Goal: Task Accomplishment & Management: Complete application form

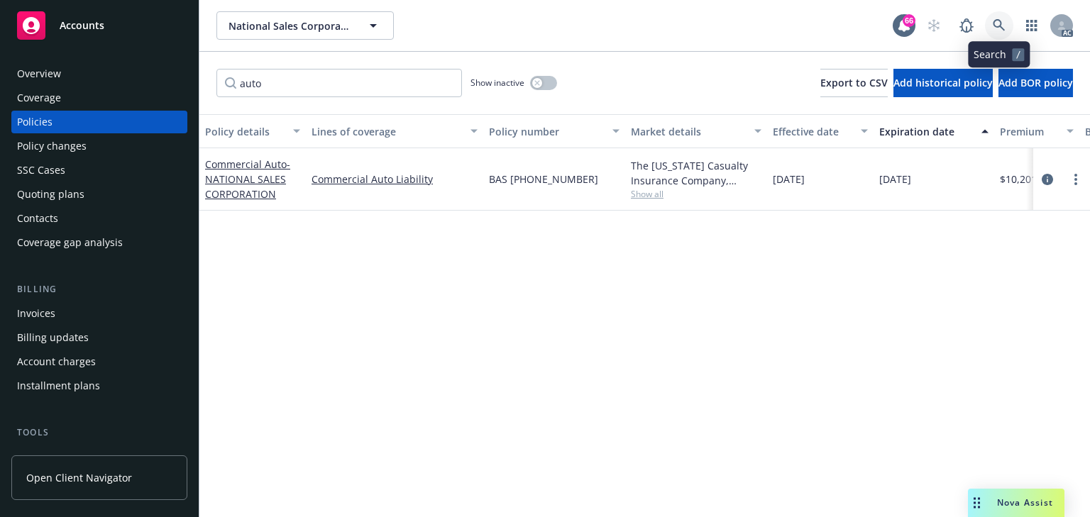
click at [1004, 21] on icon at bounding box center [999, 25] width 13 height 13
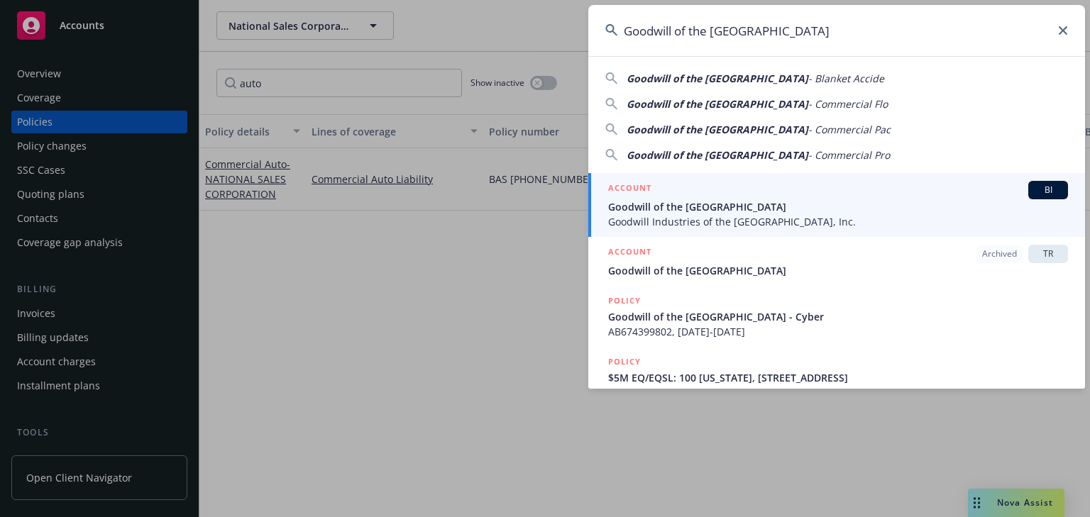
type input "Goodwill of the [GEOGRAPHIC_DATA]"
click at [686, 211] on span "Goodwill of the [GEOGRAPHIC_DATA]" at bounding box center [838, 206] width 460 height 15
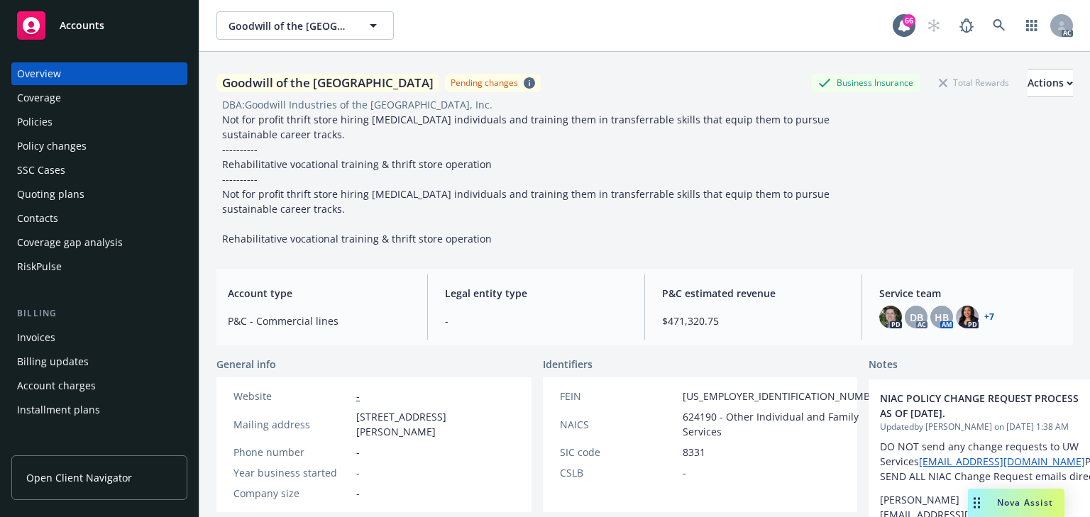
click at [82, 148] on div "Policy changes" at bounding box center [52, 146] width 70 height 23
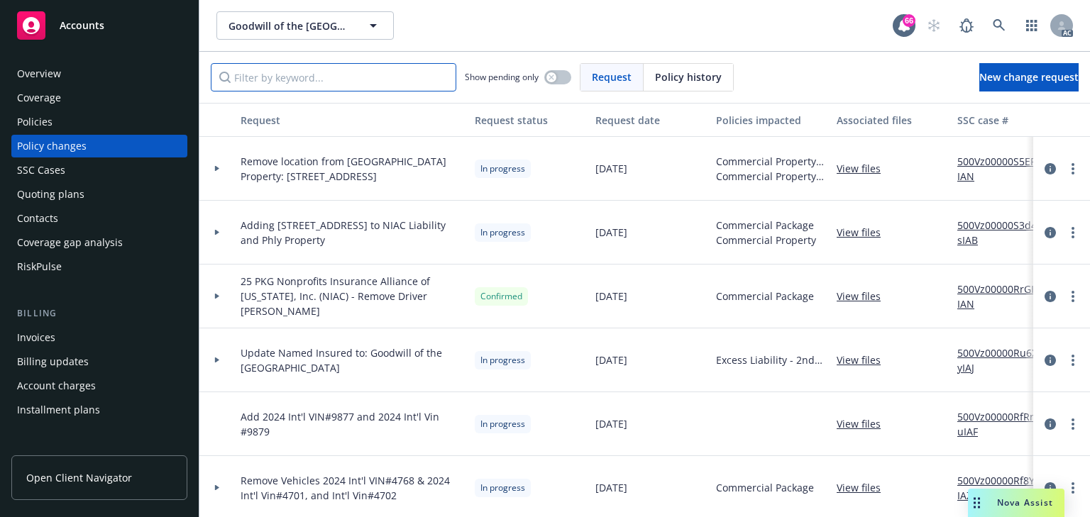
click at [325, 82] on input "Filter by keyword..." at bounding box center [334, 77] width 246 height 28
paste input "Add 1999 Trailmobile Closed Top Dry Freight Van Vin#6632 and 2000 Overflow Stor…"
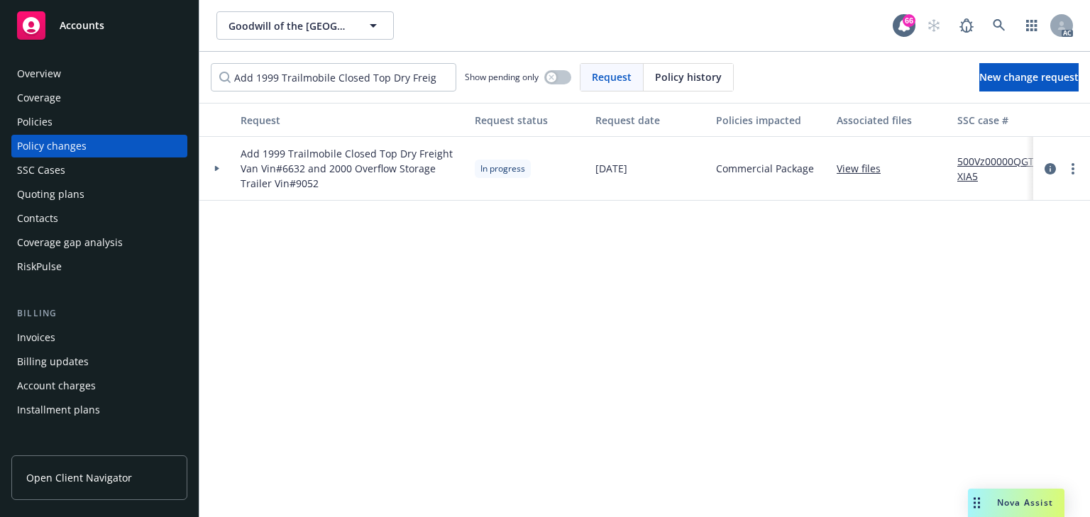
click at [312, 245] on div "Request Request status Request date Policies impacted Associated files SSC case…" at bounding box center [644, 310] width 891 height 414
click at [860, 167] on link "View files" at bounding box center [864, 168] width 55 height 15
click at [446, 333] on div "Request Request status Request date Policies impacted Associated files SSC case…" at bounding box center [644, 310] width 891 height 414
click at [214, 173] on div at bounding box center [216, 169] width 35 height 64
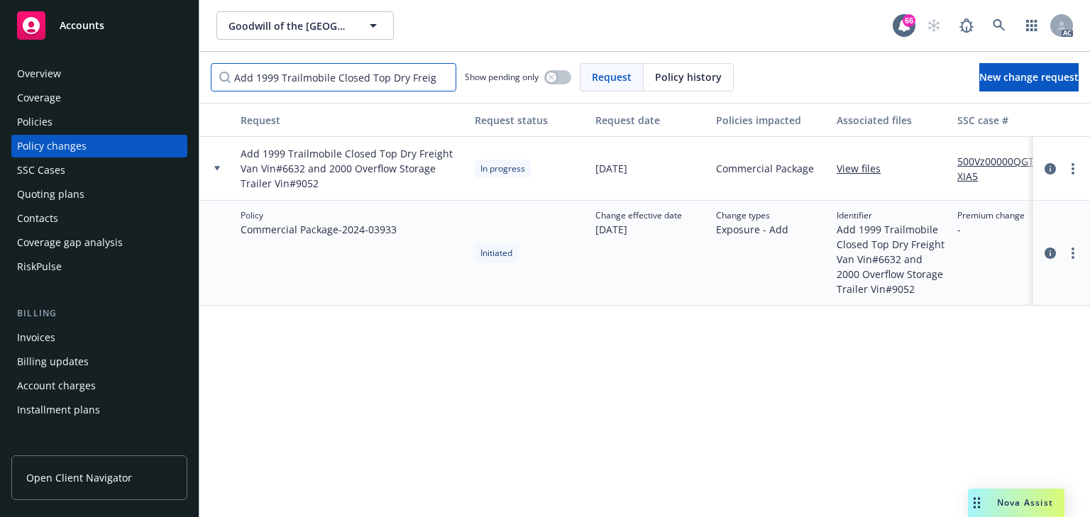
click at [393, 79] on input "Add 1999 Trailmobile Closed Top Dry Freight Van Vin#6632 and 2000 Overflow Stor…" at bounding box center [334, 77] width 246 height 28
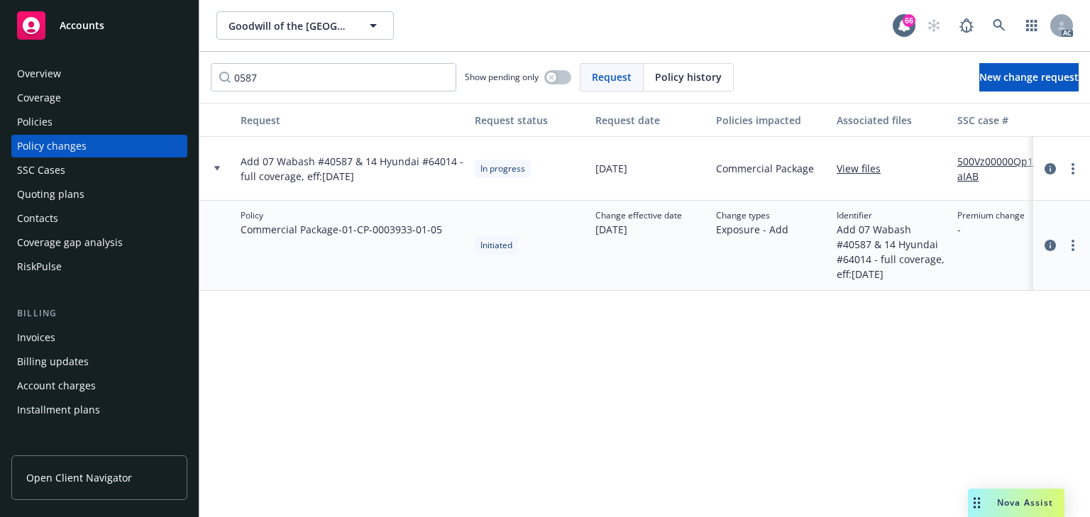
click at [853, 170] on link "View files" at bounding box center [864, 168] width 55 height 15
click at [331, 66] on input "0587" at bounding box center [334, 77] width 246 height 28
drag, startPoint x: 317, startPoint y: 312, endPoint x: 285, endPoint y: 185, distance: 131.5
click at [321, 309] on div "Request Request status Request date Policies impacted Associated files SSC case…" at bounding box center [644, 310] width 891 height 414
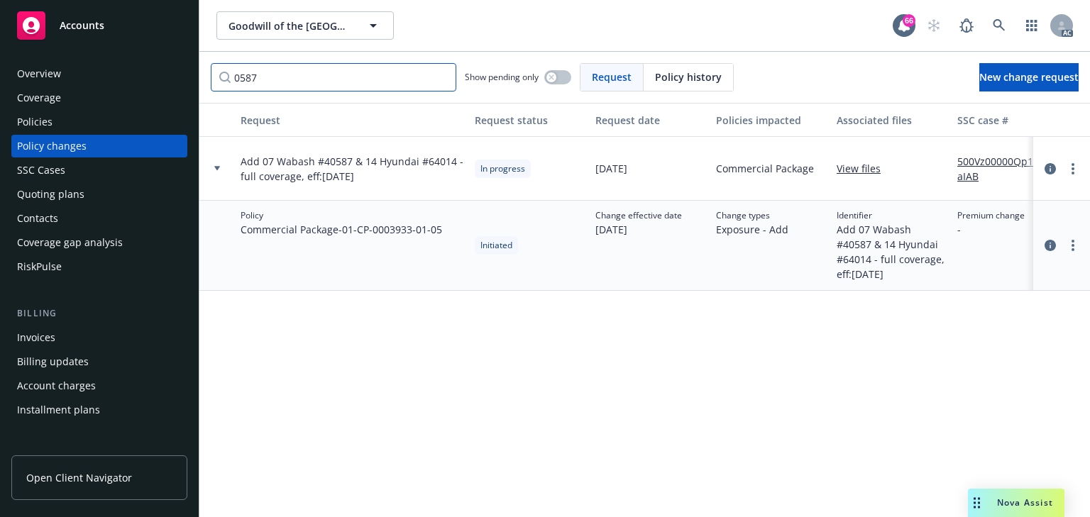
click at [274, 75] on input "0587" at bounding box center [334, 77] width 246 height 28
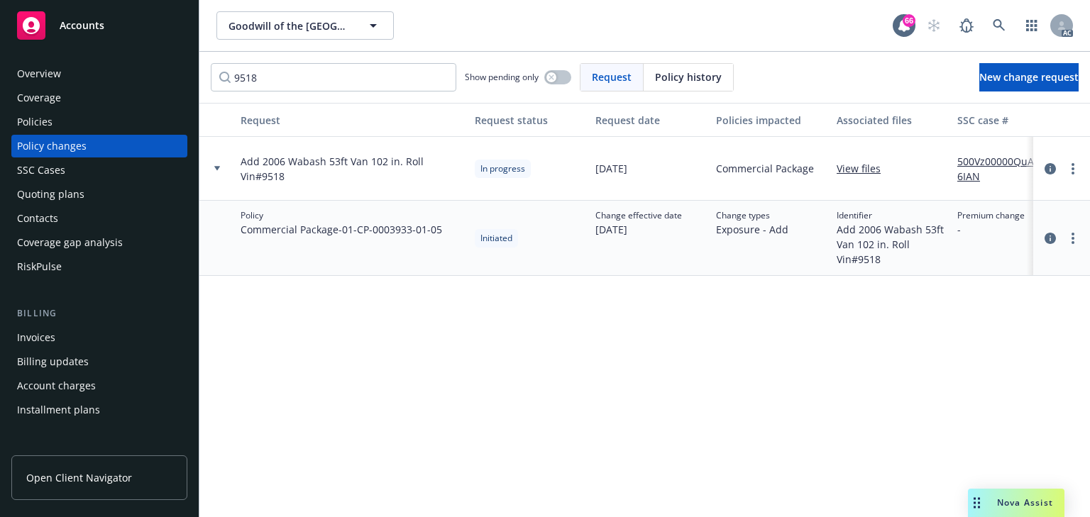
click at [369, 307] on div "Request Request status Request date Policies impacted Associated files SSC case…" at bounding box center [644, 310] width 891 height 414
click at [326, 77] on input "9518" at bounding box center [334, 77] width 246 height 28
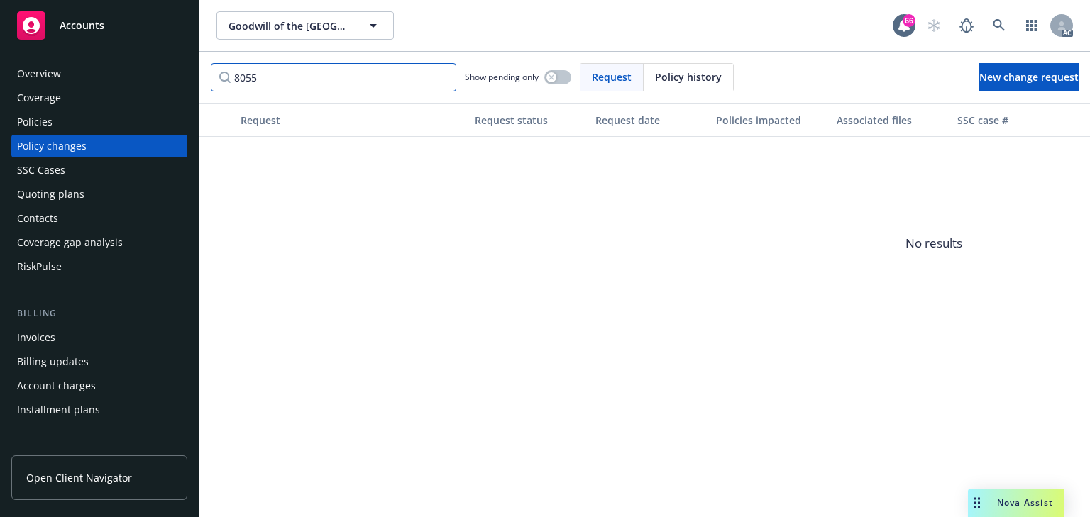
drag, startPoint x: 365, startPoint y: 73, endPoint x: 52, endPoint y: 73, distance: 313.7
click at [84, 73] on div "Accounts Overview Coverage Policies Policy changes SSC Cases Quoting plans Cont…" at bounding box center [545, 258] width 1090 height 517
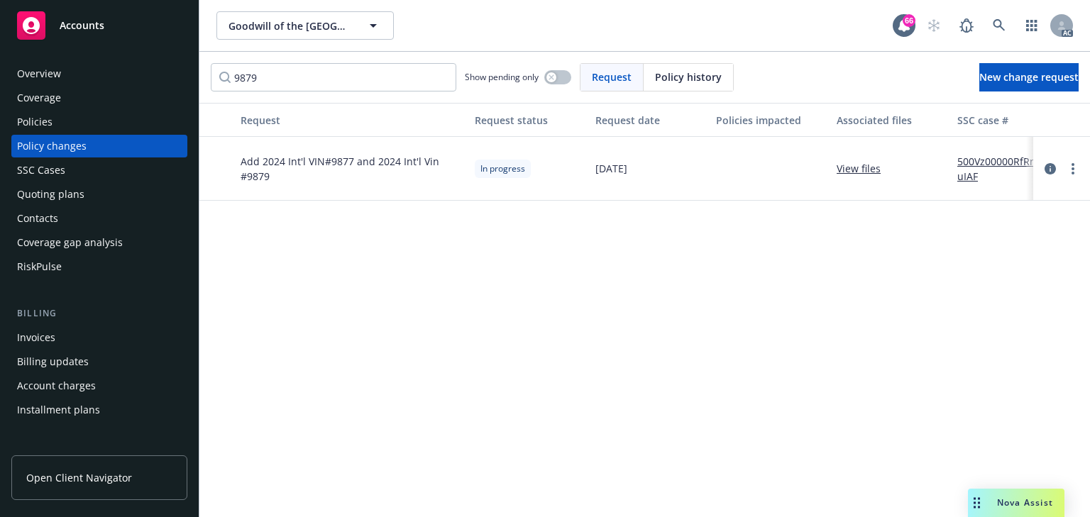
click at [861, 167] on link "View files" at bounding box center [864, 168] width 55 height 15
click at [843, 170] on link "View files" at bounding box center [864, 168] width 55 height 15
click at [380, 68] on input "9879" at bounding box center [334, 77] width 246 height 28
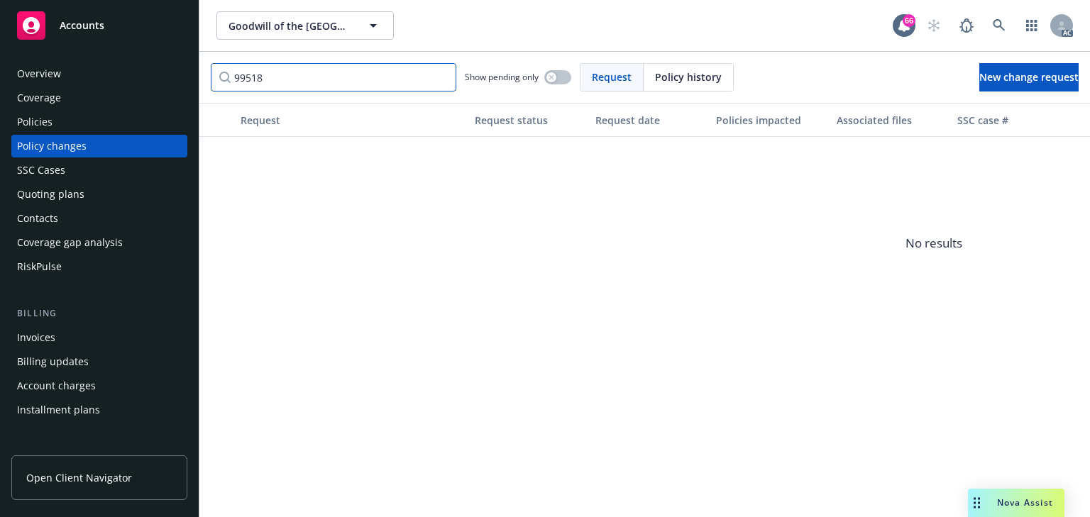
drag, startPoint x: 28, startPoint y: 70, endPoint x: -32, endPoint y: 70, distance: 60.3
click at [0, 70] on html "Accounts Overview Coverage Policies Policy changes SSC Cases Quoting plans Cont…" at bounding box center [545, 258] width 1090 height 517
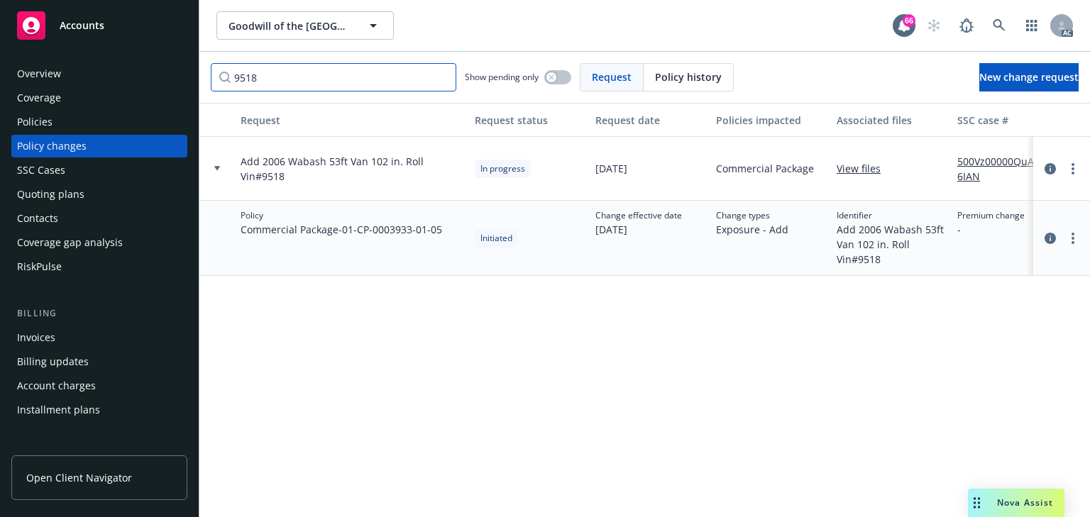
type input "9518"
click at [871, 172] on link "View files" at bounding box center [864, 168] width 55 height 15
click at [1004, 15] on link at bounding box center [999, 25] width 28 height 28
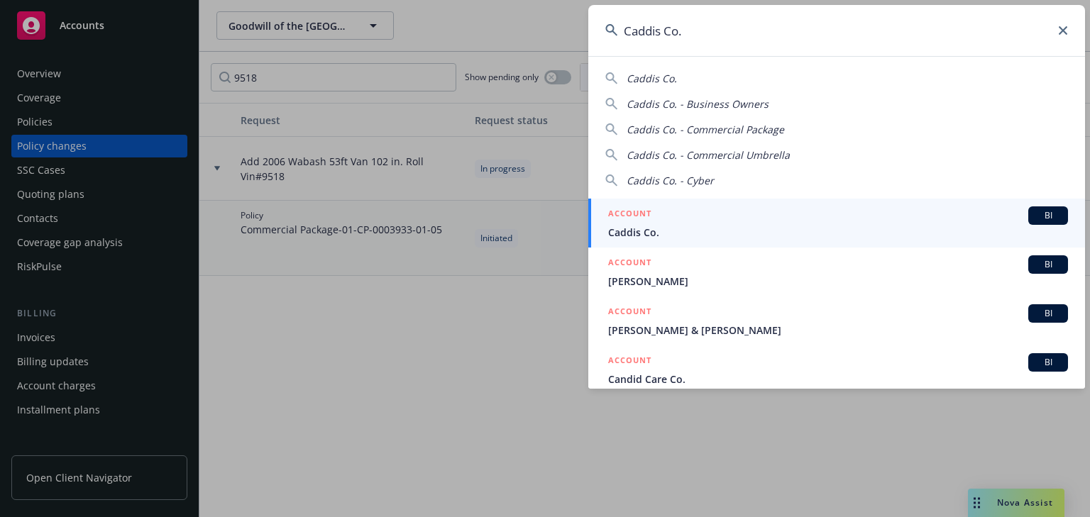
type input "Caddis Co."
click at [694, 227] on span "Caddis Co." at bounding box center [838, 232] width 460 height 15
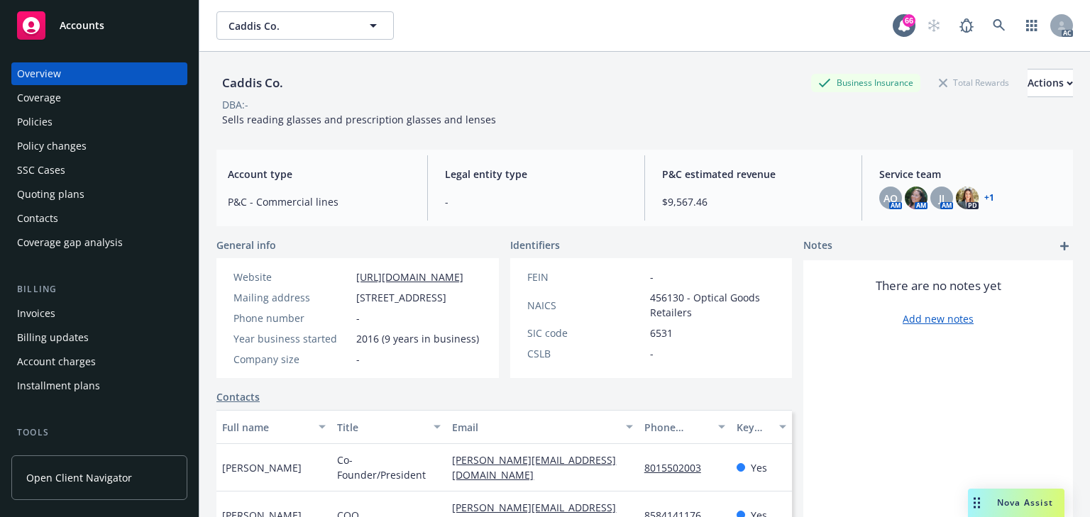
click at [62, 127] on div "Policies" at bounding box center [99, 122] width 165 height 23
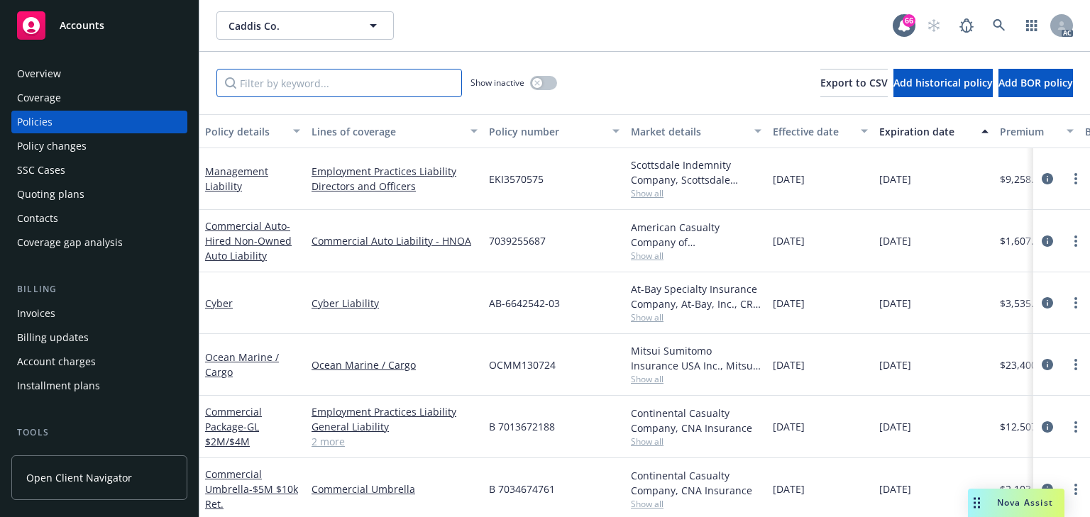
click at [277, 77] on input "Filter by keyword..." at bounding box center [339, 83] width 246 height 28
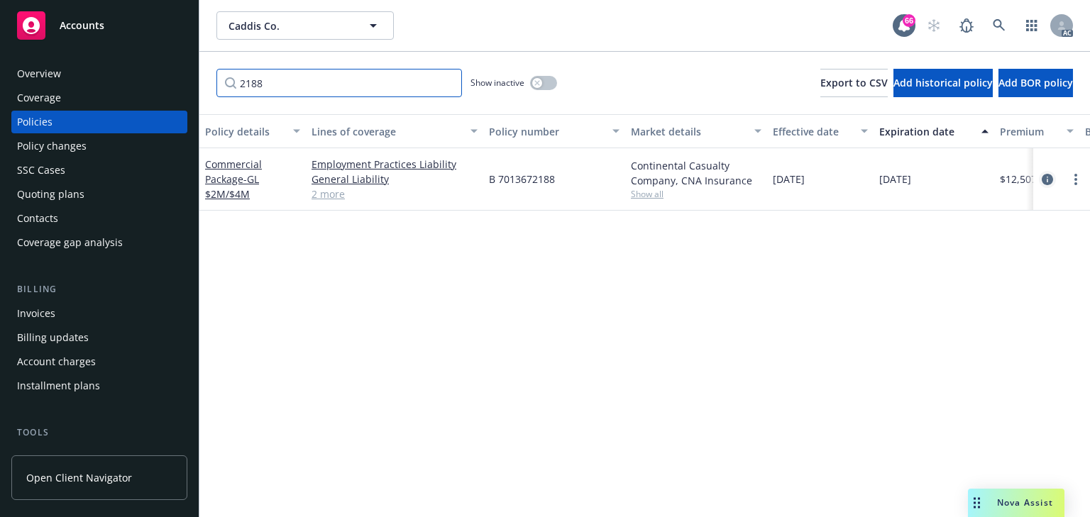
type input "2188"
click at [1047, 179] on icon "circleInformation" at bounding box center [1047, 179] width 11 height 11
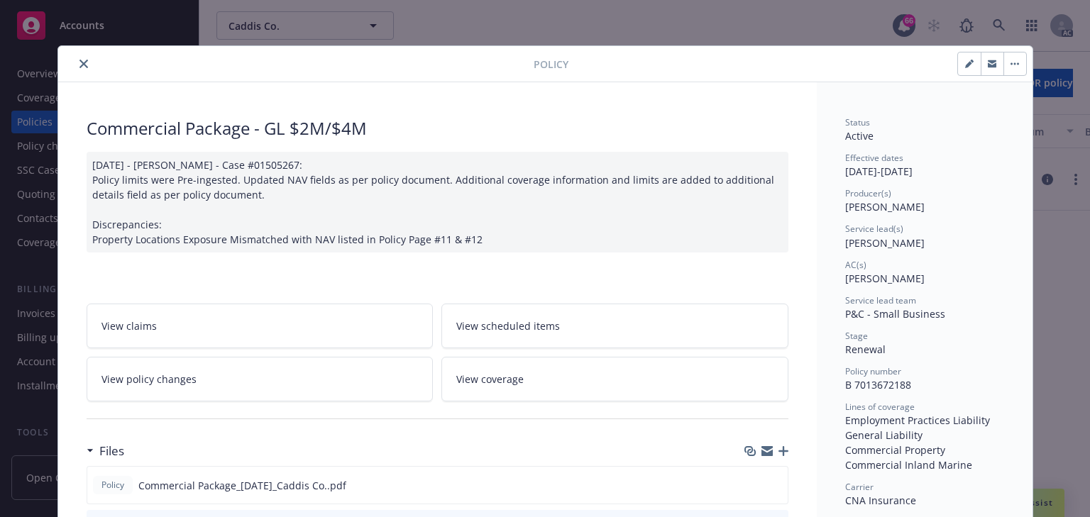
click at [202, 392] on link "View policy changes" at bounding box center [260, 379] width 347 height 45
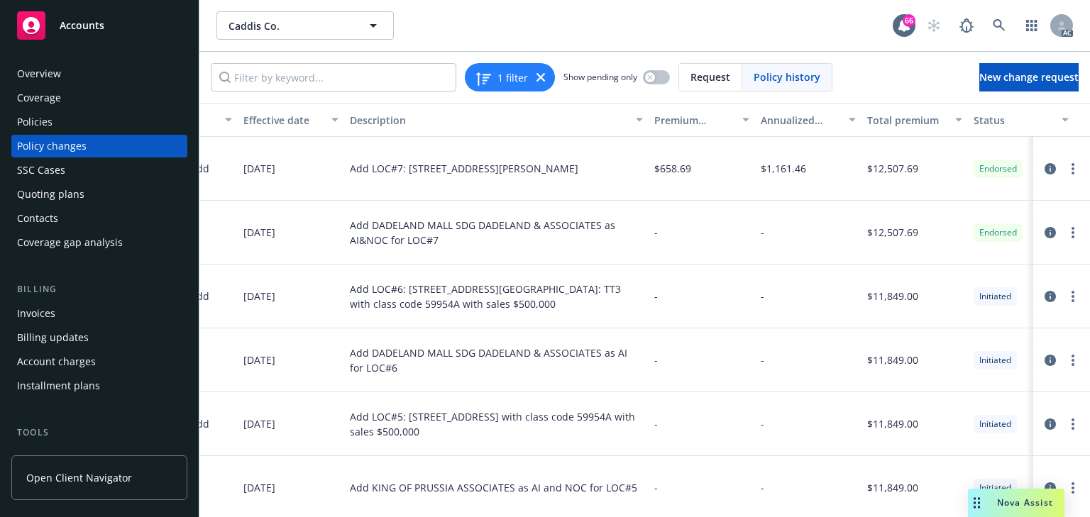
scroll to position [0, 458]
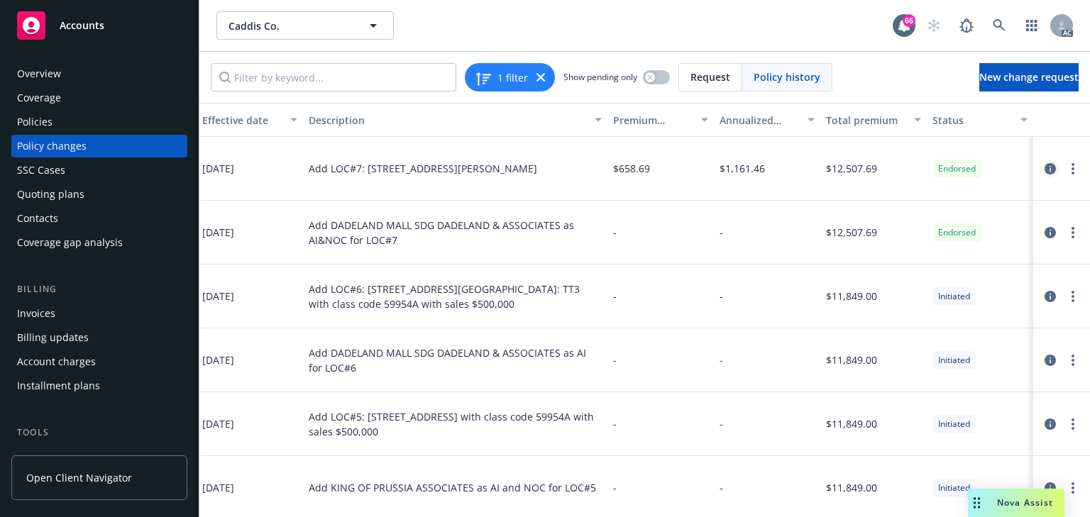
click at [1045, 166] on icon "circleInformation" at bounding box center [1050, 168] width 11 height 11
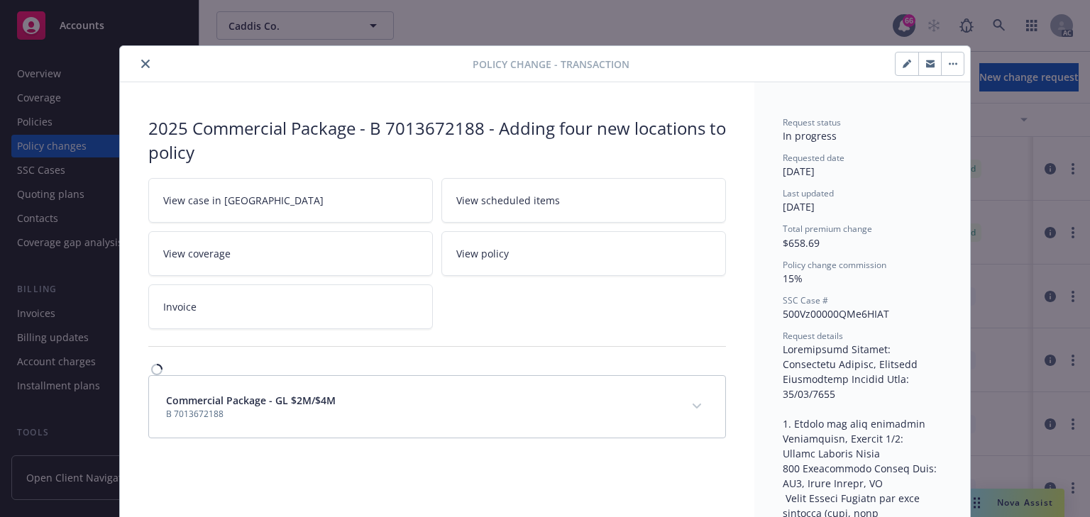
scroll to position [43, 0]
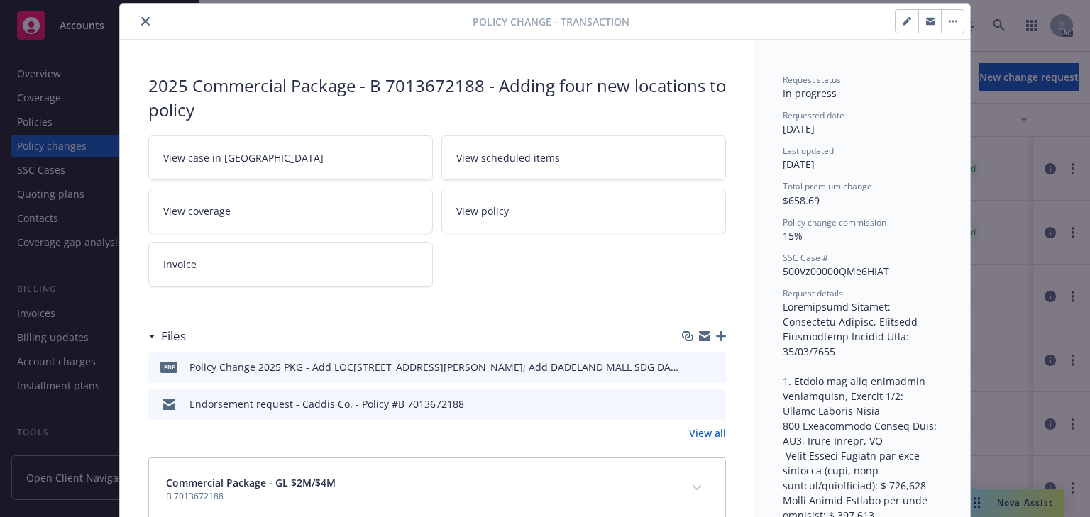
click at [275, 153] on link "View case in SSC" at bounding box center [290, 158] width 285 height 45
click at [713, 363] on icon "preview file" at bounding box center [712, 366] width 13 height 10
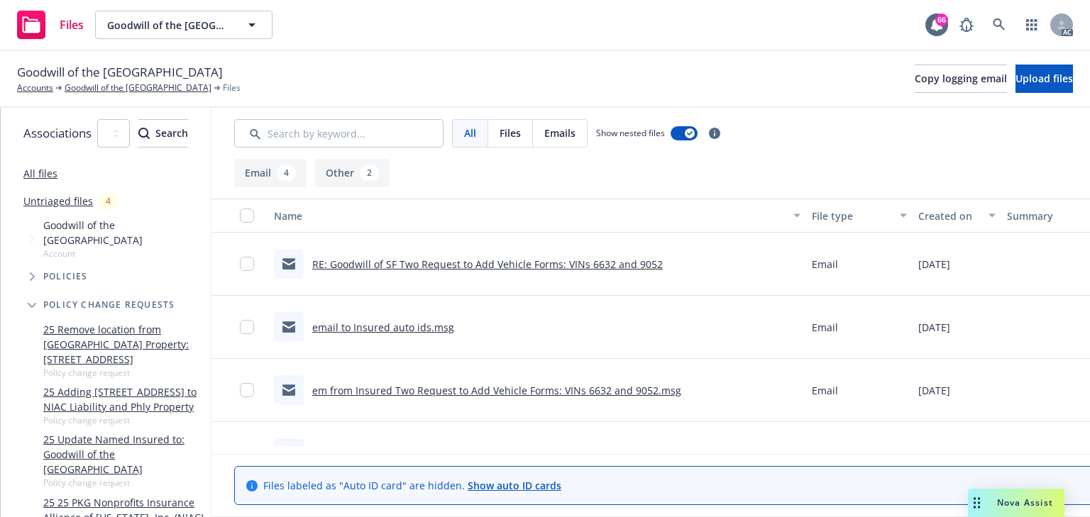
click at [507, 264] on link "RE: Goodwill of SF Two Request to Add Vehicle Forms: VINs 6632 and 9052" at bounding box center [487, 264] width 351 height 13
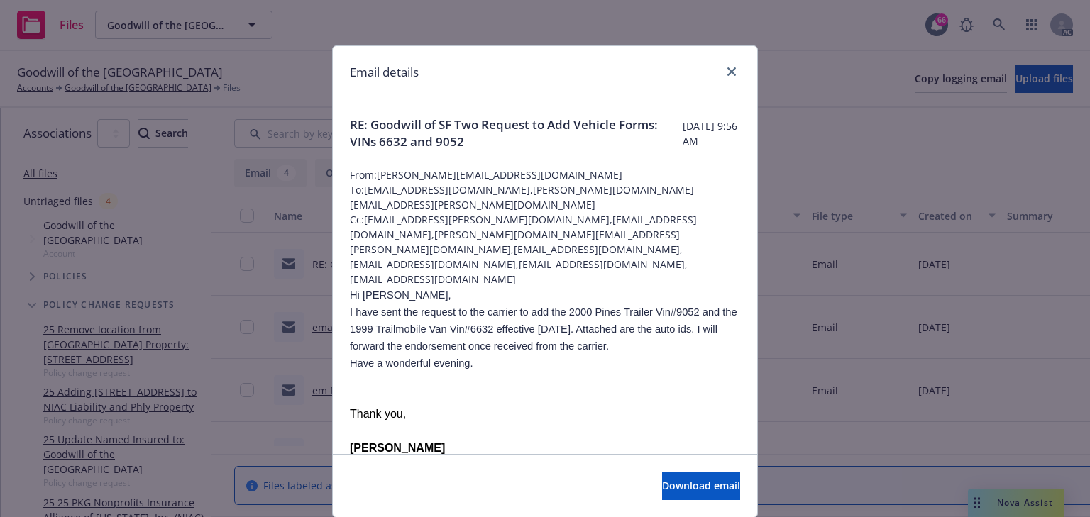
click at [519, 355] on p "Have a wonderful evening." at bounding box center [545, 363] width 390 height 17
click at [727, 72] on icon "close" at bounding box center [731, 71] width 9 height 9
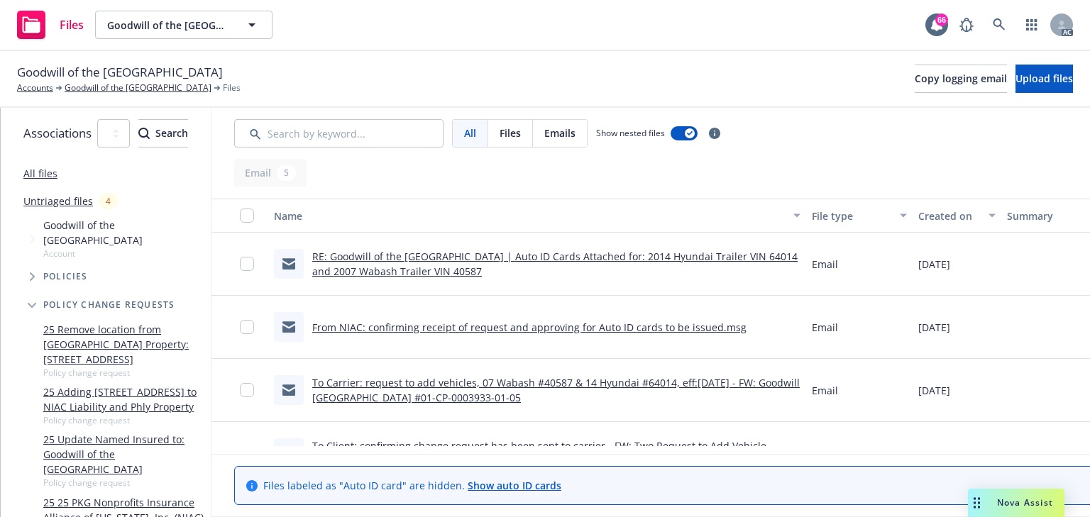
scroll to position [0, 235]
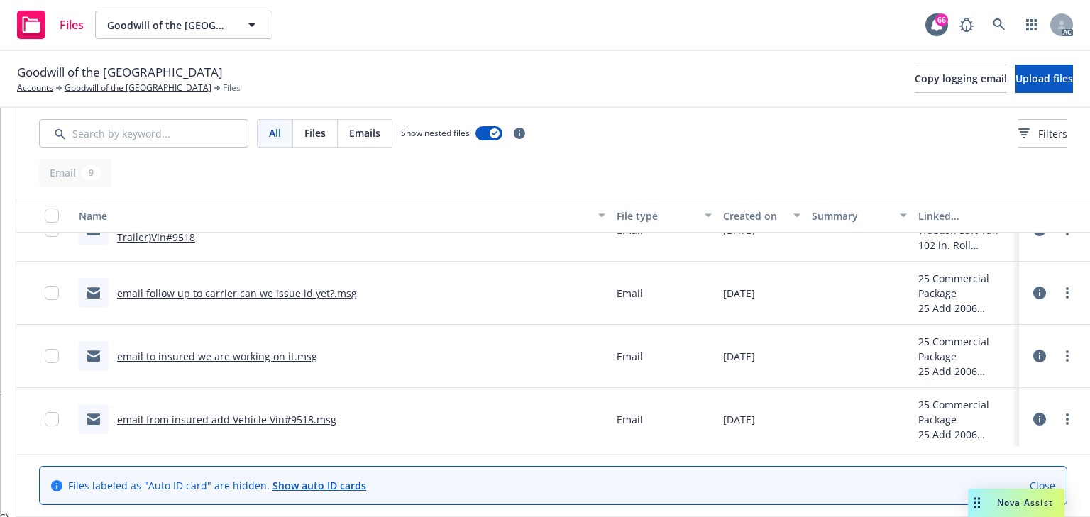
scroll to position [227, 0]
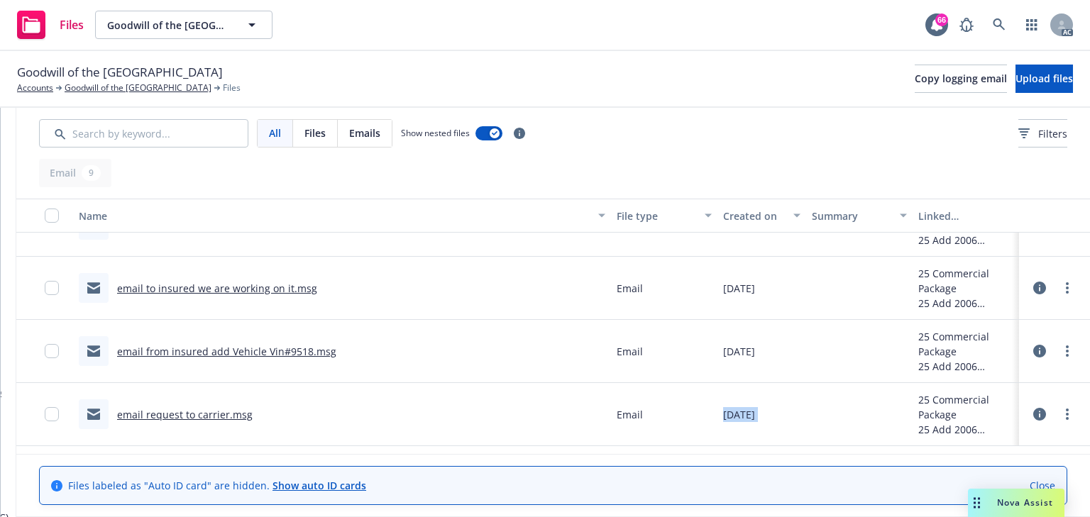
drag, startPoint x: 701, startPoint y: 406, endPoint x: 802, endPoint y: 402, distance: 100.8
click at [802, 402] on div "email request to carrier.msg Email [DATE] 25 Commercial Package 25 Add 2006 Wab…" at bounding box center [553, 414] width 1074 height 63
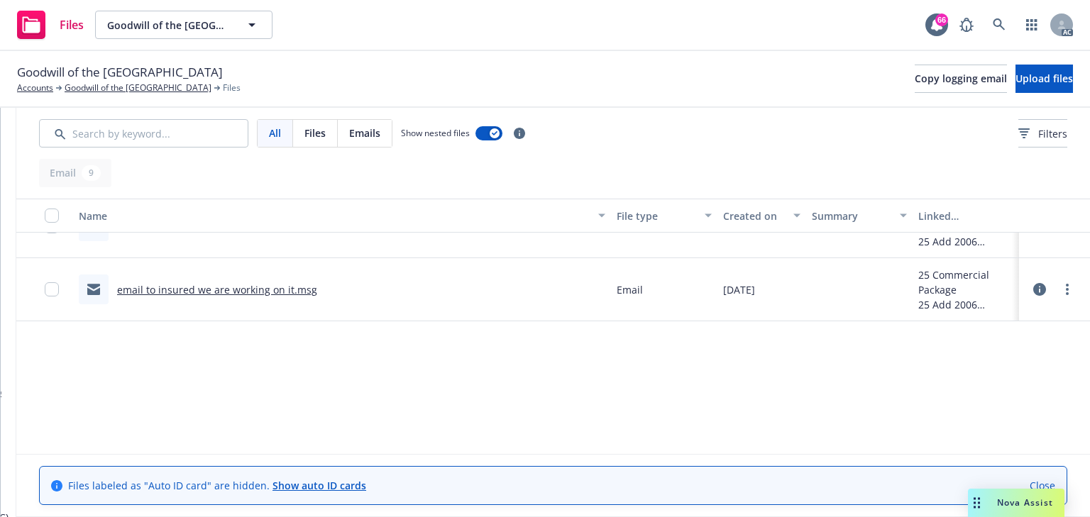
scroll to position [0, 0]
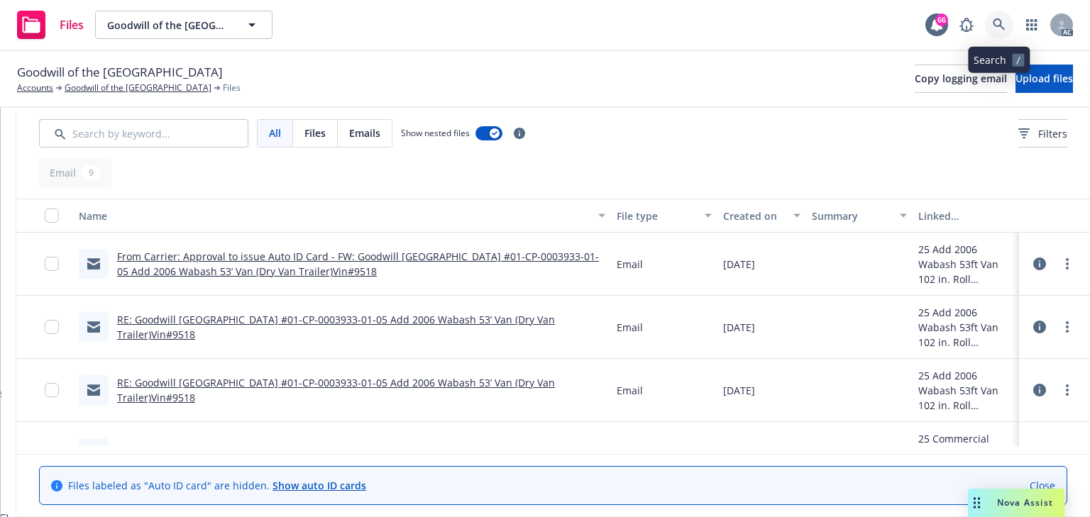
click at [1006, 26] on link at bounding box center [999, 25] width 28 height 28
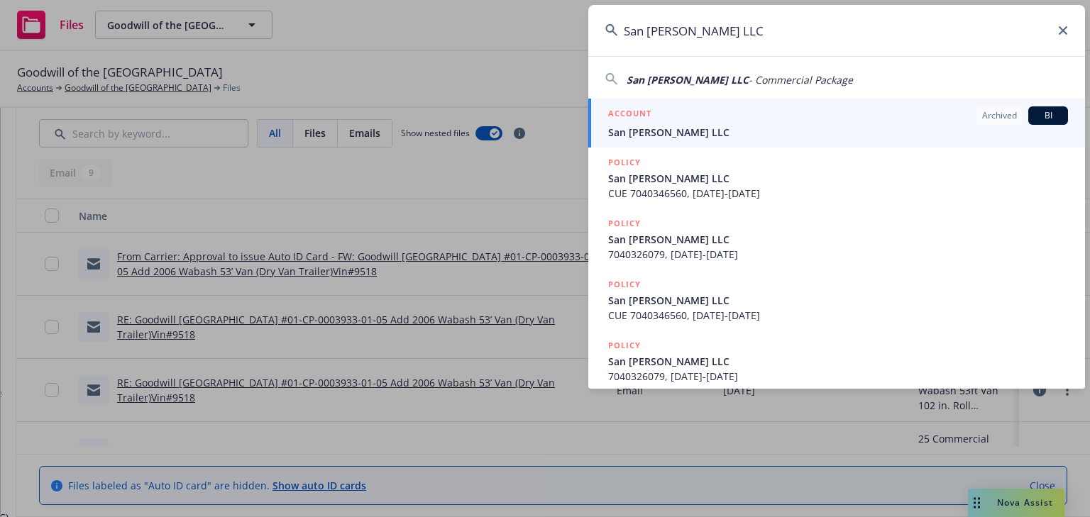
type input "San [PERSON_NAME] LLC"
click at [642, 135] on span "San [PERSON_NAME] LLC" at bounding box center [838, 132] width 460 height 15
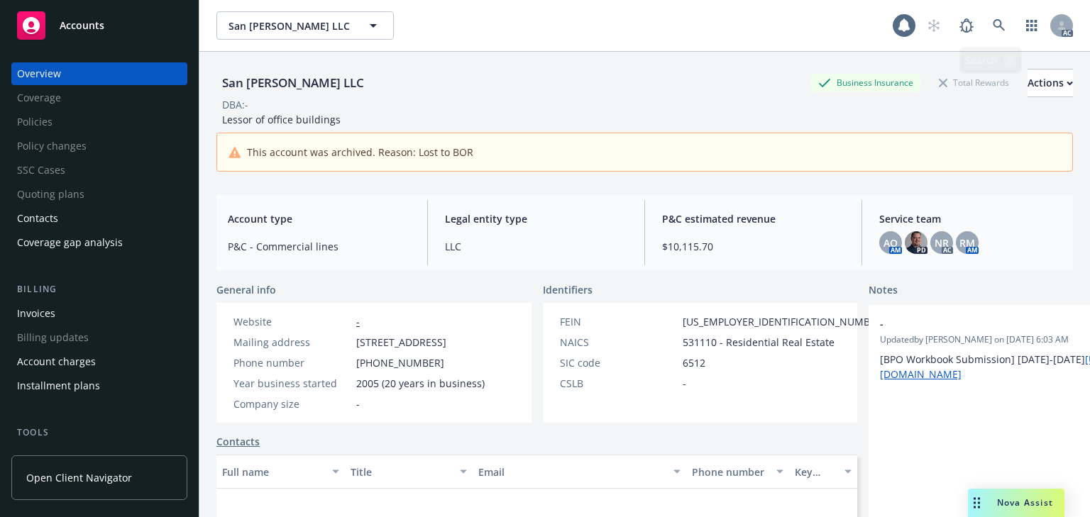
click at [1000, 25] on link at bounding box center [999, 25] width 28 height 28
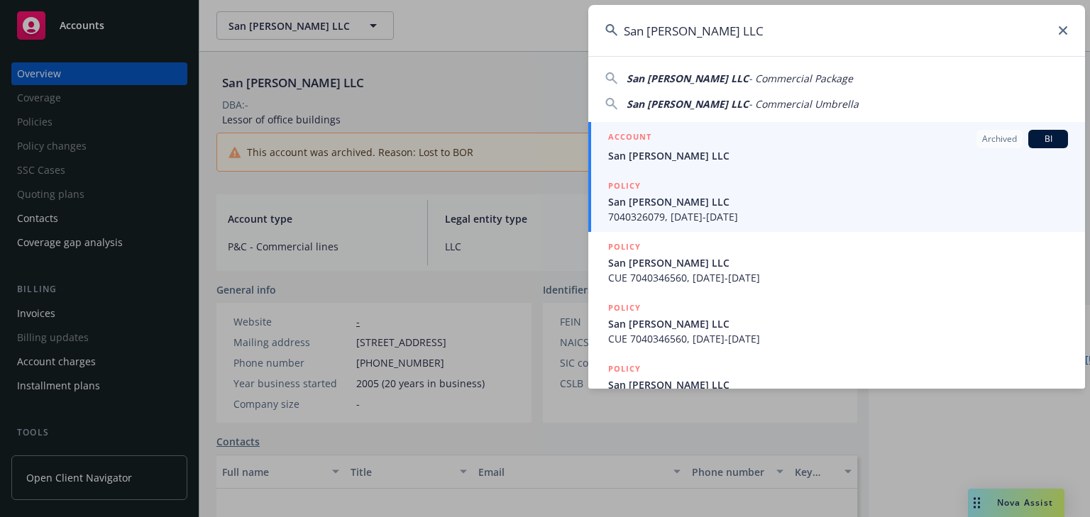
type input "San [PERSON_NAME] LLC"
click at [661, 209] on span "7040326079, 10/15/2024-10/15/2025" at bounding box center [838, 216] width 460 height 15
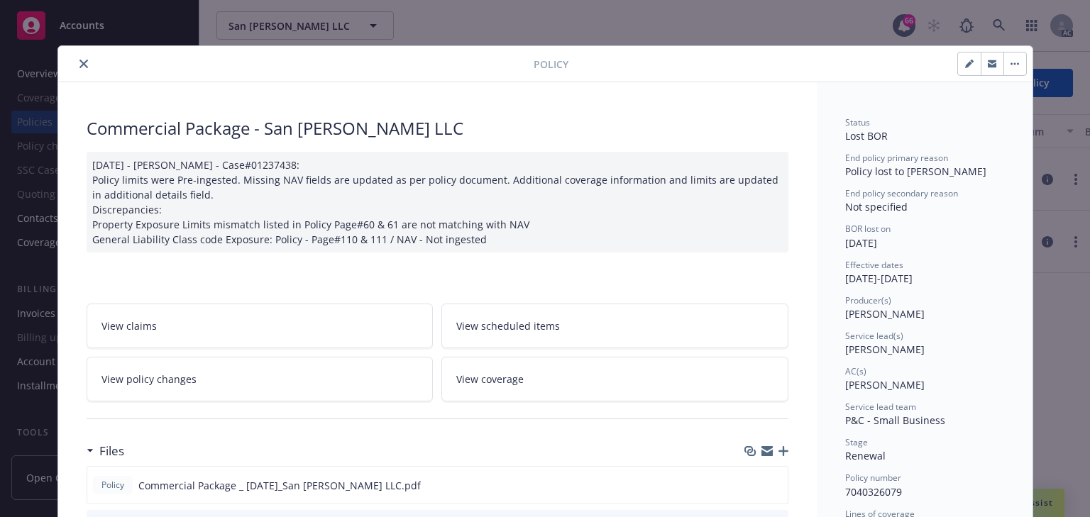
click at [170, 378] on span "View policy changes" at bounding box center [148, 379] width 95 height 15
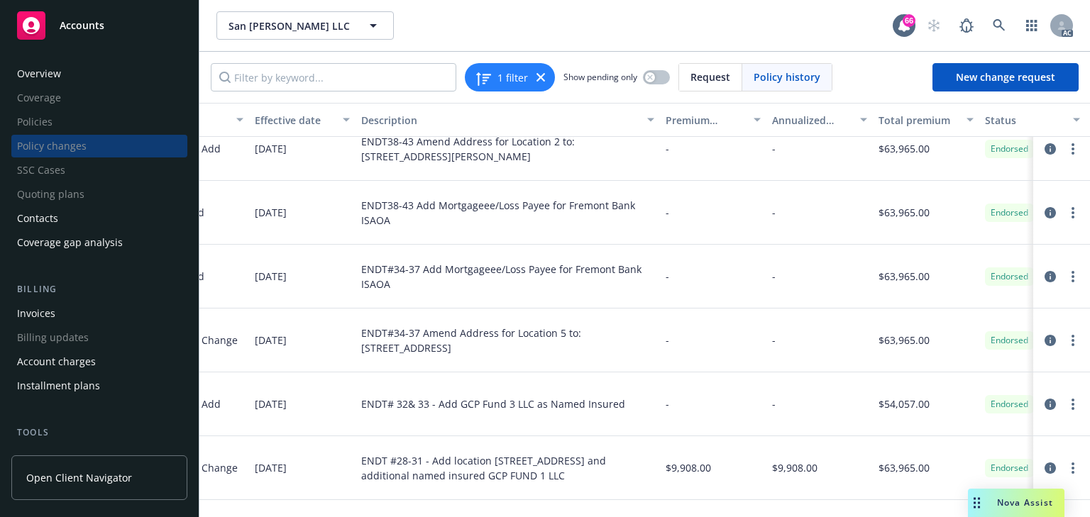
scroll to position [139, 397]
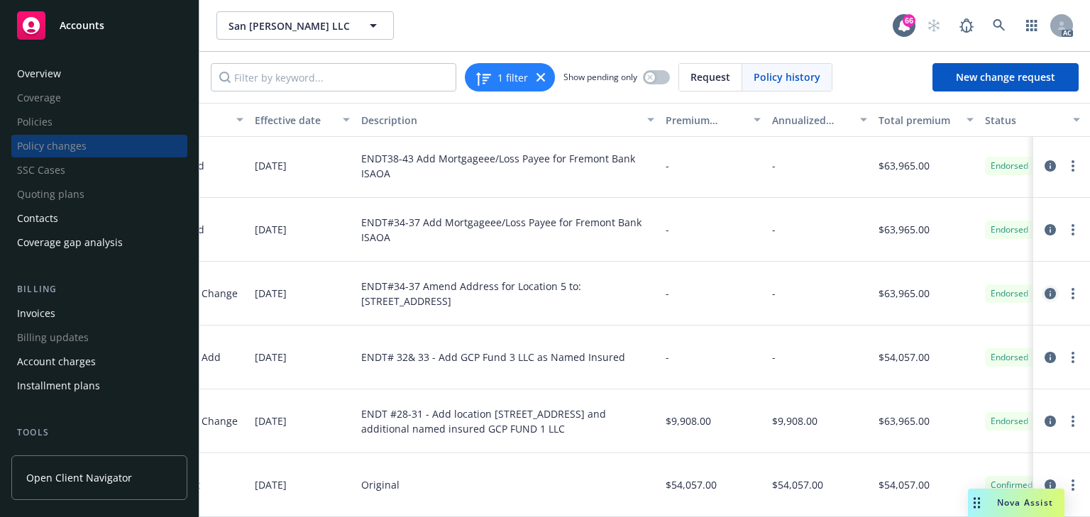
click at [1045, 288] on icon "circleInformation" at bounding box center [1050, 293] width 11 height 11
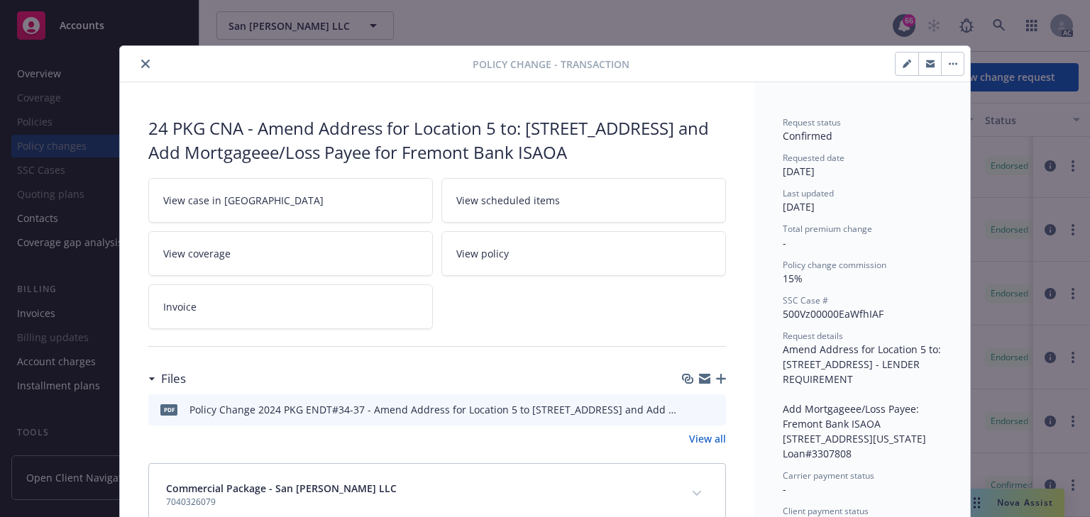
scroll to position [43, 0]
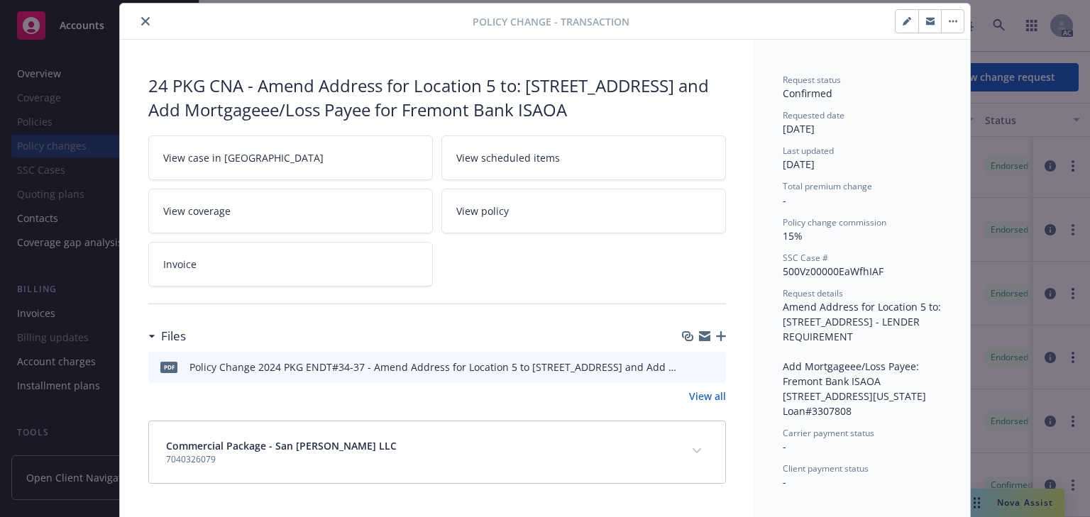
click at [143, 20] on icon "close" at bounding box center [145, 21] width 9 height 9
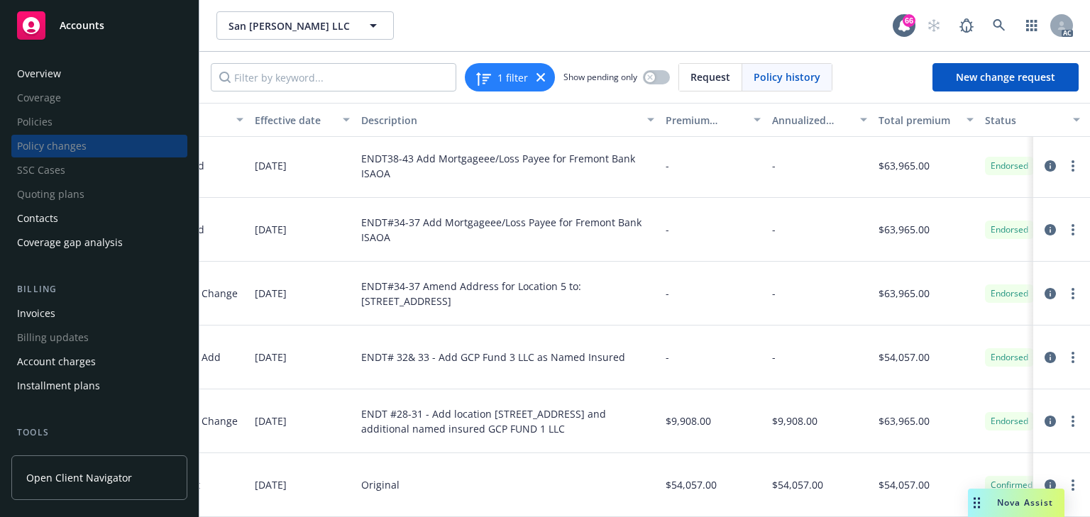
drag, startPoint x: 352, startPoint y: 398, endPoint x: 491, endPoint y: 402, distance: 139.1
click at [491, 402] on div "Commercial Package - San Francisco Townsend LLC 7040326079 10/15/2024 - 10/15/2…" at bounding box center [472, 422] width 1341 height 64
click at [1045, 416] on icon "circleInformation" at bounding box center [1050, 421] width 11 height 11
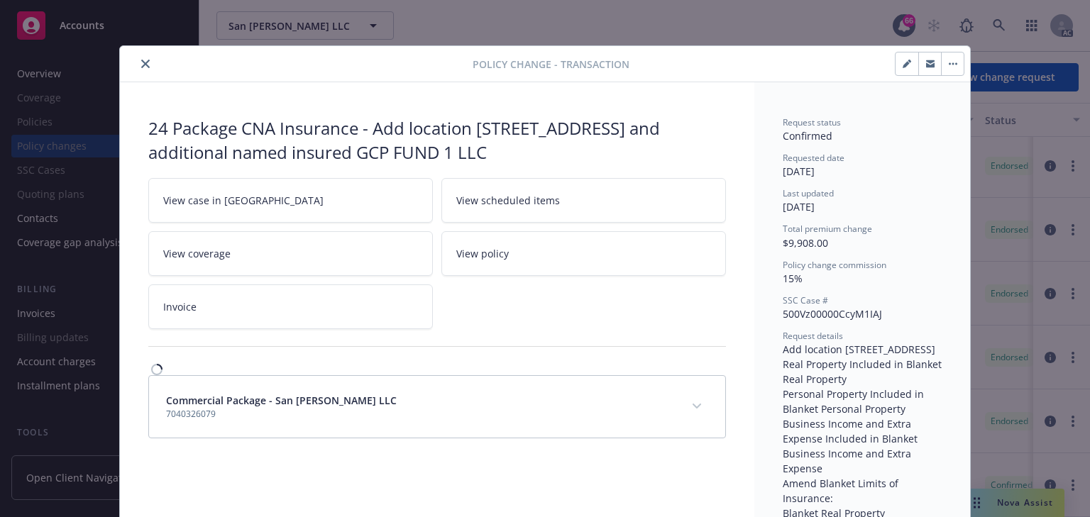
scroll to position [43, 0]
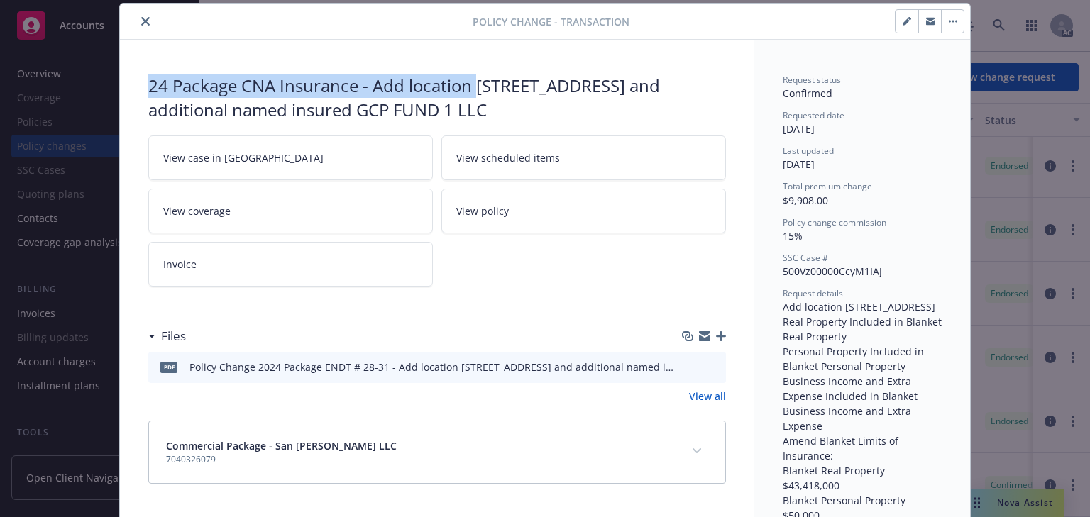
drag, startPoint x: 145, startPoint y: 78, endPoint x: 474, endPoint y: 81, distance: 328.6
click at [474, 81] on div "24 Package CNA Insurance - Add location 550 3RD STREET SAN FRANCISCO CA 94107 a…" at bounding box center [437, 98] width 578 height 48
click at [141, 23] on icon "close" at bounding box center [145, 21] width 9 height 9
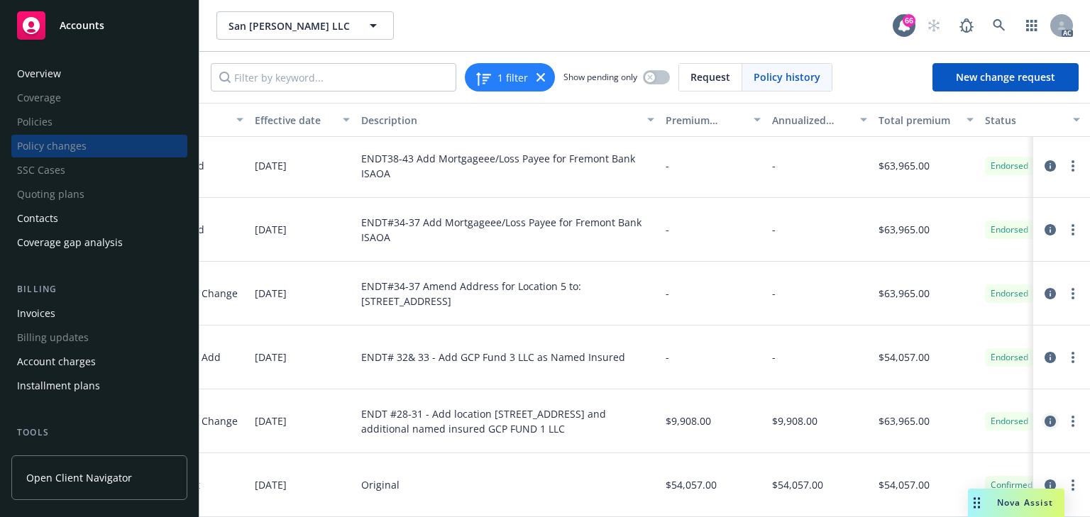
click at [1045, 416] on icon "circleInformation" at bounding box center [1050, 421] width 11 height 11
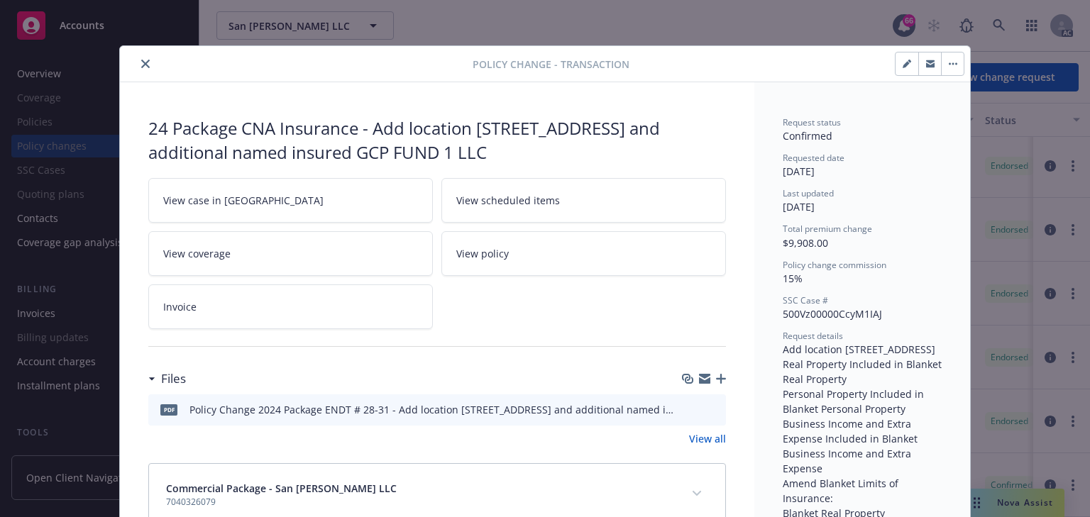
scroll to position [43, 0]
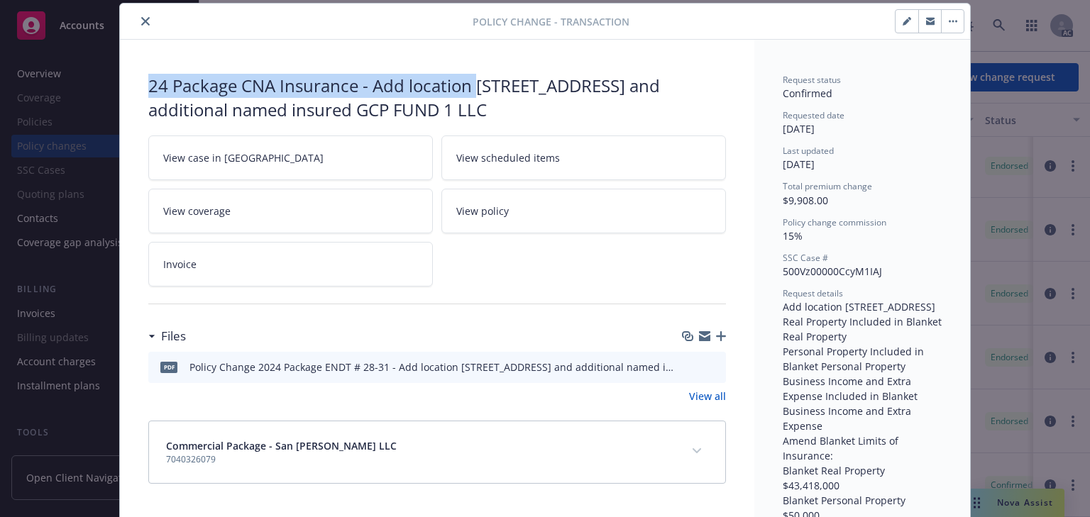
drag, startPoint x: 141, startPoint y: 77, endPoint x: 473, endPoint y: 90, distance: 333.1
click at [473, 90] on div "24 Package CNA Insurance - Add location 550 3RD STREET SAN FRANCISCO CA 94107 a…" at bounding box center [437, 279] width 634 height 478
copy div "24 Package CNA Insurance - Add location"
click at [145, 21] on icon "close" at bounding box center [145, 21] width 9 height 9
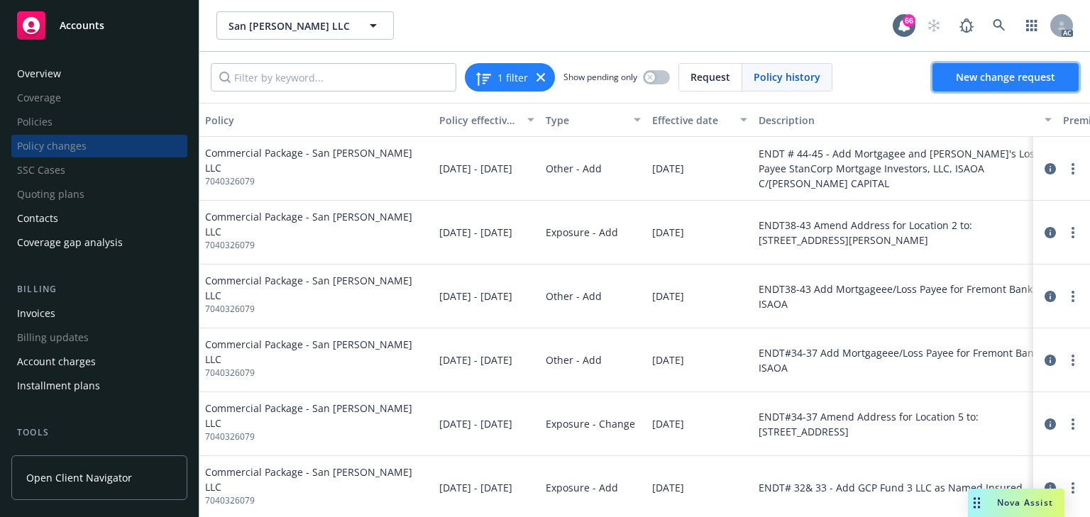
click at [1021, 88] on link "New change request" at bounding box center [1005, 77] width 146 height 28
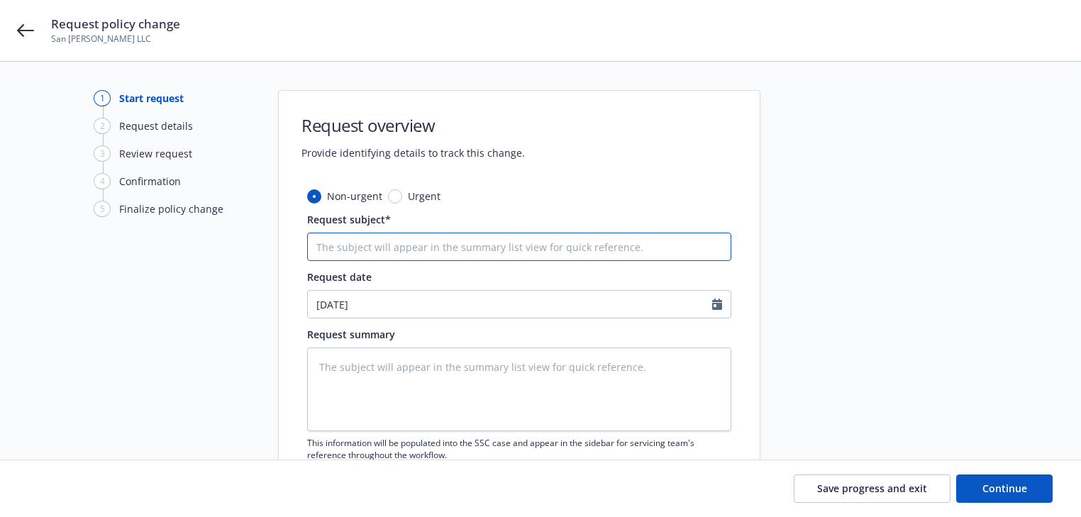
click at [365, 236] on input "Request subject*" at bounding box center [519, 247] width 424 height 28
paste input "24 Package CNA Insurance - Add location"
type input "24 Package CNA Insurance - Add location"
type textarea "x"
type input "24 Package CNA Insurance - Add location"
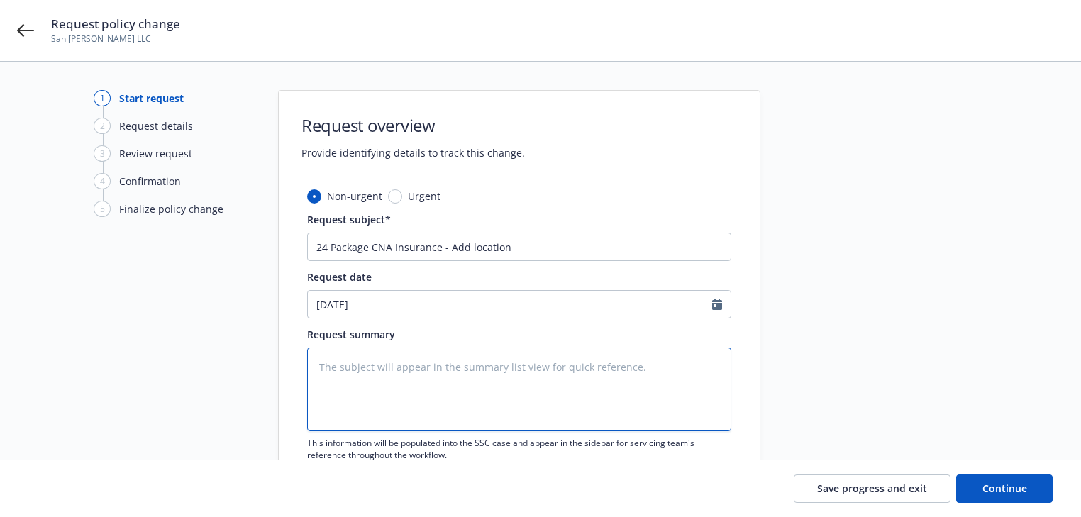
click at [563, 379] on textarea at bounding box center [519, 390] width 424 height 84
paste textarea "140 2ND ST SAN FRANCISCO CA 94105"
type textarea "140 2ND ST SAN FRANCISCO CA 94105"
drag, startPoint x: 372, startPoint y: 364, endPoint x: 464, endPoint y: 363, distance: 92.3
click at [464, 363] on textarea "140 2ND ST SAN FRANCISCO CA 94105" at bounding box center [519, 390] width 424 height 84
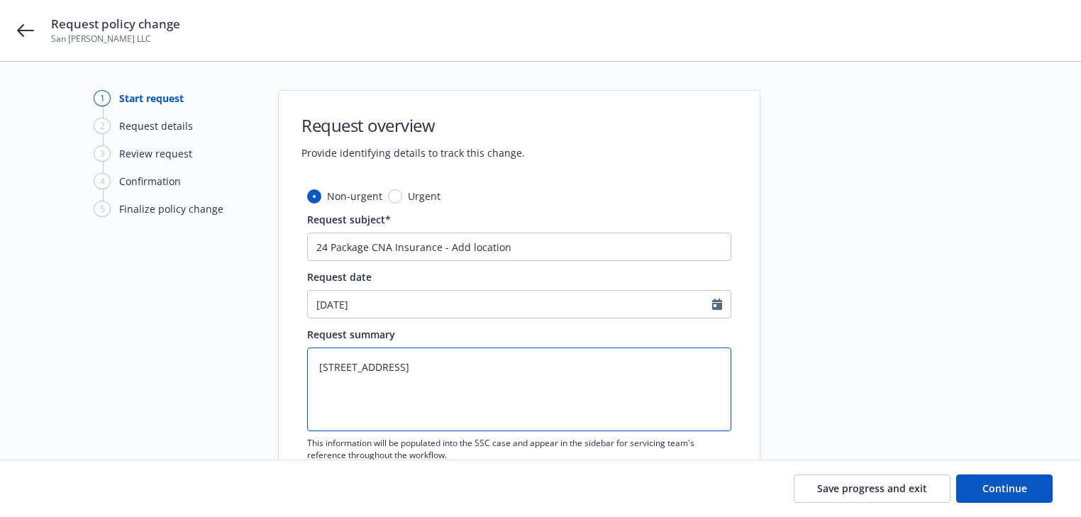
type textarea "x"
type textarea "140 2ND STSAN FRANCISCO CA 94105"
type textarea "x"
type textarea "140 2ND ST SAN FRANCISCO CA 94105"
drag, startPoint x: 450, startPoint y: 366, endPoint x: 497, endPoint y: 361, distance: 47.1
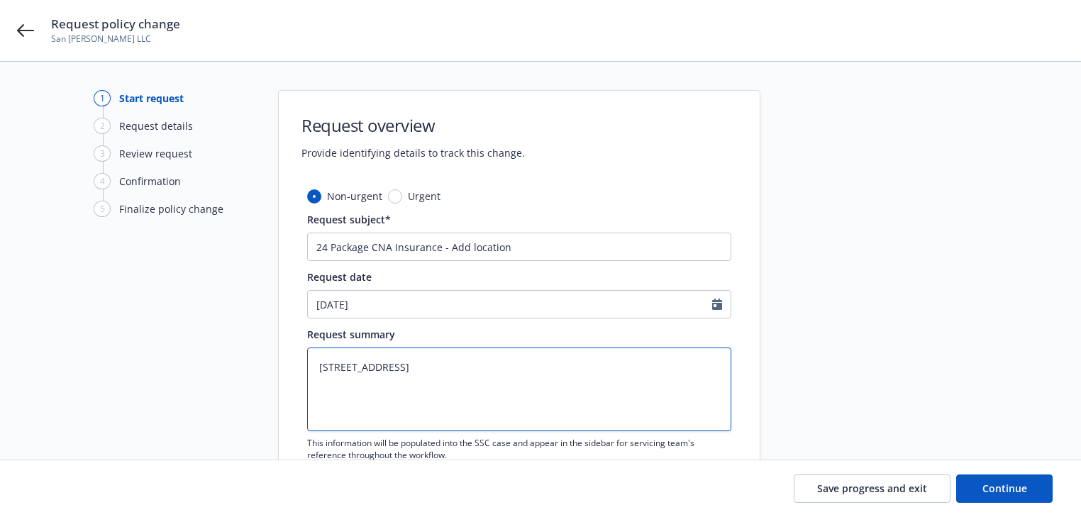
click at [497, 361] on textarea "140 2ND ST SAN FRANCISCO CA 94105" at bounding box center [519, 390] width 424 height 84
type textarea "x"
type textarea "140 2ND ST SAN FRANCISCOCA 94105"
type textarea "x"
type textarea "140 2ND ST SAN FRANCISCO,CA 94105"
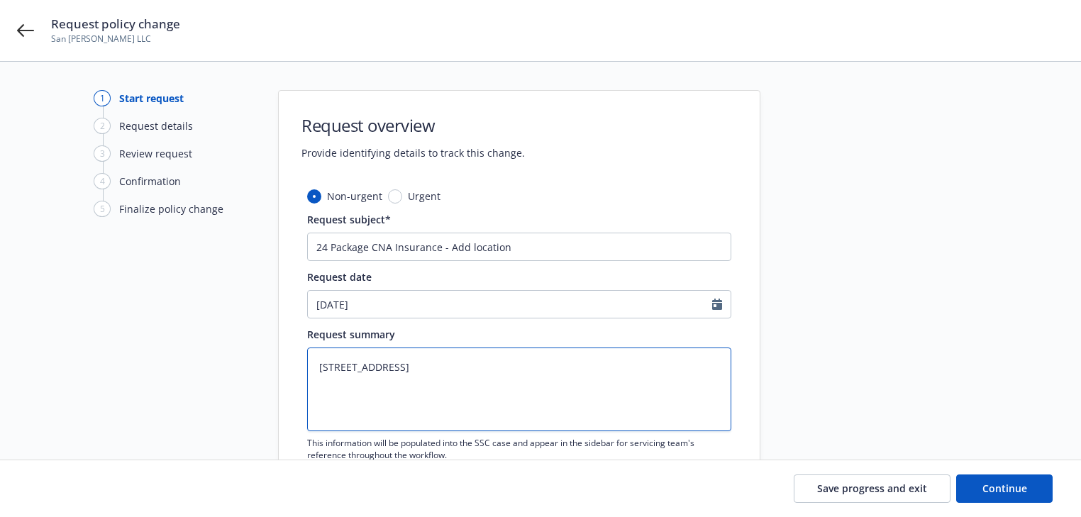
type textarea "x"
drag, startPoint x: 575, startPoint y: 369, endPoint x: 290, endPoint y: 370, distance: 285.3
click at [290, 370] on div "Non-urgent Urgent Request subject* 24 Package CNA Insurance - Add location Requ…" at bounding box center [519, 359] width 481 height 341
type textarea "140 2ND ST SAN FRANCISCO, CA 94105"
click at [600, 246] on input "24 Package CNA Insurance - Add location" at bounding box center [519, 247] width 424 height 28
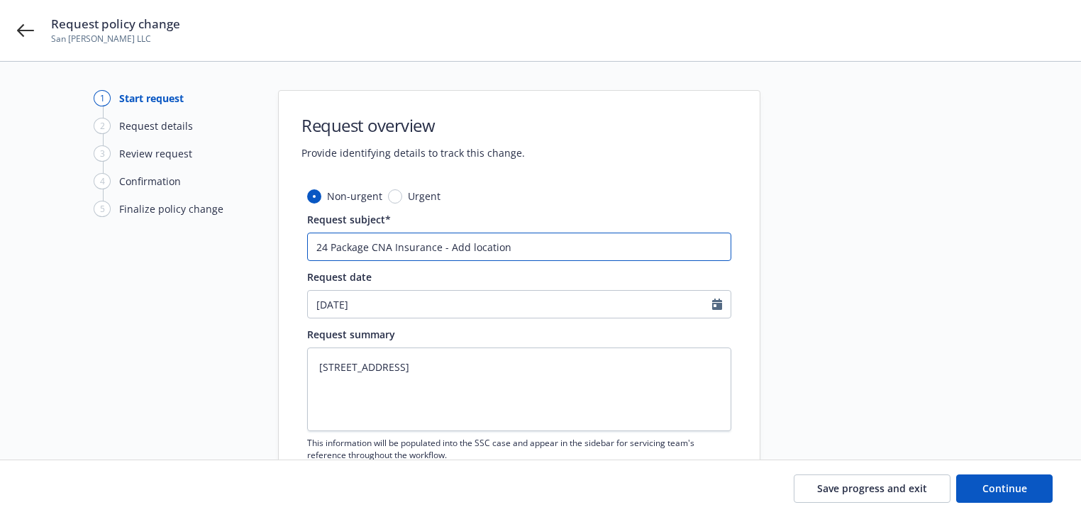
paste input "140 2ND ST SAN FRANCISCO, CA 94105"
type input "24 Package CNA Insurance - Add location 140 2ND ST SAN FRANCISCO, CA 94105"
type textarea "x"
type input "24 Package CNA Insurance - Add location 140 2ND ST SAN FRANCISCO, CA 94105"
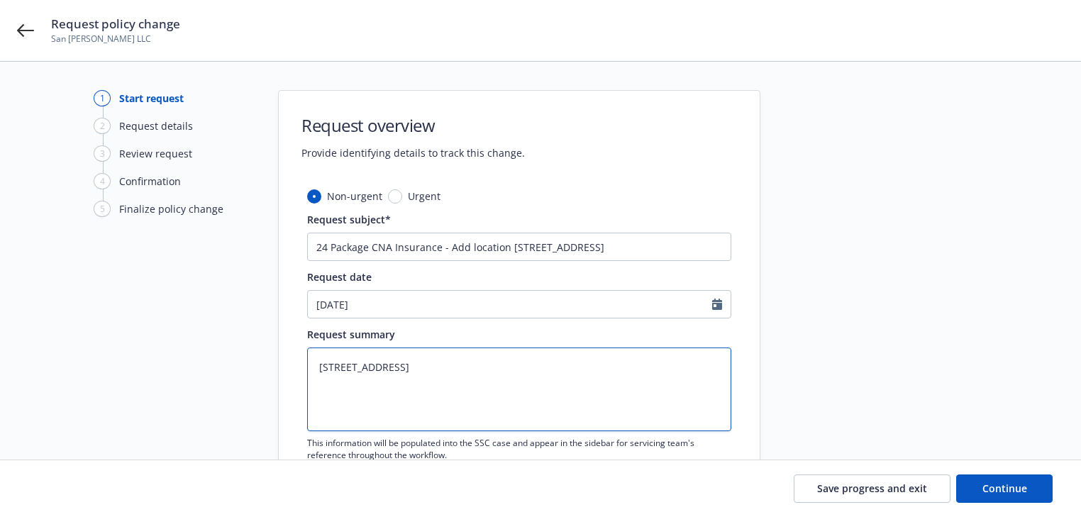
click at [318, 367] on textarea "140 2ND ST SAN FRANCISCO, CA 94105" at bounding box center [519, 390] width 424 height 84
type textarea "x"
type textarea "A140 2ND ST SAN FRANCISCO, CA 94105"
type textarea "x"
type textarea "Ad140 2ND ST SAN FRANCISCO, CA 94105"
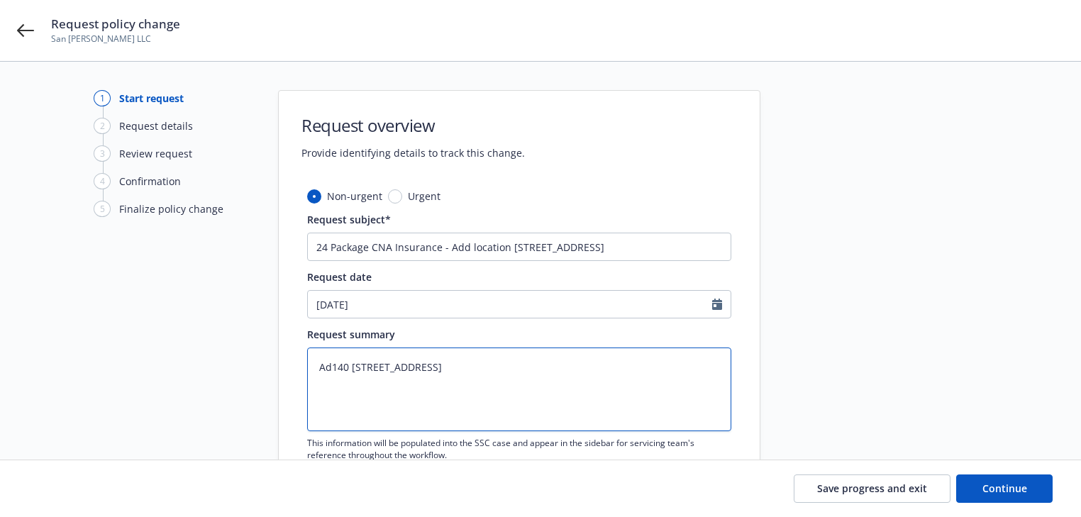
type textarea "x"
type textarea "Add140 2ND ST SAN FRANCISCO, CA 94105"
type textarea "x"
type textarea "Add 140 2ND ST SAN FRANCISCO, CA 94105"
type textarea "x"
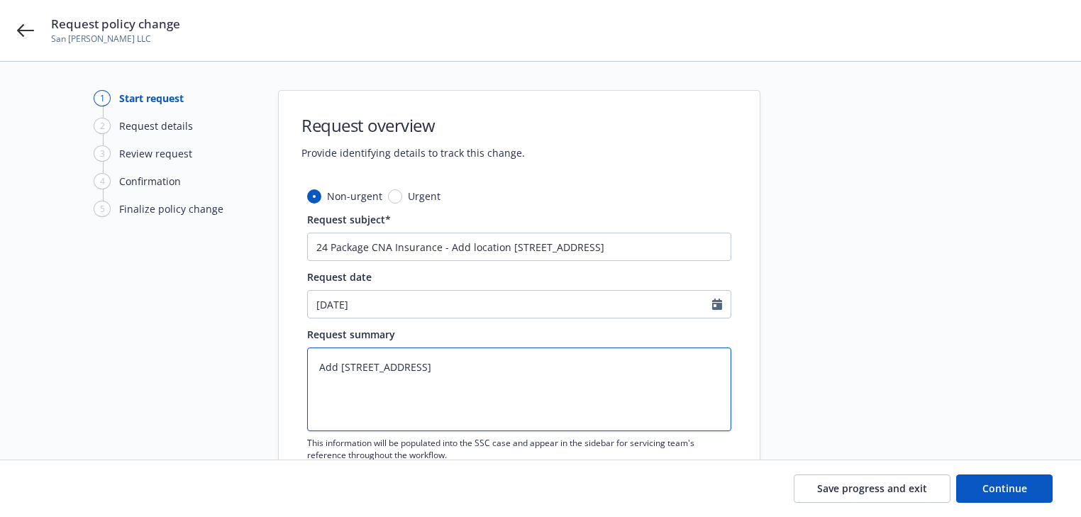
type textarea "Add l140 2ND ST SAN FRANCISCO, CA 94105"
type textarea "x"
type textarea "Add lo140 2ND ST SAN FRANCISCO, CA 94105"
type textarea "x"
type textarea "Add loc140 2ND ST SAN FRANCISCO, CA 94105"
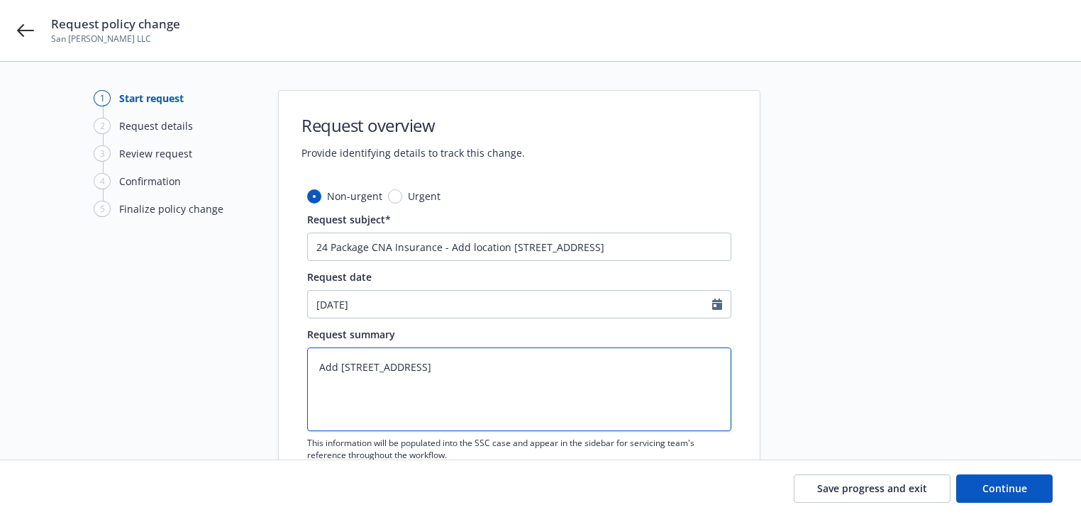
type textarea "x"
type textarea "Add loca140 2ND ST SAN FRANCISCO, CA 94105"
type textarea "x"
type textarea "Add locat140 2ND ST SAN FRANCISCO, CA 94105"
type textarea "x"
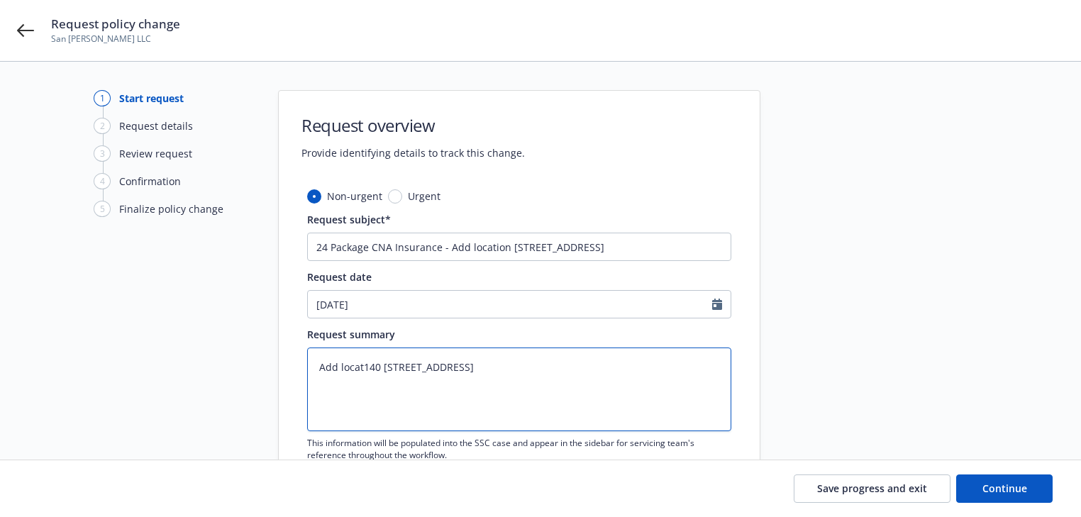
type textarea "Add locati140 2ND ST SAN FRANCISCO, CA 94105"
type textarea "x"
type textarea "Add locatio140 2ND ST SAN FRANCISCO, CA 94105"
type textarea "x"
type textarea "Add location140 2ND ST SAN FRANCISCO, CA 94105"
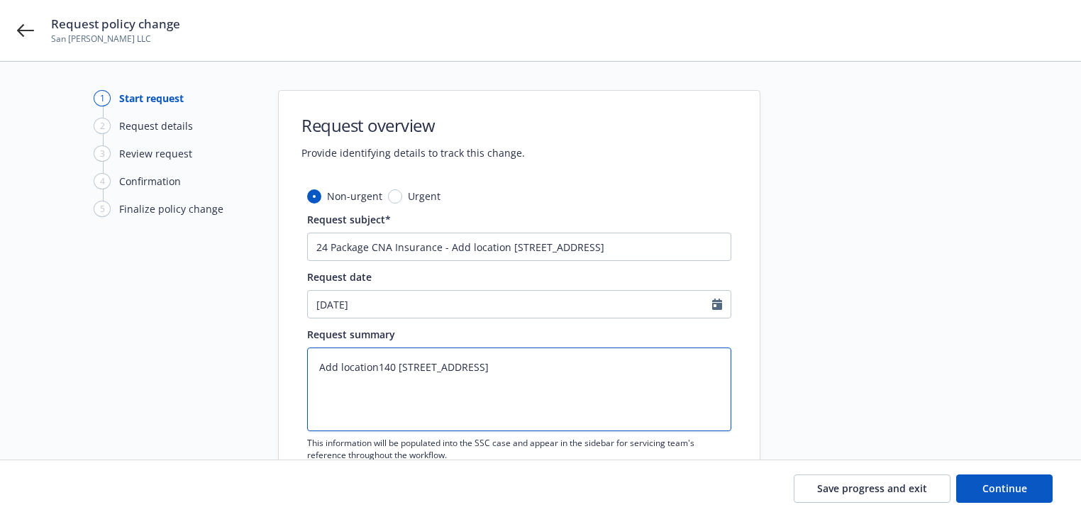
type textarea "x"
type textarea "Add location 140 2ND ST SAN FRANCISCO, CA 94105"
click at [1035, 495] on button "Continue" at bounding box center [1005, 489] width 97 height 28
type textarea "x"
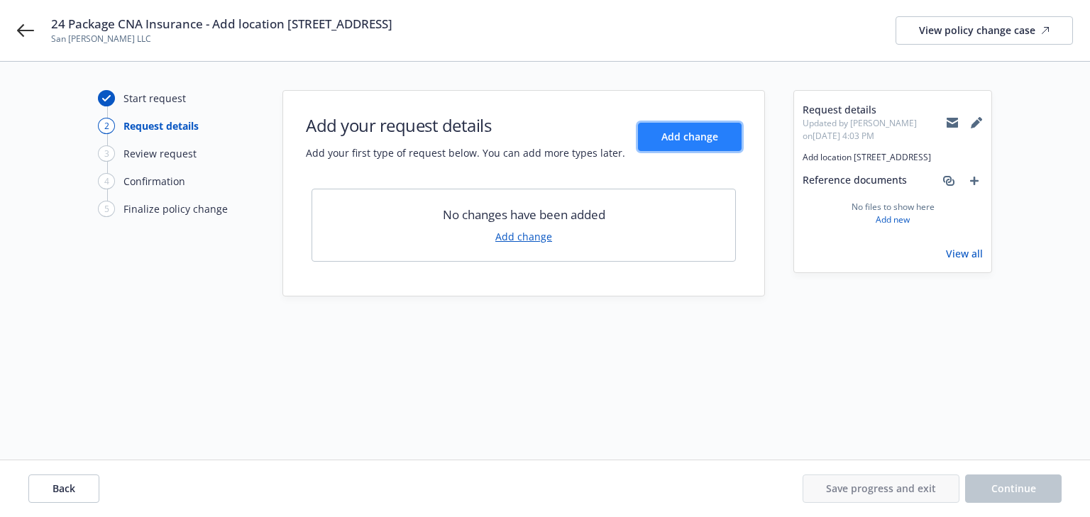
click at [669, 139] on span "Add change" at bounding box center [689, 136] width 57 height 13
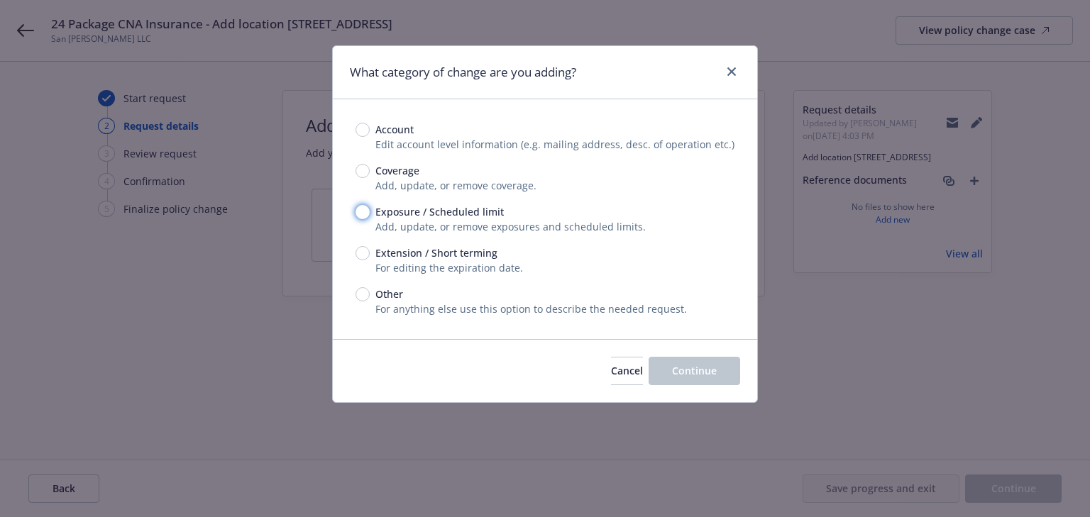
click at [360, 213] on input "Exposure / Scheduled limit" at bounding box center [363, 212] width 14 height 14
radio input "true"
click at [695, 365] on span "Continue" at bounding box center [694, 370] width 45 height 13
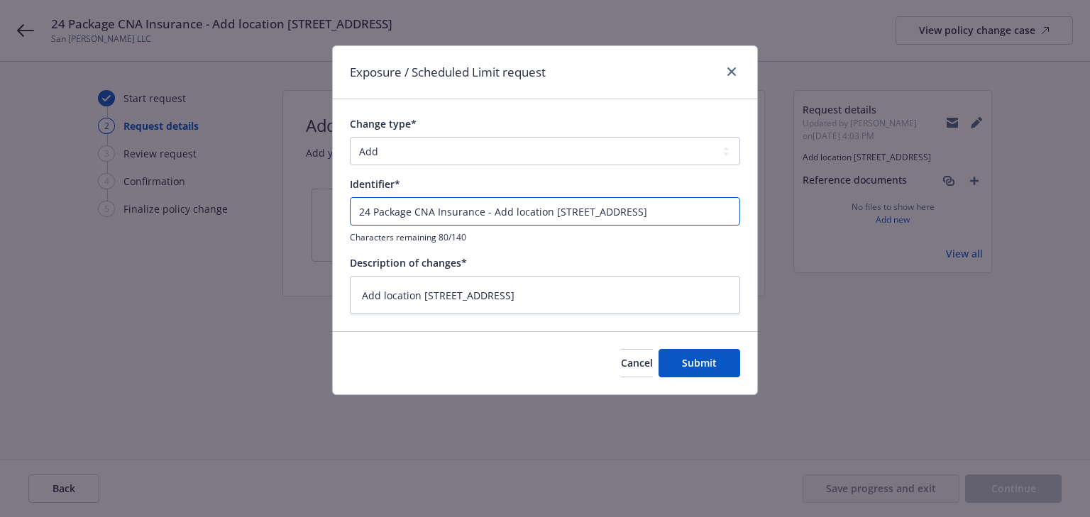
drag, startPoint x: 490, startPoint y: 209, endPoint x: -87, endPoint y: 207, distance: 577.7
click at [0, 207] on html "24 Package CNA Insurance - Add location 140 2ND ST SAN FRANCISCO, CA 94105 San …" at bounding box center [545, 258] width 1090 height 517
click at [457, 221] on input "24 Package CNA Insurance - Add location 140 2ND ST SAN FRANCISCO, CA 94105" at bounding box center [545, 211] width 390 height 28
drag, startPoint x: 482, startPoint y: 213, endPoint x: -135, endPoint y: 241, distance: 617.3
click at [0, 241] on html "24 Package CNA Insurance - Add location 140 2ND ST SAN FRANCISCO, CA 94105 San …" at bounding box center [545, 258] width 1090 height 517
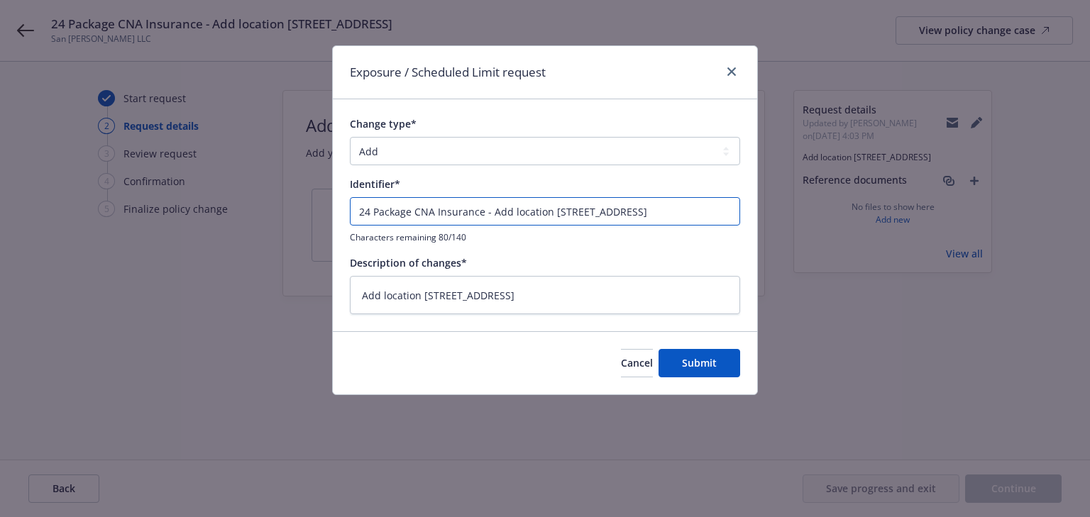
type textarea "x"
type input "- Add location 140 2ND ST SAN FRANCISCO, CA 94105"
type textarea "x"
type input "E - Add location 140 2ND ST SAN FRANCISCO, CA 94105"
type textarea "x"
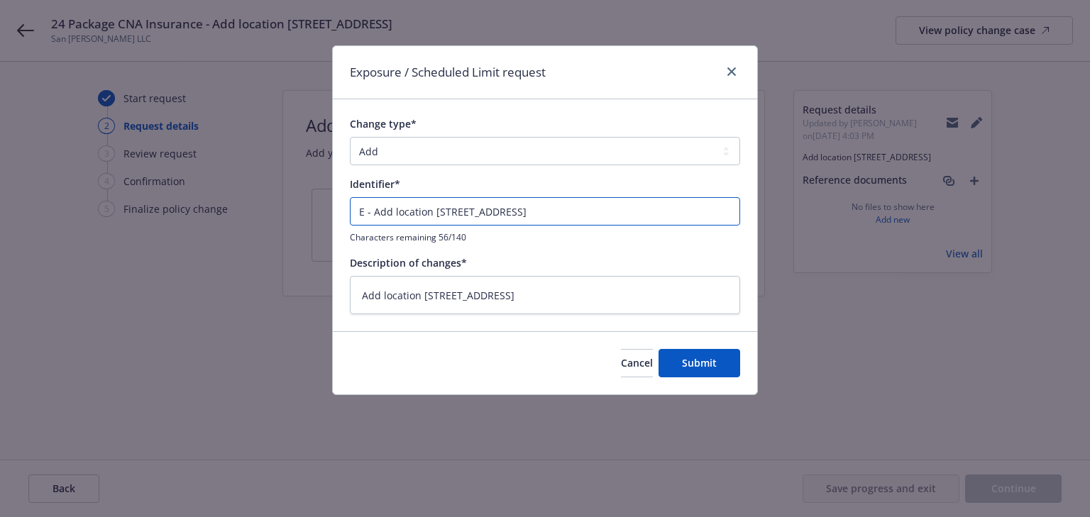
type input "EN - Add location 140 2ND ST SAN FRANCISCO, CA 94105"
type textarea "x"
type input "ENDT - Add location 140 2ND ST SAN FRANCISCO, CA 94105"
type textarea "x"
type input "ENDT# - Add location 140 2ND ST SAN FRANCISCO, CA 94105"
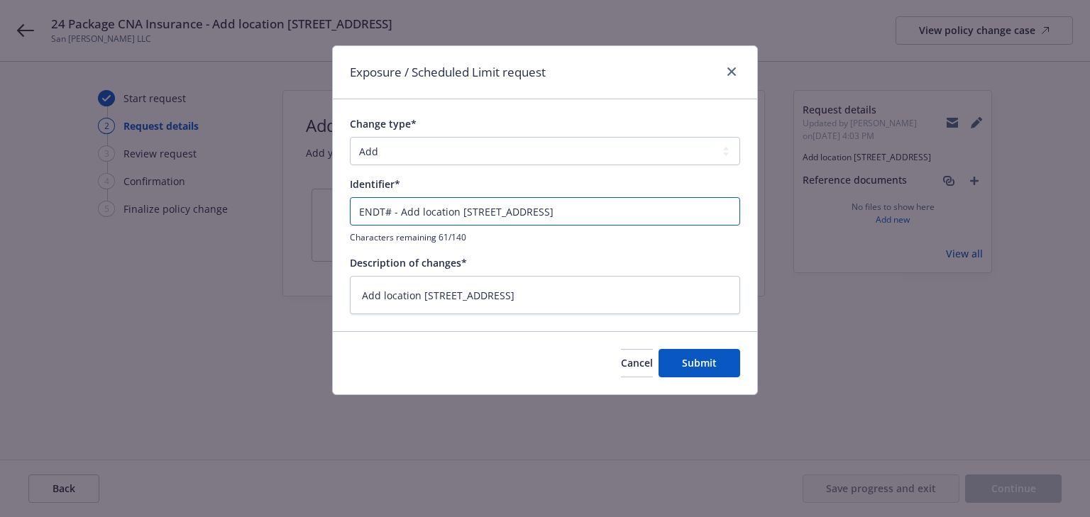
click at [391, 213] on input "ENDT# - Add location 140 2ND ST SAN FRANCISCO, CA 94105" at bounding box center [545, 211] width 390 height 28
type textarea "x"
type input "ENDT#4 - Add location 140 2ND ST SAN FRANCISCO, CA 94105"
type textarea "x"
type input "ENDT#46 - Add location 140 2ND ST SAN FRANCISCO, CA 94105"
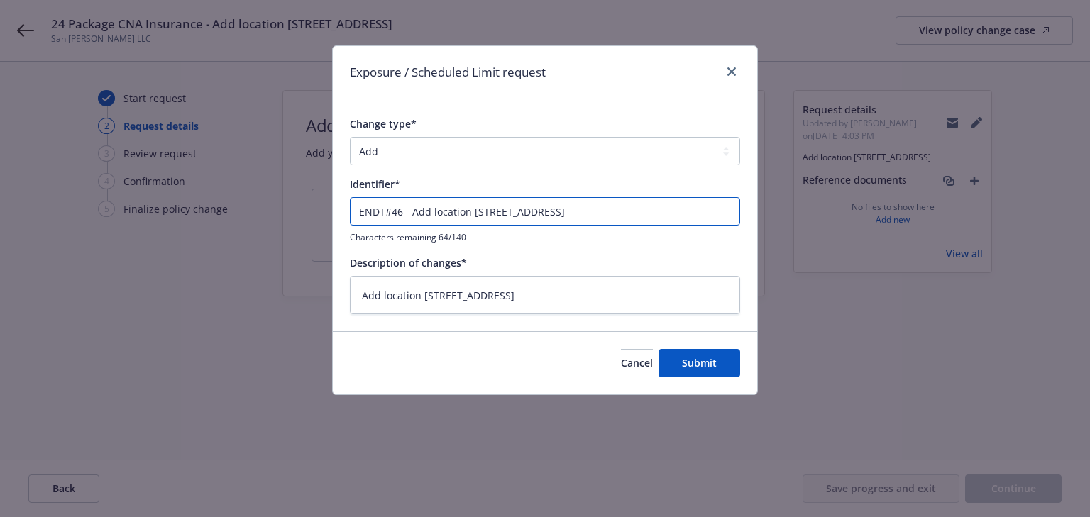
type textarea "x"
type input "ENDT#46- - Add location 140 2ND ST SAN FRANCISCO, CA 94105"
type textarea "x"
type input "ENDT#46-4 - Add location 140 2ND ST SAN FRANCISCO, CA 94105"
type textarea "x"
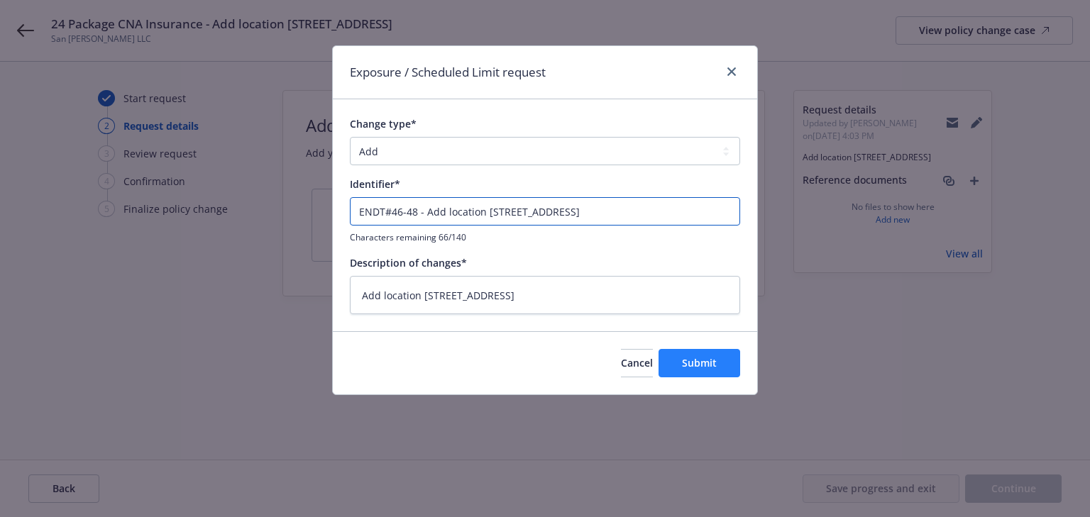
type input "ENDT#46-48 - Add location 140 2ND ST SAN FRANCISCO, CA 94105"
click at [734, 360] on button "Submit" at bounding box center [700, 363] width 82 height 28
type textarea "x"
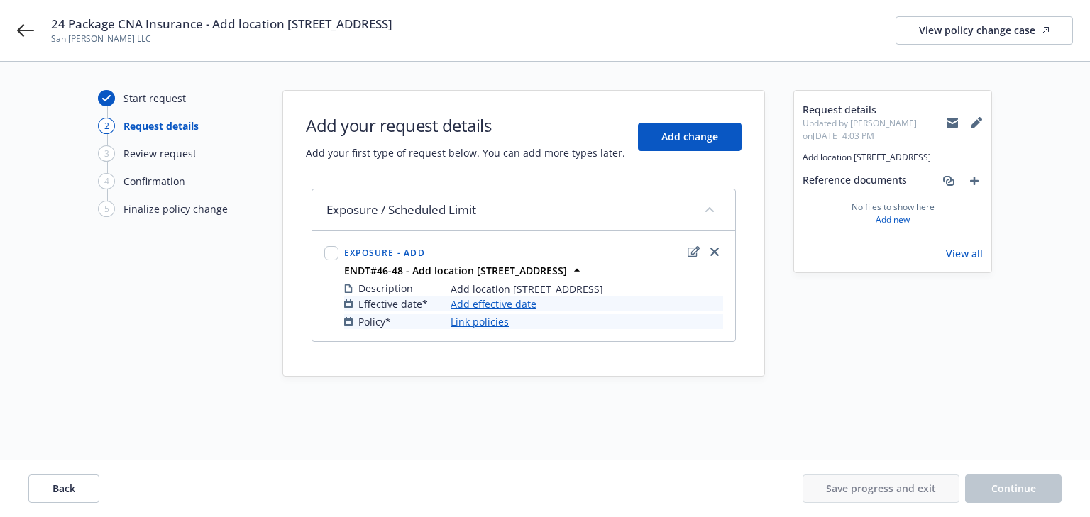
click at [515, 301] on link "Add effective date" at bounding box center [494, 304] width 86 height 15
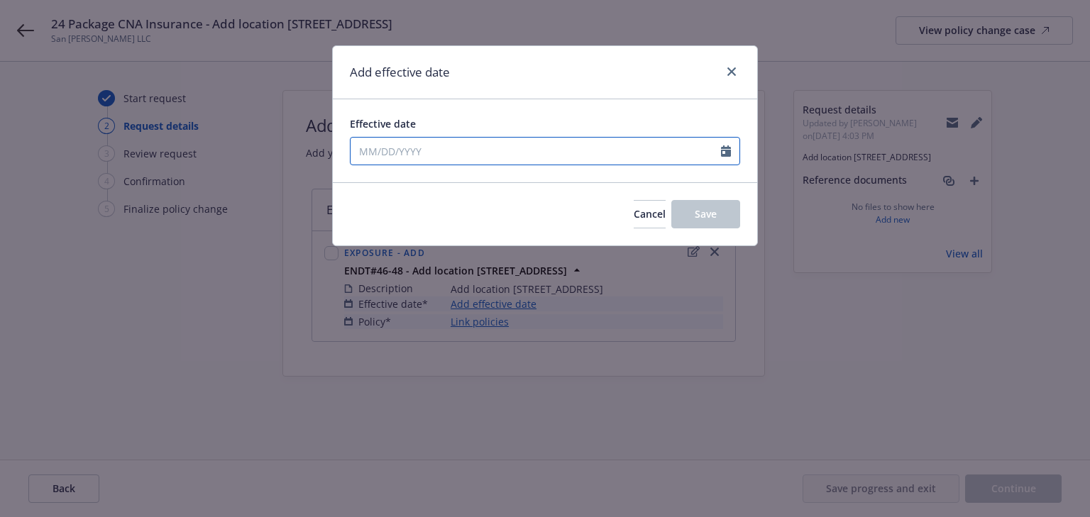
click at [492, 150] on input "Effective date" at bounding box center [536, 151] width 370 height 27
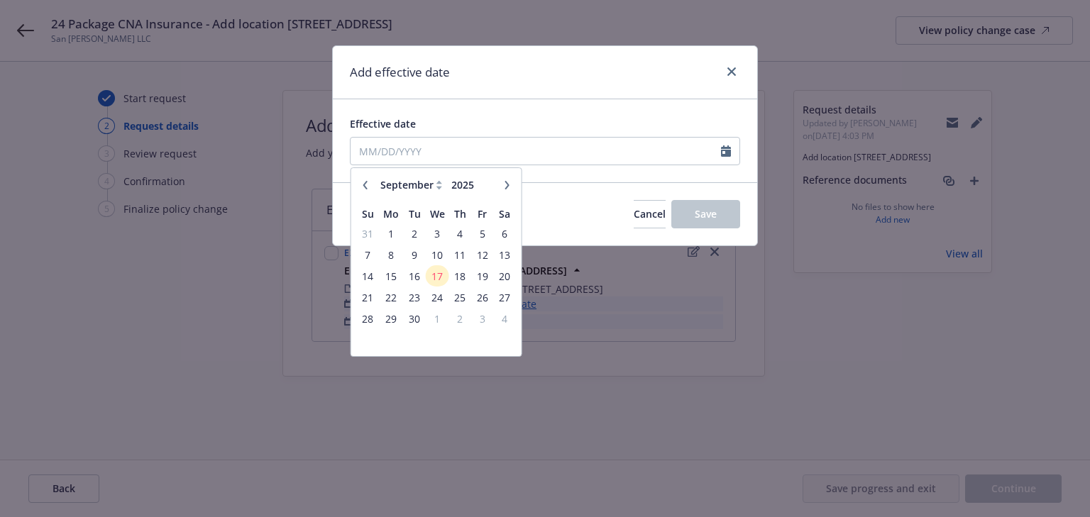
click at [362, 183] on icon "button" at bounding box center [365, 185] width 9 height 9
select select "8"
click at [485, 314] on span "29" at bounding box center [482, 319] width 19 height 18
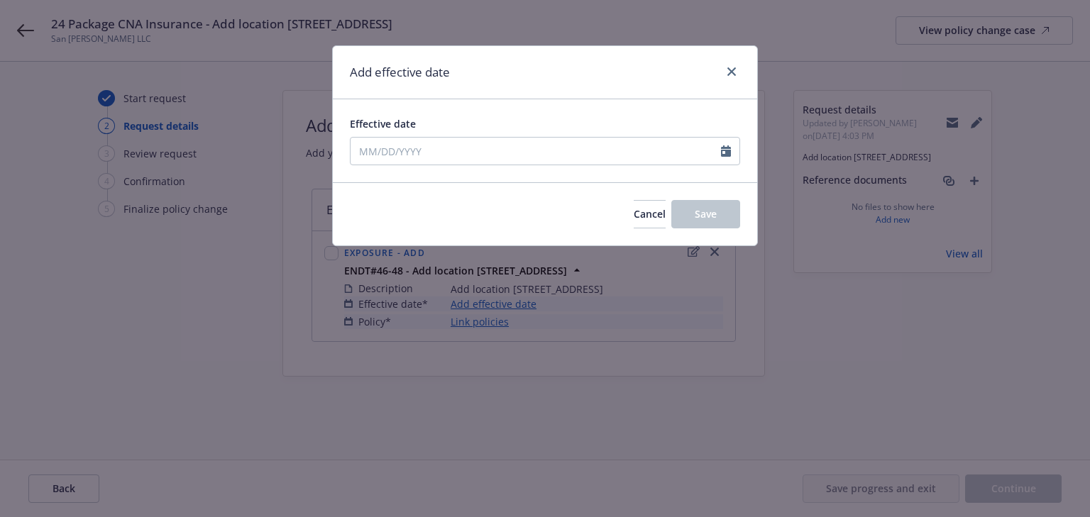
type input "08/29/2025"
click at [716, 211] on span "Save" at bounding box center [706, 213] width 22 height 13
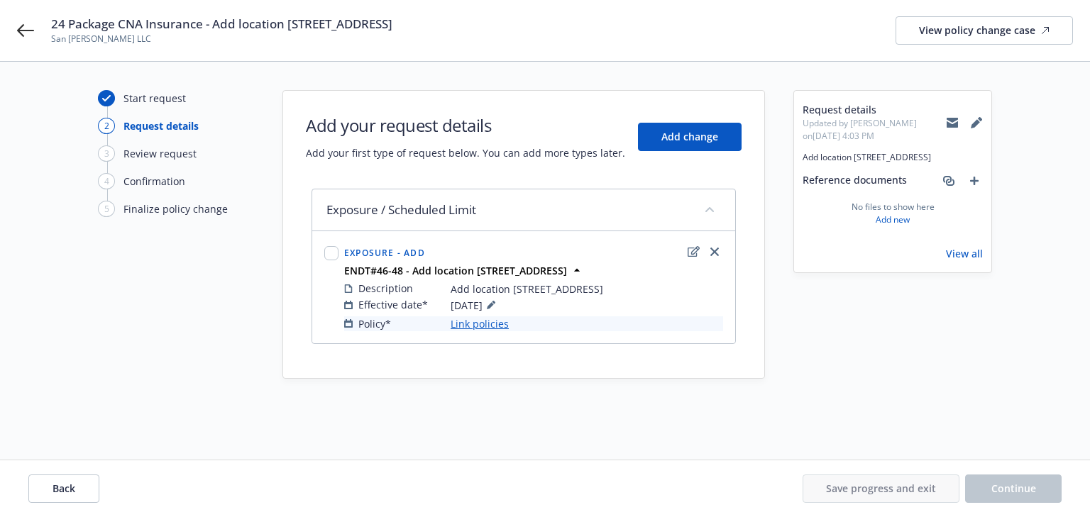
click at [505, 321] on link "Link policies" at bounding box center [480, 324] width 58 height 15
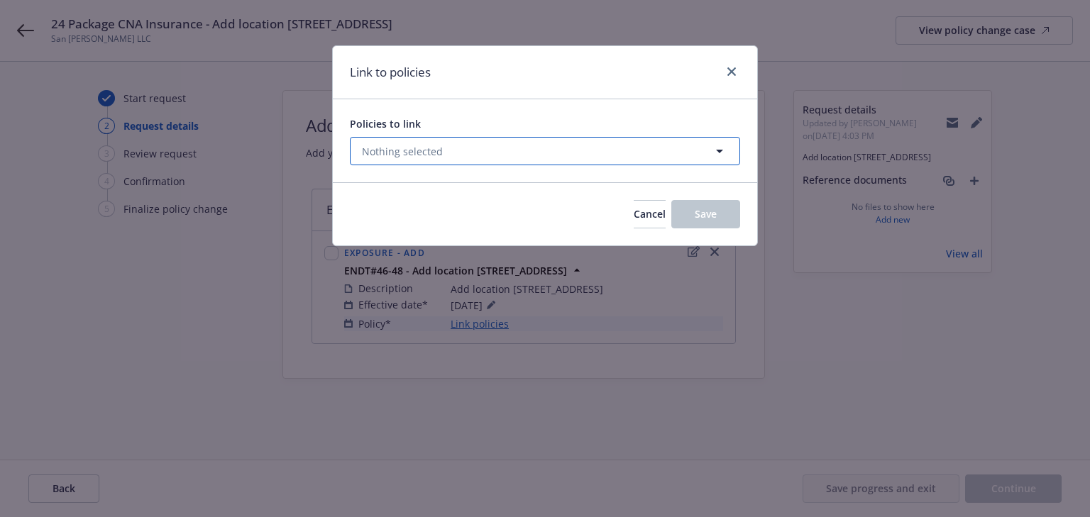
click at [475, 153] on button "Nothing selected" at bounding box center [545, 151] width 390 height 28
select select "ACTIVE"
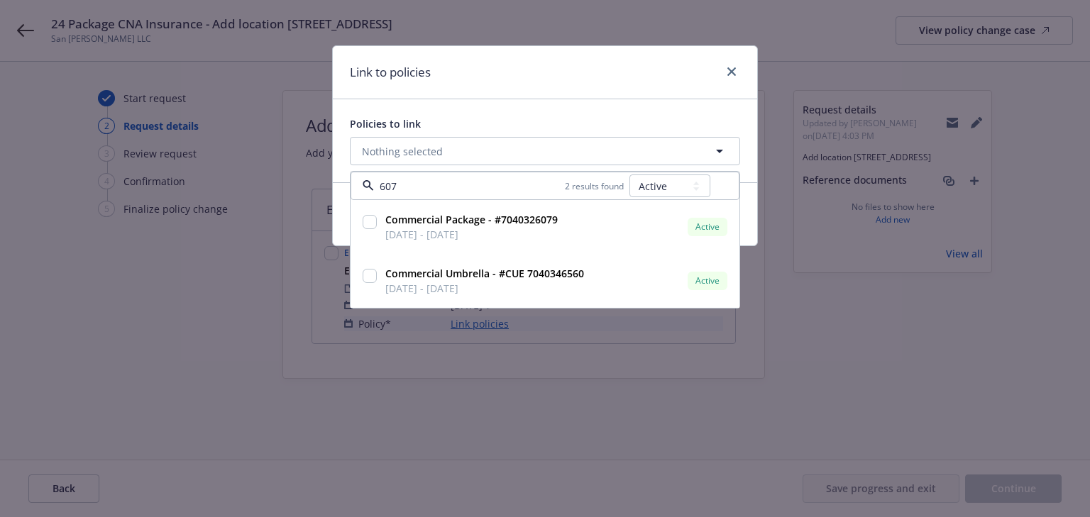
type input "6079"
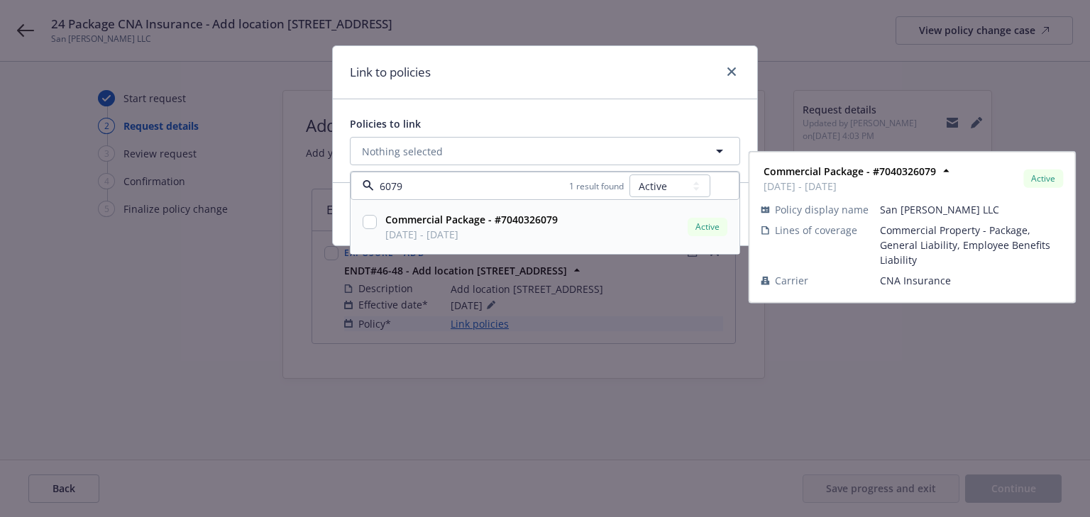
click at [369, 224] on input "checkbox" at bounding box center [370, 222] width 14 height 14
checkbox input "true"
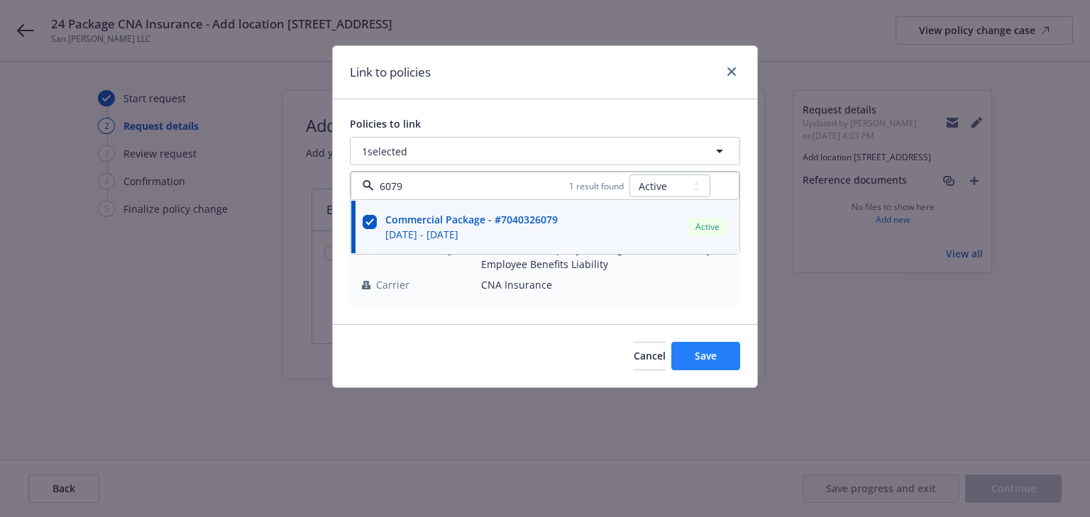
type input "6079"
click at [724, 364] on button "Save" at bounding box center [705, 356] width 69 height 28
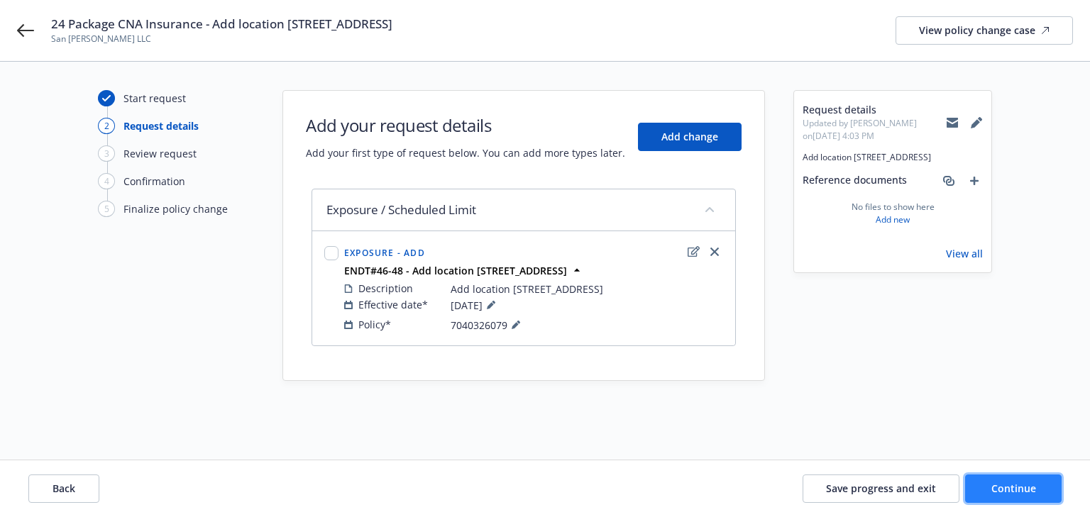
click at [1046, 490] on button "Continue" at bounding box center [1013, 489] width 97 height 28
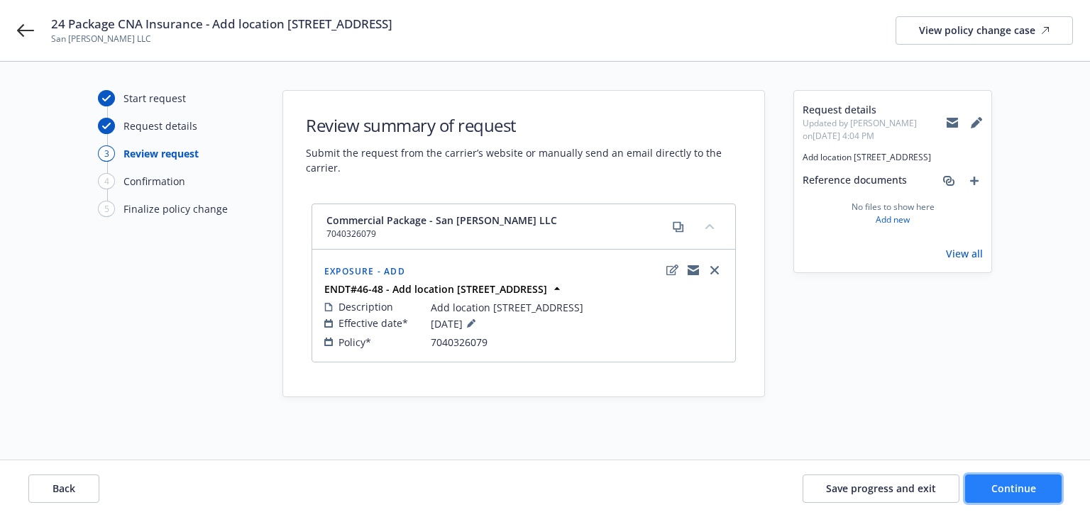
click at [1033, 488] on span "Continue" at bounding box center [1013, 488] width 45 height 13
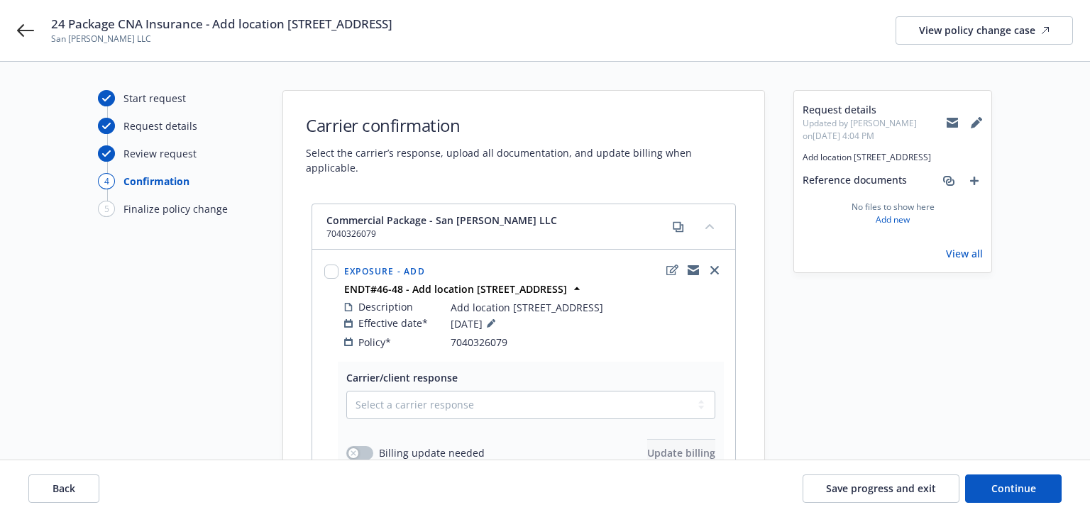
scroll to position [114, 0]
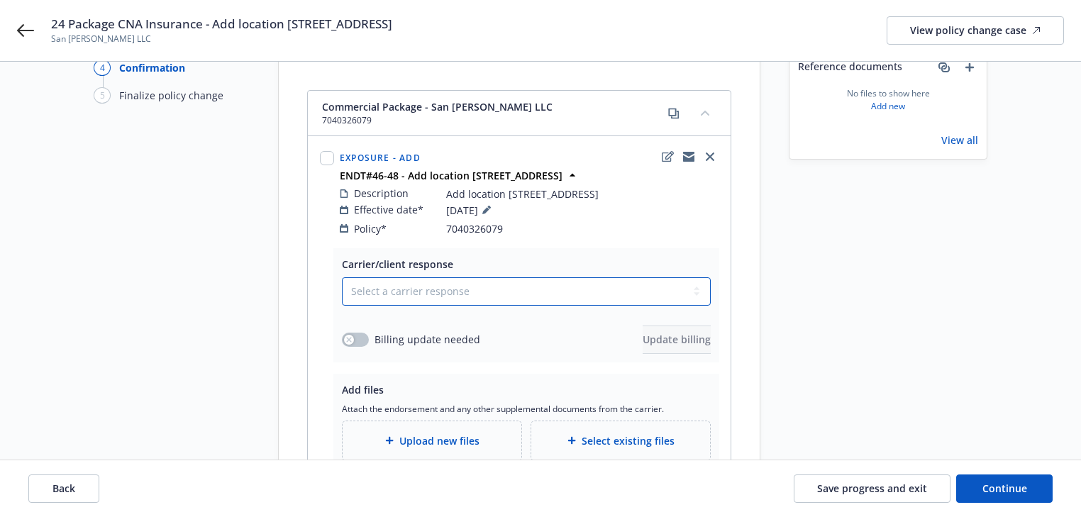
click at [456, 277] on select "Select a carrier response Accepted Accepted with revision No endorsement needed…" at bounding box center [526, 291] width 369 height 28
select select "ACCEPTED"
click at [342, 277] on select "Select a carrier response Accepted Accepted with revision No endorsement needed…" at bounding box center [526, 291] width 369 height 28
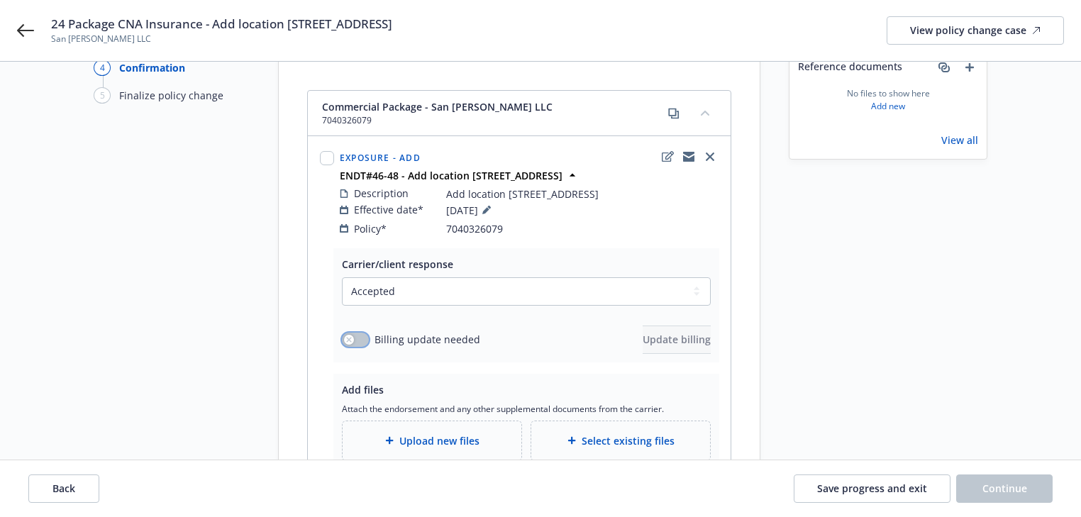
click at [364, 333] on button "button" at bounding box center [355, 340] width 27 height 14
click at [643, 333] on span "Update billing" at bounding box center [677, 339] width 68 height 13
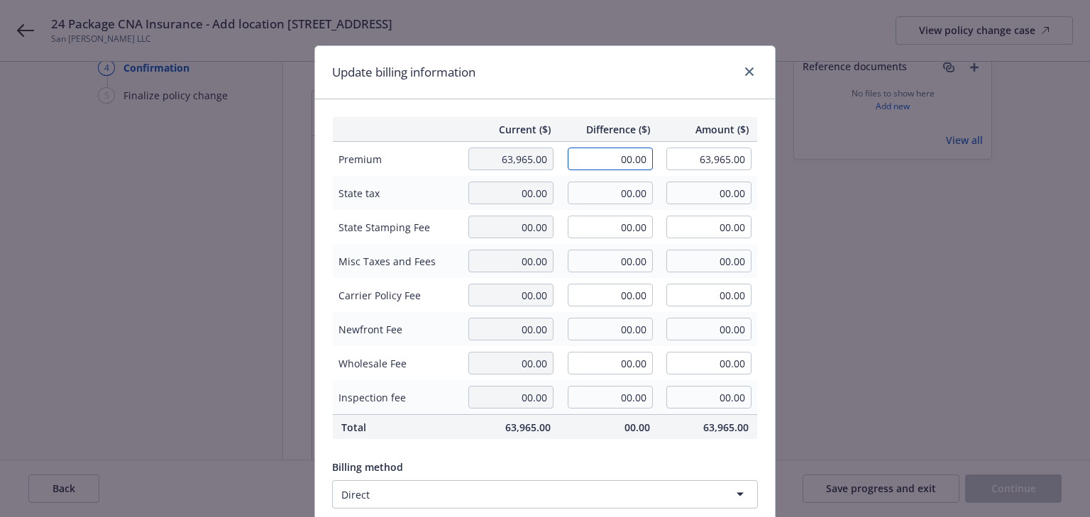
click at [624, 159] on input "00.00" at bounding box center [610, 159] width 85 height 23
type input "1,689.00"
type input "65,654.00"
type input "253.35"
click at [647, 112] on div "Current ($) Difference ($) Amount ($) Premium 63,965.00 1,689.00 65,654.00 Stat…" at bounding box center [545, 344] width 460 height 490
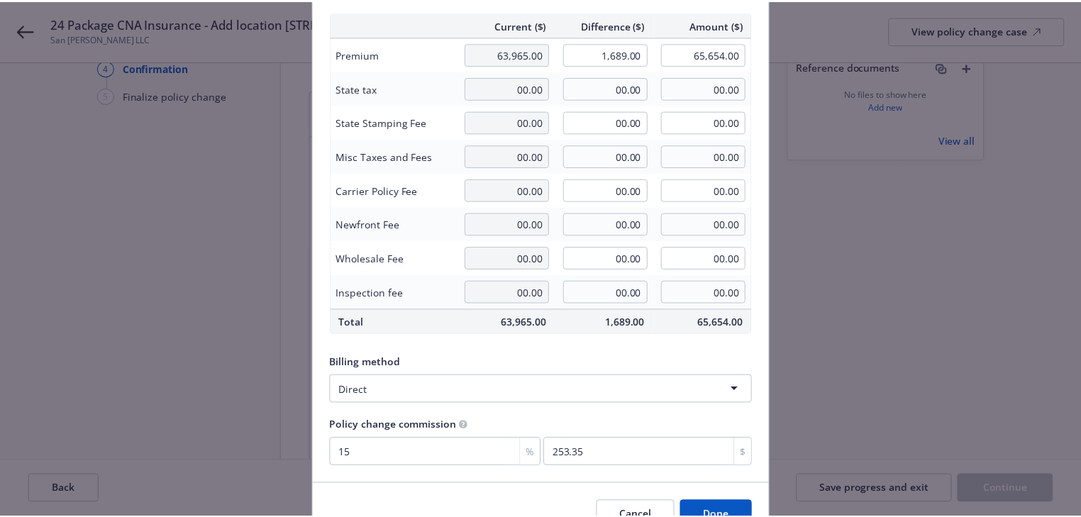
scroll to position [180, 0]
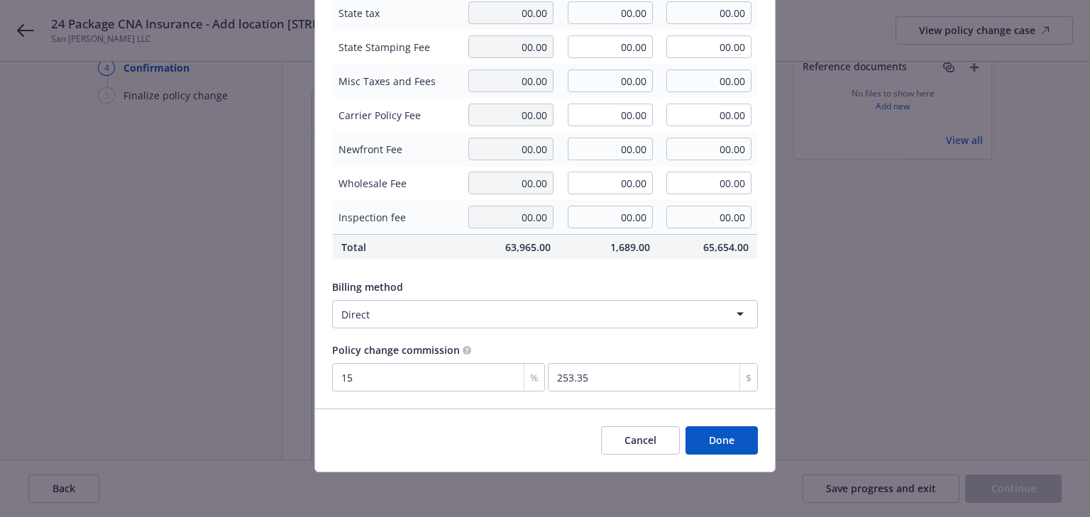
click at [734, 438] on button "Done" at bounding box center [722, 440] width 72 height 28
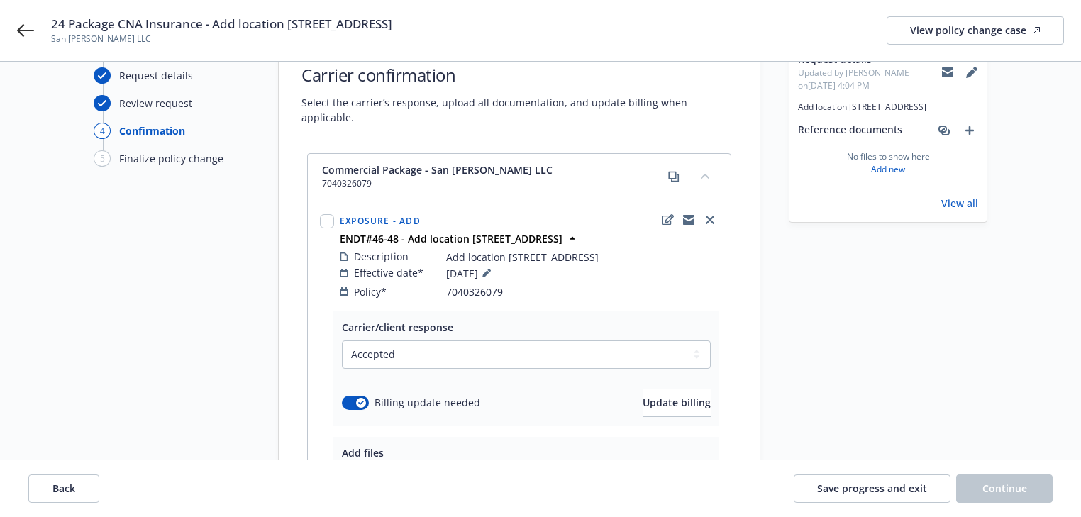
scroll to position [0, 0]
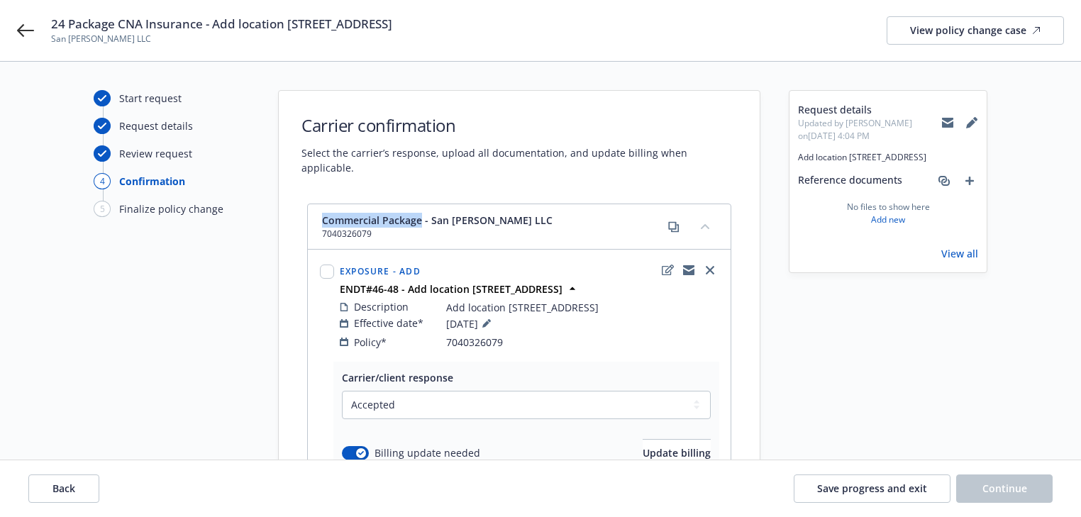
drag, startPoint x: 323, startPoint y: 201, endPoint x: 421, endPoint y: 203, distance: 98.0
click at [421, 213] on span "Commercial Package - San Francisco Townsend LLC" at bounding box center [437, 220] width 231 height 15
copy span "Commercial Package"
drag, startPoint x: 214, startPoint y: 23, endPoint x: 574, endPoint y: 16, distance: 360.6
click at [574, 16] on div "24 Package CNA Insurance - Add location 140 2ND ST SAN FRANCISCO, CA 94105 San …" at bounding box center [557, 31] width 1013 height 30
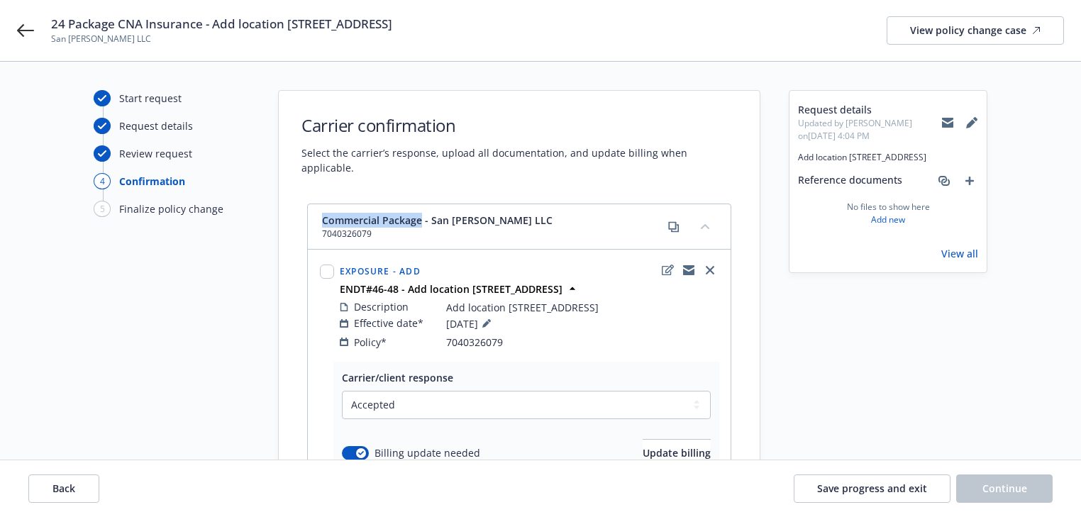
copy span "Add location 140 2ND ST SAN FRANCISCO, CA 94105"
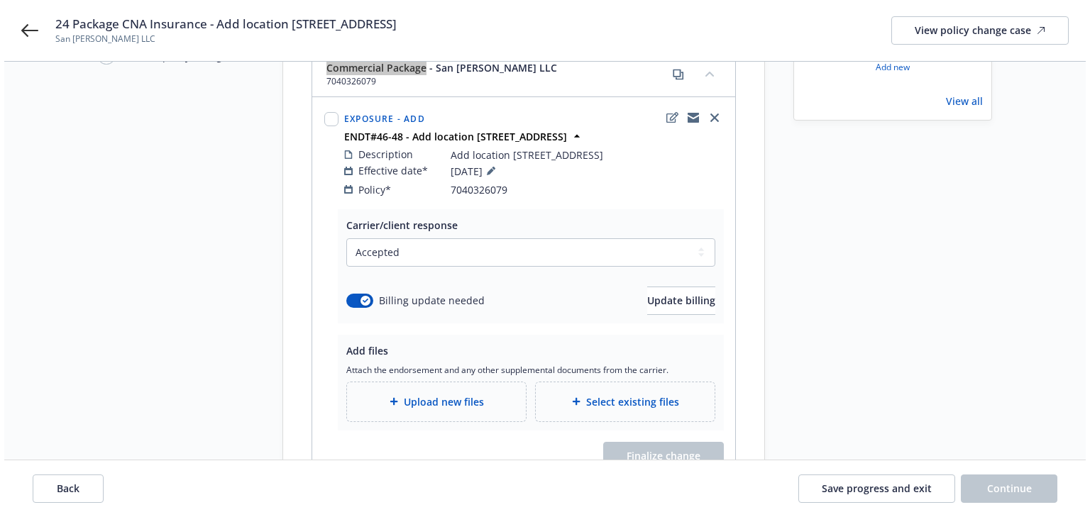
scroll to position [221, 0]
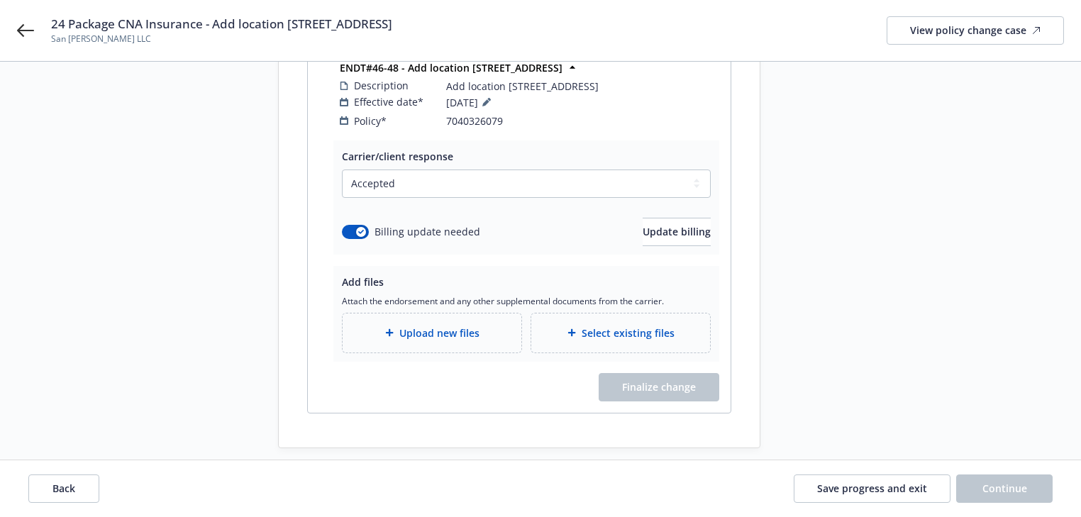
click at [438, 326] on span "Upload new files" at bounding box center [440, 333] width 80 height 15
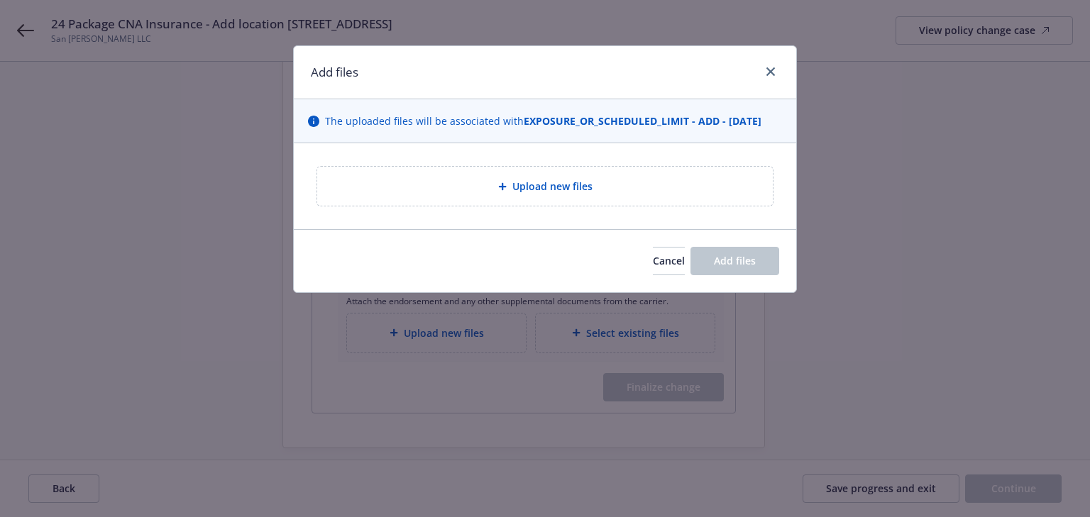
click at [501, 188] on icon at bounding box center [502, 186] width 9 height 9
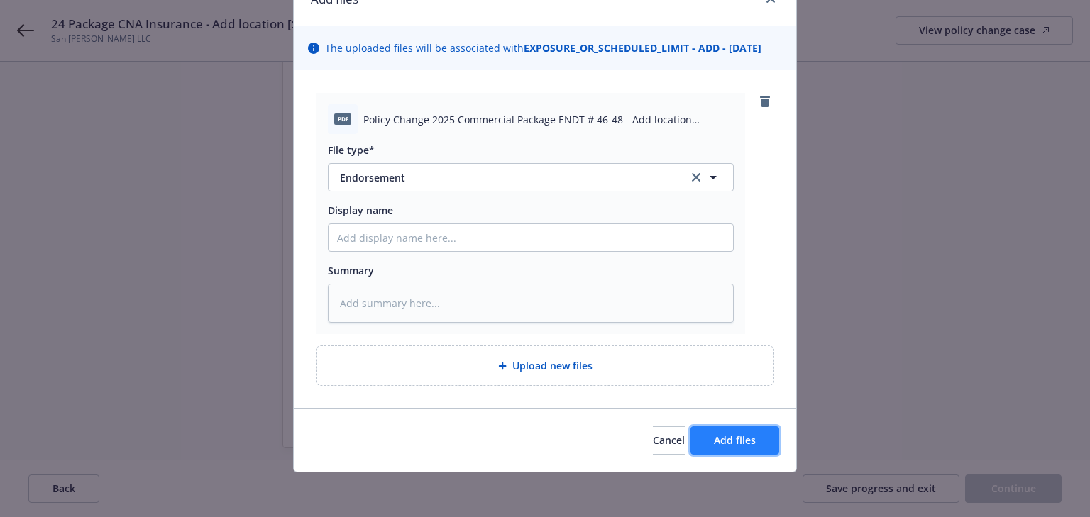
click at [732, 449] on button "Add files" at bounding box center [734, 440] width 89 height 28
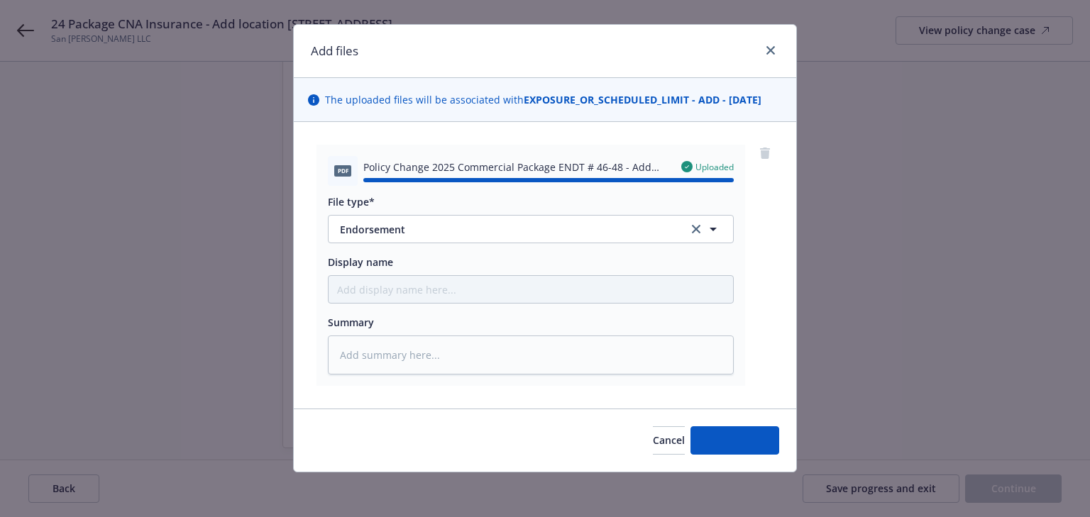
type textarea "x"
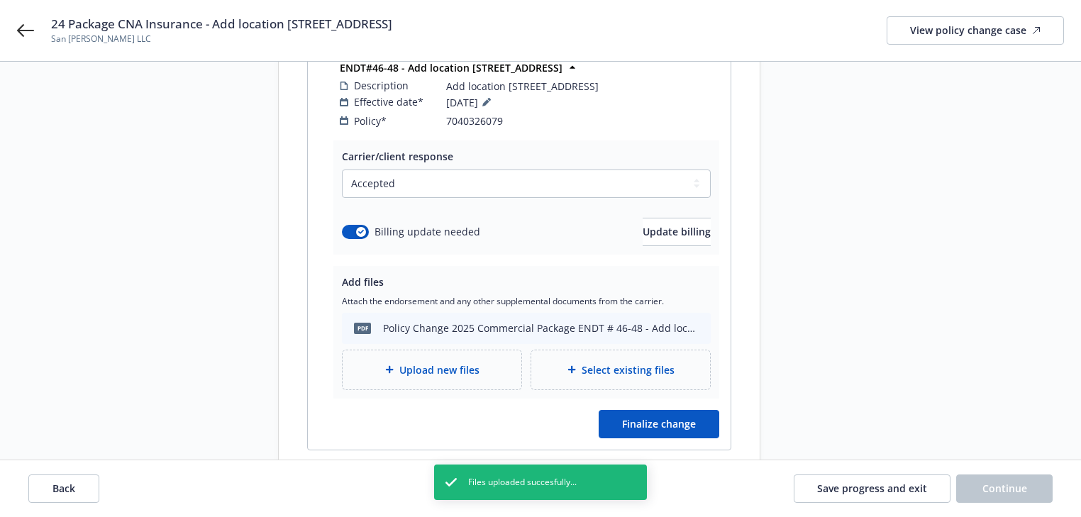
click at [768, 389] on div "Start request Request details Review request 4 Confirmation 5 Finalize policy c…" at bounding box center [540, 177] width 1047 height 617
click at [675, 417] on span "Finalize change" at bounding box center [659, 423] width 74 height 13
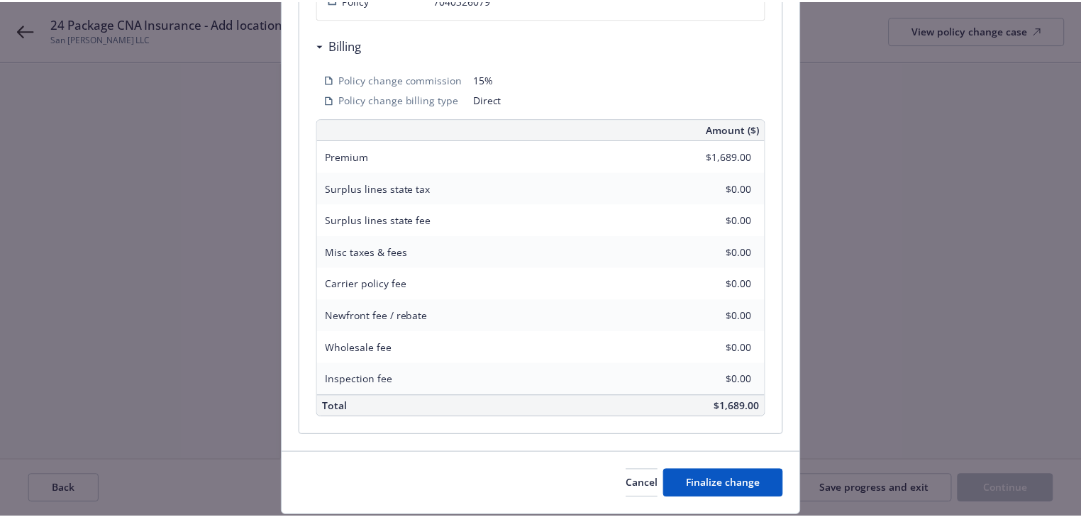
scroll to position [440, 0]
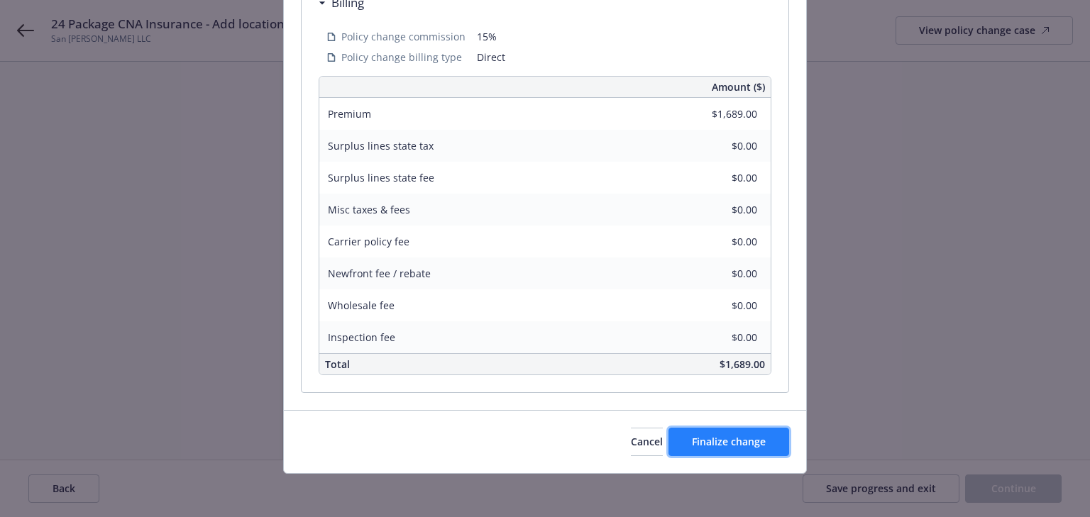
click at [720, 451] on button "Finalize change" at bounding box center [728, 442] width 121 height 28
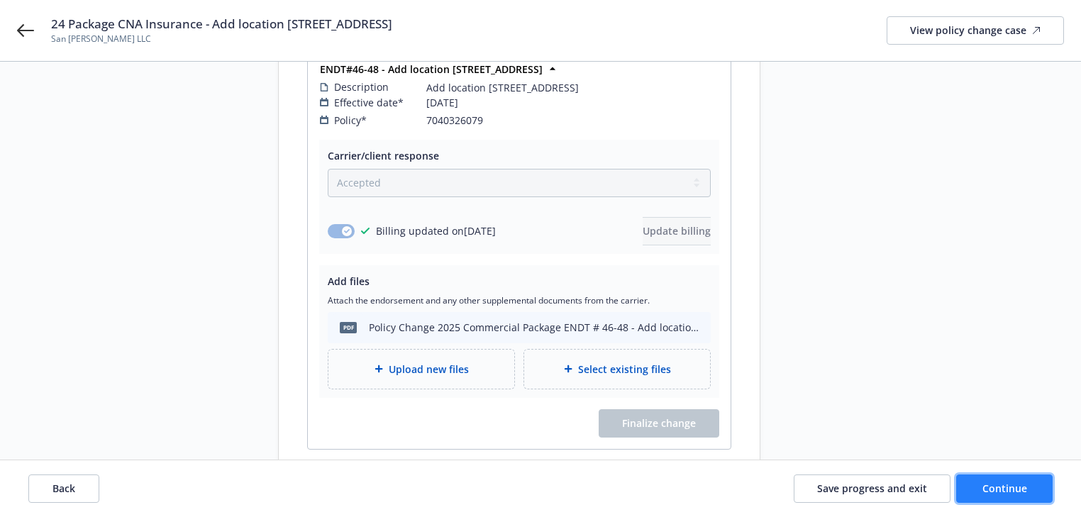
click at [1018, 491] on span "Continue" at bounding box center [1005, 488] width 45 height 13
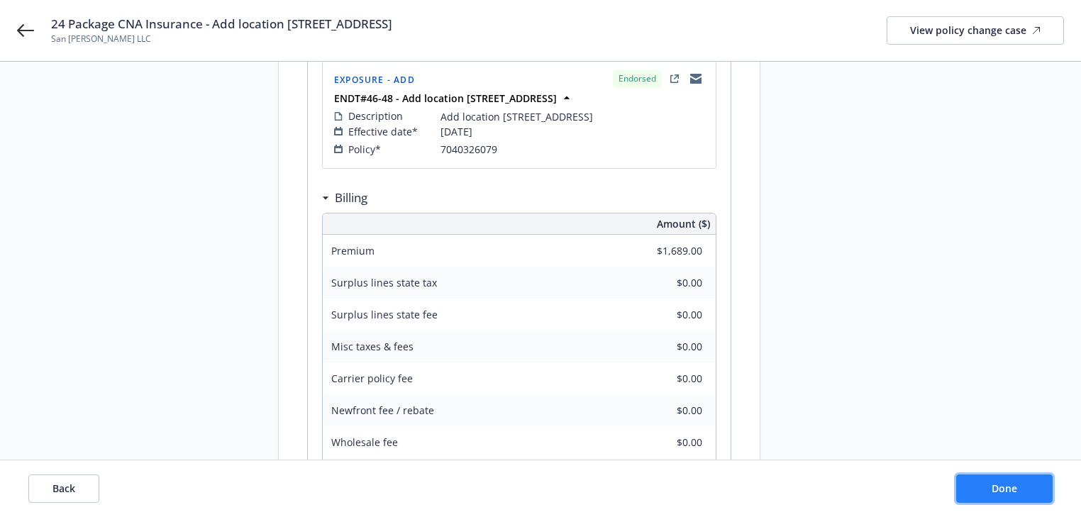
click at [1018, 491] on button "Done" at bounding box center [1005, 489] width 97 height 28
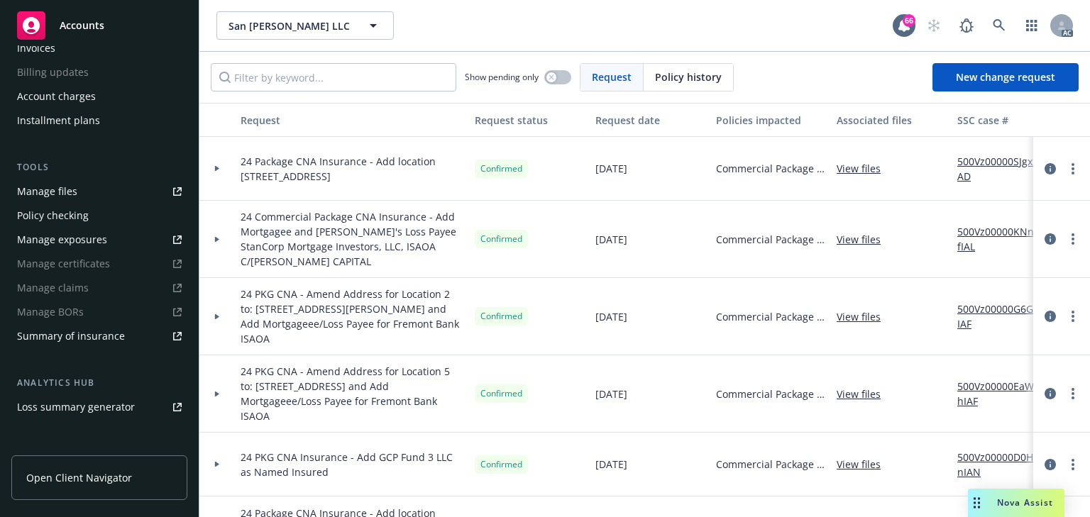
scroll to position [341, 0]
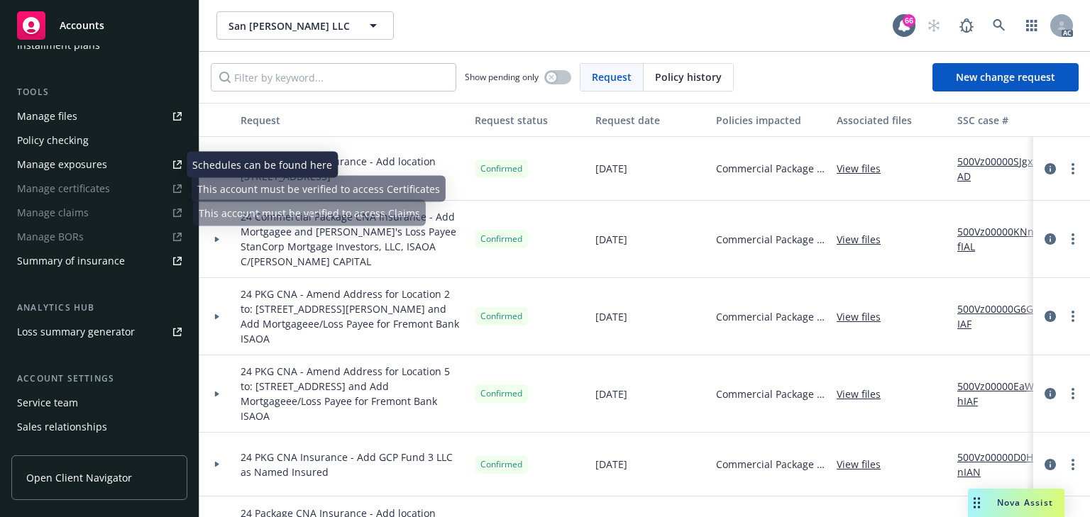
click at [71, 167] on div "Manage exposures" at bounding box center [62, 164] width 90 height 23
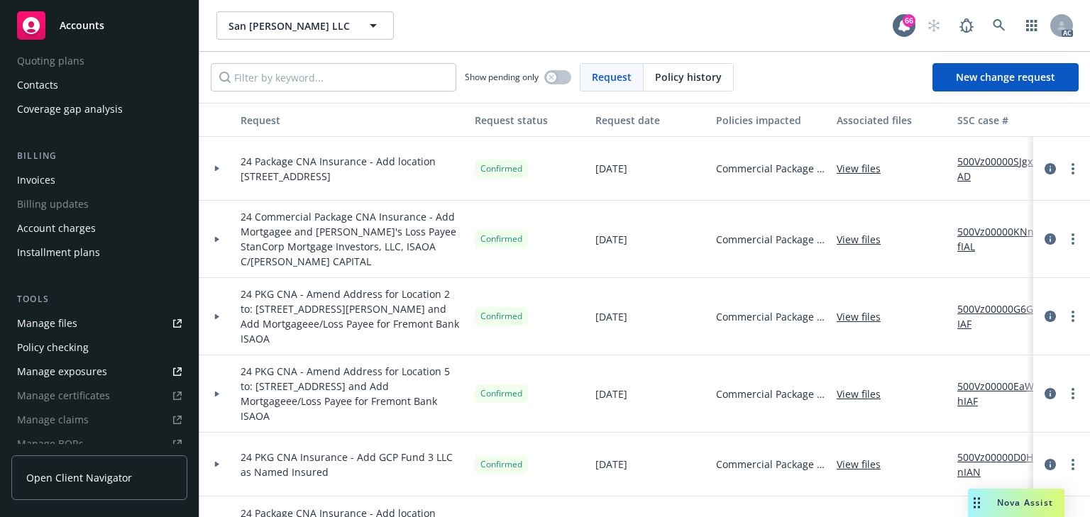
scroll to position [0, 0]
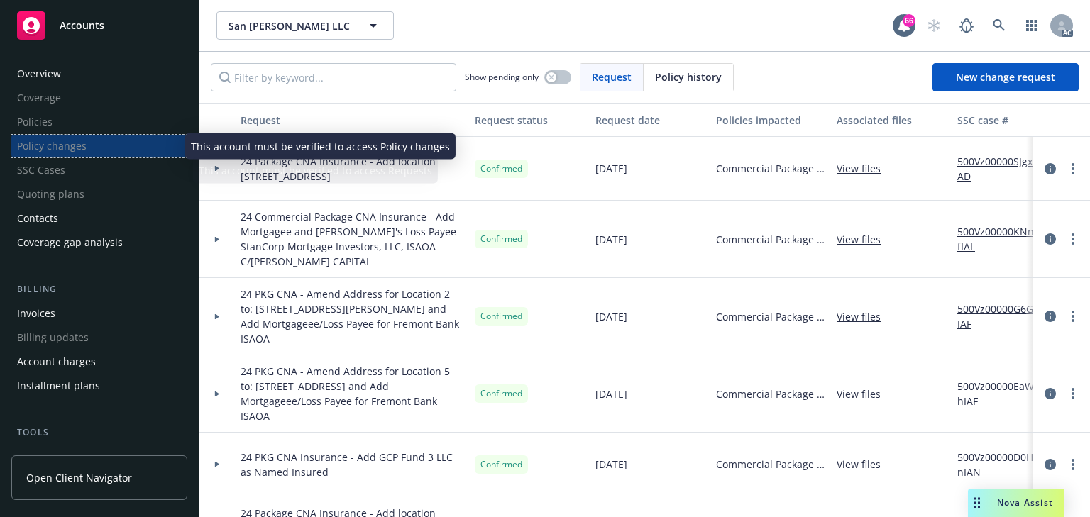
click at [99, 145] on div "Policy changes" at bounding box center [99, 146] width 176 height 23
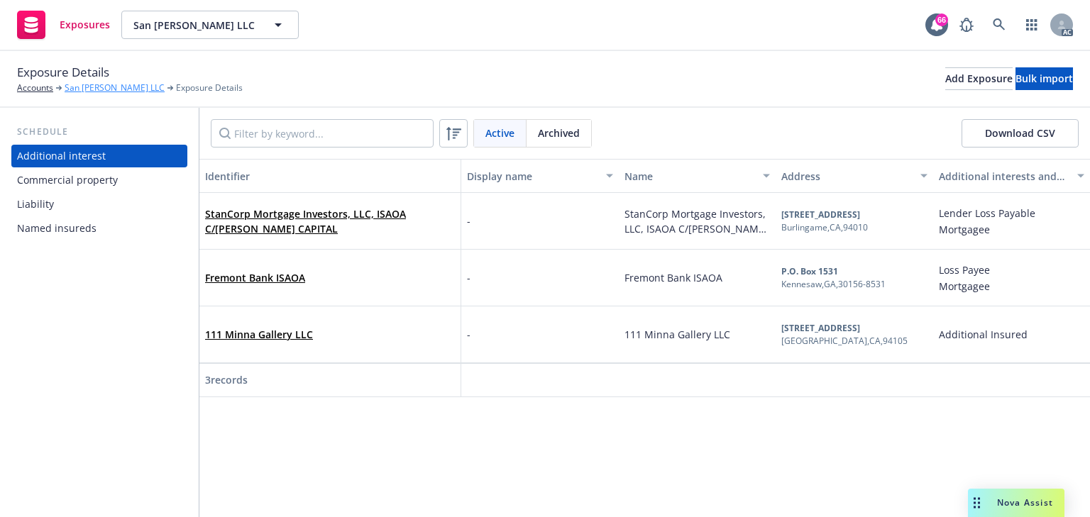
click at [147, 90] on link "San [PERSON_NAME] LLC" at bounding box center [115, 88] width 100 height 13
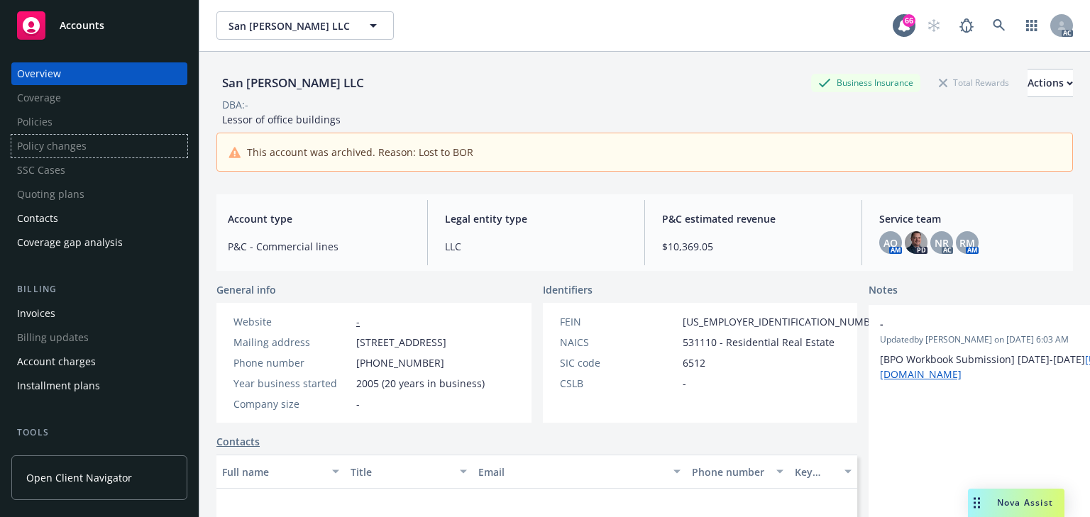
click at [63, 151] on div "Policy changes" at bounding box center [99, 146] width 176 height 23
click at [1000, 23] on link at bounding box center [999, 25] width 28 height 28
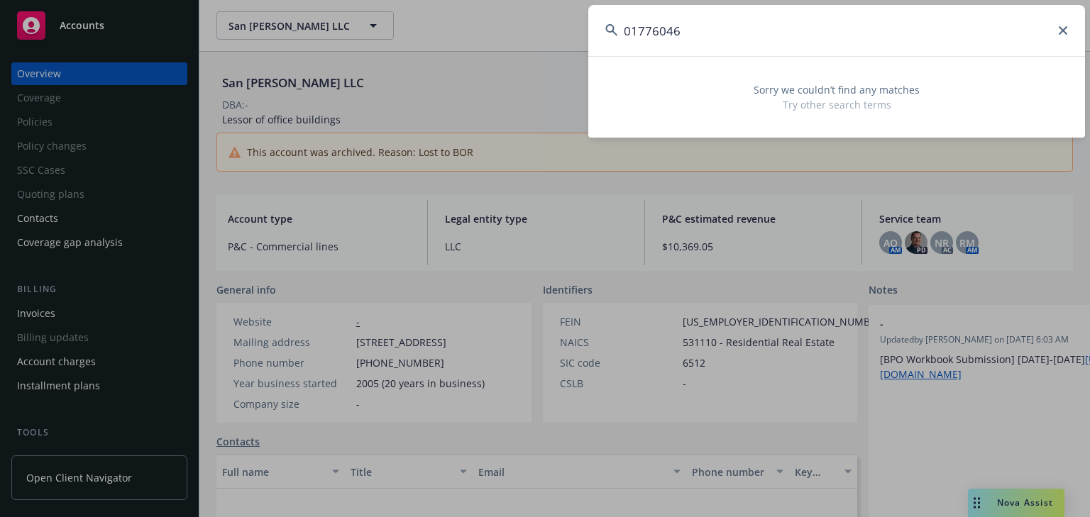
drag, startPoint x: 622, startPoint y: 39, endPoint x: 637, endPoint y: 31, distance: 17.5
click at [622, 39] on input "01776046" at bounding box center [836, 30] width 497 height 51
paste input "San [PERSON_NAME] LLC"
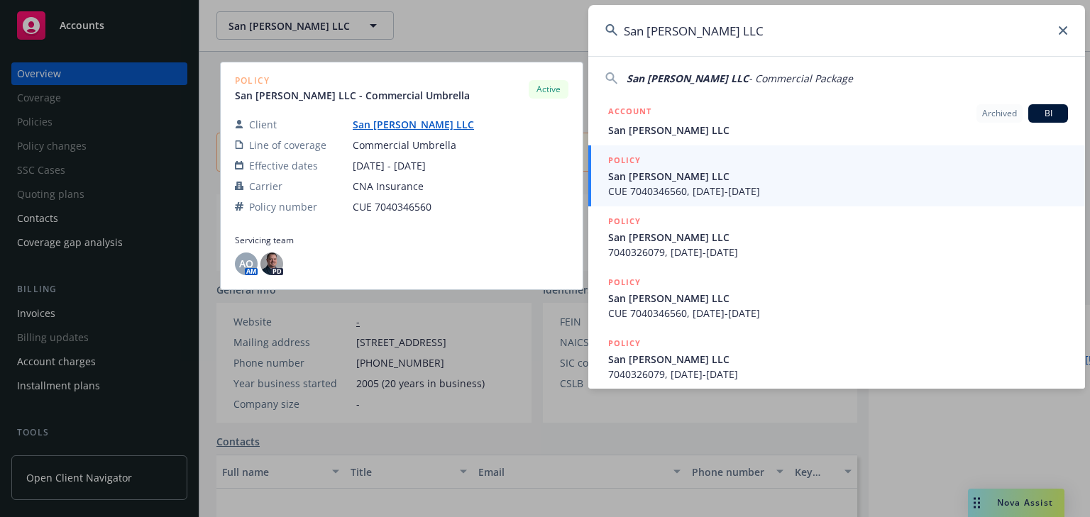
type input "San [PERSON_NAME] LLC"
click at [690, 184] on span "CUE 7040346560, 10/15/2024-10/15/2025" at bounding box center [838, 191] width 460 height 15
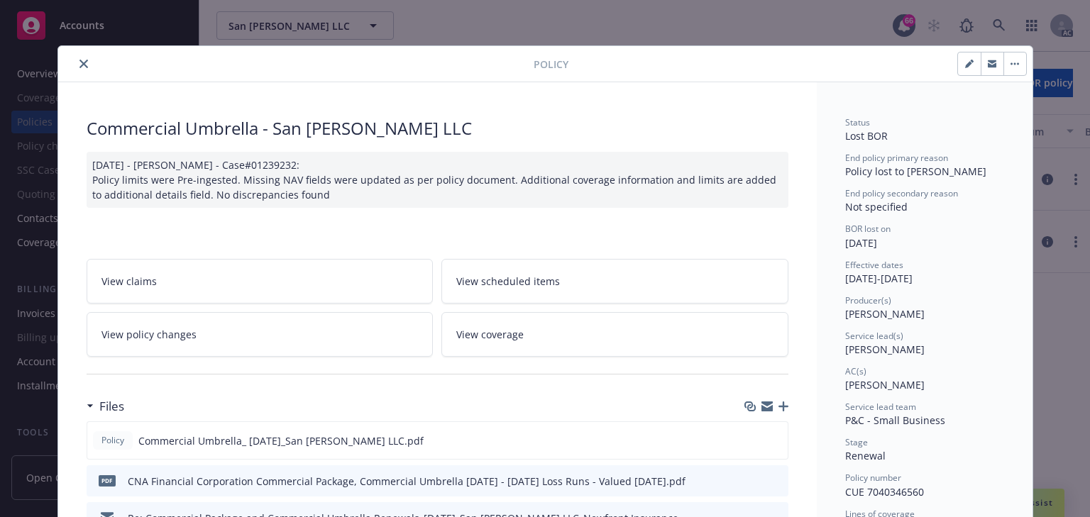
click at [75, 64] on button "close" at bounding box center [83, 63] width 17 height 17
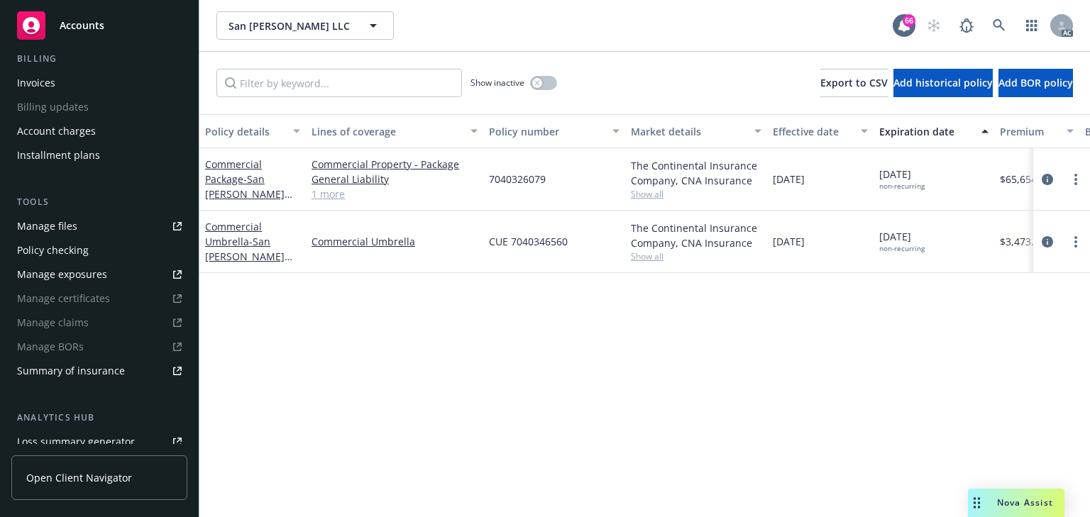
scroll to position [284, 0]
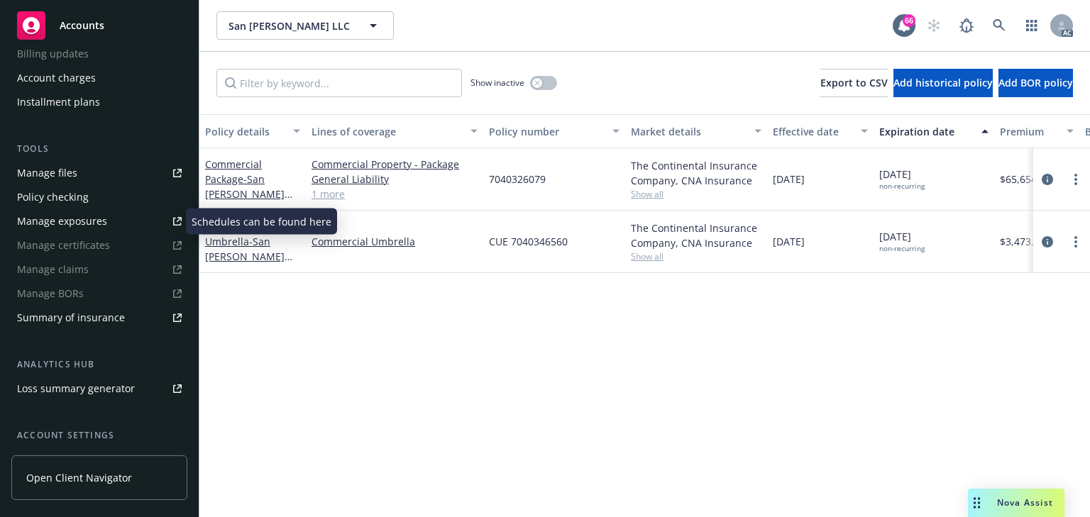
click at [68, 225] on div "Manage exposures" at bounding box center [62, 221] width 90 height 23
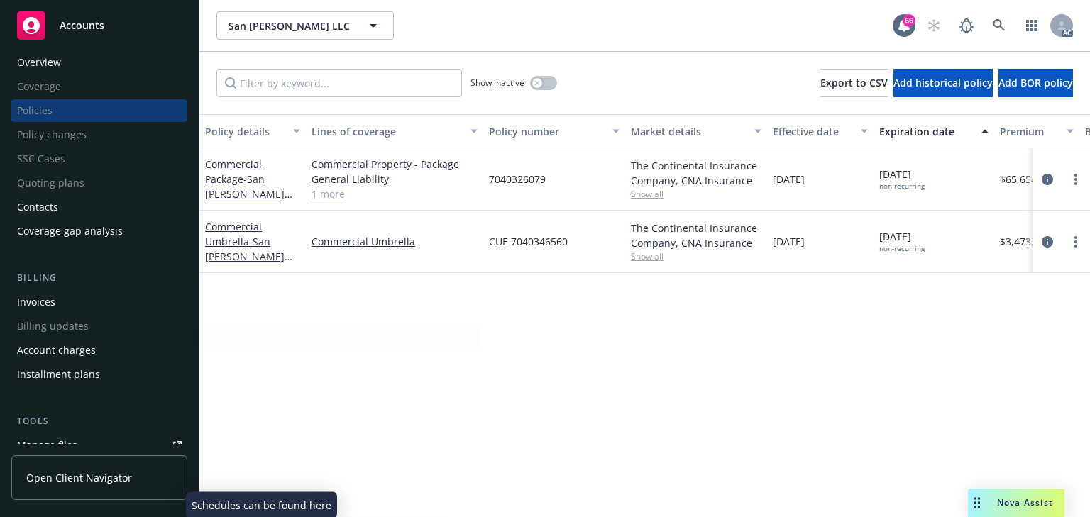
scroll to position [0, 0]
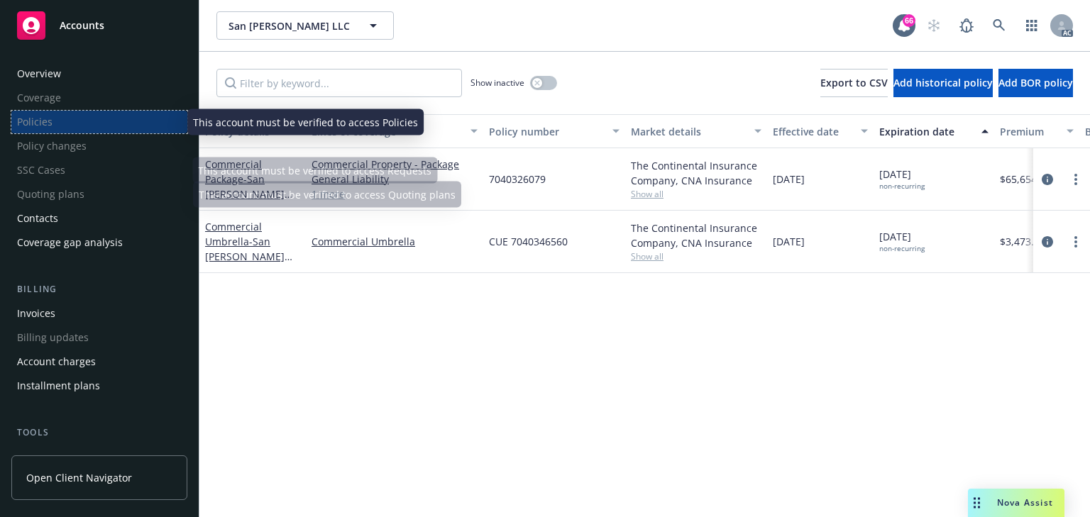
click at [68, 125] on div "Policies" at bounding box center [99, 122] width 176 height 23
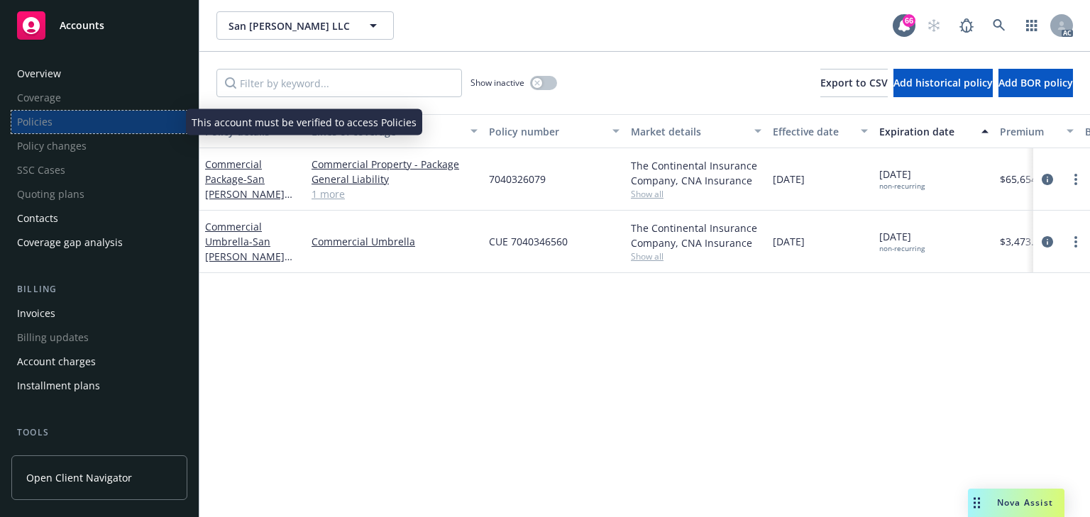
click at [68, 125] on div "Policies" at bounding box center [99, 122] width 176 height 23
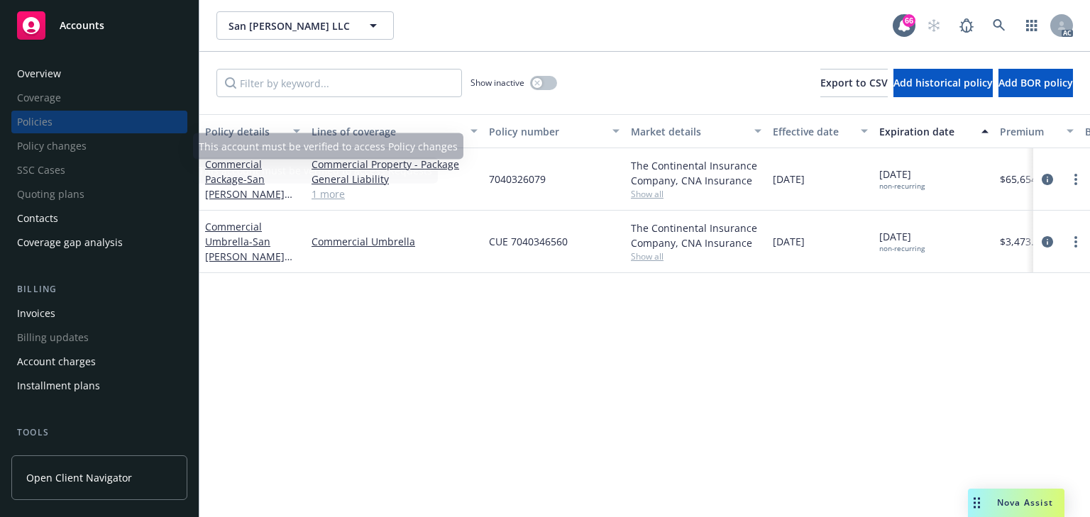
click at [477, 291] on div "Policy details Lines of coverage Policy number Market details Effective date Ex…" at bounding box center [644, 315] width 891 height 403
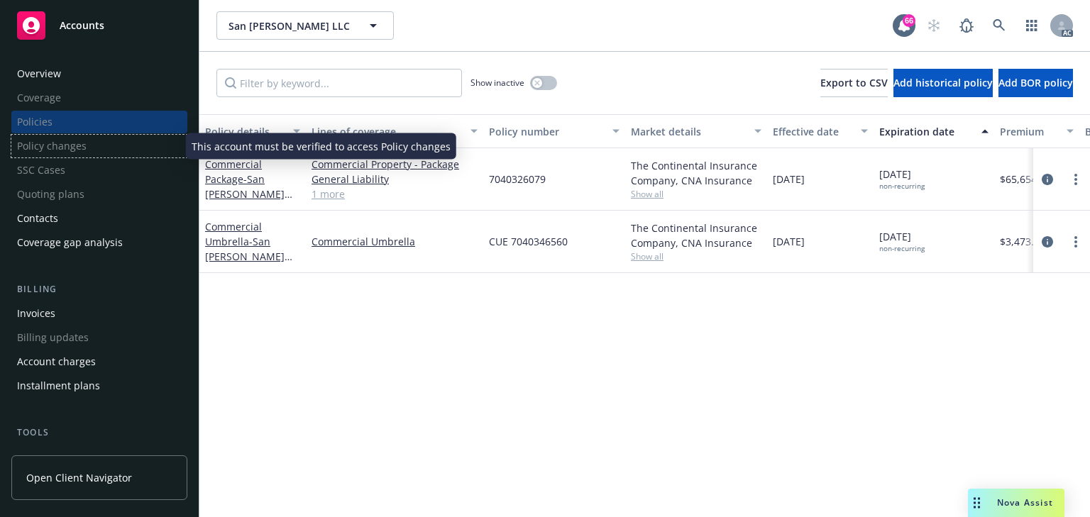
click at [62, 154] on div "Policy changes" at bounding box center [99, 146] width 176 height 23
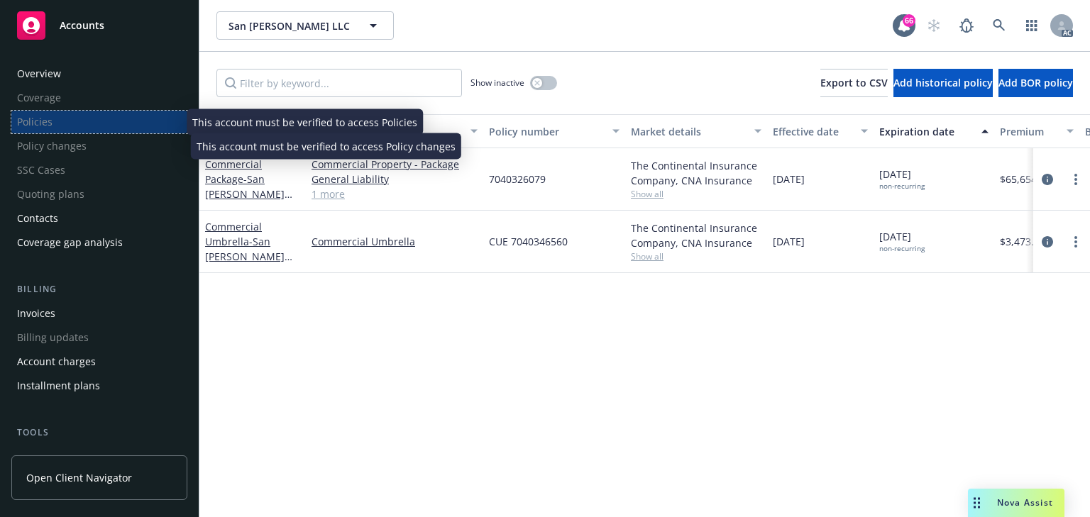
click at [62, 131] on div "Policies" at bounding box center [99, 122] width 176 height 23
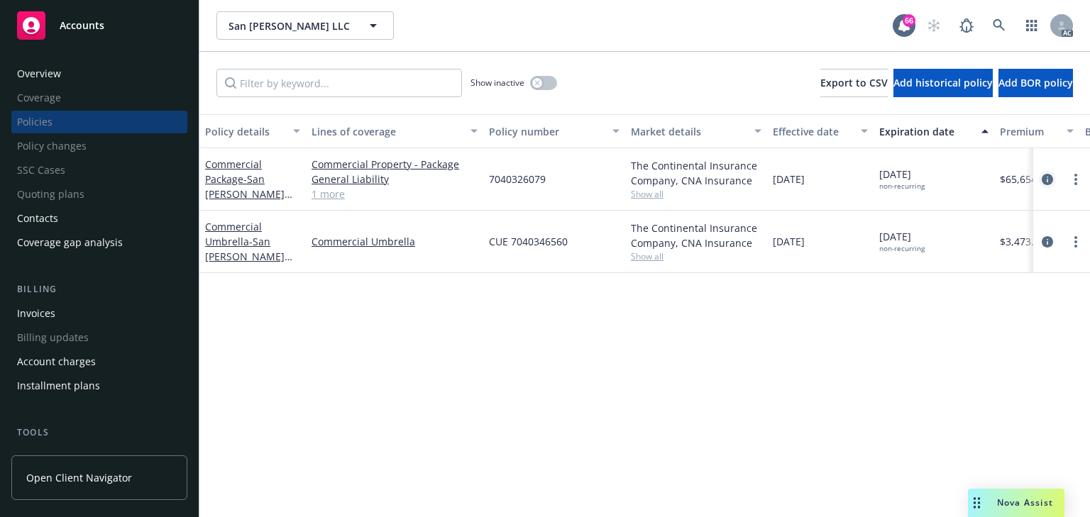
click at [1046, 179] on icon "circleInformation" at bounding box center [1047, 179] width 11 height 11
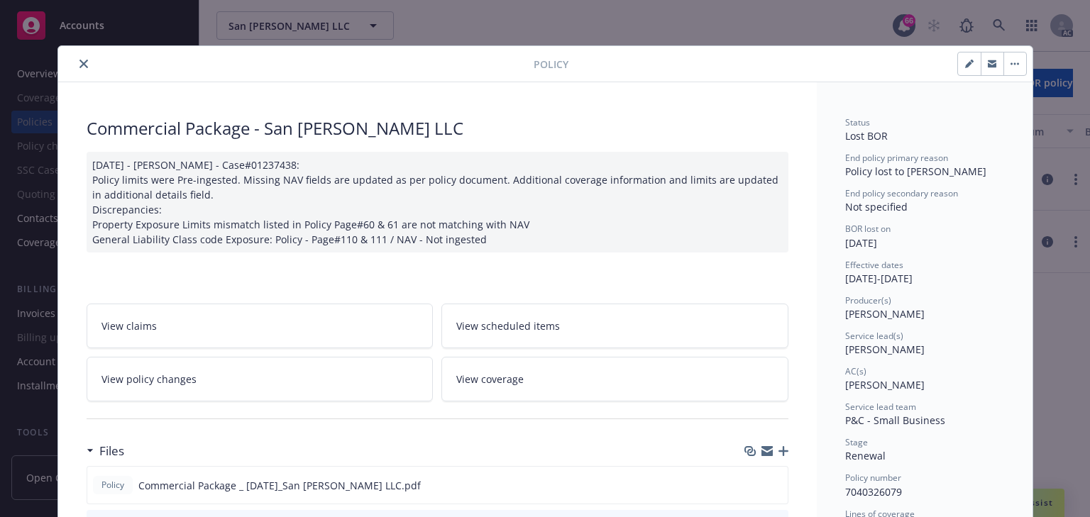
click at [257, 368] on link "View policy changes" at bounding box center [260, 379] width 347 height 45
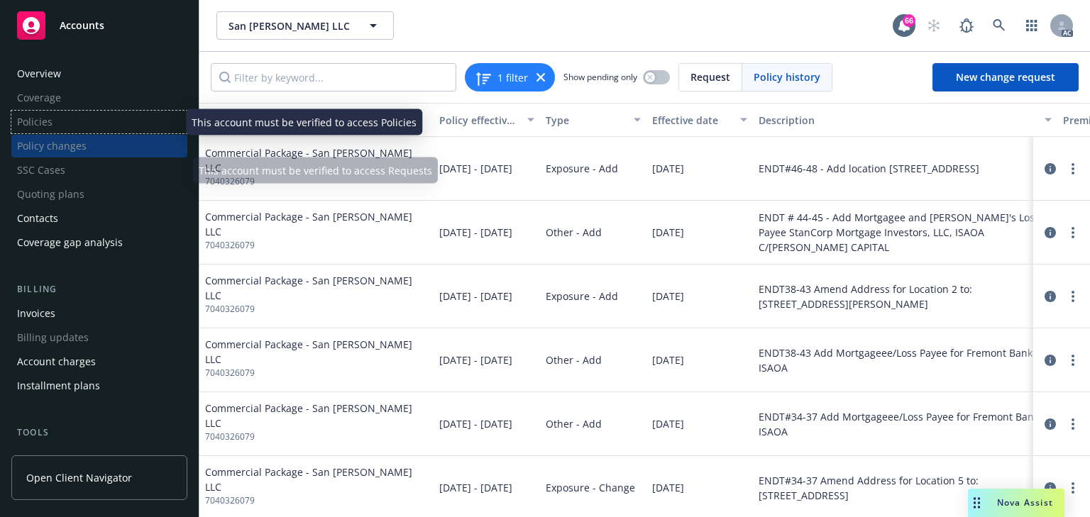
click at [82, 133] on div "Policies" at bounding box center [99, 122] width 176 height 23
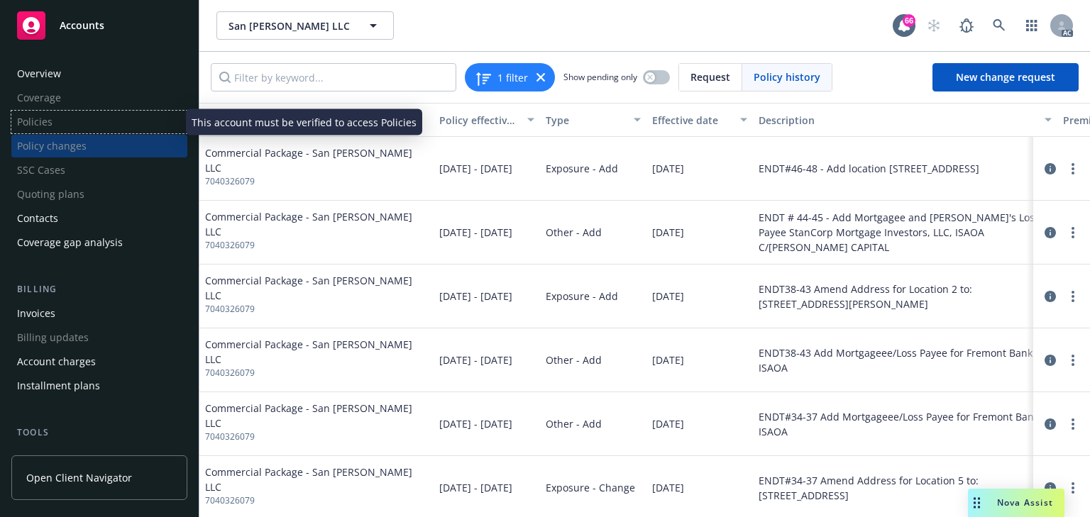
click at [72, 124] on div "Policies" at bounding box center [99, 122] width 176 height 23
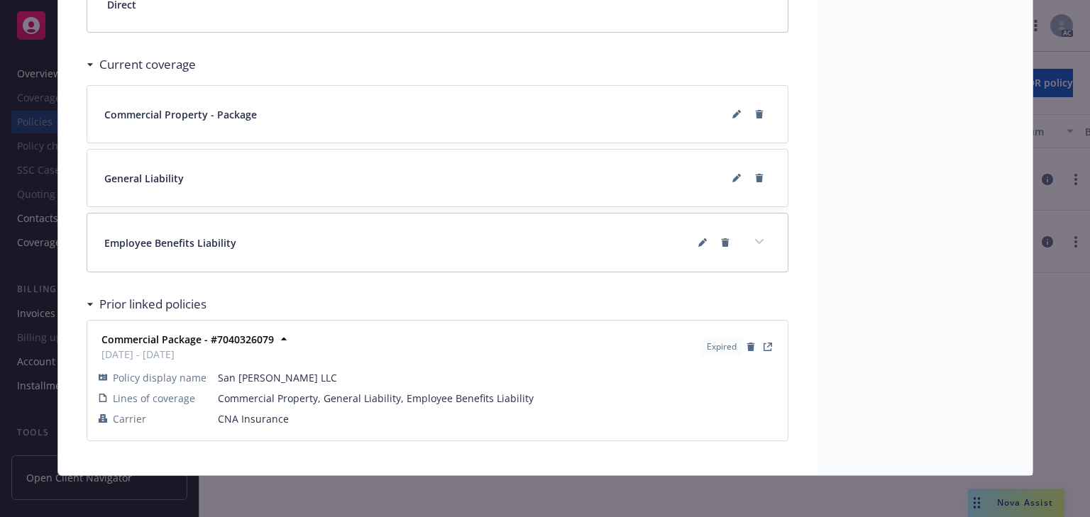
scroll to position [1184, 0]
click at [732, 109] on icon at bounding box center [736, 113] width 9 height 9
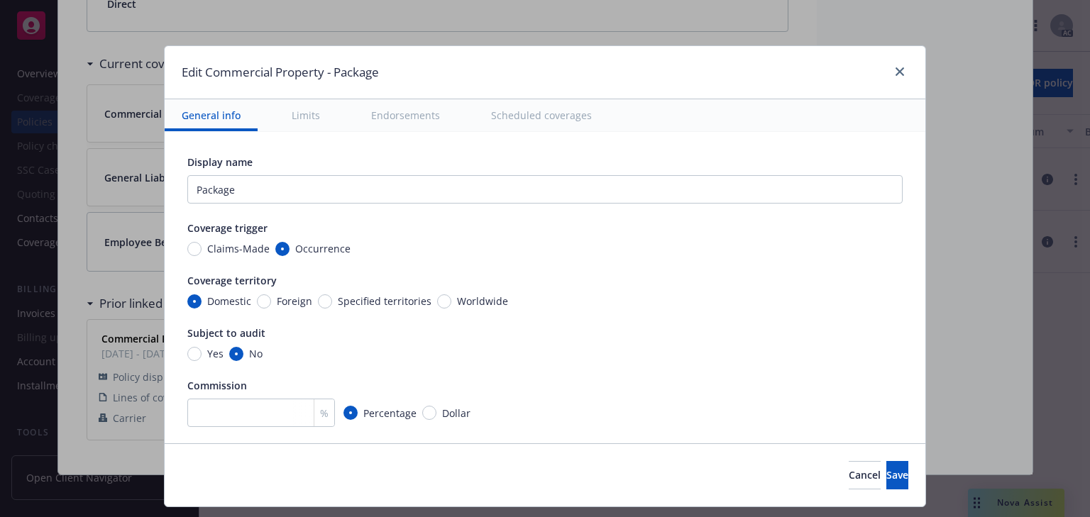
click at [521, 119] on button "Scheduled coverages" at bounding box center [541, 115] width 135 height 32
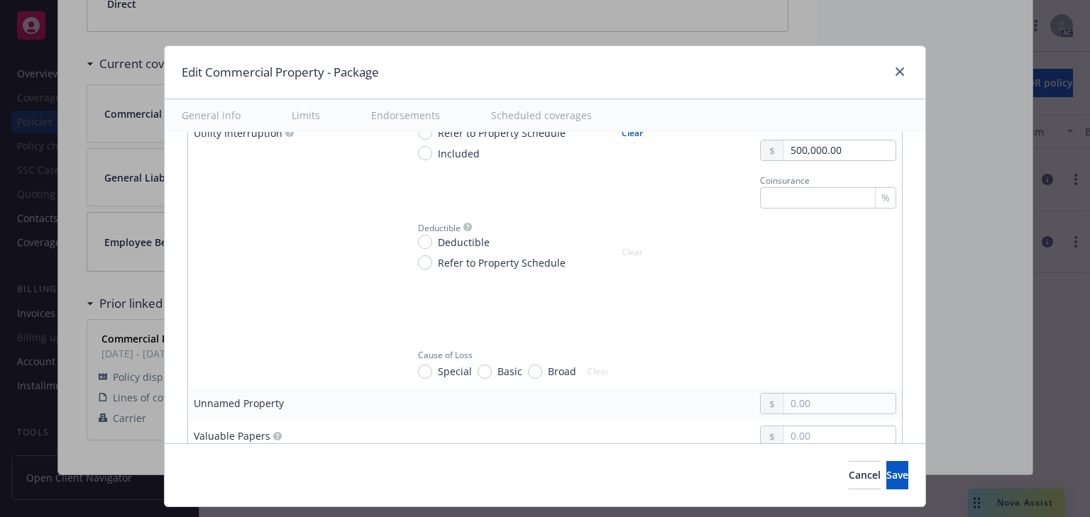
scroll to position [5508, 0]
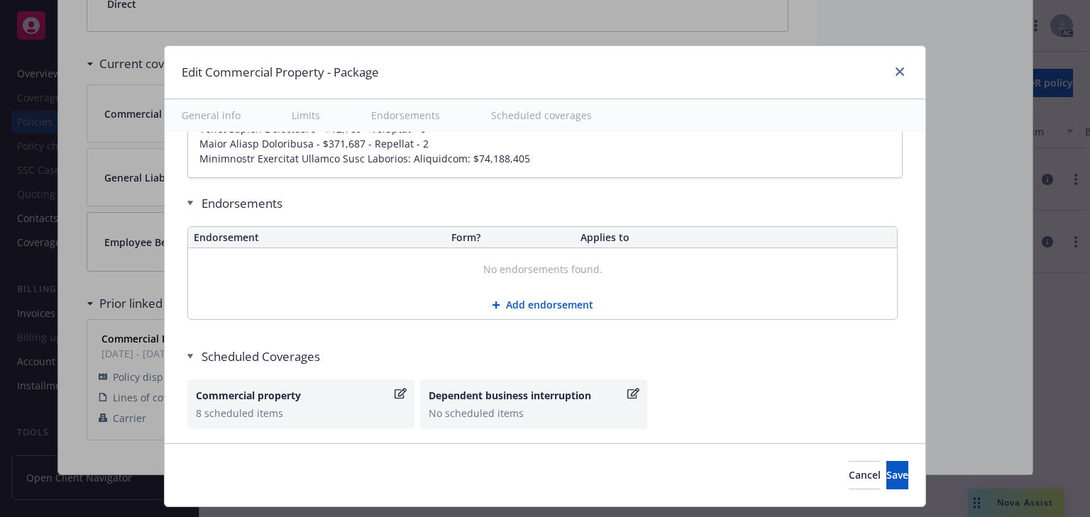
type textarea "x"
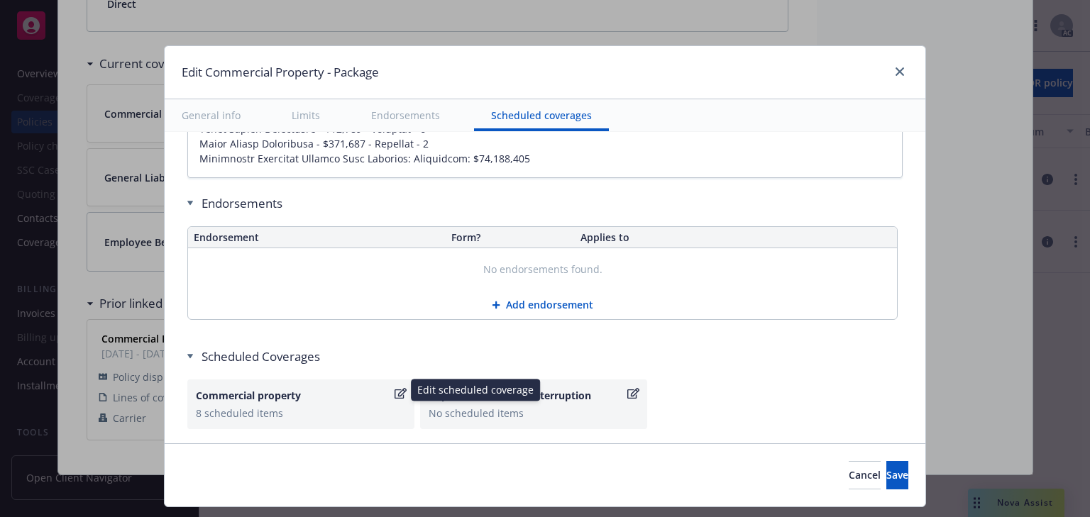
click at [395, 388] on icon "button" at bounding box center [401, 393] width 12 height 11
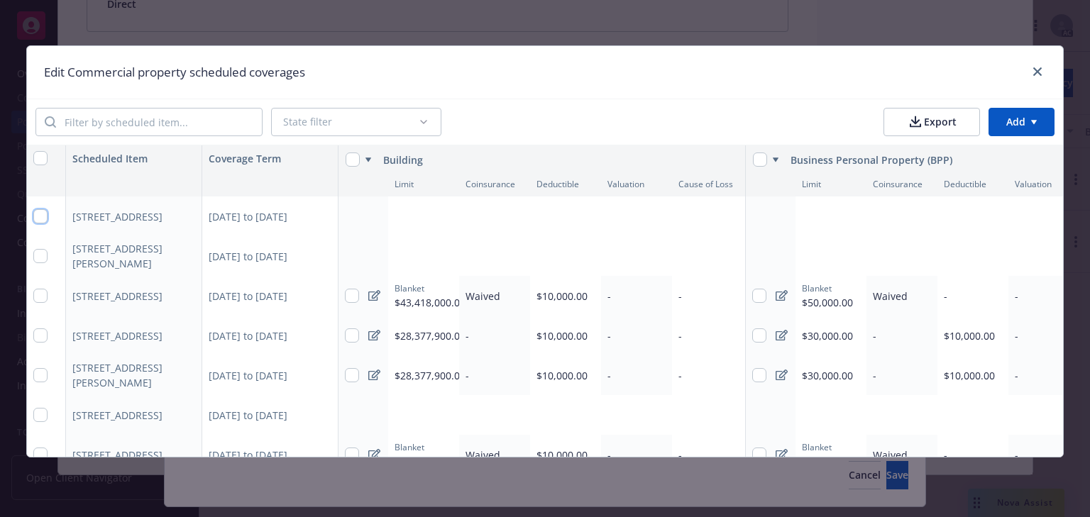
click at [37, 217] on input "checkbox" at bounding box center [40, 216] width 14 height 14
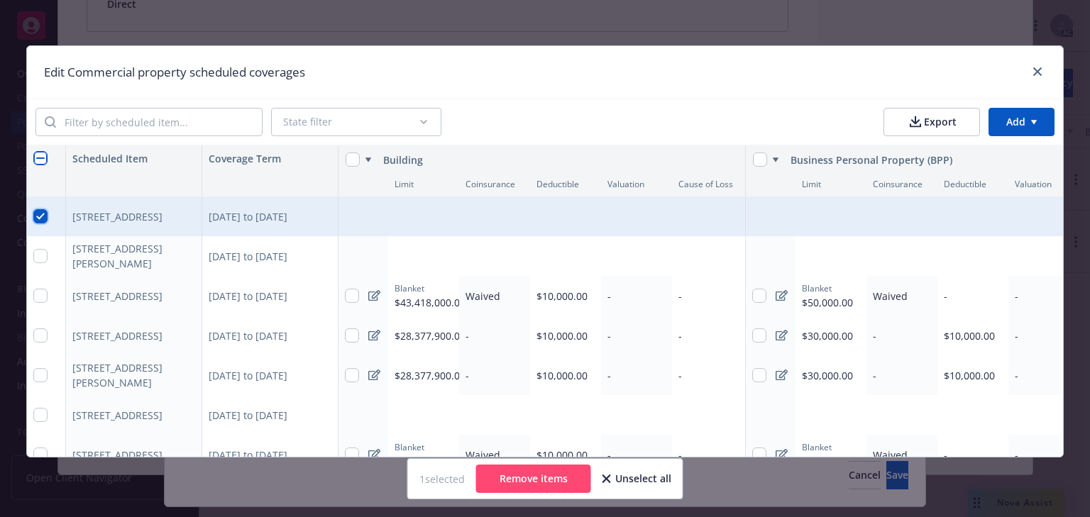
click at [42, 218] on input "checkbox" at bounding box center [40, 216] width 14 height 14
checkbox input "false"
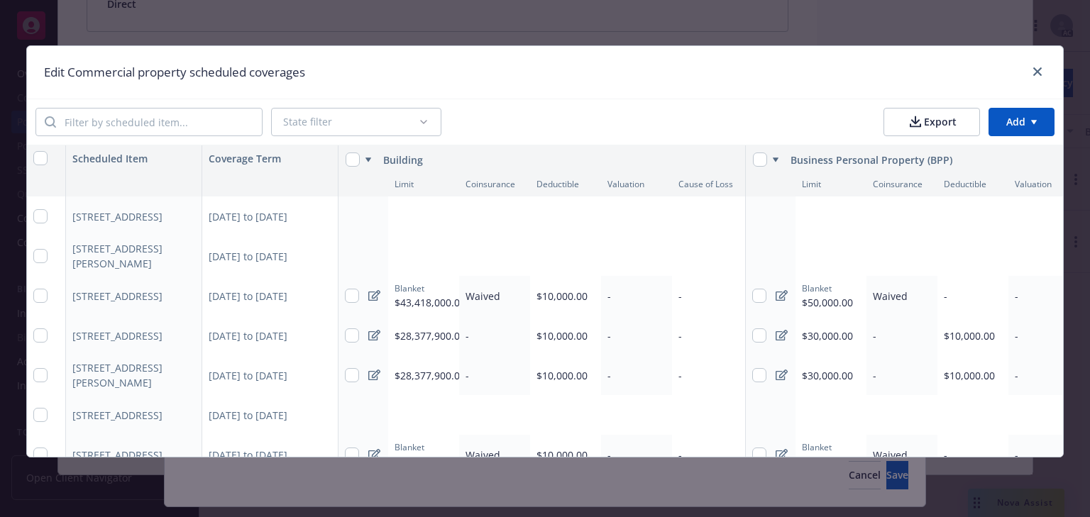
click at [371, 231] on div at bounding box center [364, 217] width 50 height 40
click at [370, 295] on icon at bounding box center [374, 295] width 12 height 11
select select "3752b59f-d61a-4766-9122-84c57e7f3ade"
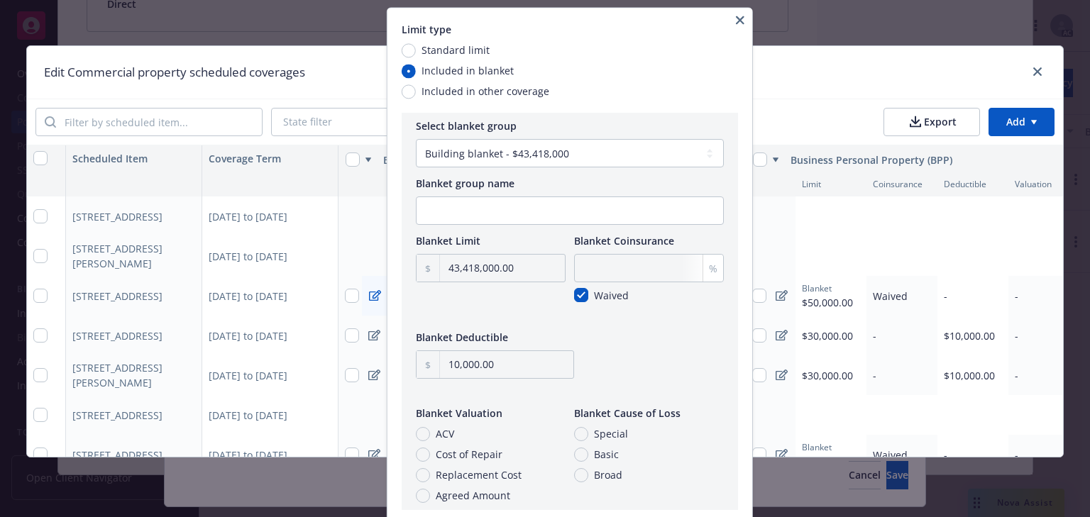
scroll to position [0, 0]
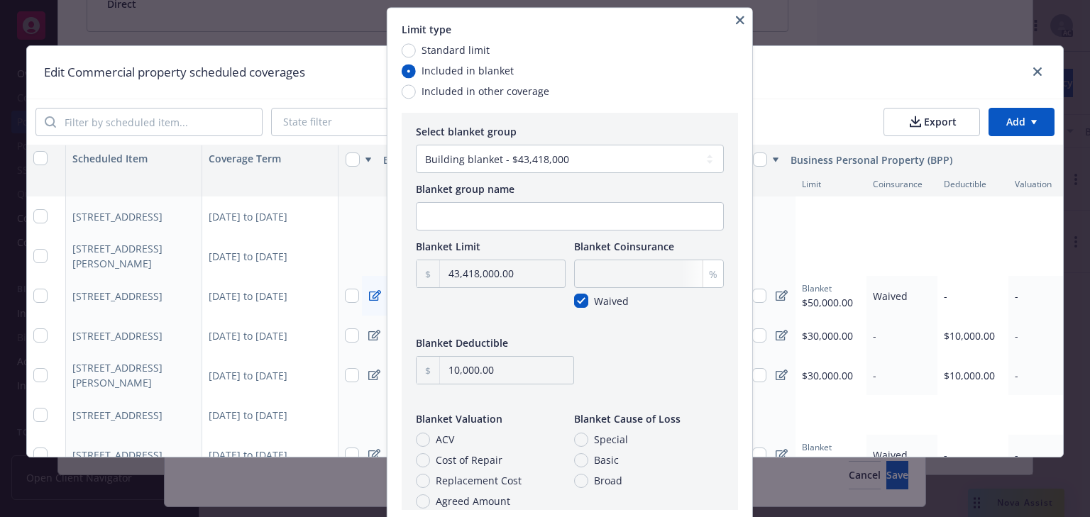
click at [744, 19] on icon "button" at bounding box center [740, 20] width 9 height 9
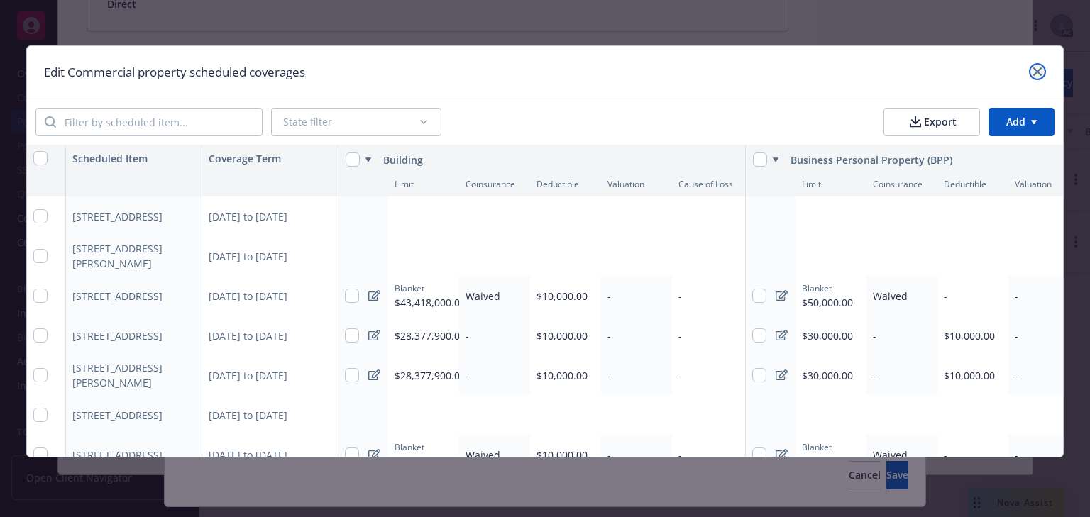
click at [1042, 67] on icon "close" at bounding box center [1037, 71] width 9 height 9
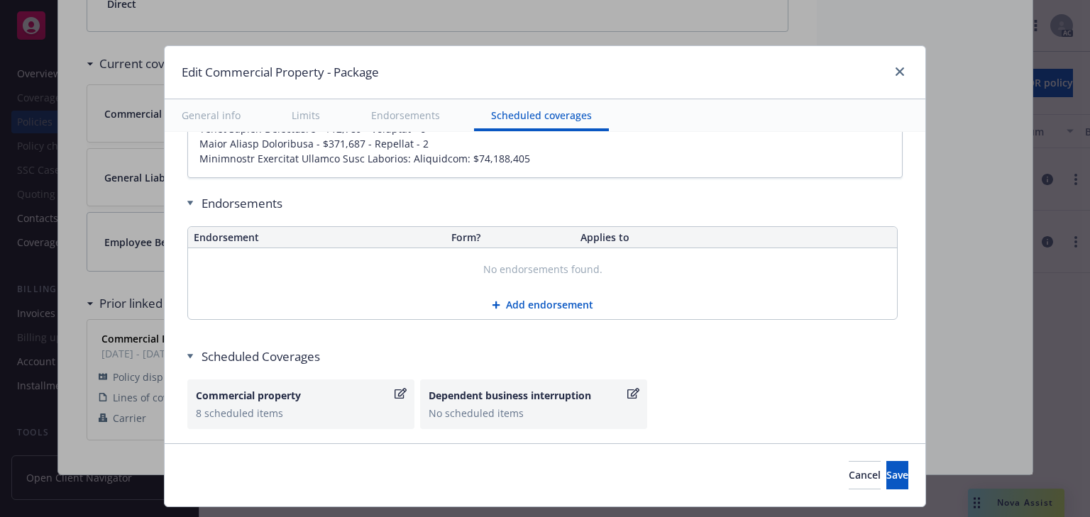
click at [842, 109] on div "General info Limits Endorsements Scheduled coverages" at bounding box center [545, 115] width 761 height 33
click at [900, 72] on icon "close" at bounding box center [900, 71] width 9 height 9
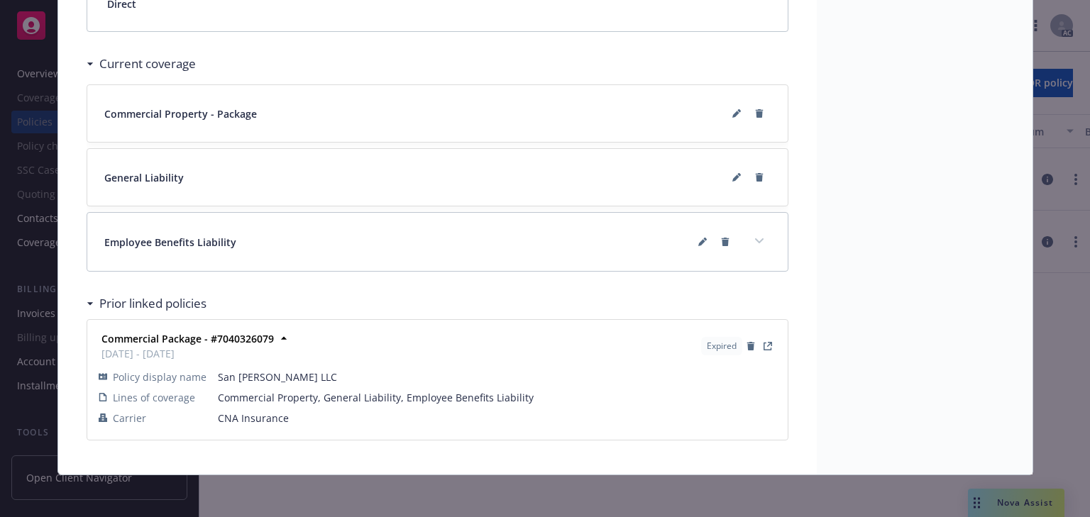
click at [725, 116] on button at bounding box center [736, 113] width 23 height 23
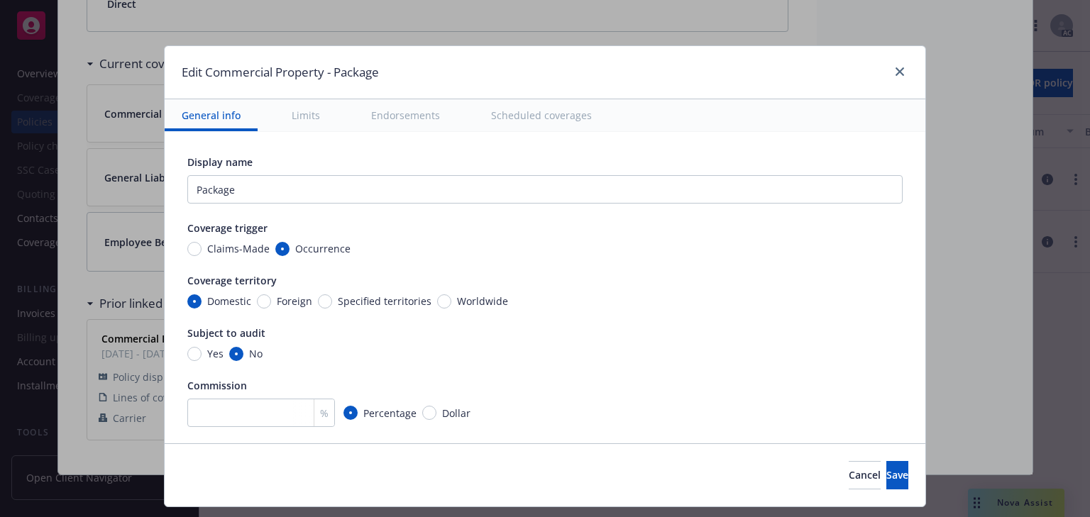
click at [299, 123] on button "Limits" at bounding box center [306, 115] width 62 height 32
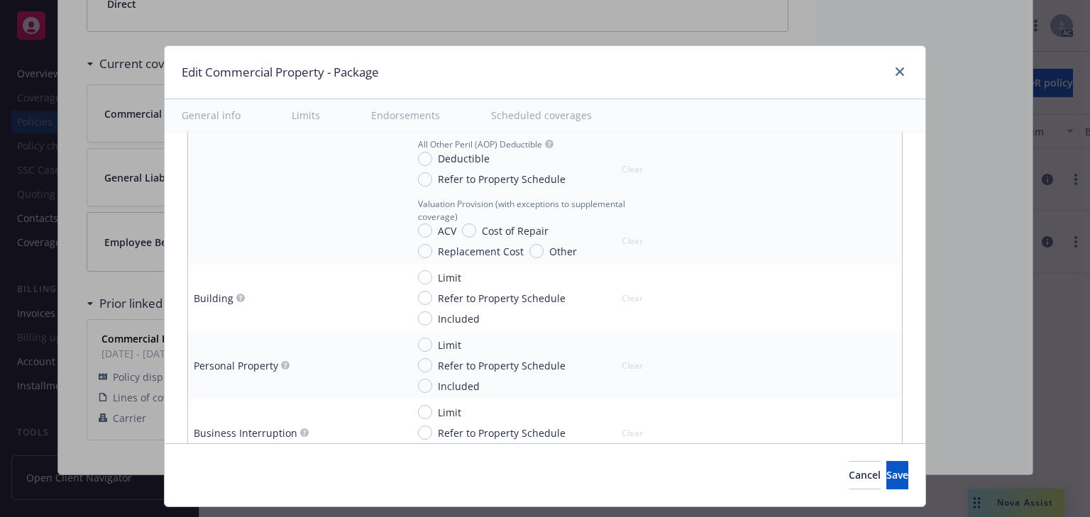
scroll to position [793, 0]
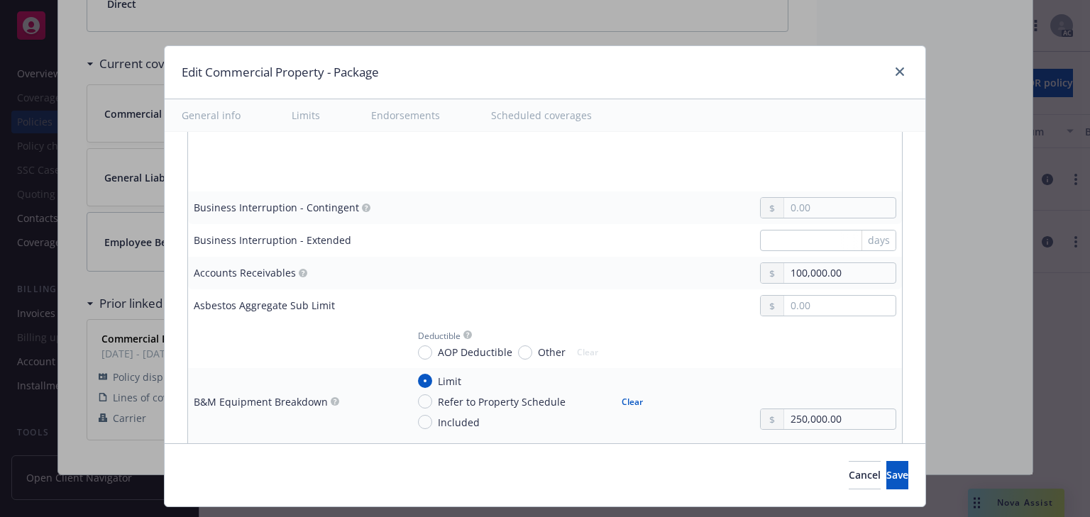
click at [543, 109] on button "Scheduled coverages" at bounding box center [541, 115] width 135 height 32
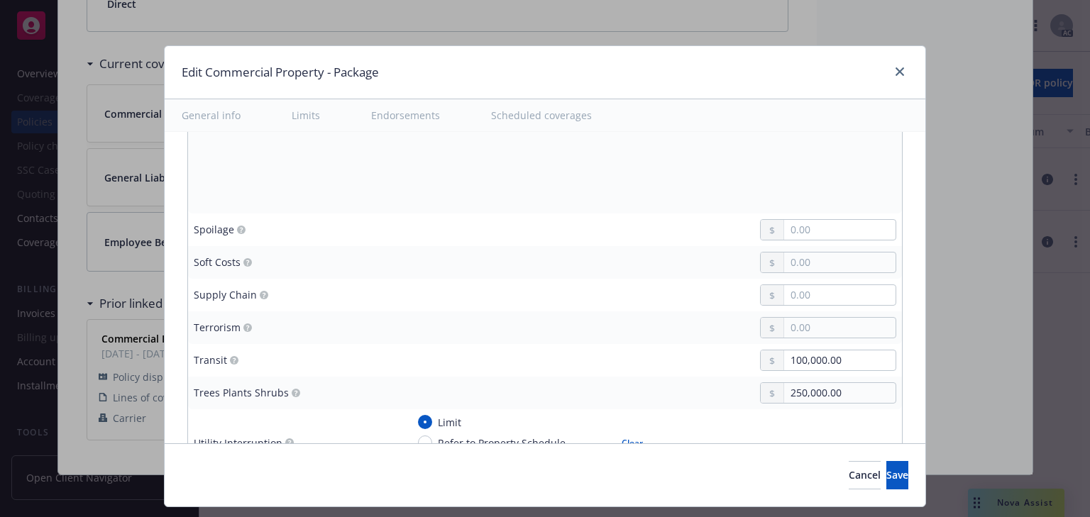
scroll to position [5508, 0]
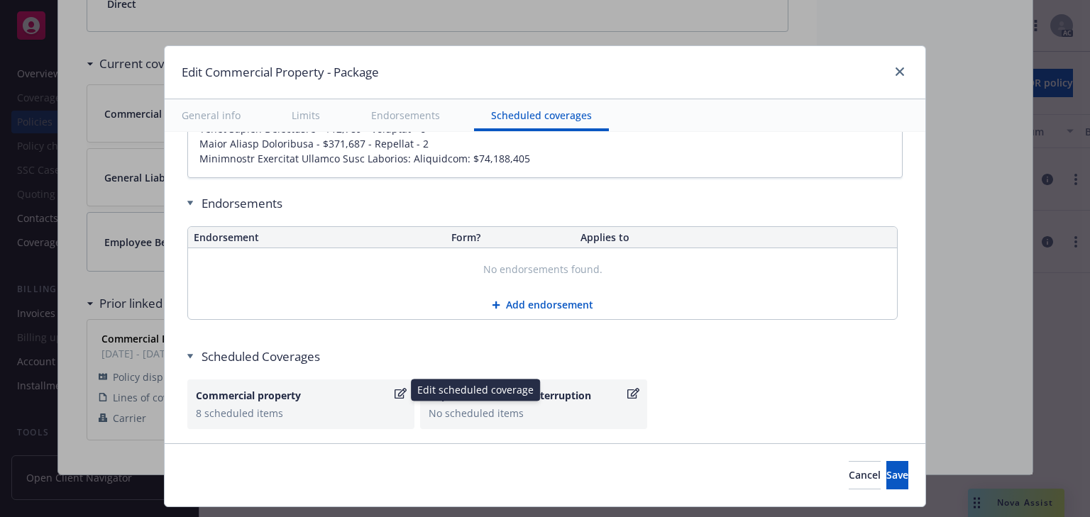
click at [395, 388] on icon "button" at bounding box center [401, 393] width 12 height 11
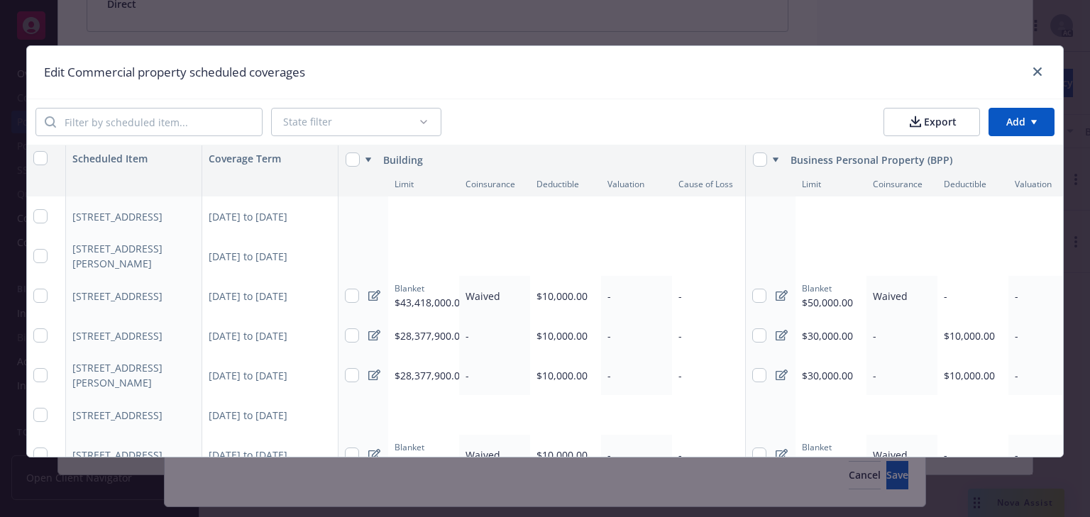
click at [417, 216] on div "Add limit" at bounding box center [412, 217] width 35 height 12
type textarea "x"
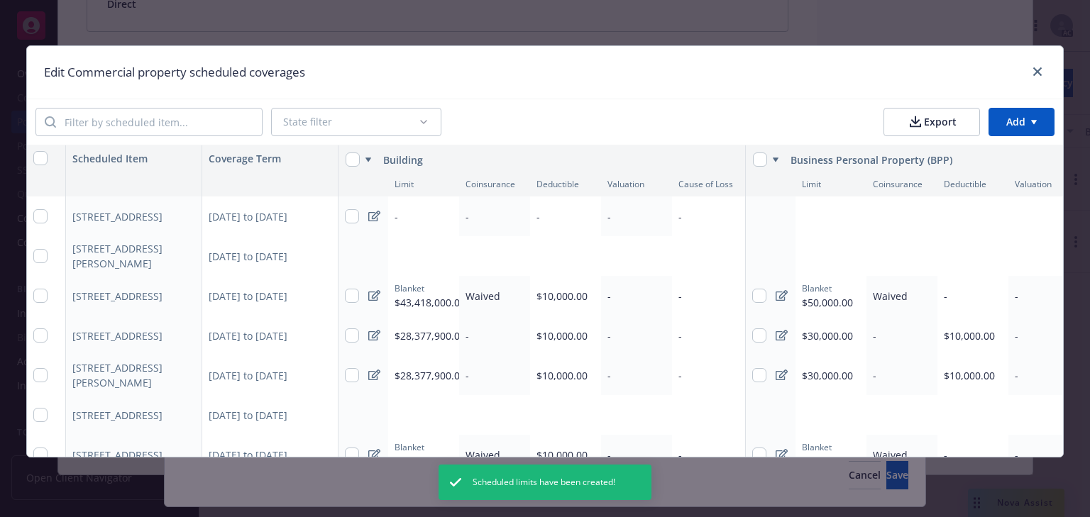
click at [368, 214] on icon at bounding box center [374, 216] width 12 height 11
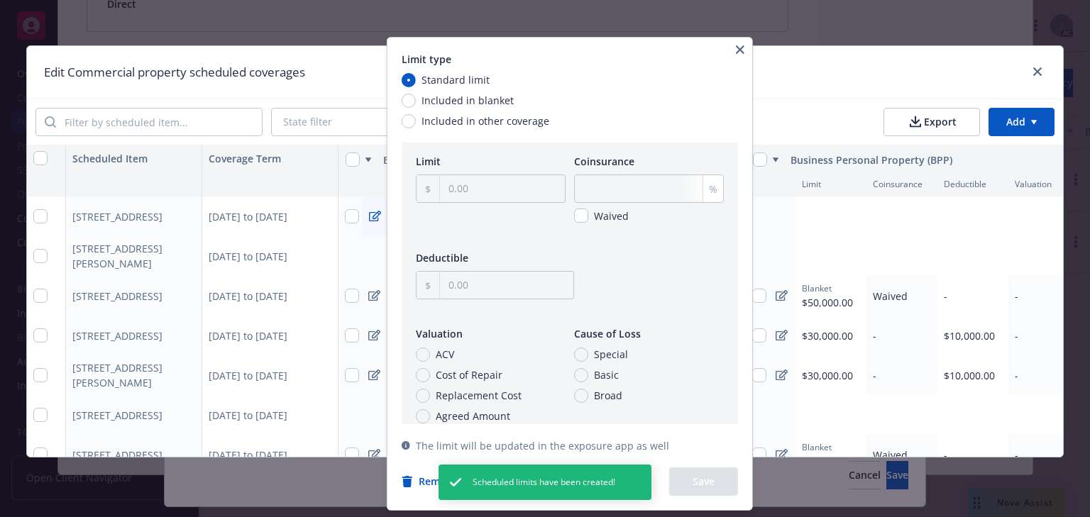
click at [488, 102] on span "Included in blanket" at bounding box center [468, 100] width 92 height 15
click at [416, 102] on input "Included in blanket" at bounding box center [409, 101] width 14 height 14
radio input "true"
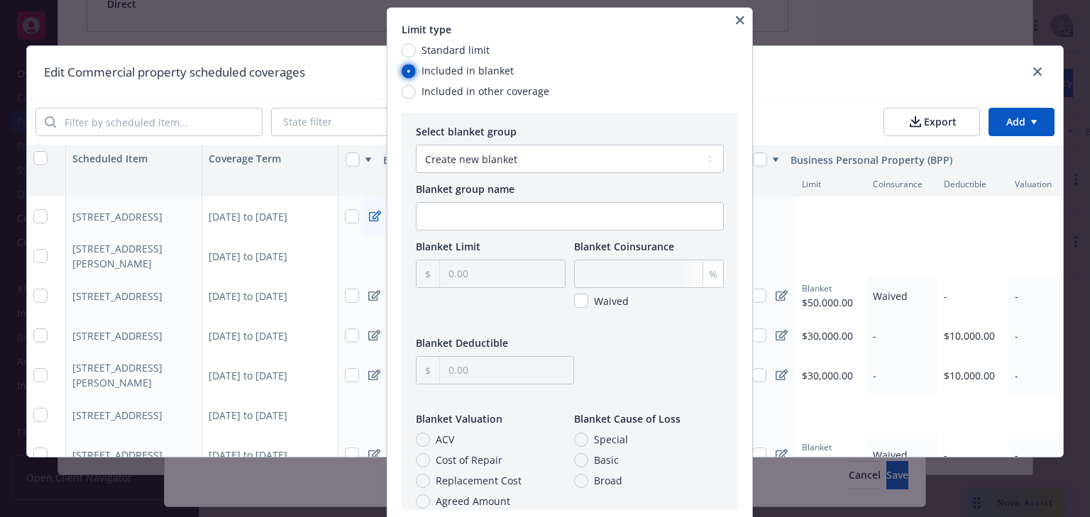
type textarea "x"
click at [592, 161] on select "Create new blanket Building blanket - $43,418,000" at bounding box center [570, 159] width 308 height 28
select select "3752b59f-d61a-4766-9122-84c57e7f3ade"
click at [416, 145] on select "Create new blanket Building blanket - $43,418,000" at bounding box center [570, 159] width 308 height 28
type input "43,418,000.00"
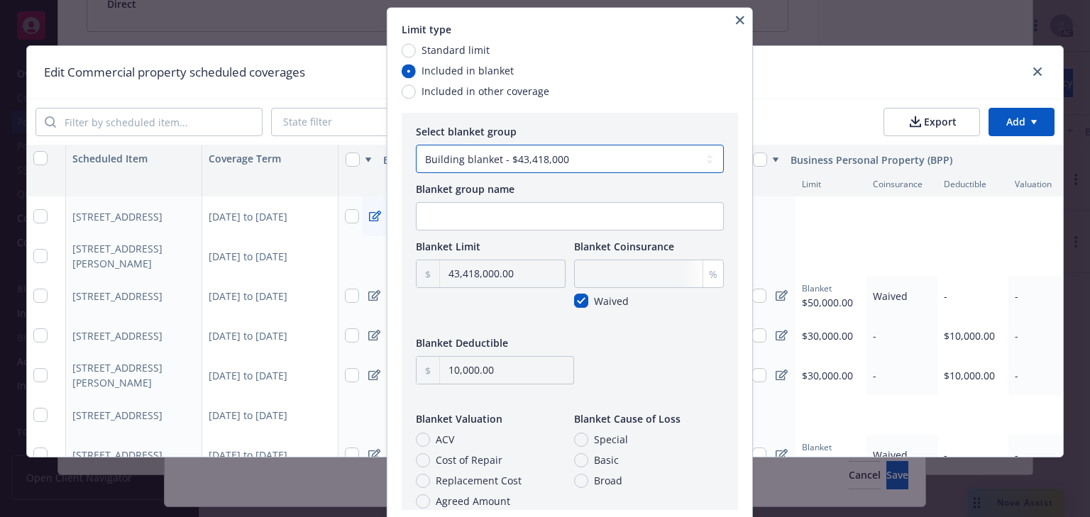
checkbox input "true"
type input "10,000.00"
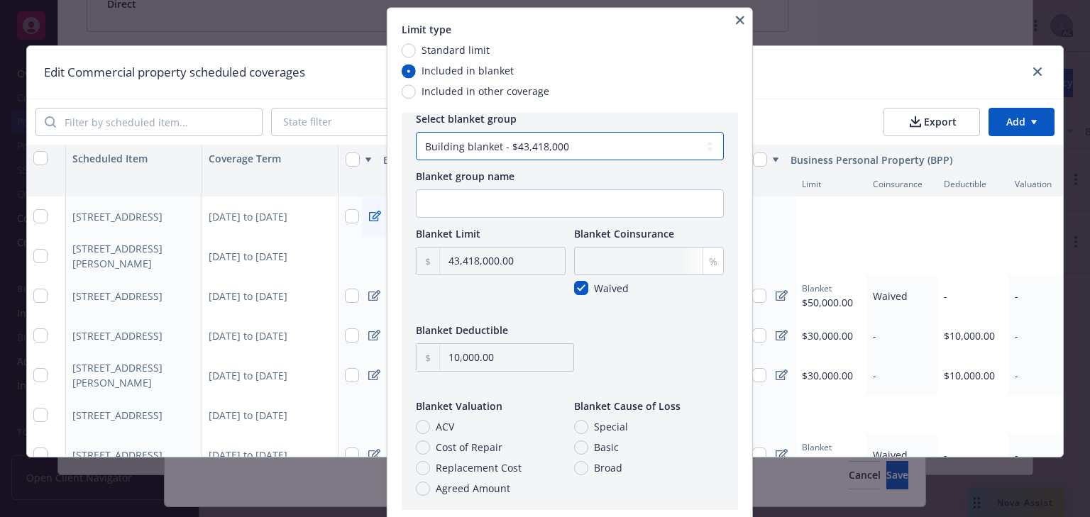
scroll to position [18, 0]
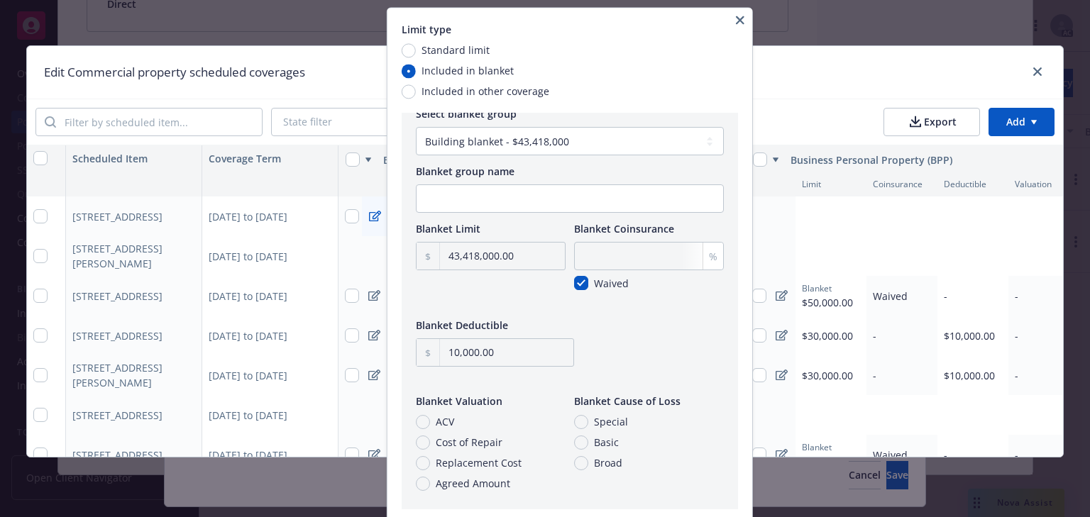
click at [752, 290] on div "Limit type Standard limit Included in blanket Included in other coverage Select…" at bounding box center [569, 287] width 365 height 558
click at [744, 18] on icon "button" at bounding box center [740, 20] width 9 height 9
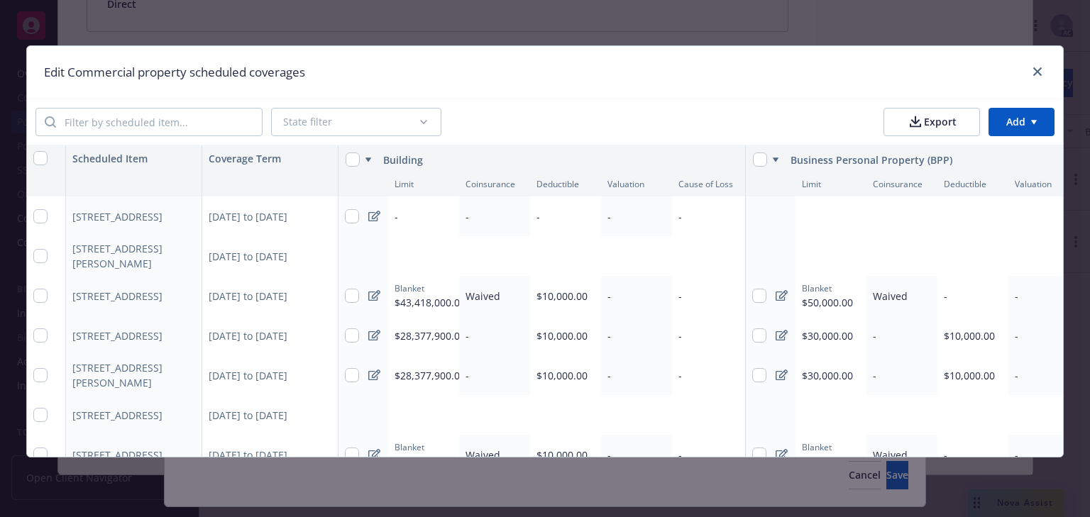
click at [369, 217] on icon at bounding box center [374, 216] width 12 height 11
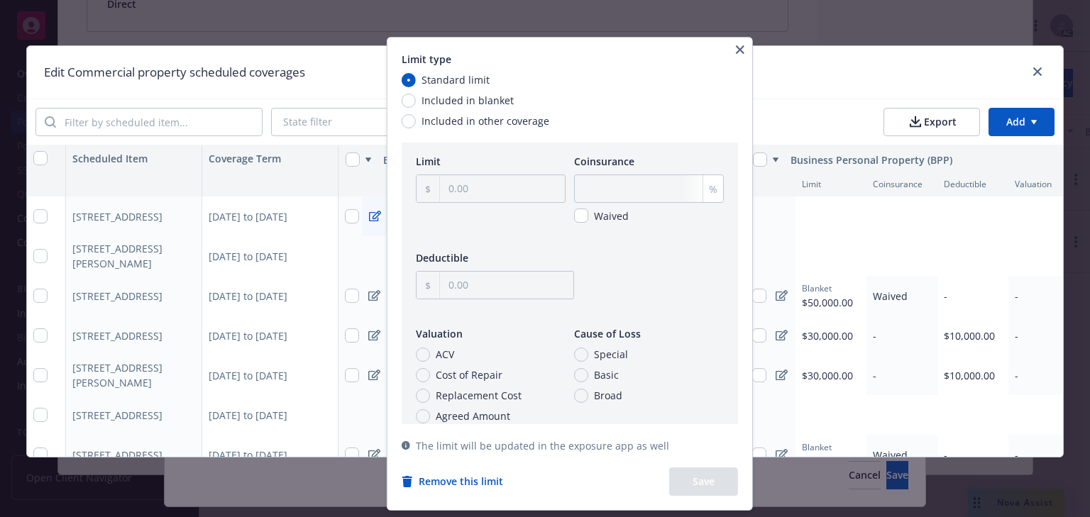
click at [463, 101] on span "Included in blanket" at bounding box center [468, 100] width 92 height 15
click at [416, 101] on input "Included in blanket" at bounding box center [409, 101] width 14 height 14
radio input "true"
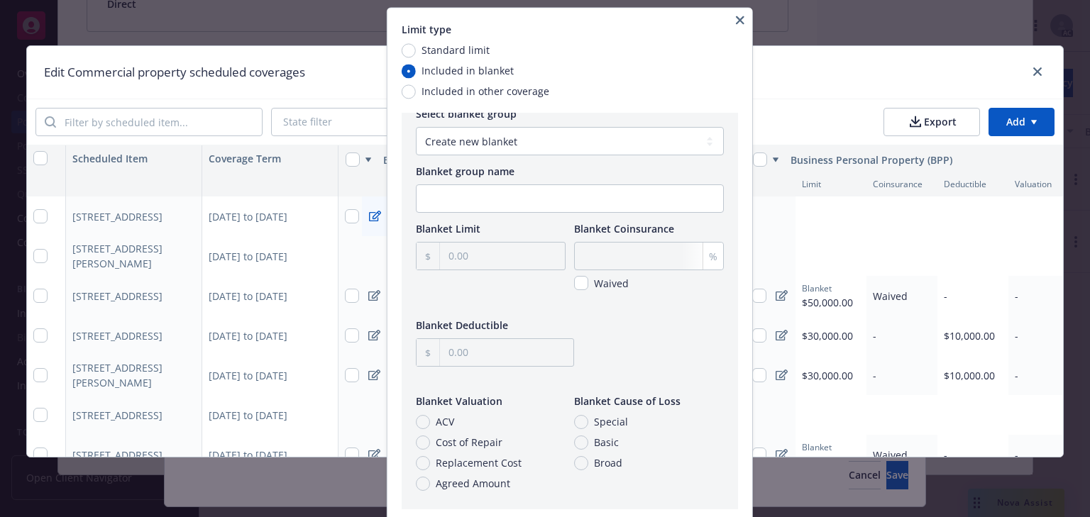
click at [744, 21] on icon "button" at bounding box center [740, 20] width 9 height 9
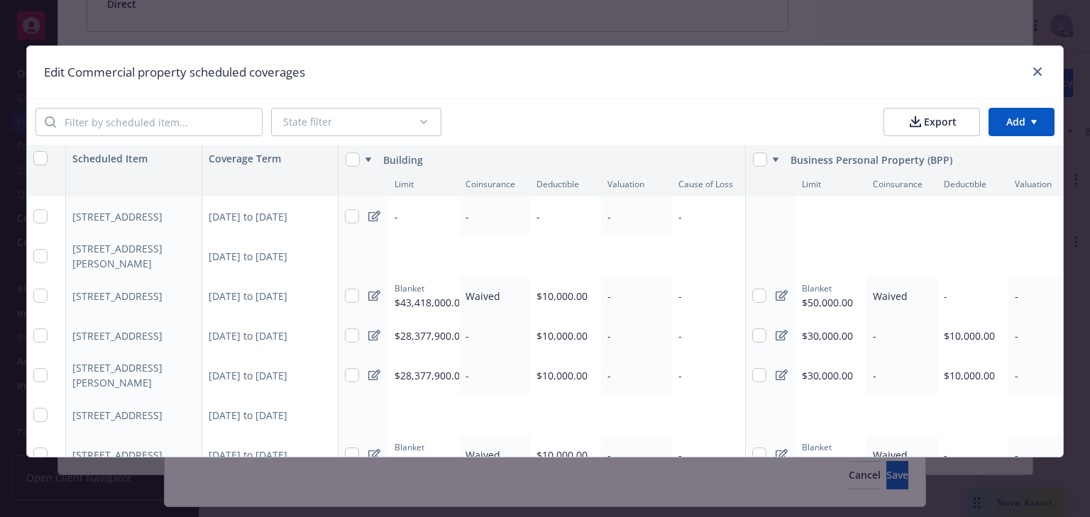
click at [370, 219] on icon at bounding box center [374, 216] width 12 height 11
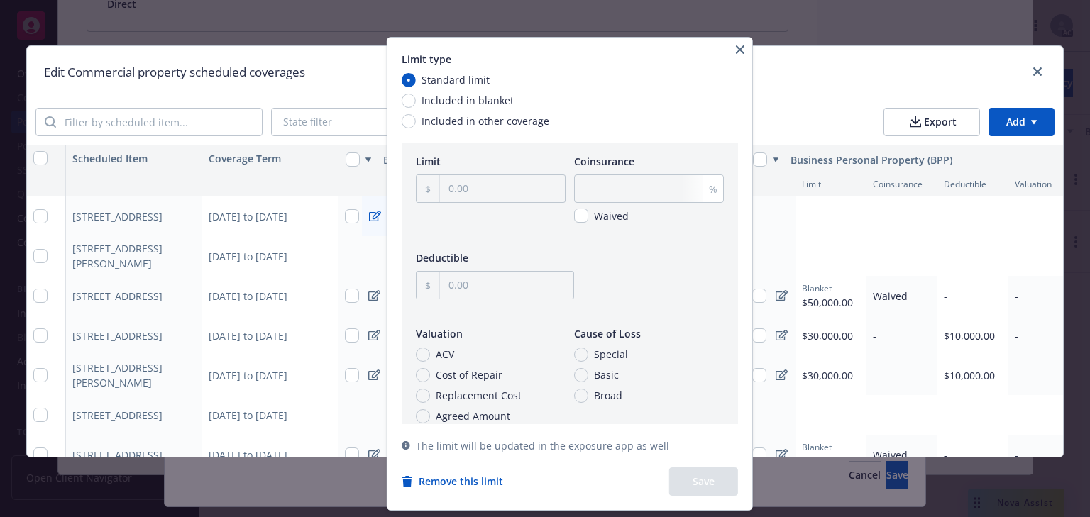
click at [487, 482] on button "Remove this limit" at bounding box center [452, 481] width 101 height 15
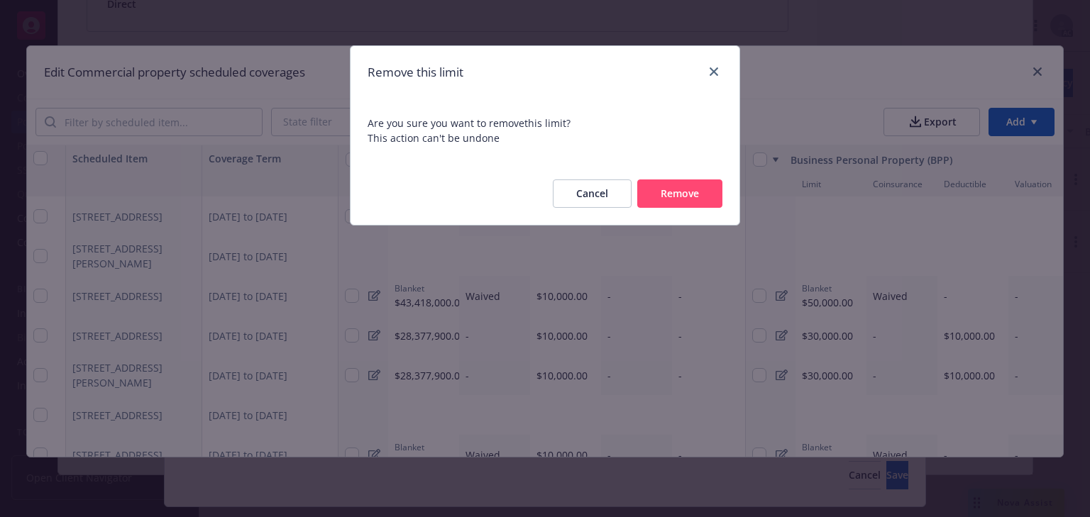
click at [668, 195] on button "Remove" at bounding box center [679, 194] width 85 height 28
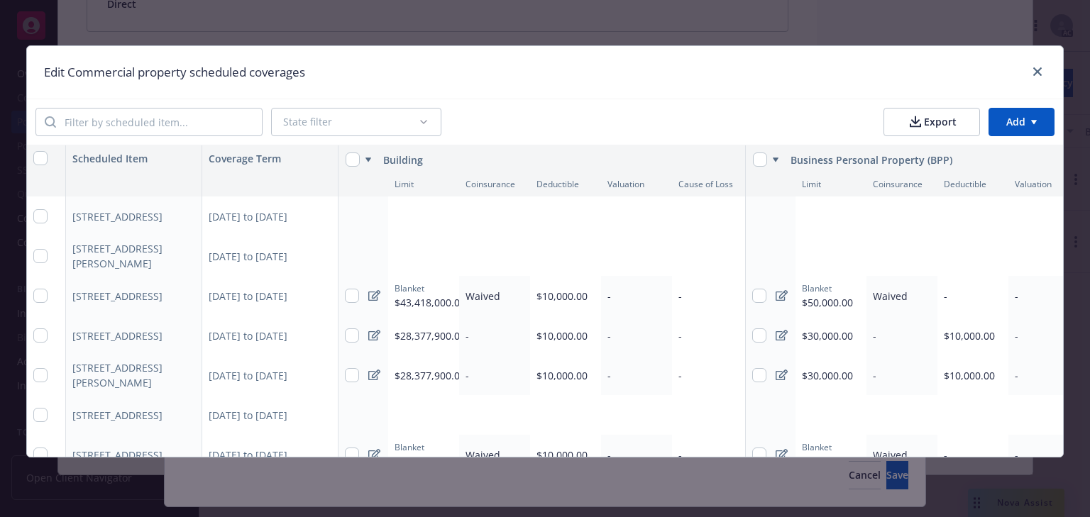
type textarea "x"
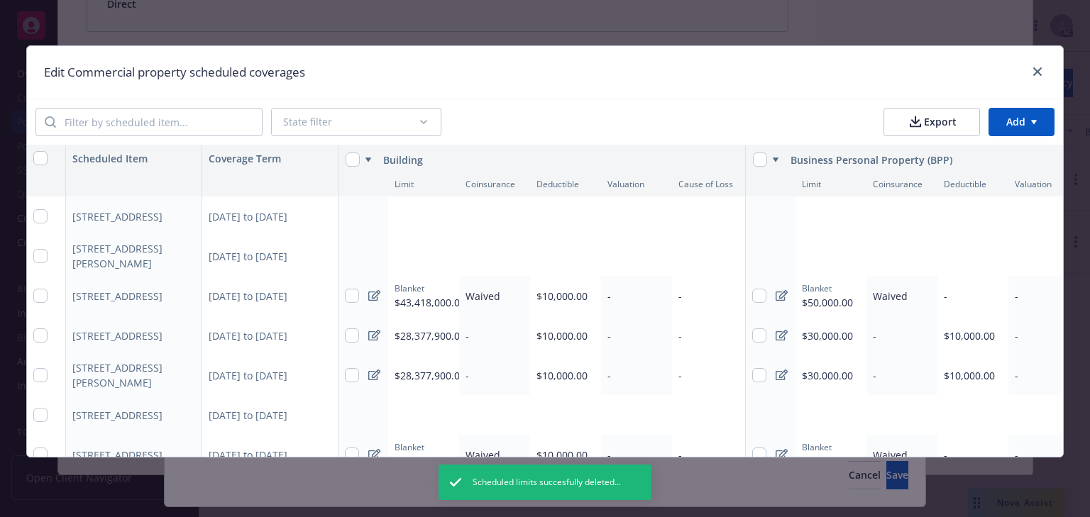
click at [368, 295] on icon at bounding box center [374, 295] width 12 height 11
select select "3752b59f-d61a-4766-9122-84c57e7f3ade"
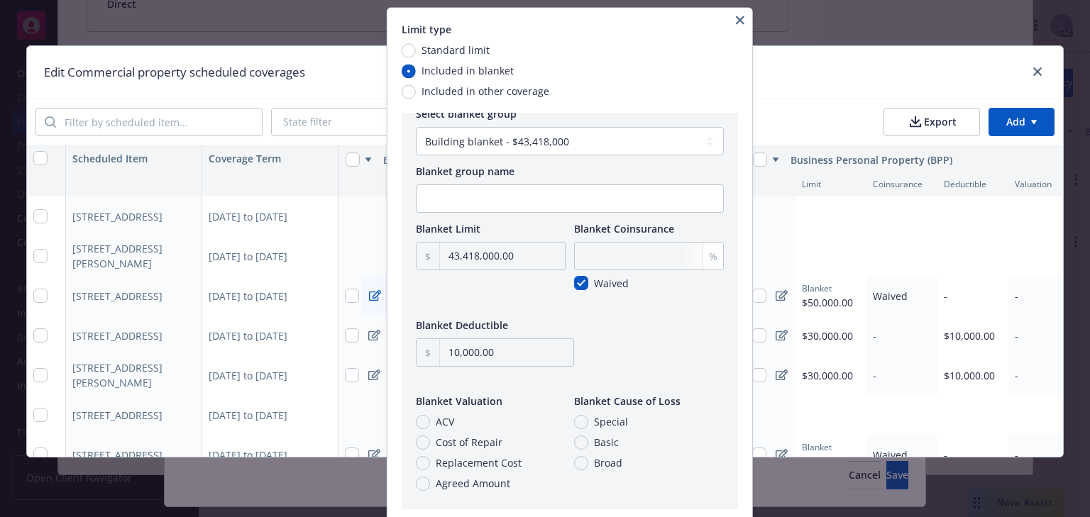
scroll to position [0, 0]
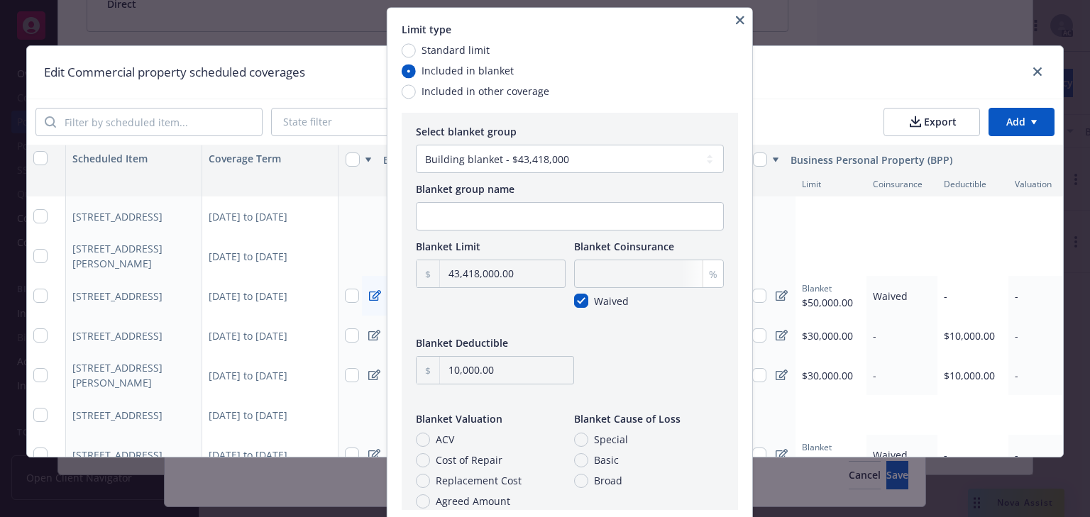
click at [650, 327] on div "Blanket Limit 43,418,000.00 Blanket Coinsurance % Waived Blanket Deductible 10,…" at bounding box center [570, 383] width 308 height 288
click at [744, 17] on icon "button" at bounding box center [740, 20] width 9 height 9
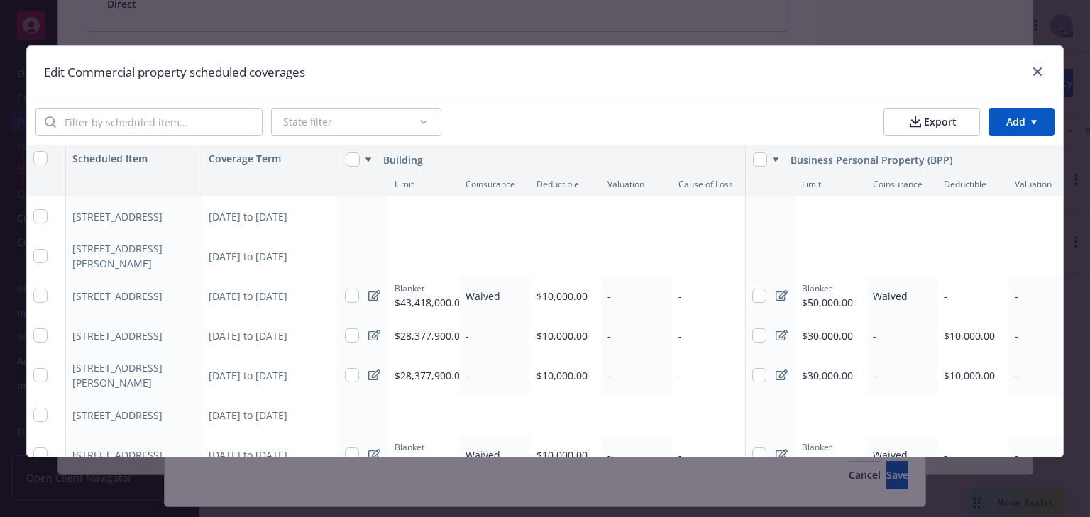
click at [409, 219] on div "Add limit" at bounding box center [412, 217] width 35 height 12
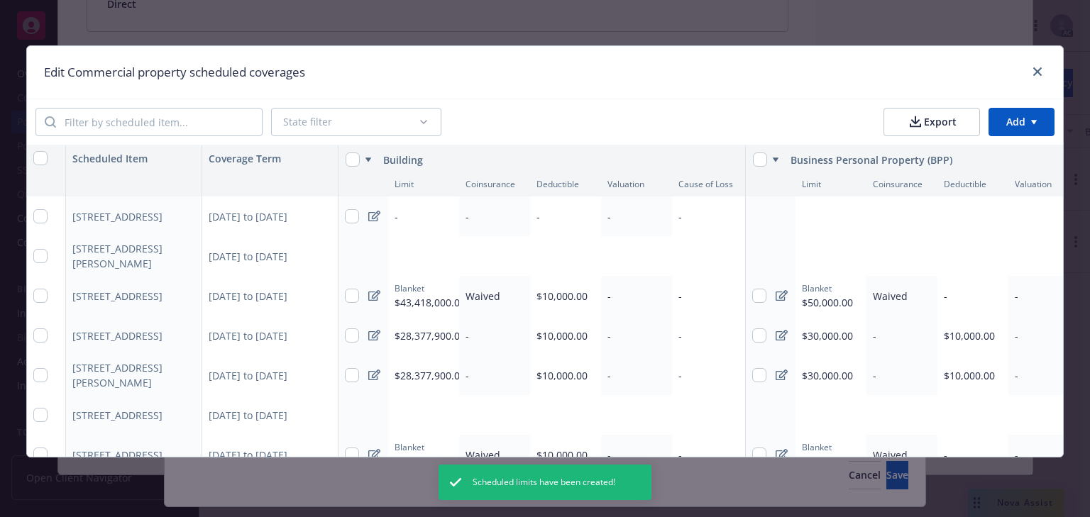
click at [369, 219] on icon at bounding box center [374, 216] width 12 height 11
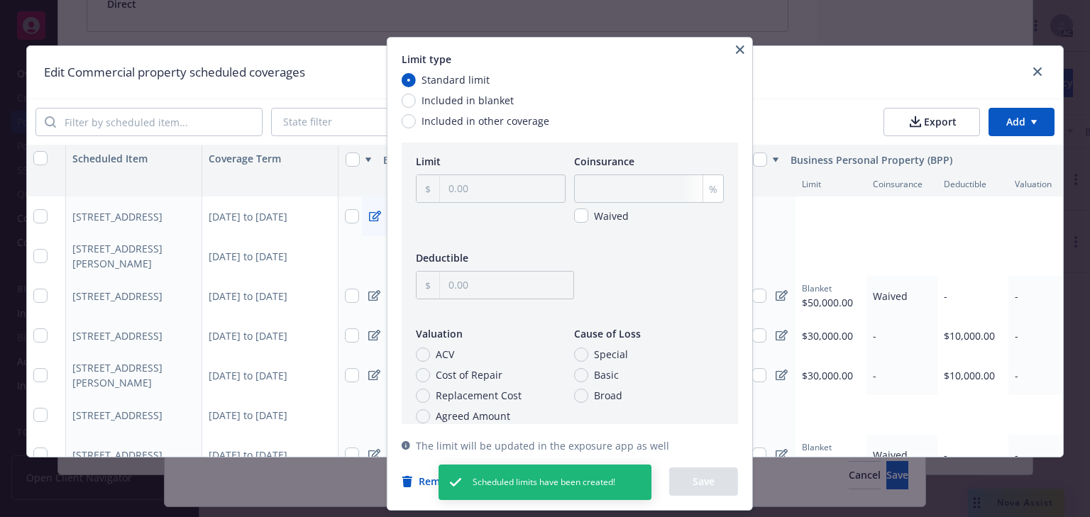
click at [744, 50] on icon "button" at bounding box center [740, 49] width 9 height 9
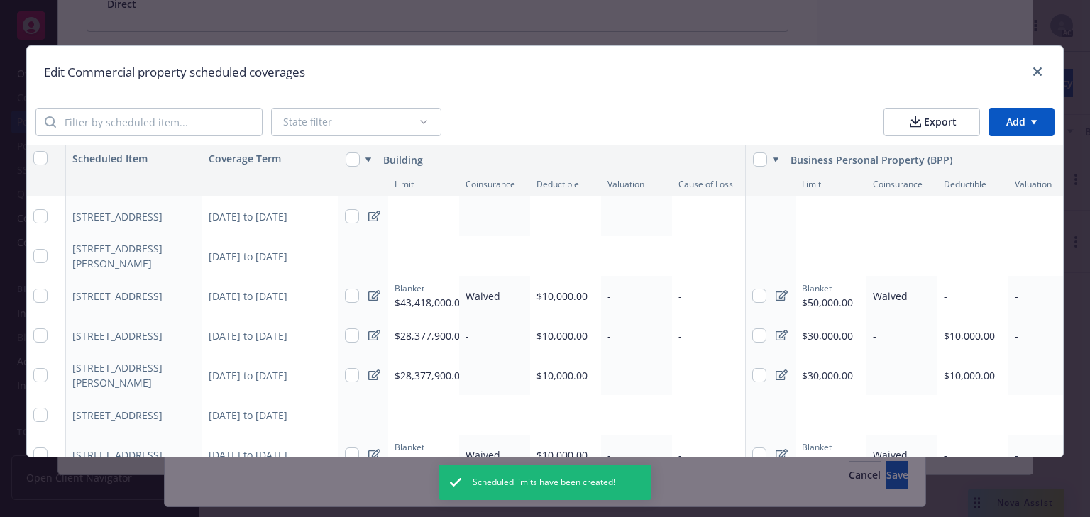
click at [368, 214] on icon at bounding box center [374, 216] width 12 height 11
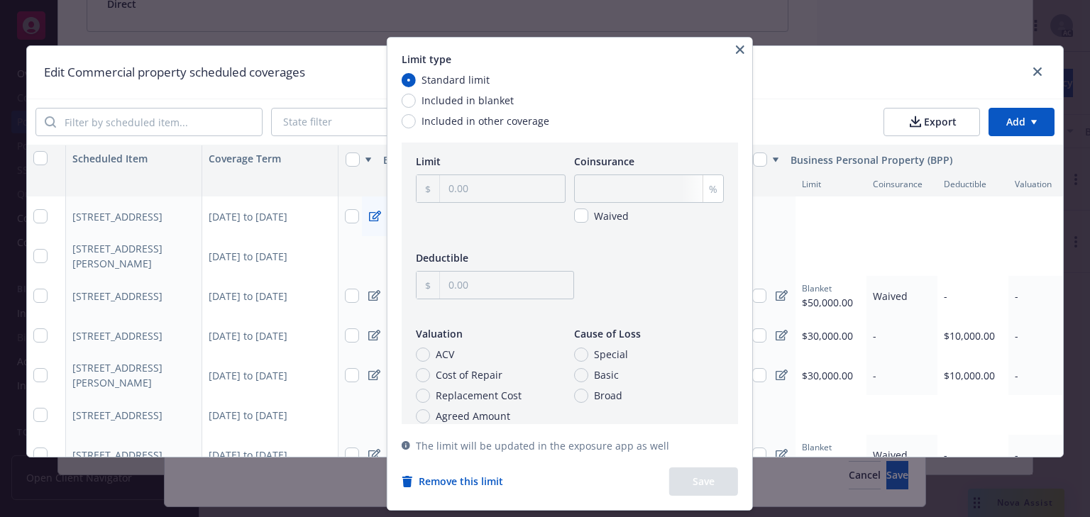
type textarea "x"
click at [477, 121] on span "Included in other coverage" at bounding box center [486, 121] width 128 height 15
click at [416, 121] on input "Included in other coverage" at bounding box center [409, 121] width 14 height 14
radio input "true"
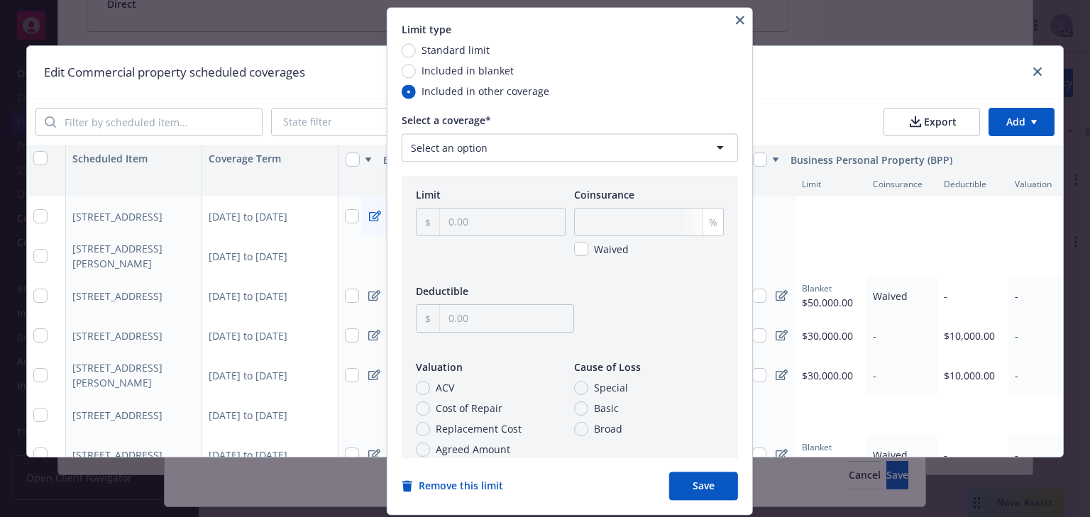
click at [504, 143] on html "Accounts Overview Coverage Policies Policy changes SSC Cases Quoting plans Cont…" at bounding box center [545, 258] width 1090 height 517
click at [409, 70] on html "Accounts Overview Coverage Policies Policy changes SSC Cases Quoting plans Cont…" at bounding box center [545, 258] width 1090 height 517
click at [413, 92] on input "Included in other coverage" at bounding box center [409, 91] width 14 height 14
click at [413, 73] on input "Included in blanket" at bounding box center [409, 71] width 14 height 14
radio input "true"
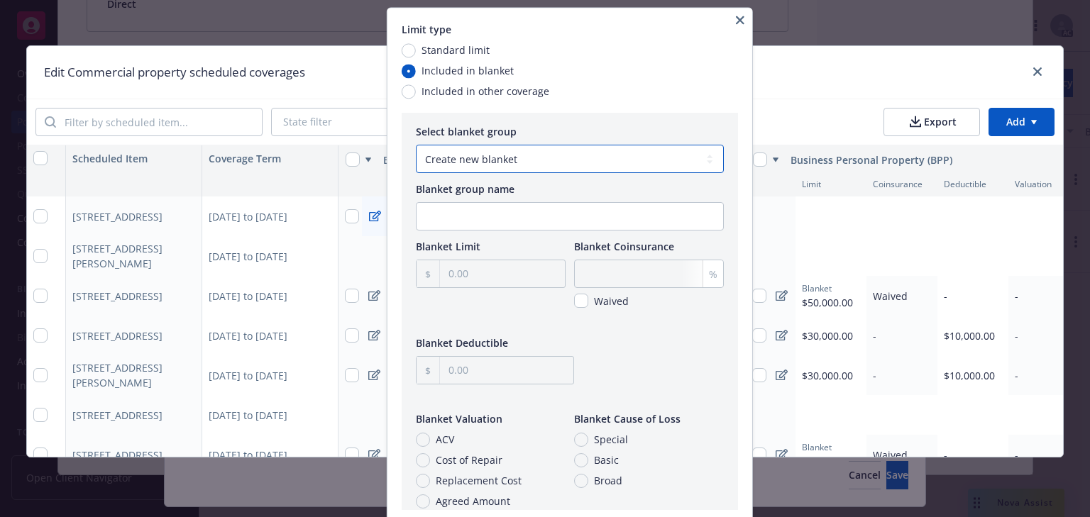
click at [536, 166] on select "Create new blanket Building blanket - $43,418,000" at bounding box center [570, 159] width 308 height 28
select select "3752b59f-d61a-4766-9122-84c57e7f3ade"
click at [416, 145] on select "Create new blanket Building blanket - $43,418,000" at bounding box center [570, 159] width 308 height 28
type input "43,418,000.00"
checkbox input "true"
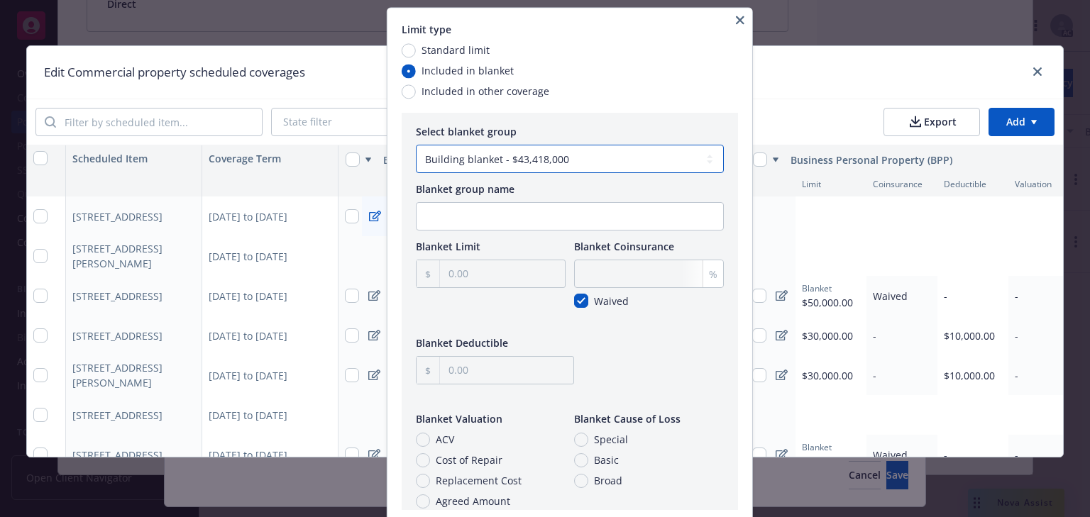
type input "10,000.00"
click at [744, 19] on icon "button" at bounding box center [740, 20] width 9 height 9
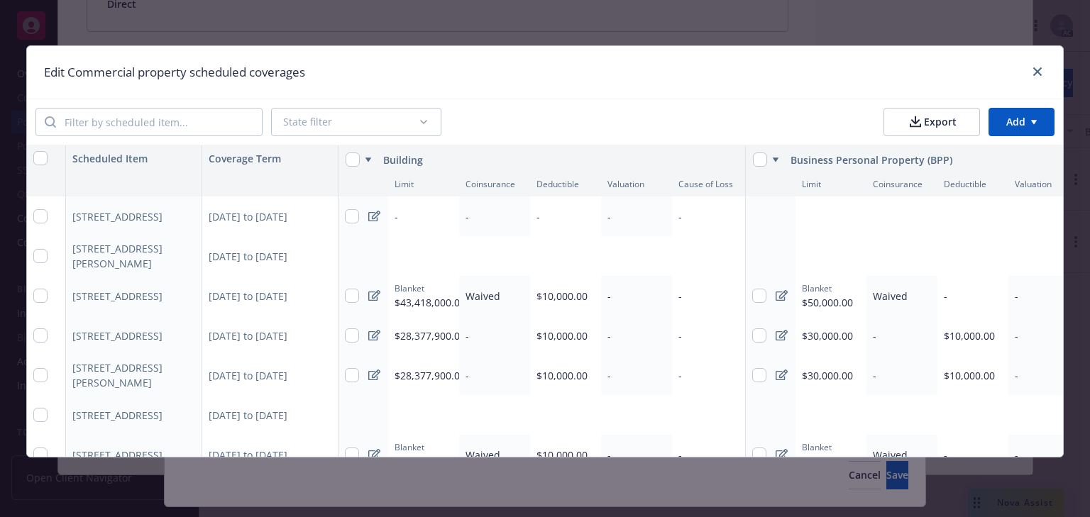
type textarea "x"
click at [372, 214] on icon at bounding box center [374, 216] width 12 height 11
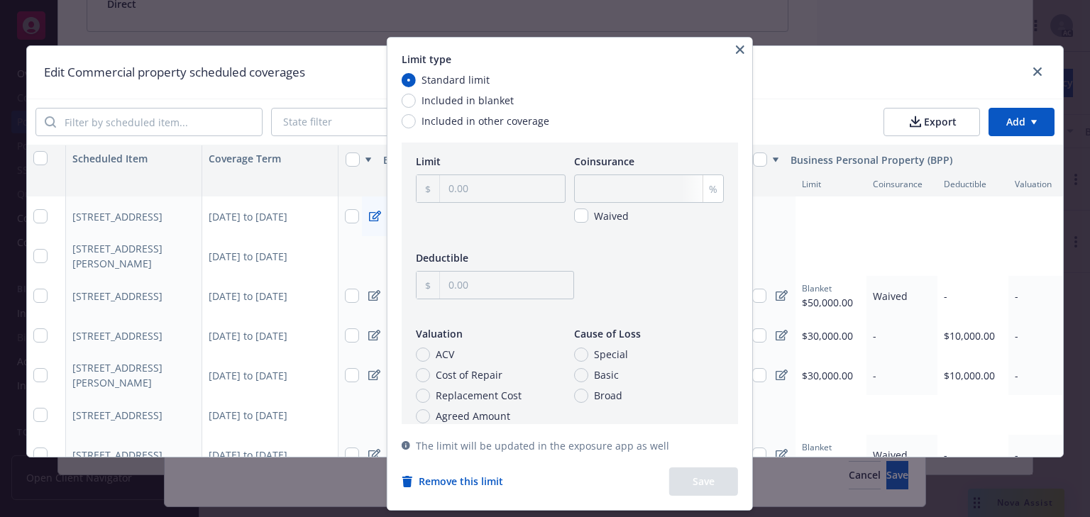
click at [462, 99] on span "Included in blanket" at bounding box center [468, 100] width 92 height 15
click at [416, 99] on input "Included in blanket" at bounding box center [409, 101] width 14 height 14
radio input "true"
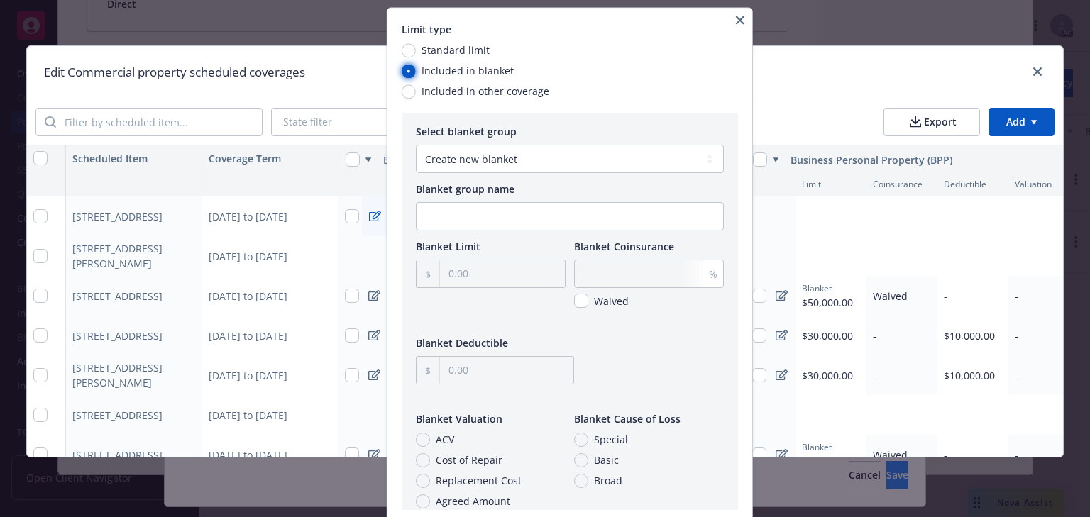
click at [886, 467] on button "Save" at bounding box center [897, 475] width 22 height 28
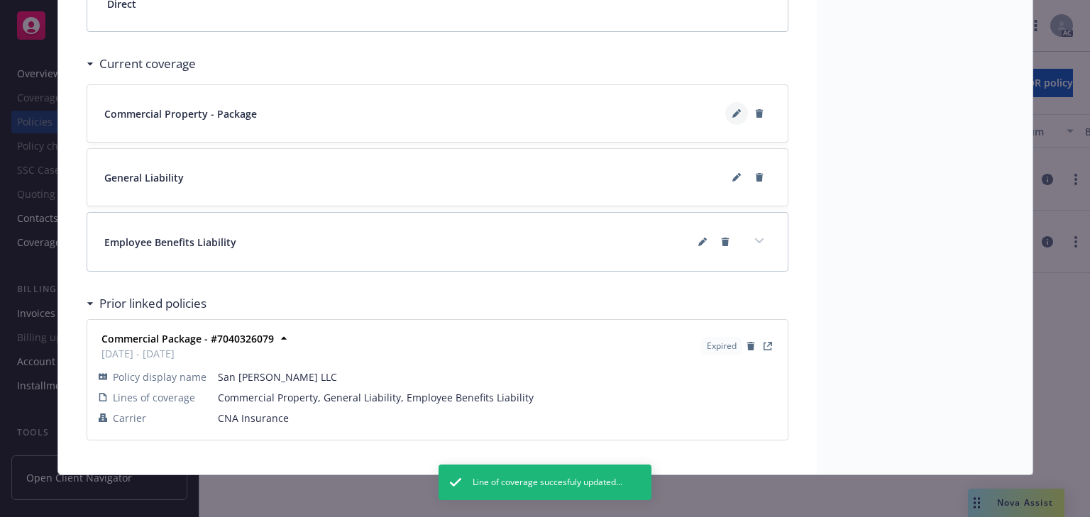
click at [732, 109] on icon at bounding box center [736, 113] width 9 height 9
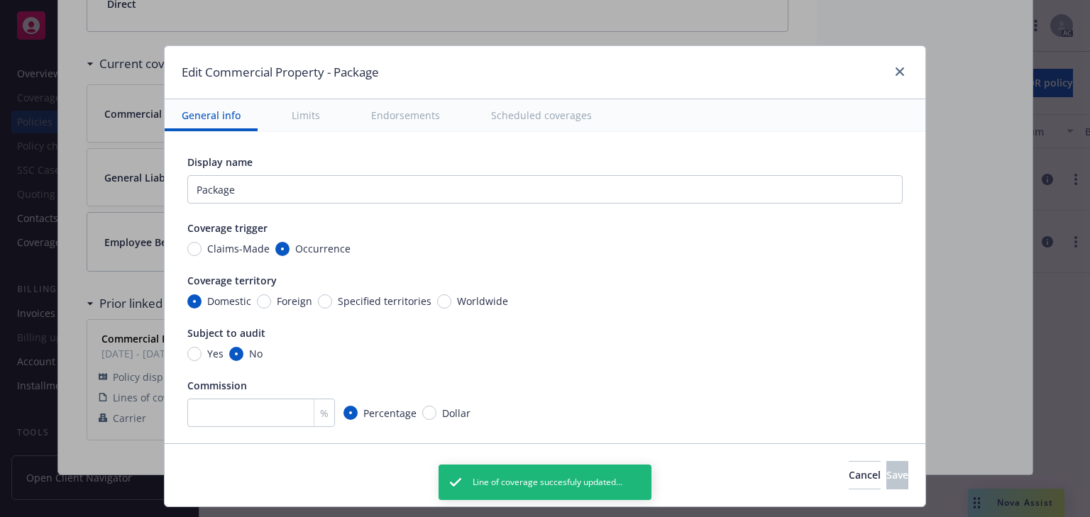
click at [590, 113] on button "Scheduled coverages" at bounding box center [541, 115] width 135 height 32
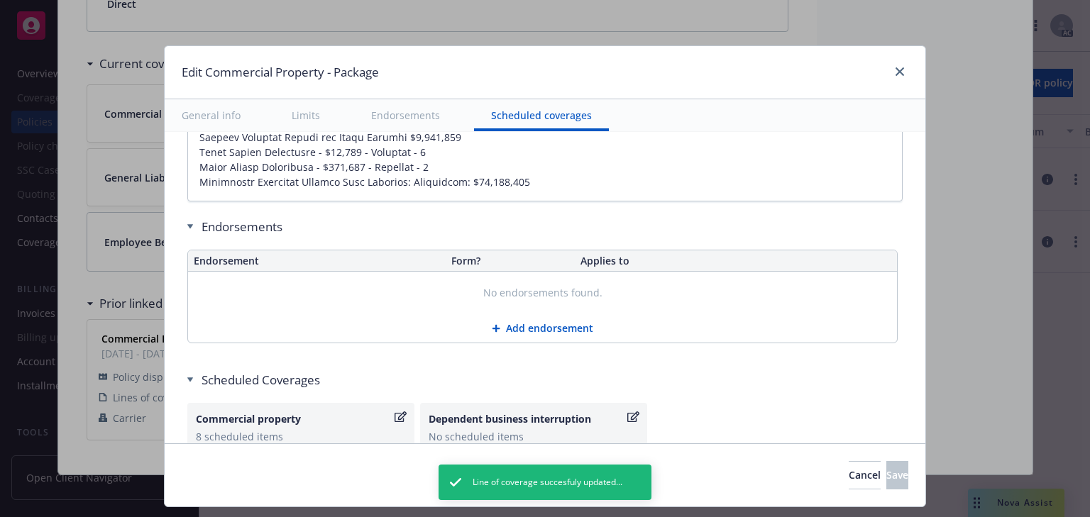
scroll to position [5508, 0]
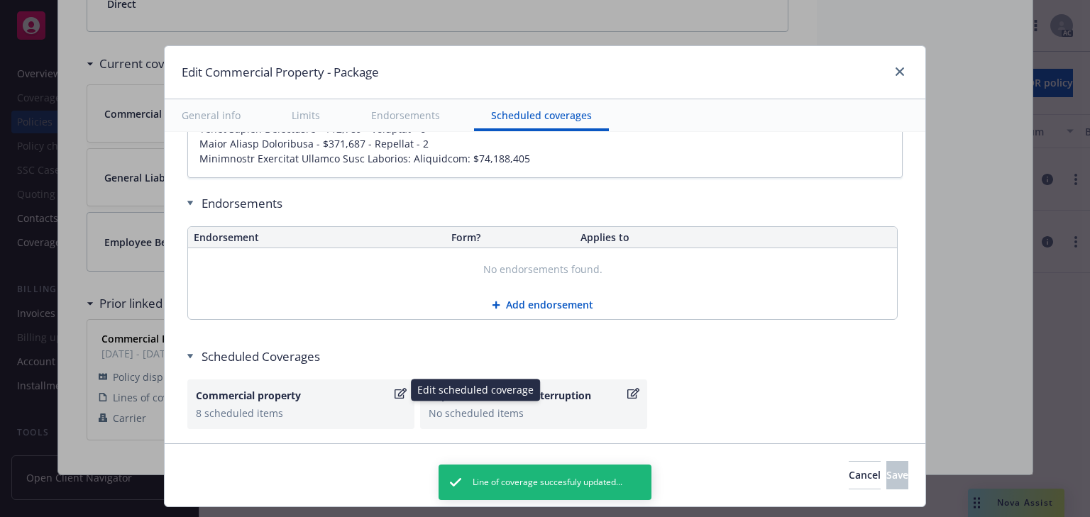
click at [312, 406] on div "8 scheduled items" at bounding box center [301, 413] width 210 height 15
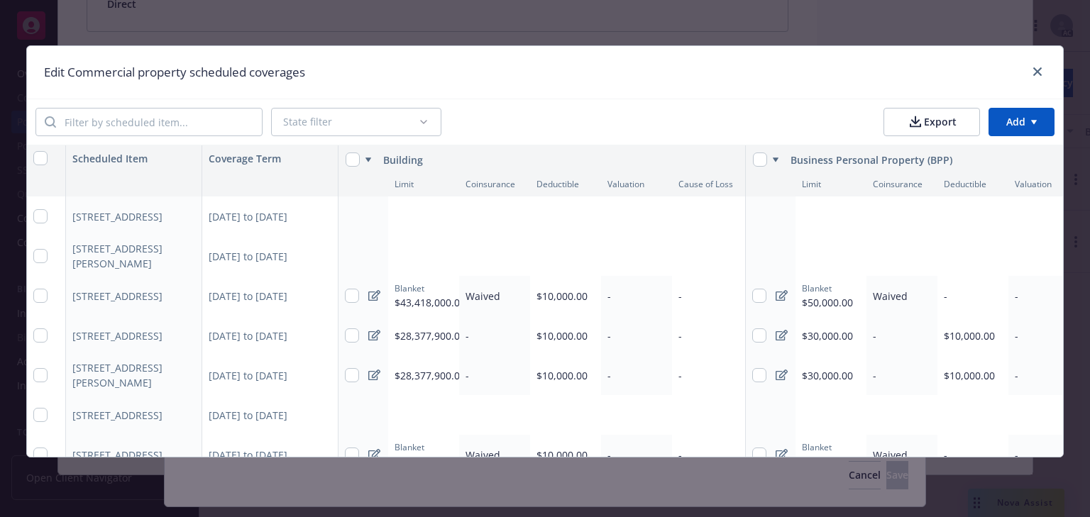
type textarea "x"
click at [368, 294] on icon at bounding box center [374, 295] width 12 height 11
select select "3752b59f-d61a-4766-9122-84c57e7f3ade"
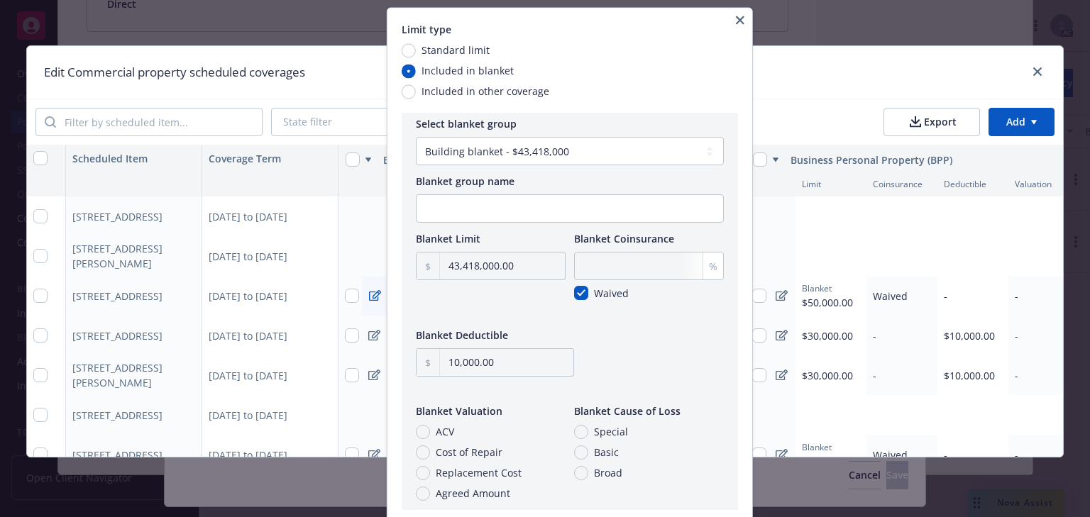
scroll to position [0, 0]
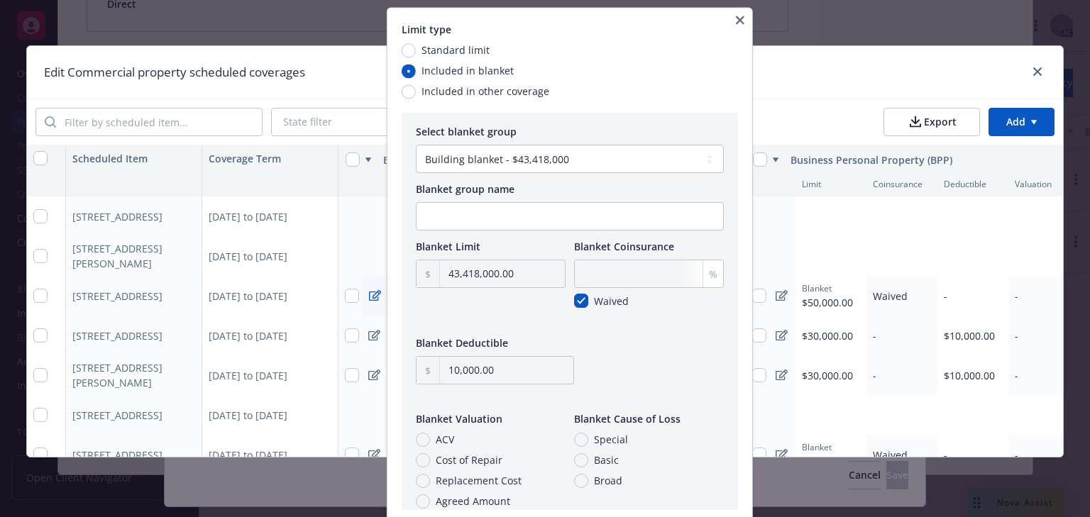
click at [744, 20] on icon "button" at bounding box center [740, 20] width 9 height 9
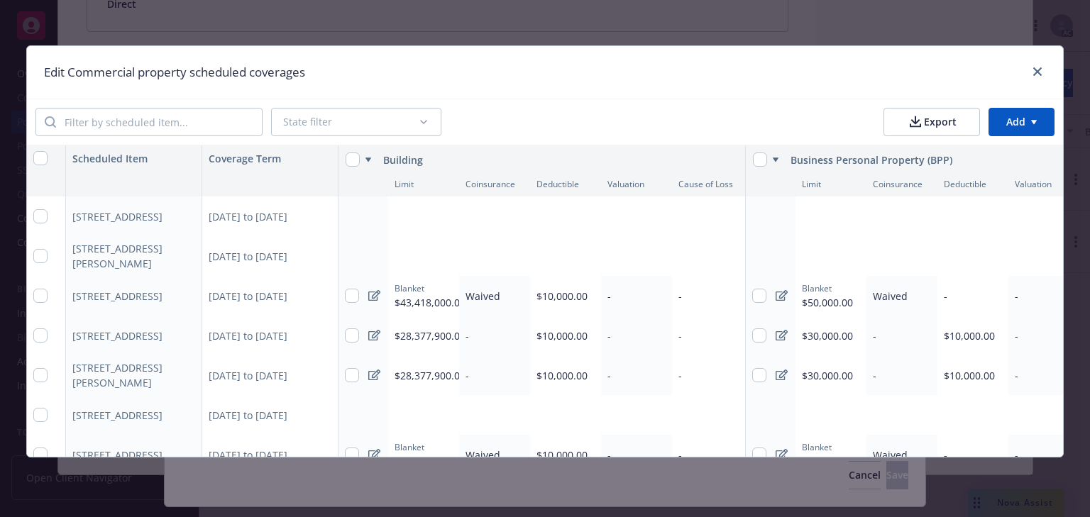
click at [400, 228] on button "Add limit" at bounding box center [567, 216] width 345 height 28
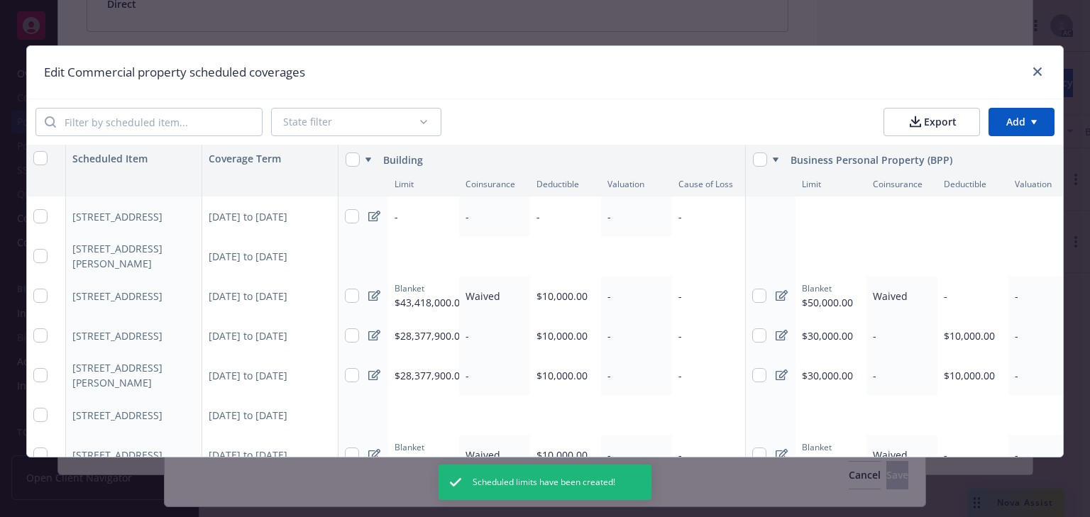
click at [368, 214] on icon at bounding box center [374, 216] width 12 height 11
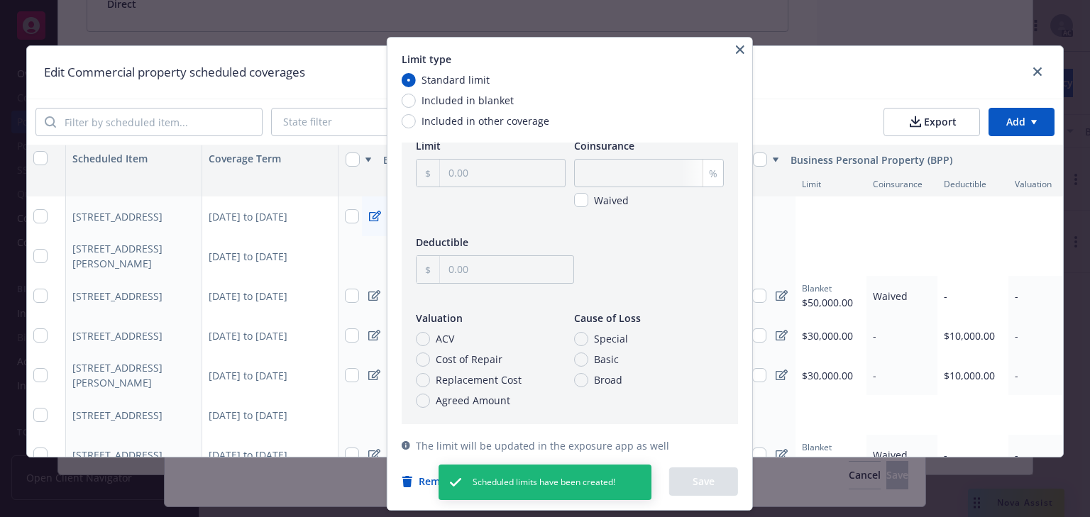
scroll to position [17, 0]
drag, startPoint x: 451, startPoint y: 445, endPoint x: 673, endPoint y: 439, distance: 221.5
click at [673, 439] on div "The limit will be updated in the exposure app as well" at bounding box center [570, 453] width 336 height 29
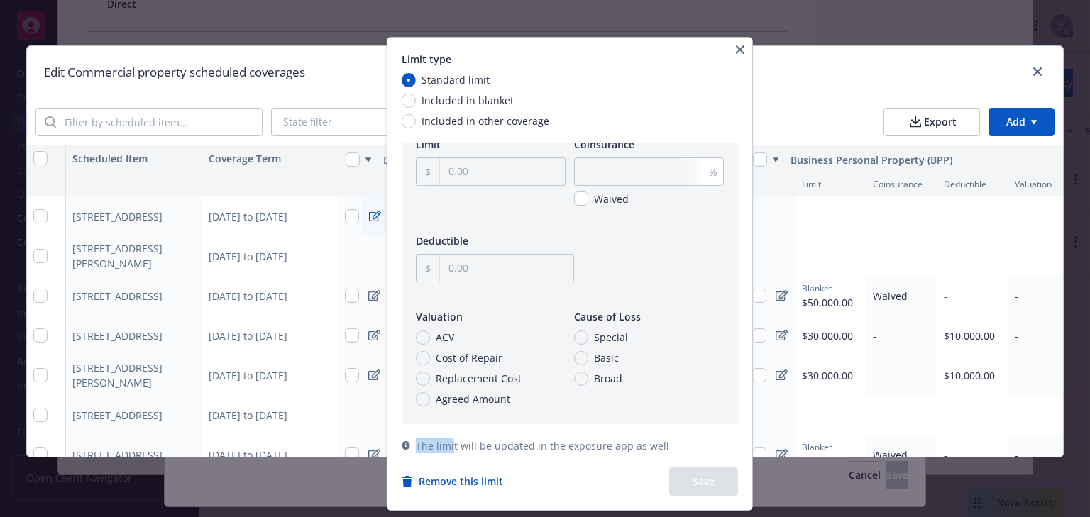
type textarea "x"
click at [674, 446] on div "The limit will be updated in the exposure app as well" at bounding box center [570, 453] width 336 height 29
click at [744, 48] on icon "button" at bounding box center [740, 49] width 9 height 9
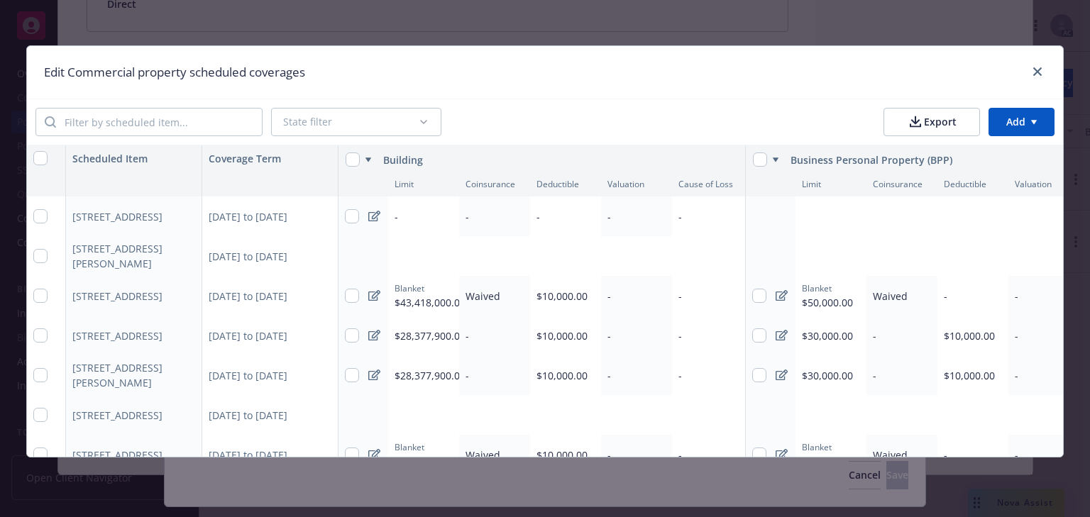
click at [369, 216] on icon at bounding box center [374, 216] width 12 height 11
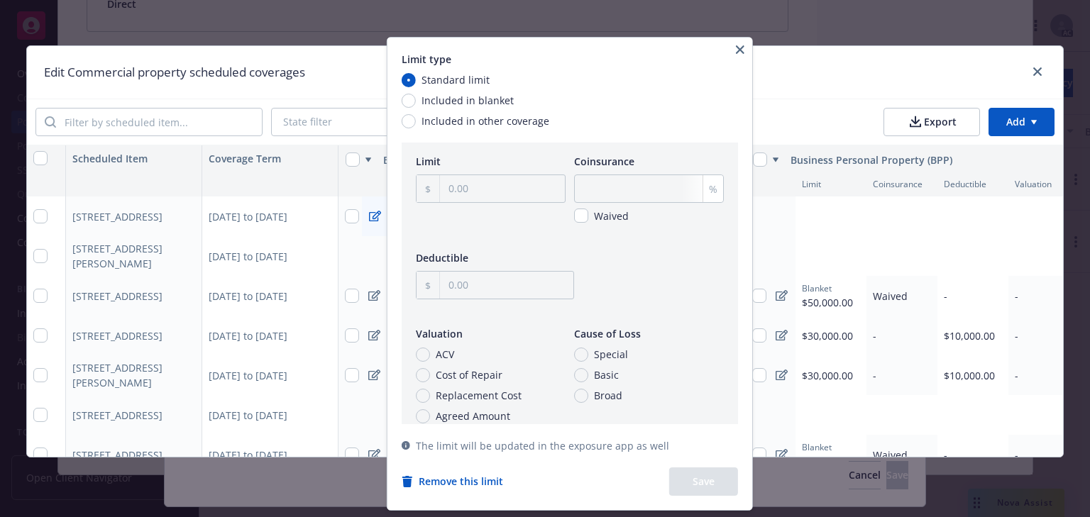
click at [471, 99] on span "Included in blanket" at bounding box center [468, 100] width 92 height 15
click at [416, 99] on input "Included in blanket" at bounding box center [409, 101] width 14 height 14
radio input "true"
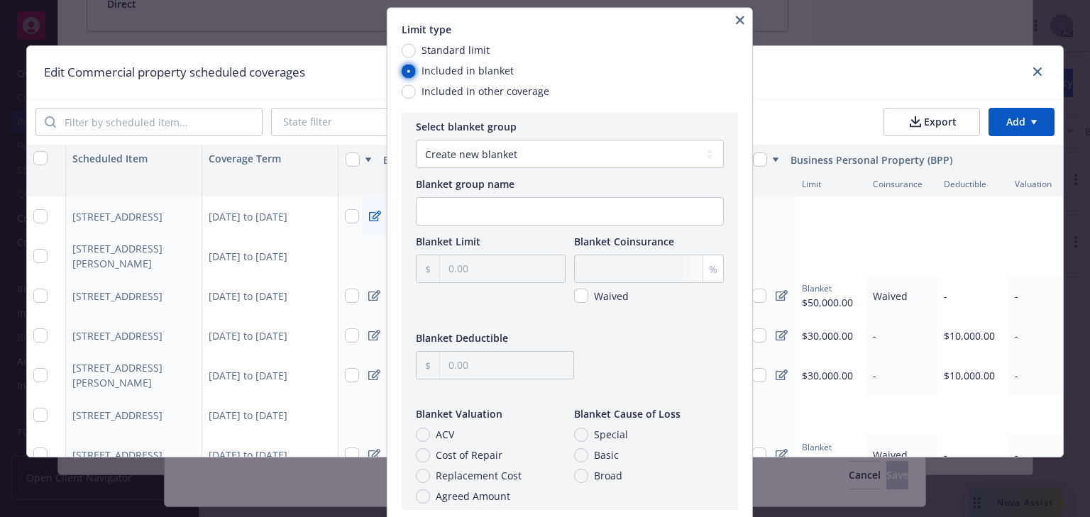
scroll to position [0, 0]
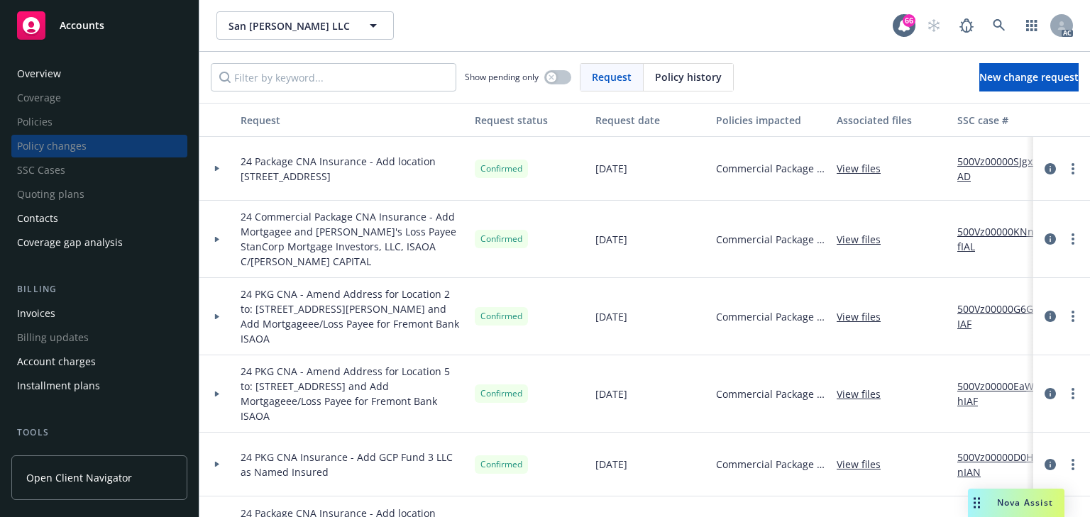
click at [992, 161] on link "500Vz00000SJgxxIAD" at bounding box center [1004, 169] width 95 height 30
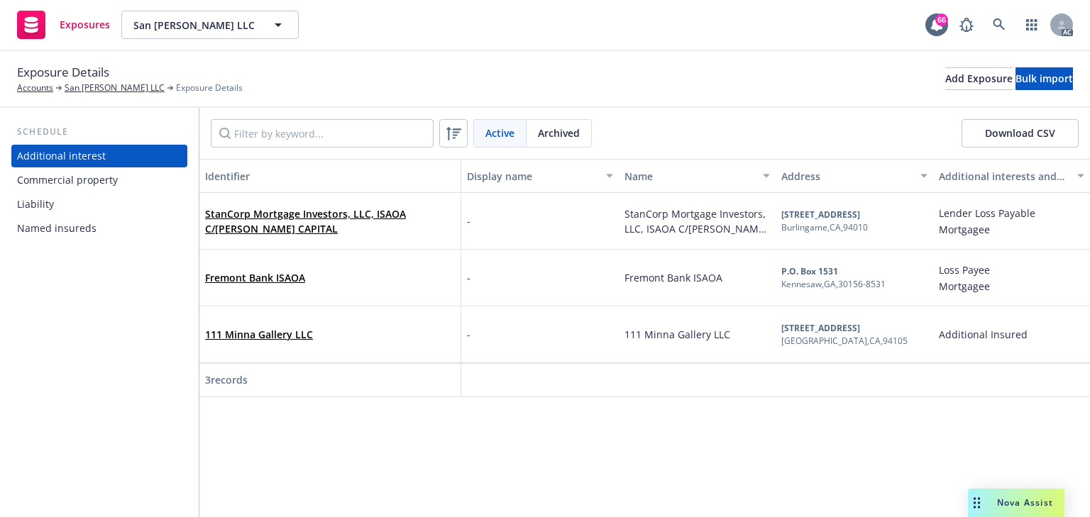
click at [92, 182] on div "Commercial property" at bounding box center [67, 180] width 101 height 23
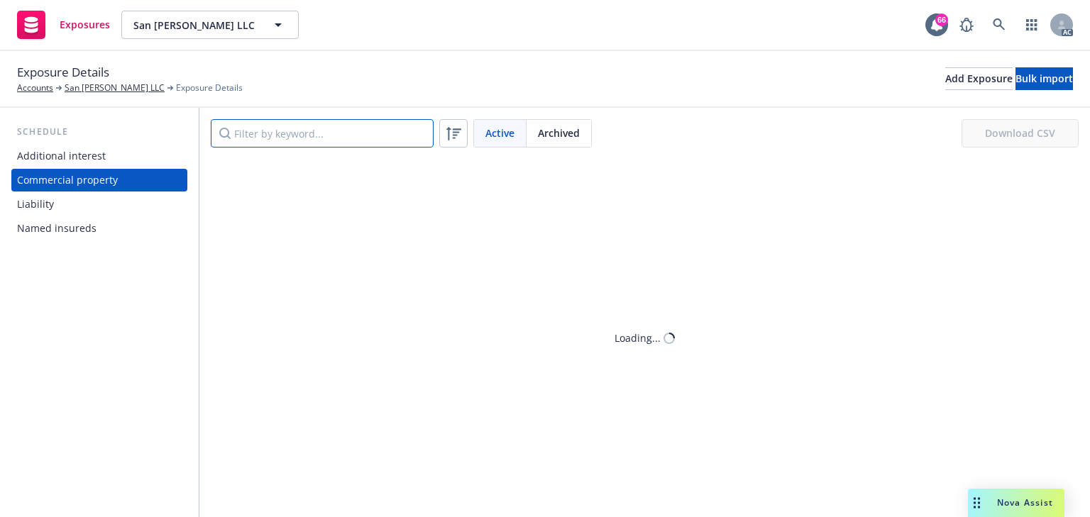
click at [267, 140] on input "Filter by keyword..." at bounding box center [322, 133] width 223 height 28
paste input "[STREET_ADDRESS]"
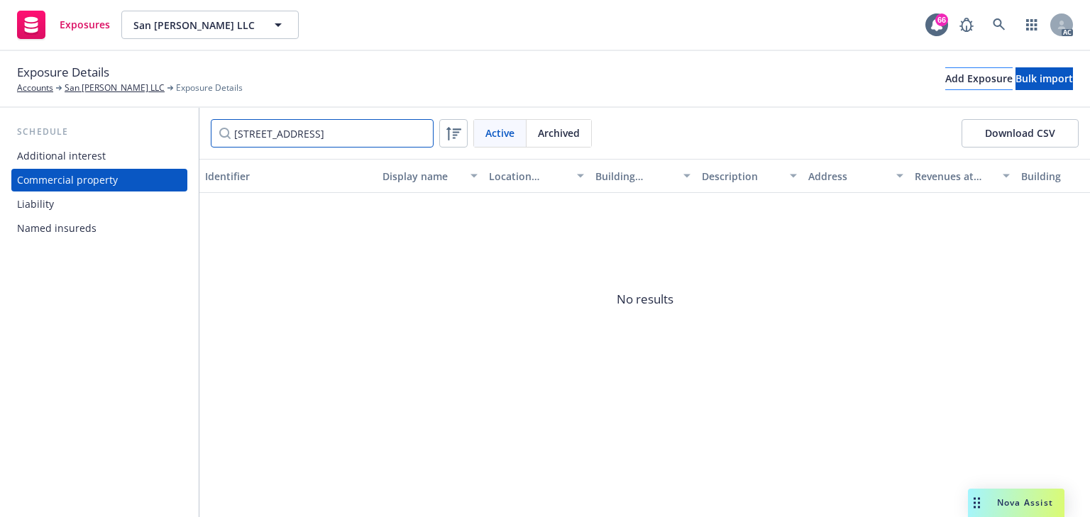
type input "[STREET_ADDRESS]"
click at [945, 84] on div "Add Exposure" at bounding box center [978, 78] width 67 height 21
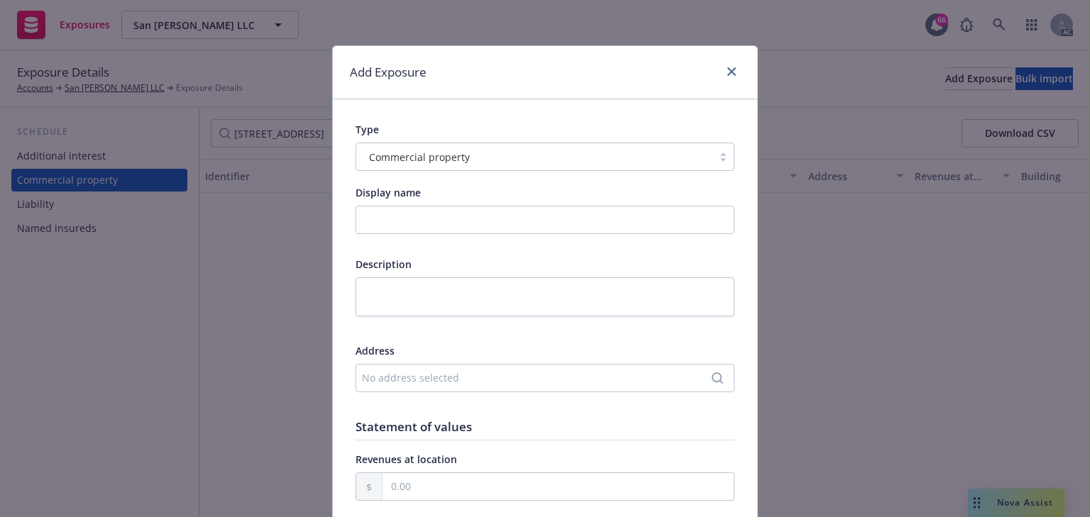
click at [423, 383] on div "No address selected" at bounding box center [538, 377] width 352 height 15
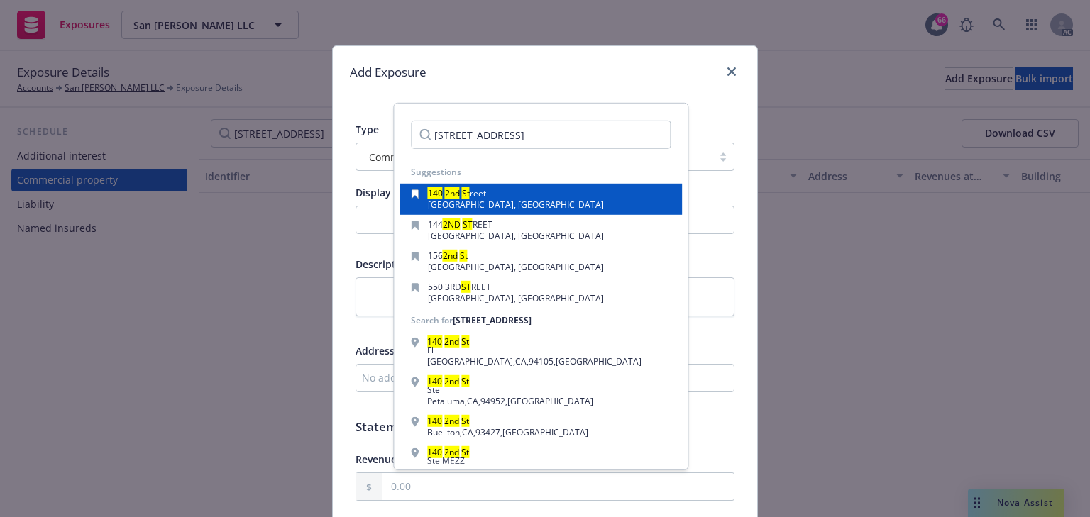
type input "[STREET_ADDRESS]"
click at [500, 207] on span "[GEOGRAPHIC_DATA], [GEOGRAPHIC_DATA]" at bounding box center [516, 205] width 176 height 12
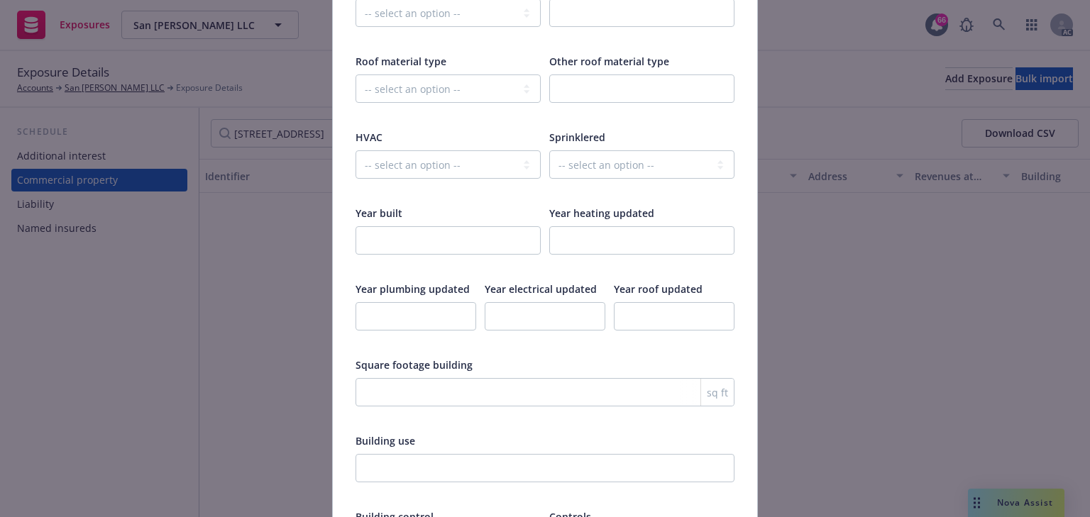
scroll to position [2358, 0]
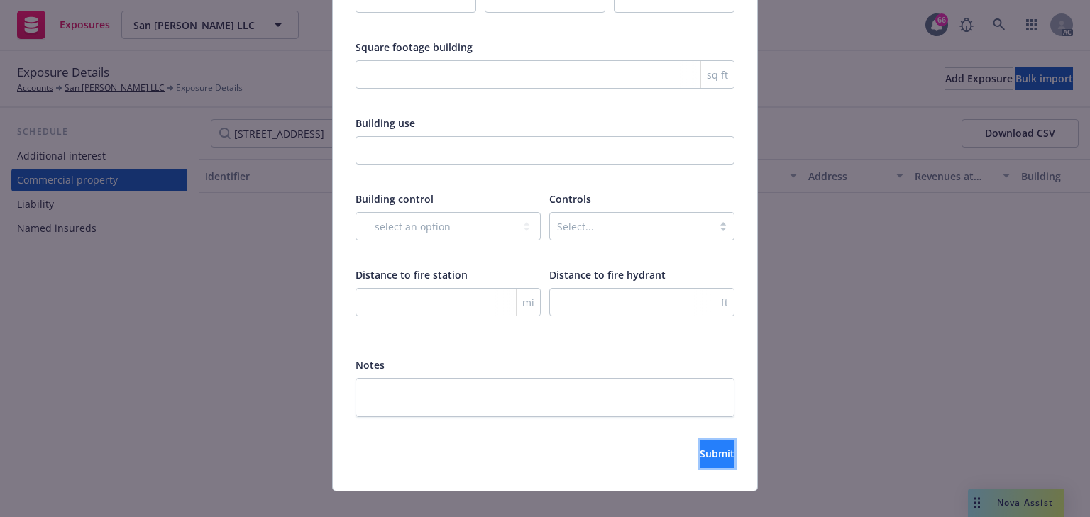
click at [712, 440] on button "Submit" at bounding box center [717, 454] width 35 height 28
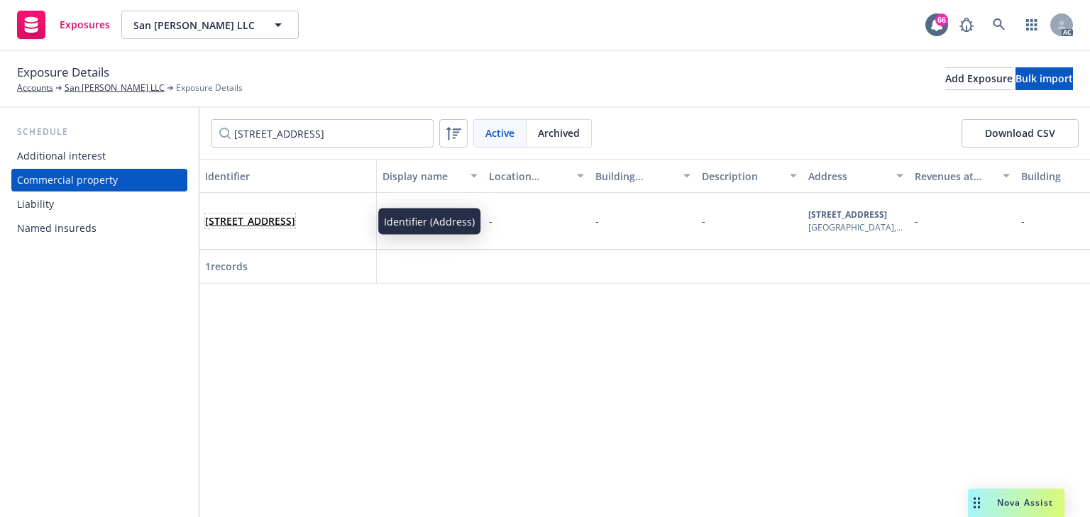
click at [280, 214] on link "[STREET_ADDRESS]" at bounding box center [250, 220] width 90 height 13
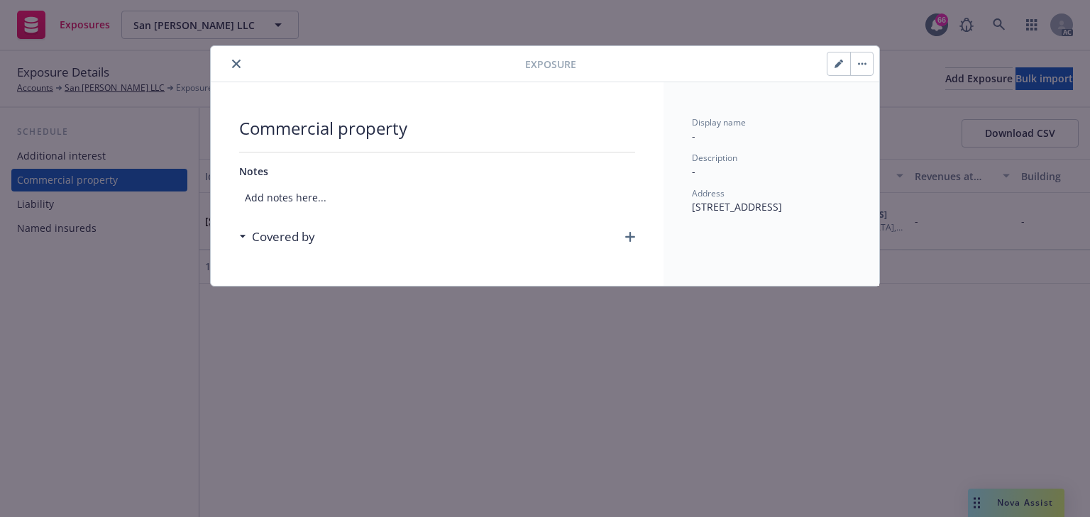
click at [627, 236] on icon "button" at bounding box center [630, 237] width 10 height 10
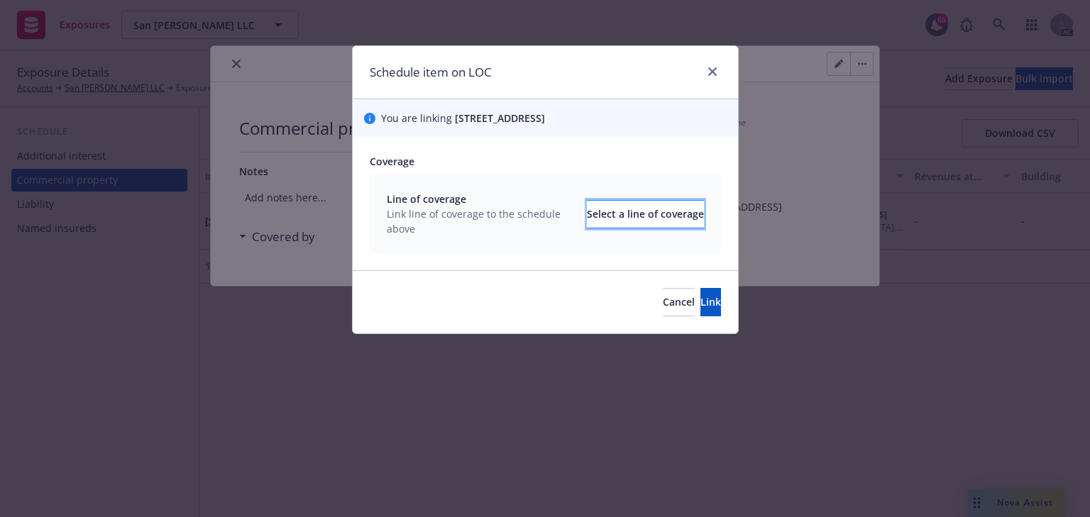
click at [617, 206] on div "Select a line of coverage" at bounding box center [645, 214] width 117 height 27
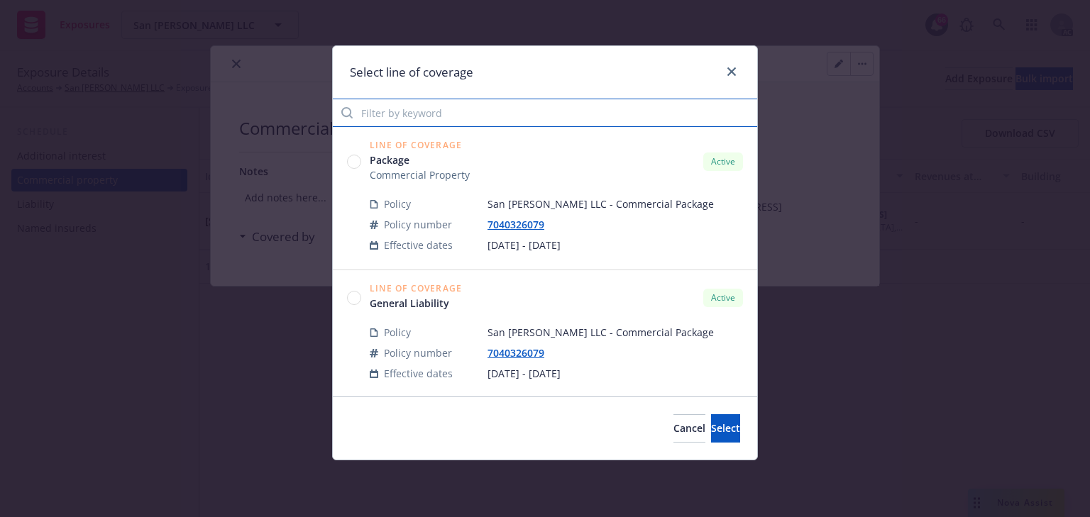
click at [477, 114] on input "Filter by keyword" at bounding box center [545, 113] width 424 height 28
click at [379, 112] on input "6079" at bounding box center [545, 113] width 424 height 28
type input "6079"
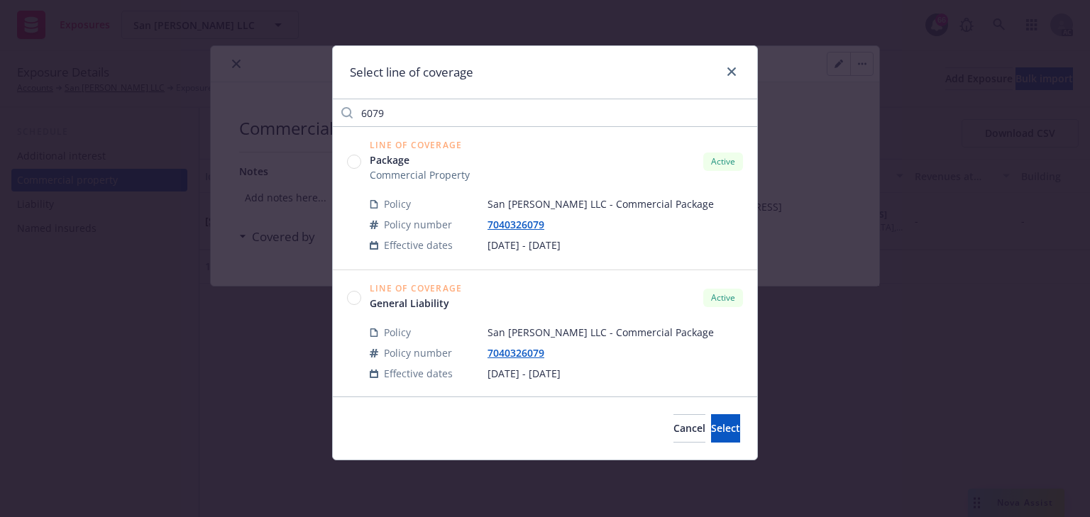
click at [358, 164] on circle at bounding box center [354, 161] width 13 height 13
click at [722, 423] on button "Select" at bounding box center [725, 428] width 29 height 28
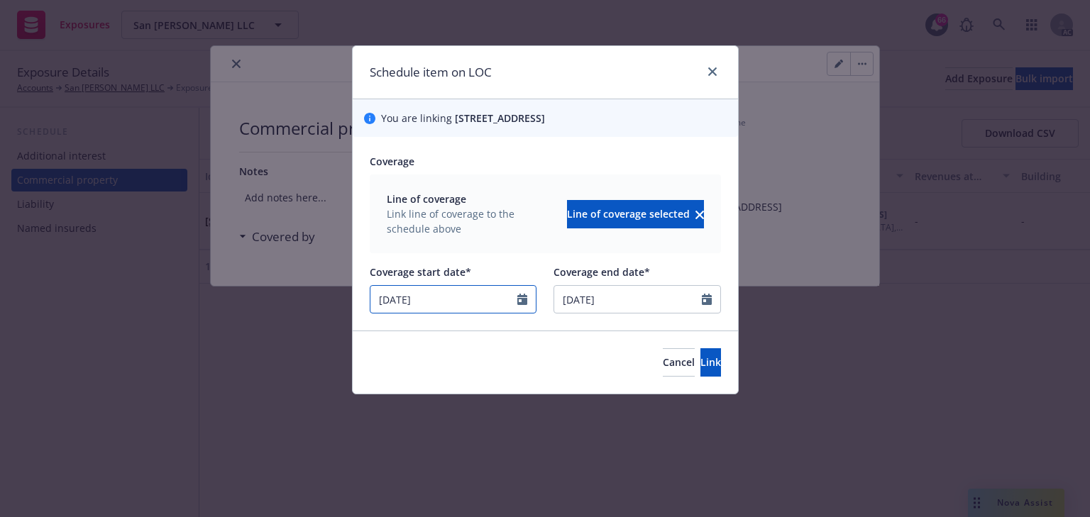
drag, startPoint x: 429, startPoint y: 301, endPoint x: 226, endPoint y: 312, distance: 203.3
click at [226, 312] on div "Schedule item on LOC You are linking [STREET_ADDRESS] Coverage Line of coverage…" at bounding box center [545, 258] width 1090 height 517
select select "10"
type input "[DATE]"
click at [700, 360] on button "Link" at bounding box center [710, 362] width 21 height 28
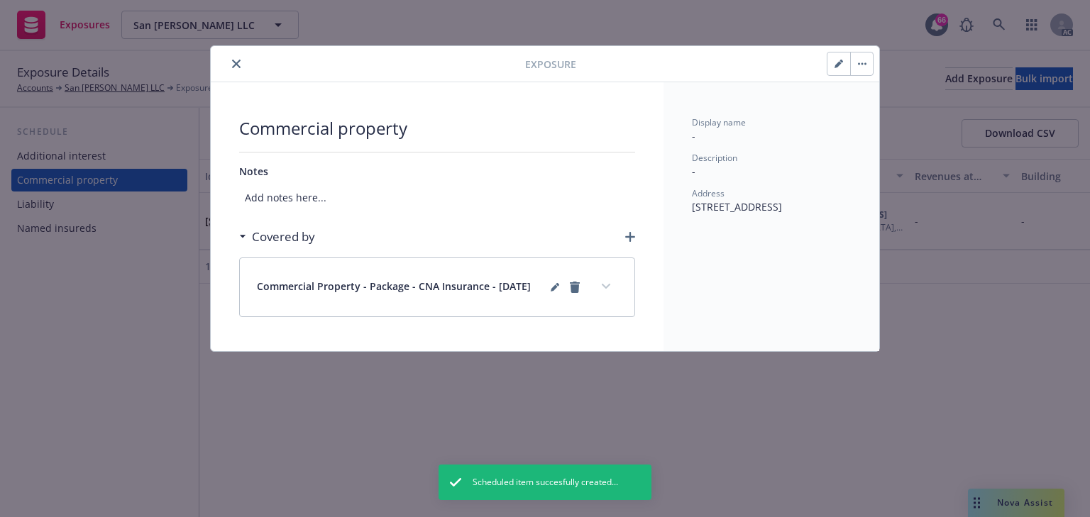
click at [629, 233] on icon "button" at bounding box center [630, 237] width 10 height 10
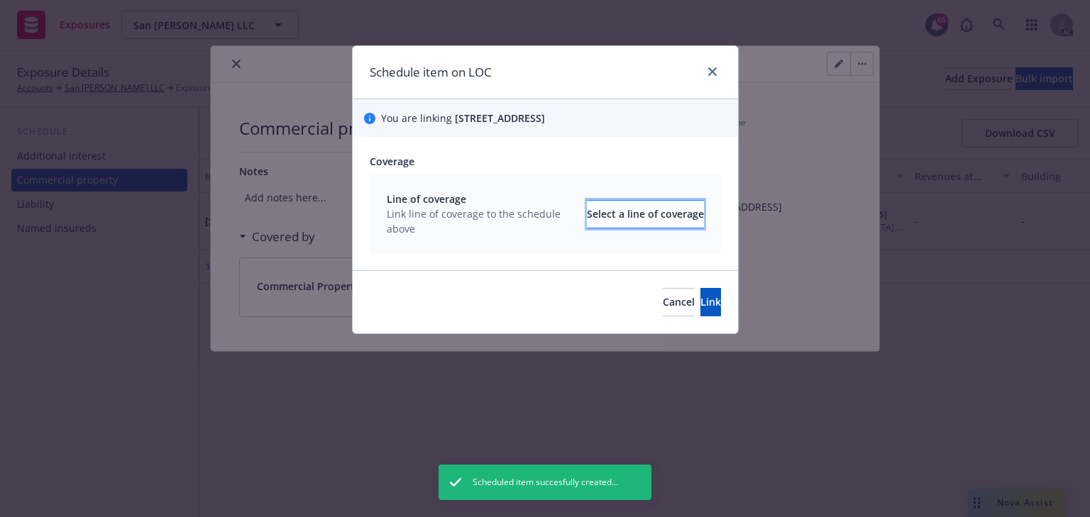
click at [670, 216] on div "Select a line of coverage" at bounding box center [645, 214] width 117 height 27
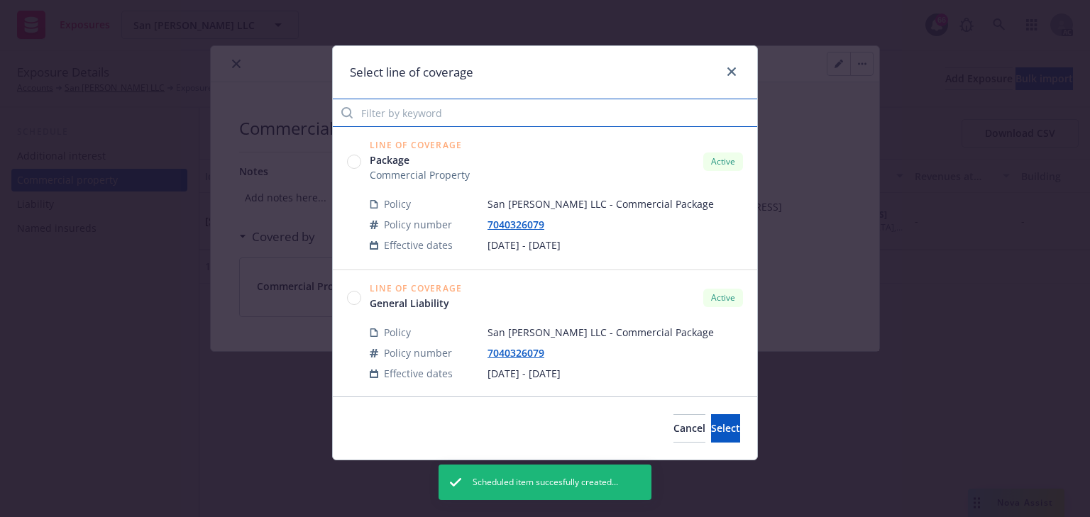
click at [424, 111] on input "Filter by keyword" at bounding box center [545, 113] width 424 height 28
paste input "6079"
type input "6079"
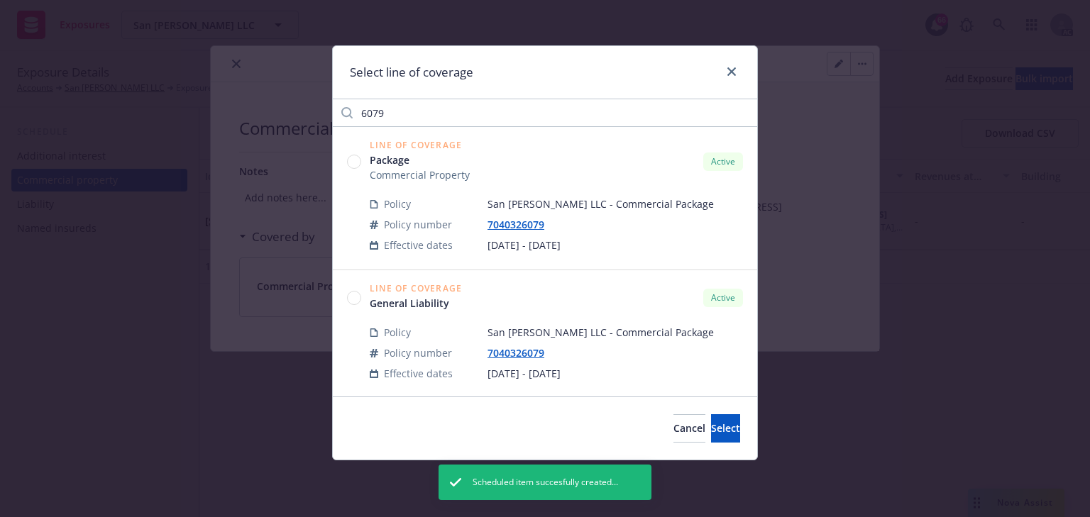
click at [356, 301] on circle at bounding box center [354, 297] width 13 height 13
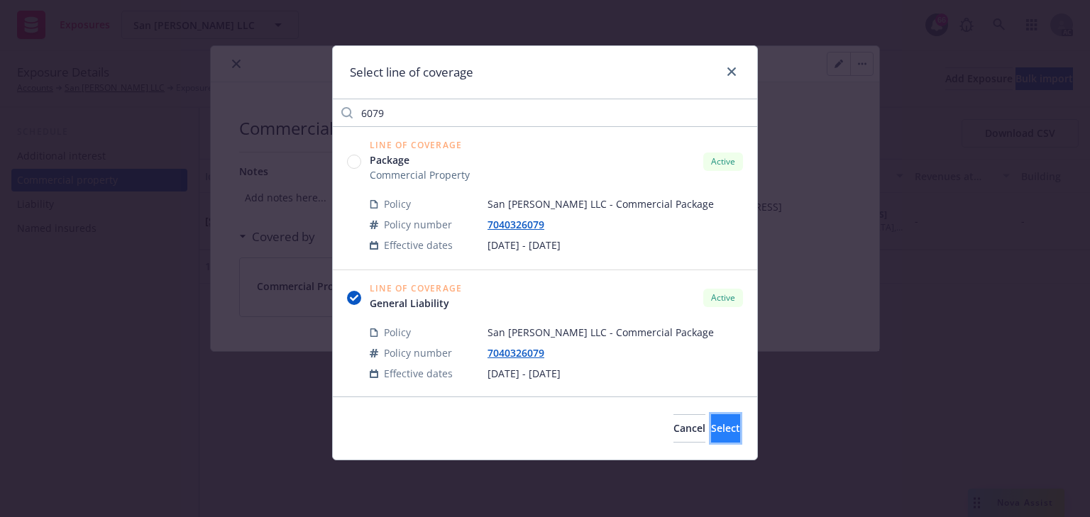
click at [715, 425] on span "Select" at bounding box center [725, 428] width 29 height 13
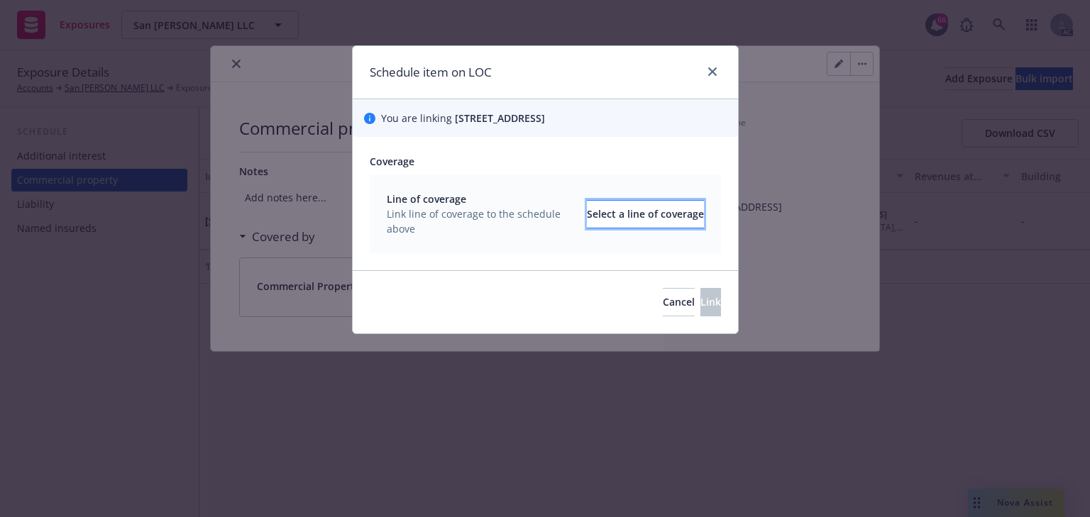
click at [609, 219] on div "Select a line of coverage" at bounding box center [645, 214] width 117 height 27
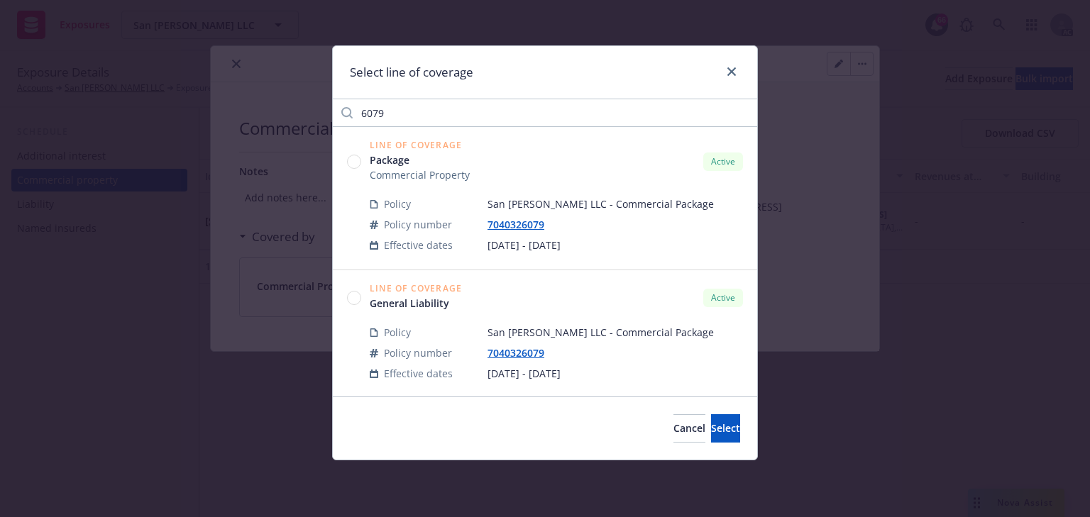
click at [349, 302] on circle at bounding box center [354, 297] width 13 height 13
click at [711, 434] on span "Select" at bounding box center [725, 428] width 29 height 13
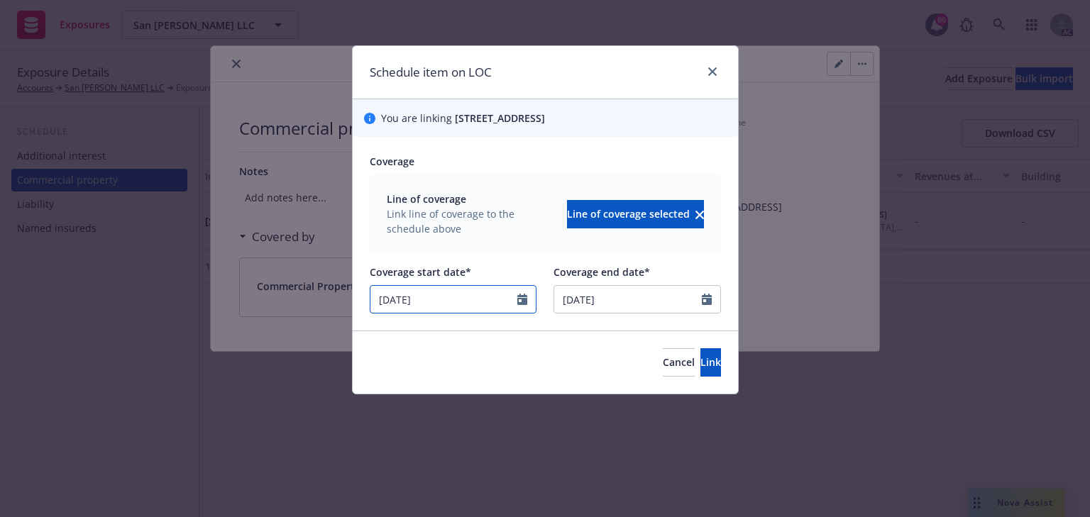
click at [289, 307] on div "Schedule item on LOC You are linking [STREET_ADDRESS] Coverage Line of coverage…" at bounding box center [545, 258] width 1090 height 517
select select "10"
type input "[DATE]"
click at [709, 366] on button "Link" at bounding box center [710, 362] width 21 height 28
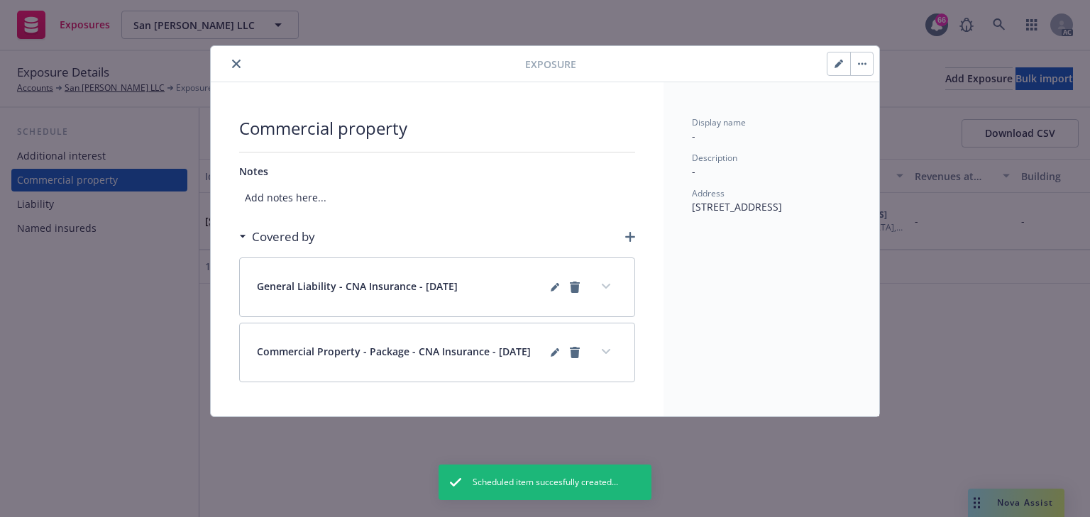
click at [631, 236] on icon "button" at bounding box center [630, 237] width 10 height 10
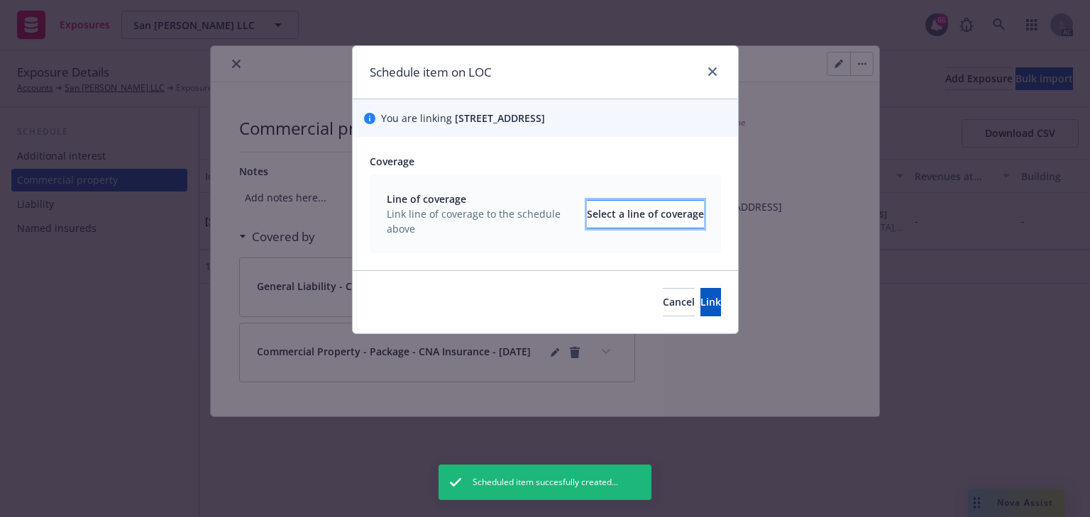
click at [632, 221] on div "Select a line of coverage" at bounding box center [645, 214] width 117 height 27
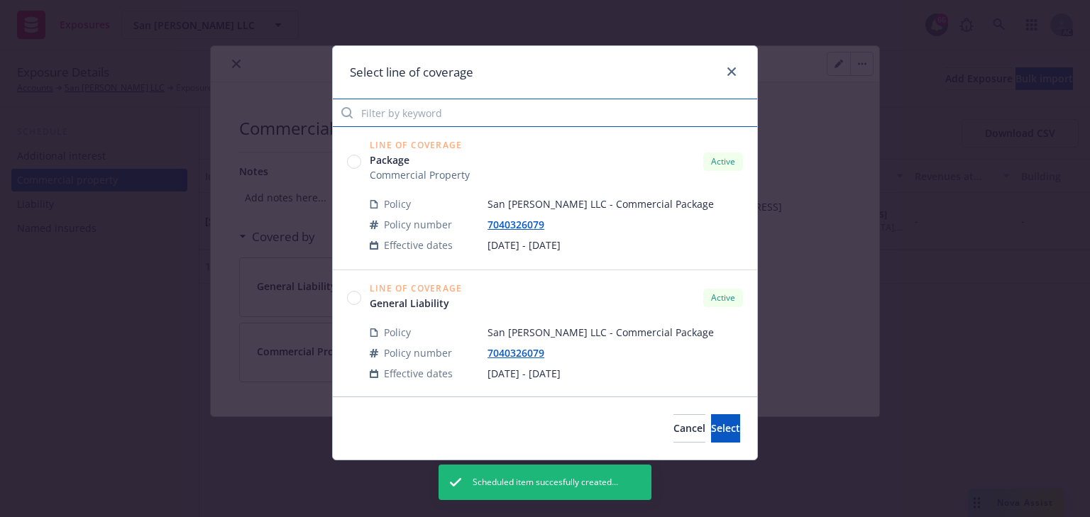
click at [432, 123] on input "Filter by keyword" at bounding box center [545, 113] width 424 height 28
paste input "6079"
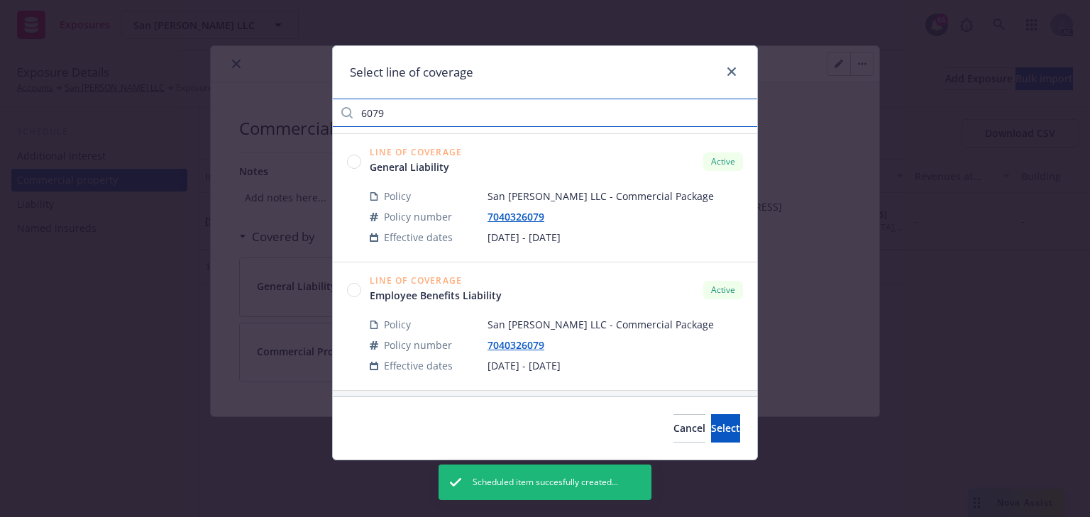
scroll to position [141, 0]
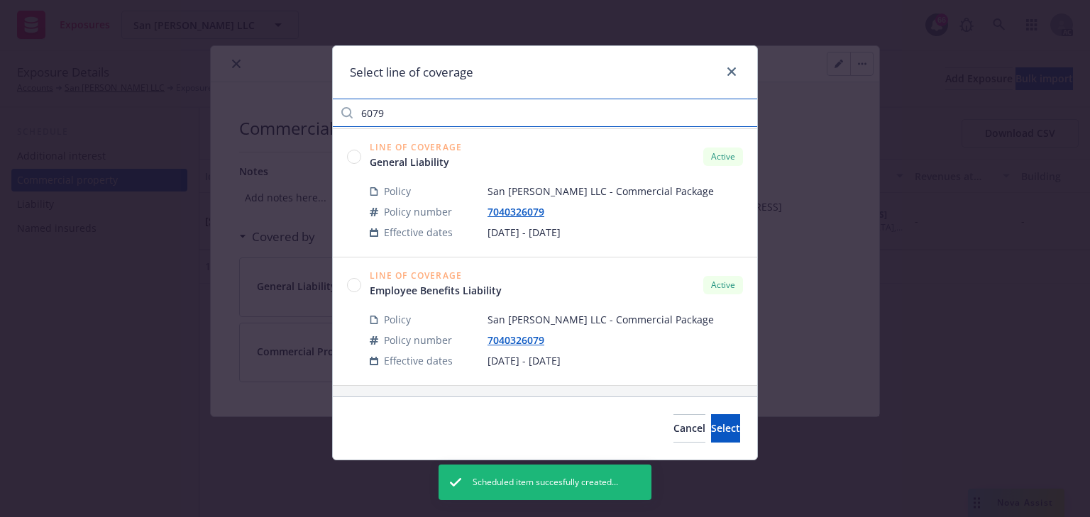
type input "6079"
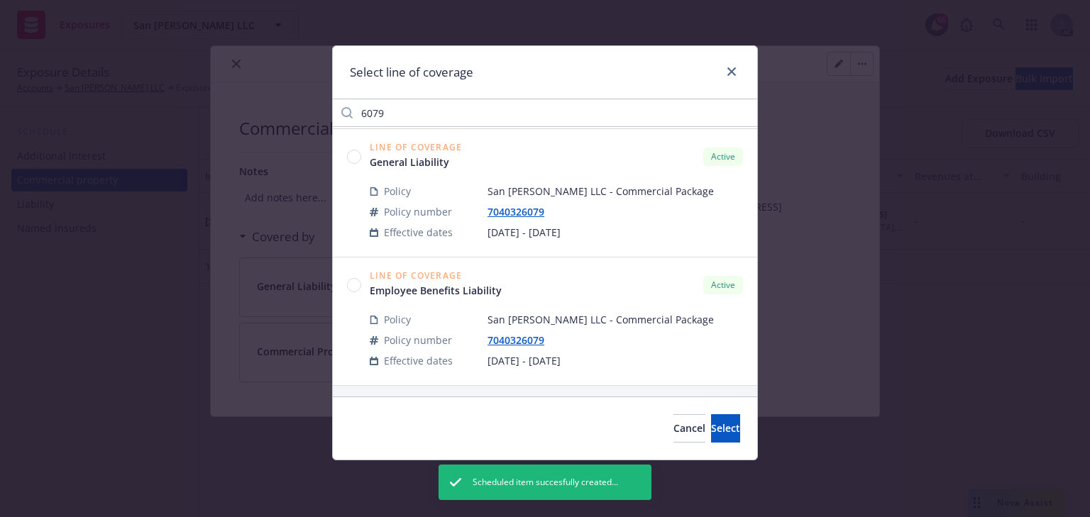
click at [355, 287] on circle at bounding box center [354, 284] width 13 height 13
click at [711, 429] on span "Select" at bounding box center [725, 428] width 29 height 13
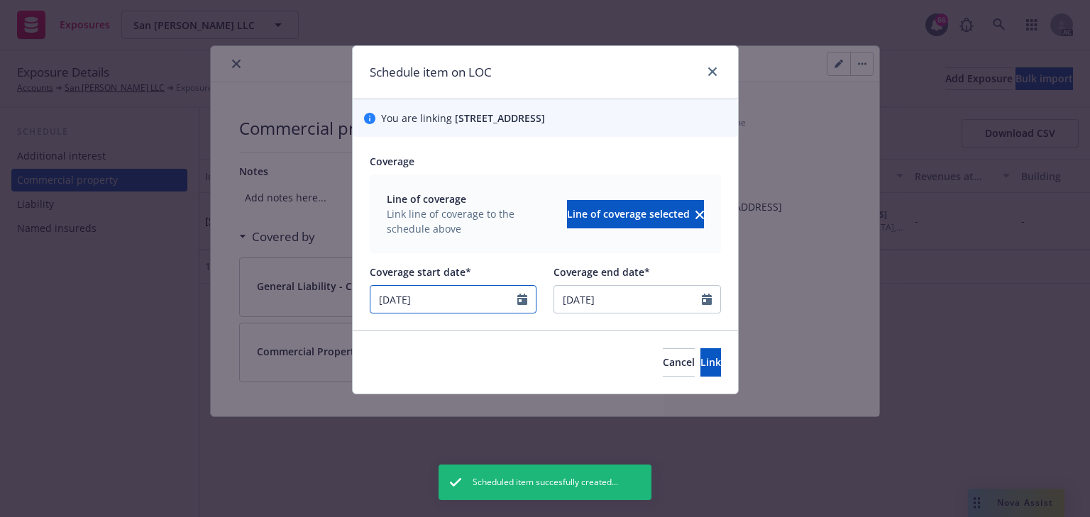
select select "10"
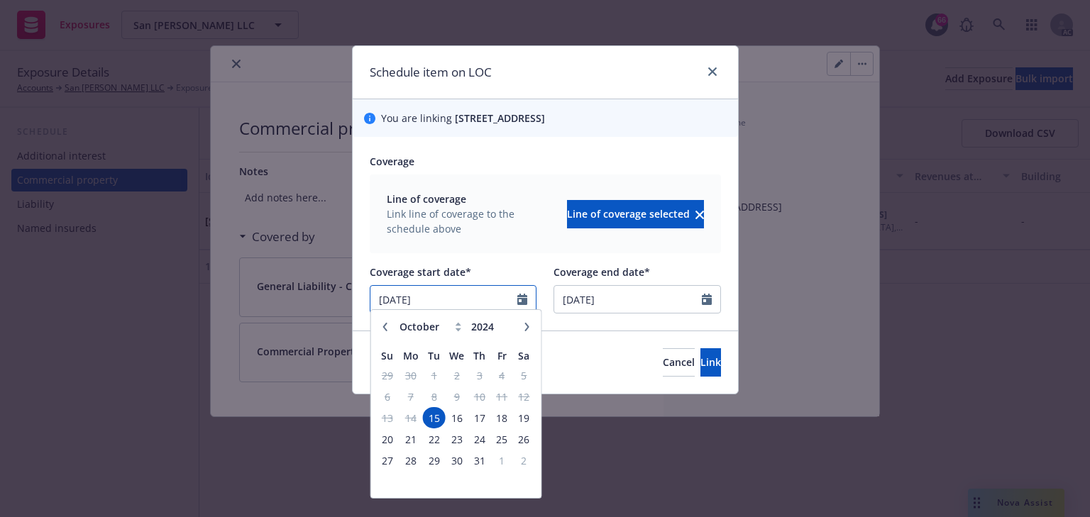
drag, startPoint x: 443, startPoint y: 290, endPoint x: 248, endPoint y: 293, distance: 195.2
click at [248, 293] on div "Schedule item on LOC You are linking [STREET_ADDRESS] Coverage Line of coverage…" at bounding box center [545, 258] width 1090 height 517
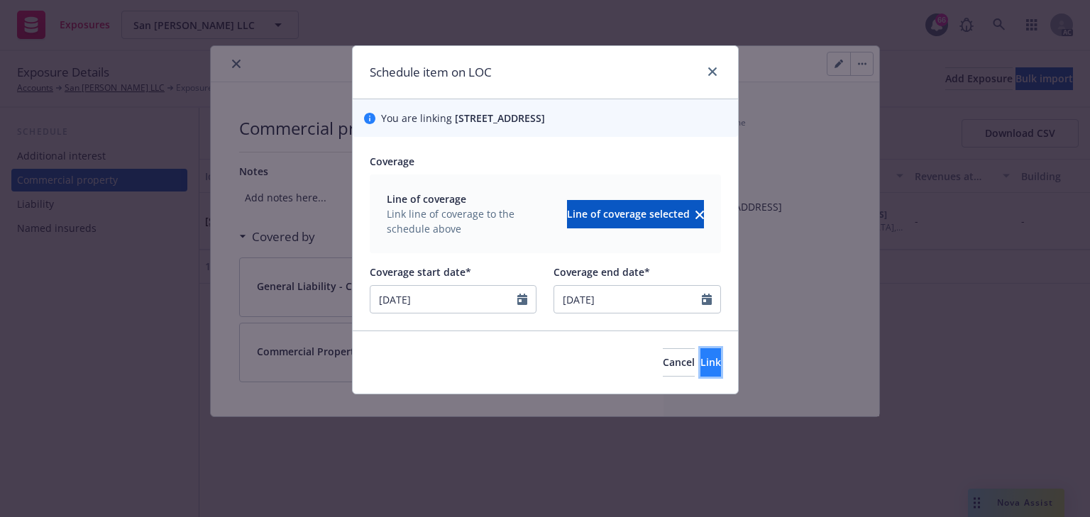
type input "[DATE]"
click at [700, 360] on span "Link" at bounding box center [710, 362] width 21 height 13
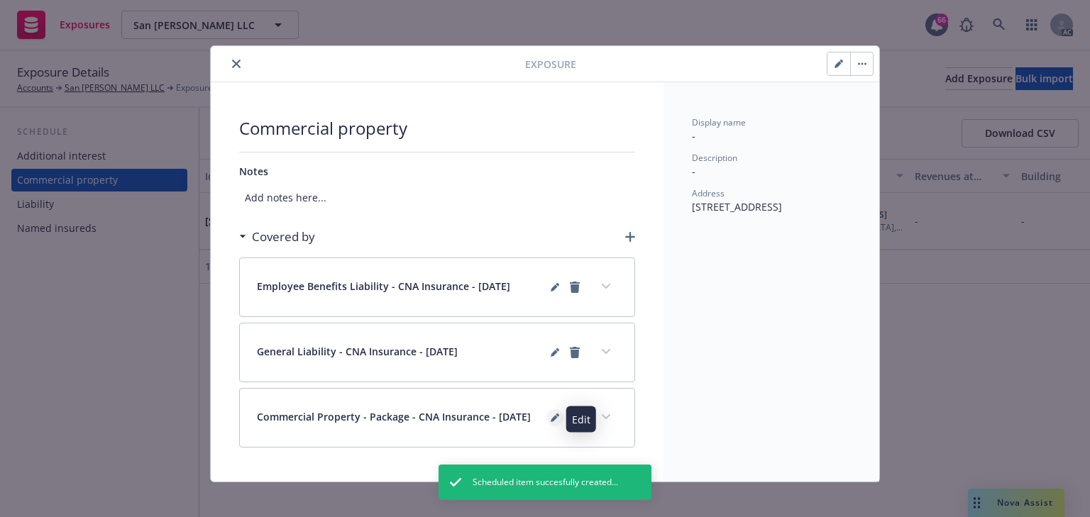
click at [546, 413] on link "editPencil" at bounding box center [554, 417] width 17 height 17
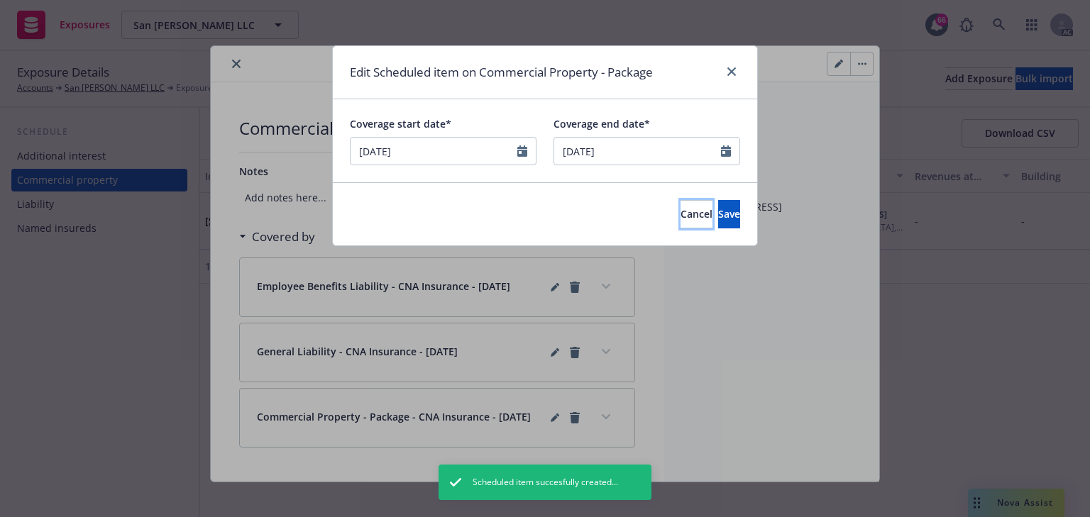
drag, startPoint x: 624, startPoint y: 211, endPoint x: 574, endPoint y: 377, distance: 173.5
click at [681, 214] on span "Cancel" at bounding box center [697, 213] width 32 height 13
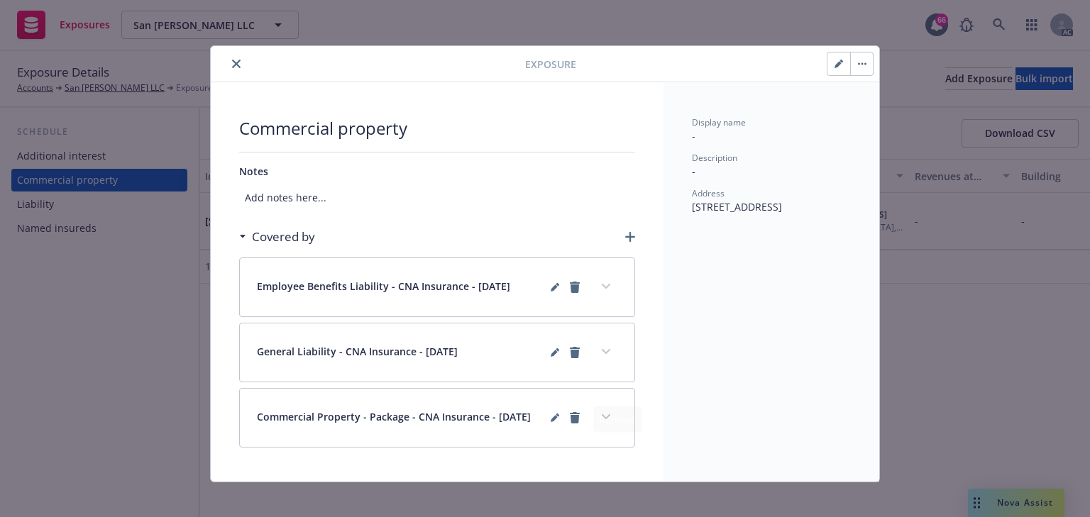
click at [596, 418] on button "expand content" at bounding box center [606, 417] width 23 height 23
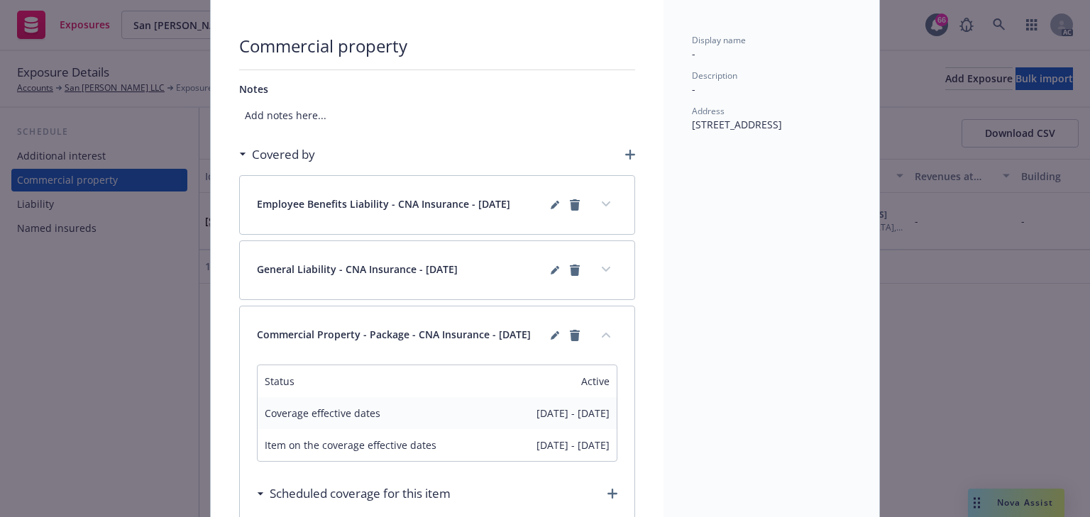
scroll to position [227, 0]
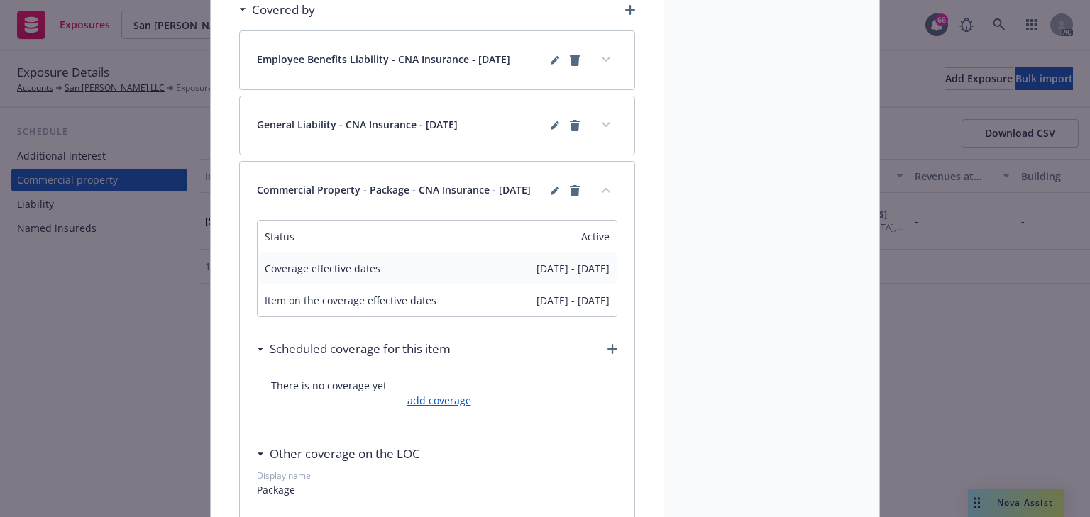
click at [451, 406] on link "add coverage" at bounding box center [437, 400] width 67 height 15
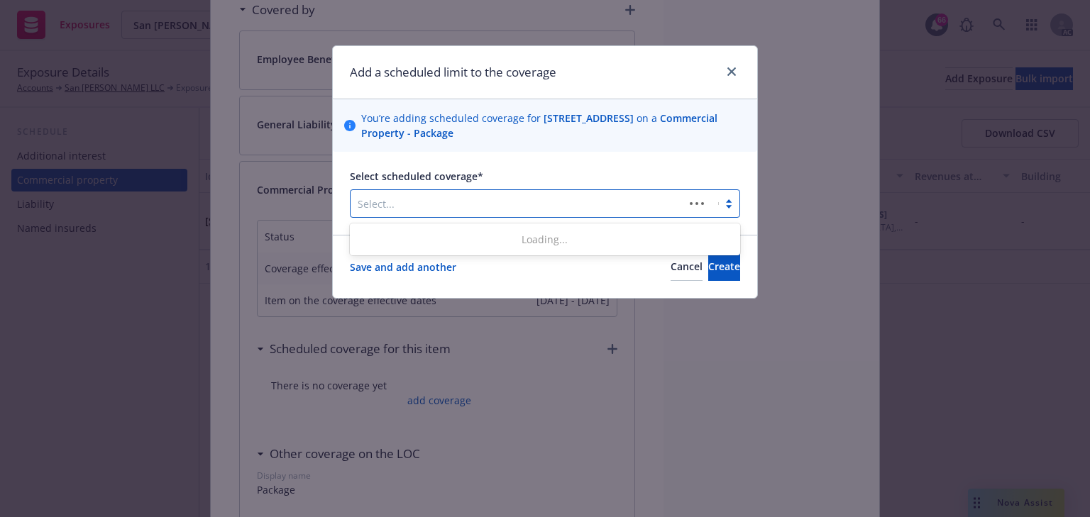
click at [446, 190] on div "Select..." at bounding box center [545, 203] width 390 height 28
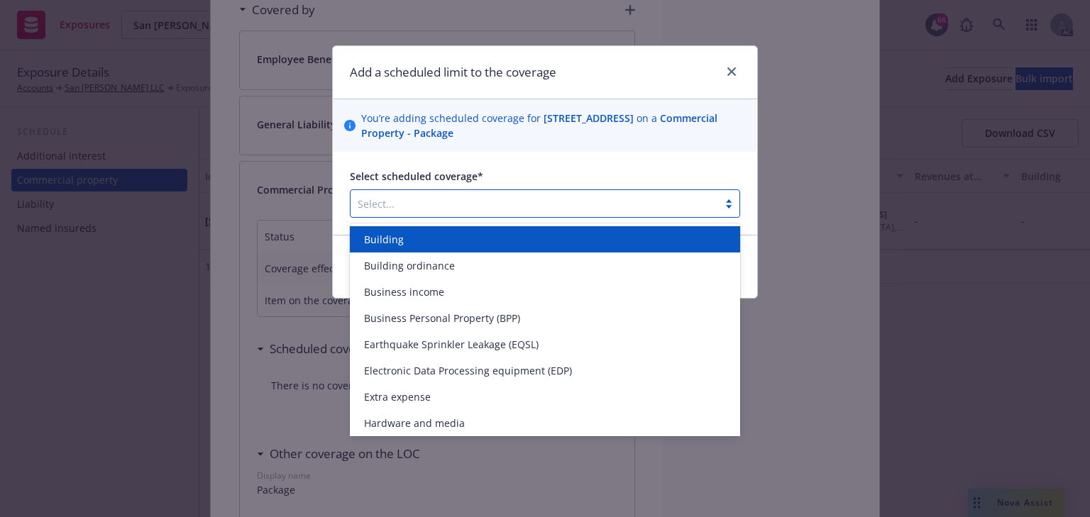
click at [423, 247] on div "Building" at bounding box center [545, 239] width 390 height 26
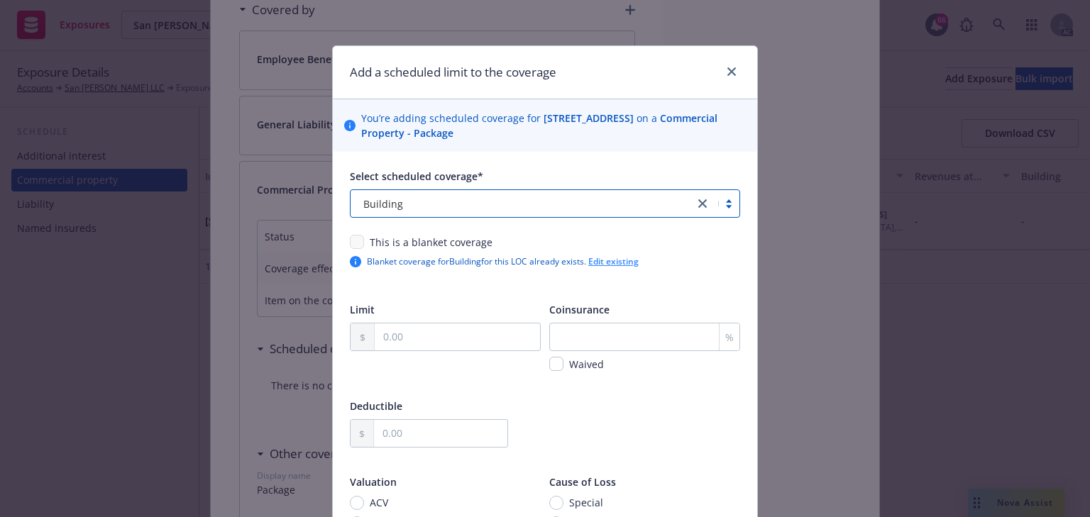
click at [602, 263] on link "Edit existing" at bounding box center [613, 261] width 50 height 12
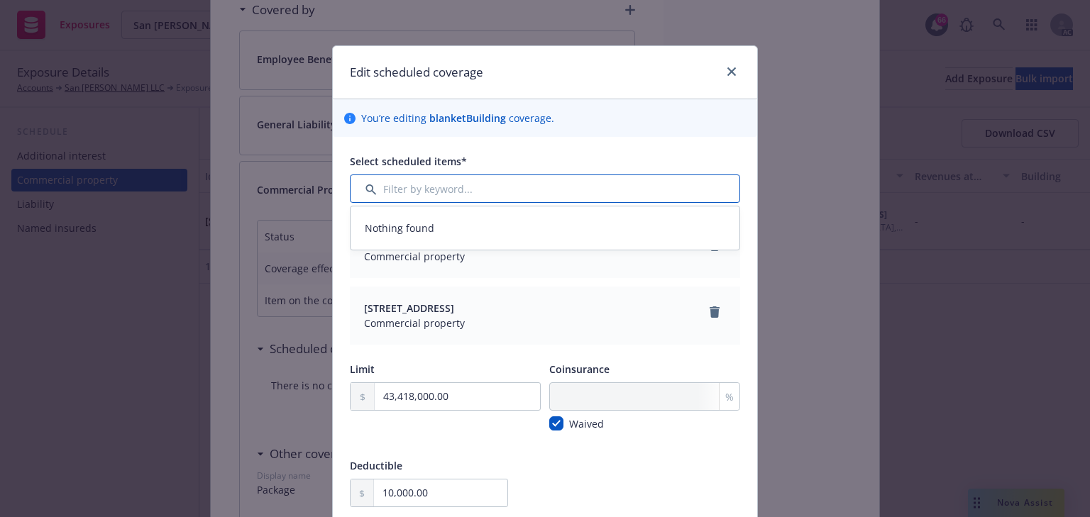
click at [413, 194] on input "Filter by keyword..." at bounding box center [545, 189] width 390 height 28
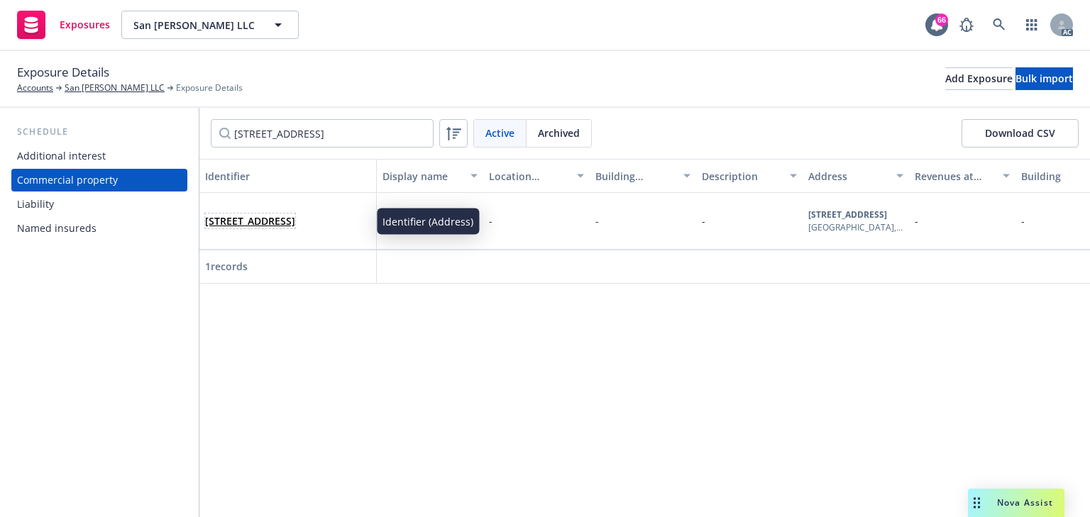
click at [295, 216] on link "[STREET_ADDRESS]" at bounding box center [250, 220] width 90 height 13
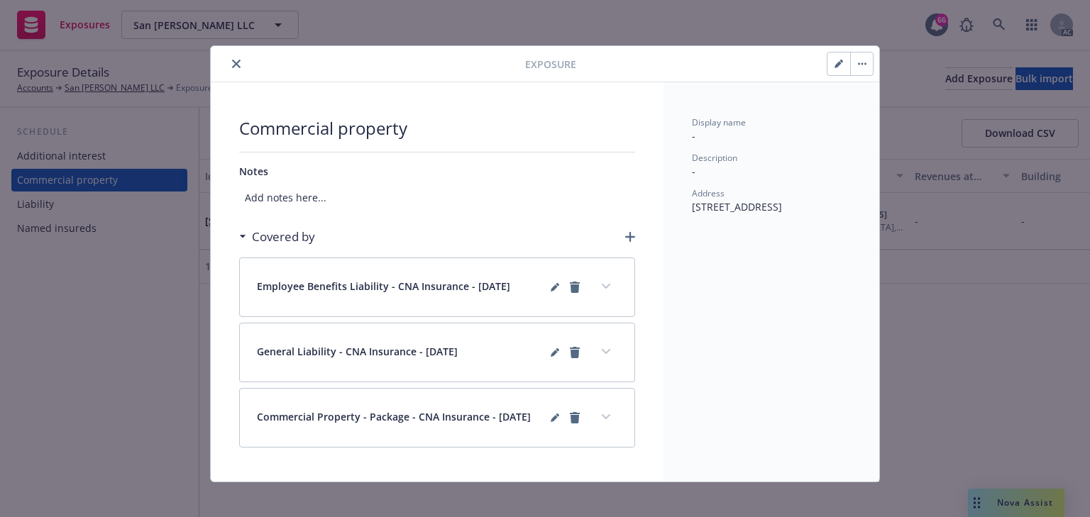
click at [270, 212] on div "Commercial property Notes Add notes here... Covered by Employee Benefits Liabil…" at bounding box center [437, 281] width 396 height 331
click at [603, 417] on icon "expand content" at bounding box center [606, 417] width 9 height 6
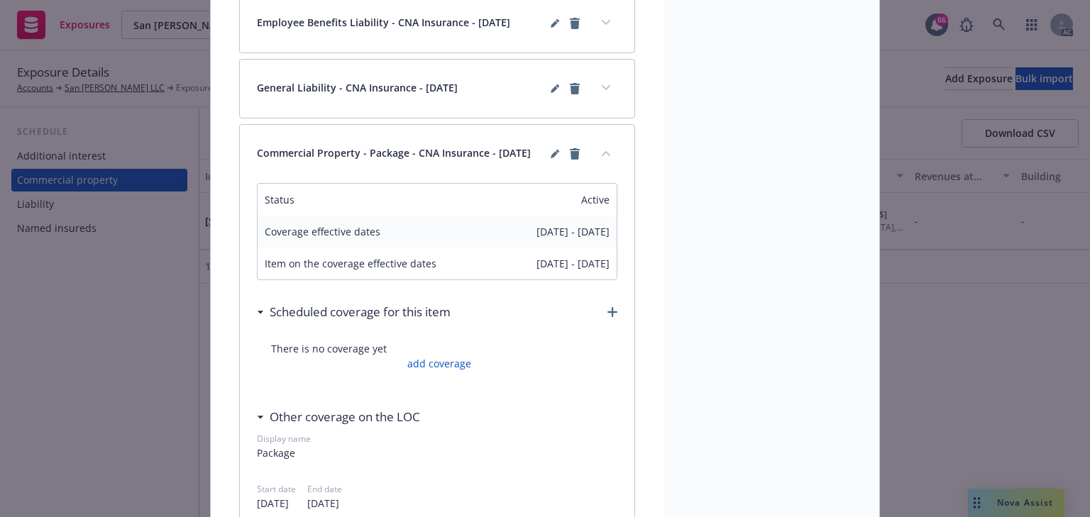
scroll to position [284, 0]
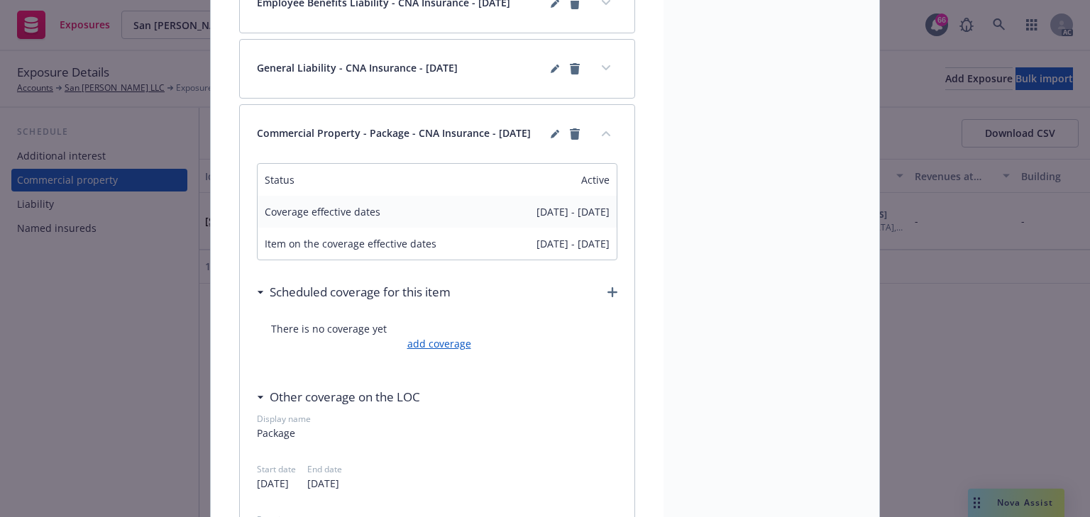
click at [433, 347] on link "add coverage" at bounding box center [437, 343] width 67 height 15
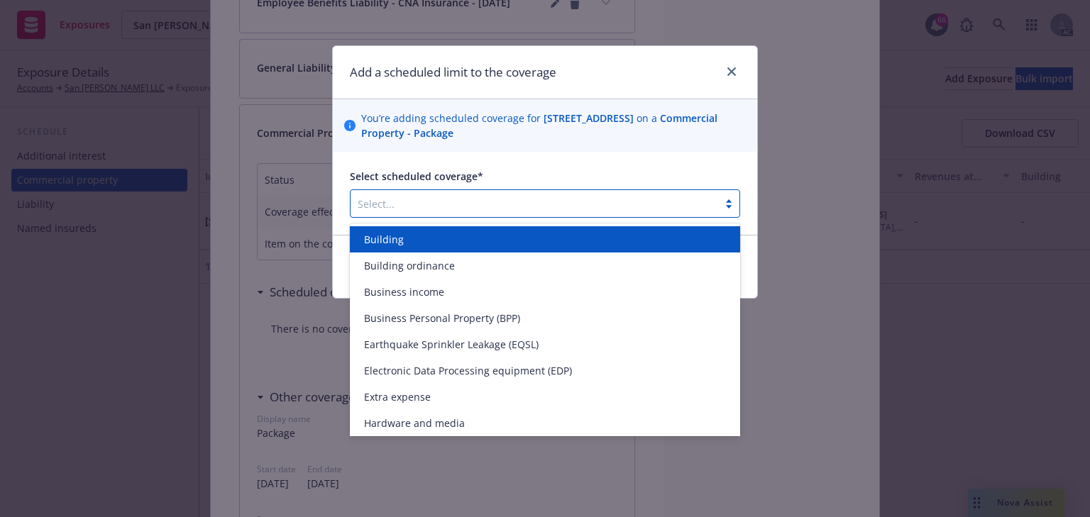
click at [453, 202] on div at bounding box center [534, 203] width 353 height 17
click at [387, 242] on span "Building" at bounding box center [384, 239] width 40 height 15
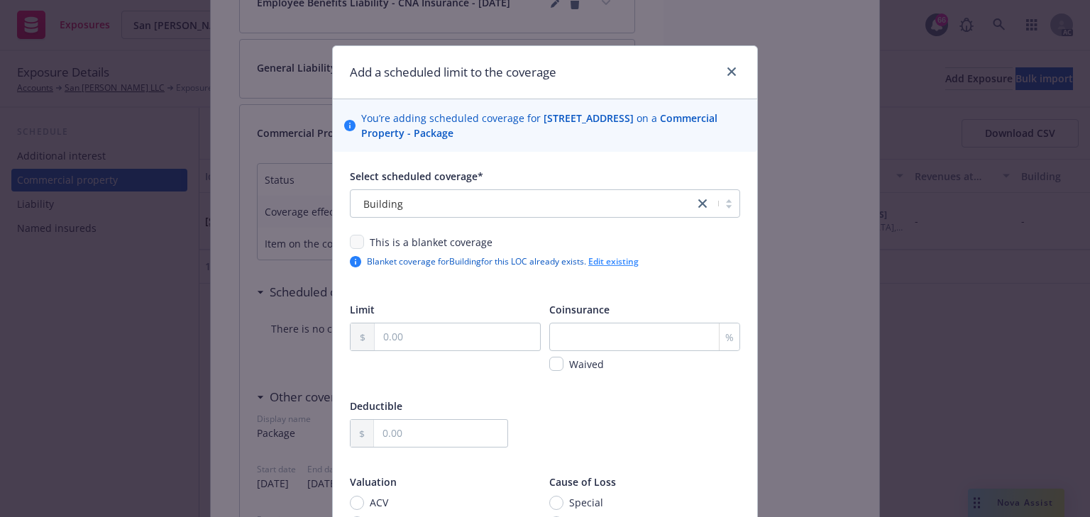
click at [599, 264] on link "Edit existing" at bounding box center [613, 261] width 50 height 12
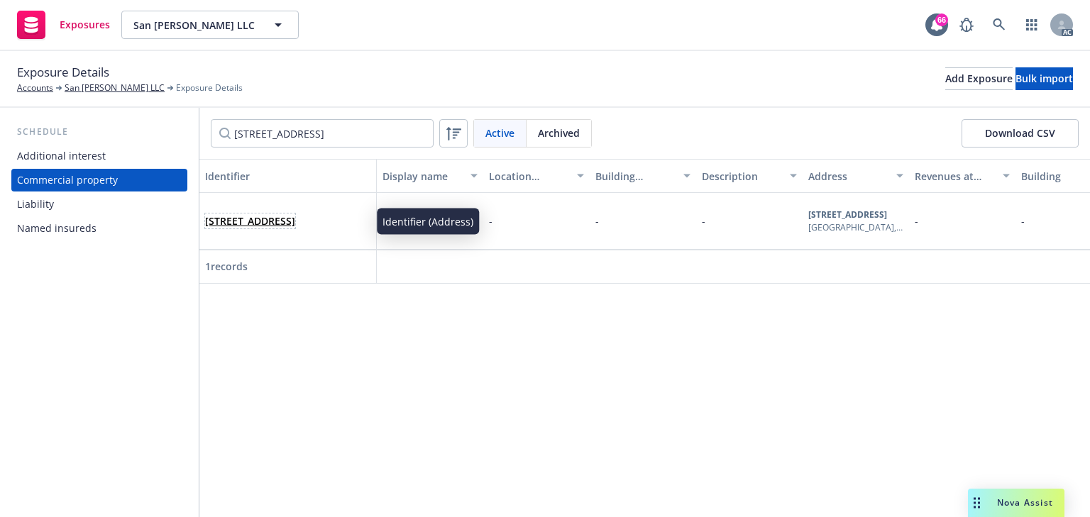
click at [295, 214] on link "[STREET_ADDRESS]" at bounding box center [250, 220] width 90 height 13
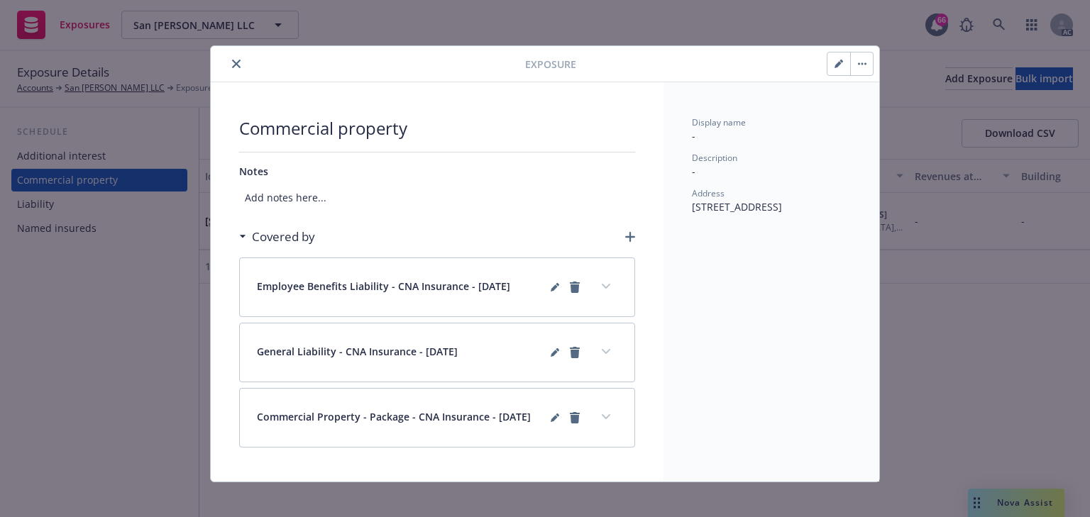
click at [233, 57] on button "close" at bounding box center [236, 63] width 17 height 17
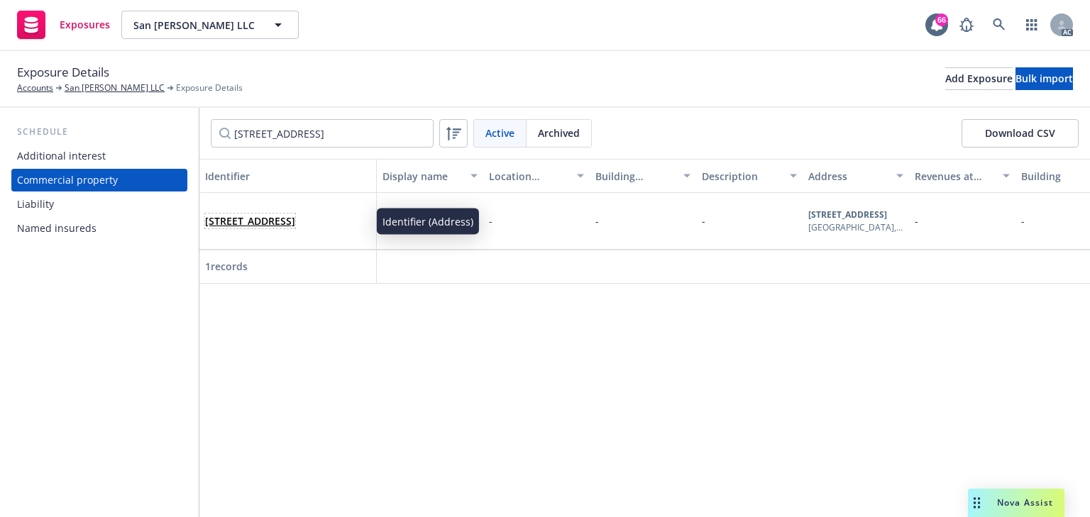
click at [285, 219] on link "[STREET_ADDRESS]" at bounding box center [250, 220] width 90 height 13
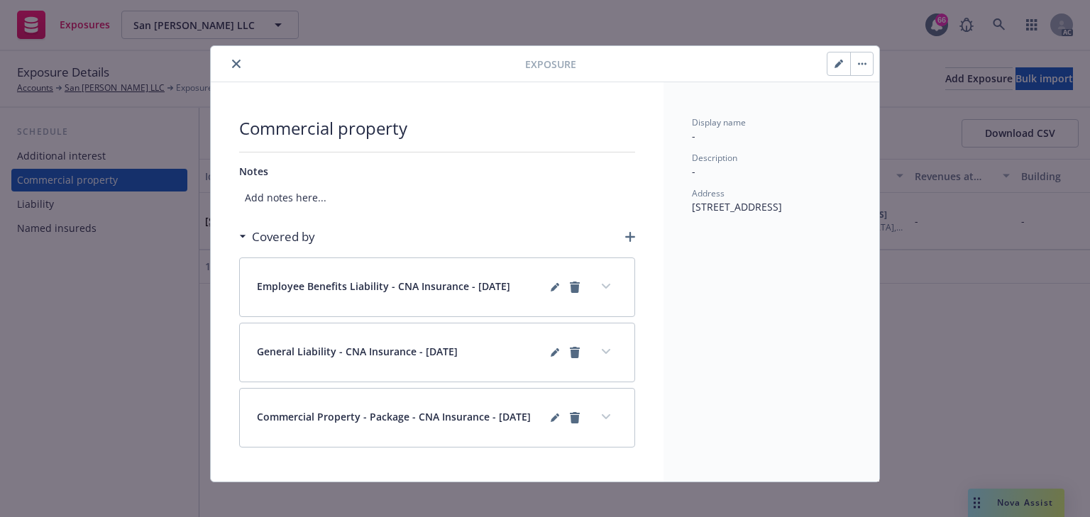
click at [610, 410] on button "expand content" at bounding box center [606, 417] width 23 height 23
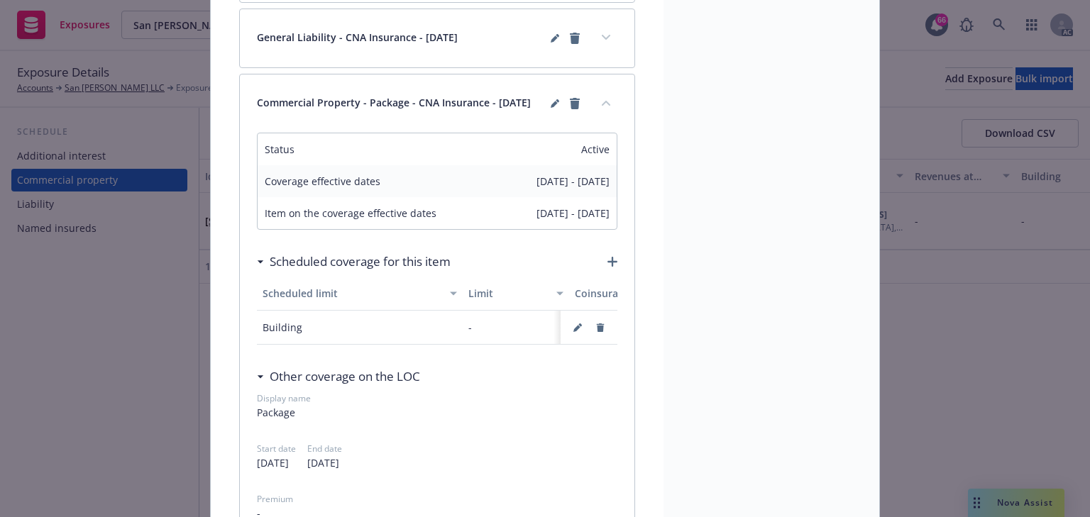
scroll to position [341, 0]
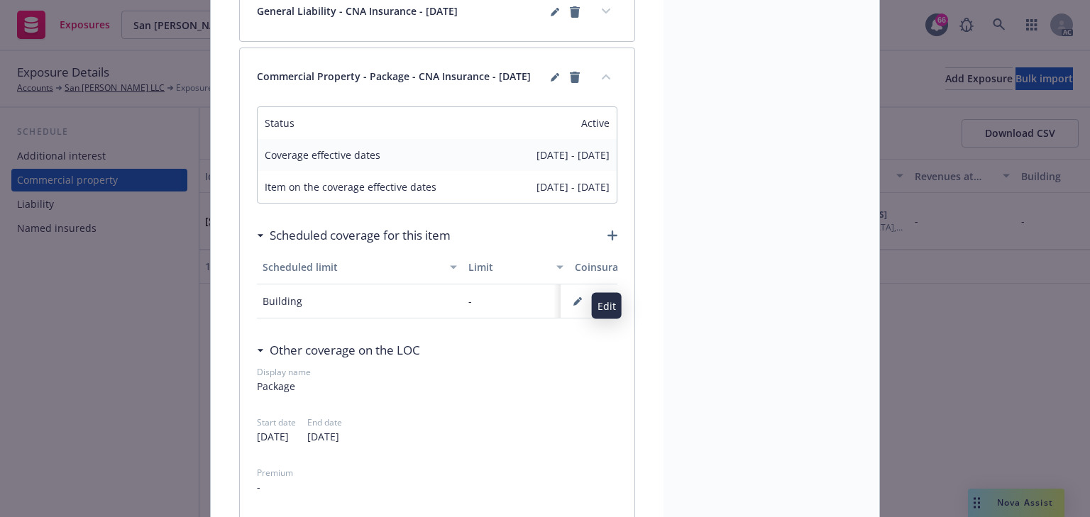
click at [568, 304] on button "button" at bounding box center [577, 301] width 23 height 23
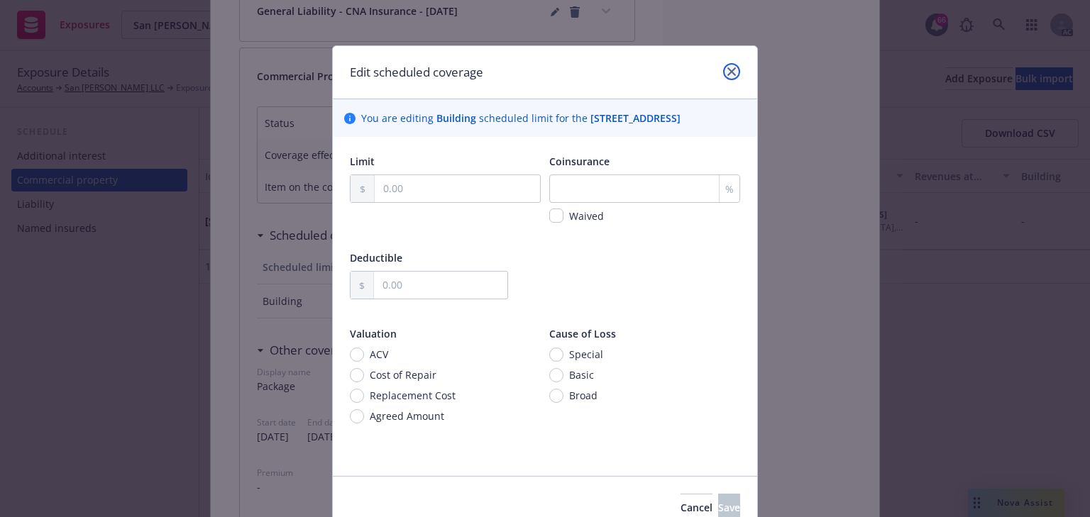
click at [723, 69] on link "close" at bounding box center [731, 71] width 17 height 17
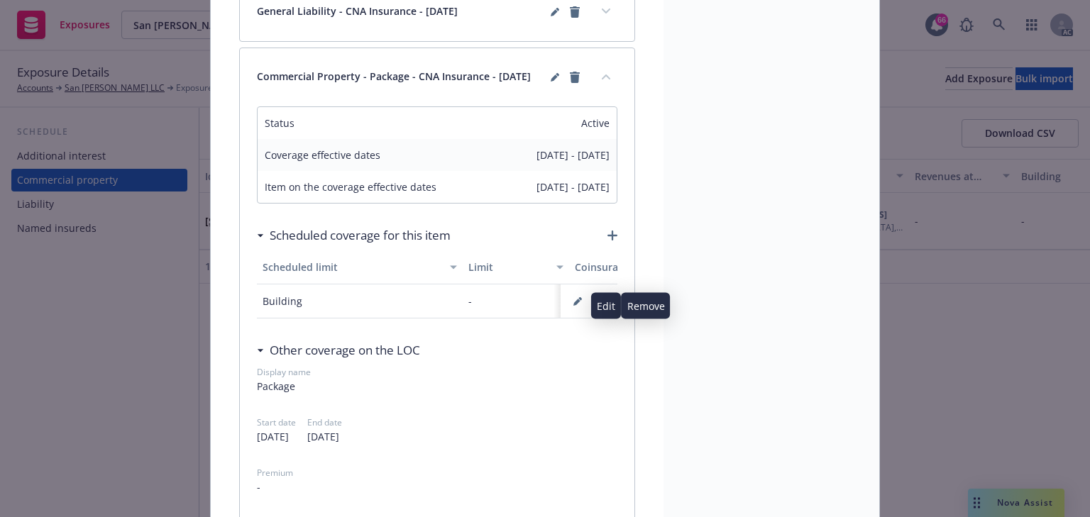
click at [576, 304] on icon "button" at bounding box center [577, 301] width 9 height 9
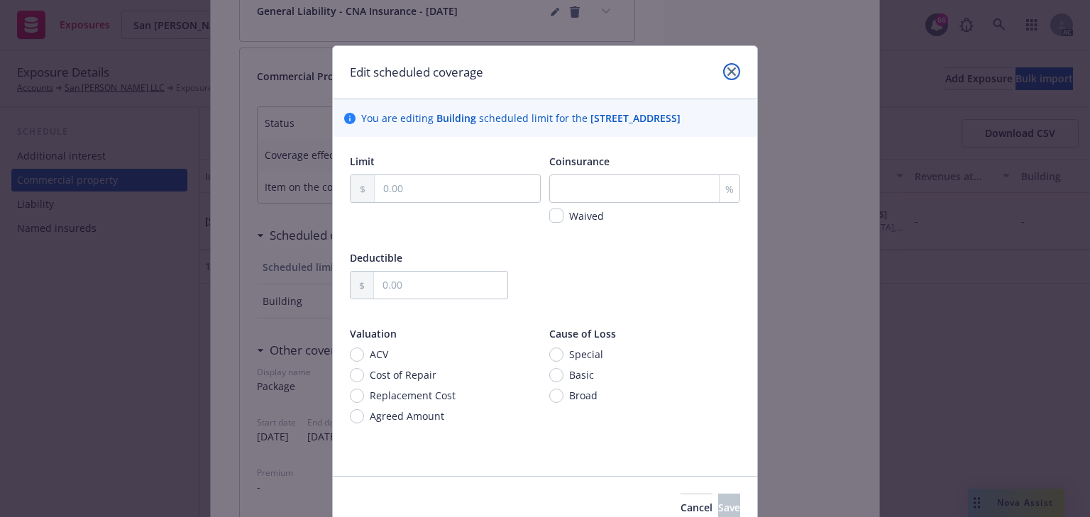
click at [734, 70] on link "close" at bounding box center [731, 71] width 17 height 17
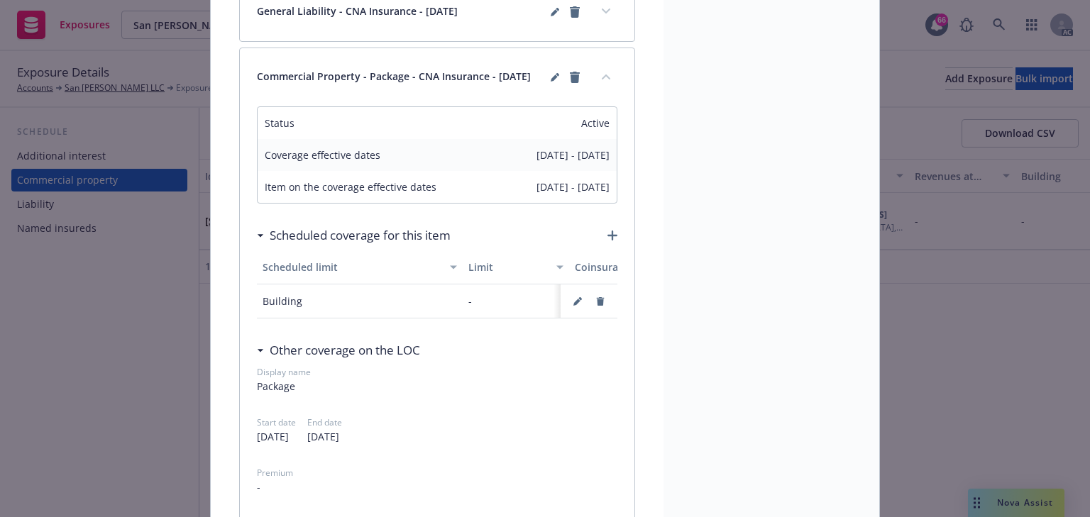
click at [590, 307] on button "button" at bounding box center [600, 301] width 23 height 23
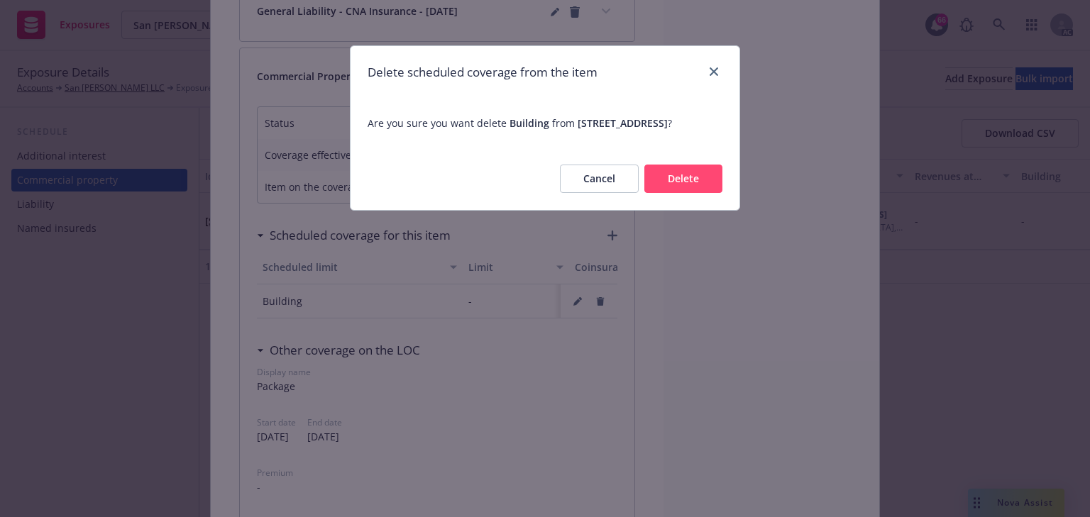
click at [665, 187] on button "Delete" at bounding box center [683, 179] width 78 height 28
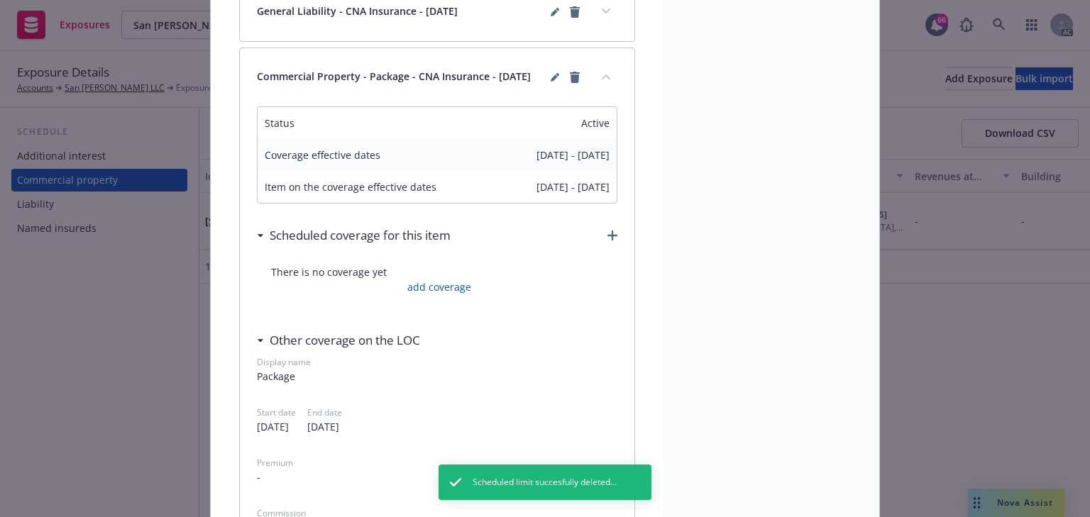
click at [610, 238] on icon "button" at bounding box center [612, 236] width 10 height 10
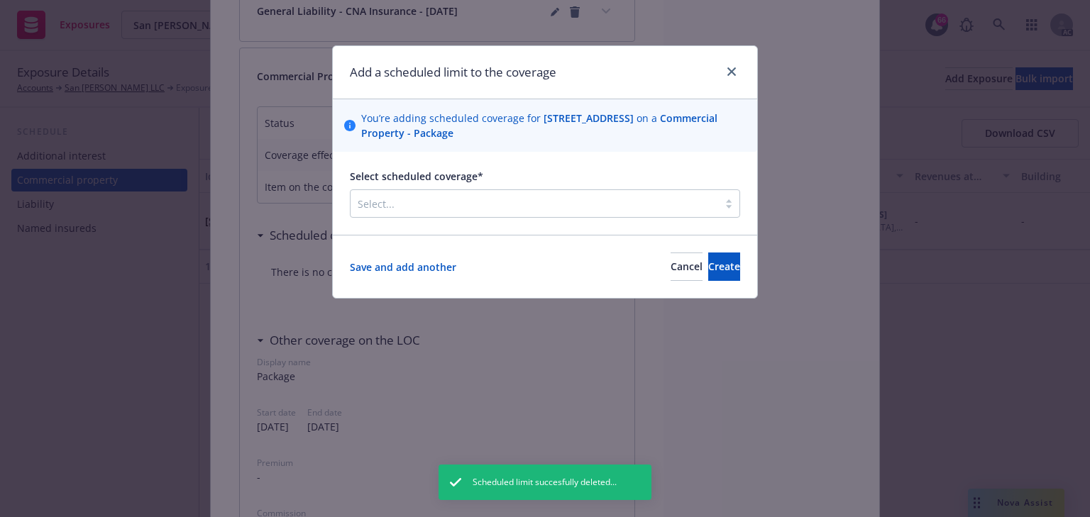
click at [558, 199] on div at bounding box center [534, 203] width 353 height 17
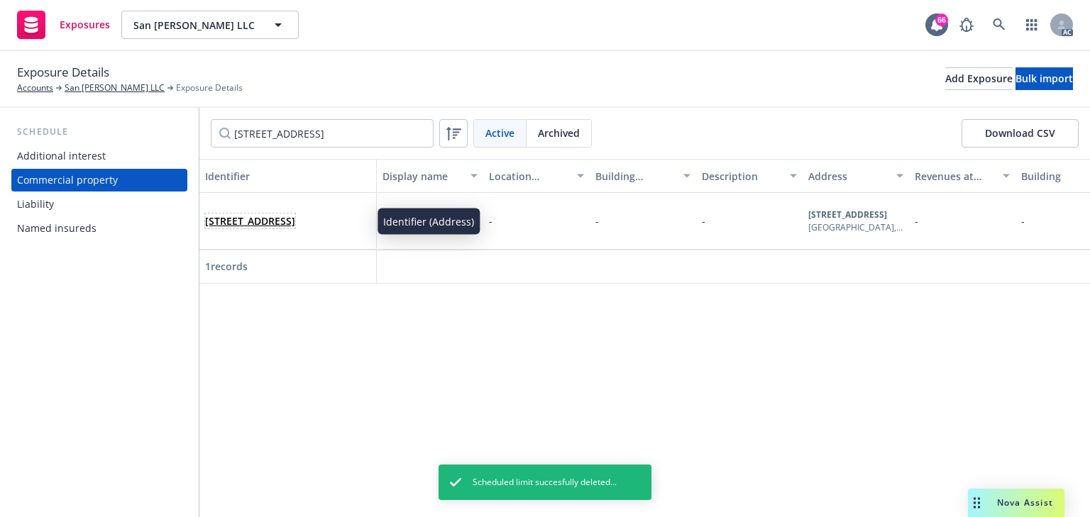
click at [295, 214] on link "[STREET_ADDRESS]" at bounding box center [250, 220] width 90 height 13
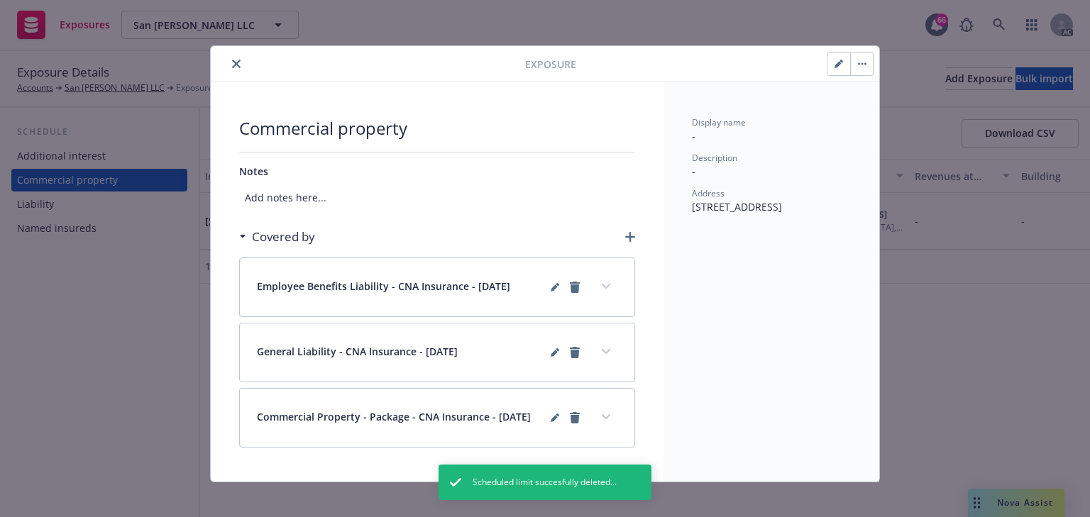
click at [598, 412] on button "expand content" at bounding box center [606, 417] width 23 height 23
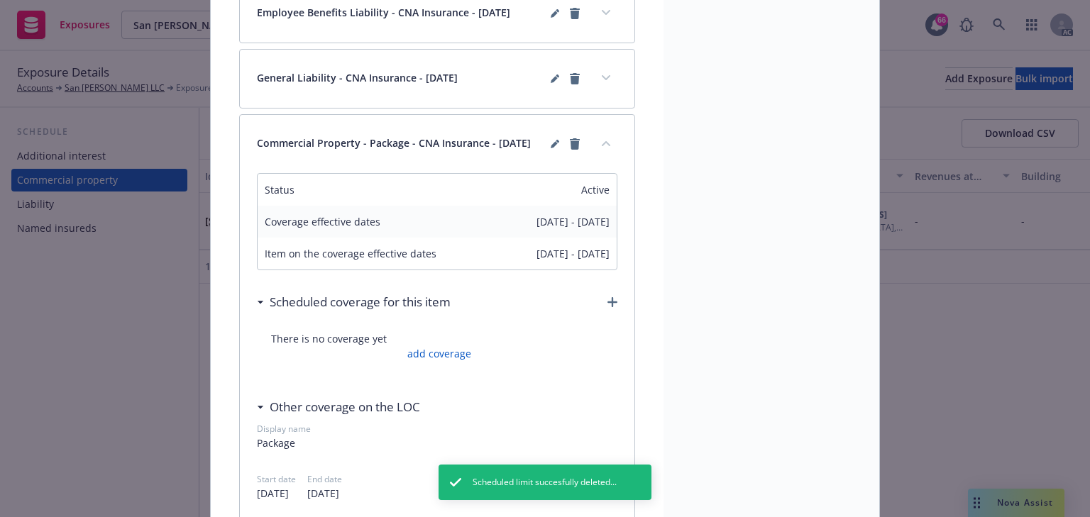
scroll to position [284, 0]
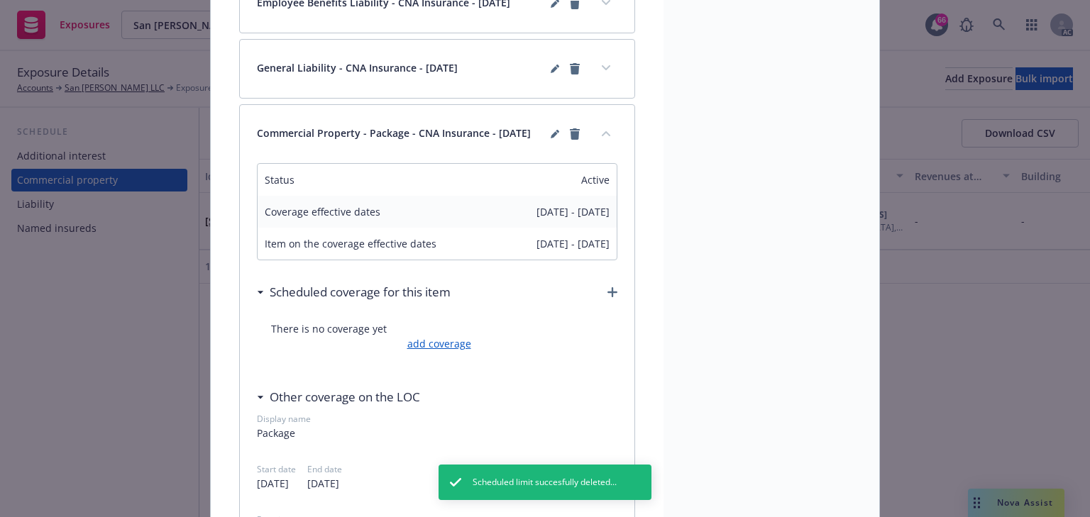
click at [426, 351] on link "add coverage" at bounding box center [437, 343] width 67 height 15
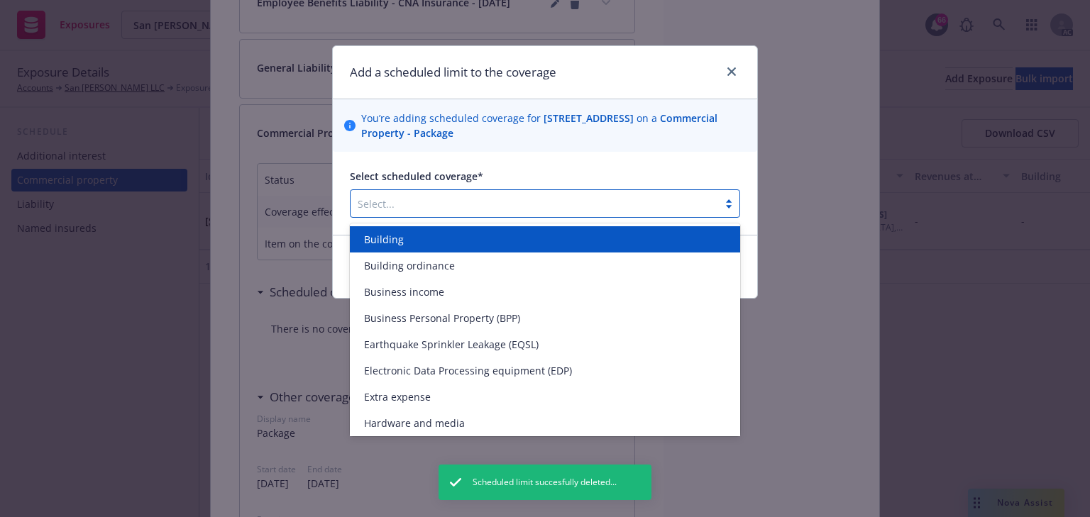
click at [447, 195] on div at bounding box center [534, 203] width 353 height 17
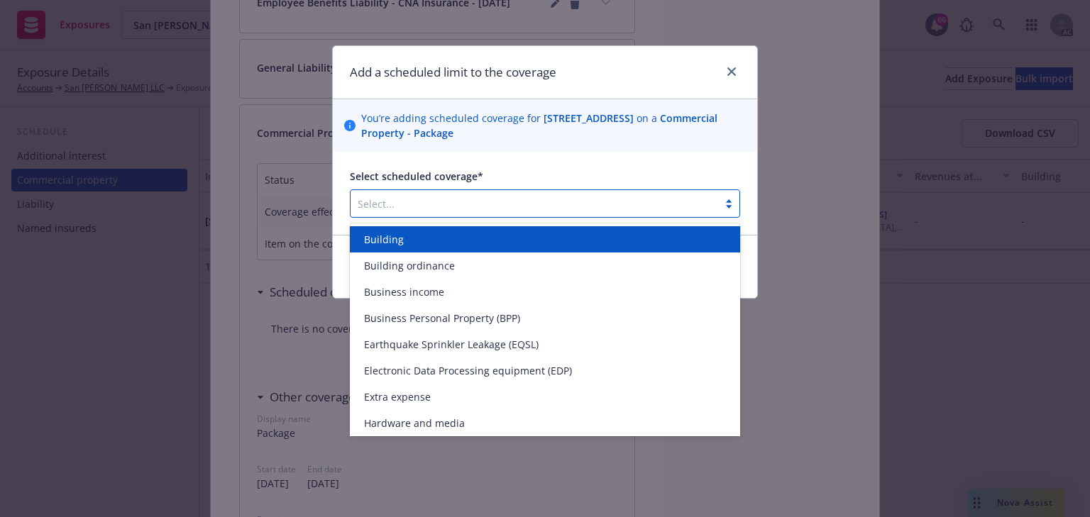
click at [378, 238] on span "Building" at bounding box center [384, 239] width 40 height 15
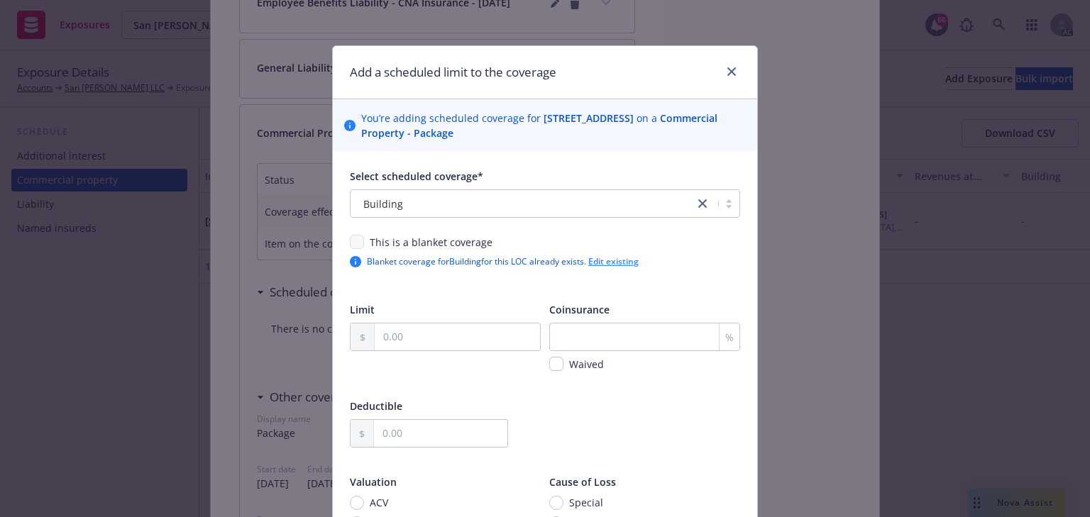
click at [627, 263] on link "Edit existing" at bounding box center [613, 261] width 50 height 12
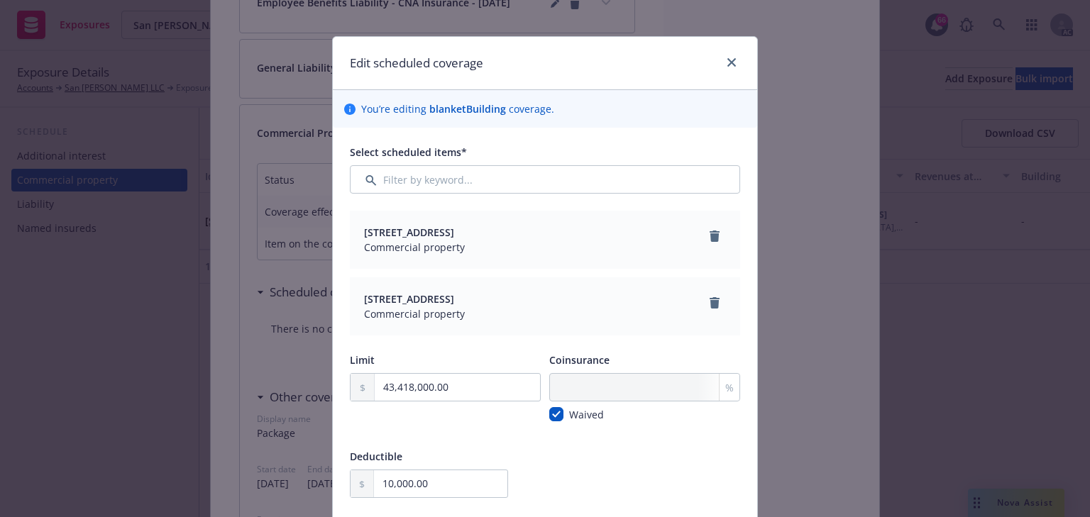
scroll to position [0, 0]
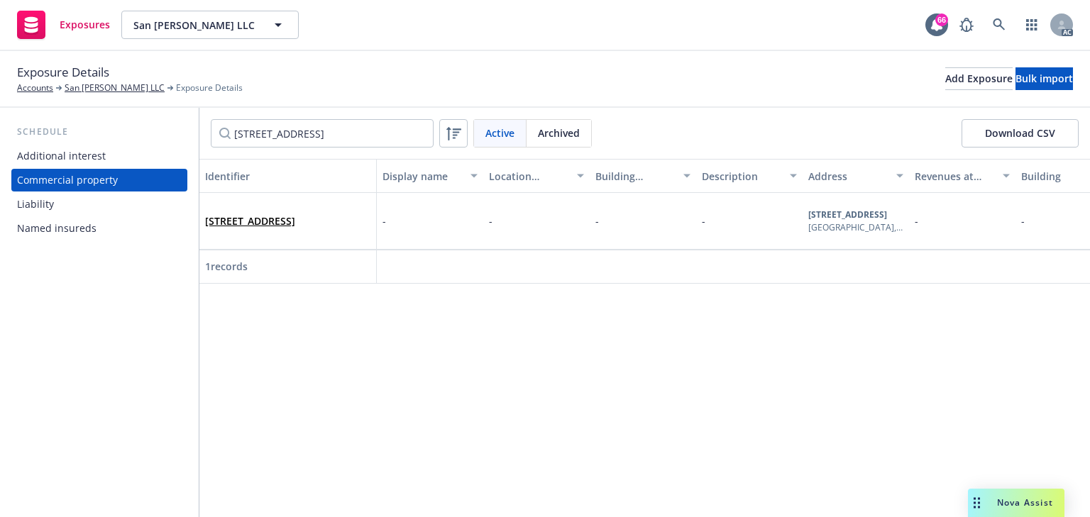
click at [353, 201] on div "[STREET_ADDRESS]" at bounding box center [287, 221] width 177 height 57
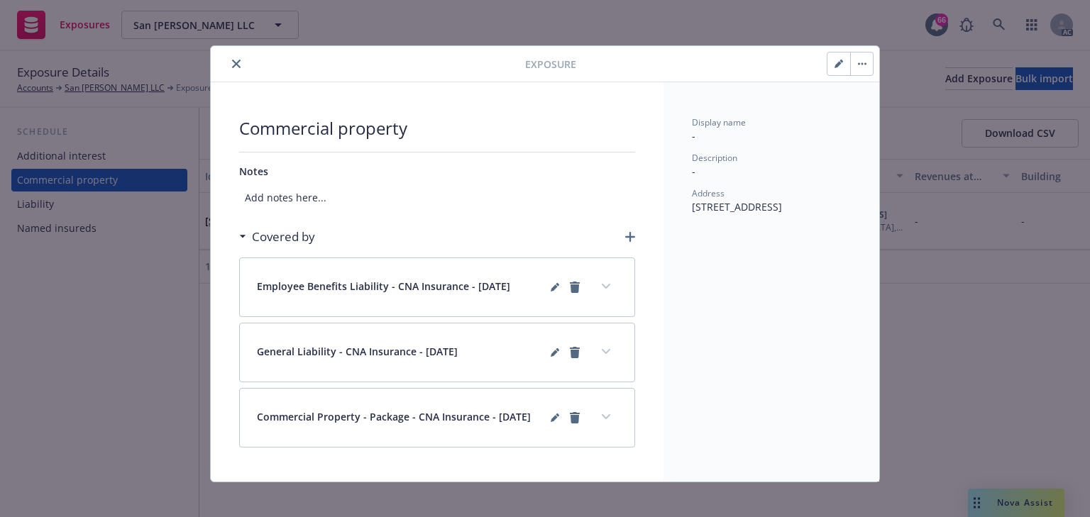
click at [597, 419] on button "expand content" at bounding box center [606, 417] width 23 height 23
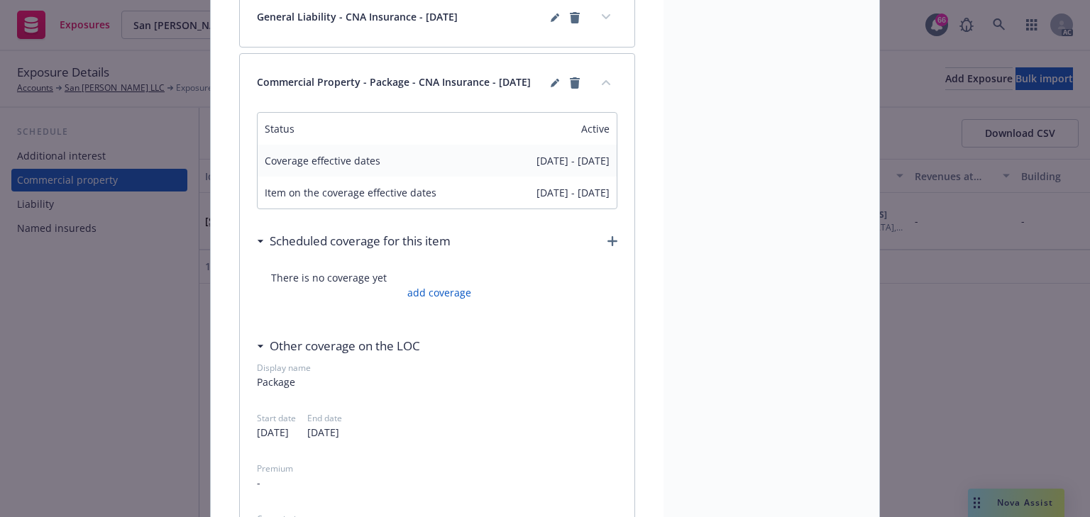
scroll to position [341, 0]
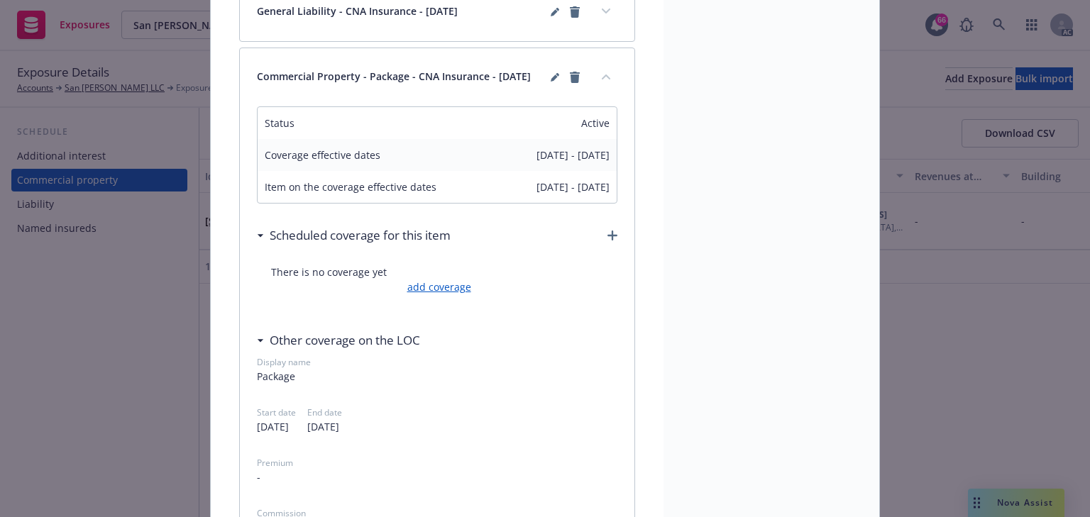
click at [451, 295] on link "add coverage" at bounding box center [437, 287] width 67 height 15
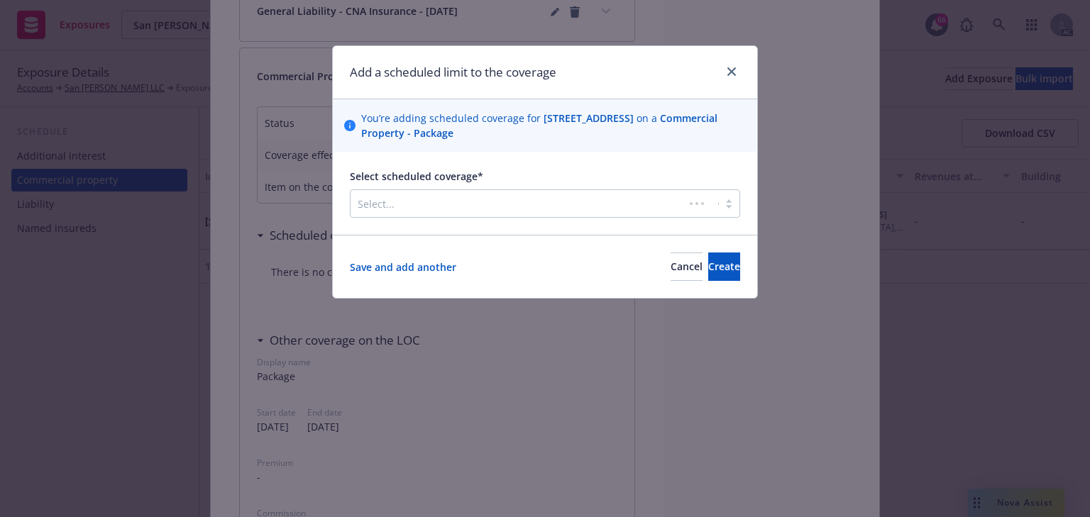
click at [414, 193] on div "Select..." at bounding box center [518, 203] width 334 height 23
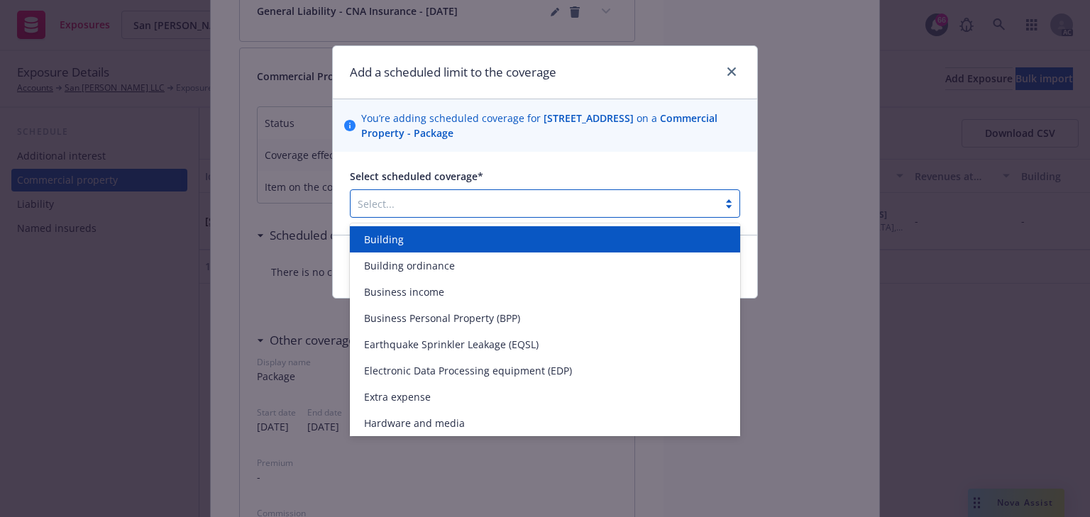
click at [395, 235] on span "Building" at bounding box center [384, 239] width 40 height 15
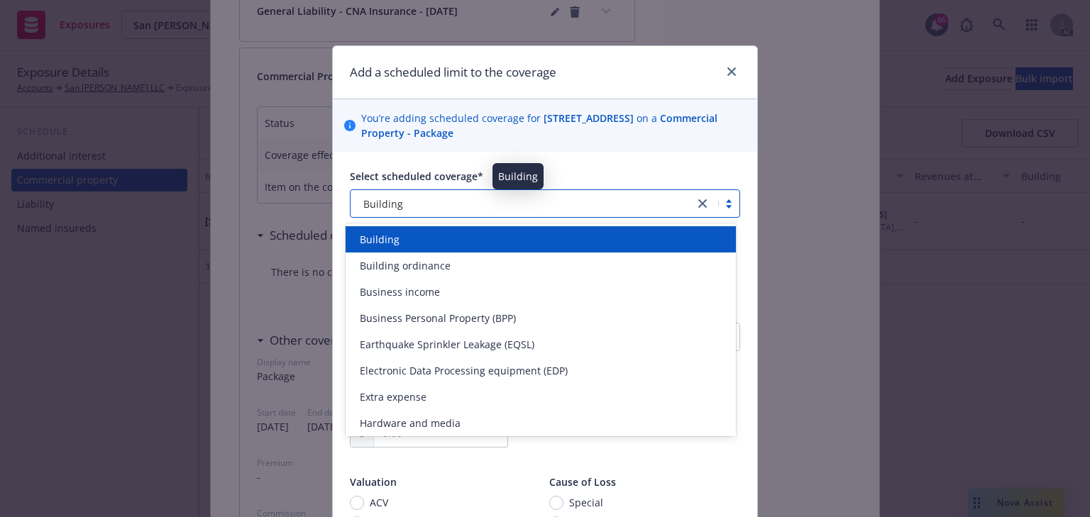
click at [390, 197] on span "Building" at bounding box center [383, 204] width 40 height 15
click at [387, 242] on span "Building" at bounding box center [380, 239] width 40 height 15
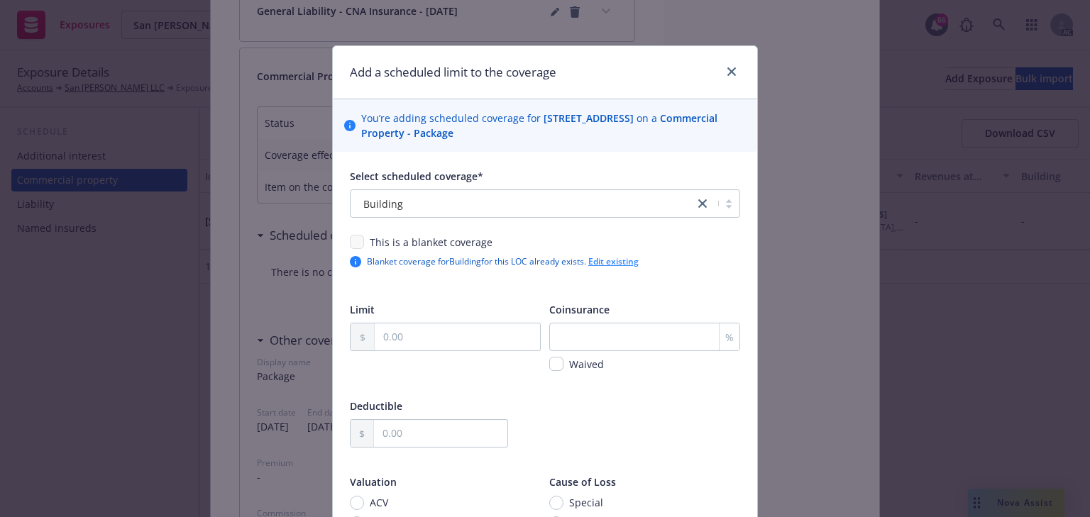
click at [630, 265] on link "Edit existing" at bounding box center [613, 261] width 50 height 12
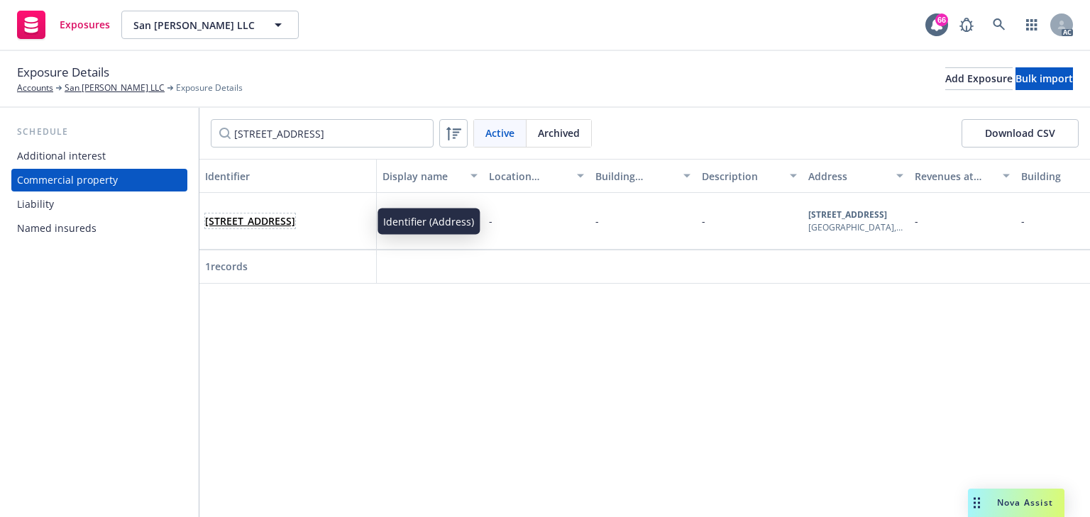
click at [295, 219] on link "[STREET_ADDRESS]" at bounding box center [250, 220] width 90 height 13
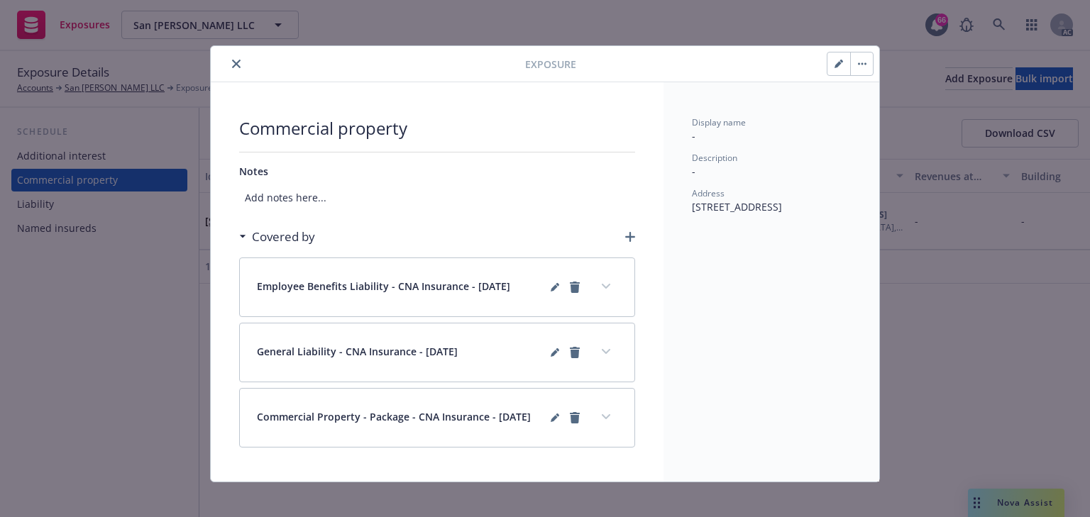
click at [604, 409] on button "expand content" at bounding box center [606, 417] width 23 height 23
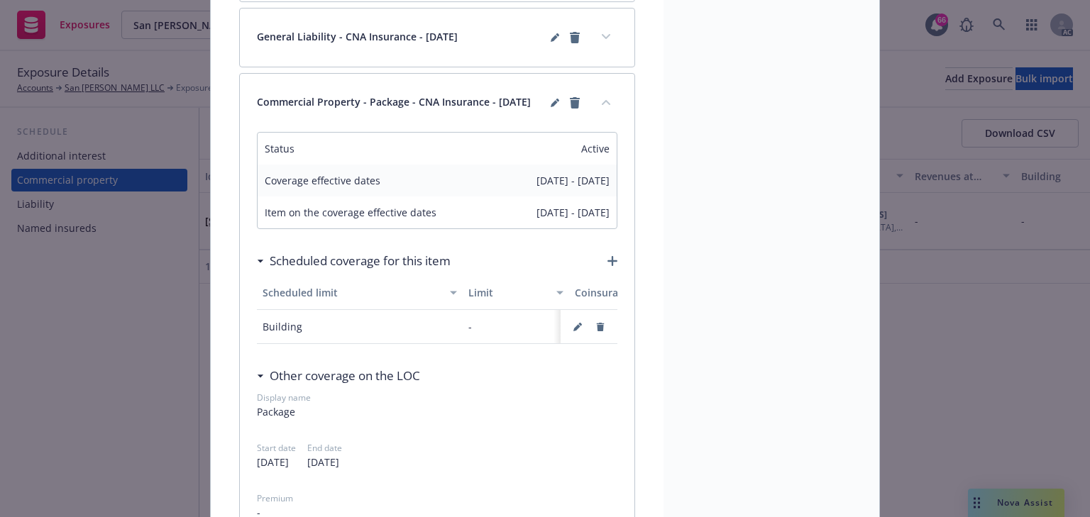
scroll to position [341, 0]
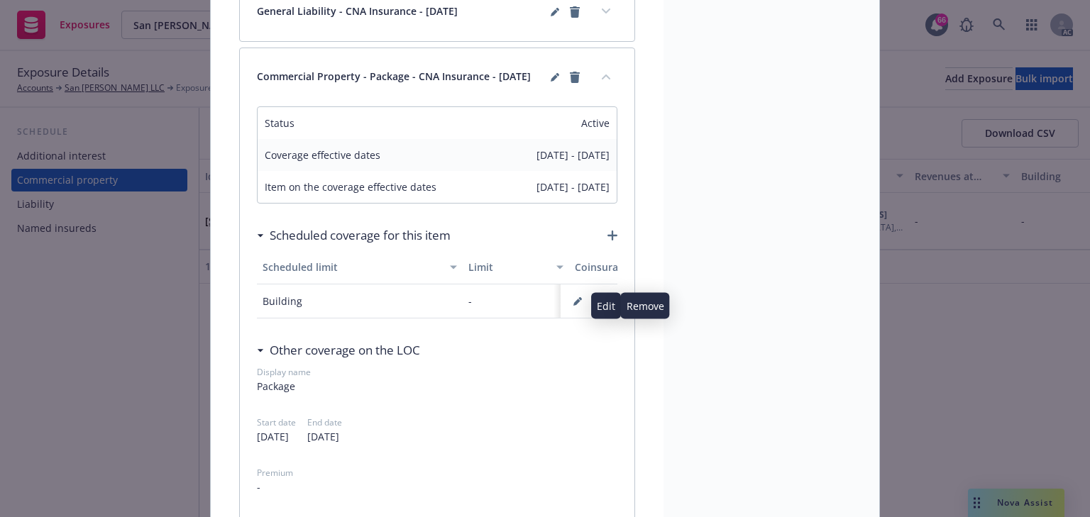
click at [573, 304] on icon "button" at bounding box center [577, 301] width 9 height 9
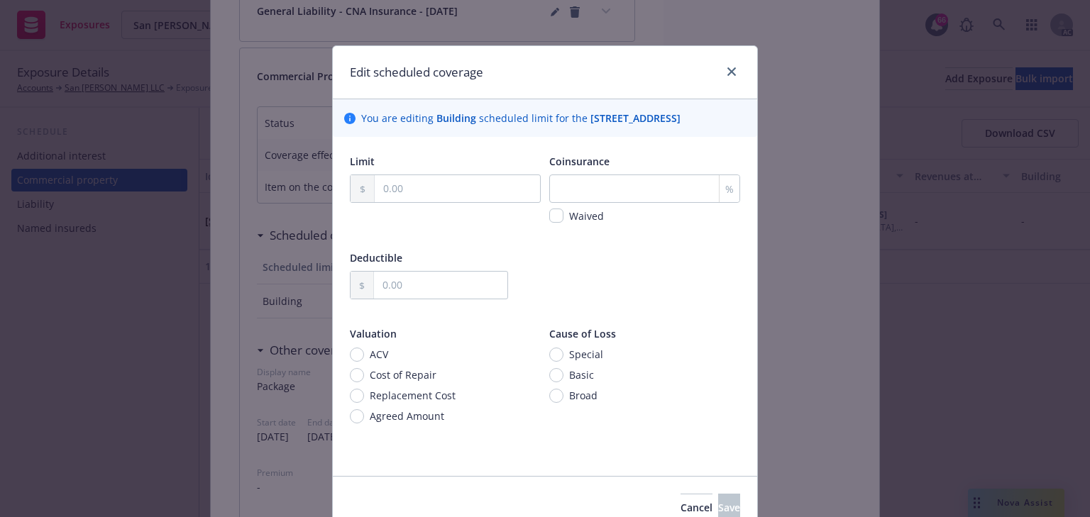
click at [737, 65] on div "Edit scheduled coverage" at bounding box center [545, 72] width 424 height 53
click at [727, 72] on icon "close" at bounding box center [731, 71] width 9 height 9
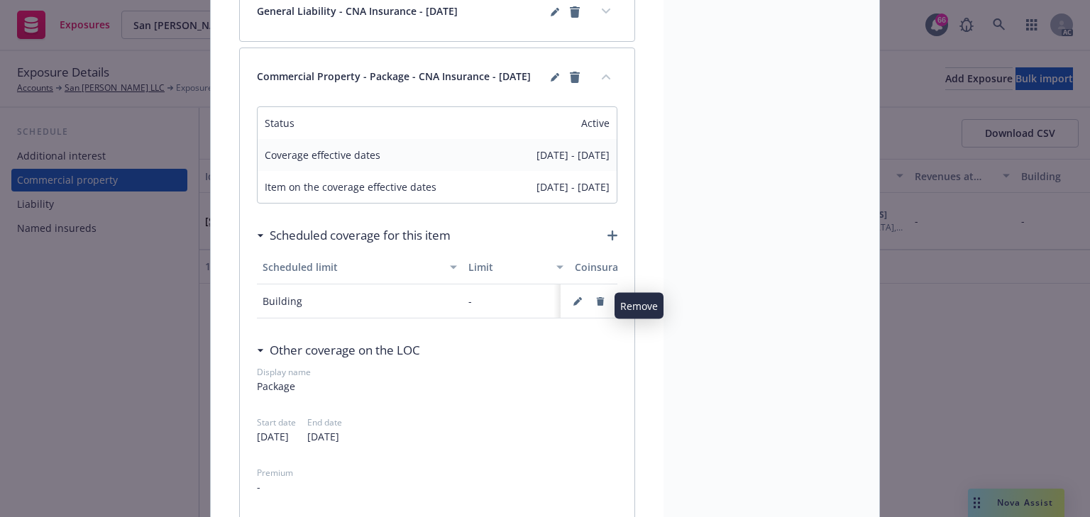
click at [589, 304] on button "button" at bounding box center [600, 301] width 23 height 23
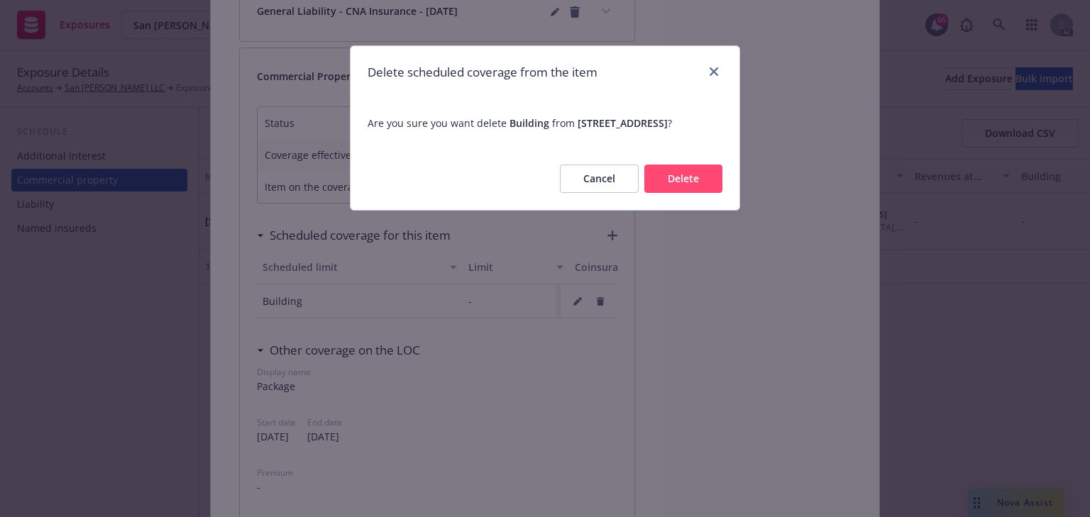
click at [673, 191] on button "Delete" at bounding box center [683, 179] width 78 height 28
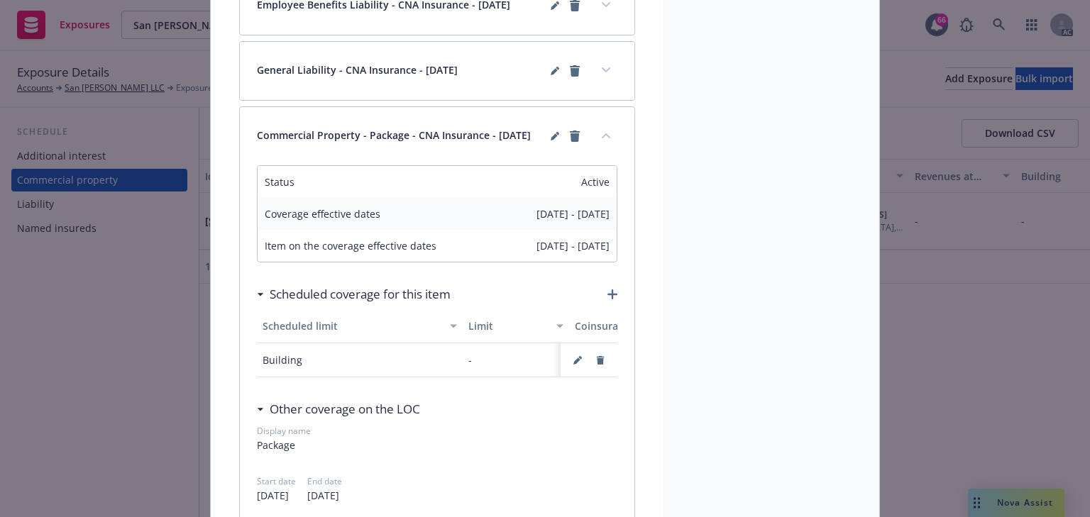
scroll to position [284, 0]
click at [574, 360] on icon "button" at bounding box center [577, 358] width 9 height 9
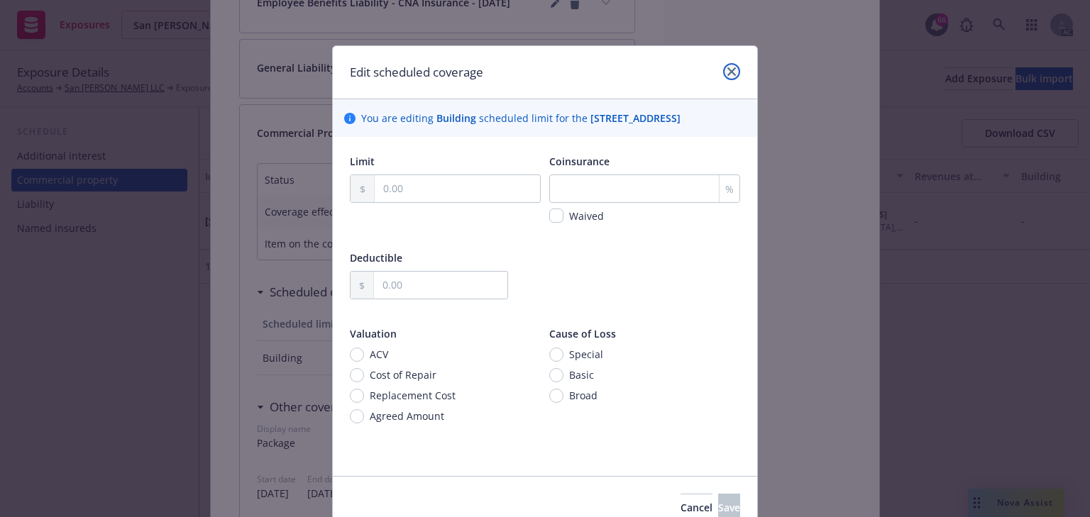
click at [723, 71] on link "close" at bounding box center [731, 71] width 17 height 17
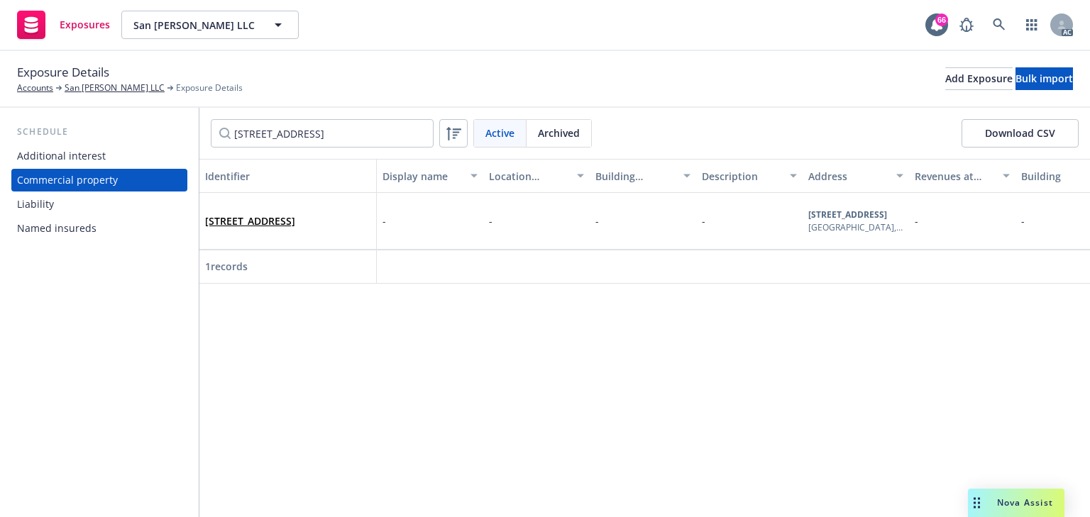
click at [598, 356] on div "Identifier Display name Location number Building number Description Address Rev…" at bounding box center [644, 338] width 891 height 358
click at [277, 205] on div "[STREET_ADDRESS]" at bounding box center [287, 221] width 165 height 39
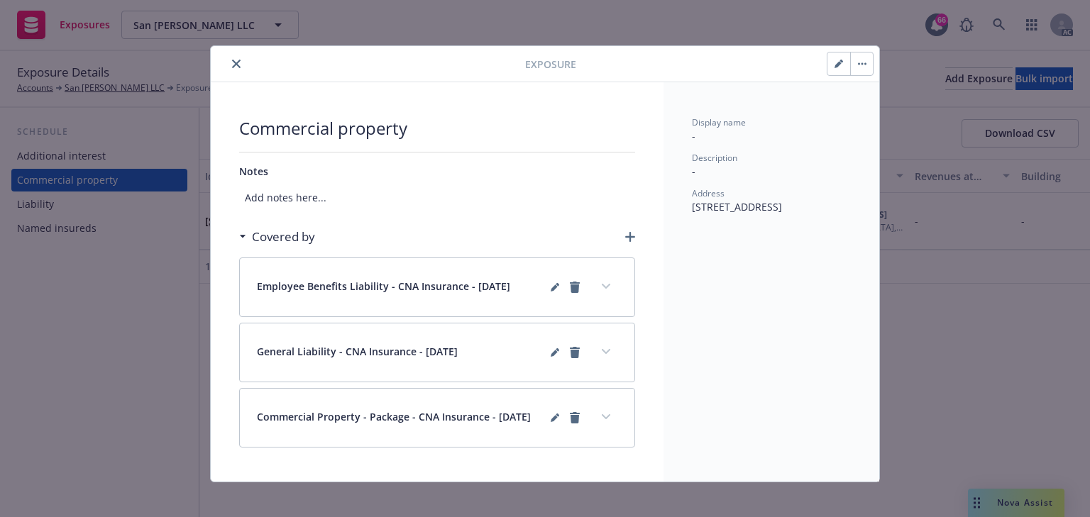
click at [307, 214] on div "Commercial property Notes Add notes here... Covered by Employee Benefits Liabil…" at bounding box center [437, 281] width 396 height 331
click at [596, 414] on button "expand content" at bounding box center [606, 417] width 23 height 23
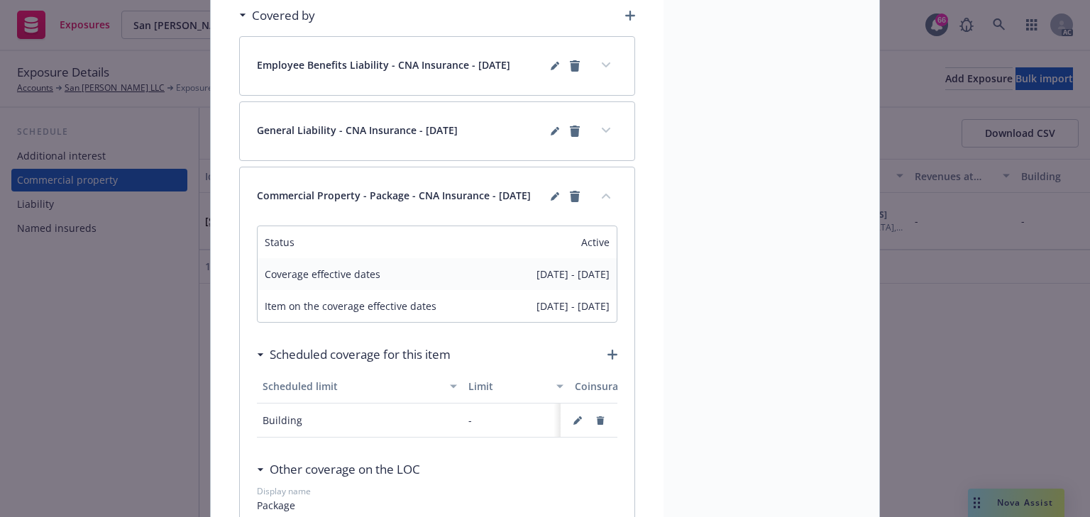
scroll to position [227, 0]
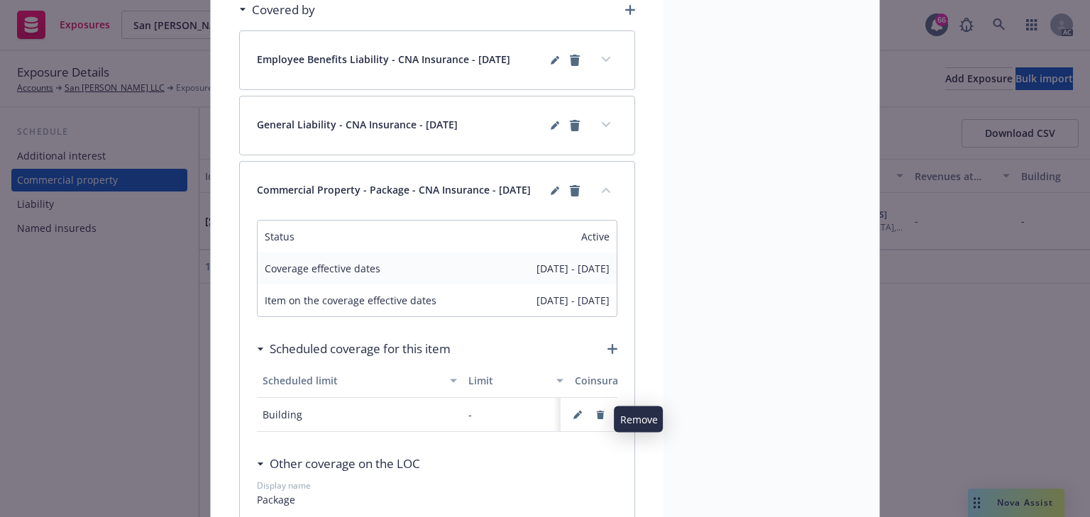
click at [597, 419] on icon "button" at bounding box center [601, 415] width 8 height 9
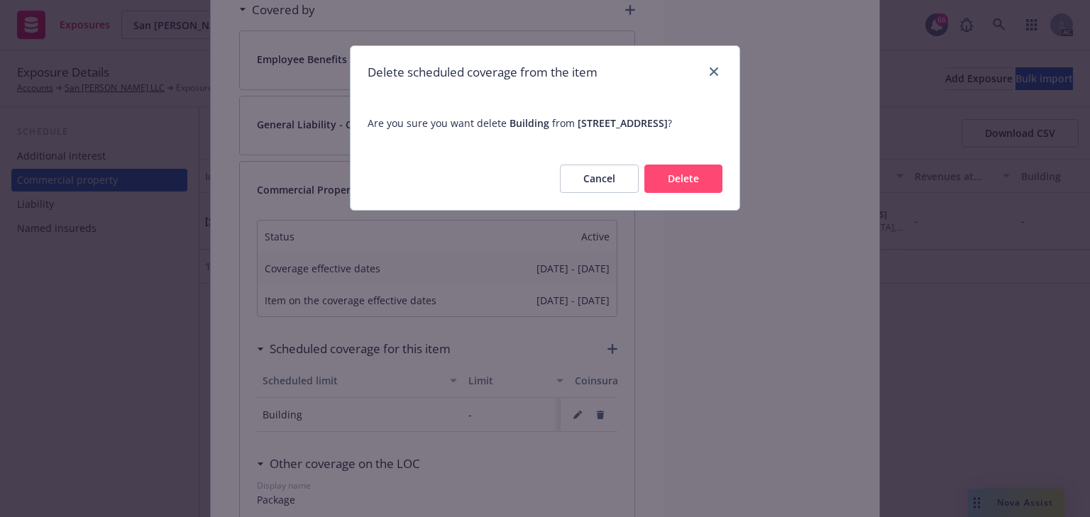
click at [675, 193] on button "Delete" at bounding box center [683, 179] width 78 height 28
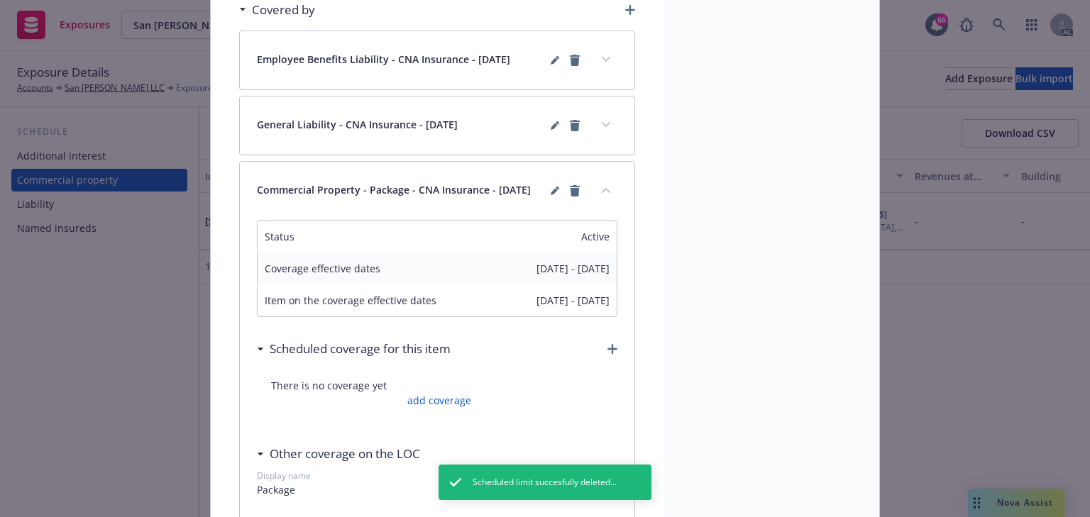
click at [607, 354] on icon "button" at bounding box center [612, 349] width 10 height 10
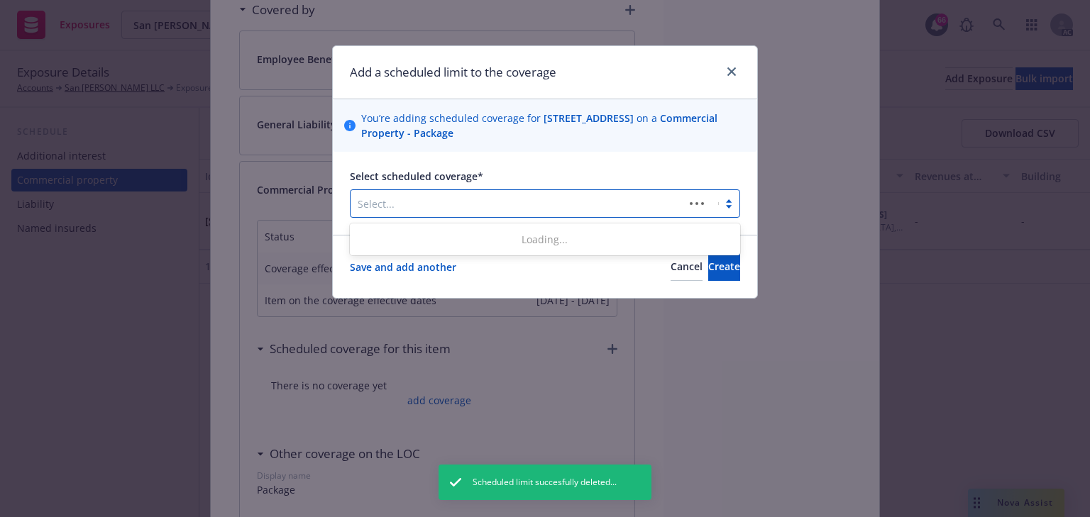
click at [554, 199] on div at bounding box center [517, 203] width 319 height 17
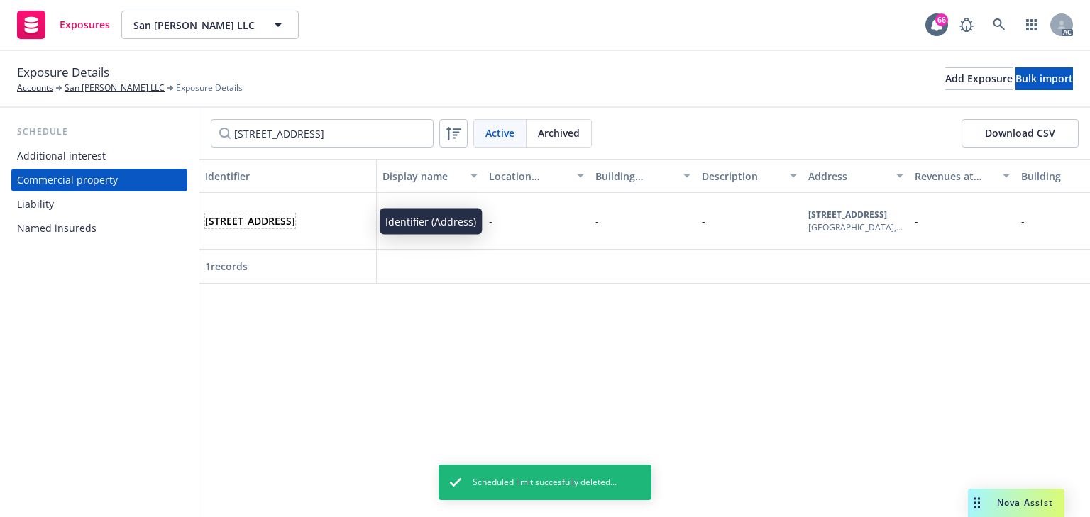
click at [295, 214] on link "140 2nd Street, San Francisco, CA, 94105, USA" at bounding box center [250, 220] width 90 height 13
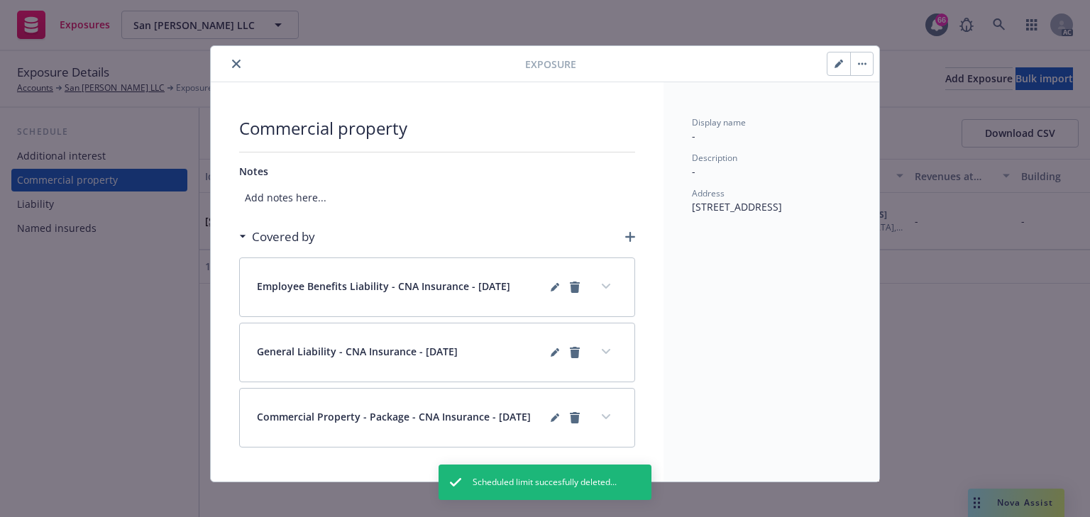
drag, startPoint x: 602, startPoint y: 417, endPoint x: 620, endPoint y: 410, distance: 18.9
click at [604, 416] on icon "expand content" at bounding box center [606, 417] width 9 height 6
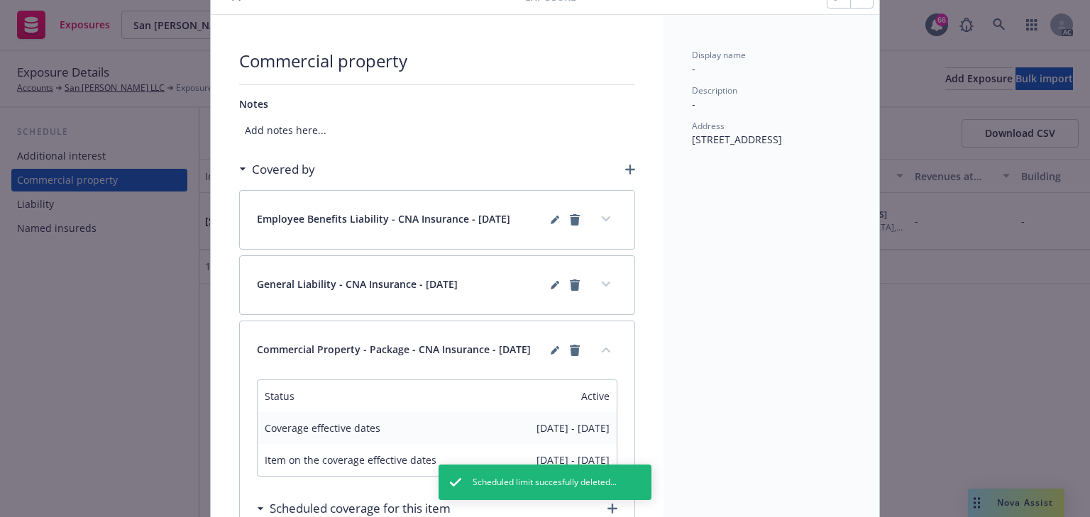
scroll to position [227, 0]
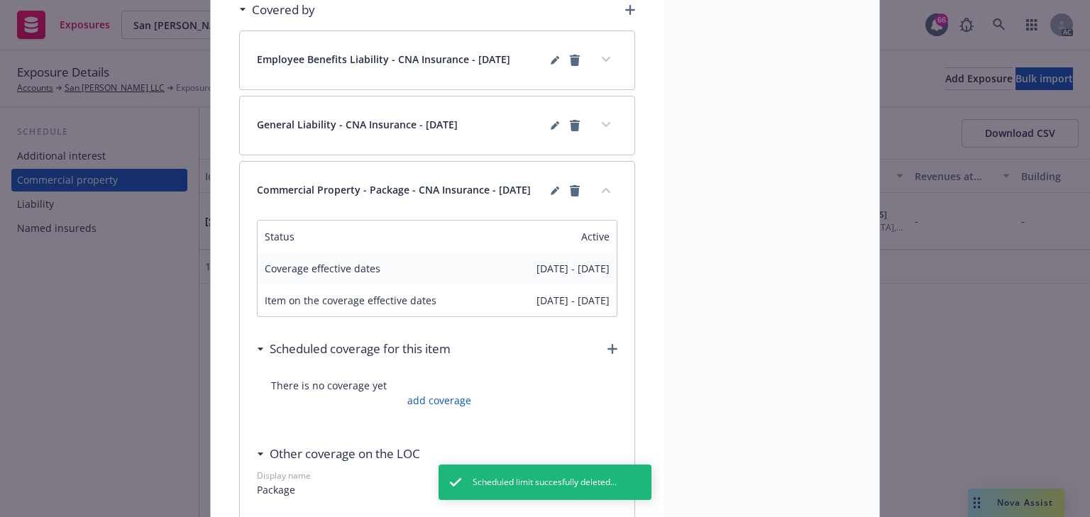
click at [607, 354] on icon "button" at bounding box center [612, 349] width 10 height 10
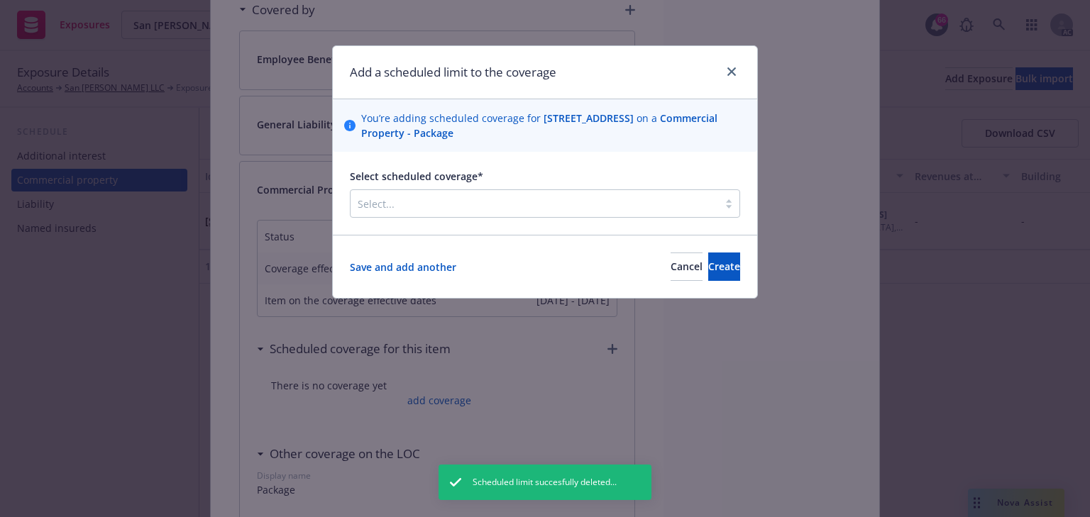
click at [452, 197] on div at bounding box center [534, 203] width 353 height 17
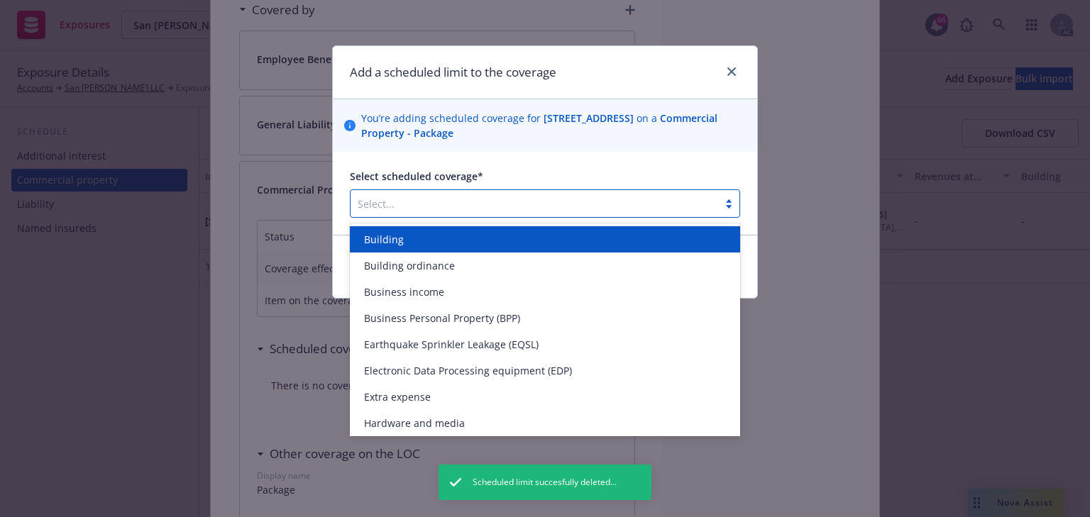
click at [416, 241] on div "Building" at bounding box center [544, 239] width 373 height 15
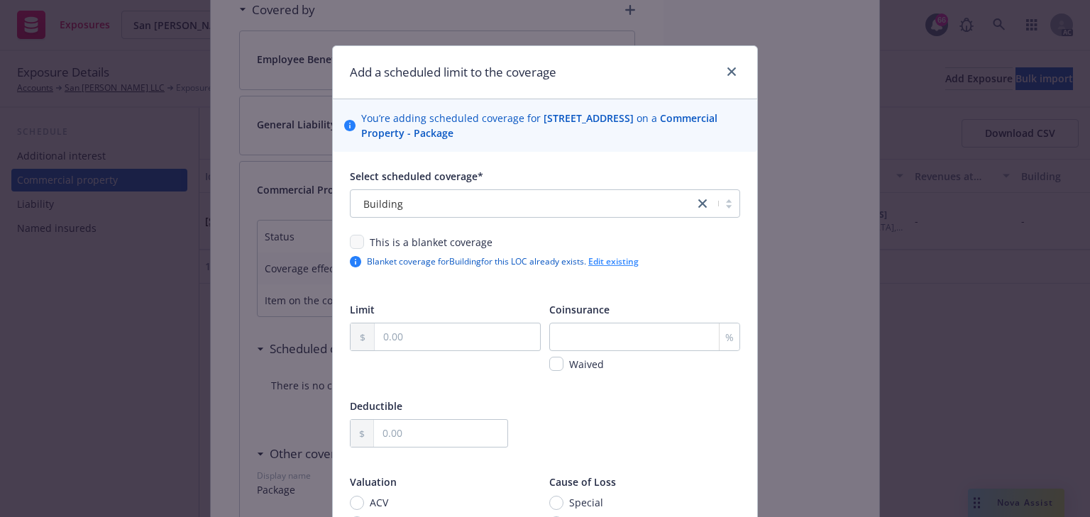
click at [621, 263] on link "Edit existing" at bounding box center [613, 261] width 50 height 12
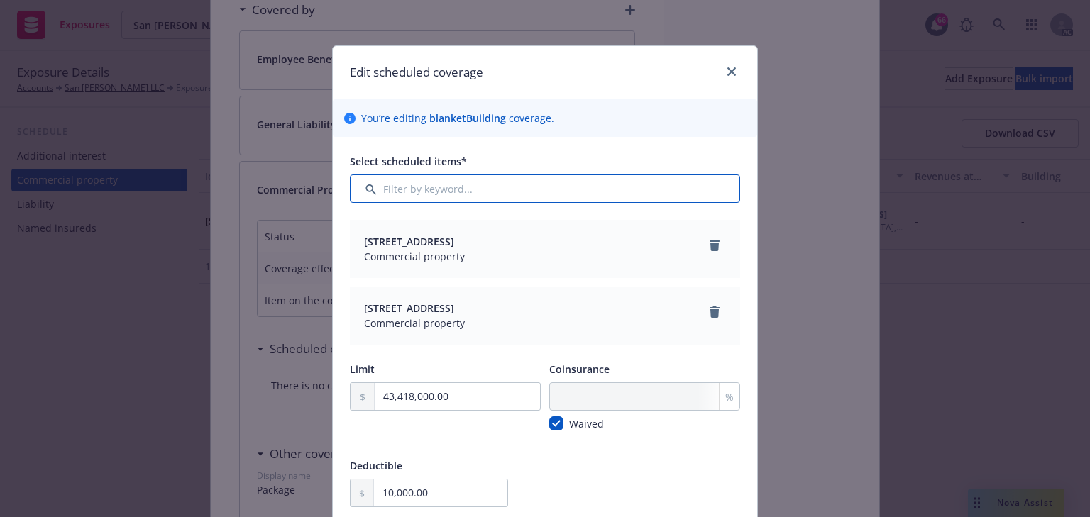
click at [466, 182] on input "Filter by keyword..." at bounding box center [545, 189] width 390 height 28
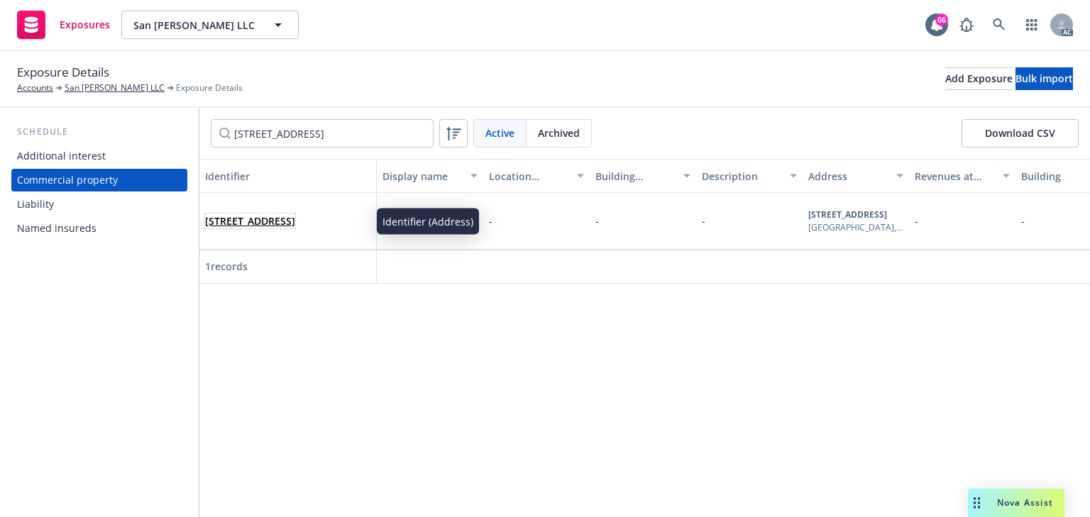
click at [295, 217] on link "140 2nd Street, San Francisco, CA, 94105, USA" at bounding box center [250, 220] width 90 height 13
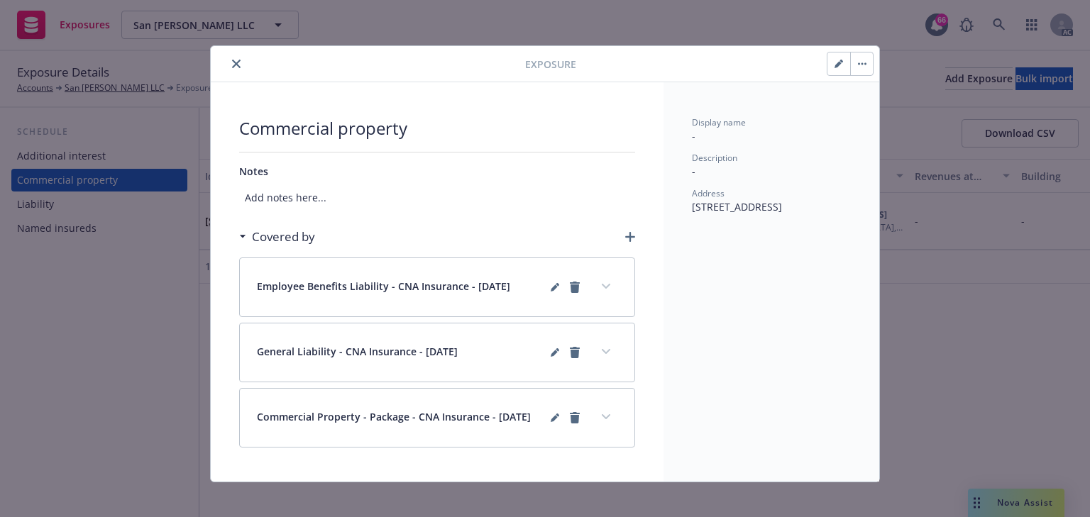
click at [611, 415] on button "expand content" at bounding box center [606, 417] width 23 height 23
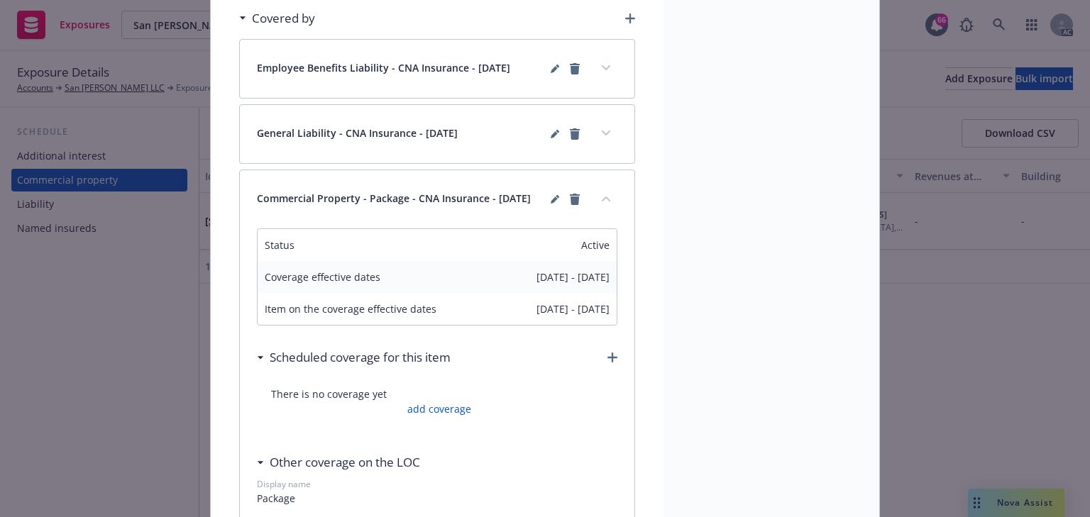
scroll to position [227, 0]
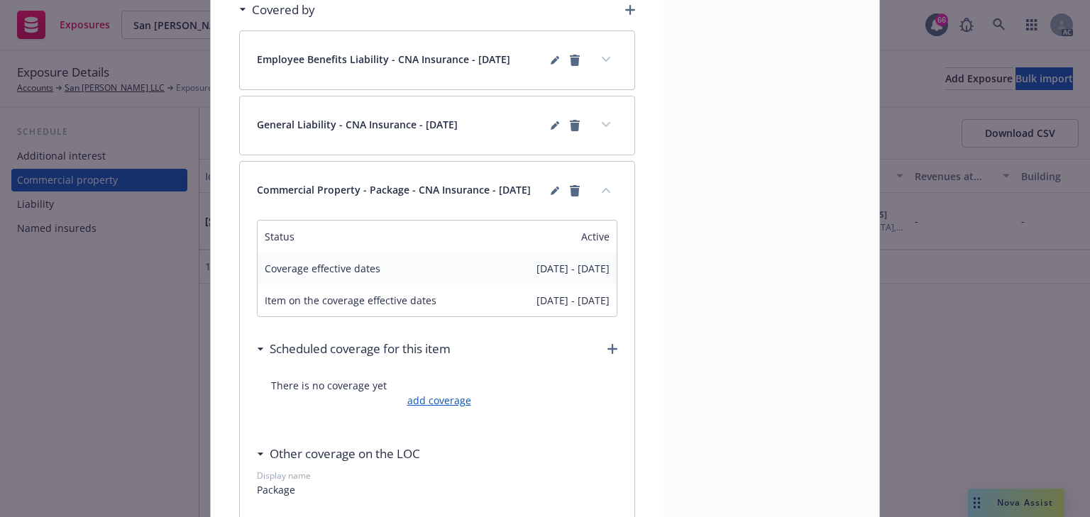
click at [446, 400] on link "add coverage" at bounding box center [437, 400] width 67 height 15
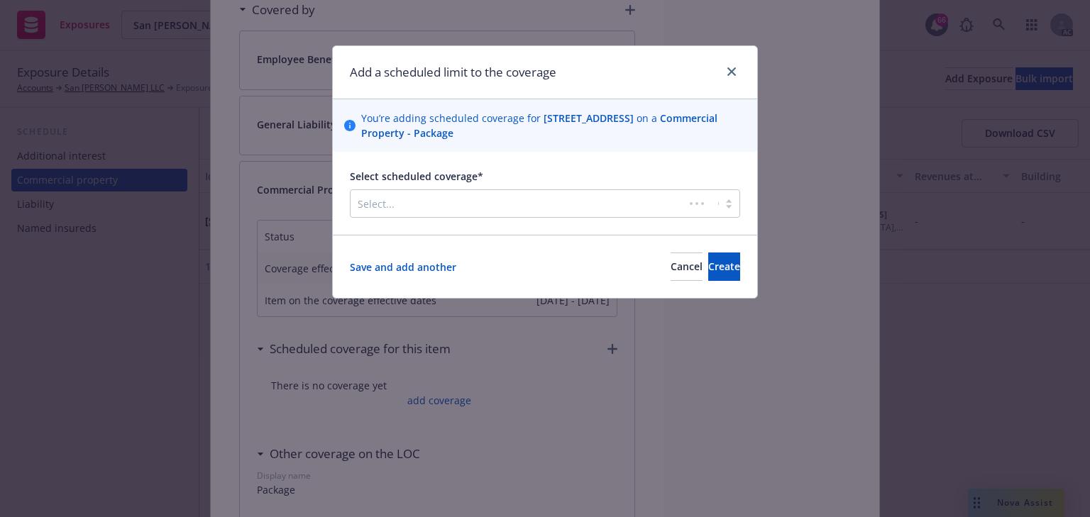
click at [507, 209] on div at bounding box center [517, 203] width 319 height 17
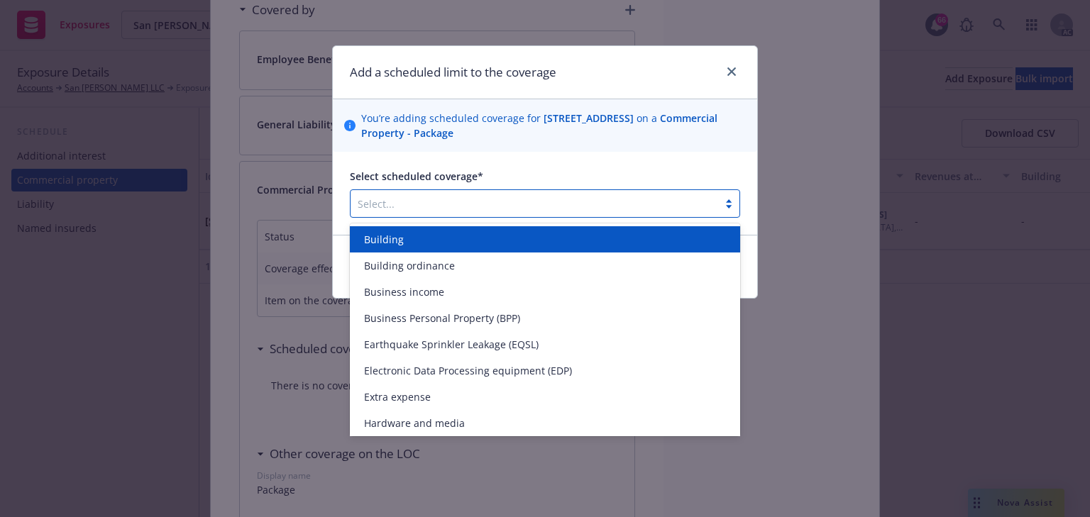
click at [403, 236] on div "Building" at bounding box center [544, 239] width 373 height 15
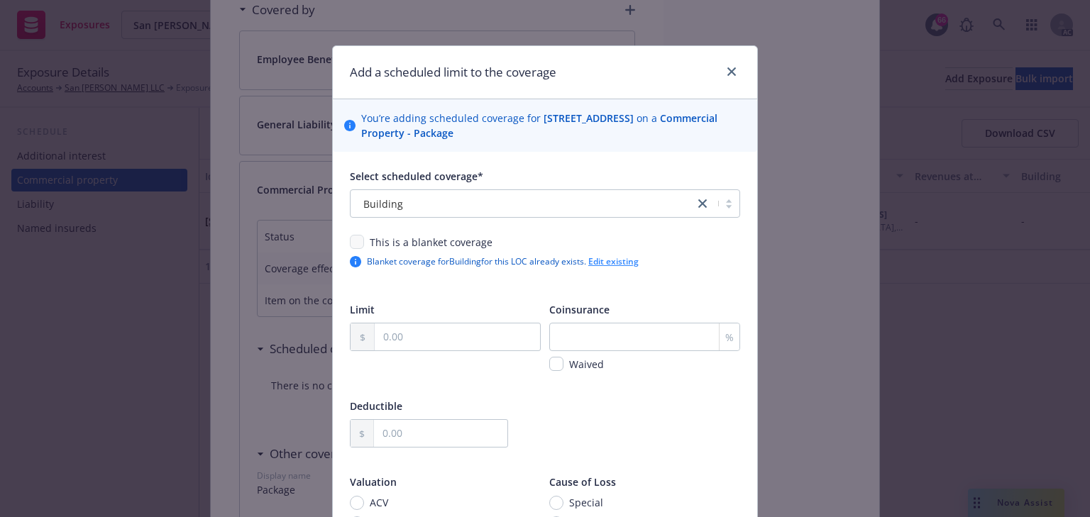
click at [627, 262] on link "Edit existing" at bounding box center [613, 261] width 50 height 12
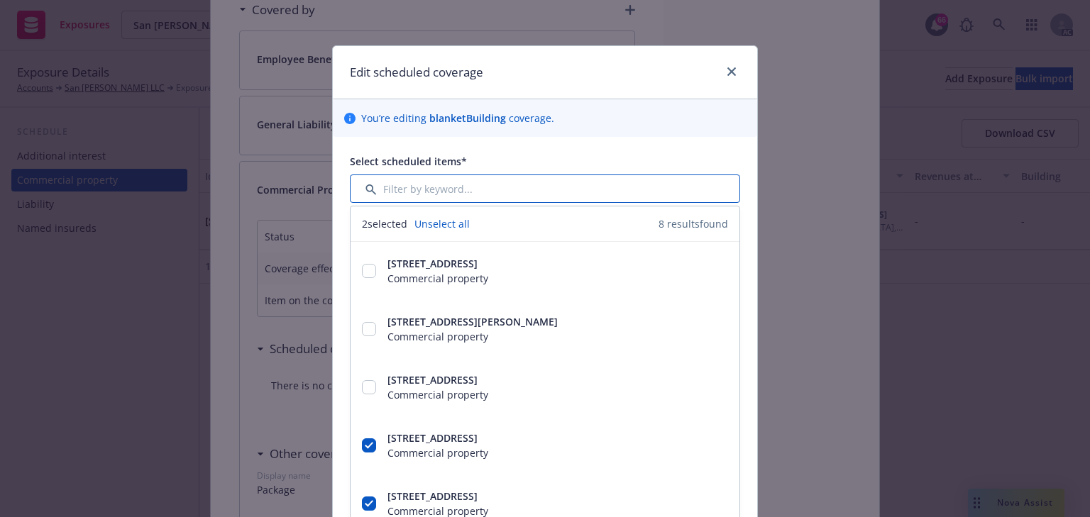
click at [444, 187] on input "Filter by keyword..." at bounding box center [545, 189] width 390 height 28
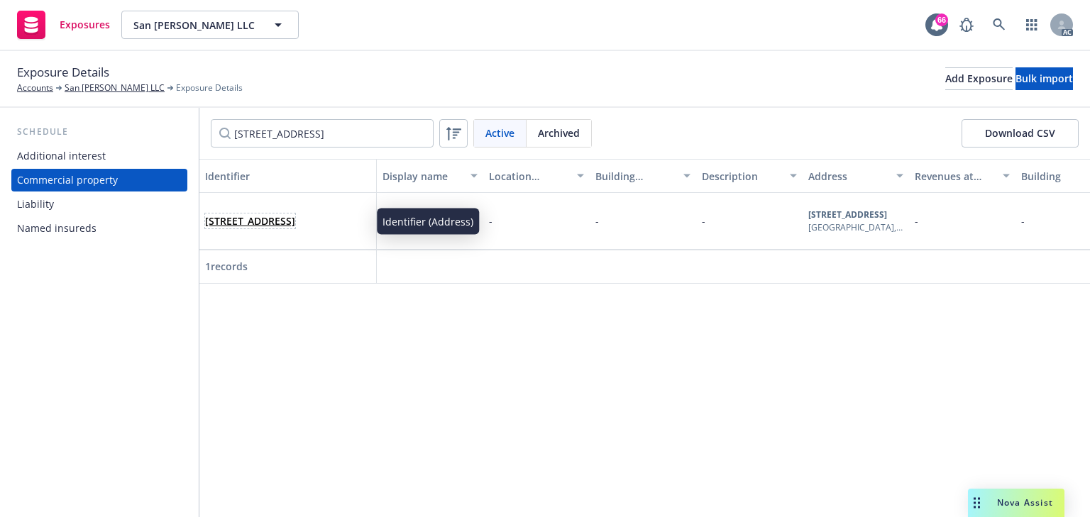
click at [295, 214] on link "140 2nd Street, San Francisco, CA, 94105, USA" at bounding box center [250, 220] width 90 height 13
click at [295, 216] on link "[STREET_ADDRESS]" at bounding box center [250, 220] width 90 height 13
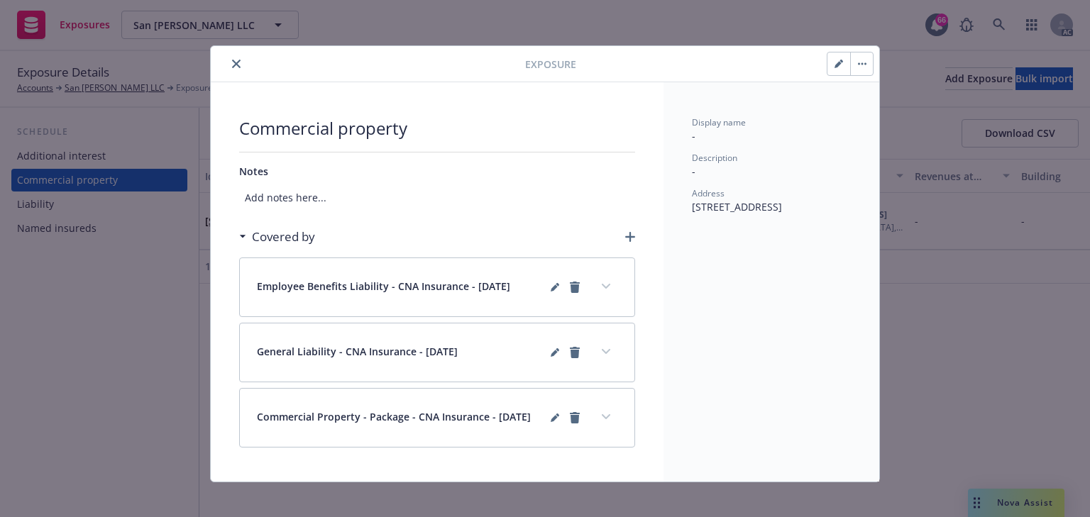
click at [604, 416] on icon "expand content" at bounding box center [606, 417] width 9 height 6
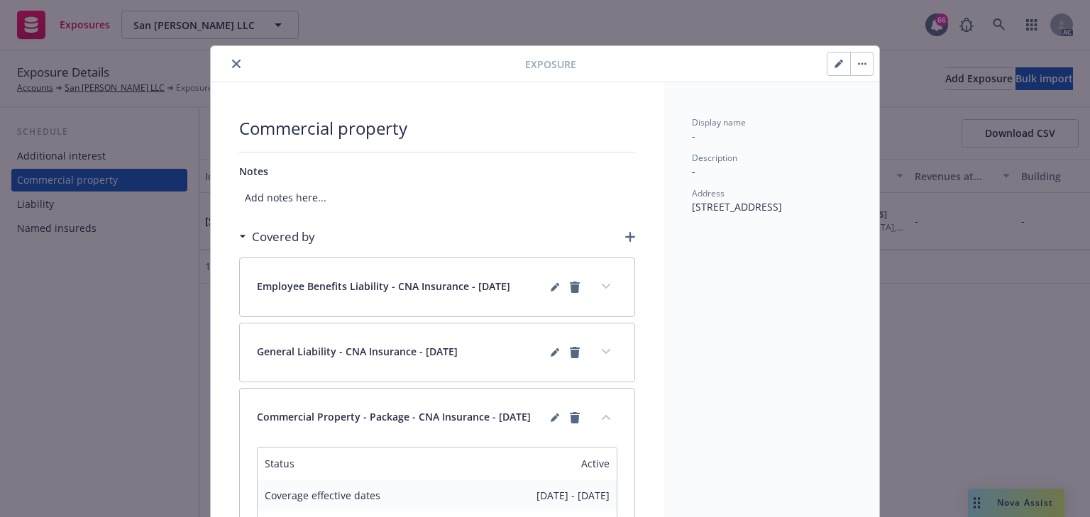
scroll to position [284, 0]
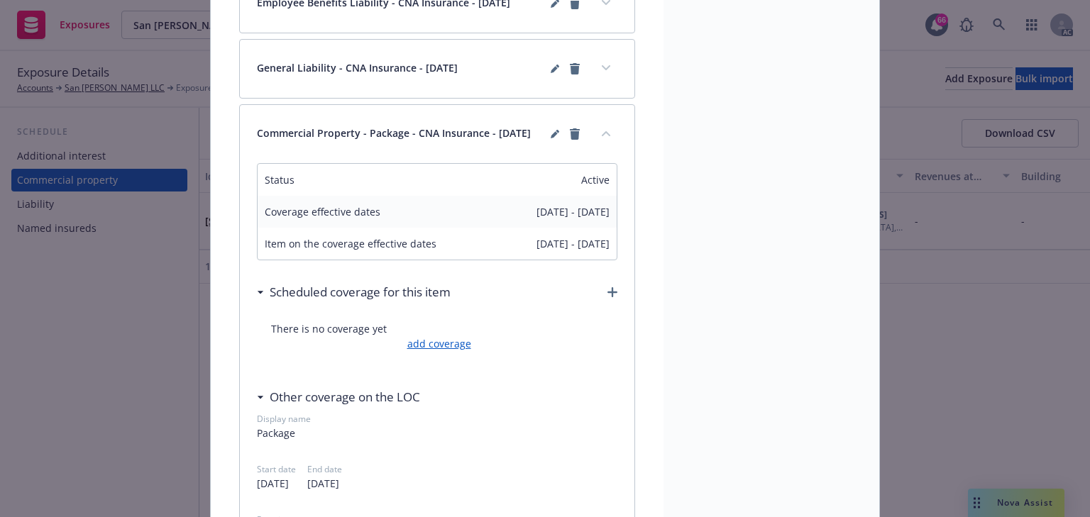
click at [453, 348] on link "add coverage" at bounding box center [437, 343] width 67 height 15
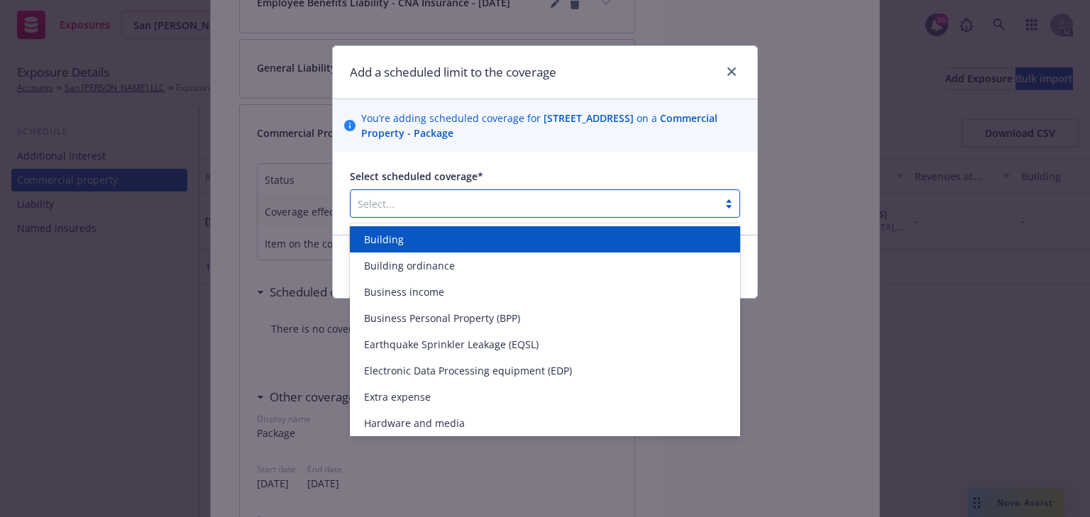
click at [454, 206] on div at bounding box center [534, 203] width 353 height 17
click at [431, 241] on div "Building" at bounding box center [544, 239] width 373 height 15
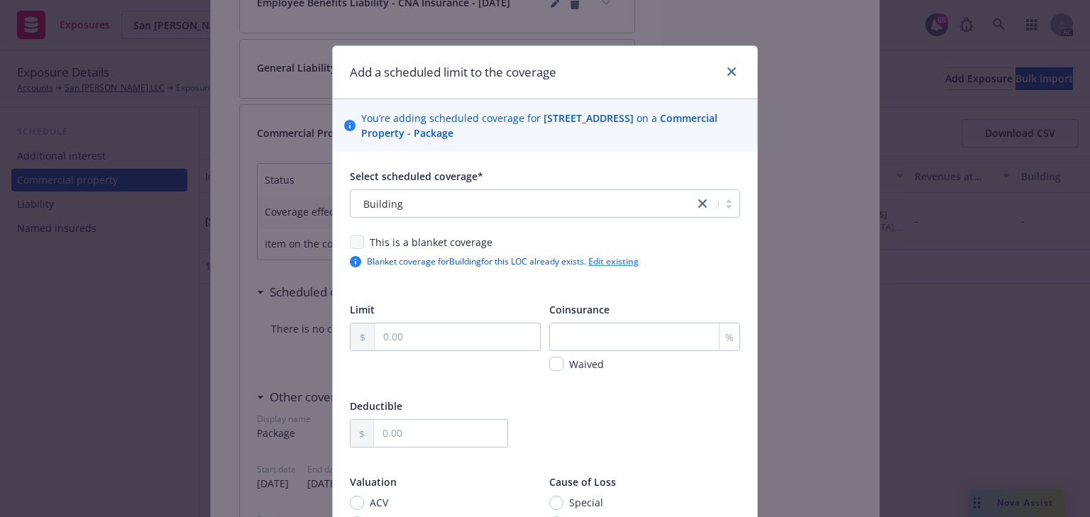
click at [617, 265] on link "Edit existing" at bounding box center [613, 261] width 50 height 12
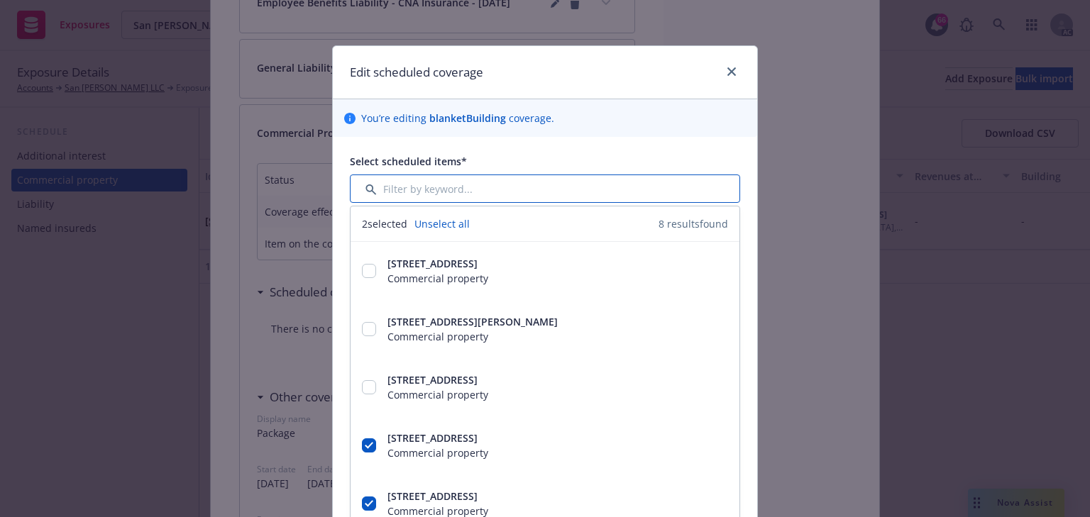
click at [414, 189] on input "Filter by keyword..." at bounding box center [545, 189] width 390 height 28
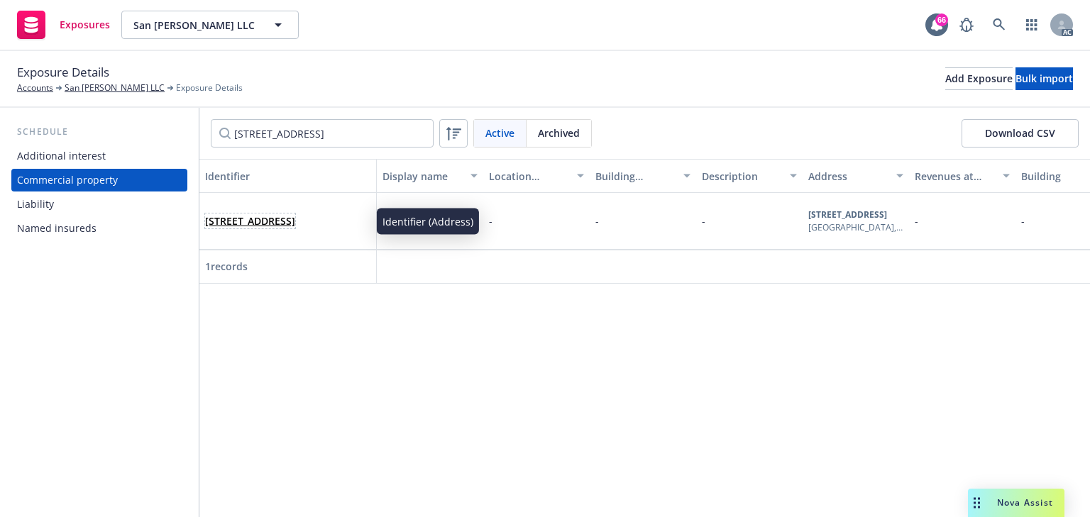
click at [295, 214] on link "[STREET_ADDRESS]" at bounding box center [250, 220] width 90 height 13
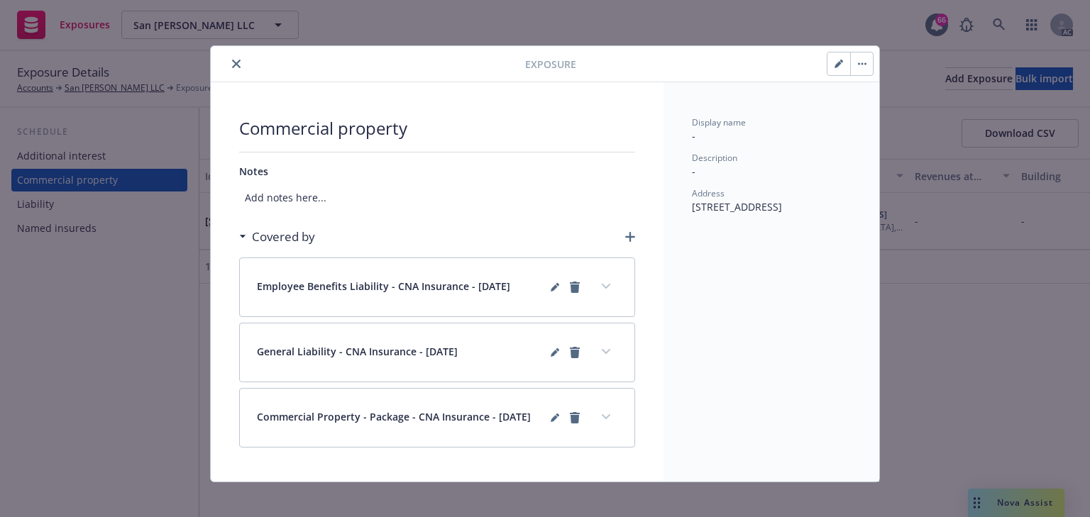
click at [339, 216] on div "Commercial property Notes Add notes here... Covered by Employee Benefits Liabil…" at bounding box center [437, 281] width 396 height 331
click at [597, 415] on button "expand content" at bounding box center [606, 417] width 23 height 23
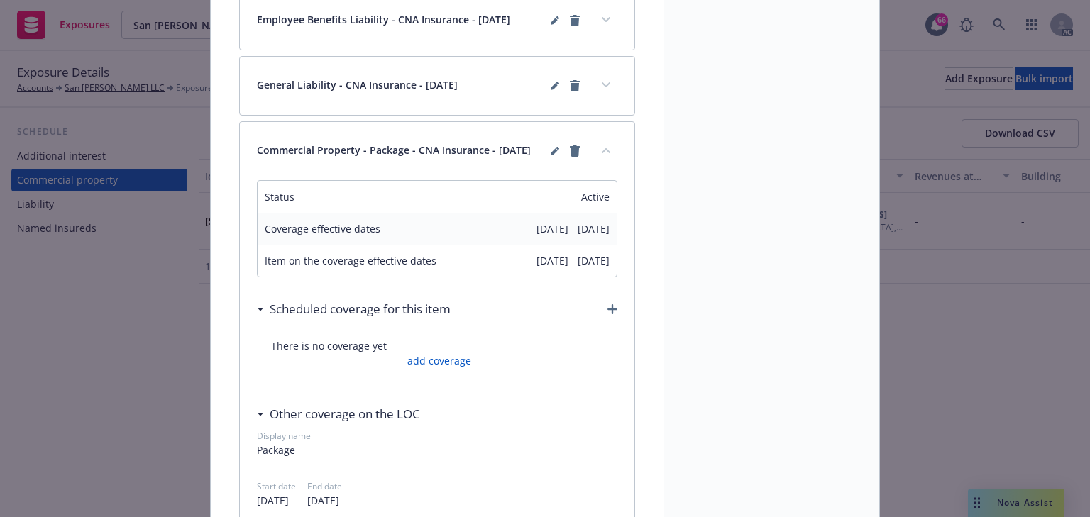
scroll to position [284, 0]
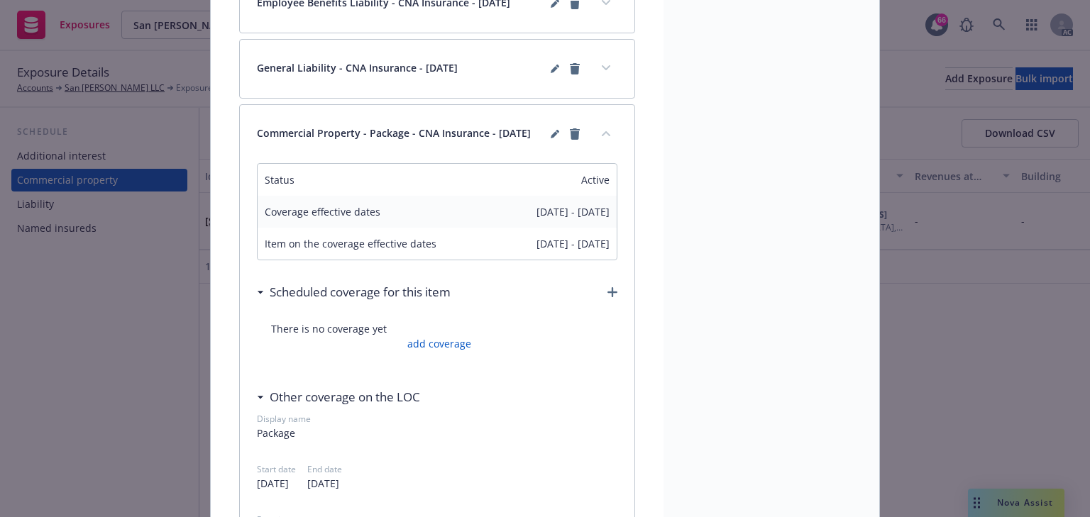
click at [609, 297] on icon "button" at bounding box center [612, 292] width 10 height 10
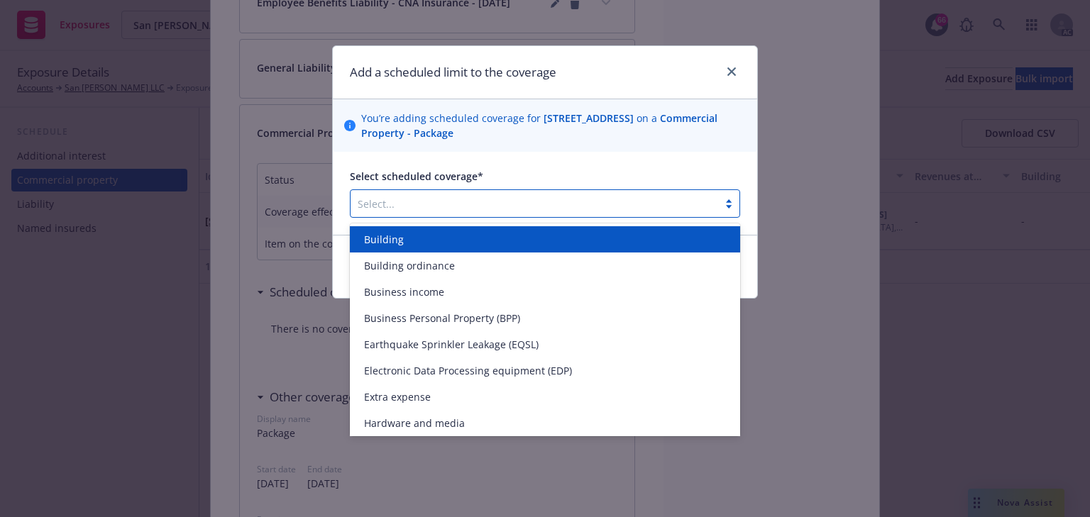
click at [541, 207] on div at bounding box center [534, 203] width 353 height 17
click at [414, 244] on div "Building" at bounding box center [544, 239] width 373 height 15
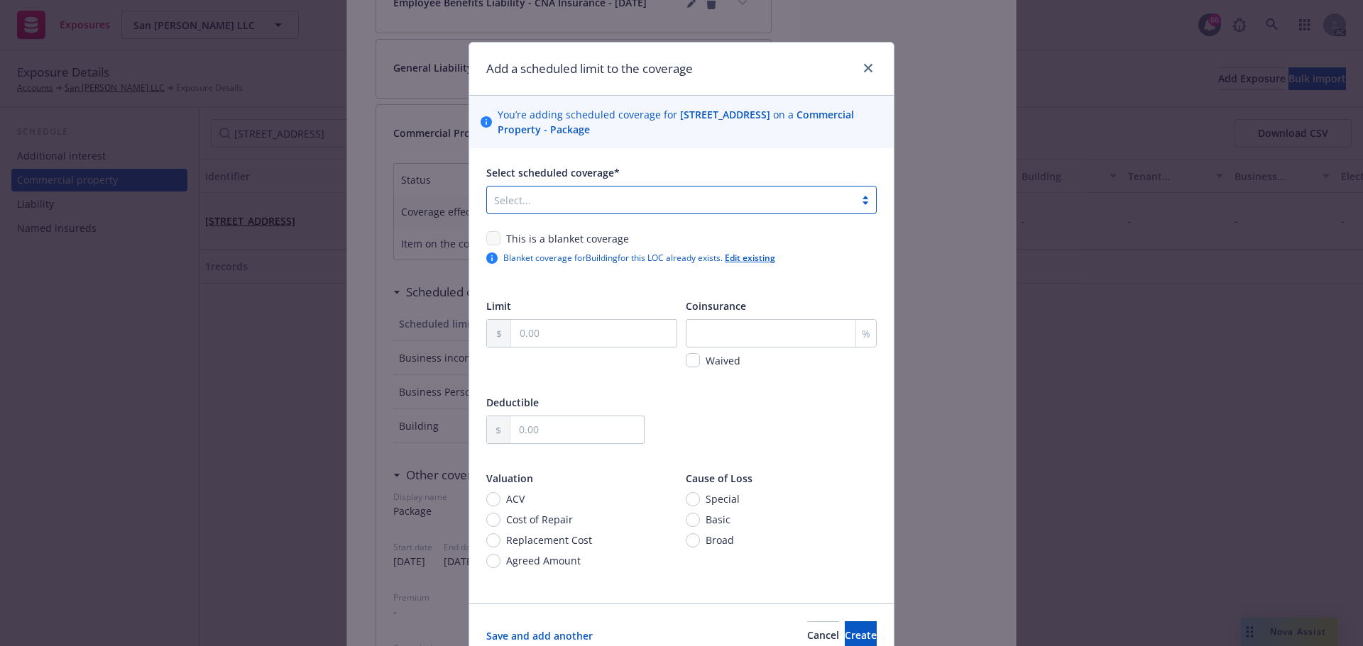
scroll to position [0, 0]
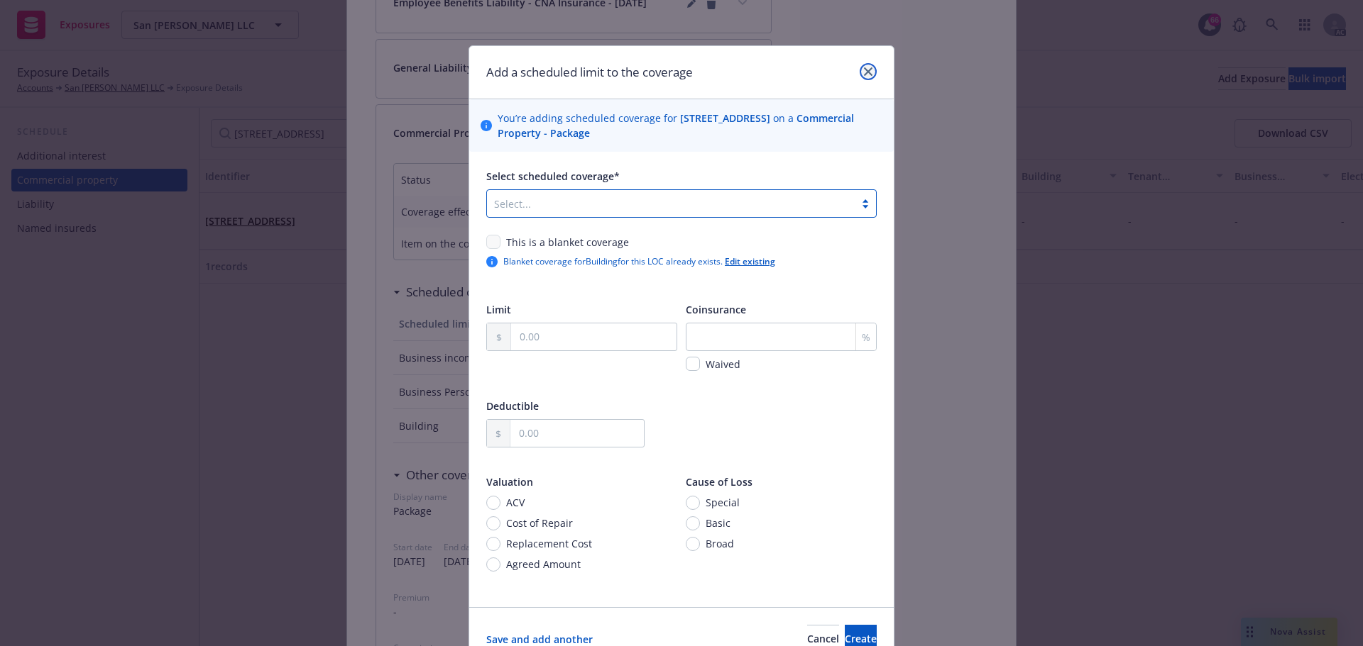
click at [865, 71] on icon "close" at bounding box center [868, 71] width 9 height 9
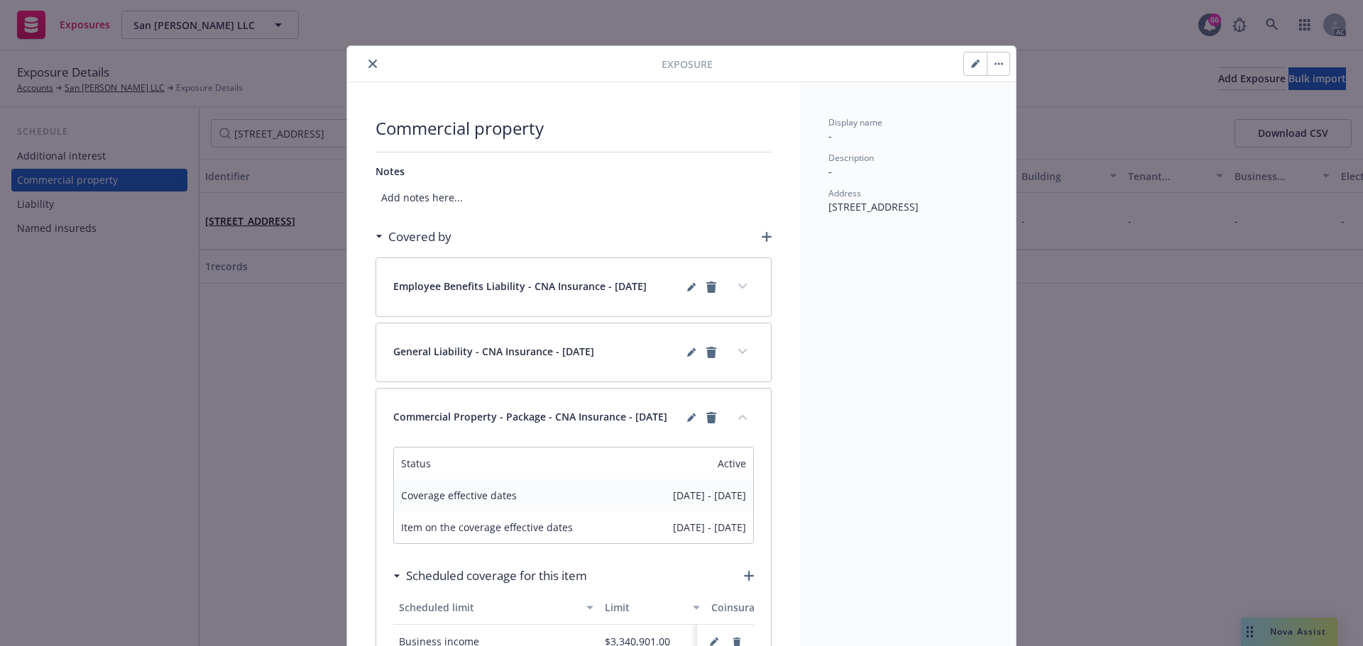
click at [368, 63] on icon "close" at bounding box center [372, 64] width 9 height 9
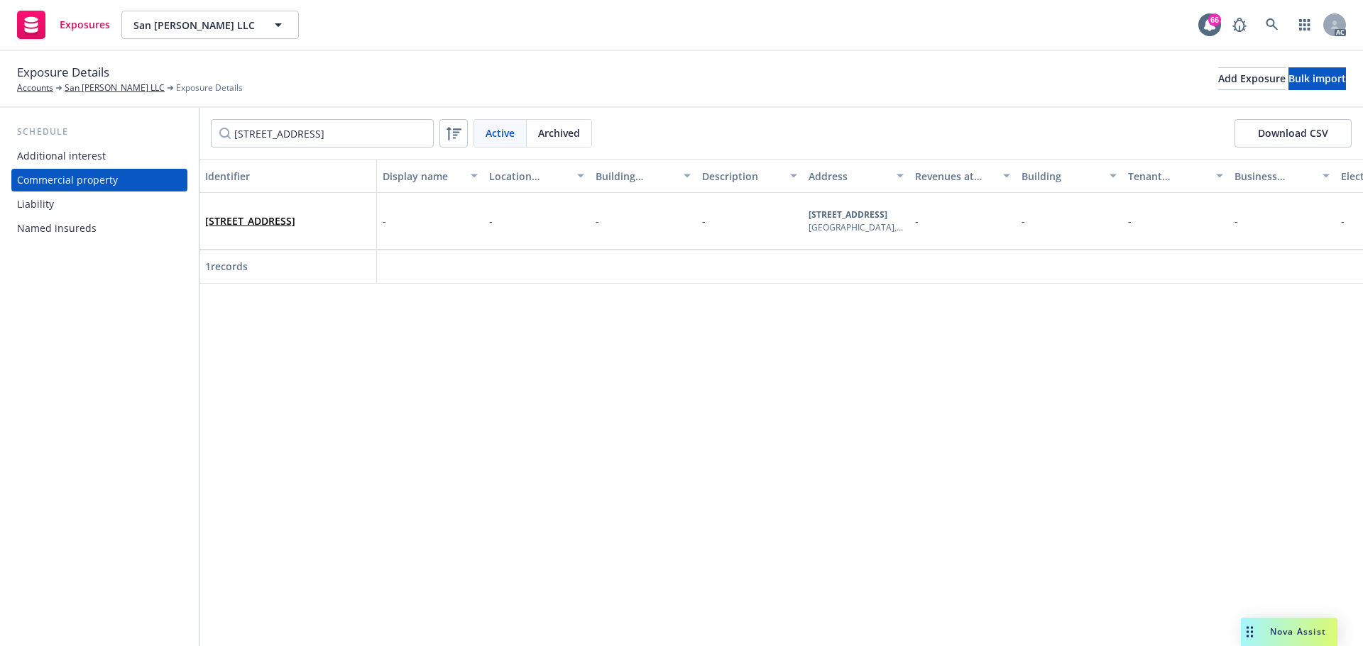
click at [49, 203] on div "Liability" at bounding box center [35, 204] width 37 height 23
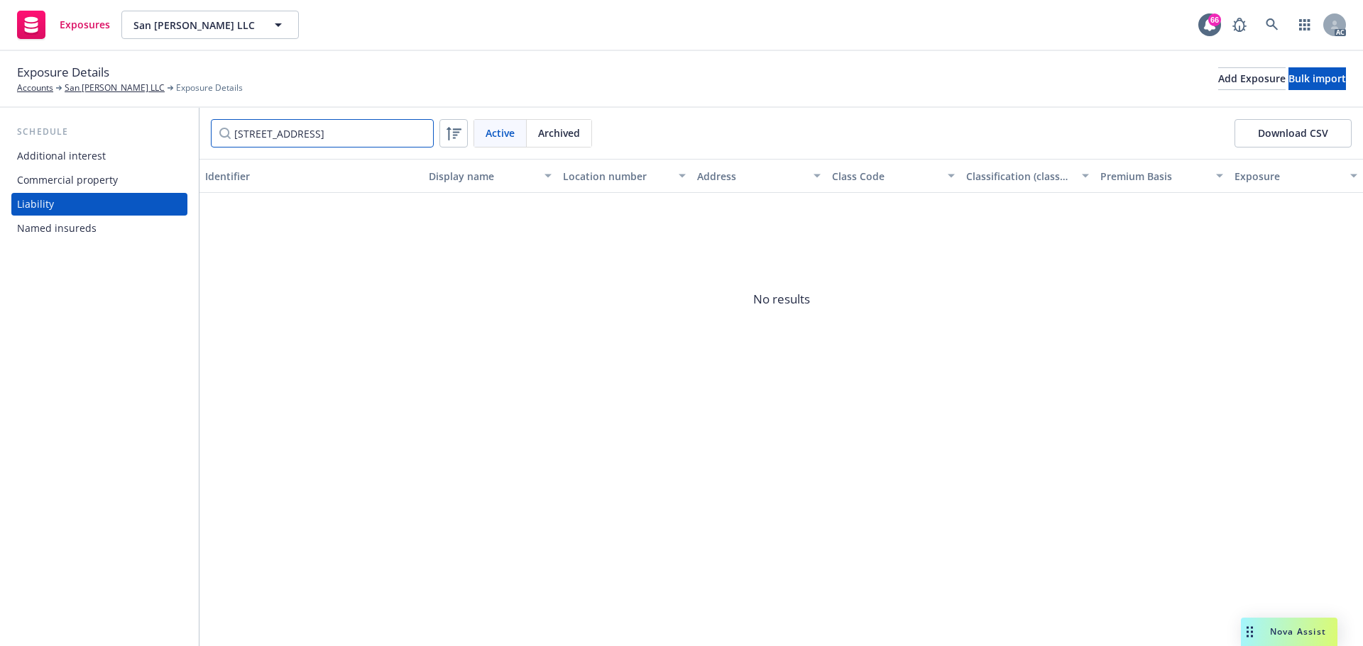
drag, startPoint x: 343, startPoint y: 126, endPoint x: 67, endPoint y: 133, distance: 276.1
click at [67, 133] on div "Schedule Additional interest Commercial property Liability Named insureds 140 2…" at bounding box center [681, 377] width 1363 height 539
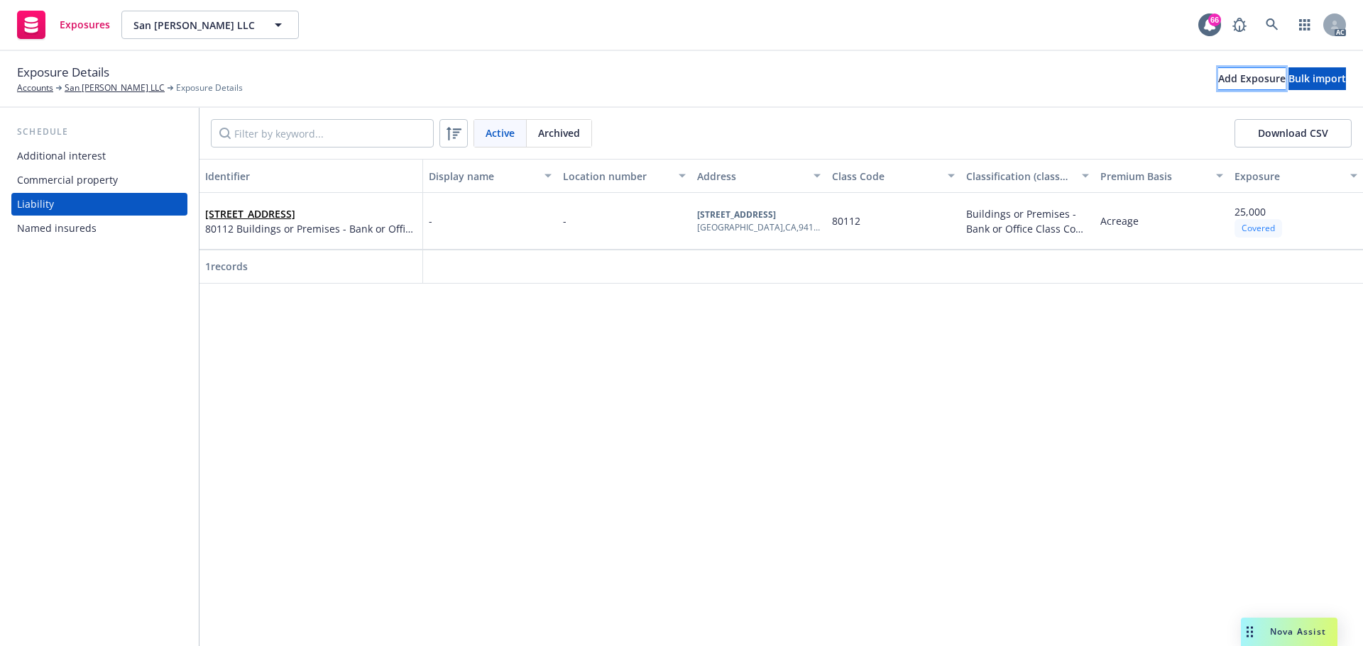
click at [1089, 79] on div "Add Exposure" at bounding box center [1251, 78] width 67 height 21
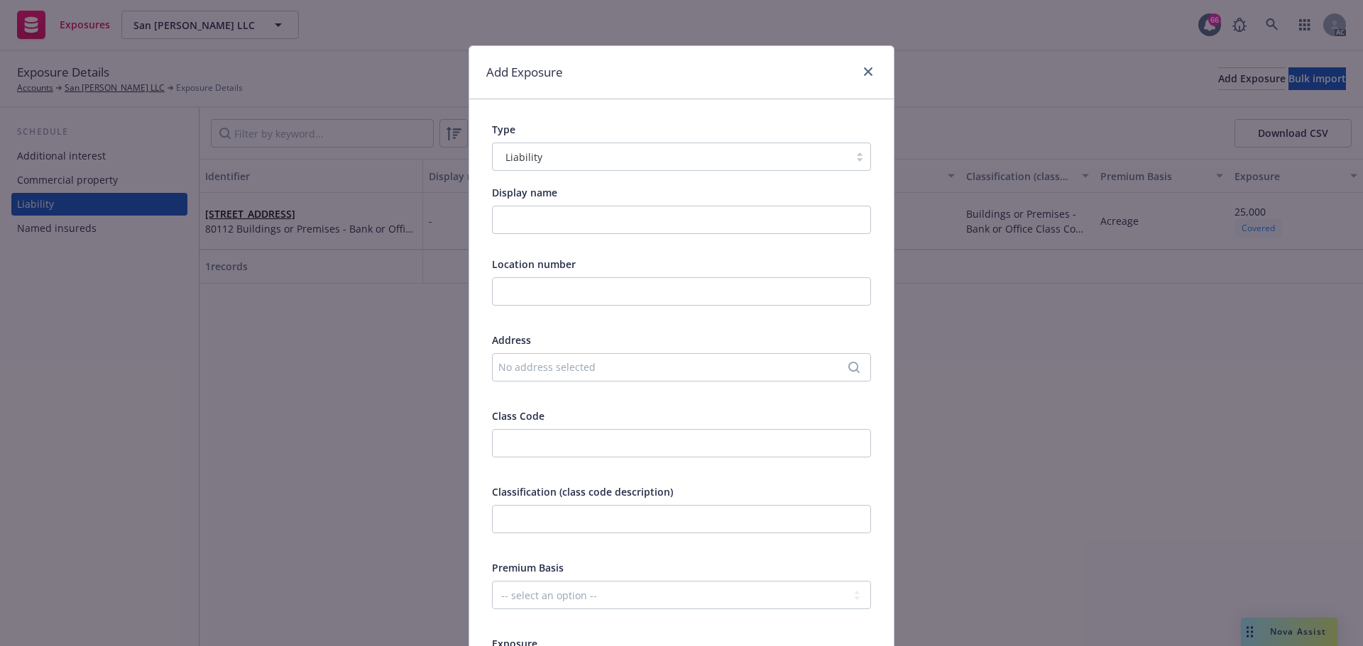
click at [527, 369] on div "No address selected" at bounding box center [674, 367] width 352 height 15
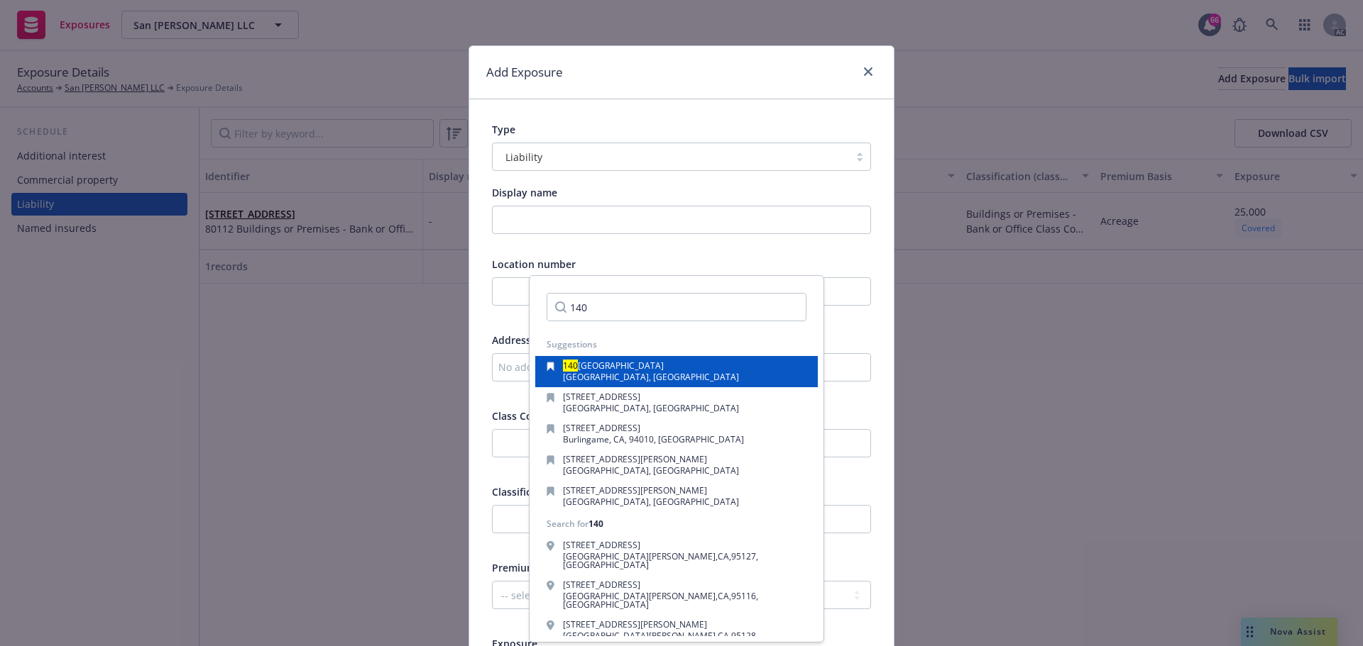
type input "140"
click at [666, 382] on span "San Francisco, CA, 94105, USA" at bounding box center [651, 377] width 176 height 12
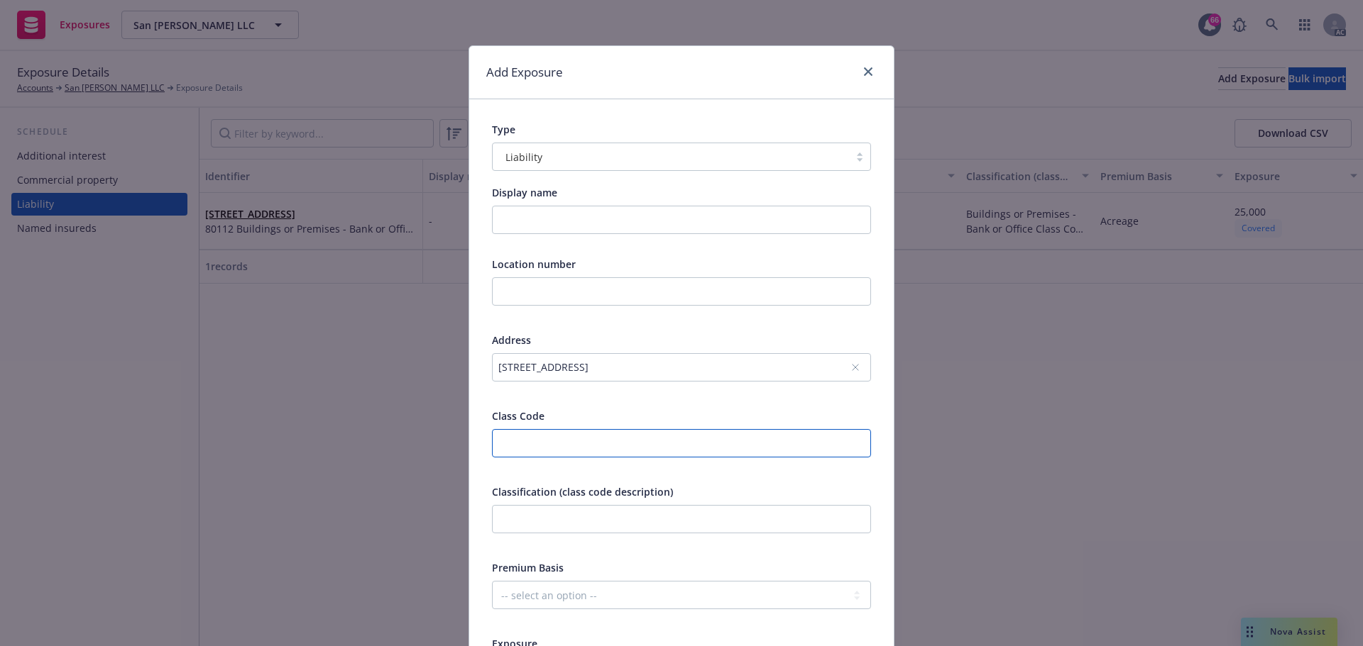
click at [551, 444] on input "number" at bounding box center [681, 443] width 379 height 28
click at [545, 517] on input "text" at bounding box center [681, 519] width 379 height 28
paste input "Premises & Operations"
type input "Premises & Operations"
click at [531, 432] on input "number" at bounding box center [681, 443] width 379 height 28
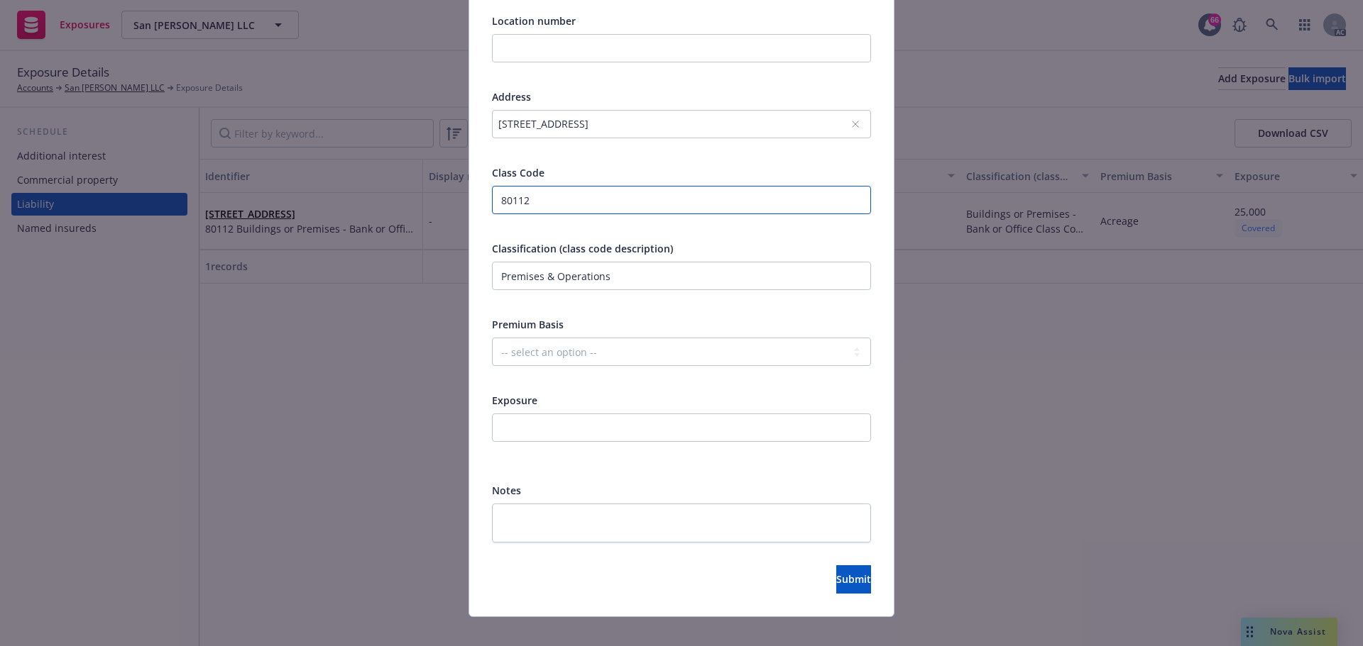
scroll to position [260, 0]
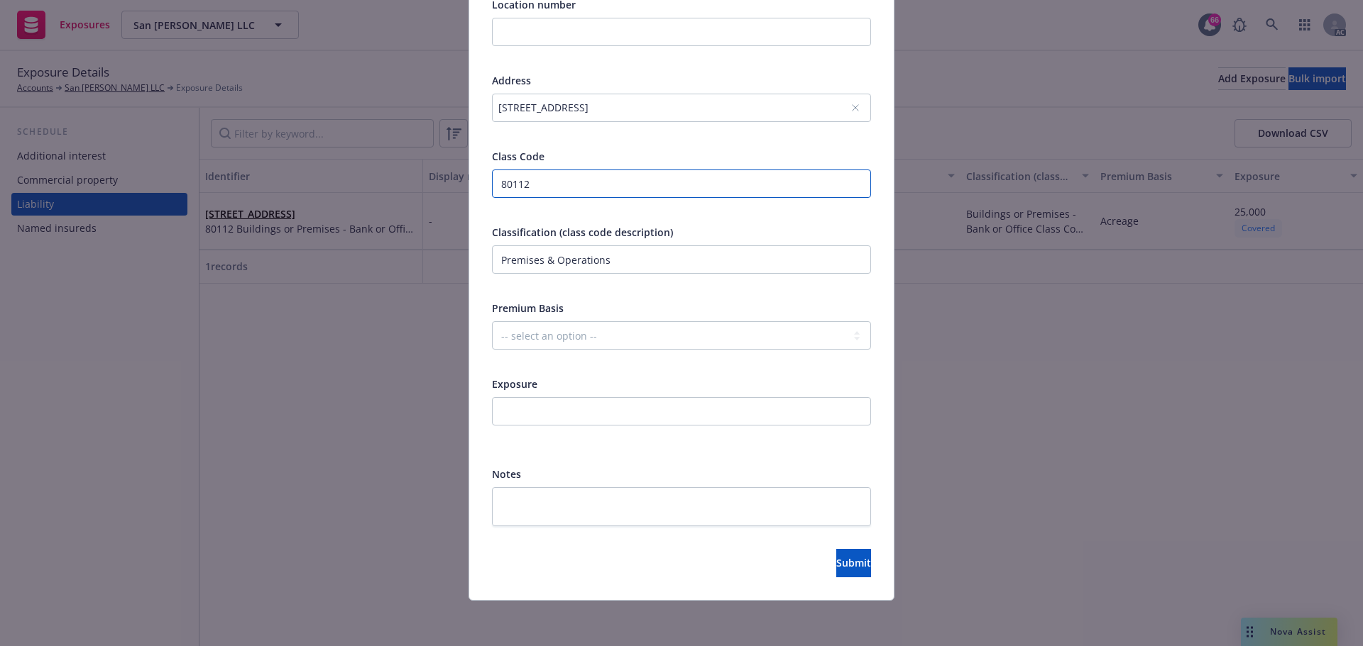
type input "80112"
click at [569, 337] on select "-- select an option -- Revenue ($) Payroll ($) Square footage Headcount Unit Ac…" at bounding box center [681, 335] width 379 height 28
select select "ACREAGE"
click at [492, 321] on select "-- select an option -- Revenue ($) Payroll ($) Square footage Headcount Unit Ac…" at bounding box center [681, 335] width 379 height 28
click at [565, 405] on input "number" at bounding box center [681, 411] width 379 height 28
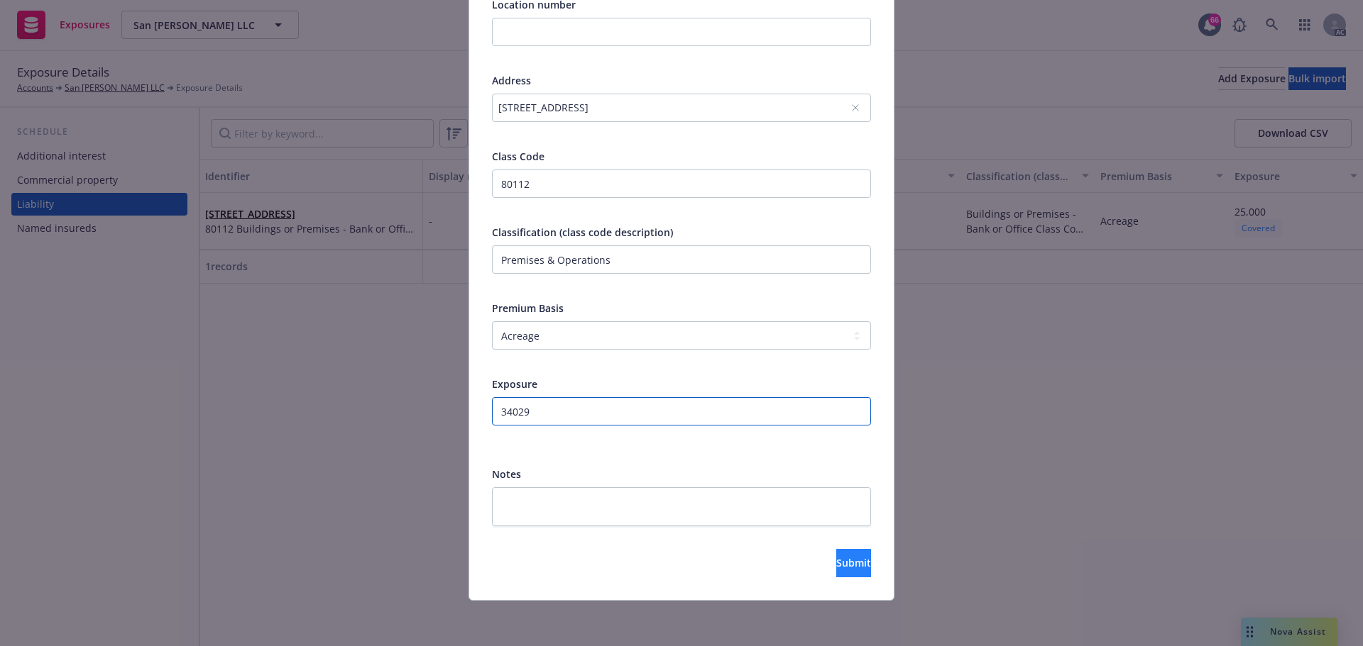
type input "34029"
click at [845, 517] on button "Submit" at bounding box center [853, 563] width 35 height 28
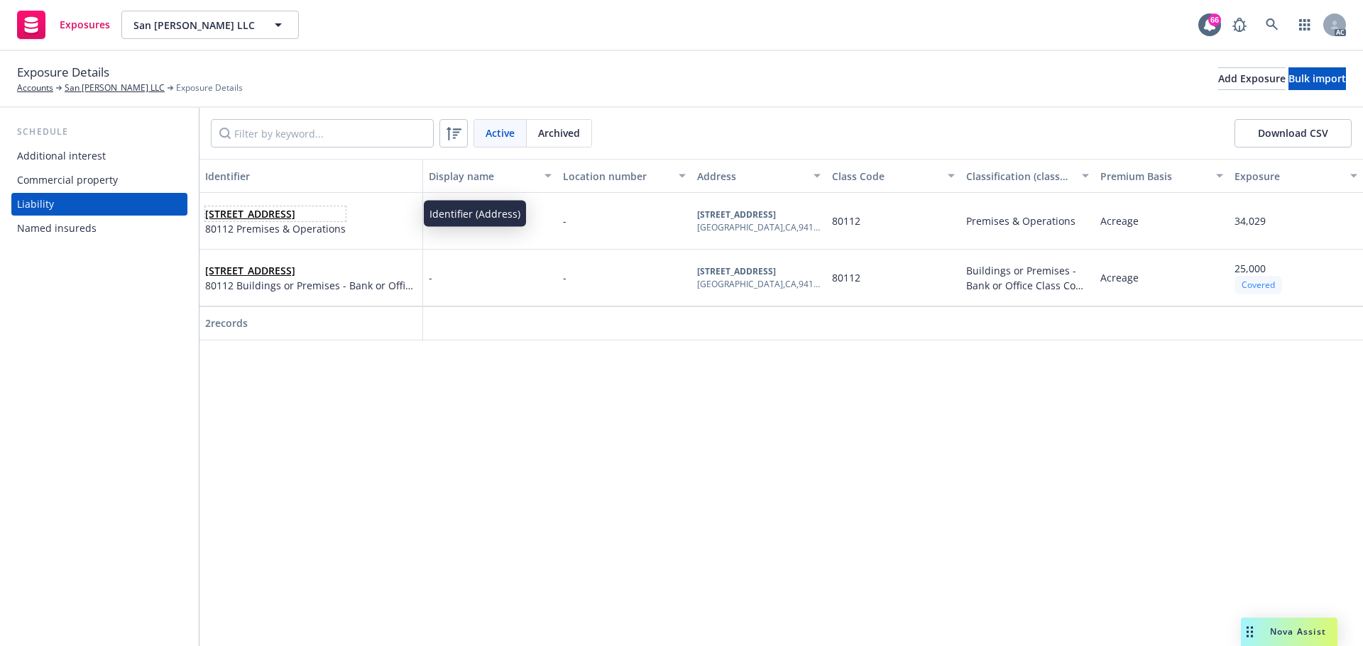
click at [306, 214] on span "[STREET_ADDRESS]" at bounding box center [275, 214] width 141 height 15
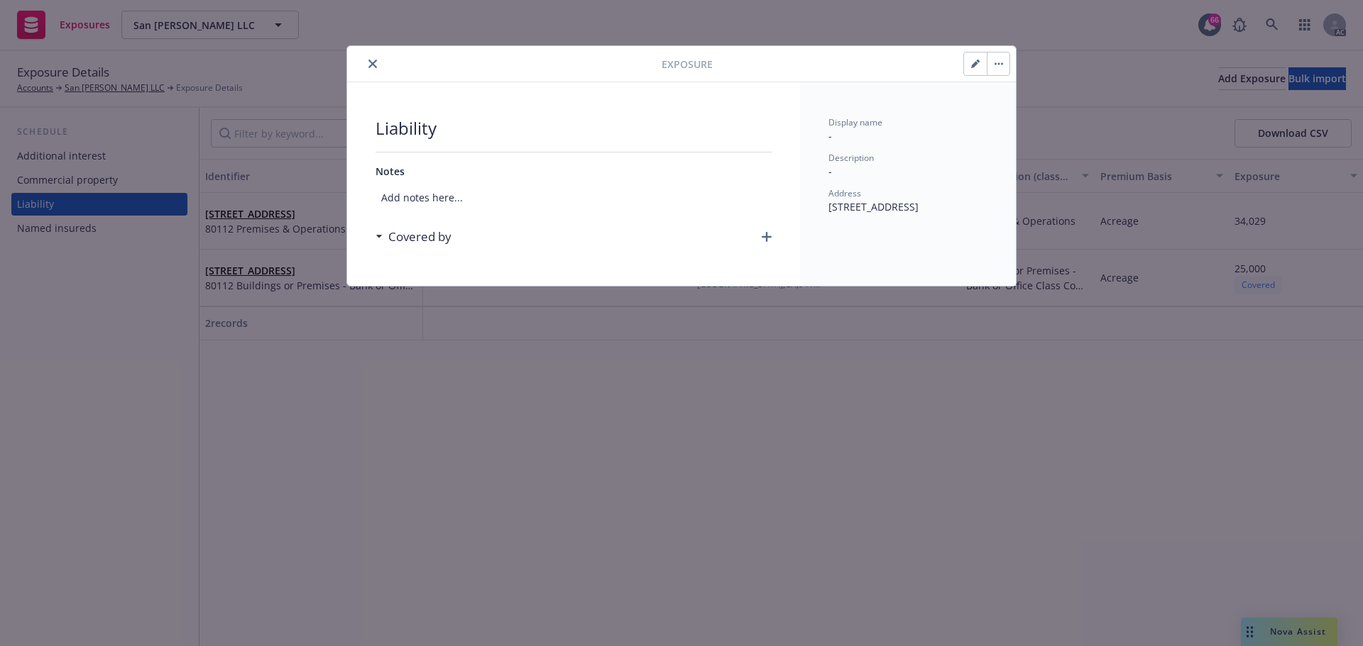
click at [767, 233] on icon "button" at bounding box center [766, 237] width 10 height 10
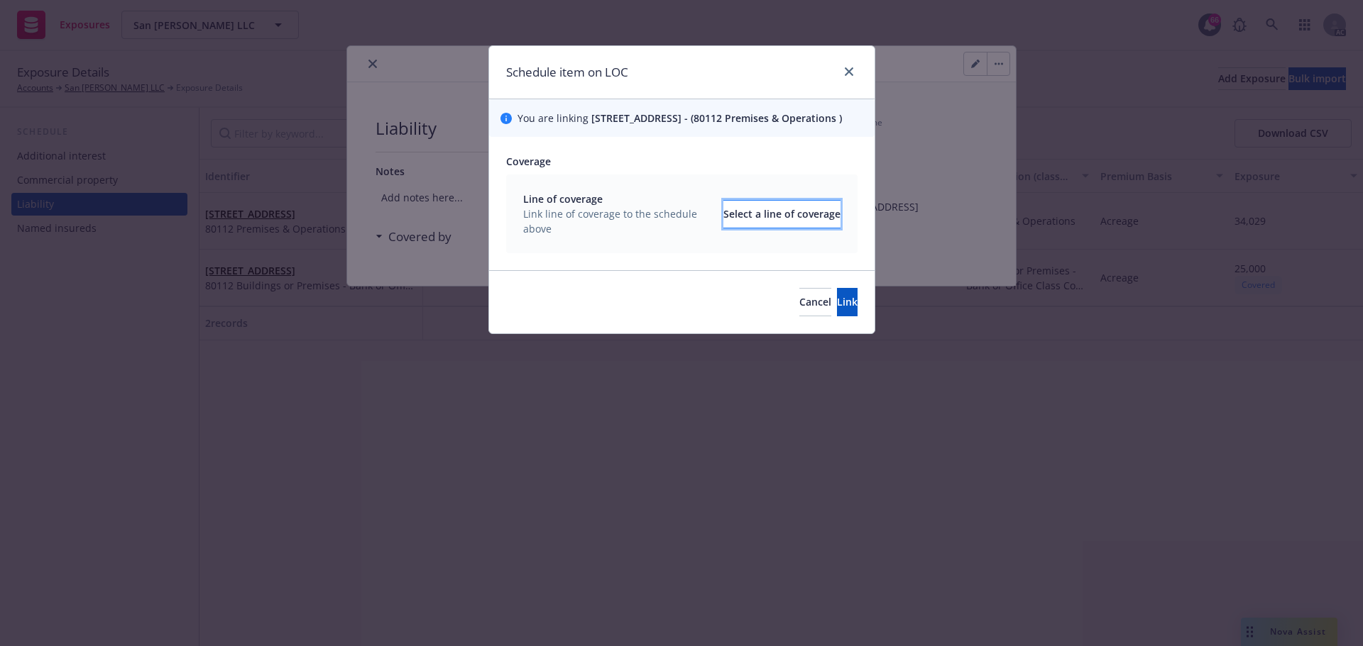
click at [743, 224] on div "Select a line of coverage" at bounding box center [781, 214] width 117 height 27
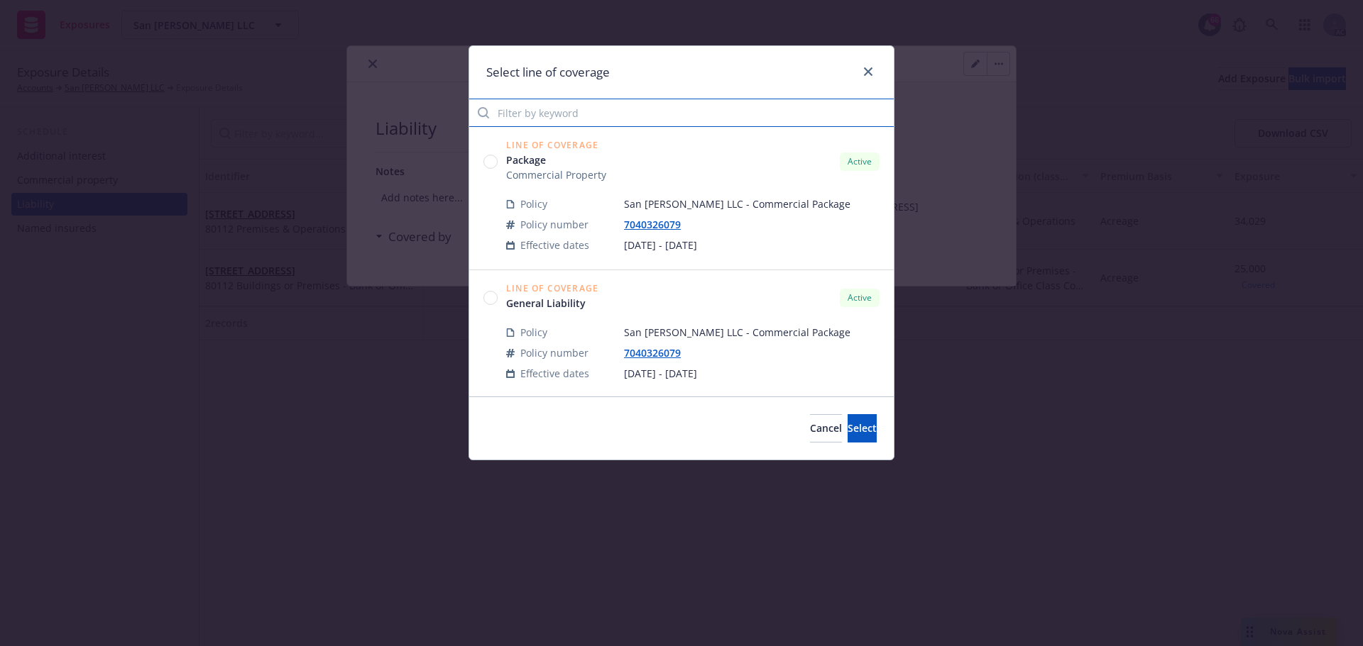
click at [593, 113] on input "Filter by keyword" at bounding box center [681, 113] width 424 height 28
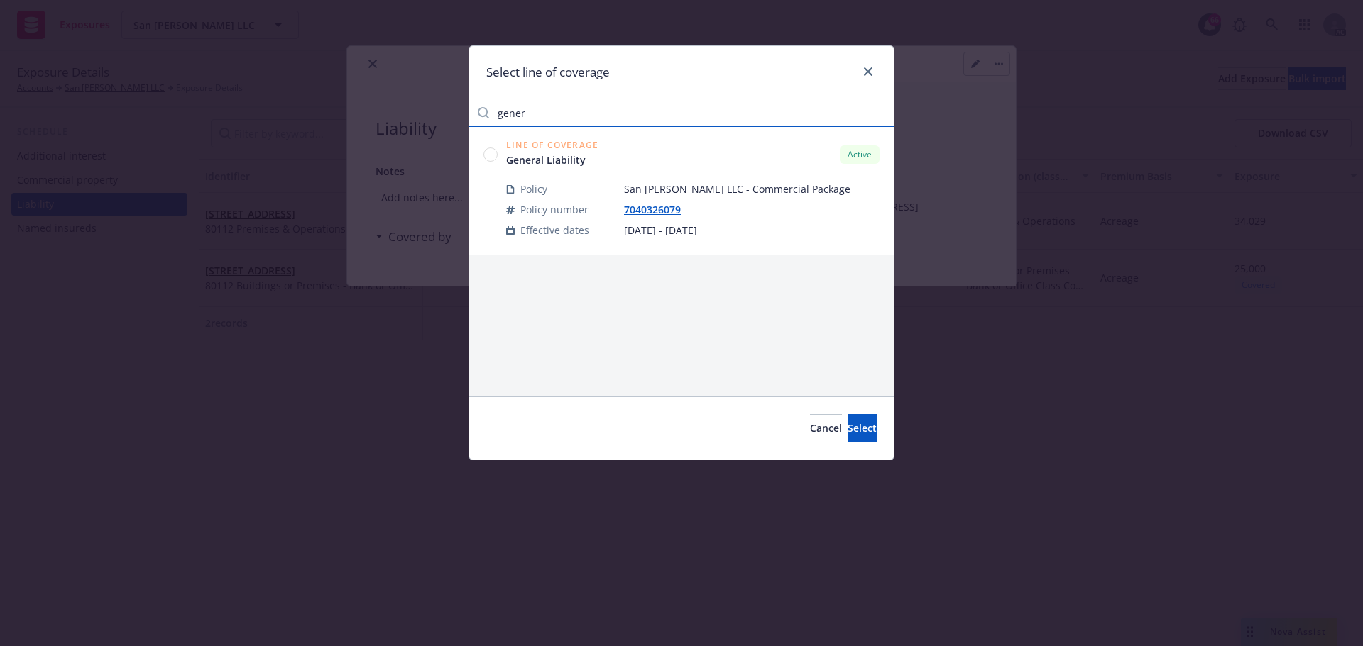
type input "gener"
click at [485, 151] on circle at bounding box center [490, 154] width 13 height 13
click at [857, 431] on button "Select" at bounding box center [861, 428] width 29 height 28
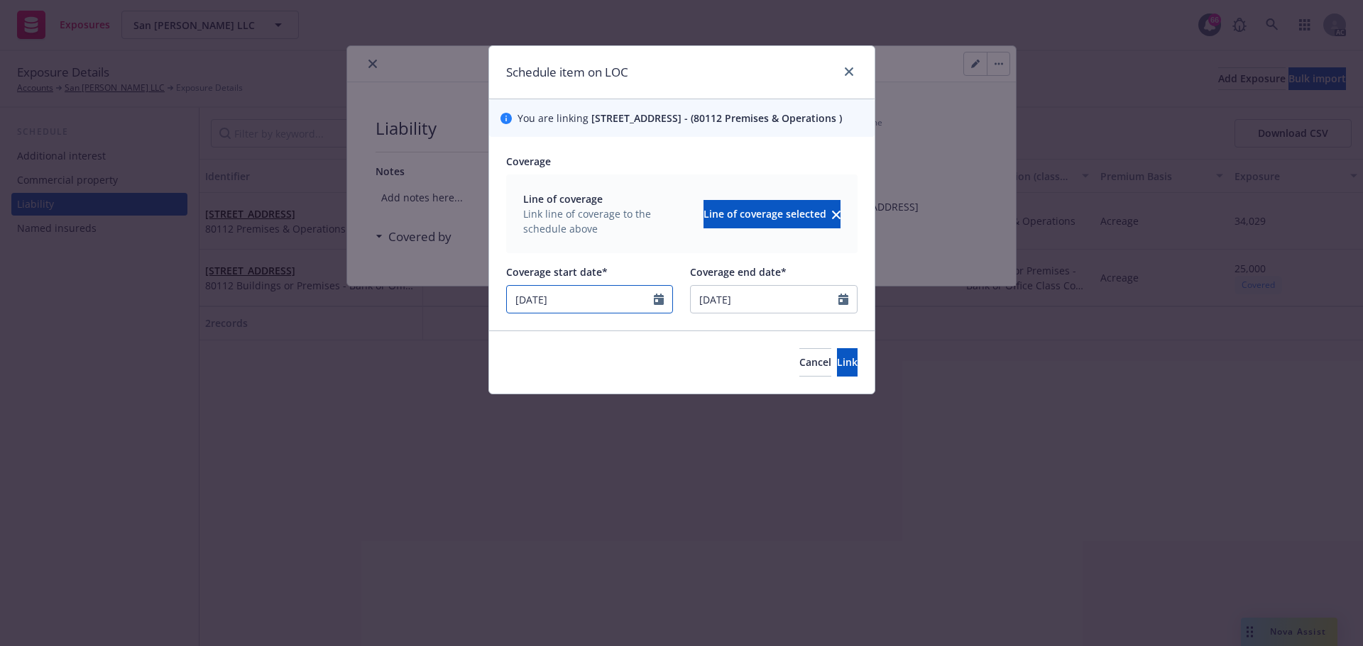
click at [395, 295] on div "Schedule item on LOC You are linking 140 2nd Street, San Francisco, CA, 94105, …" at bounding box center [681, 323] width 1363 height 646
select select "10"
type input "08/29/2025"
click at [837, 369] on span "Link" at bounding box center [847, 362] width 21 height 13
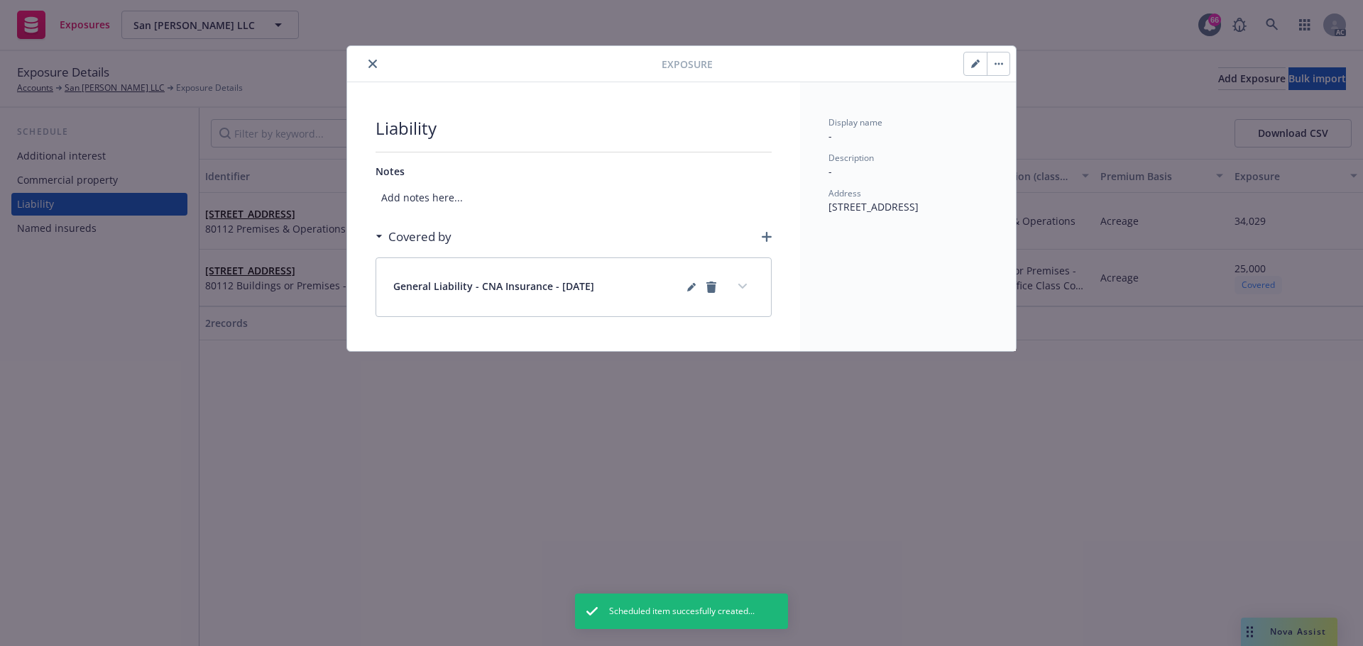
click at [756, 279] on div "General Liability - CNA Insurance - 10/15/2024" at bounding box center [573, 287] width 395 height 58
click at [746, 283] on button "expand content" at bounding box center [742, 286] width 23 height 23
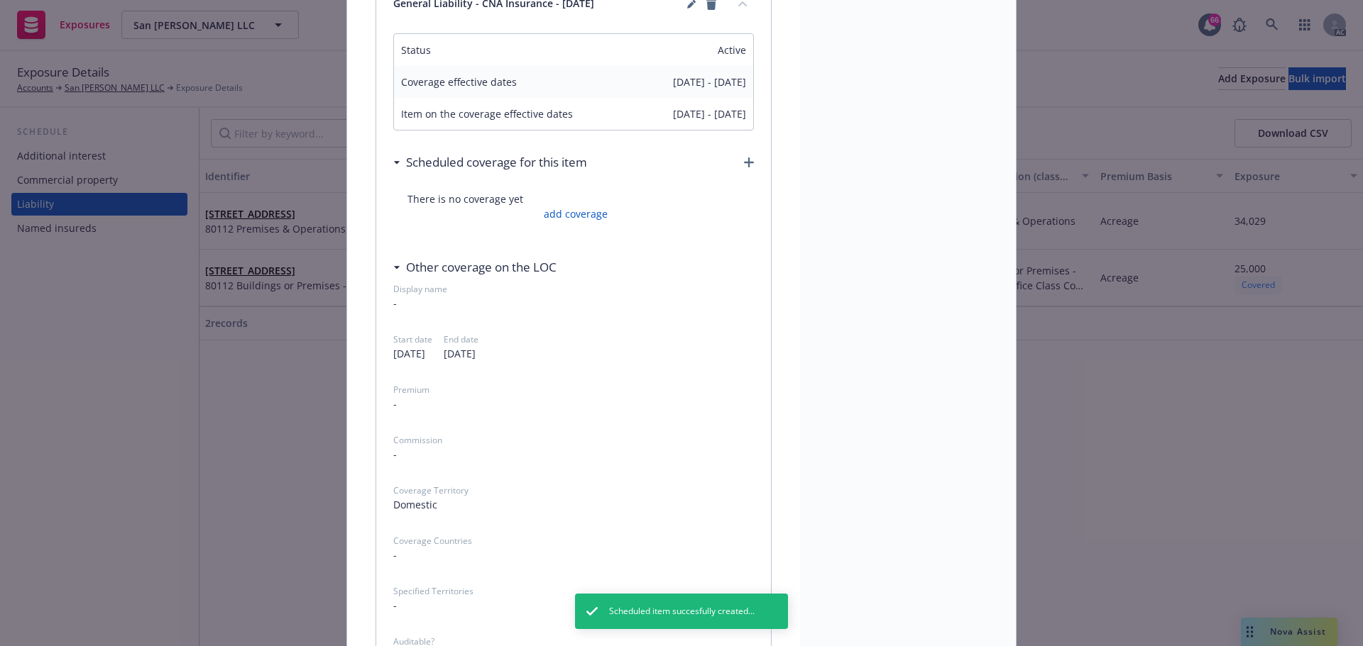
scroll to position [284, 0]
click at [575, 218] on link "add coverage" at bounding box center [573, 213] width 67 height 15
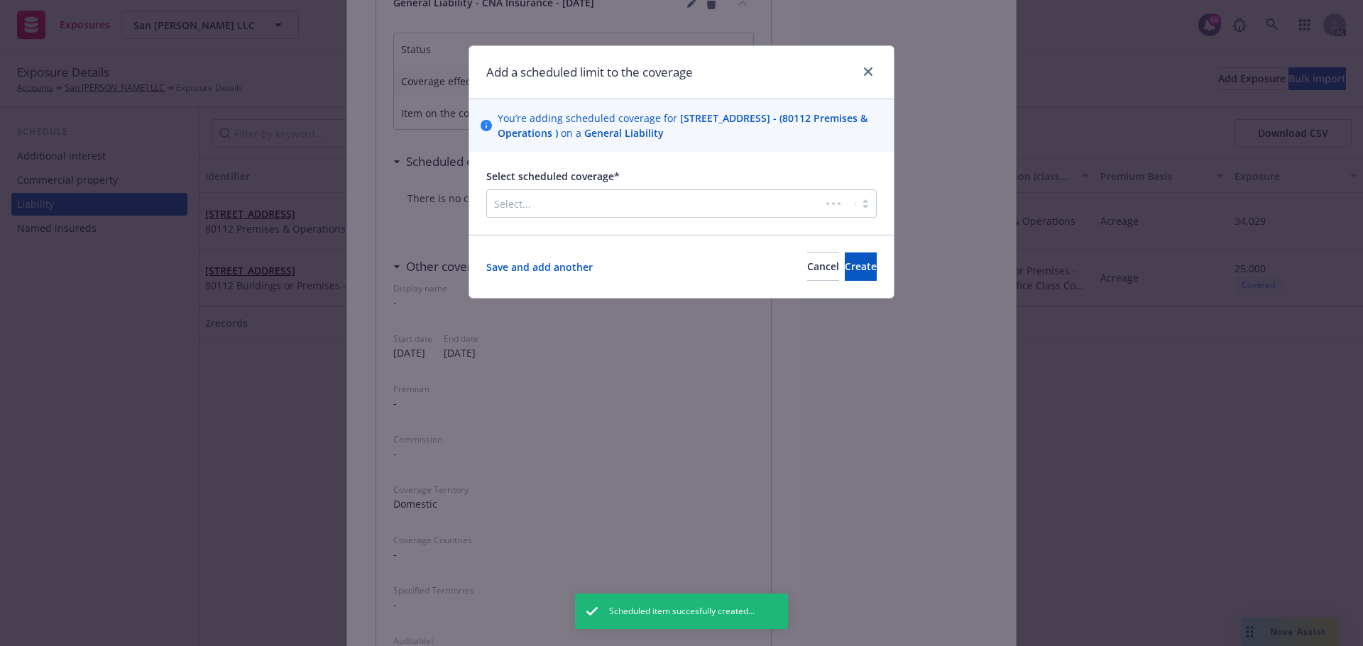
click at [596, 199] on div at bounding box center [653, 203] width 319 height 17
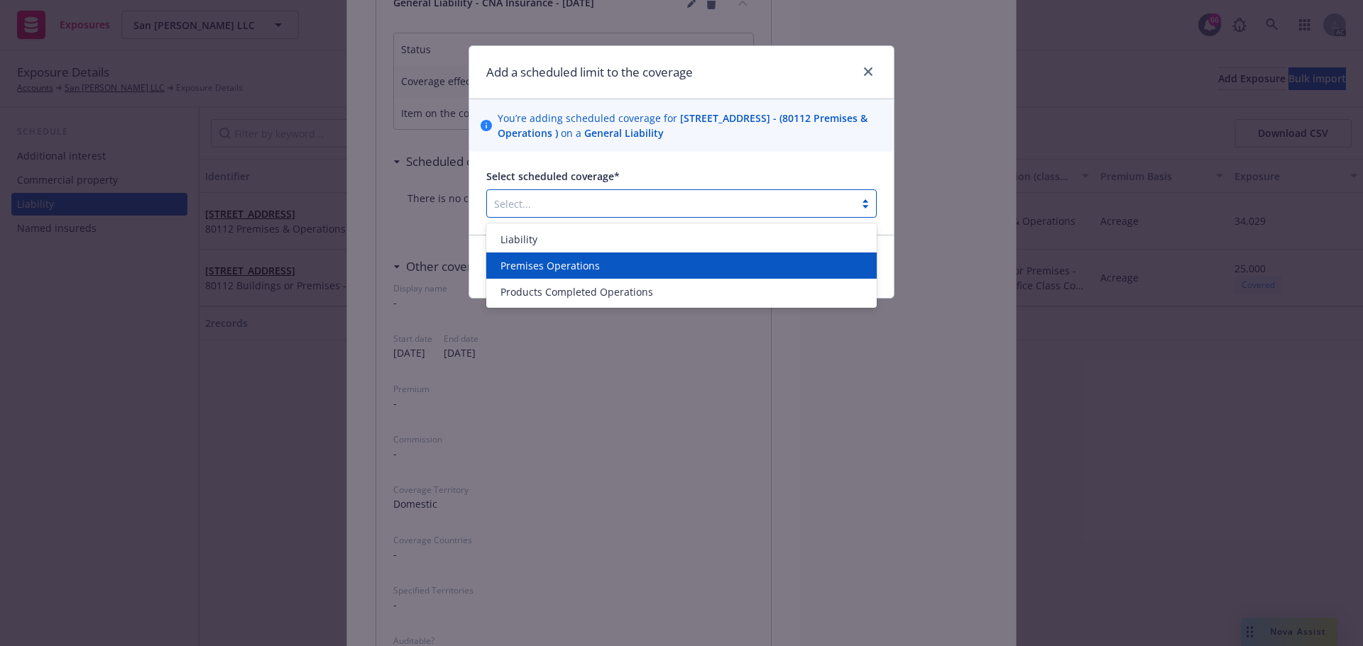
click at [623, 270] on div "Premises Operations" at bounding box center [681, 265] width 373 height 15
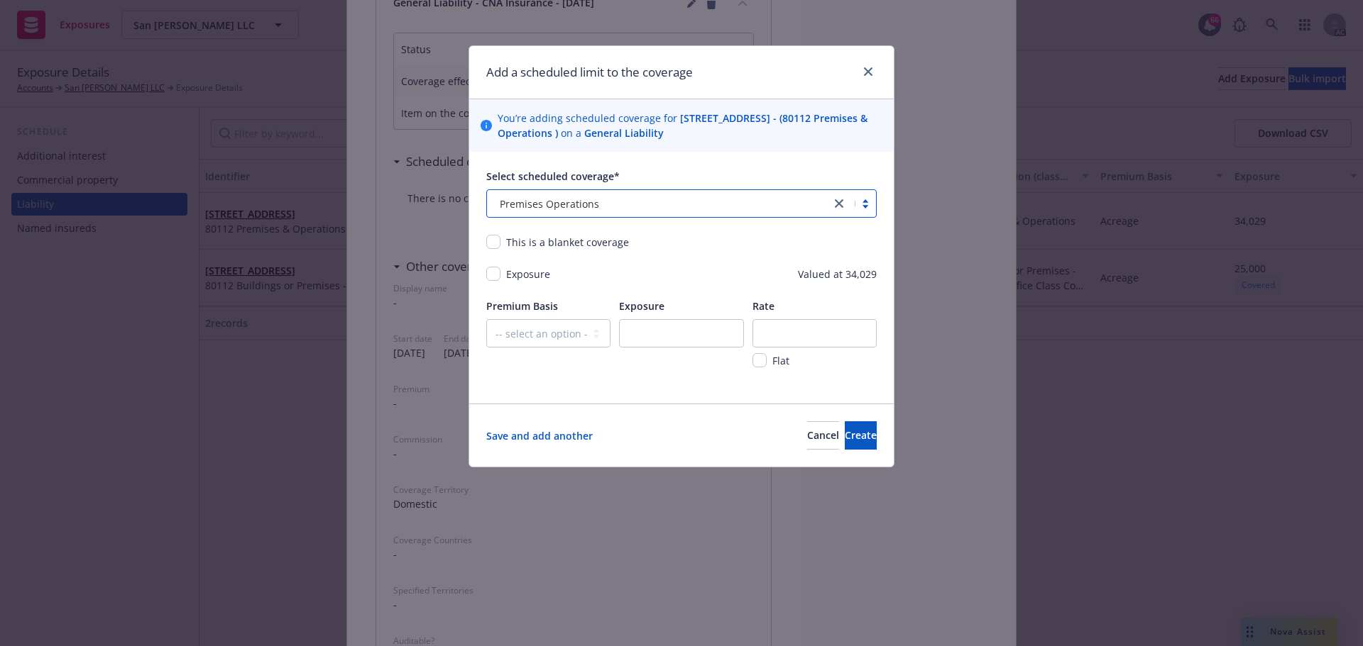
click at [495, 282] on div "Exposure" at bounding box center [519, 274] width 67 height 15
click at [495, 277] on input "checkbox" at bounding box center [493, 274] width 14 height 14
checkbox input "true"
click at [534, 329] on select "-- select an option -- Revenue ($) Payroll ($) Square footage Headcount Unit Ac…" at bounding box center [548, 333] width 124 height 28
select select "ACREAGE"
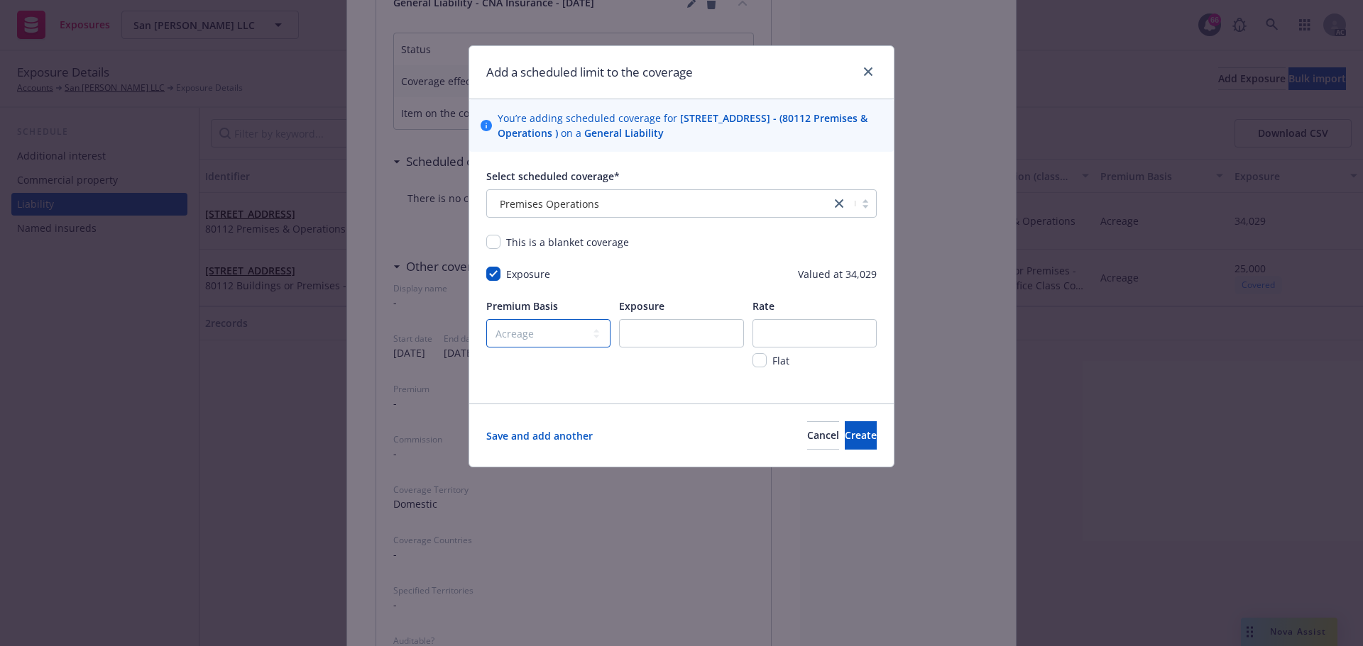
click at [486, 319] on select "-- select an option -- Revenue ($) Payroll ($) Square footage Headcount Unit Ac…" at bounding box center [548, 333] width 124 height 28
click at [821, 280] on span "Valued at 34,029" at bounding box center [837, 274] width 79 height 15
click at [670, 329] on input "number" at bounding box center [681, 333] width 124 height 28
type input "34029"
click at [854, 426] on button "Create" at bounding box center [860, 436] width 32 height 28
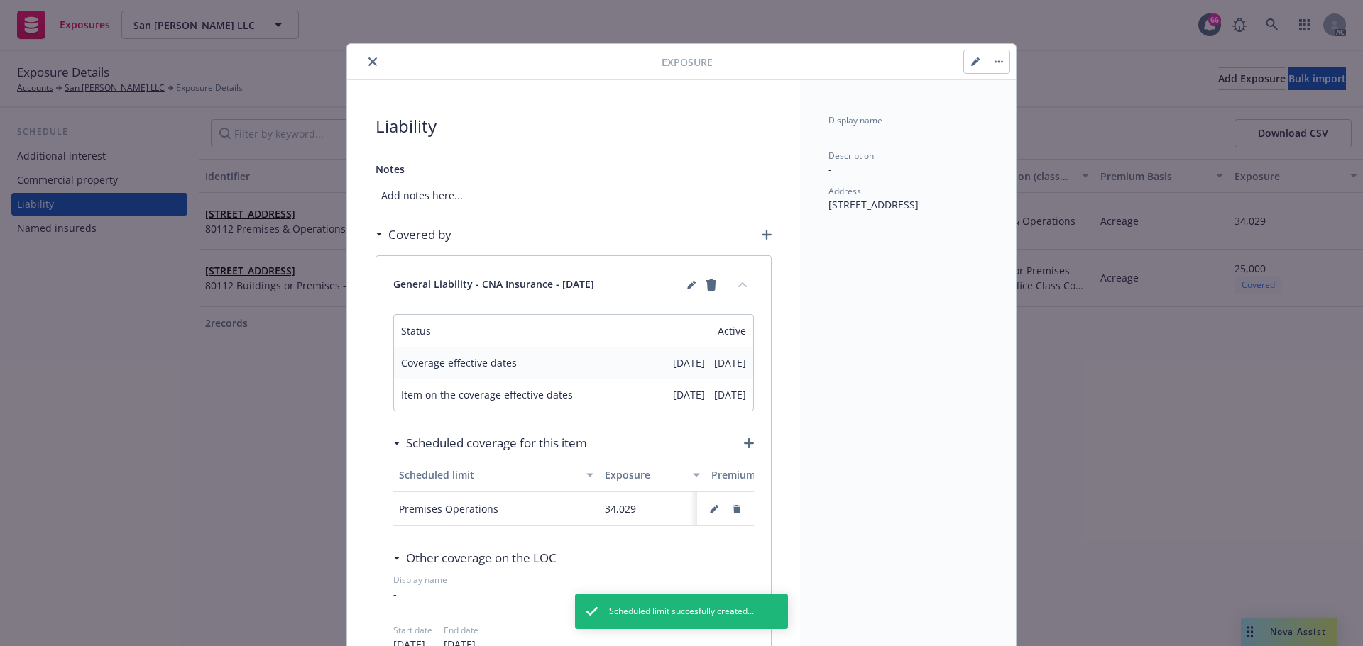
scroll to position [0, 0]
click at [368, 71] on button "close" at bounding box center [372, 63] width 17 height 17
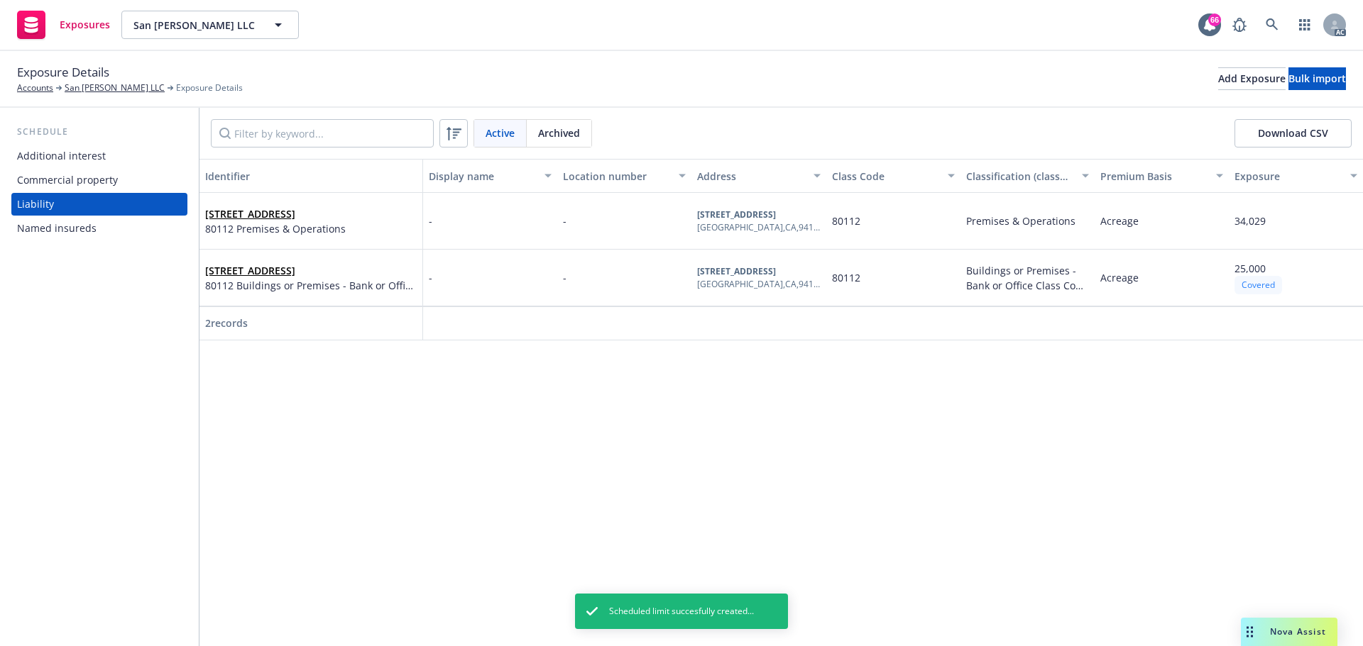
click at [515, 469] on div "Identifier Display name Location number Address Class Code Classification (clas…" at bounding box center [780, 403] width 1163 height 488
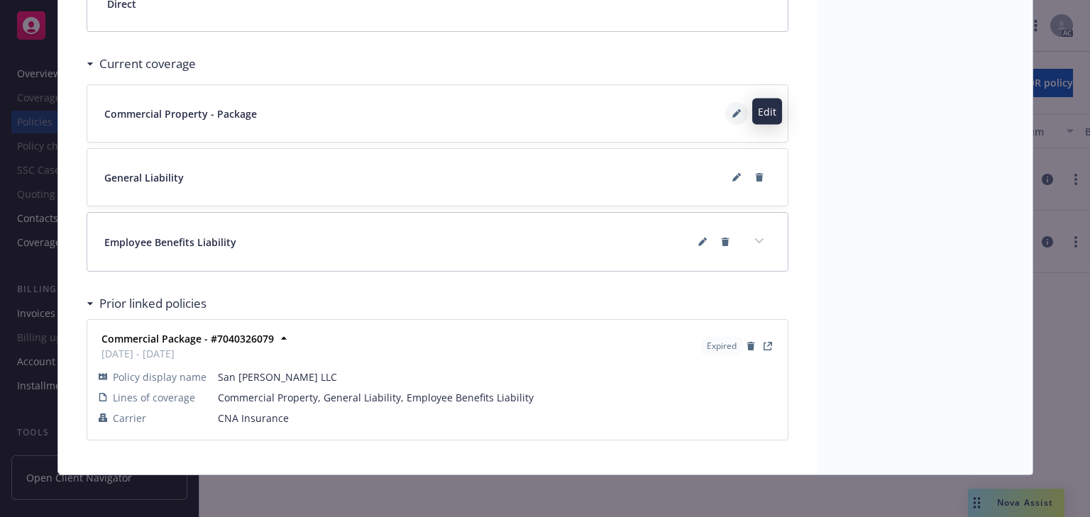
click at [735, 115] on icon at bounding box center [736, 113] width 9 height 9
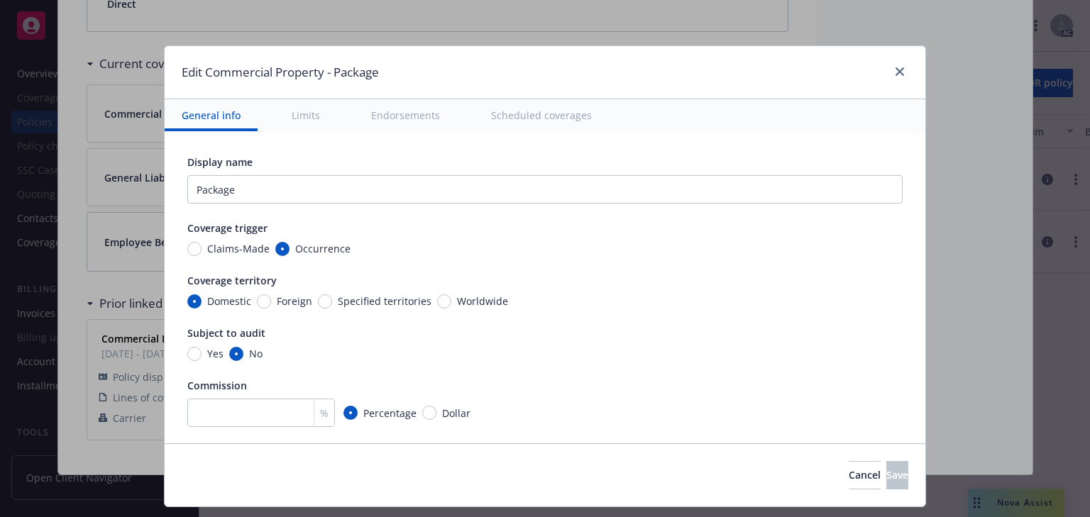
click at [535, 114] on button "Scheduled coverages" at bounding box center [541, 115] width 135 height 32
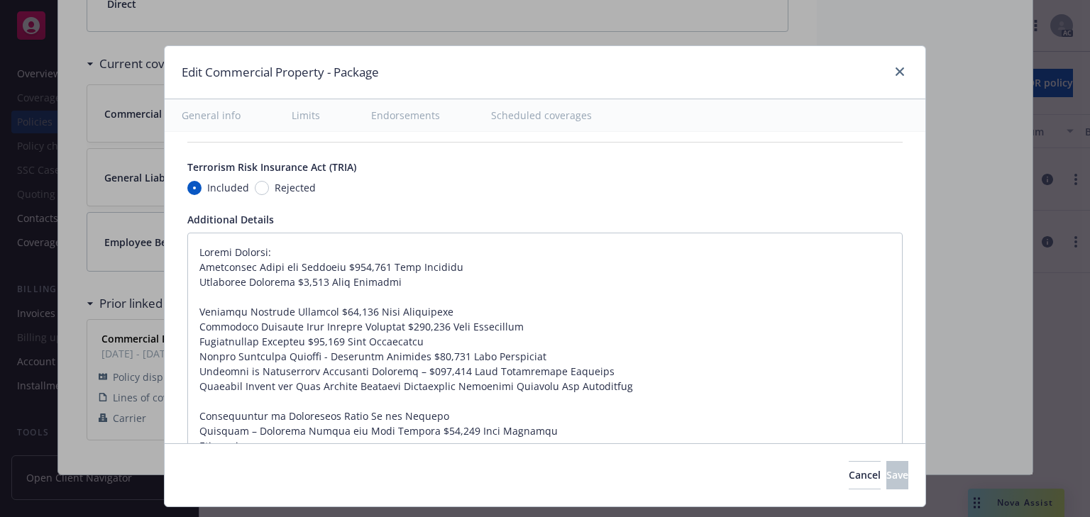
type textarea "x"
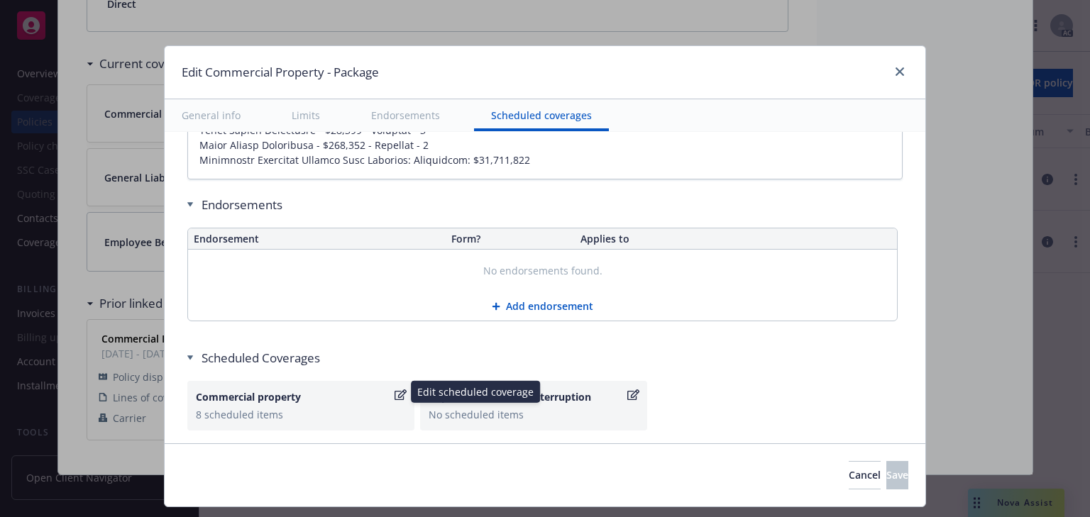
click at [395, 390] on icon "button" at bounding box center [401, 395] width 12 height 11
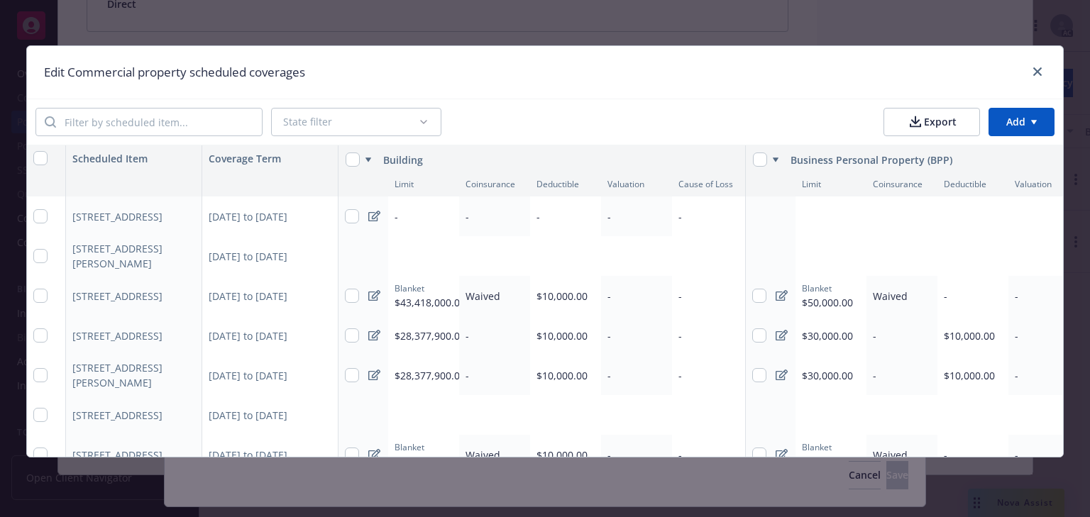
click at [395, 215] on span "-" at bounding box center [397, 216] width 4 height 13
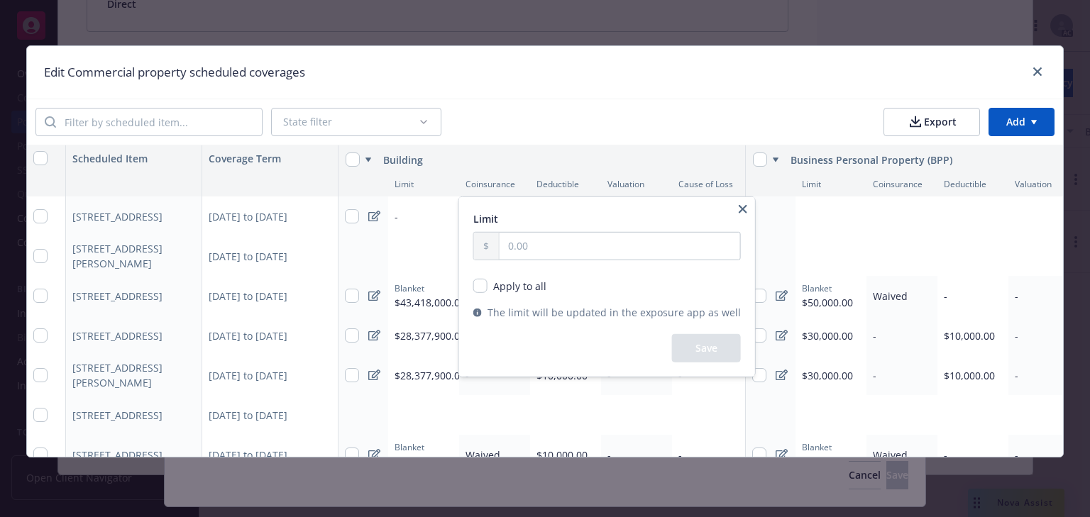
click at [366, 217] on html "Accounts Overview Coverage Policies Policy changes SSC Cases Quoting plans Cont…" at bounding box center [545, 258] width 1090 height 517
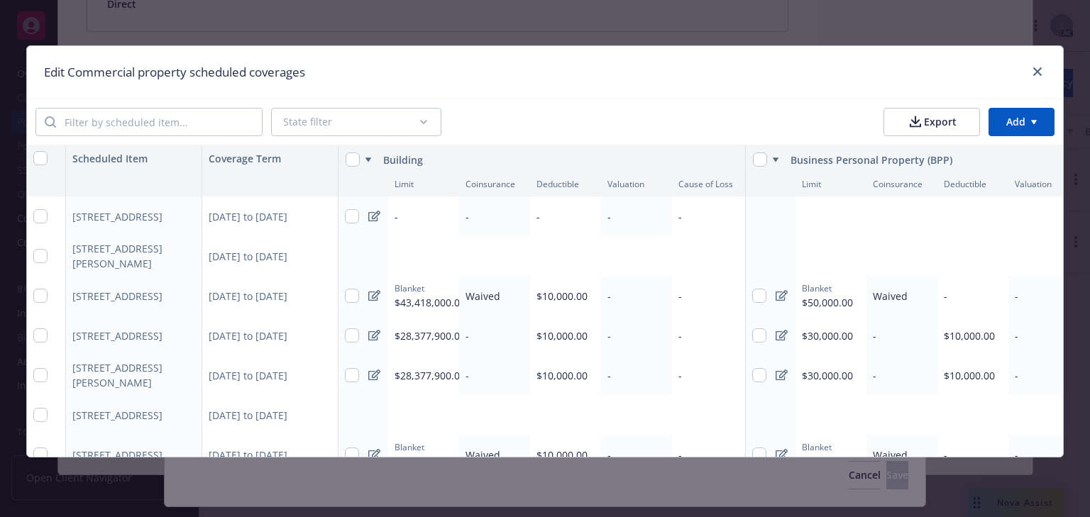
click at [368, 217] on icon at bounding box center [374, 216] width 12 height 11
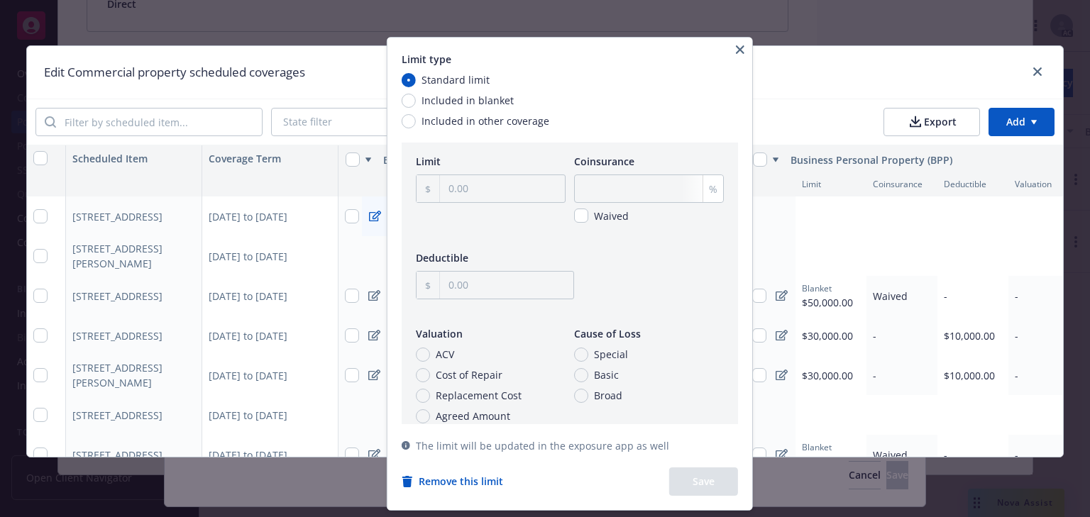
click at [468, 101] on span "Included in blanket" at bounding box center [468, 100] width 92 height 15
click at [416, 101] on input "Included in blanket" at bounding box center [409, 101] width 14 height 14
radio input "true"
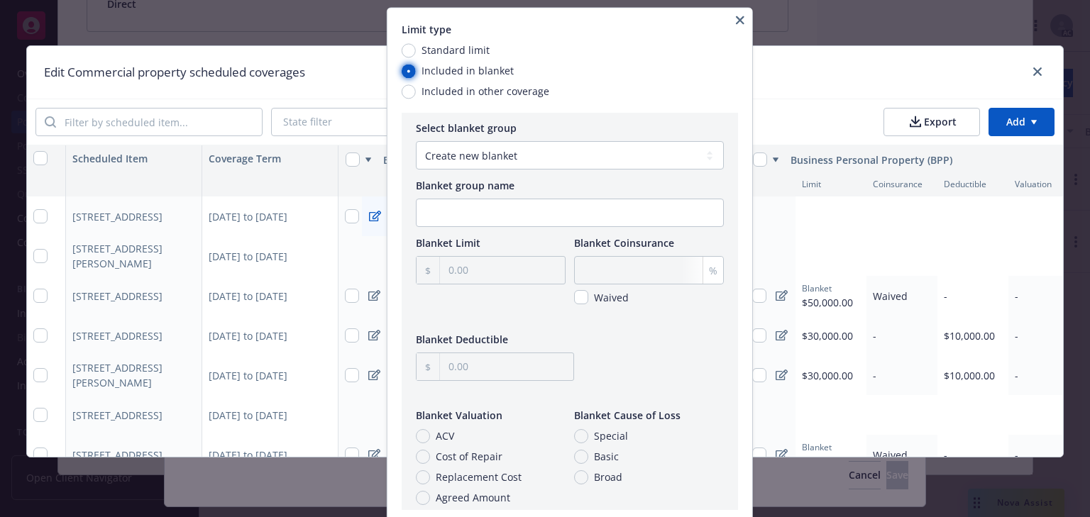
scroll to position [0, 0]
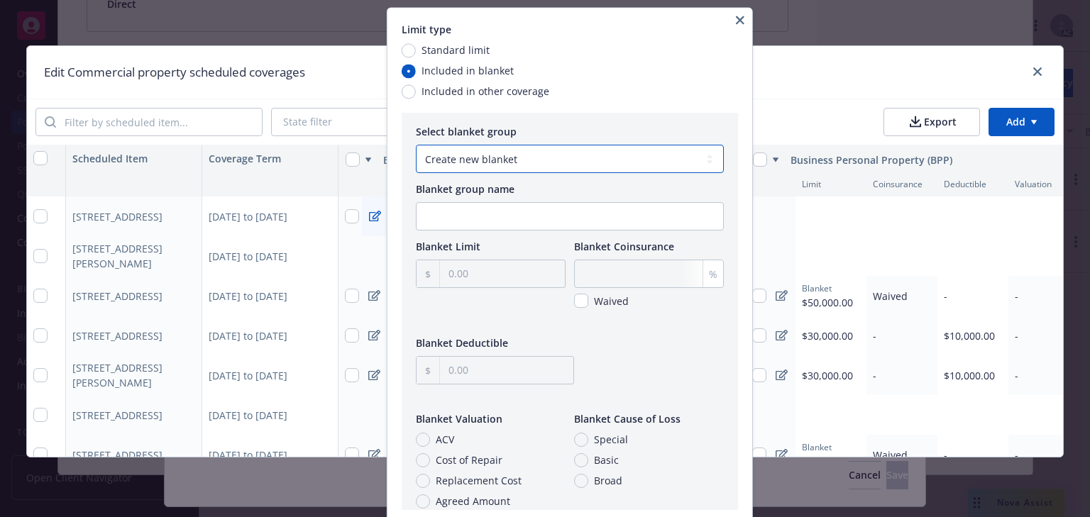
click at [493, 158] on select "Create new blanket Building blanket - $43,418,000" at bounding box center [570, 159] width 308 height 28
select select "3752b59f-d61a-4766-9122-84c57e7f3ade"
click at [416, 145] on select "Create new blanket Building blanket - $43,418,000" at bounding box center [570, 159] width 308 height 28
type input "43,418,000.00"
checkbox input "true"
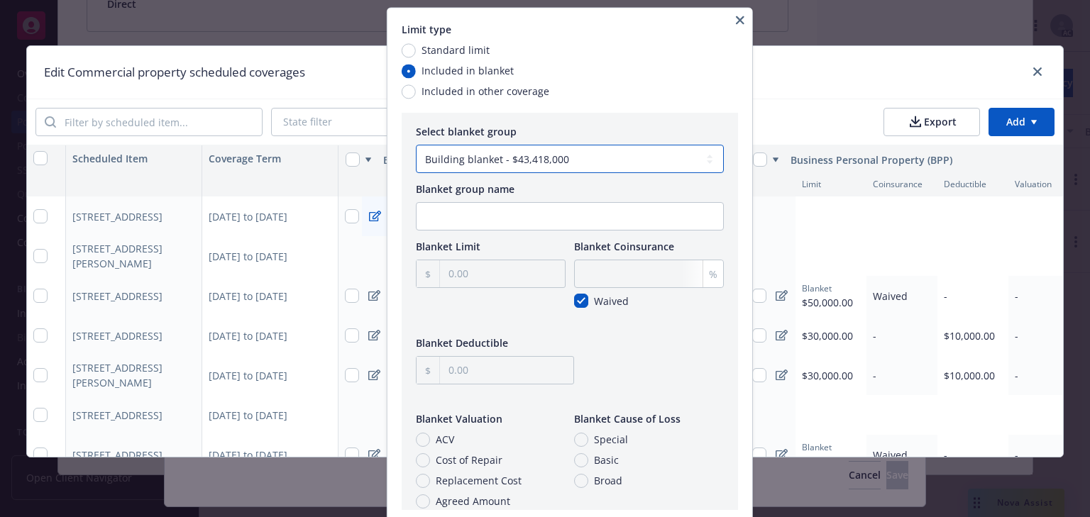
type input "10,000.00"
click at [744, 21] on icon "button" at bounding box center [740, 20] width 9 height 9
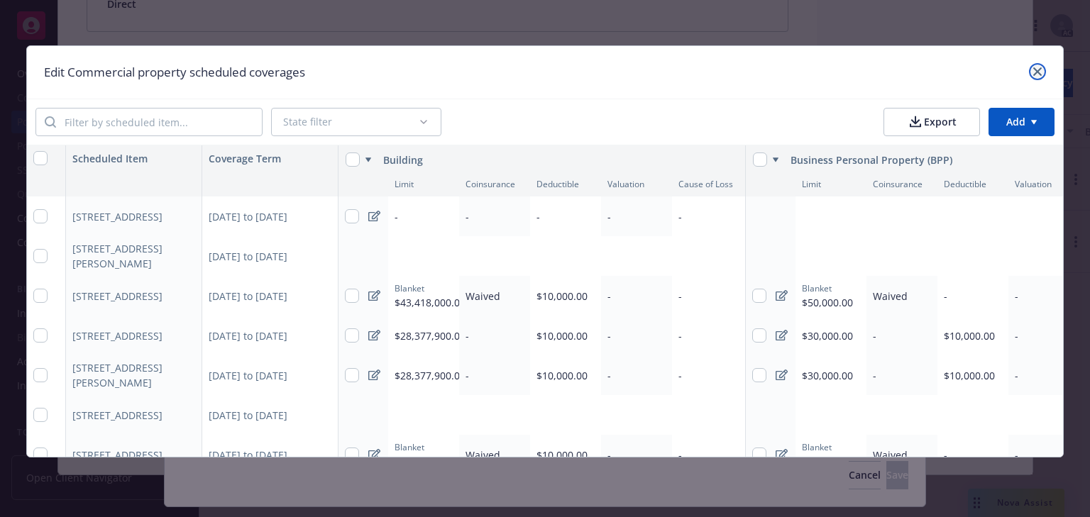
click at [1042, 72] on icon "close" at bounding box center [1037, 71] width 9 height 9
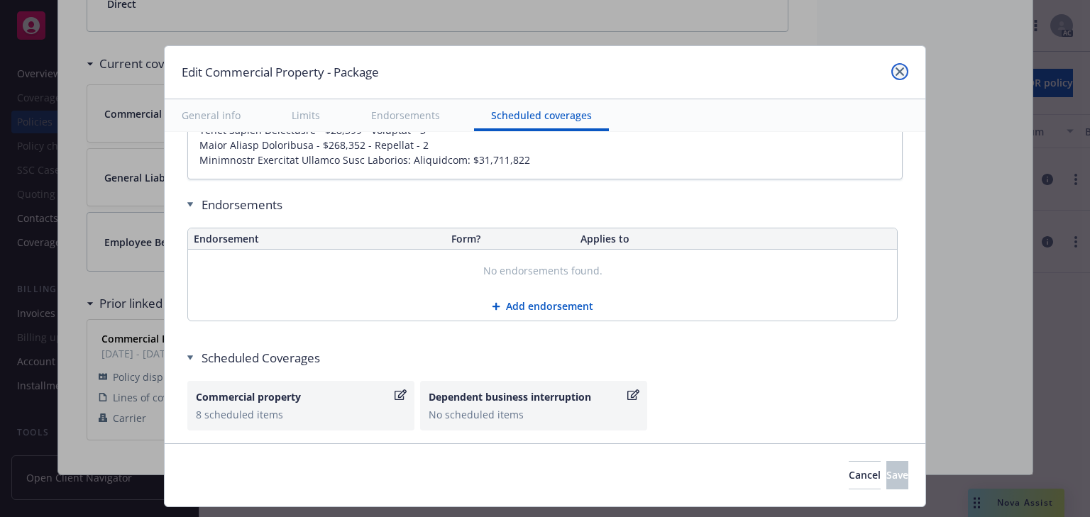
click at [896, 69] on icon "close" at bounding box center [900, 71] width 9 height 9
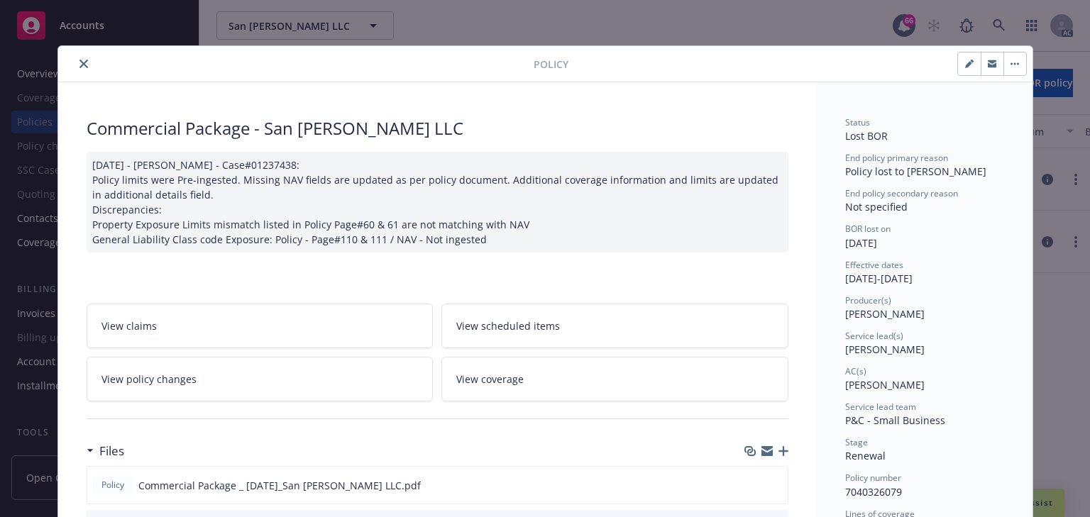
click at [849, 349] on span "Adessa Owens" at bounding box center [884, 349] width 79 height 13
copy span "Adessa"
click at [921, 232] on div "BOR lost on" at bounding box center [924, 229] width 159 height 12
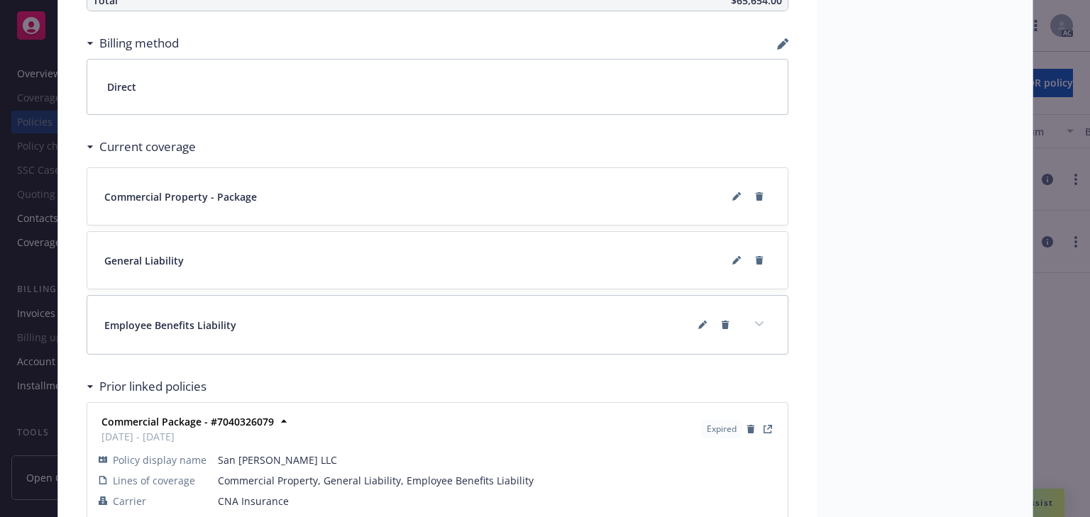
scroll to position [1184, 0]
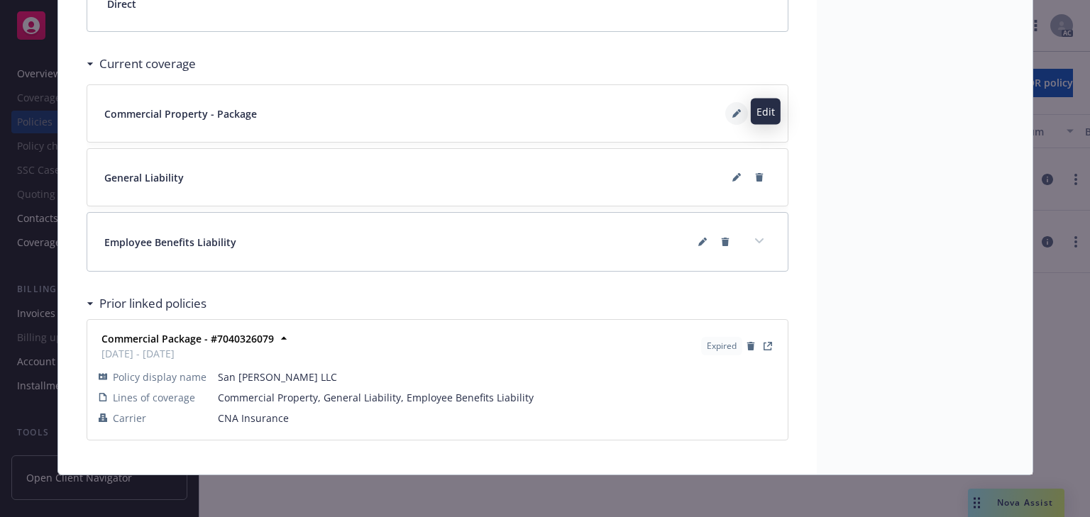
click at [727, 111] on button at bounding box center [736, 113] width 23 height 23
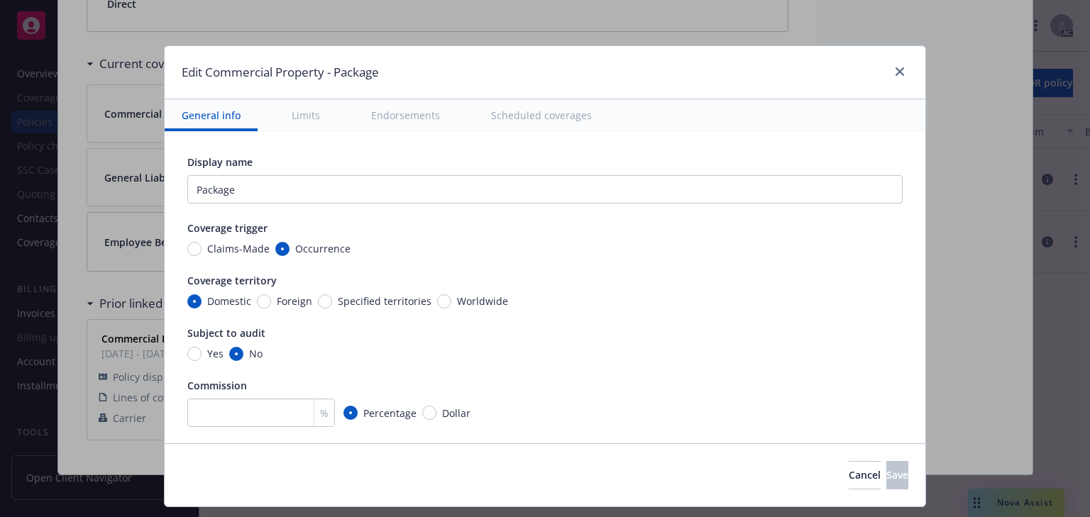
click at [573, 116] on button "Scheduled coverages" at bounding box center [541, 115] width 135 height 32
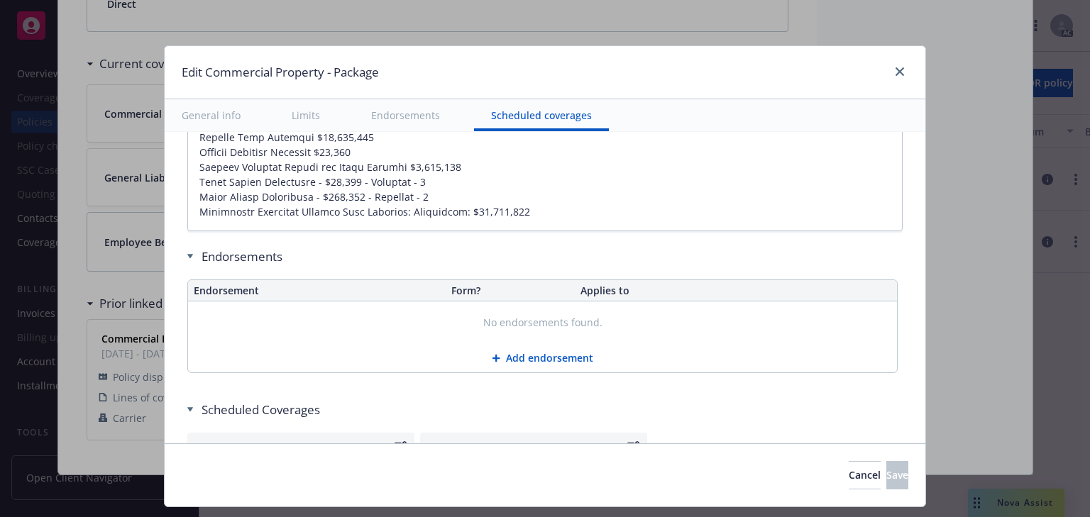
scroll to position [5508, 0]
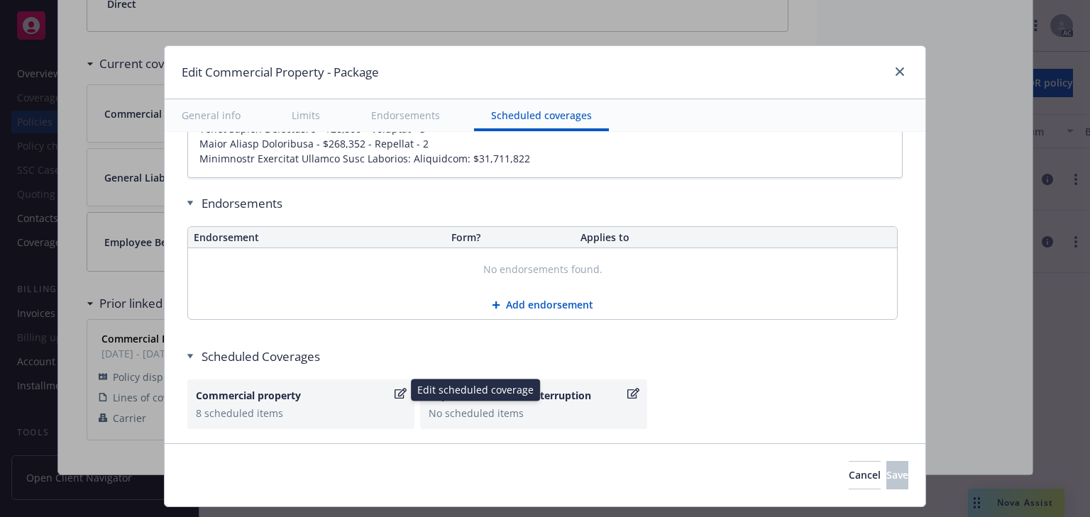
click at [396, 388] on icon "button" at bounding box center [401, 393] width 12 height 11
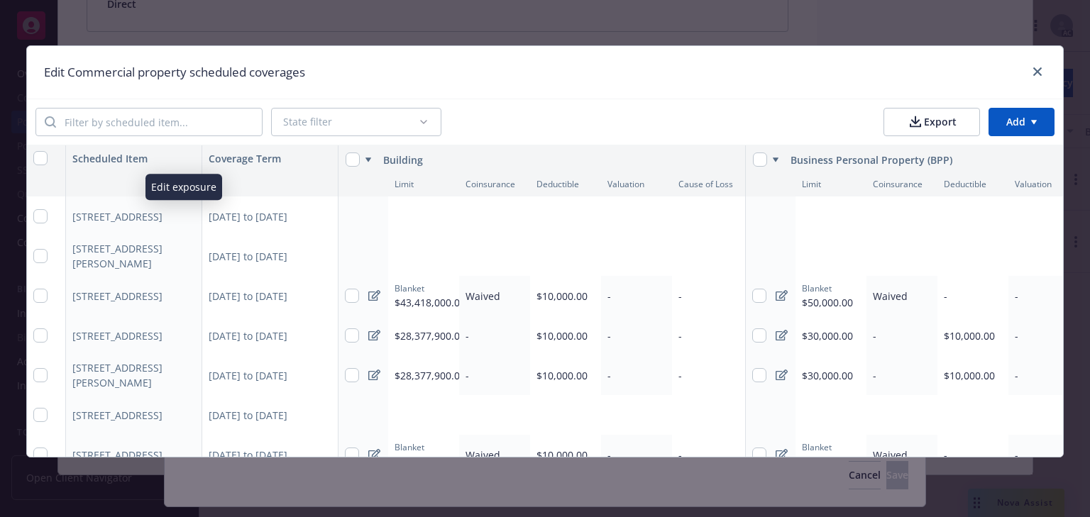
click at [184, 216] on icon "button" at bounding box center [186, 217] width 7 height 7
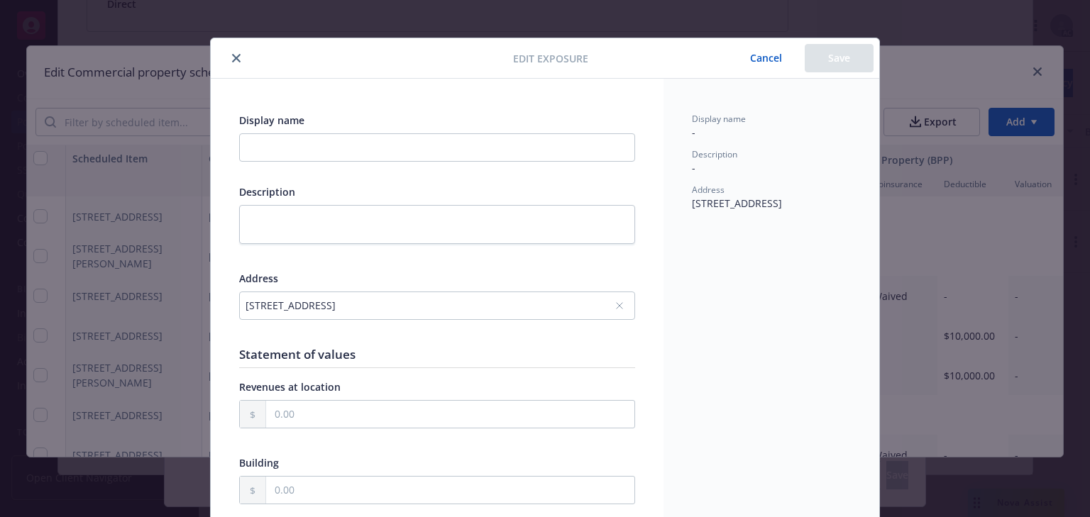
scroll to position [0, 0]
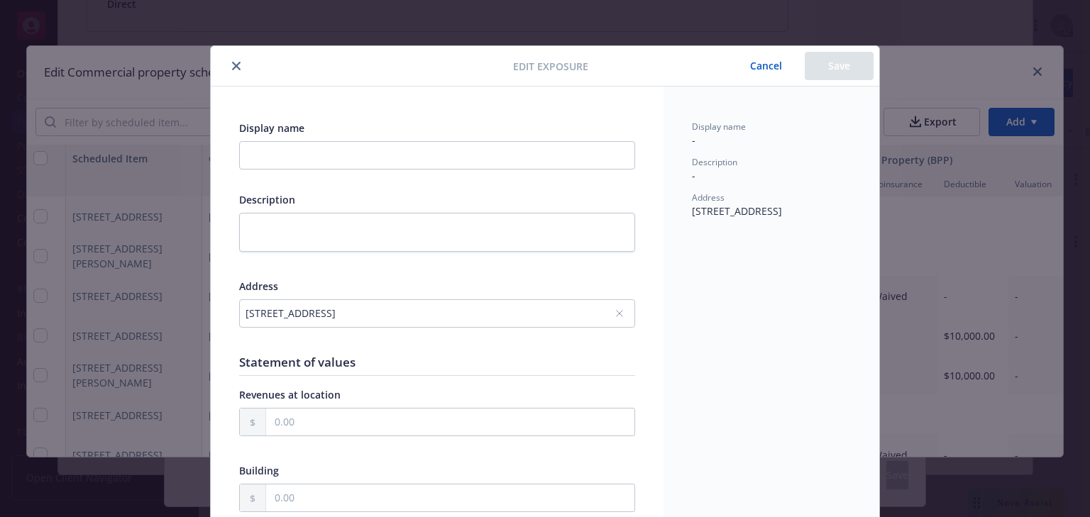
click at [232, 68] on icon "close" at bounding box center [236, 66] width 9 height 9
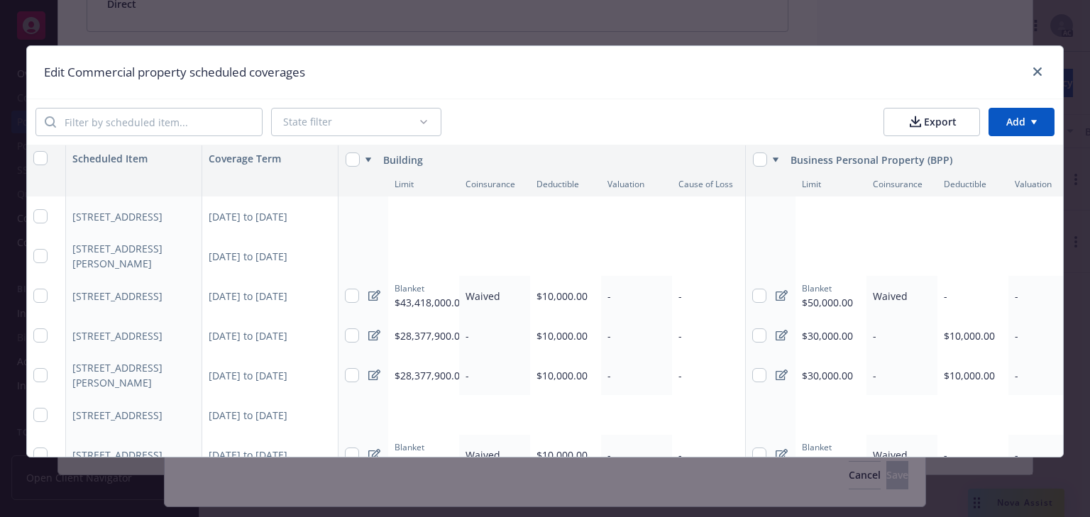
click at [414, 219] on div "Add limit" at bounding box center [412, 217] width 35 height 12
type textarea "x"
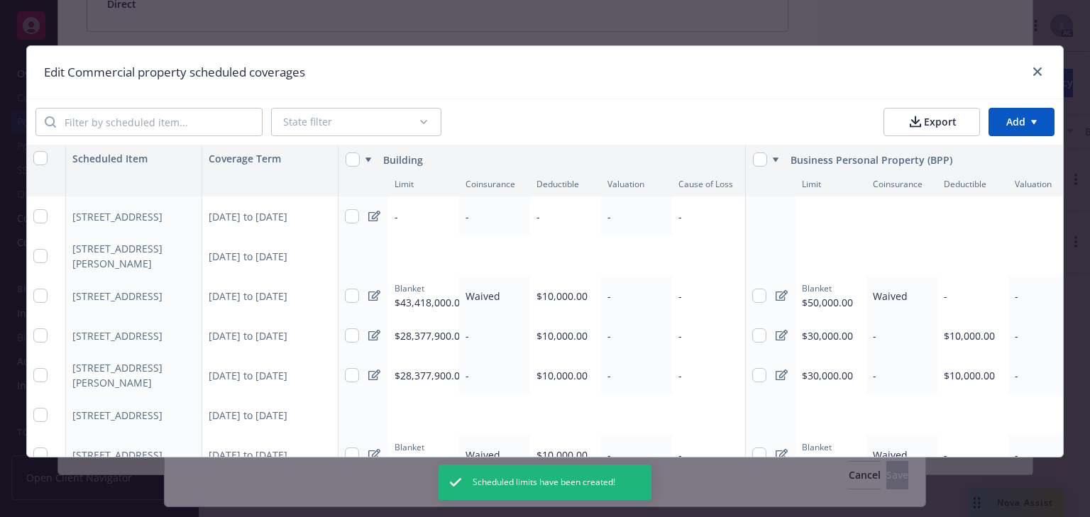
click at [368, 216] on icon at bounding box center [374, 216] width 12 height 11
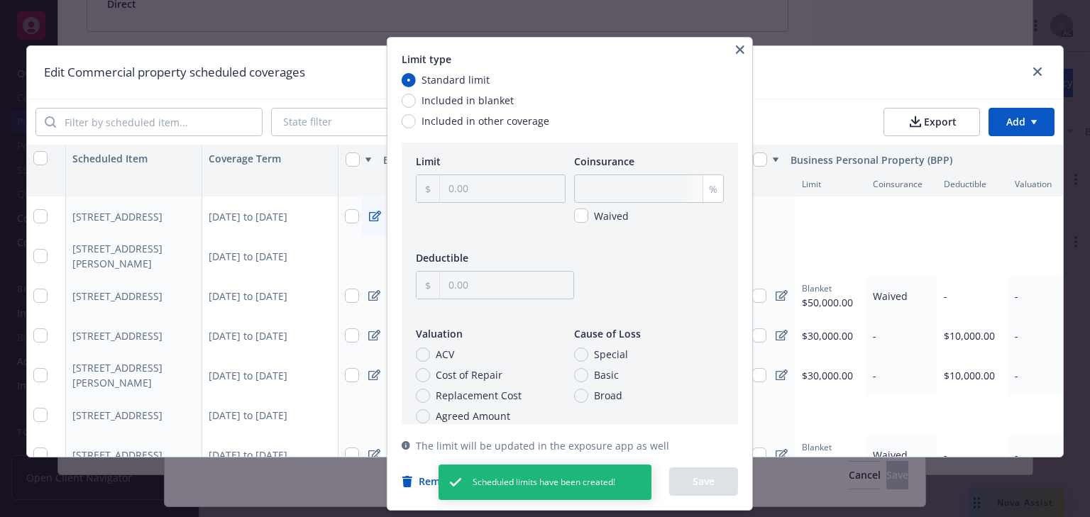
click at [481, 97] on span "Included in blanket" at bounding box center [468, 100] width 92 height 15
click at [416, 97] on input "Included in blanket" at bounding box center [409, 101] width 14 height 14
radio input "true"
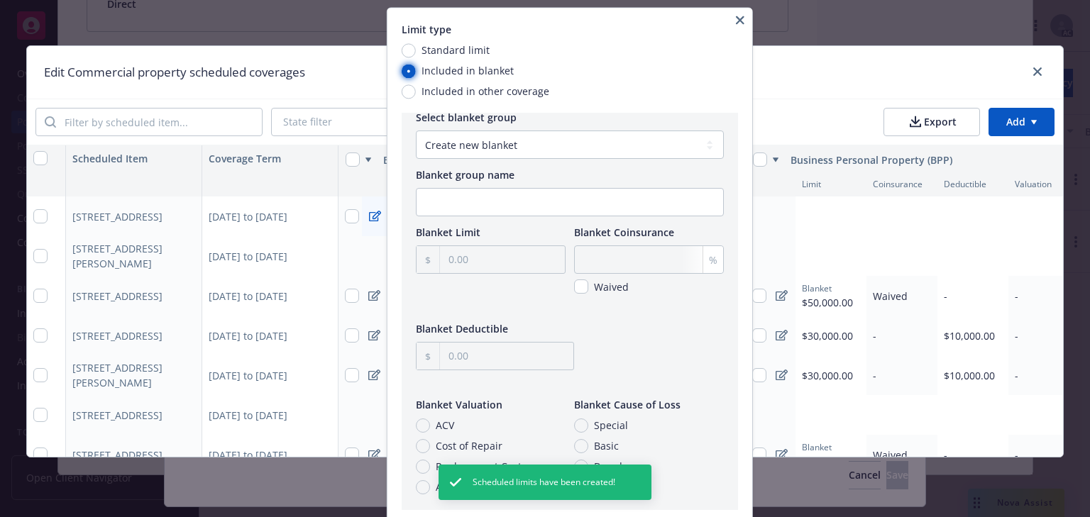
scroll to position [18, 0]
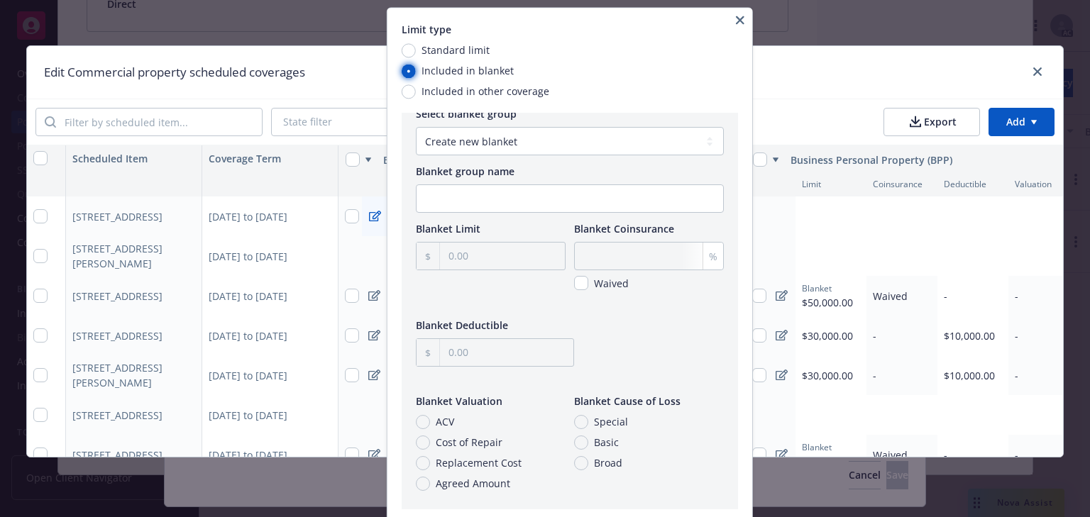
type textarea "x"
click at [582, 145] on select "Create new blanket Building blanket - $43,418,000" at bounding box center [570, 141] width 308 height 28
select select "3752b59f-d61a-4766-9122-84c57e7f3ade"
click at [416, 127] on select "Create new blanket Building blanket - $43,418,000" at bounding box center [570, 141] width 308 height 28
type input "43,418,000.00"
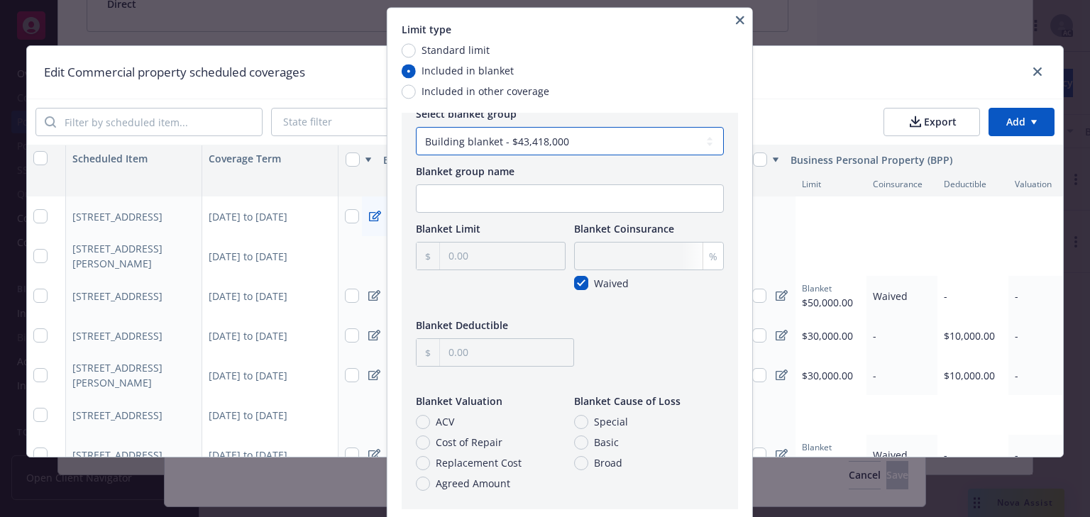
checkbox input "true"
type input "10,000.00"
type textarea "x"
click at [744, 20] on icon "button" at bounding box center [740, 20] width 9 height 9
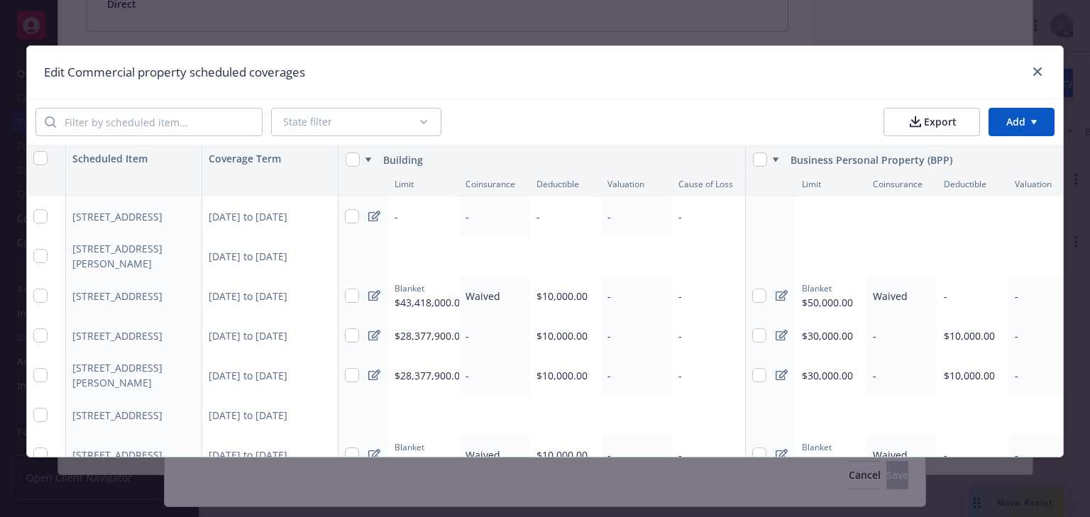
click at [395, 218] on span "-" at bounding box center [397, 216] width 4 height 13
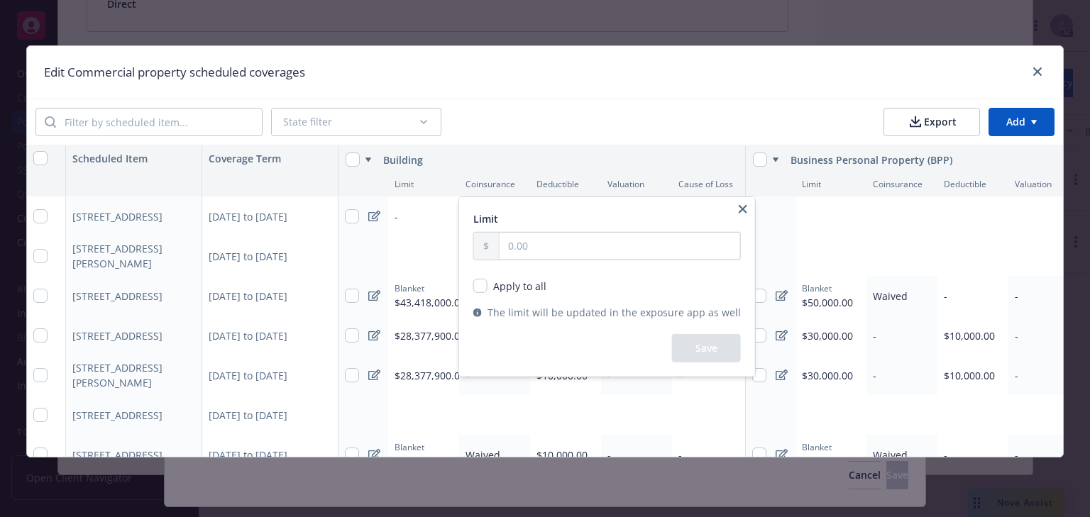
click at [370, 216] on html "Accounts Overview Coverage Policies Policy changes SSC Cases Quoting plans Cont…" at bounding box center [545, 258] width 1090 height 517
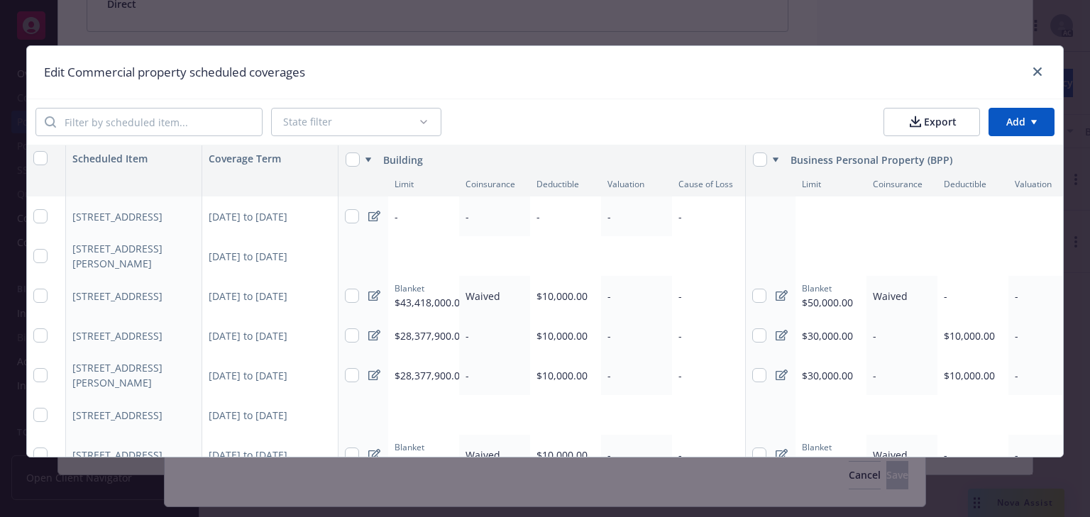
click at [370, 216] on icon at bounding box center [374, 216] width 12 height 11
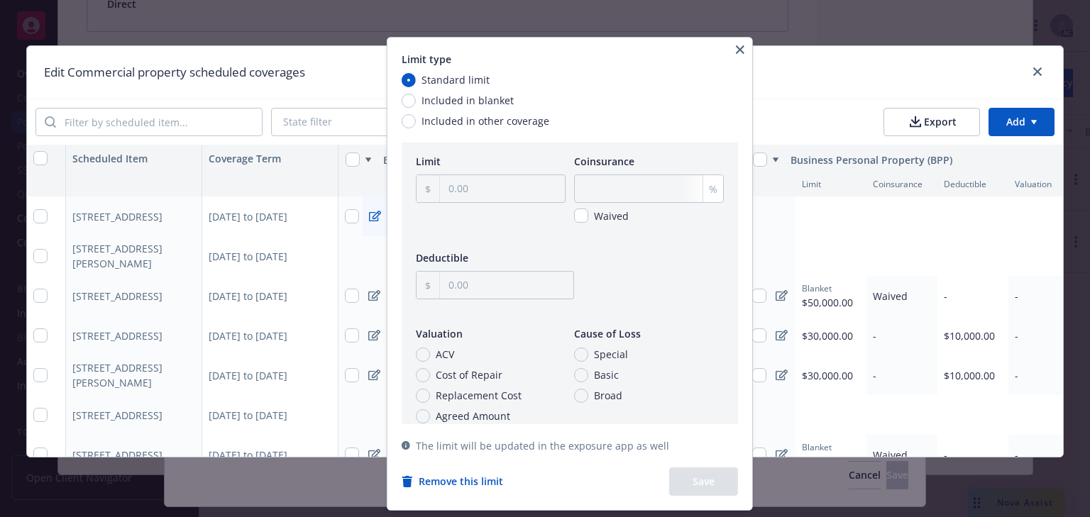
click at [467, 102] on span "Included in blanket" at bounding box center [468, 100] width 92 height 15
click at [416, 102] on input "Included in blanket" at bounding box center [409, 101] width 14 height 14
radio input "true"
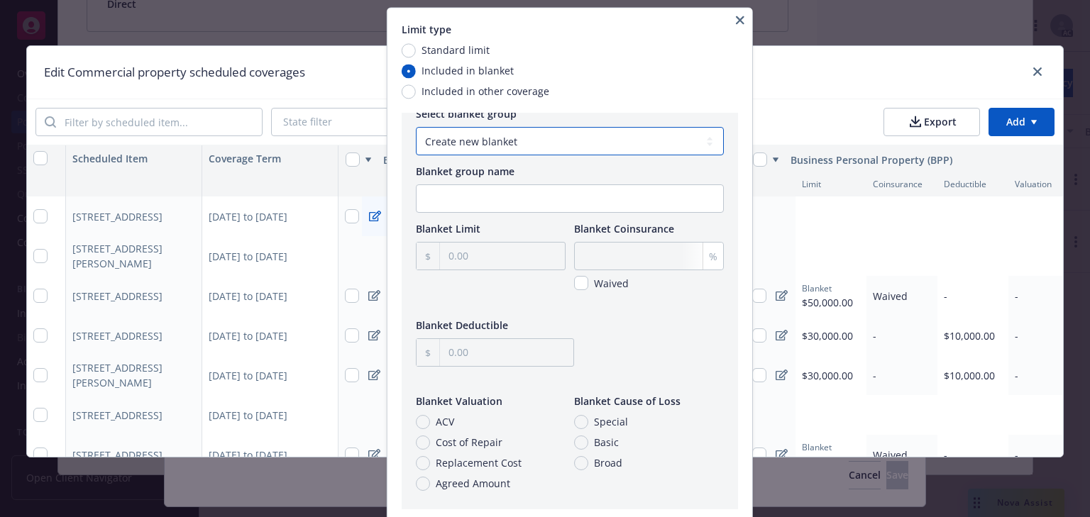
click at [508, 139] on select "Create new blanket Building blanket - $43,418,000" at bounding box center [570, 141] width 308 height 28
select select "3752b59f-d61a-4766-9122-84c57e7f3ade"
click at [416, 127] on select "Create new blanket Building blanket - $43,418,000" at bounding box center [570, 141] width 308 height 28
type input "43,418,000.00"
checkbox input "true"
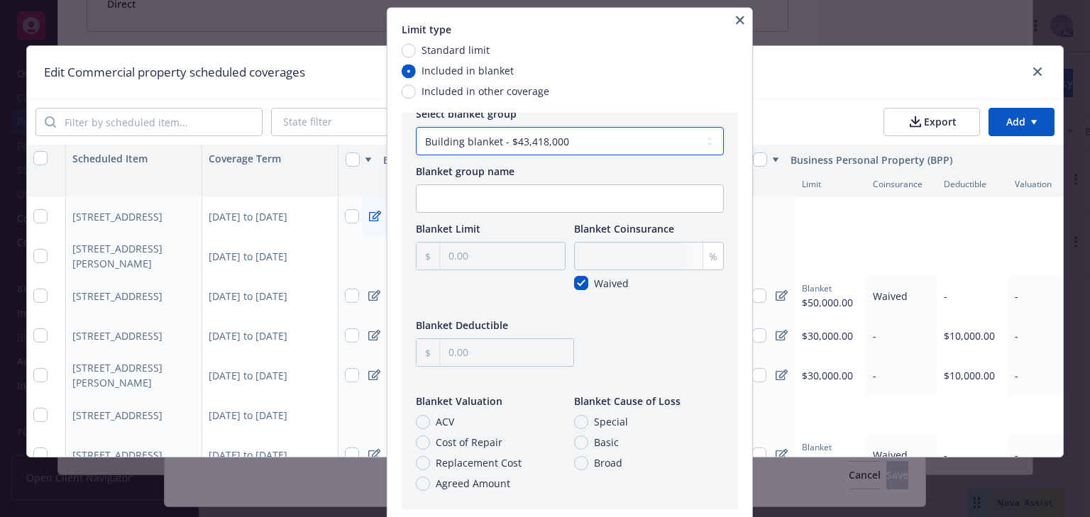
type input "10,000.00"
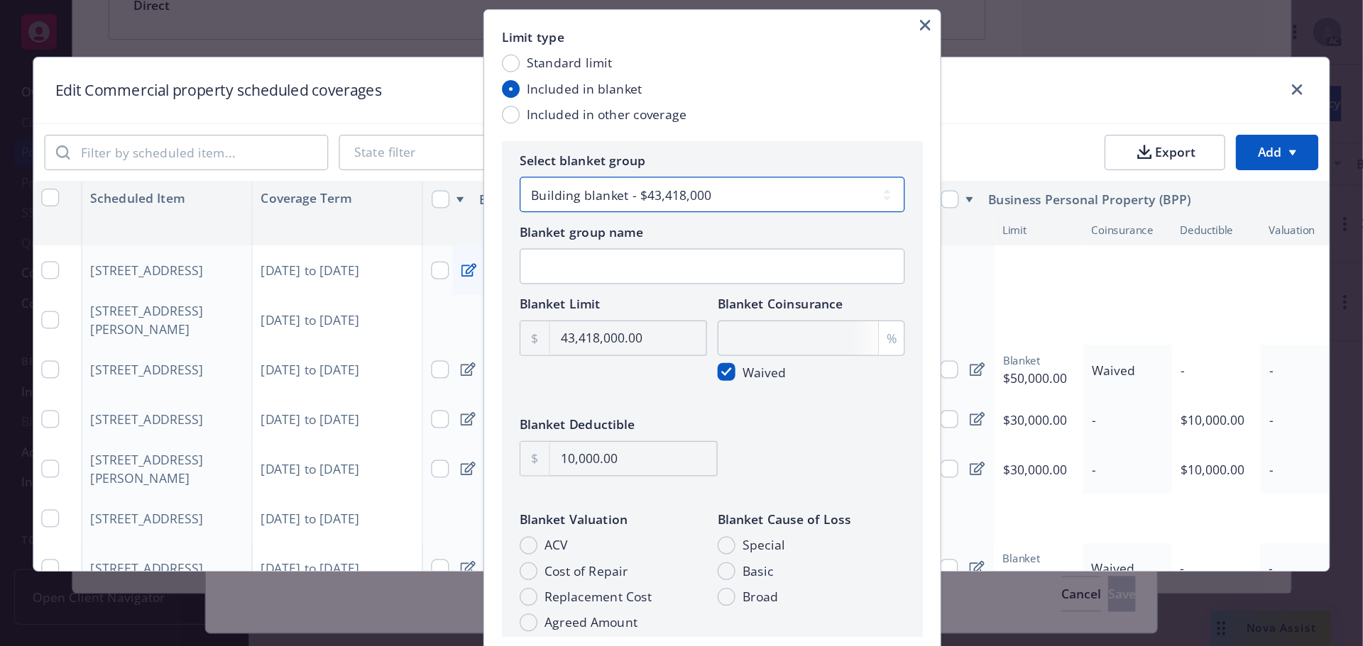
scroll to position [0, 0]
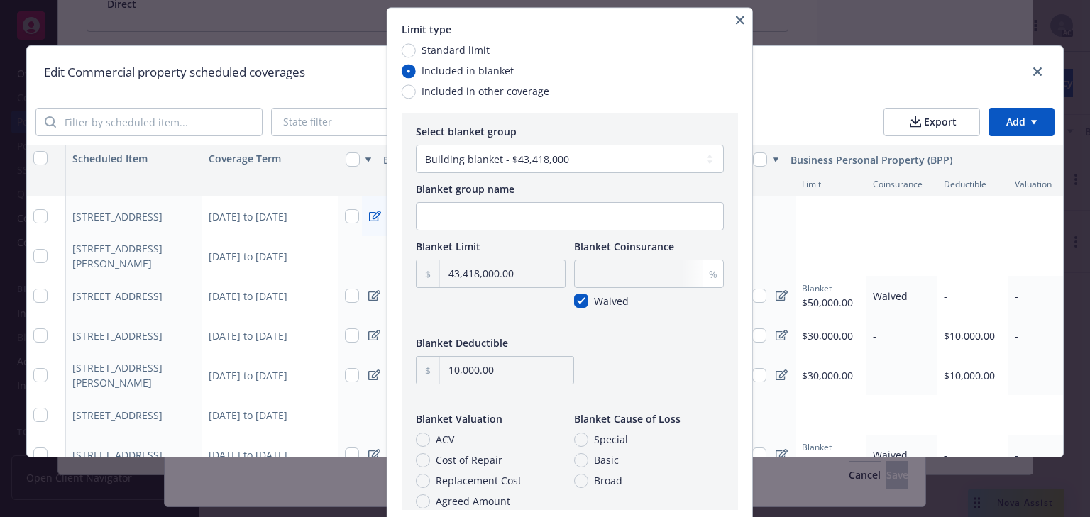
drag, startPoint x: 644, startPoint y: 33, endPoint x: 617, endPoint y: 11, distance: 34.8
click at [617, 11] on div "Limit type Standard limit Included in blanket Included in other coverage Select…" at bounding box center [569, 287] width 365 height 558
click at [803, 246] on html "Accounts Overview Coverage Policies Policy changes SSC Cases Quoting plans Cont…" at bounding box center [545, 258] width 1090 height 517
click at [752, 238] on div "Limit type Standard limit Included in blanket Included in other coverage Select…" at bounding box center [569, 287] width 365 height 558
click at [715, 75] on div "Standard limit Included in blanket Included in other coverage" at bounding box center [570, 71] width 336 height 56
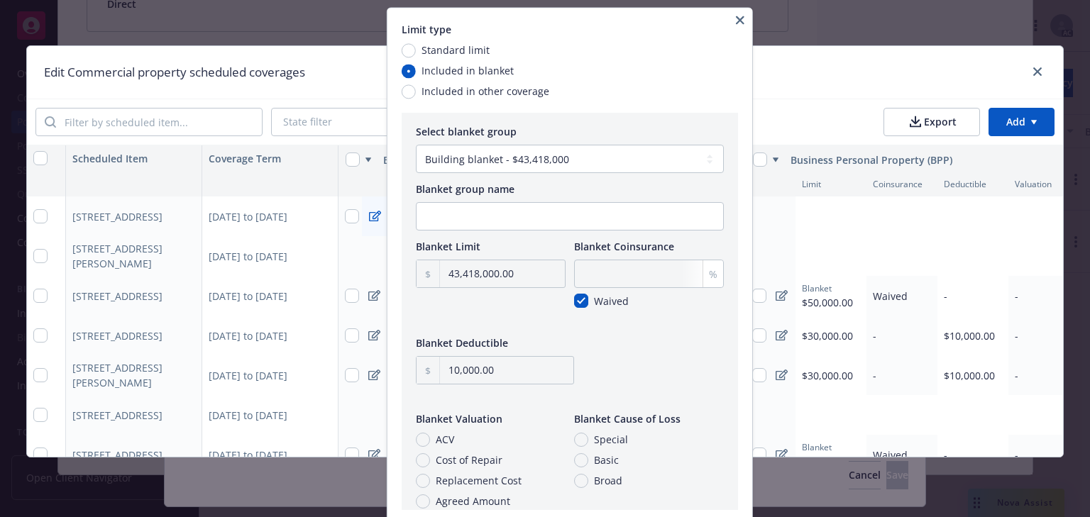
click at [873, 33] on html "Accounts Overview Coverage Policies Policy changes SSC Cases Quoting plans Cont…" at bounding box center [545, 258] width 1090 height 517
click at [872, 23] on html "Accounts Overview Coverage Policies Policy changes SSC Cases Quoting plans Cont…" at bounding box center [545, 258] width 1090 height 517
click at [744, 18] on icon "button" at bounding box center [740, 20] width 9 height 9
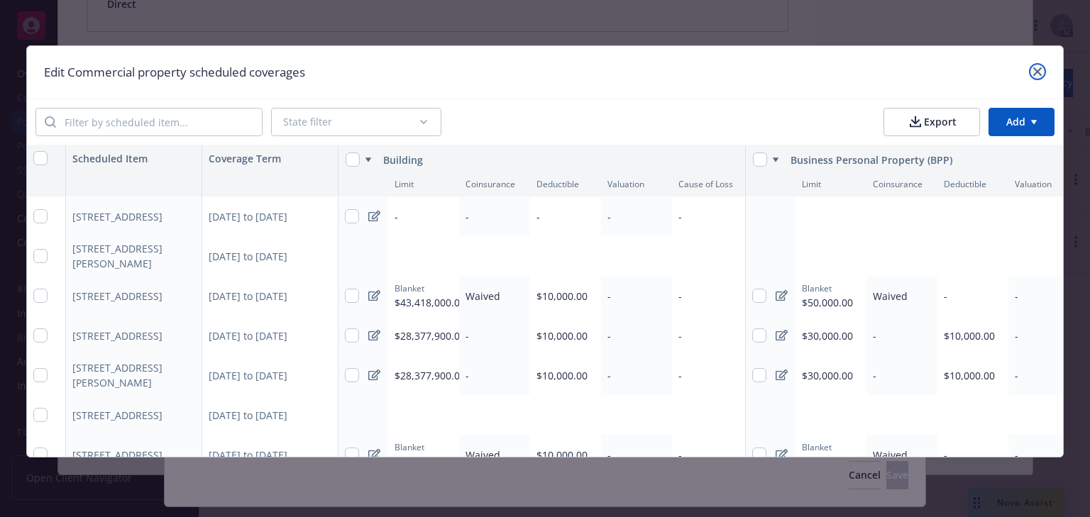
click at [1042, 75] on icon "close" at bounding box center [1037, 71] width 9 height 9
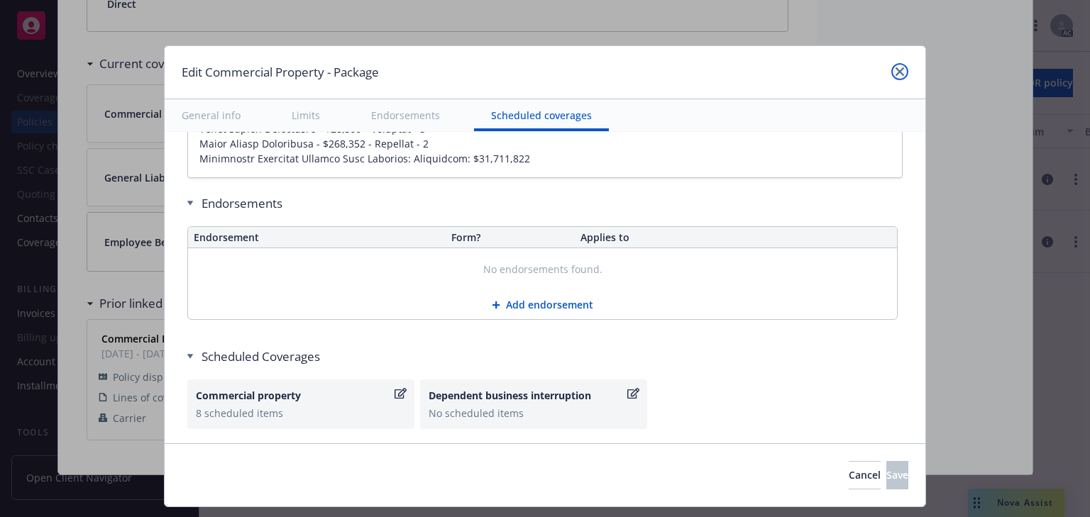
click at [896, 72] on icon "close" at bounding box center [900, 71] width 9 height 9
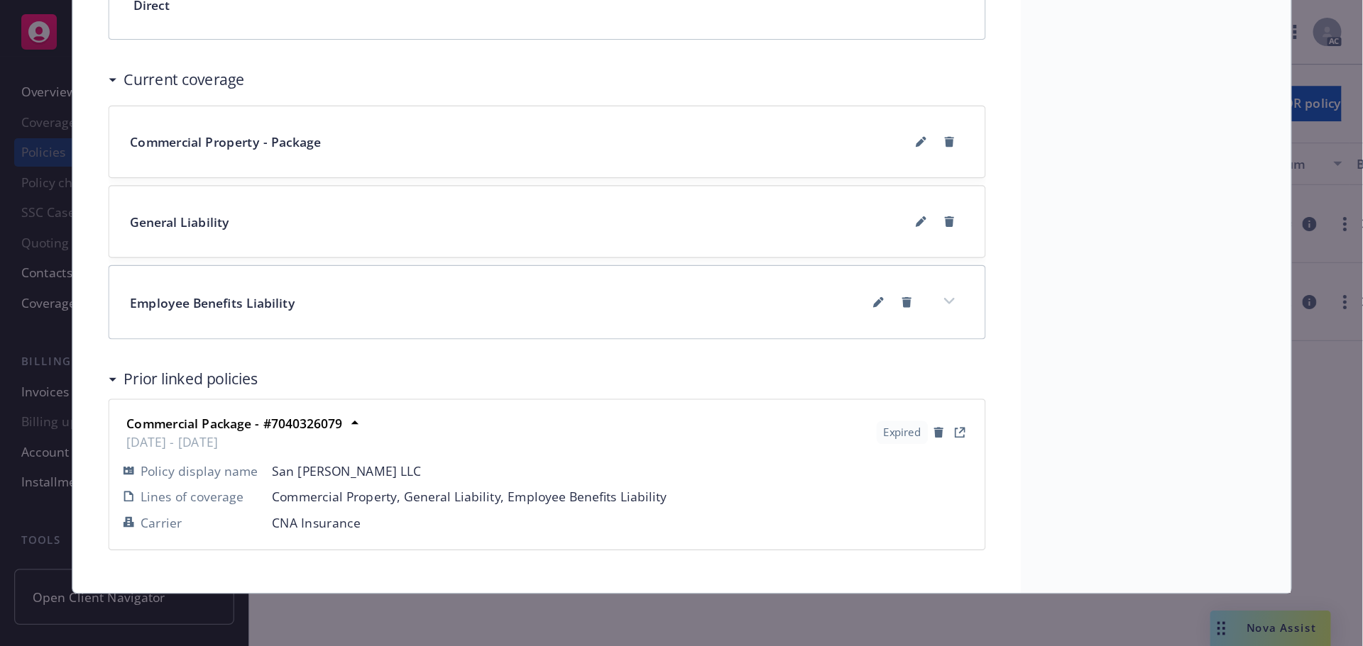
scroll to position [1058, 0]
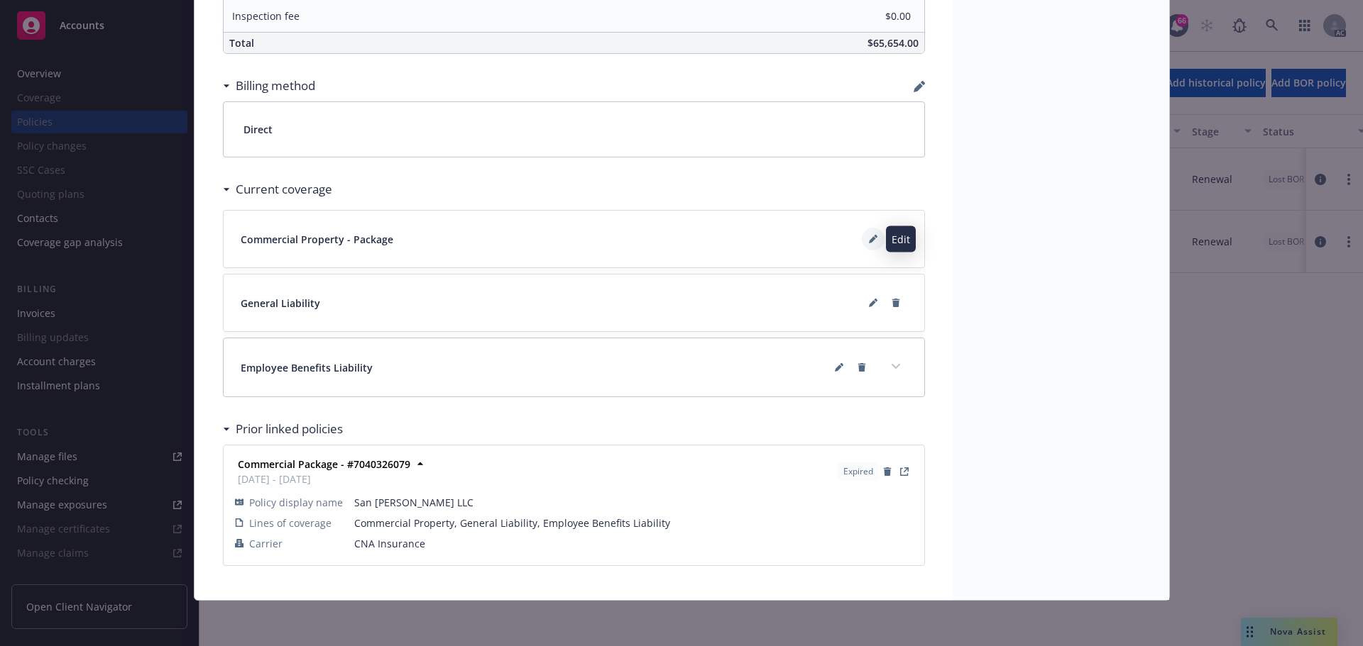
click at [874, 236] on icon at bounding box center [876, 237] width 4 height 4
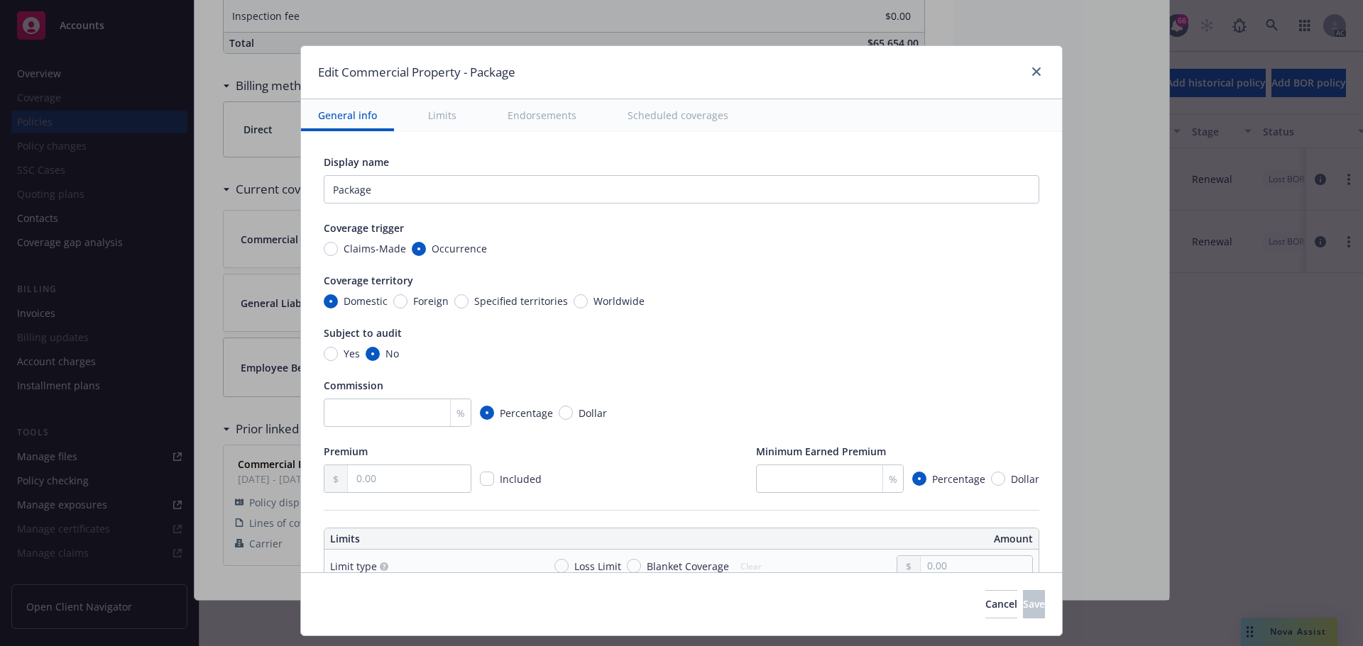
click at [623, 125] on button "Scheduled coverages" at bounding box center [677, 115] width 135 height 32
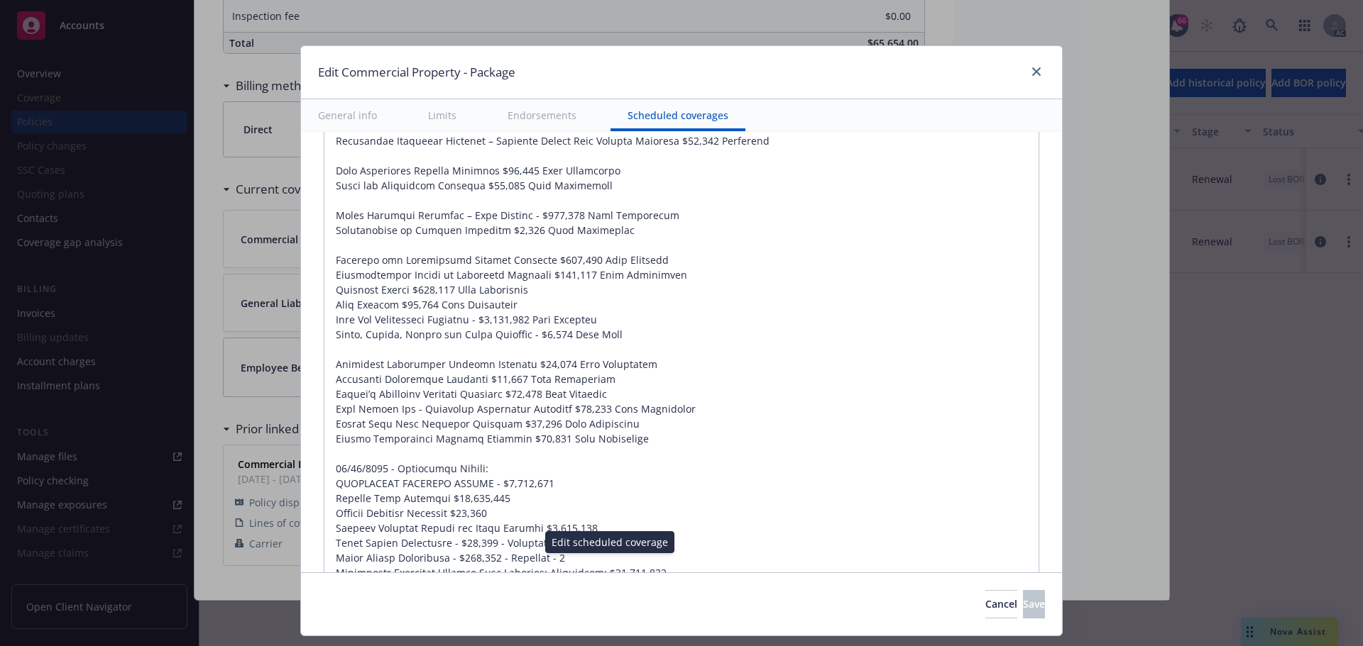
scroll to position [5393, 0]
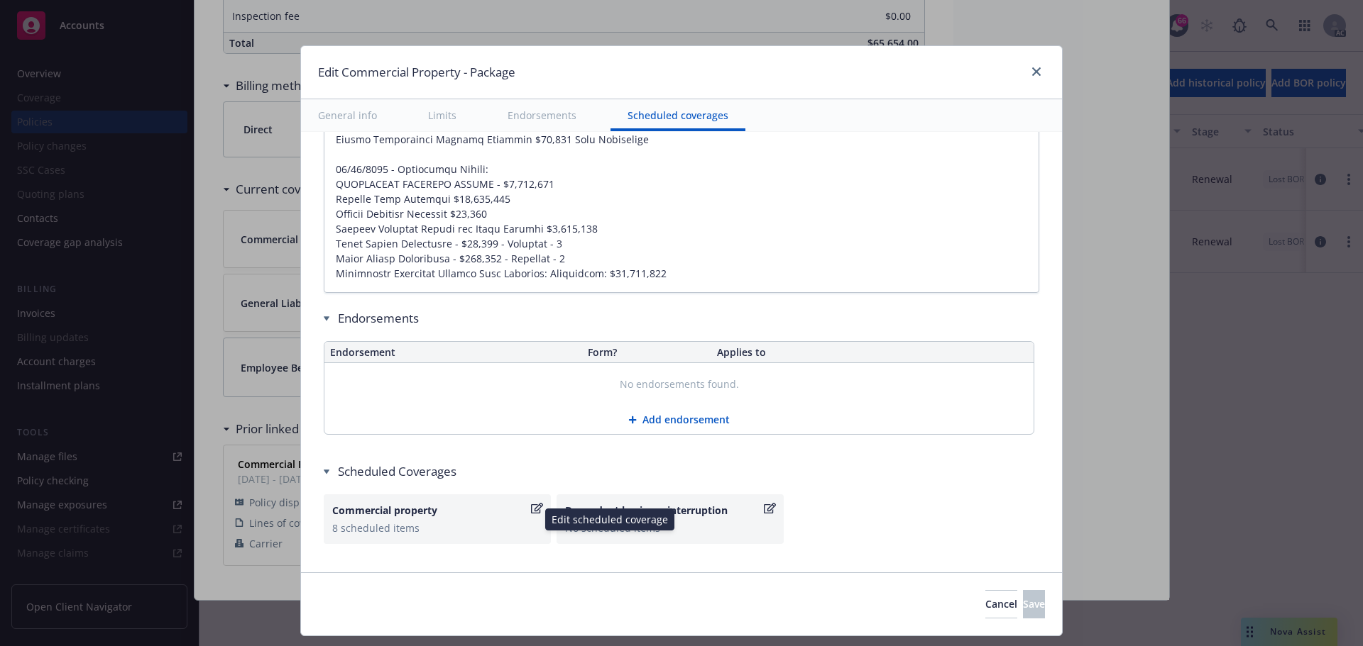
click at [531, 506] on icon "button" at bounding box center [537, 508] width 12 height 11
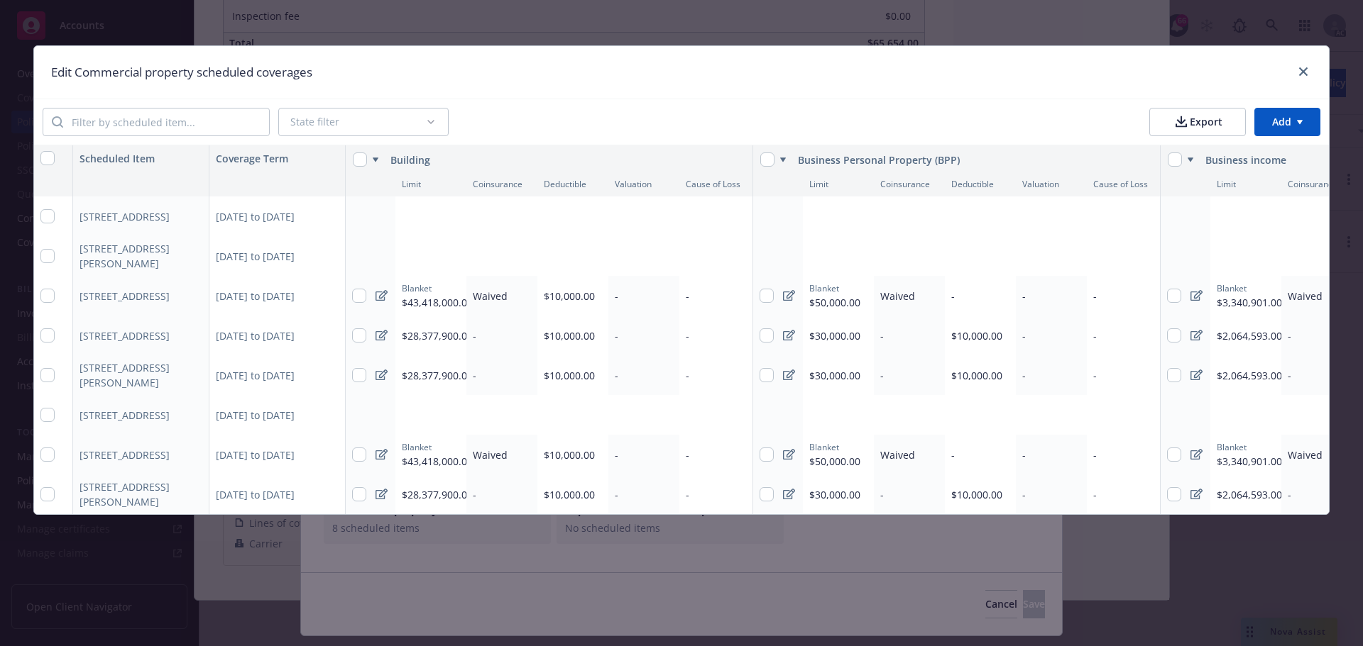
click at [421, 219] on div "Add limit" at bounding box center [419, 217] width 35 height 12
type textarea "x"
click at [378, 220] on icon at bounding box center [381, 216] width 12 height 11
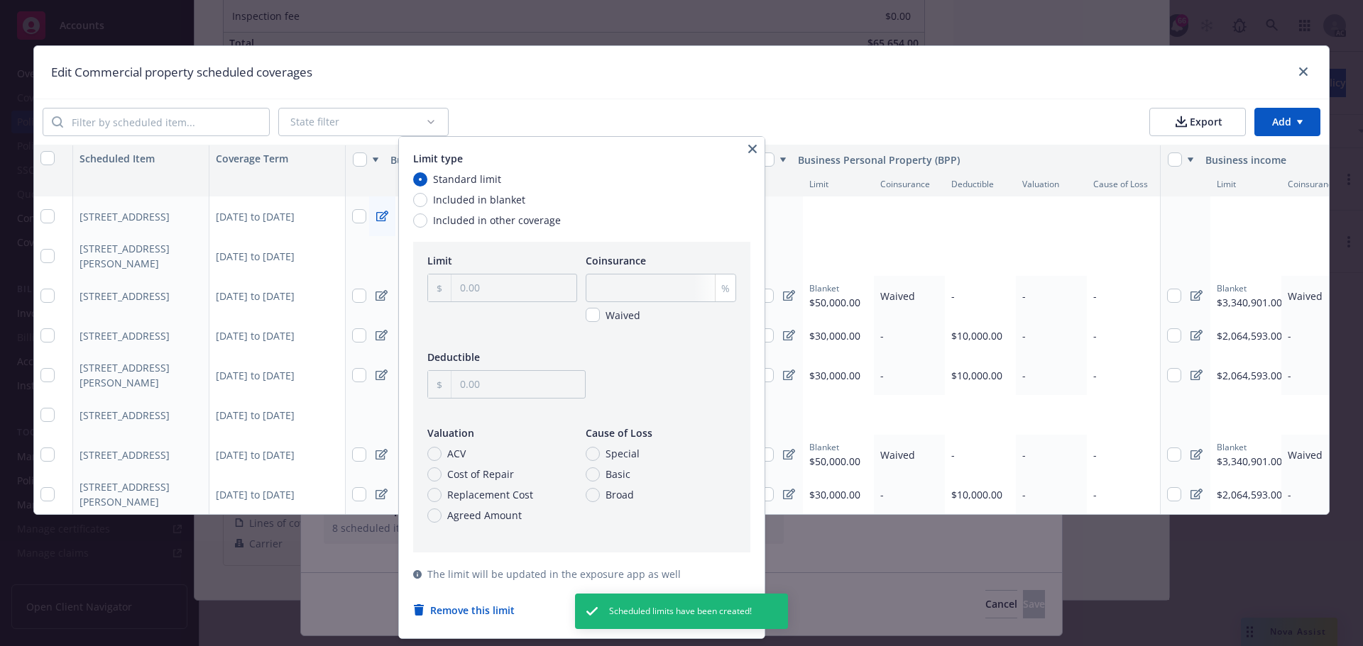
click at [471, 200] on span "Included in blanket" at bounding box center [479, 199] width 92 height 15
click at [427, 200] on input "Included in blanket" at bounding box center [420, 200] width 14 height 14
radio input "true"
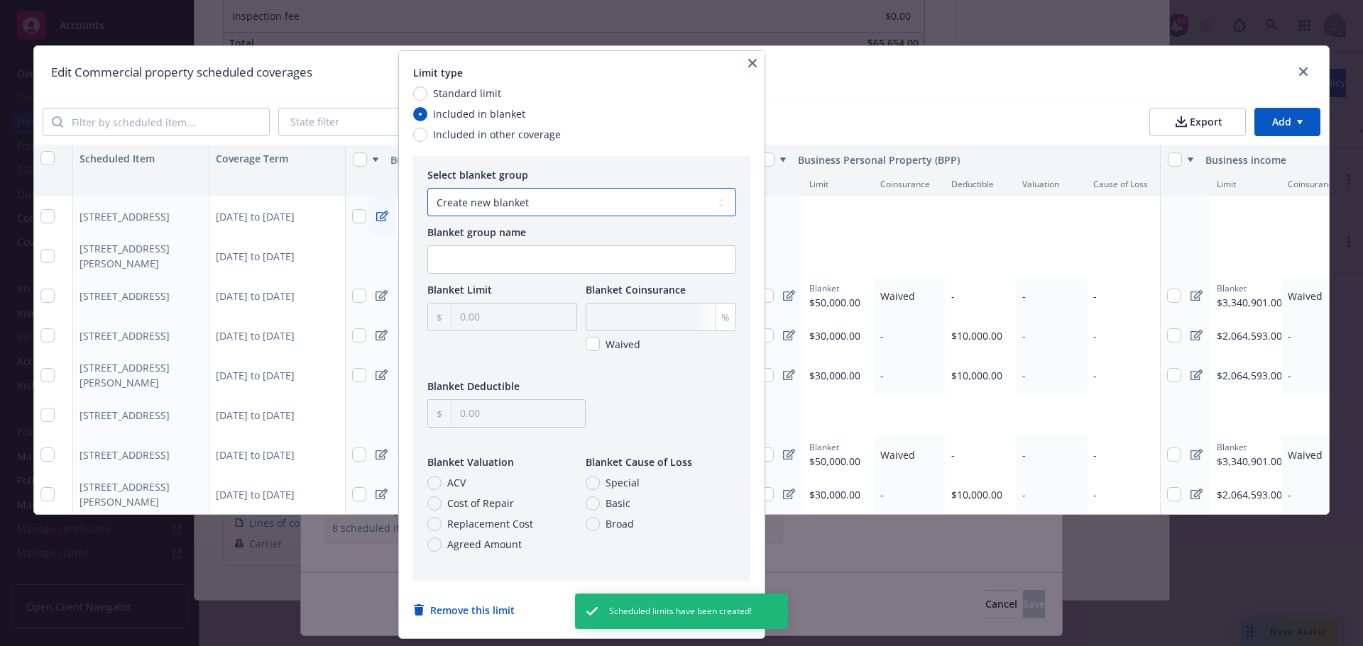
drag, startPoint x: 504, startPoint y: 207, endPoint x: 504, endPoint y: 216, distance: 8.5
click at [504, 207] on select "Create new blanket Building blanket - $43,418,000" at bounding box center [581, 202] width 309 height 28
select select "3752b59f-d61a-4766-9122-84c57e7f3ade"
click at [427, 188] on select "Create new blanket Building blanket - $43,418,000" at bounding box center [581, 202] width 309 height 28
type input "43,418,000.00"
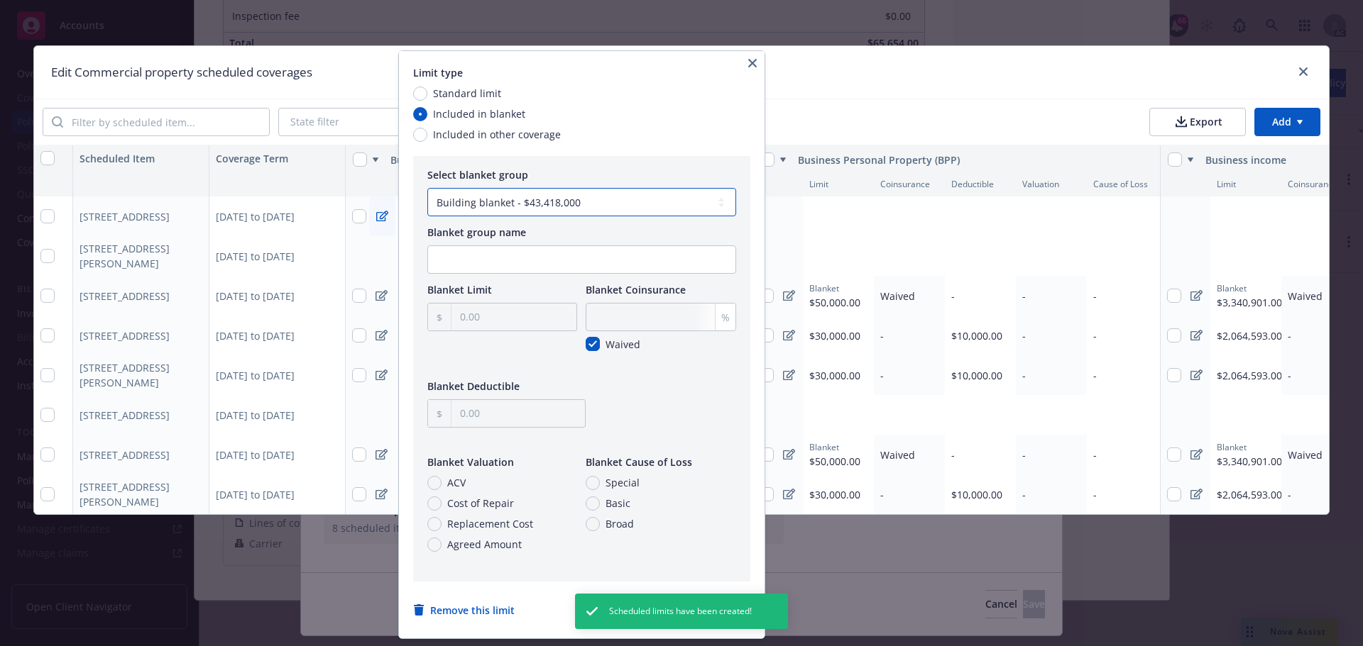
checkbox input "true"
type input "10,000.00"
click at [757, 424] on div "Limit type Standard limit Included in blanket Included in other coverage Select…" at bounding box center [581, 345] width 365 height 588
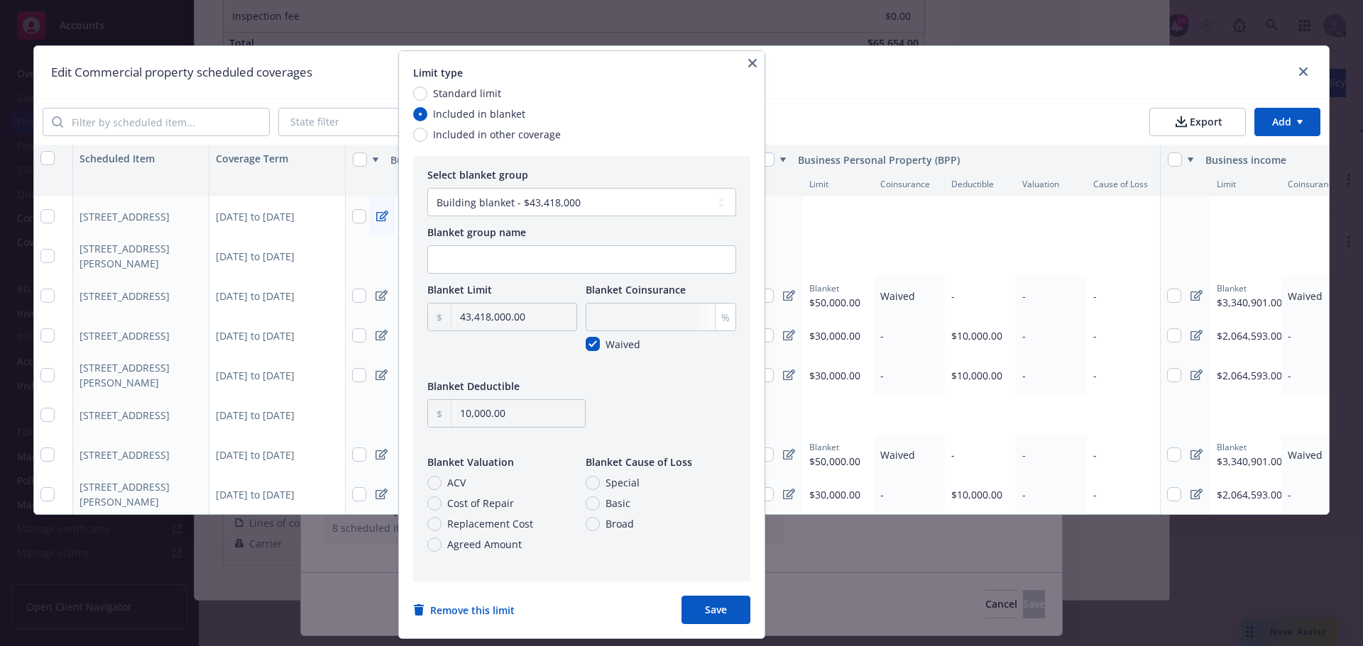
click at [718, 517] on button "Save" at bounding box center [715, 610] width 69 height 28
type textarea "x"
select select
click at [826, 213] on html "Accounts Overview Coverage Policies Policy changes SSC Cases Quoting plans Cont…" at bounding box center [681, 323] width 1363 height 646
click at [798, 218] on html "Accounts Overview Coverage Policies Policy changes SSC Cases Quoting plans Cont…" at bounding box center [681, 323] width 1363 height 646
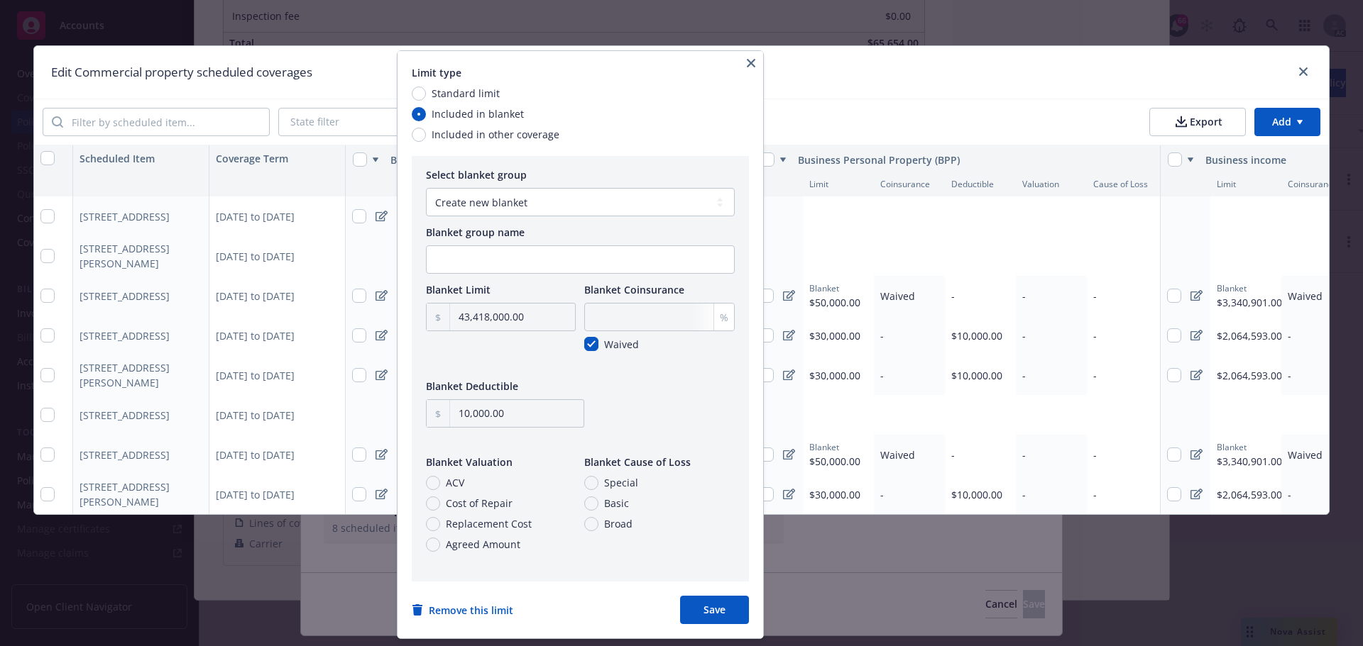
click at [807, 219] on html "Accounts Overview Coverage Policies Policy changes SSC Cases Quoting plans Cont…" at bounding box center [681, 323] width 1363 height 646
click at [843, 221] on html "Accounts Overview Coverage Policies Policy changes SSC Cases Quoting plans Cont…" at bounding box center [681, 323] width 1363 height 646
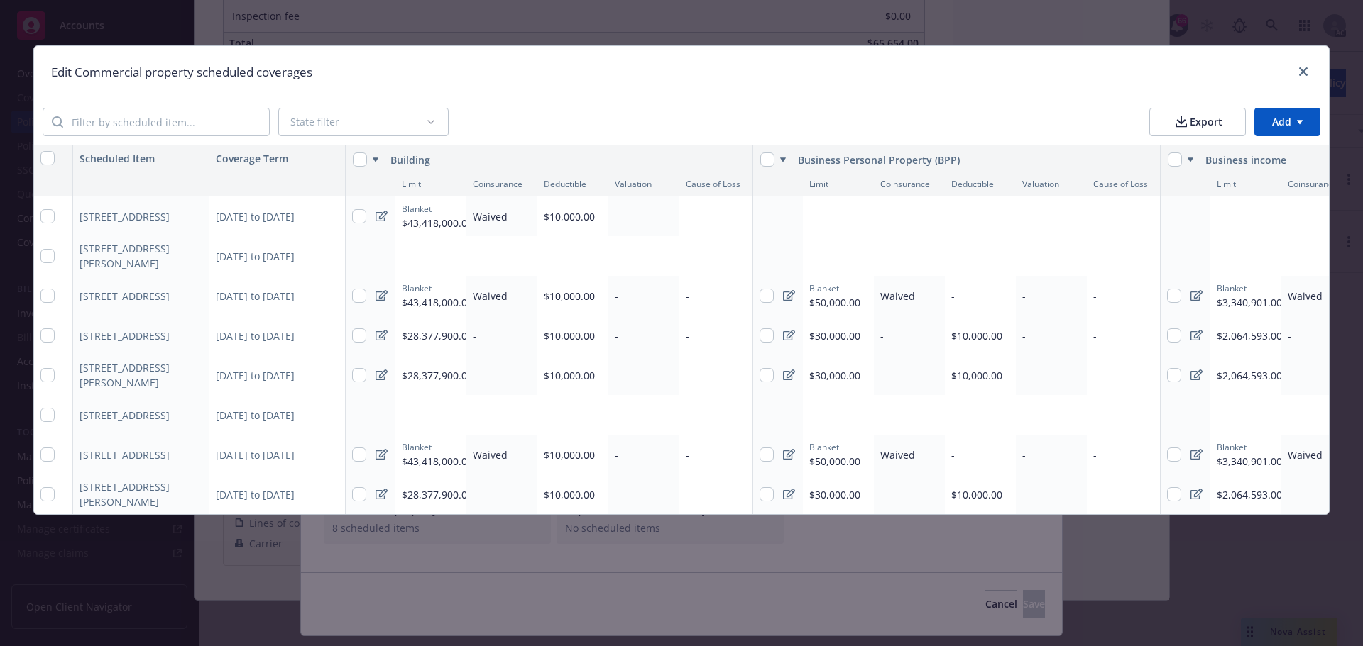
click at [431, 216] on div "$43,418,000.00" at bounding box center [437, 223] width 71 height 15
click at [686, 210] on icon "button" at bounding box center [685, 209] width 9 height 9
click at [863, 231] on div "Add limit" at bounding box center [982, 217] width 358 height 40
click at [835, 216] on div "Add limit" at bounding box center [826, 217] width 35 height 12
type textarea "x"
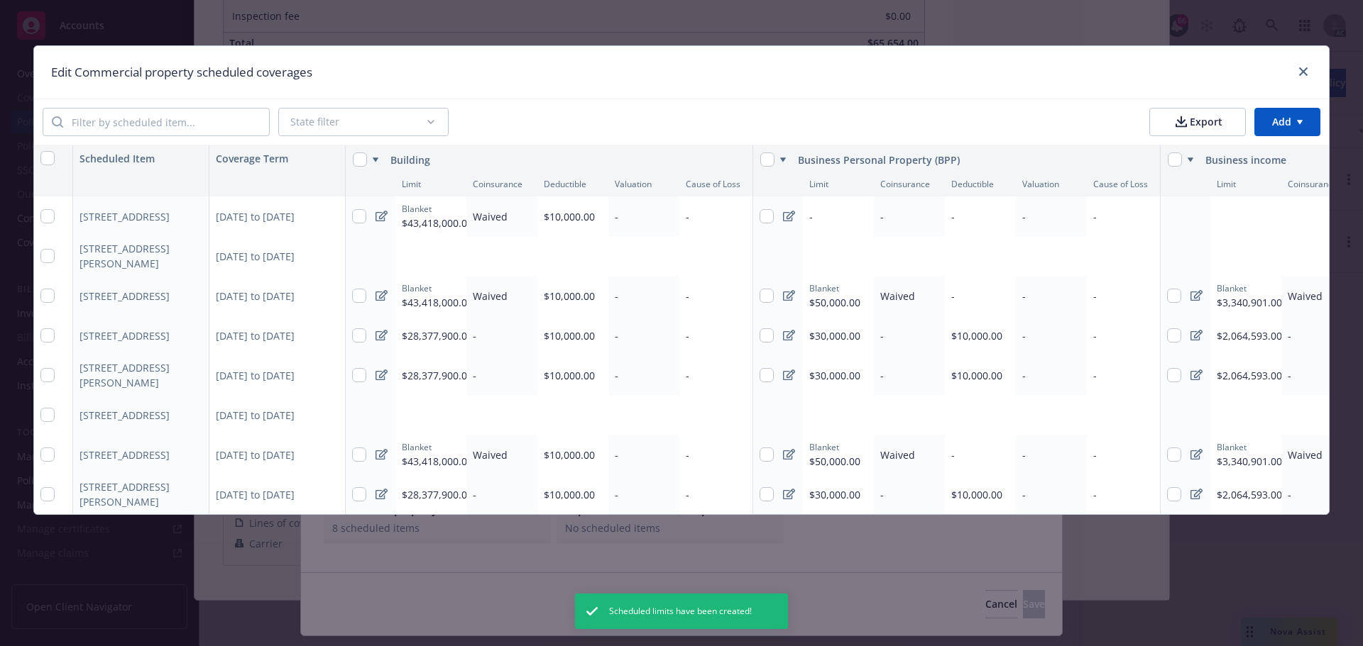
click at [786, 211] on icon at bounding box center [789, 216] width 12 height 11
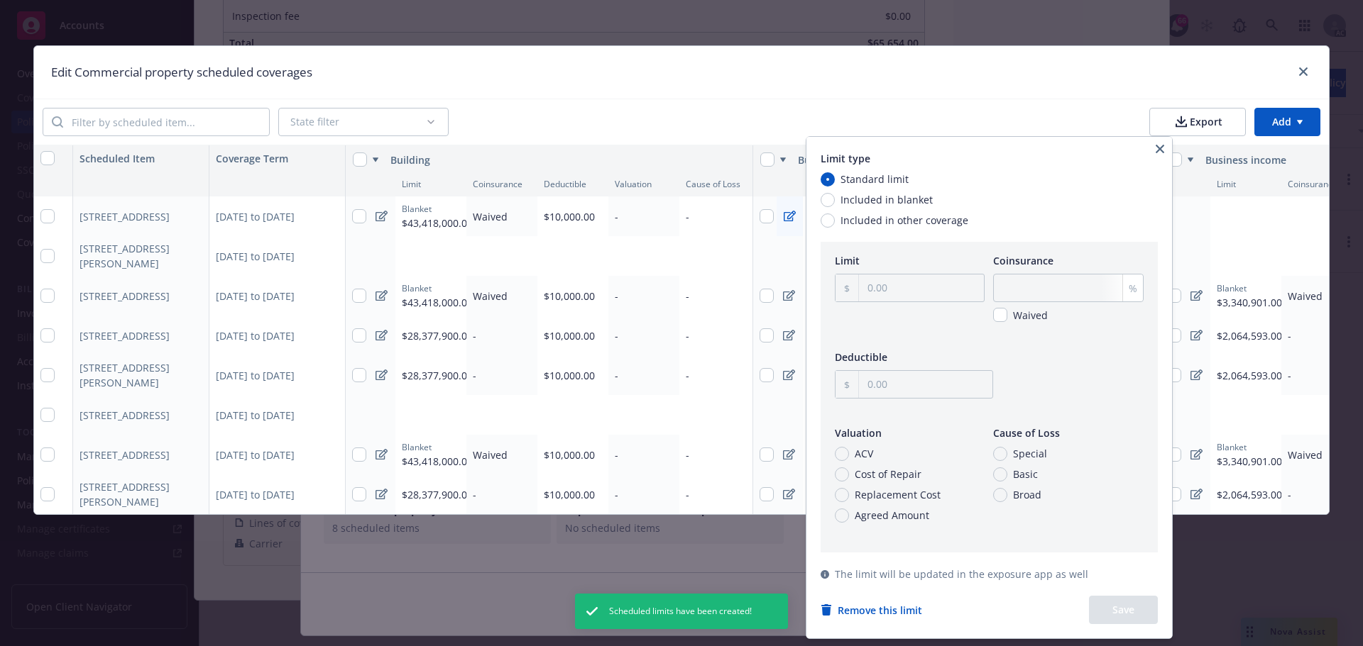
click at [908, 198] on span "Included in blanket" at bounding box center [886, 199] width 92 height 15
click at [835, 198] on input "Included in blanket" at bounding box center [827, 200] width 14 height 14
radio input "true"
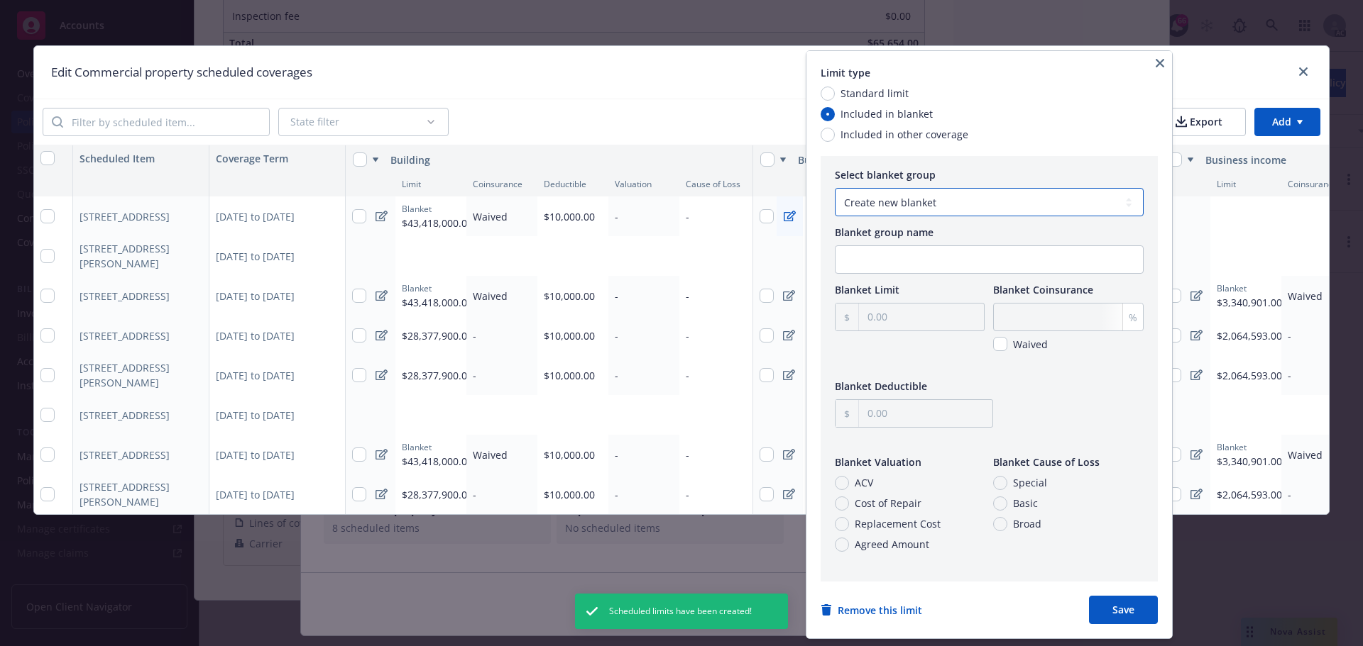
click at [908, 198] on select "Create new blanket Business Personal Property (BPP) blanket - $50,000" at bounding box center [989, 202] width 309 height 28
type textarea "x"
select select "f10e0c04-0dd6-4b72-8457-1b7d724f9224"
click at [835, 188] on select "Create new blanket Business Personal Property (BPP) blanket - $50,000" at bounding box center [989, 202] width 309 height 28
type input "50,000.00"
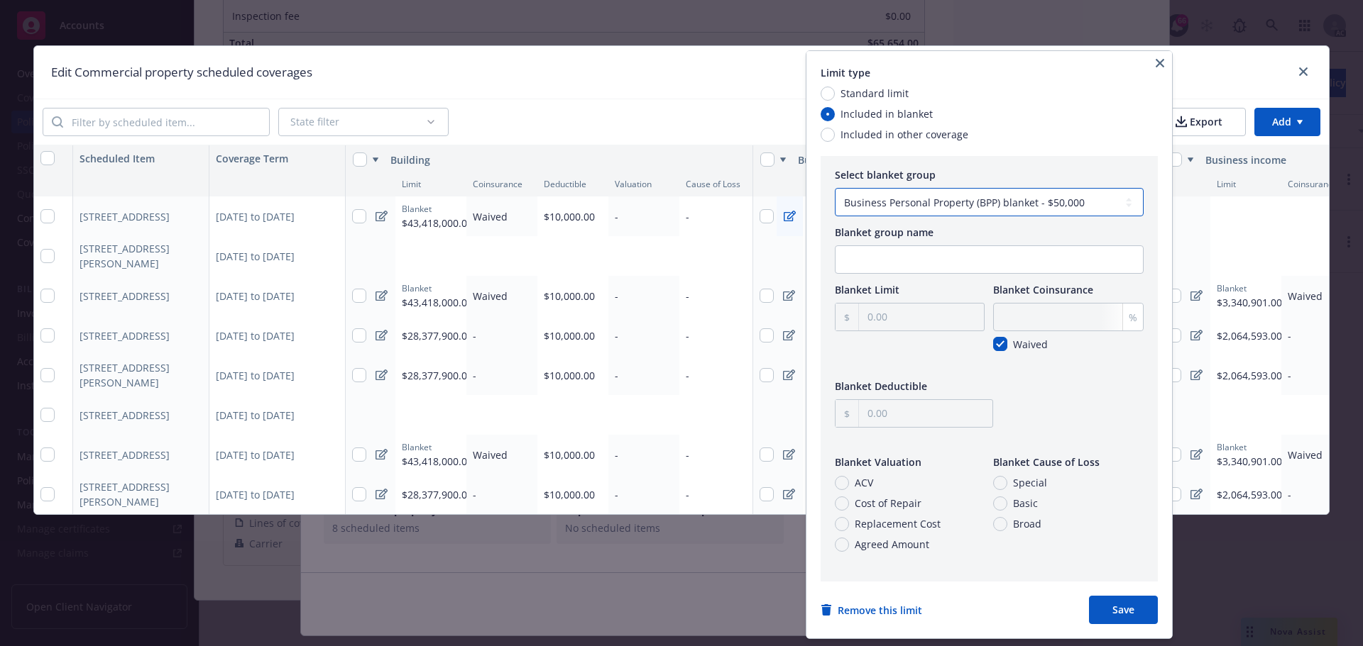
checkbox input "true"
click at [1089, 517] on button "Save" at bounding box center [1123, 610] width 69 height 28
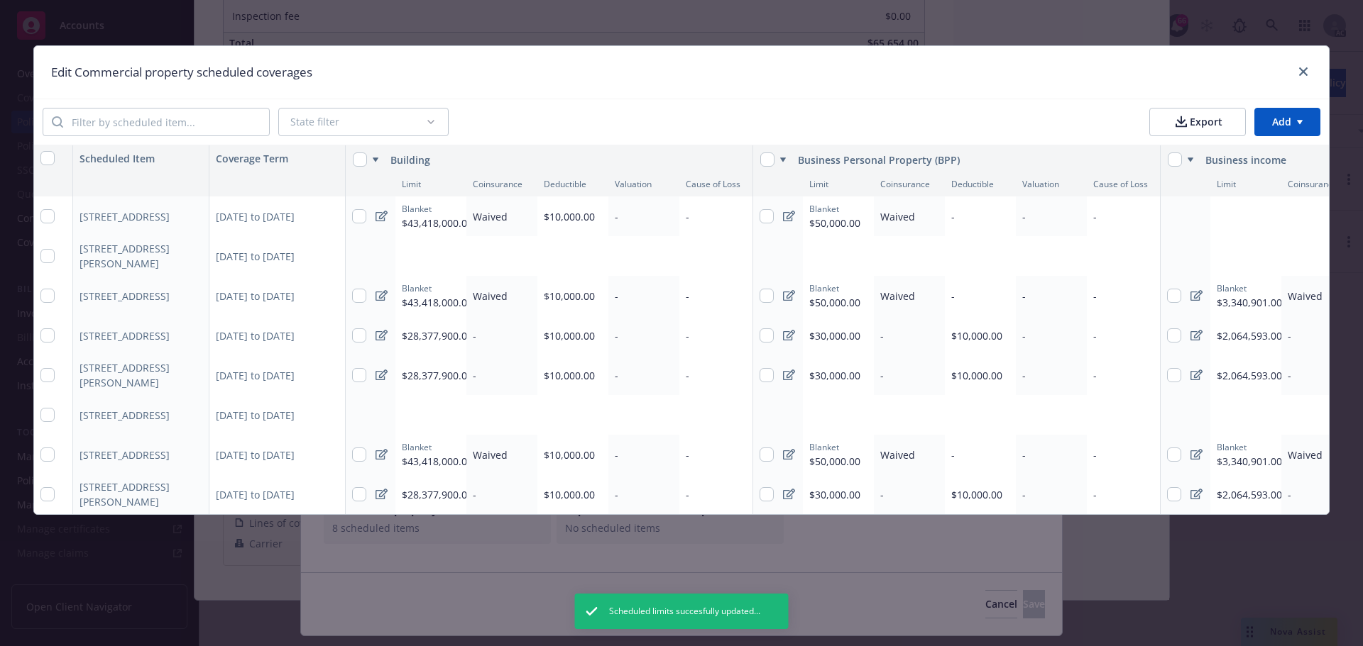
click at [1089, 214] on div "Add limit" at bounding box center [1233, 217] width 35 height 12
type textarea "x"
click at [1089, 217] on div at bounding box center [1196, 217] width 25 height 40
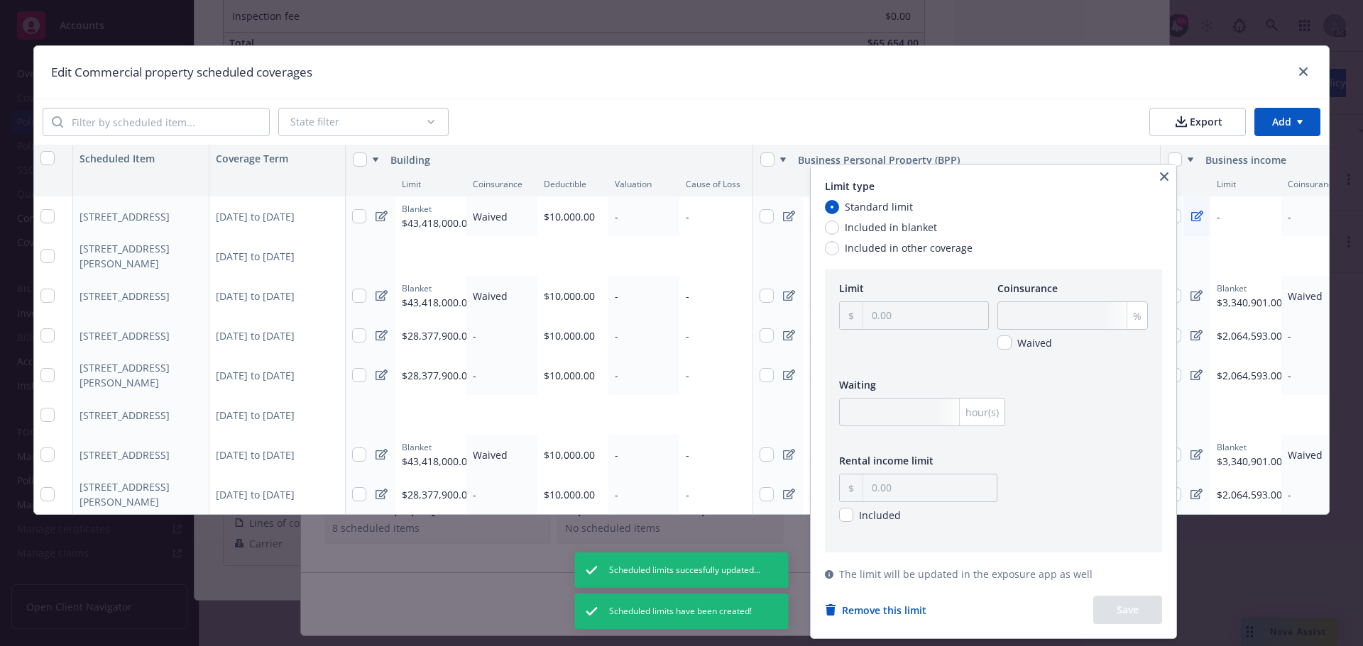
click at [862, 226] on span "Included in blanket" at bounding box center [890, 227] width 92 height 15
click at [839, 226] on input "Included in blanket" at bounding box center [832, 228] width 14 height 14
radio input "true"
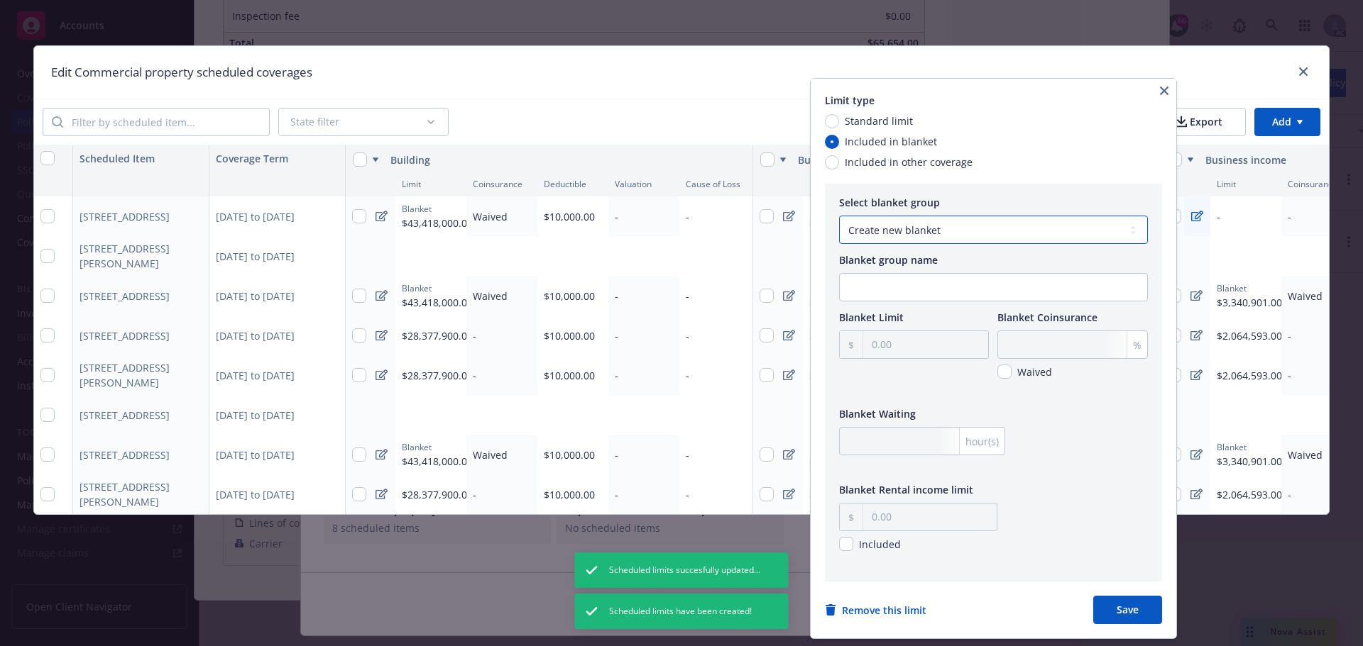
click at [953, 229] on select "Create new blanket Business income blanket - $3,340,901" at bounding box center [993, 230] width 309 height 28
select select "5fa7cc5f-c667-4214-947d-f66273f44e1f"
click at [839, 216] on select "Create new blanket Business income blanket - $3,340,901" at bounding box center [993, 230] width 309 height 28
type input "3,340,901.00"
checkbox input "true"
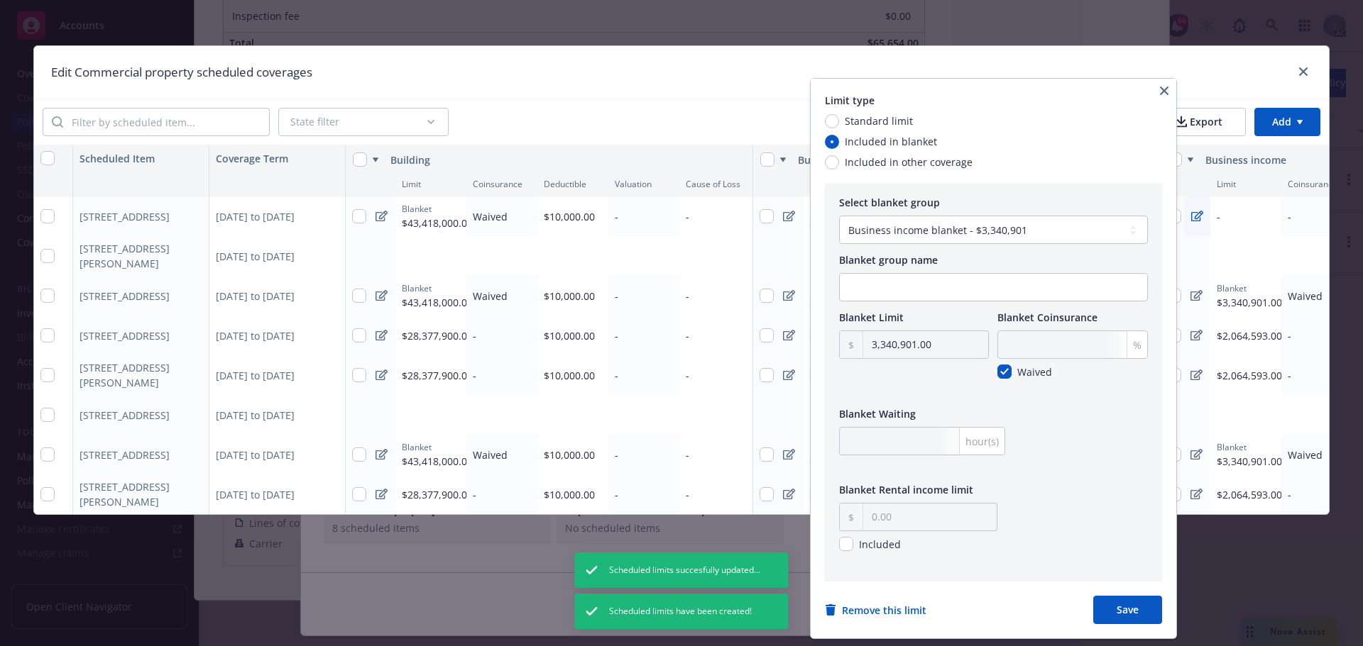
click at [1089, 517] on button "Save" at bounding box center [1127, 610] width 69 height 28
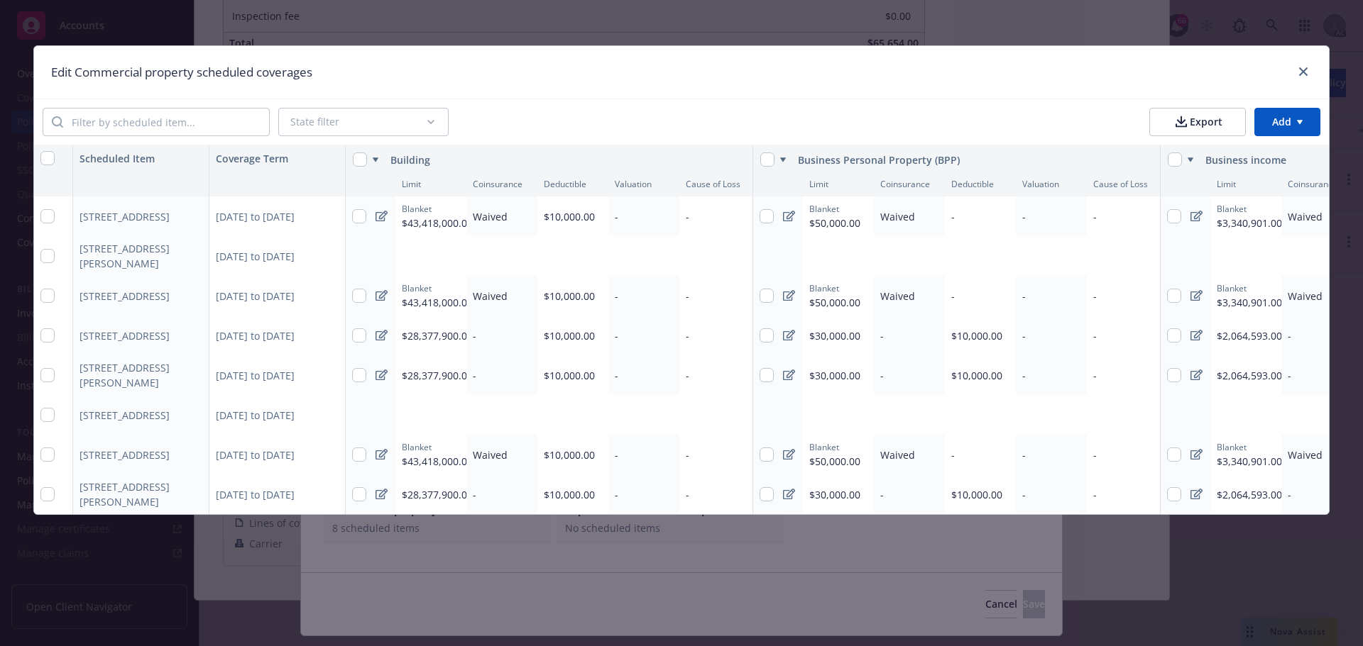
type textarea "x"
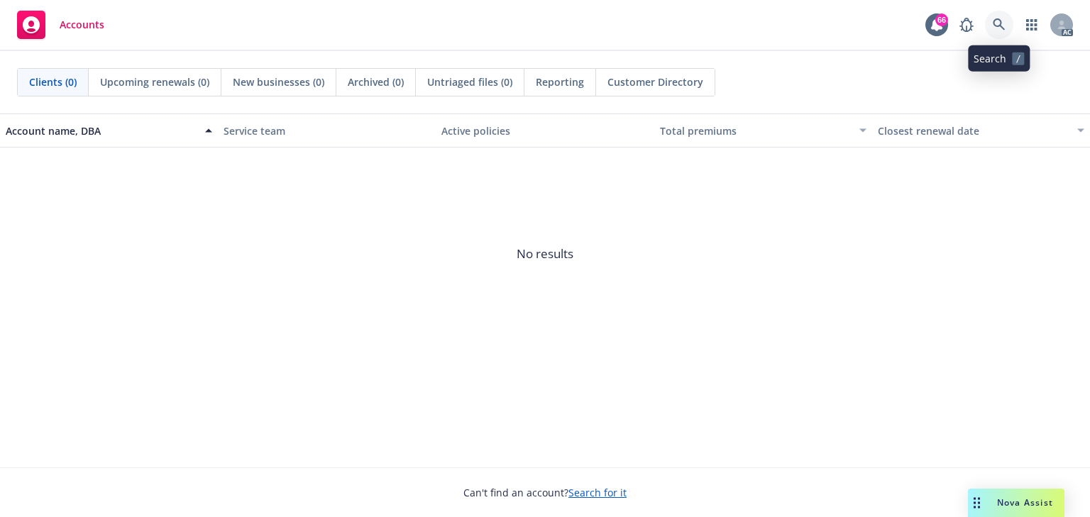
click at [996, 29] on icon at bounding box center [999, 24] width 13 height 13
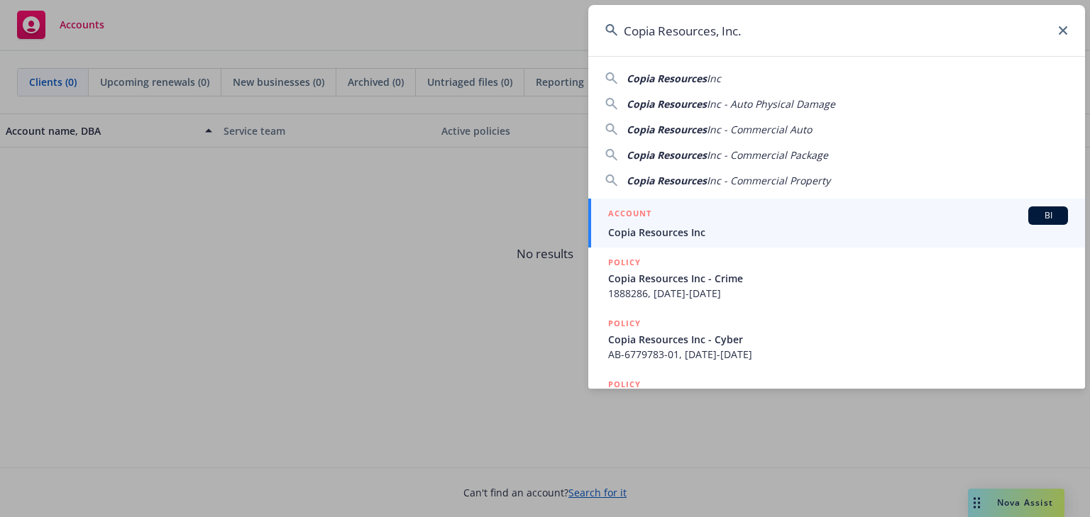
type input "Copia Resources, Inc."
click at [656, 238] on span "Copia Resources Inc" at bounding box center [838, 232] width 460 height 15
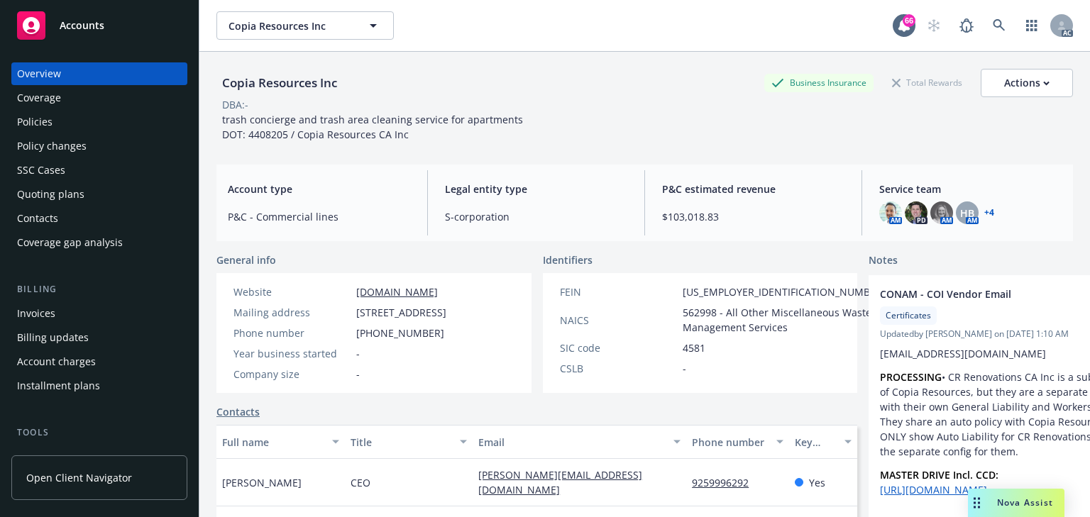
click at [70, 120] on div "Policies" at bounding box center [99, 122] width 165 height 23
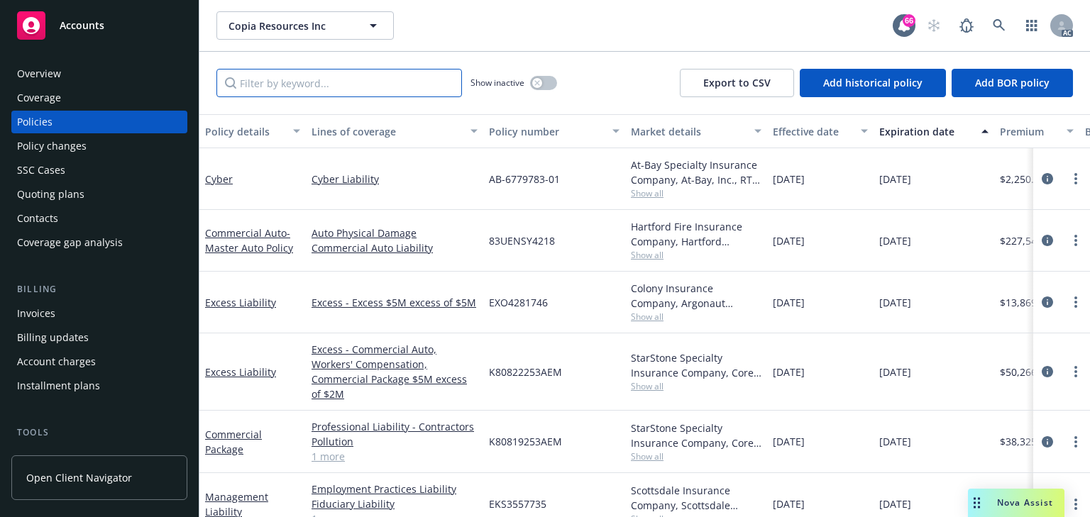
click at [338, 79] on input "Filter by keyword..." at bounding box center [339, 83] width 246 height 28
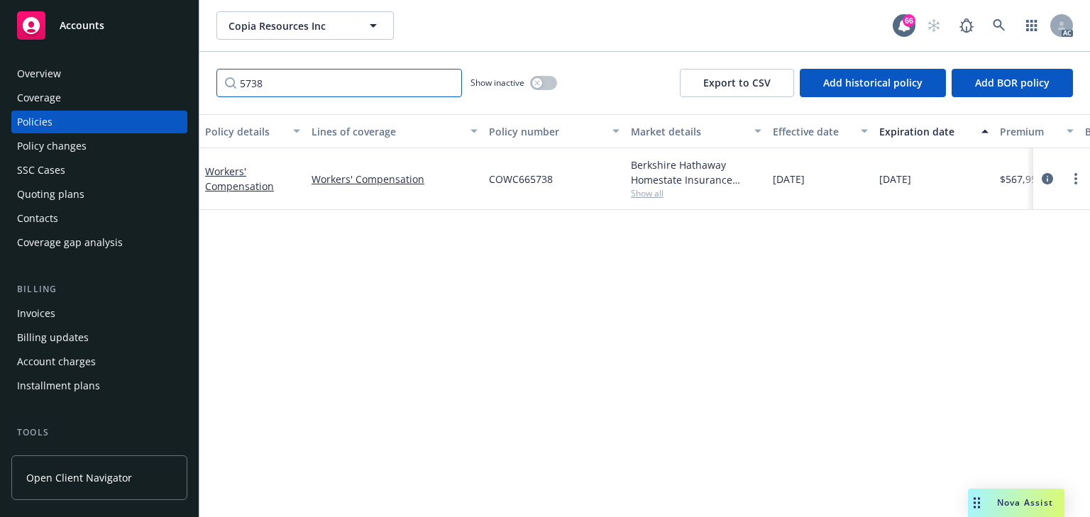
type input "5738"
click at [633, 339] on div "Policy details Lines of coverage Policy number Market details Effective date Ex…" at bounding box center [644, 315] width 891 height 403
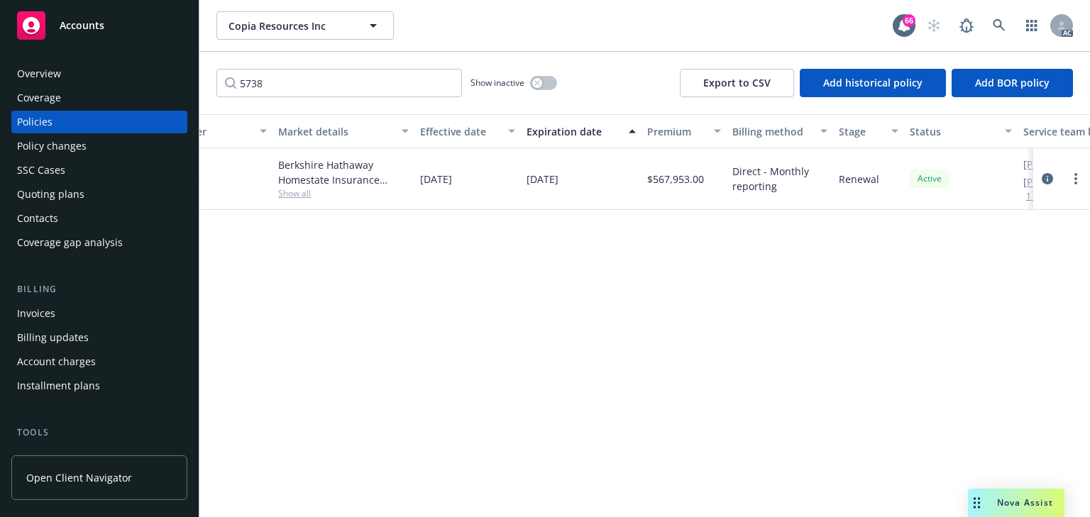
scroll to position [0, 373]
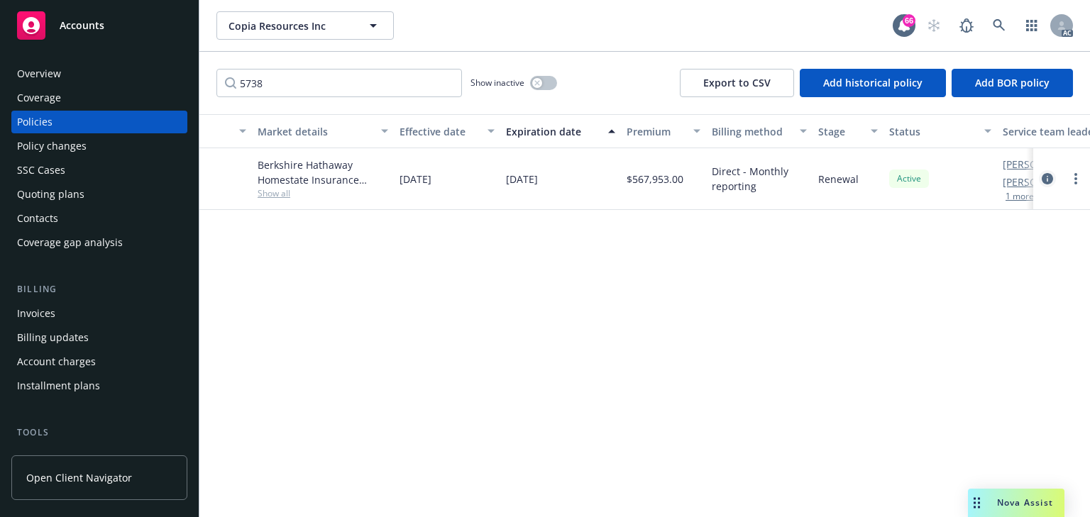
click at [1045, 175] on icon "circleInformation" at bounding box center [1047, 178] width 11 height 11
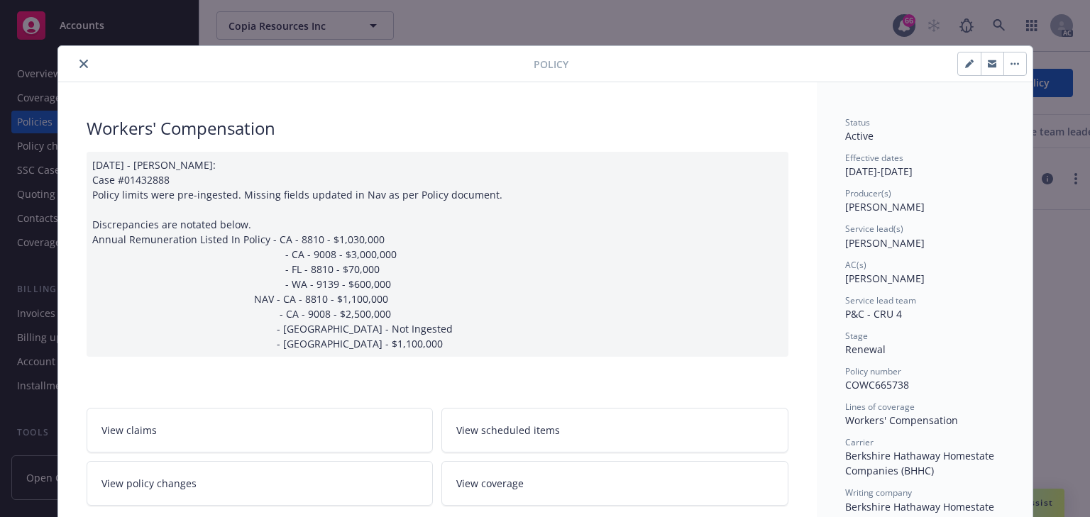
click at [193, 485] on link "View policy changes" at bounding box center [260, 483] width 347 height 45
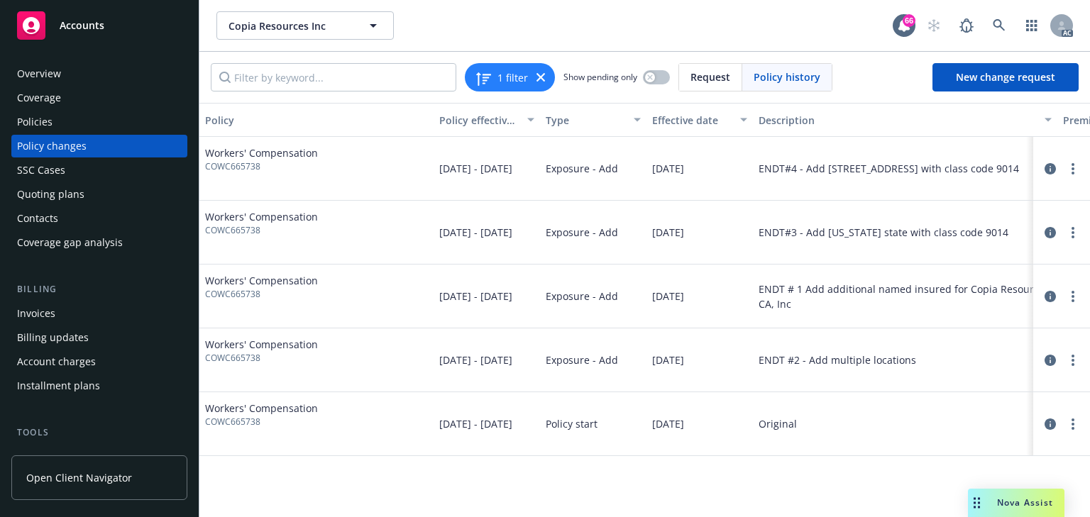
click at [664, 483] on div "Policy Policy effective dates Type Effective date Description Premium change An…" at bounding box center [644, 310] width 891 height 414
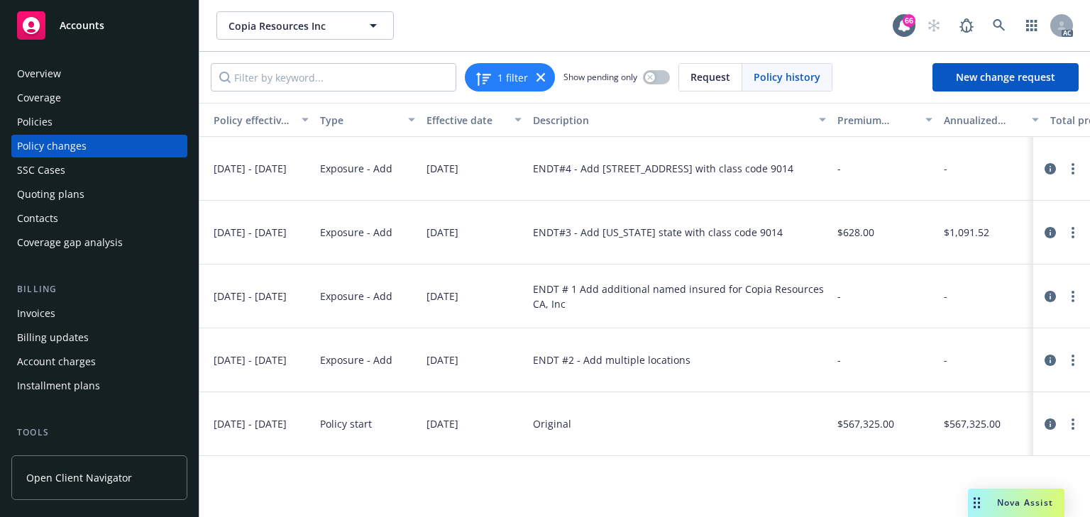
scroll to position [0, 226]
click at [1045, 165] on icon "circleInformation" at bounding box center [1050, 168] width 11 height 11
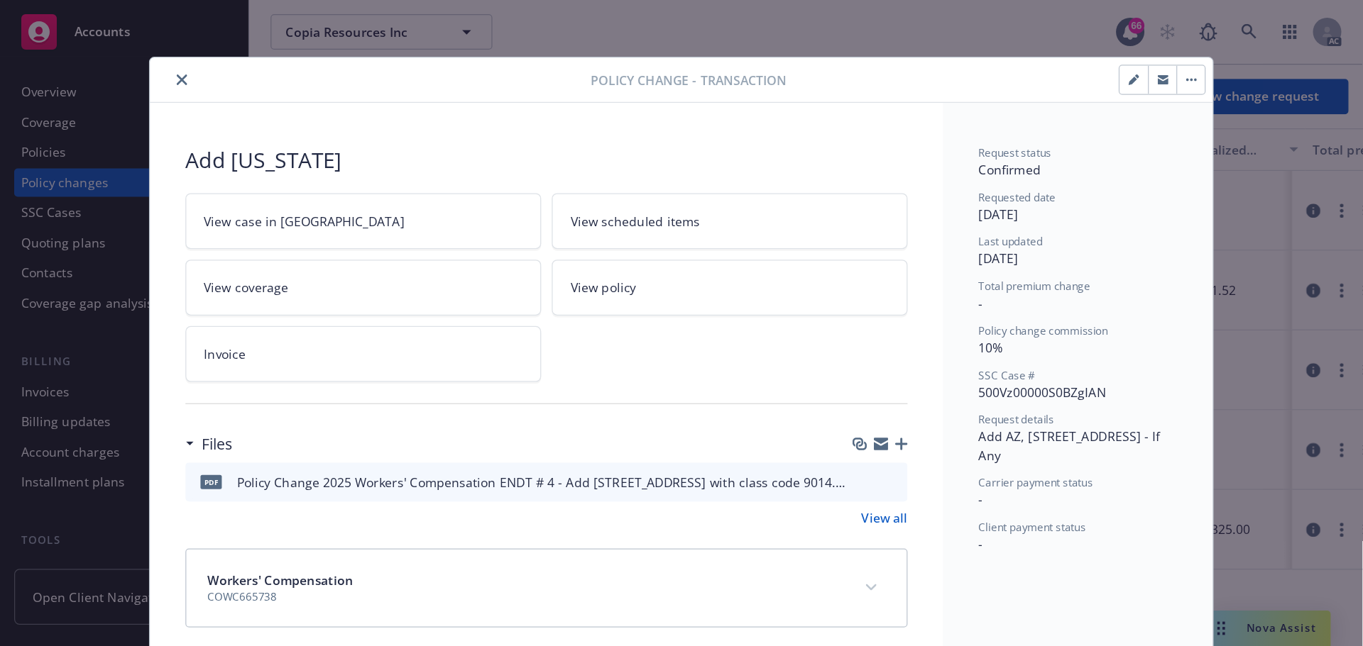
scroll to position [14, 0]
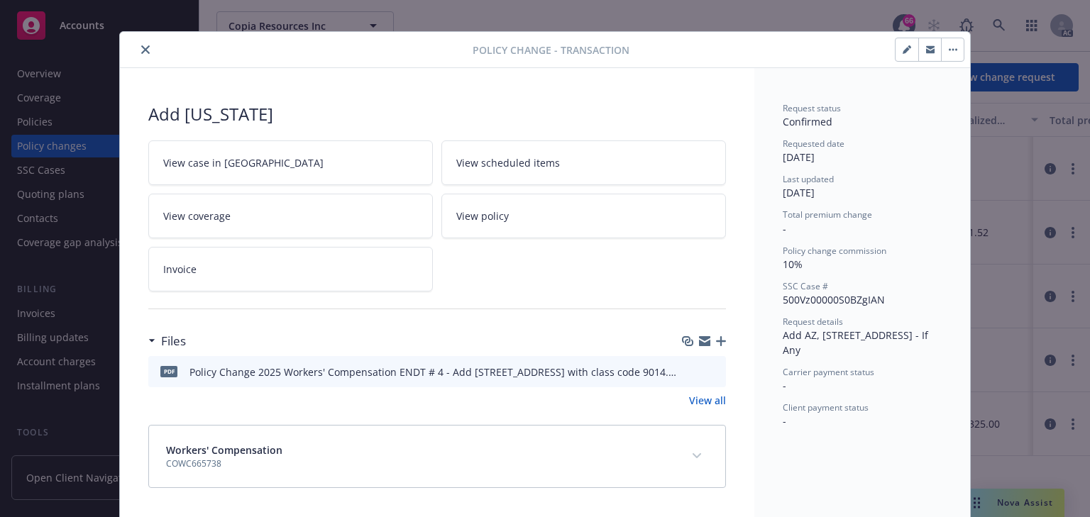
click at [710, 370] on icon "preview file" at bounding box center [712, 371] width 13 height 10
click at [264, 159] on link "View case in [GEOGRAPHIC_DATA]" at bounding box center [290, 163] width 285 height 45
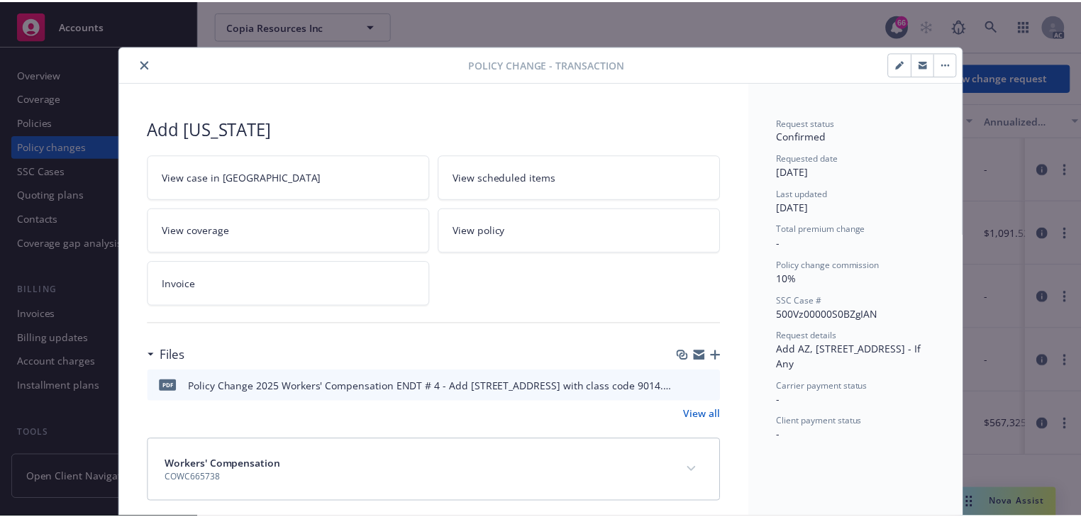
scroll to position [0, 177]
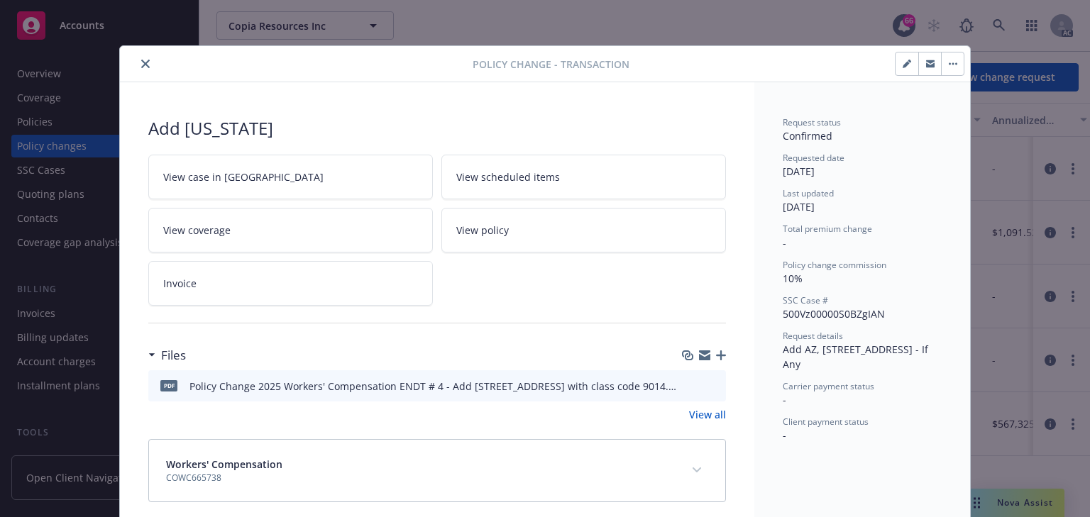
click at [263, 173] on link "View case in [GEOGRAPHIC_DATA]" at bounding box center [290, 177] width 285 height 45
click at [141, 65] on icon "close" at bounding box center [145, 64] width 9 height 9
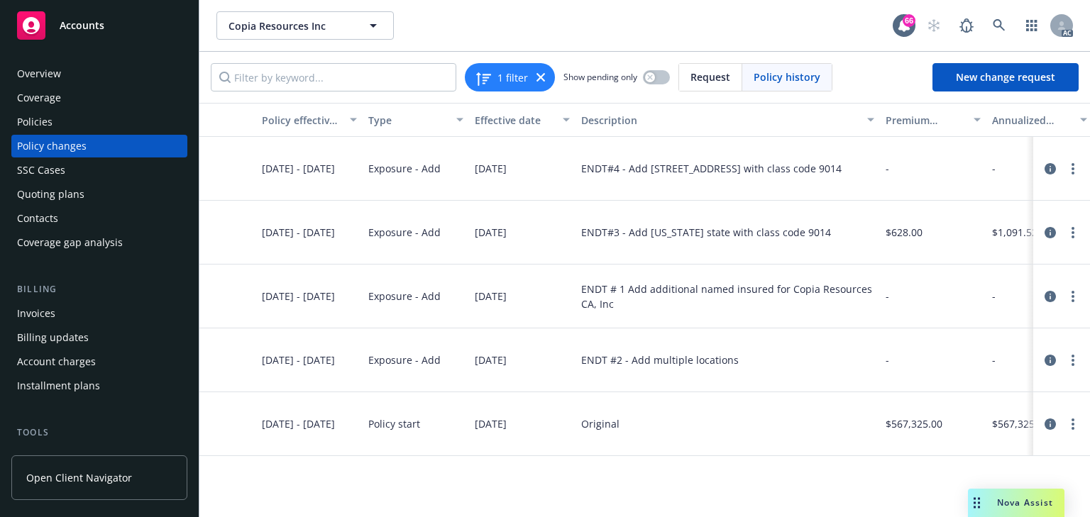
click at [71, 125] on div "Policies" at bounding box center [99, 122] width 165 height 23
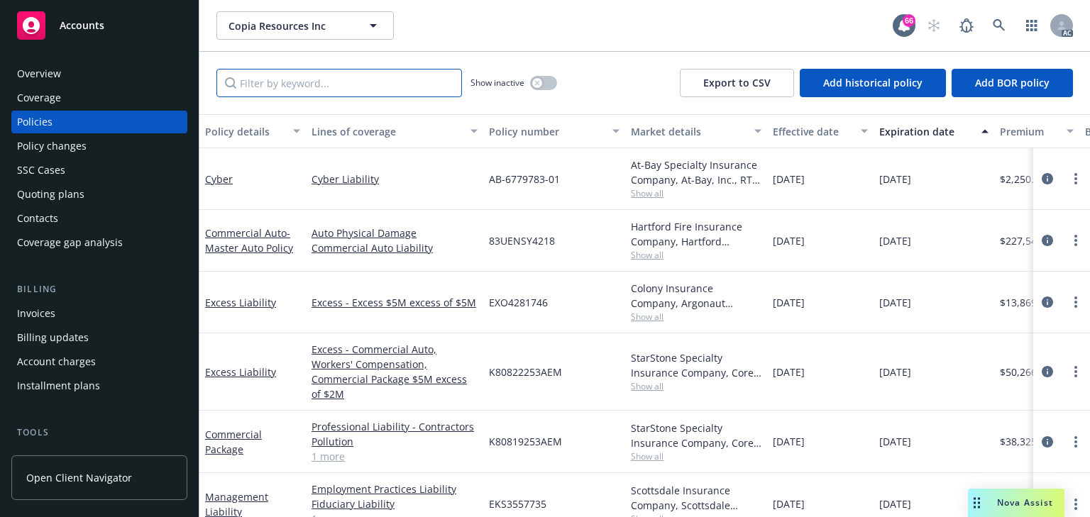
click at [341, 74] on input "Filter by keyword..." at bounding box center [339, 83] width 246 height 28
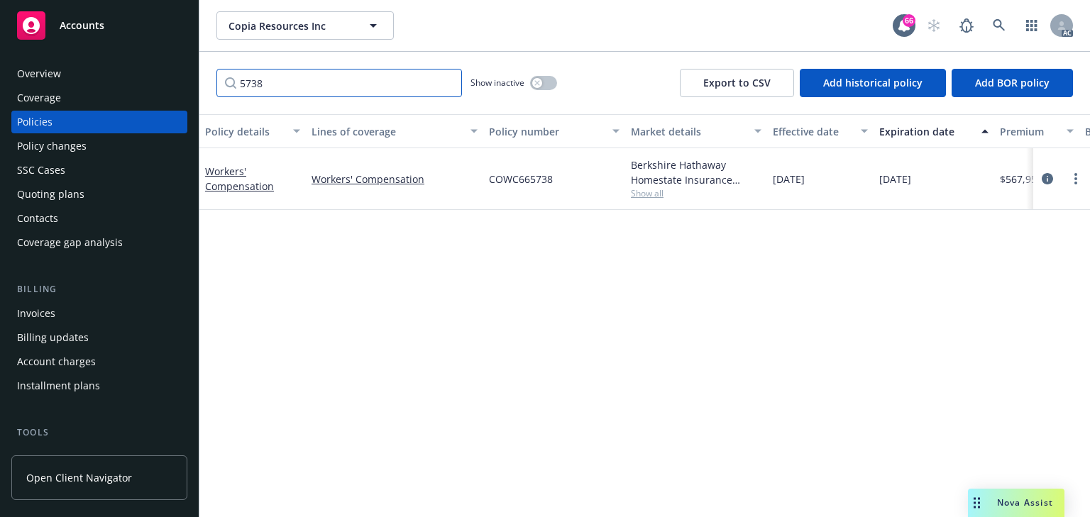
type input "5738"
click at [649, 197] on span "Show all" at bounding box center [696, 193] width 131 height 12
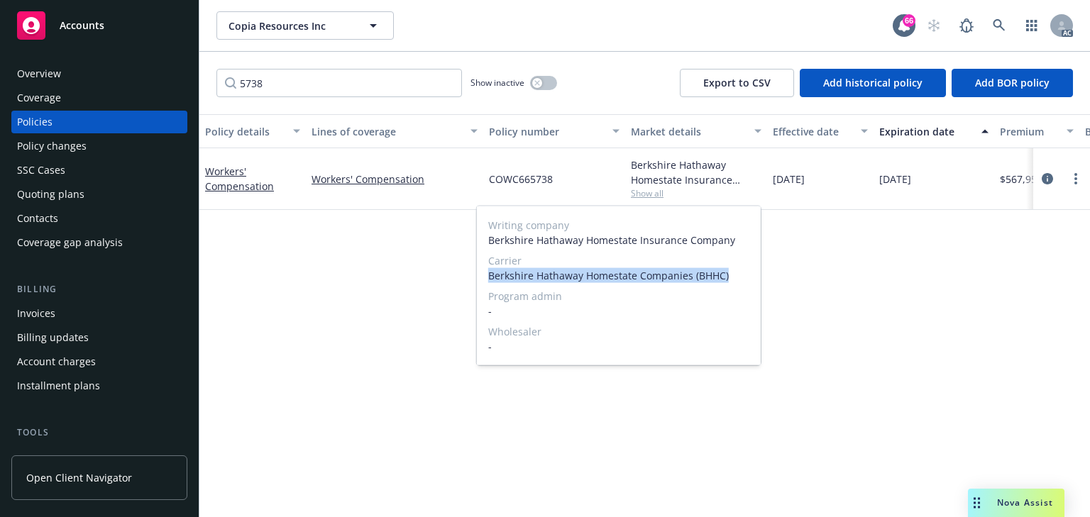
drag, startPoint x: 487, startPoint y: 275, endPoint x: 735, endPoint y: 277, distance: 248.4
click at [735, 277] on div "Writing company Berkshire Hathaway Homestate Insurance Company Carrier Berkshir…" at bounding box center [619, 286] width 284 height 159
copy span "Berkshire Hathaway Homestate Companies (BHHC)"
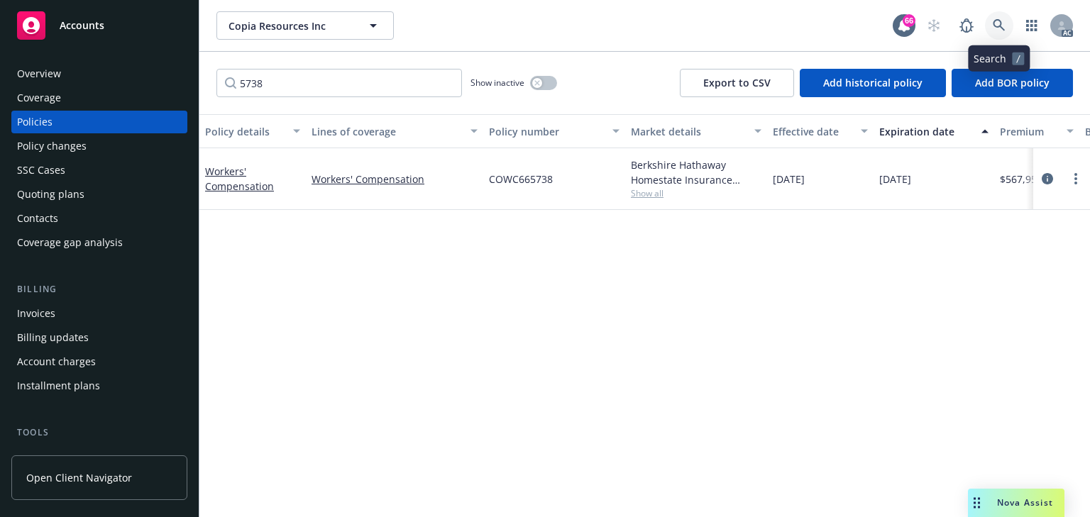
click at [1001, 19] on icon at bounding box center [999, 25] width 13 height 13
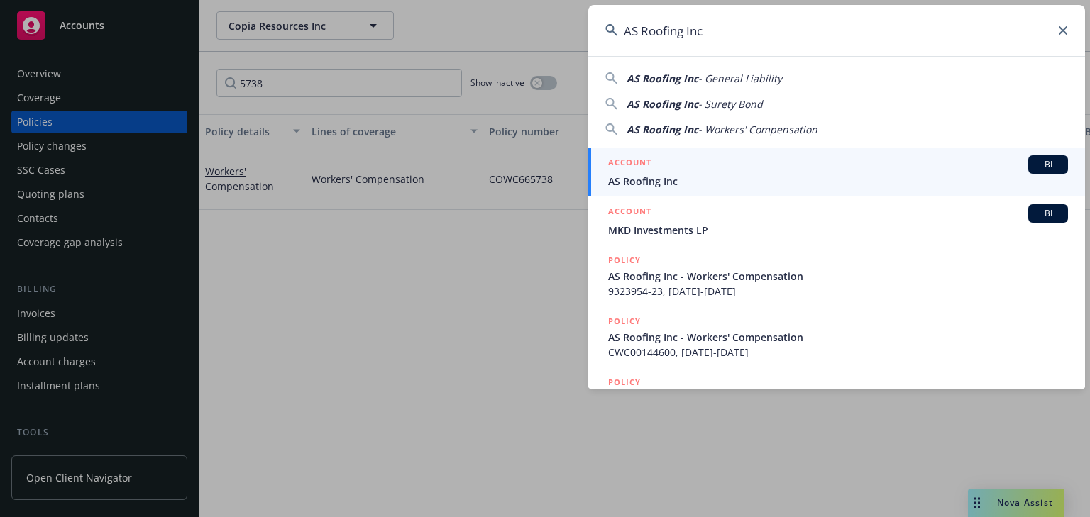
type input "AS Roofing Inc"
click at [673, 182] on span "AS Roofing Inc" at bounding box center [838, 181] width 460 height 15
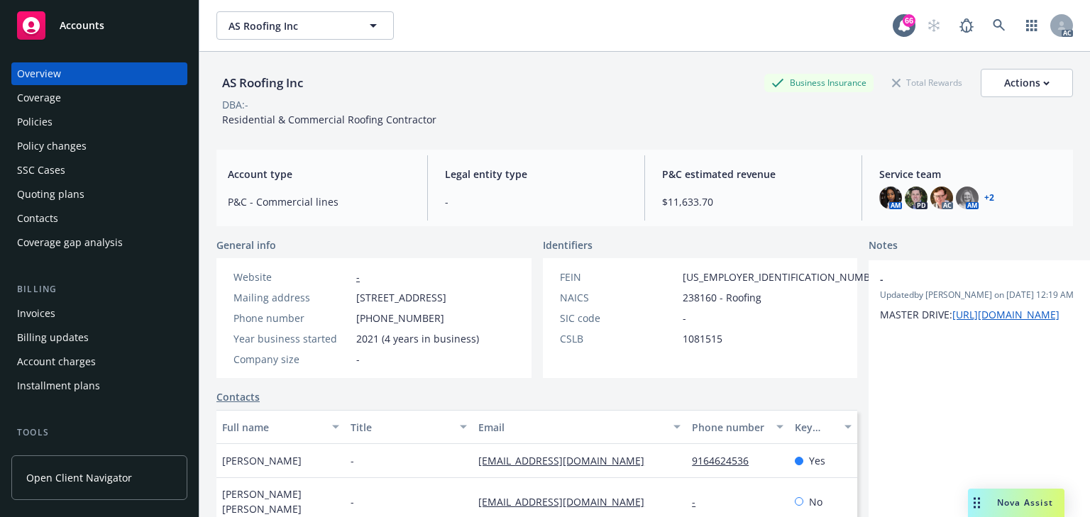
click at [95, 123] on div "Policies" at bounding box center [99, 122] width 165 height 23
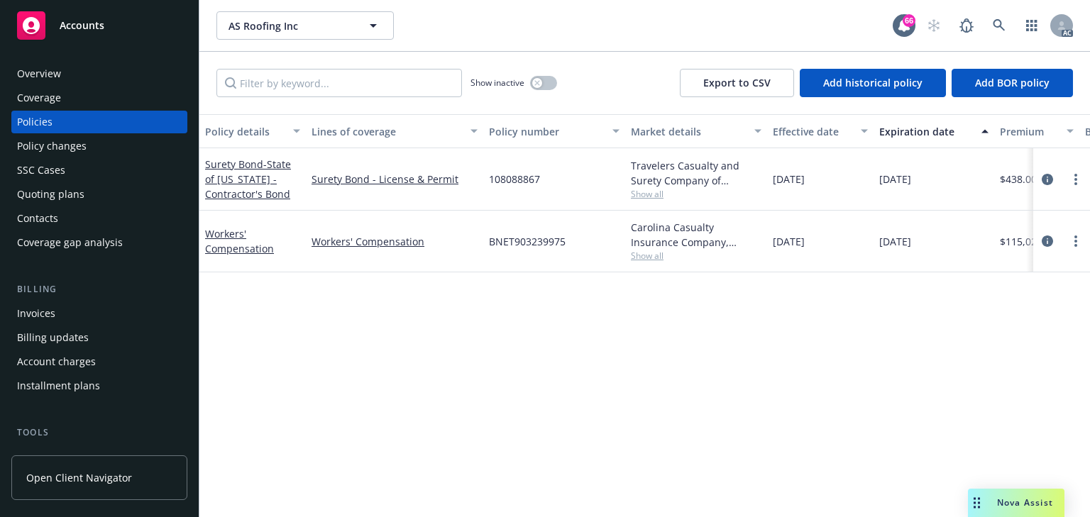
click at [76, 116] on div "Policies" at bounding box center [99, 122] width 165 height 23
click at [304, 82] on input "Filter by keyword..." at bounding box center [339, 83] width 246 height 28
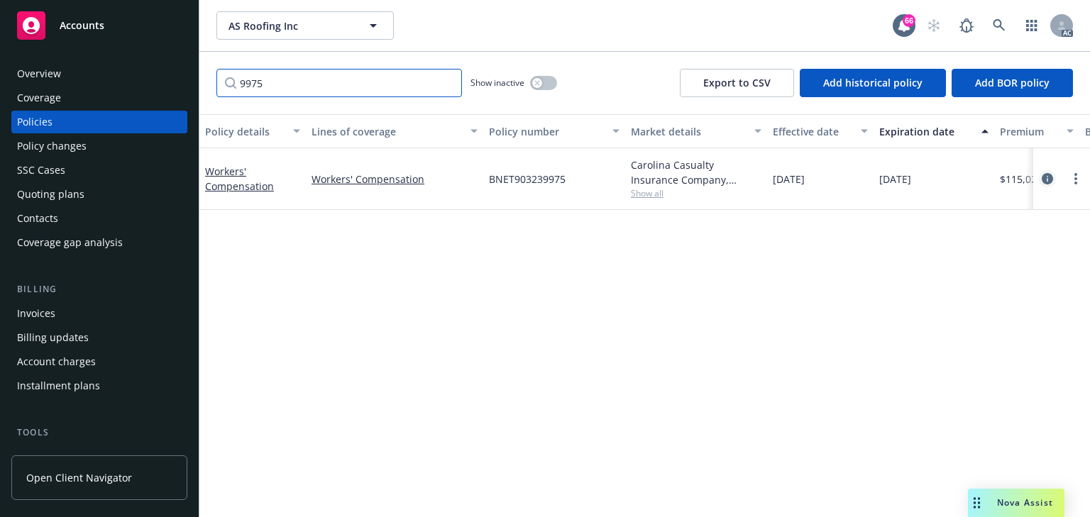
type input "9975"
click at [1047, 177] on icon "circleInformation" at bounding box center [1047, 178] width 11 height 11
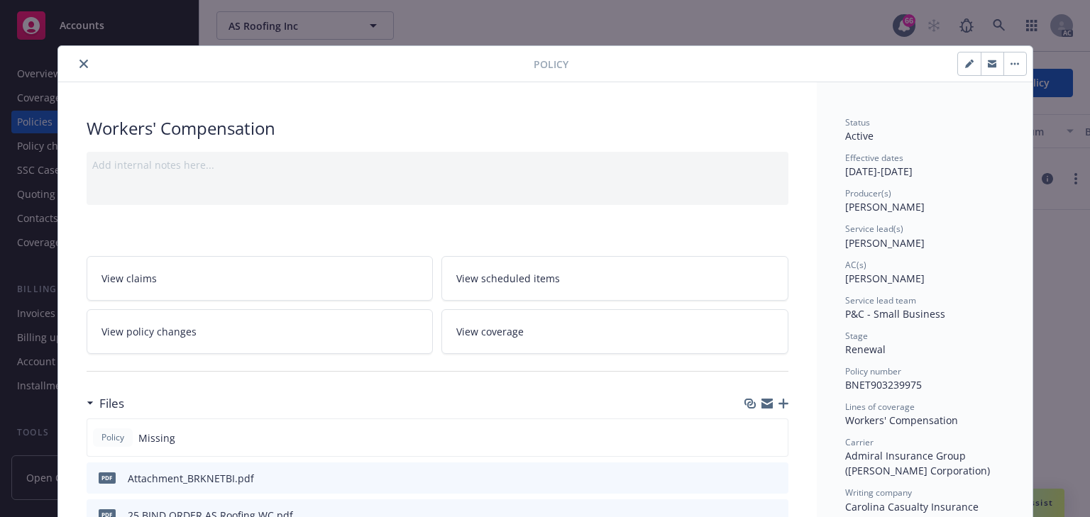
click at [275, 329] on link "View policy changes" at bounding box center [260, 331] width 347 height 45
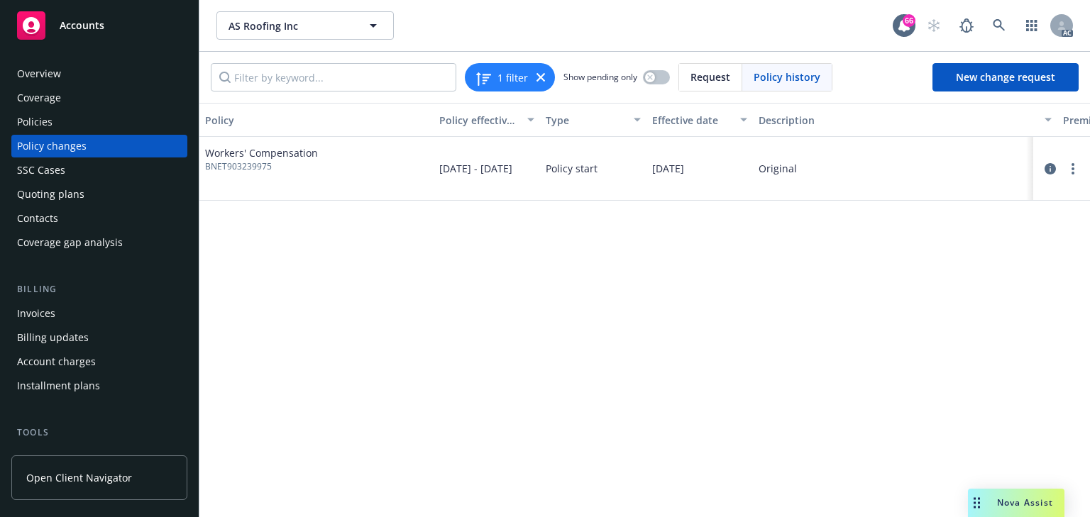
click at [58, 123] on div "Policies" at bounding box center [99, 122] width 165 height 23
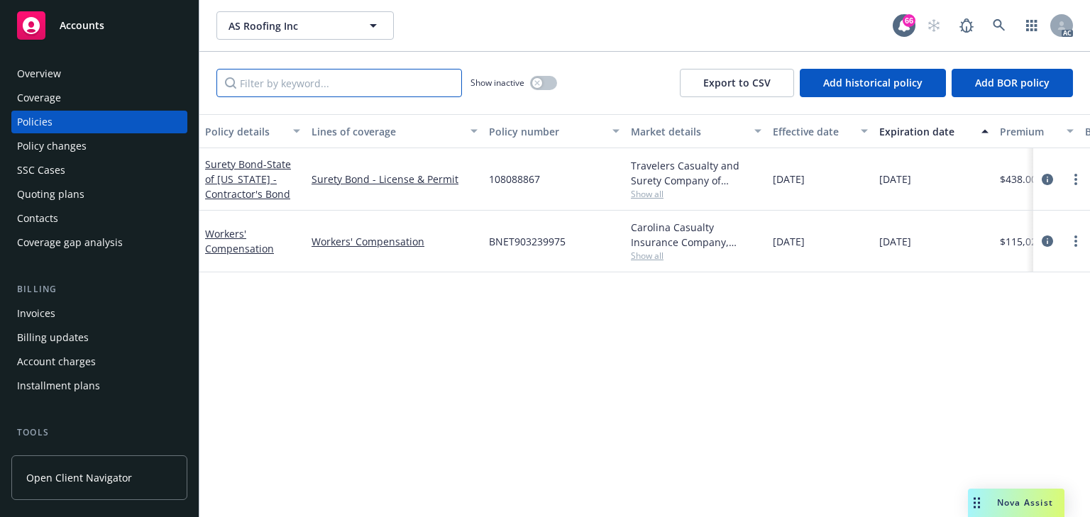
click at [278, 82] on input "Filter by keyword..." at bounding box center [339, 83] width 246 height 28
type input "endtssccase"
click at [369, 79] on input "endtssccase" at bounding box center [339, 83] width 246 height 28
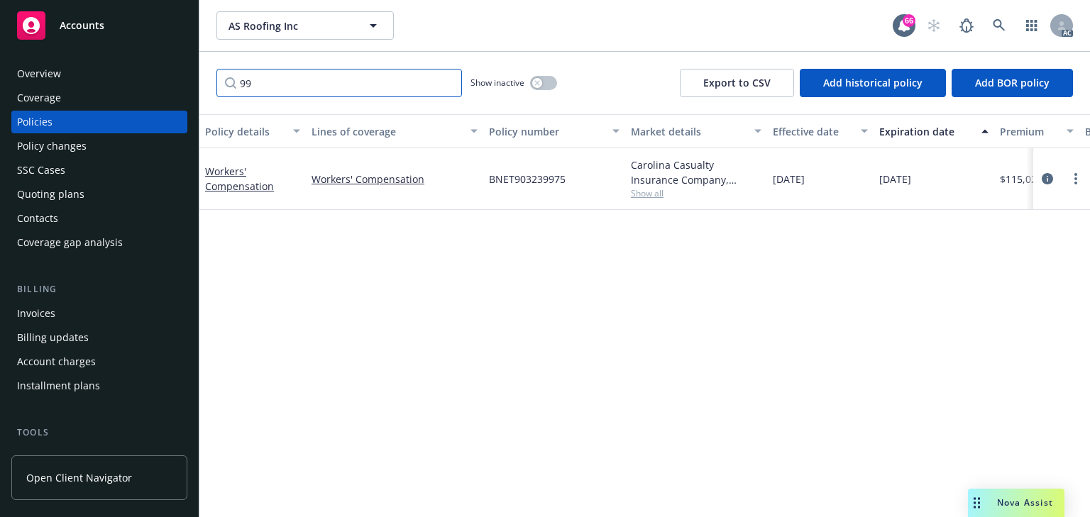
type input "99"
drag, startPoint x: 644, startPoint y: 190, endPoint x: 645, endPoint y: 197, distance: 7.2
click at [644, 190] on span "Show all" at bounding box center [696, 193] width 131 height 12
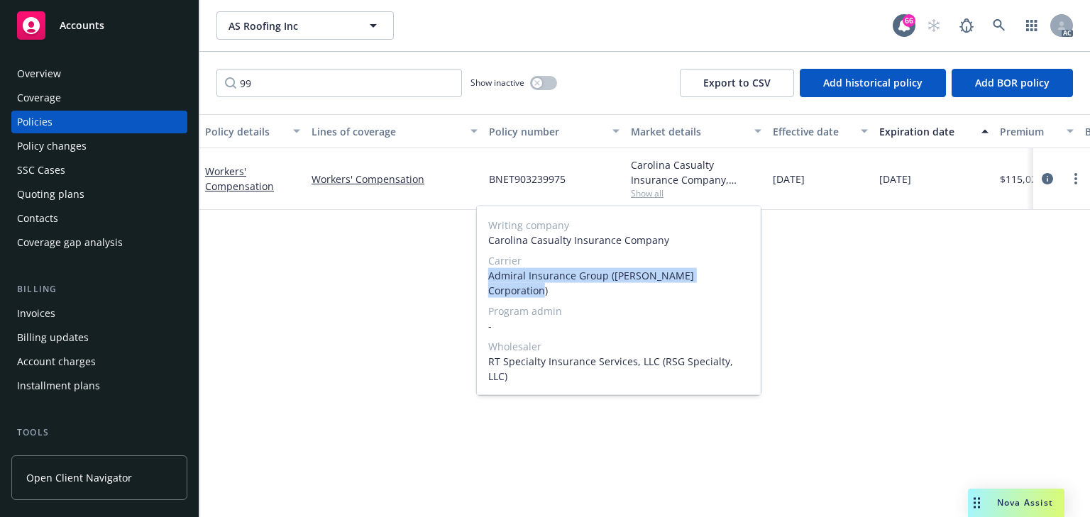
drag, startPoint x: 490, startPoint y: 273, endPoint x: 749, endPoint y: 275, distance: 259.0
click at [749, 275] on span "Admiral Insurance Group ([PERSON_NAME] Corporation)" at bounding box center [618, 283] width 261 height 30
copy span "Admiral Insurance Group ([PERSON_NAME] Corporation)"
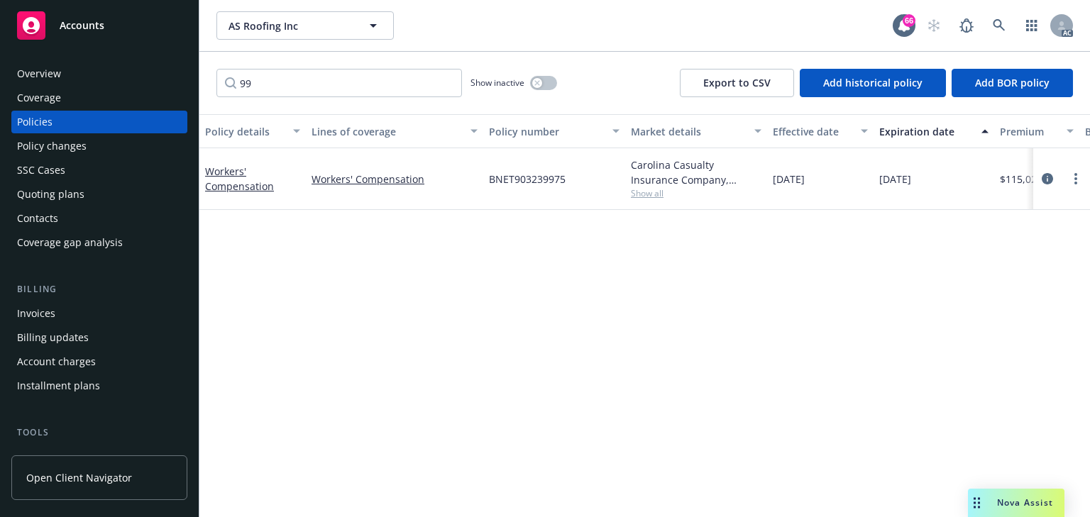
click at [65, 148] on div "Policy changes" at bounding box center [52, 146] width 70 height 23
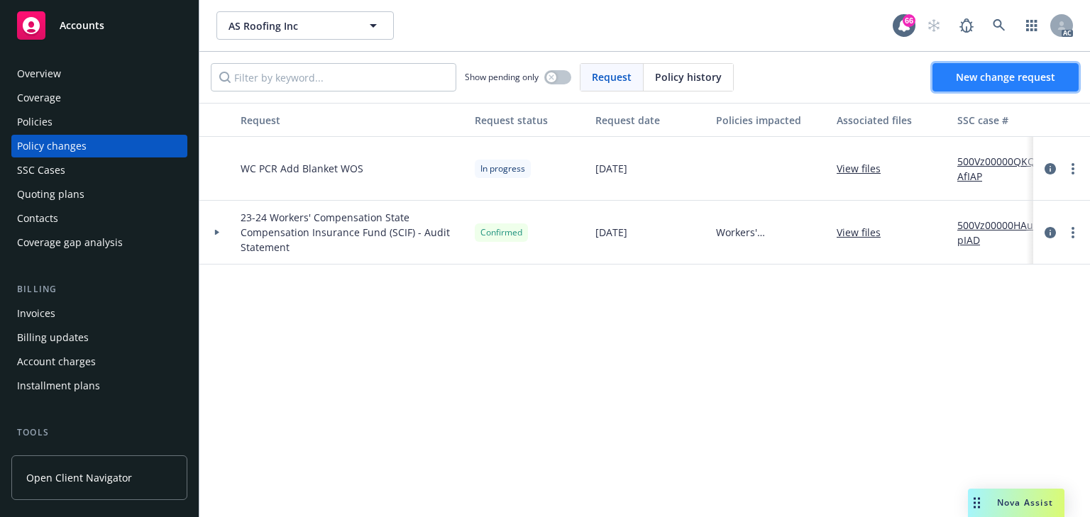
click at [1015, 86] on link "New change request" at bounding box center [1005, 77] width 146 height 28
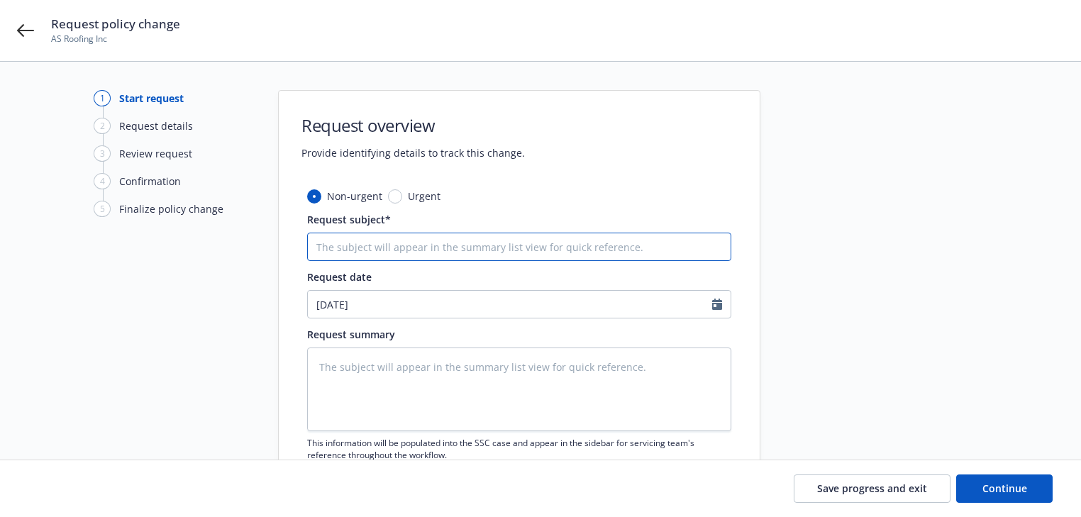
drag, startPoint x: 434, startPoint y: 243, endPoint x: 409, endPoint y: 250, distance: 25.0
click at [434, 243] on input "Request subject*" at bounding box center [519, 247] width 424 height 28
paste input "25 Workers' Compensation Admiral Insurance Group ([PERSON_NAME] Corporation) -"
type textarea "x"
type input "25 Workers' Compensation Admiral Insurance Group ([PERSON_NAME] Corporation) -"
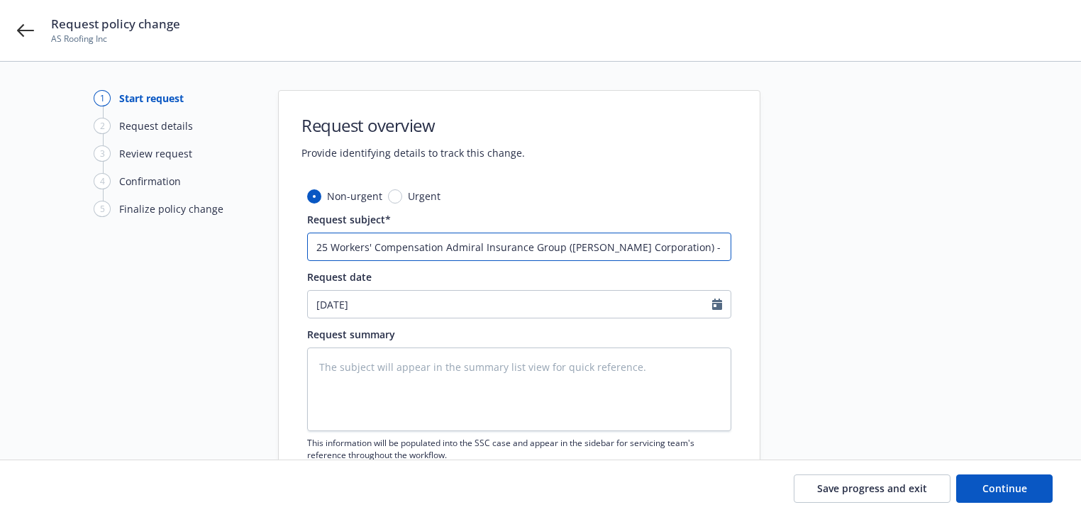
type textarea "x"
click at [720, 236] on input "25 Workers' Compensation Admiral Insurance Group ([PERSON_NAME] Corporation) -" at bounding box center [519, 247] width 424 height 28
paste input "Mod Updated 1.12"
type input "25 Workers' Compensation Admiral Insurance Group ([PERSON_NAME] Corporation) - …"
type textarea "x"
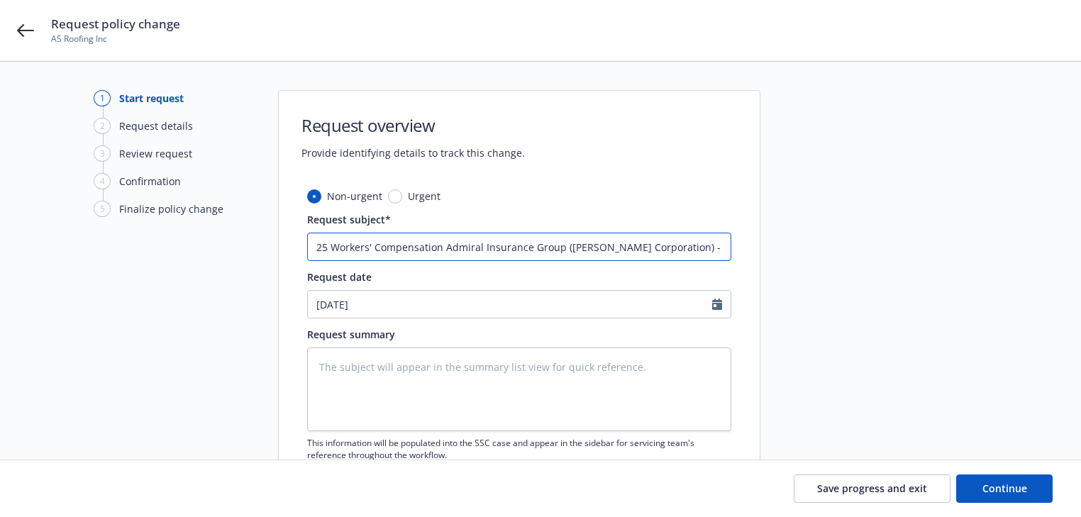
scroll to position [0, 58]
type input "25 Workers' Compensation Admiral Insurance Group ([PERSON_NAME] Corporation) - …"
click at [385, 378] on textarea at bounding box center [519, 390] width 424 height 84
paste textarea "Mod Updated 1.12 in effective [DATE]"
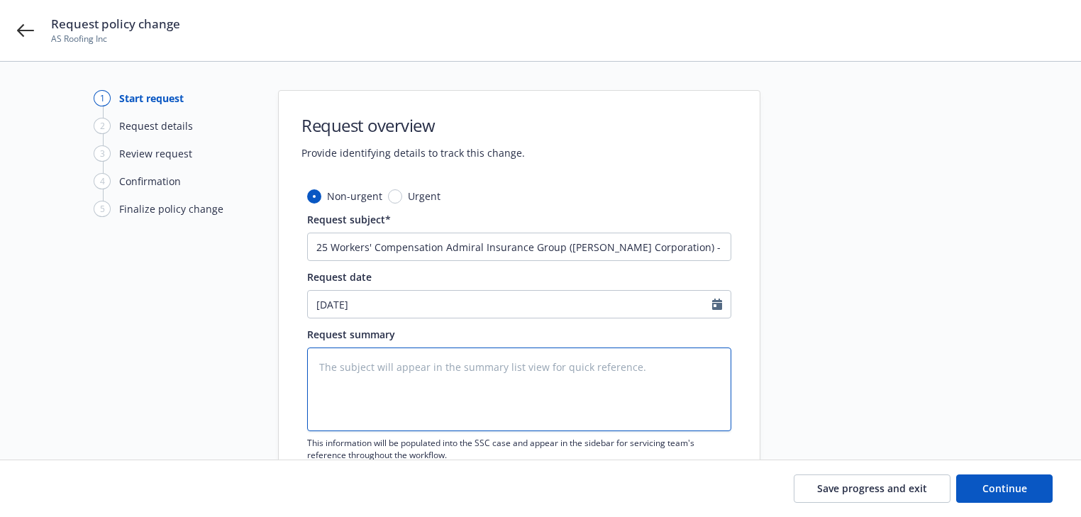
type textarea "Mod Updated 1.12 in effective [DATE]"
type textarea "x"
type textarea "Mod Updated 1.12 in effective [DATE]"
drag, startPoint x: 988, startPoint y: 484, endPoint x: 712, endPoint y: 438, distance: 279.2
click at [983, 483] on span "Continue" at bounding box center [1005, 488] width 45 height 13
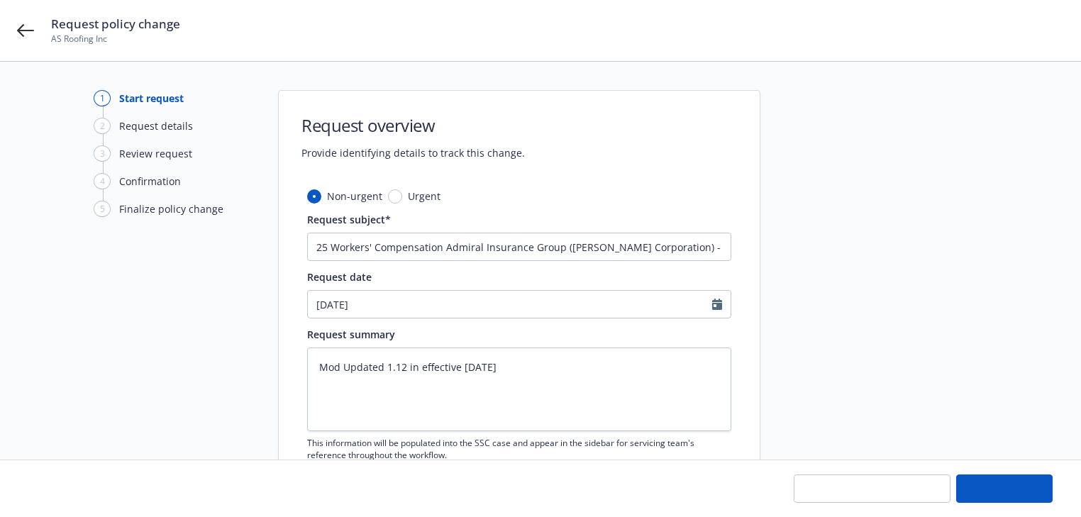
type textarea "x"
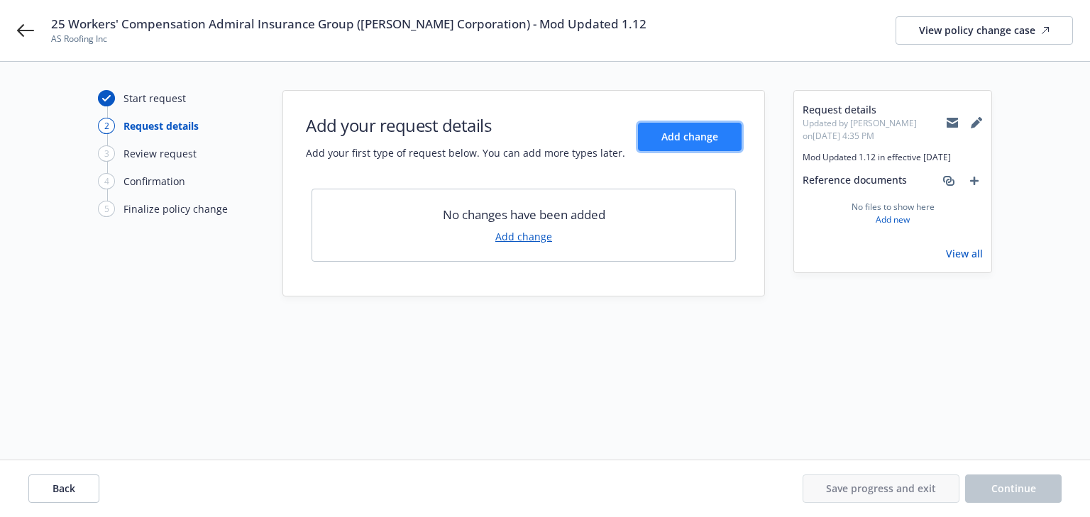
click at [691, 141] on span "Add change" at bounding box center [689, 136] width 57 height 13
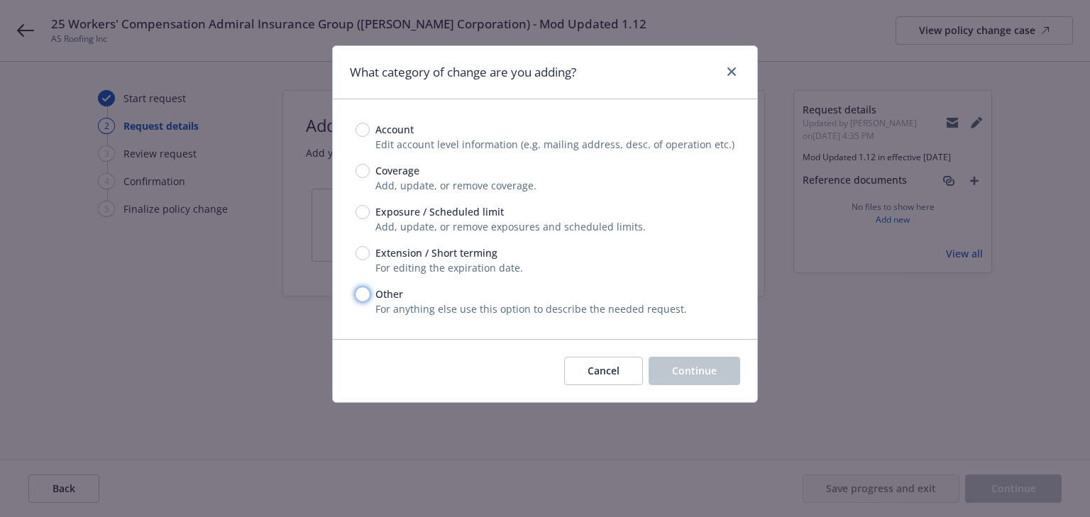
click at [360, 295] on input "Other" at bounding box center [363, 294] width 14 height 14
radio input "true"
click at [672, 363] on button "Continue" at bounding box center [695, 371] width 92 height 28
type textarea "x"
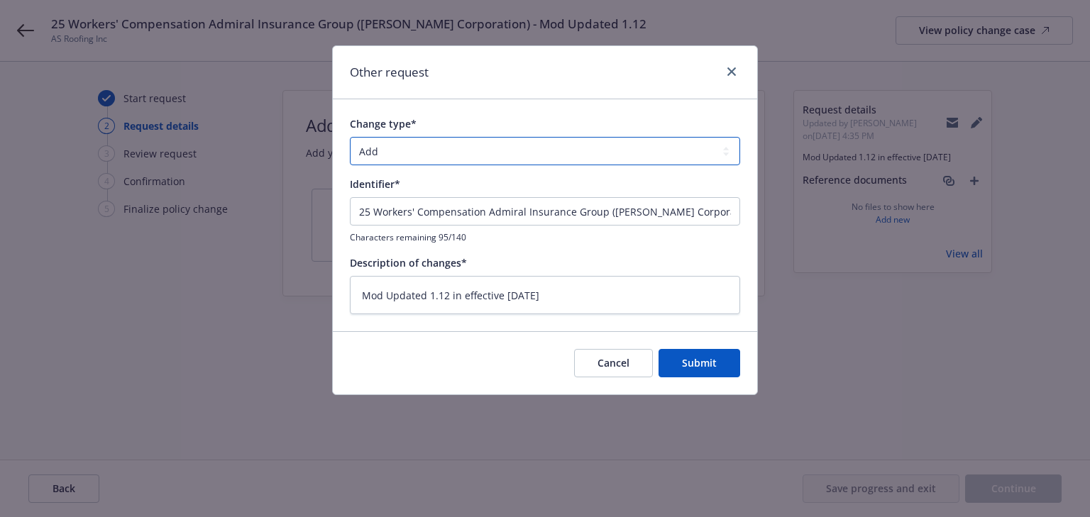
click at [462, 146] on select "Add Audit Change Remove" at bounding box center [545, 151] width 390 height 28
select select "CHANGE"
click at [350, 137] on select "Add Audit Change Remove" at bounding box center [545, 151] width 390 height 28
drag, startPoint x: 727, startPoint y: 209, endPoint x: -420, endPoint y: 236, distance: 1147.8
click at [0, 236] on html "25 Workers' Compensation Admiral Insurance Group ([PERSON_NAME] Corporation) - …" at bounding box center [545, 258] width 1090 height 517
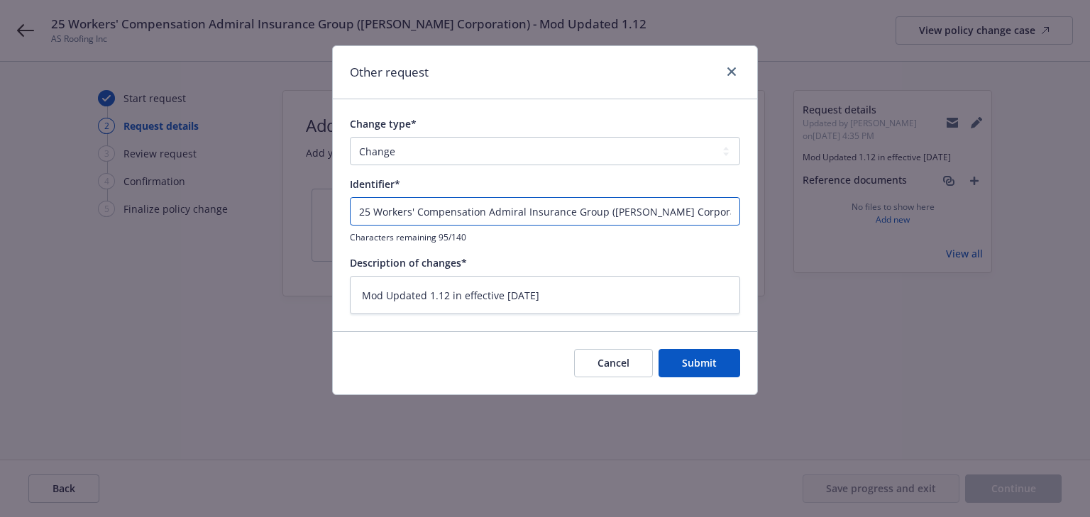
type textarea "x"
type input "- Mod Updated 1.12"
type textarea "x"
type input "E - Mod Updated 1.12"
type textarea "x"
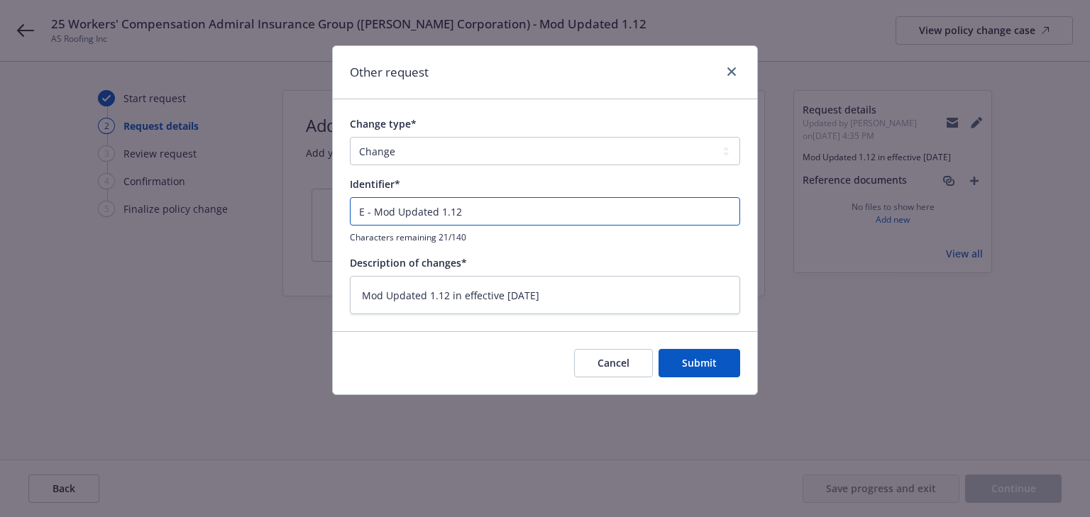
type input "EN - Mod Updated 1.12"
type textarea "x"
type input "END - Mod Updated 1.12"
type textarea "x"
type input "ENDT - Mod Updated 1.12"
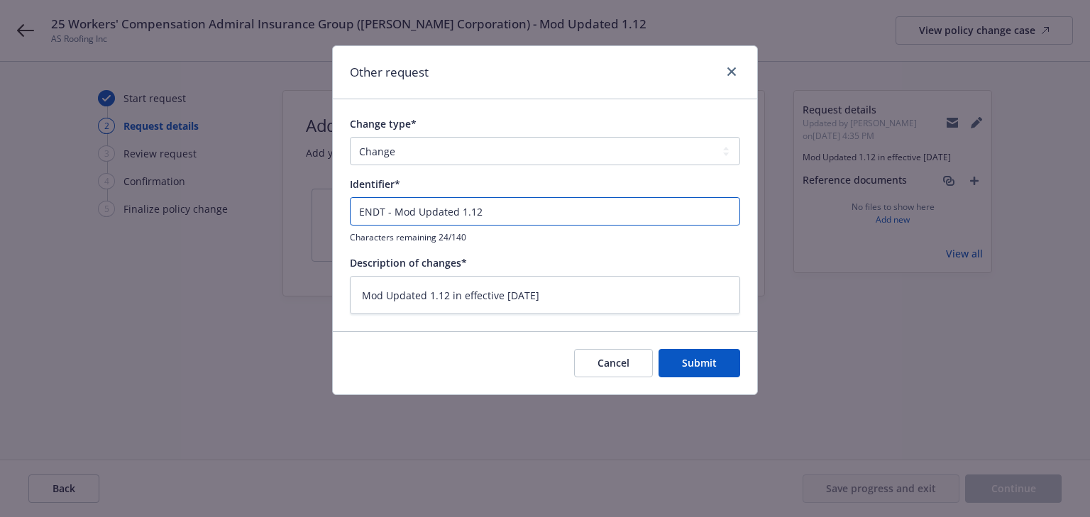
type textarea "x"
type input "ENDT# - Mod Updated 1.12"
type textarea "x"
type input "ENDT#1 - Mod Updated 1.12"
click at [700, 356] on span "Submit" at bounding box center [699, 362] width 35 height 13
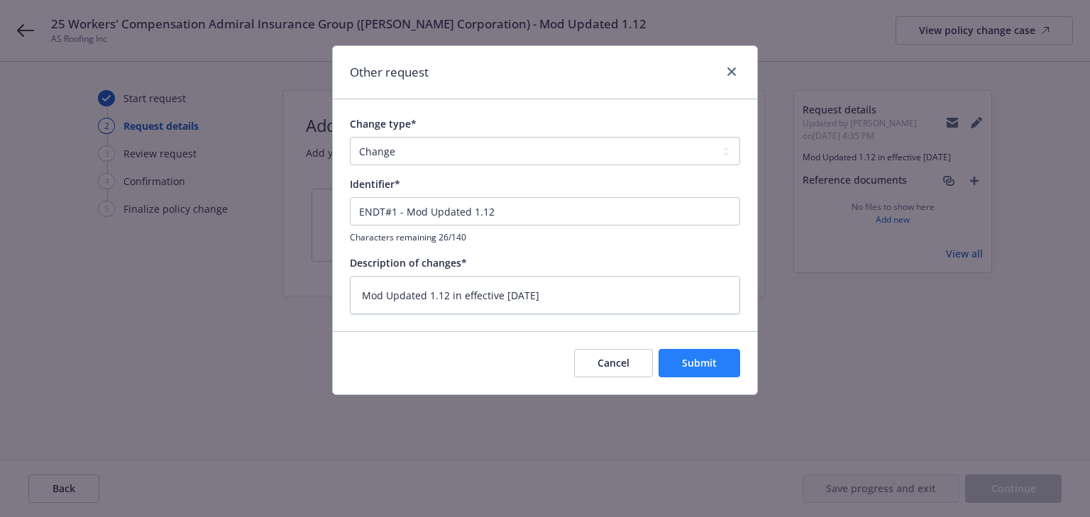
type textarea "x"
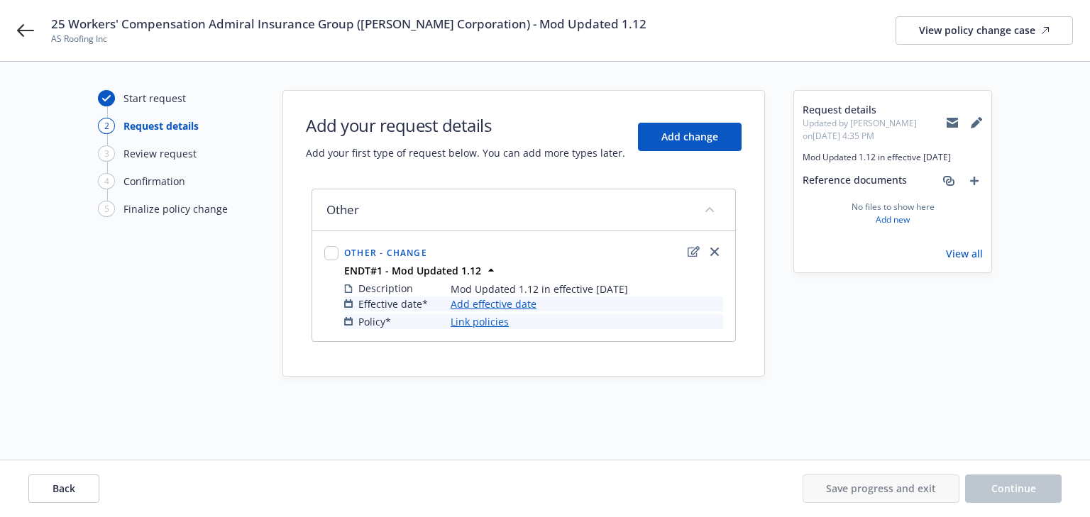
click at [520, 303] on link "Add effective date" at bounding box center [494, 304] width 86 height 15
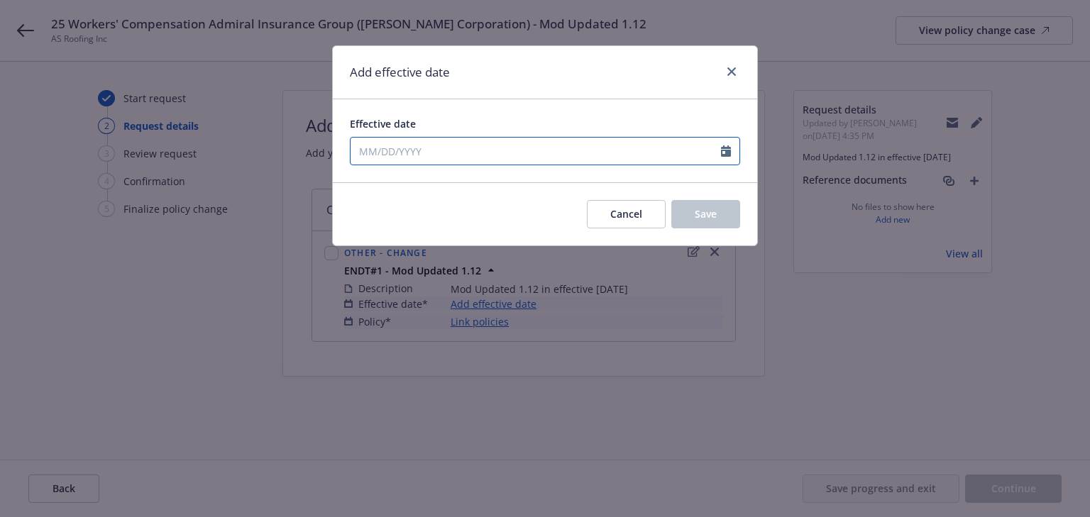
click at [465, 152] on input "Effective date" at bounding box center [536, 151] width 370 height 27
select select "9"
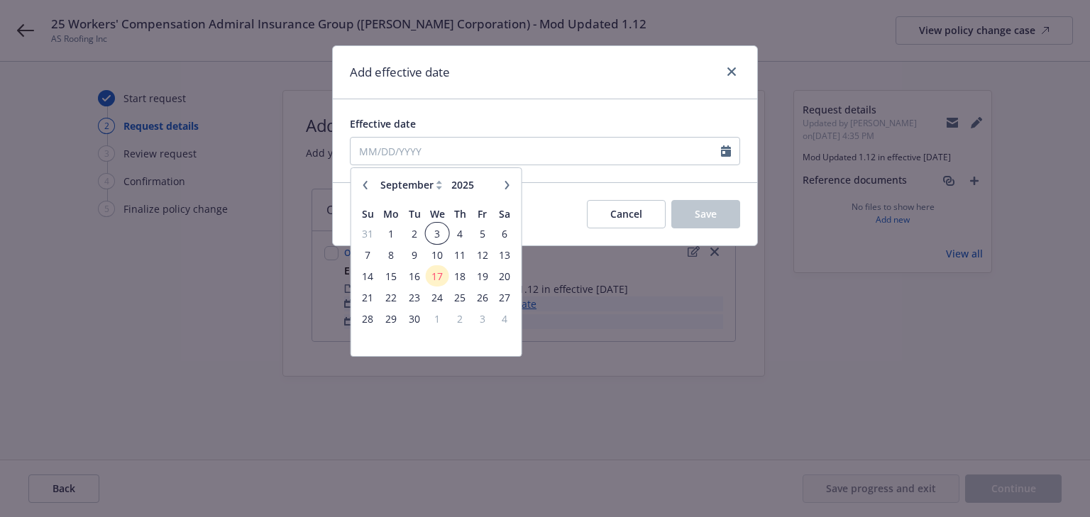
click at [437, 233] on span "3" at bounding box center [437, 234] width 21 height 18
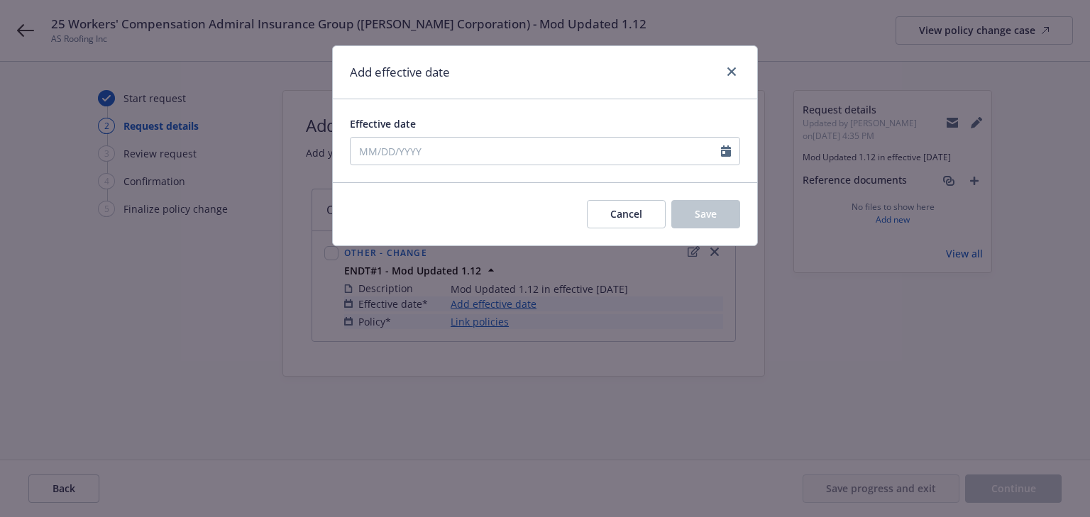
type input "[DATE]"
click at [712, 219] on span "Save" at bounding box center [706, 213] width 22 height 13
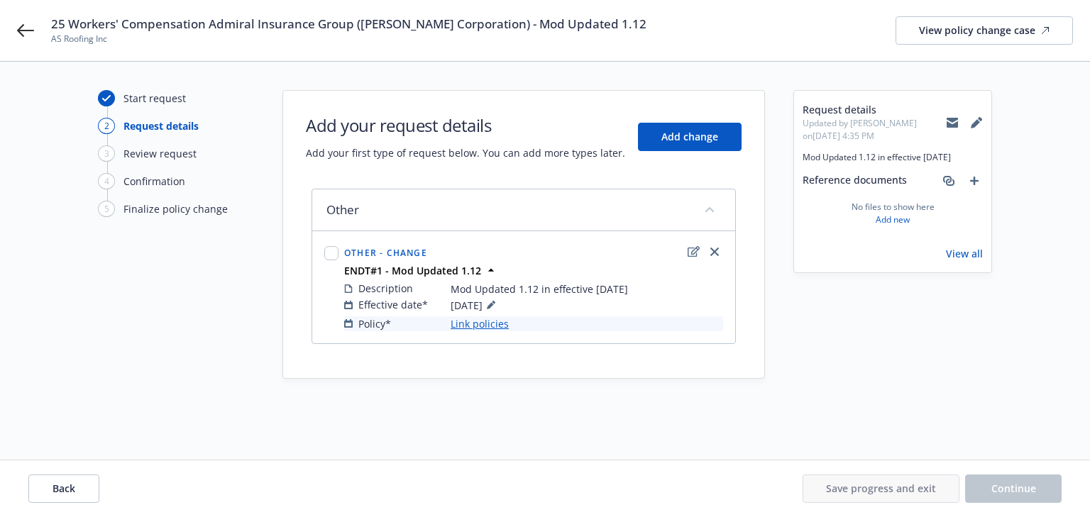
click at [489, 325] on link "Link policies" at bounding box center [480, 324] width 58 height 15
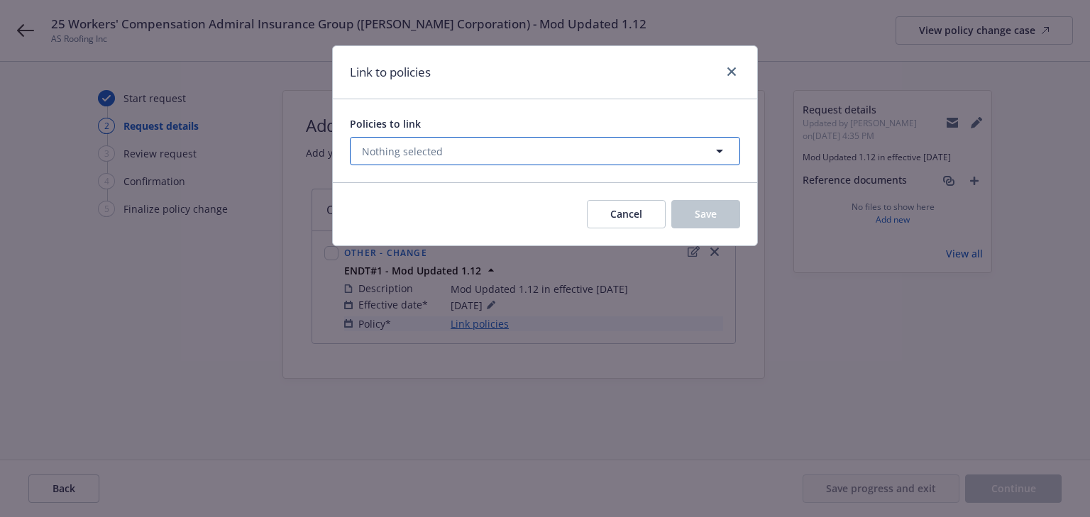
click at [444, 142] on button "Nothing selected" at bounding box center [545, 151] width 390 height 28
select select "ACTIVE"
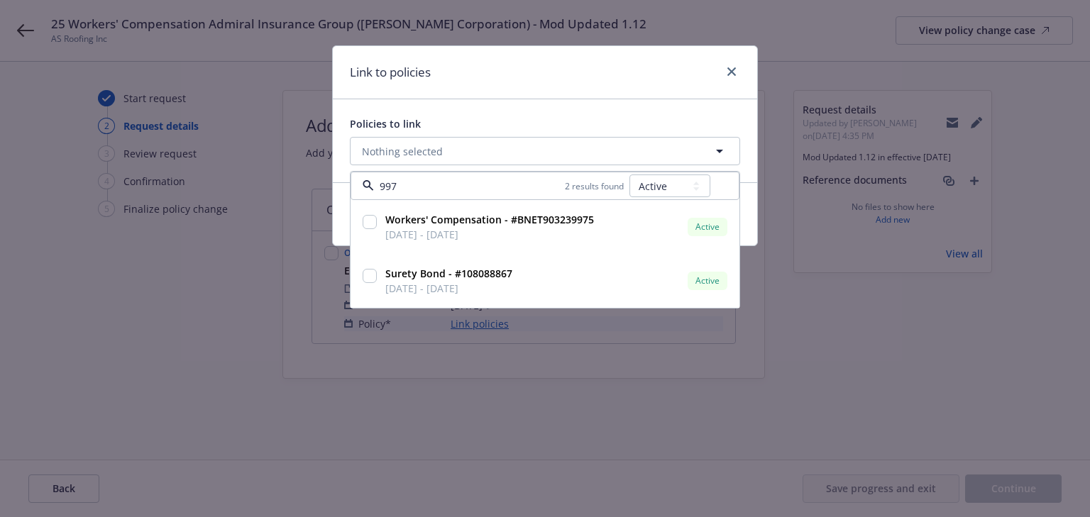
type input "9975"
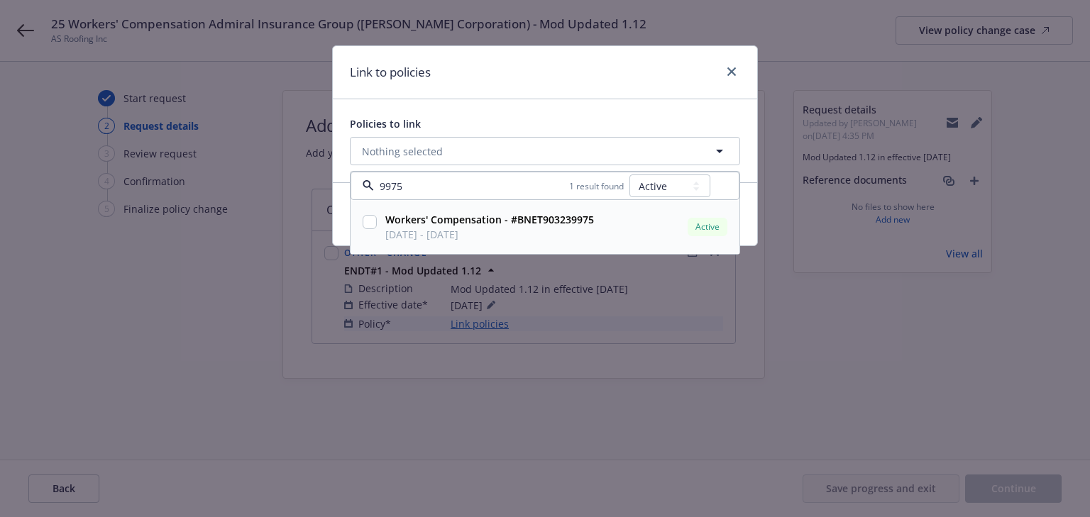
click at [365, 223] on input "checkbox" at bounding box center [370, 222] width 14 height 14
checkbox input "true"
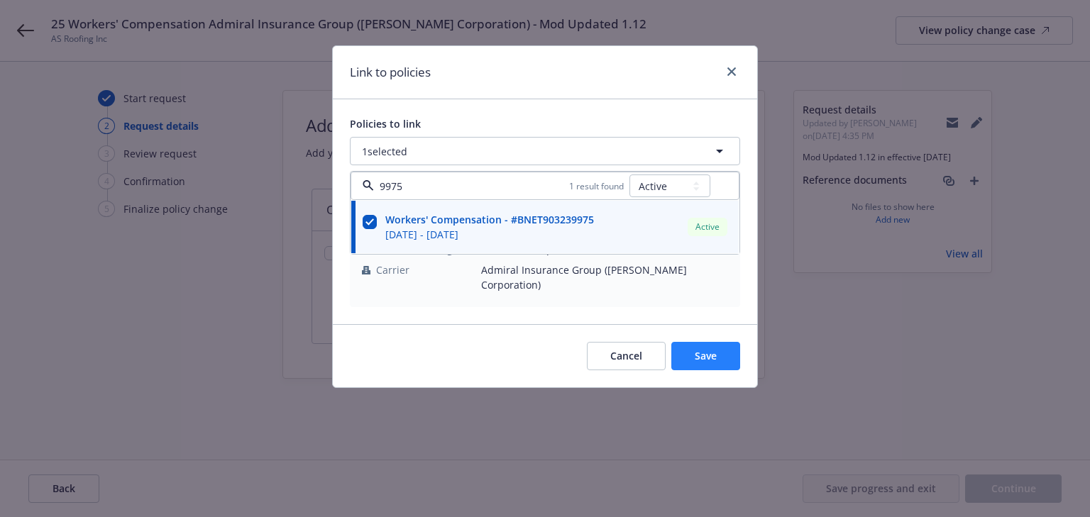
type input "9975"
click at [717, 346] on button "Save" at bounding box center [705, 356] width 69 height 28
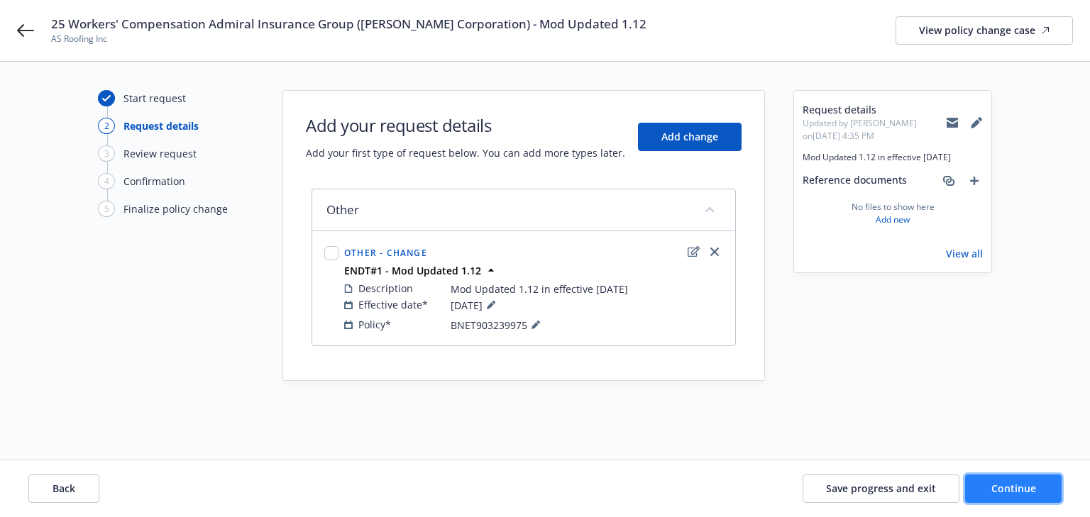
click at [1046, 488] on button "Continue" at bounding box center [1013, 489] width 97 height 28
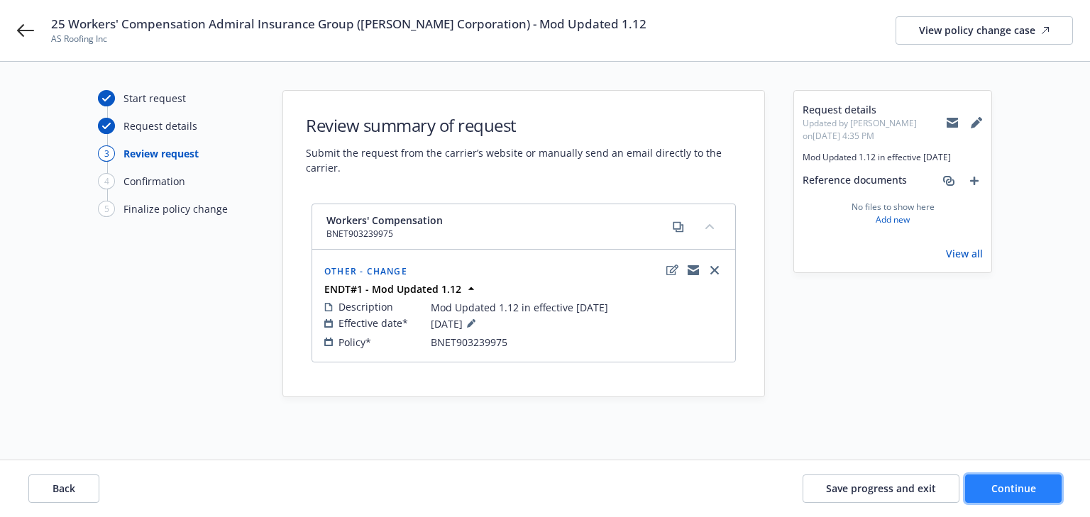
click at [1046, 488] on button "Continue" at bounding box center [1013, 489] width 97 height 28
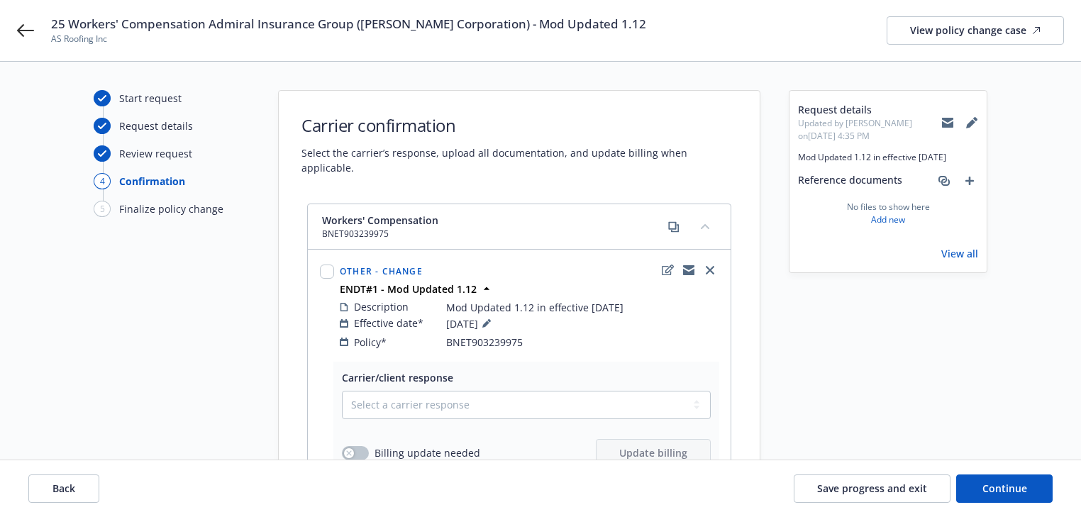
click at [814, 341] on div "Request details Updated by [PERSON_NAME] on [DATE] 4:35 PM Mod Updated 1.12 in …" at bounding box center [888, 380] width 199 height 580
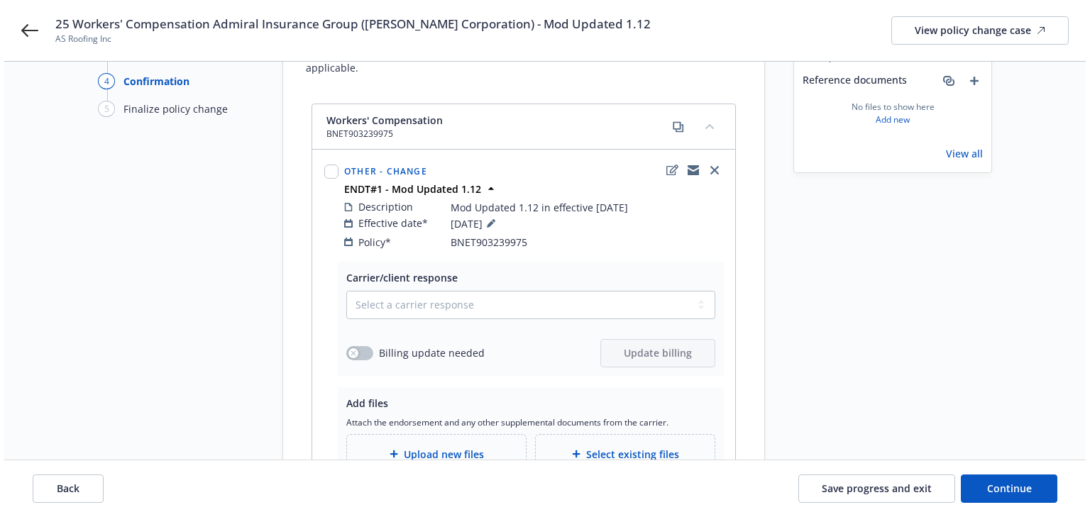
scroll to position [221, 0]
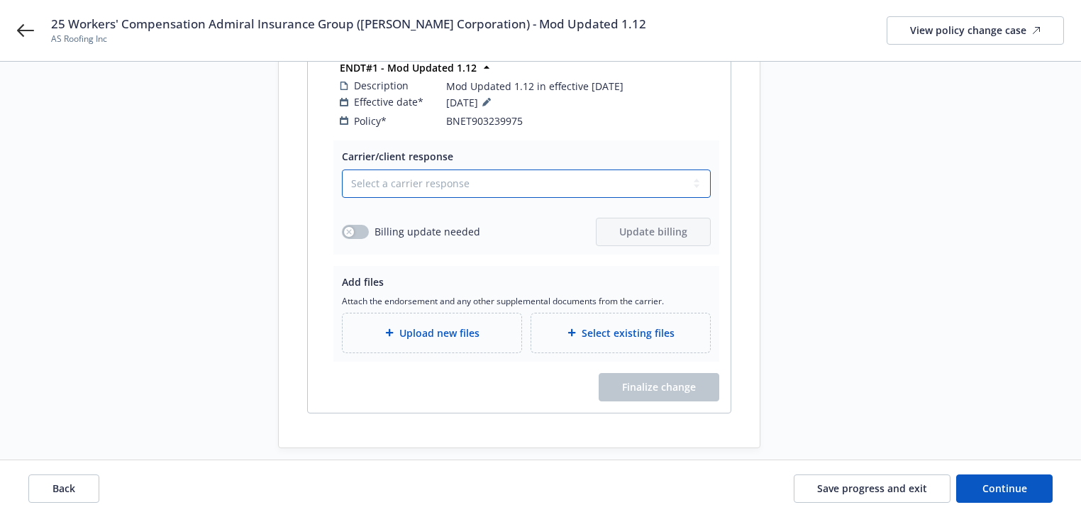
click at [466, 173] on select "Select a carrier response Accepted Accepted with revision No endorsement needed…" at bounding box center [526, 184] width 369 height 28
select select "ACCEPTED"
click at [342, 170] on select "Select a carrier response Accepted Accepted with revision No endorsement needed…" at bounding box center [526, 184] width 369 height 28
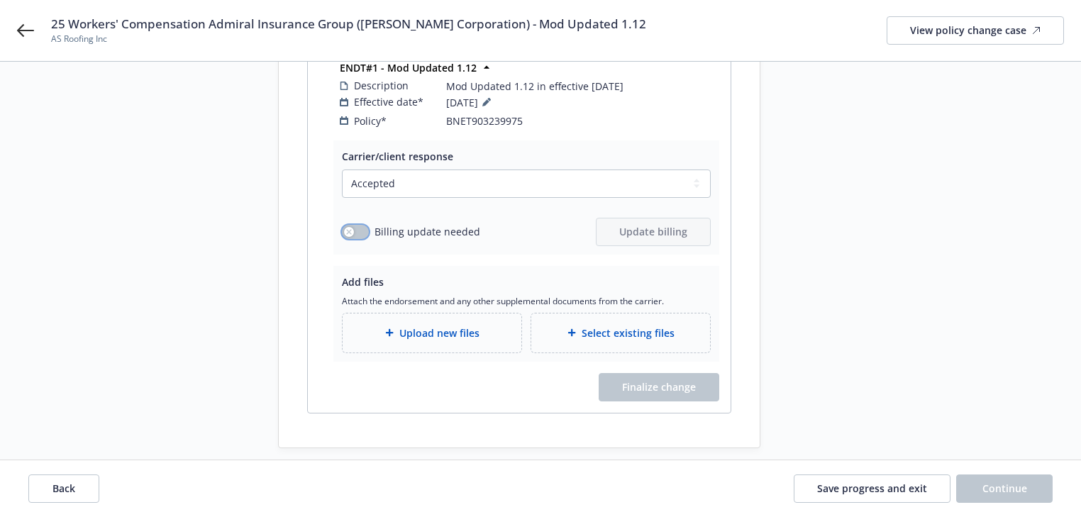
click at [355, 225] on button "button" at bounding box center [355, 232] width 27 height 14
click at [672, 225] on span "Update billing" at bounding box center [654, 231] width 68 height 13
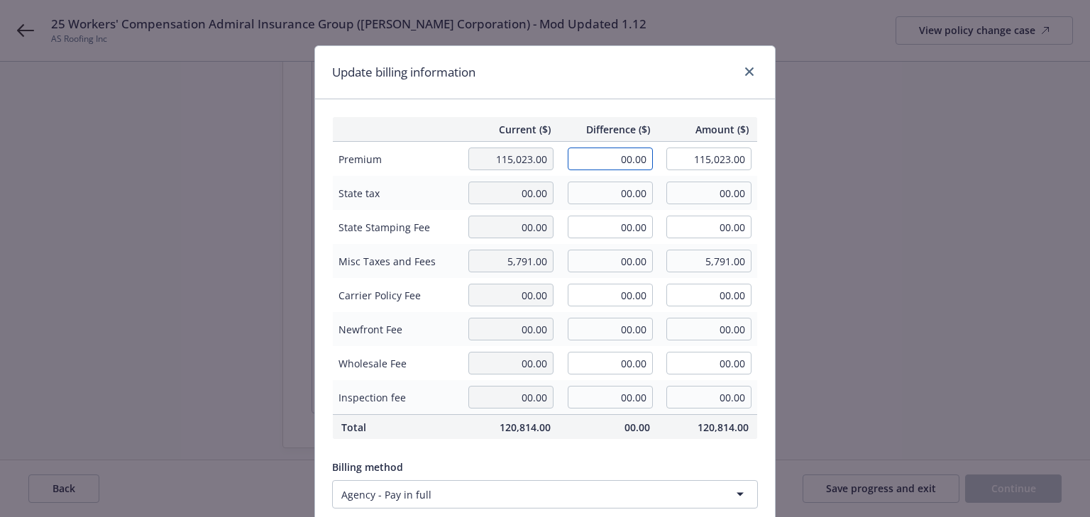
drag, startPoint x: 612, startPoint y: 159, endPoint x: 690, endPoint y: 164, distance: 77.5
click at [690, 164] on tr "Premium 115,023.00 00.00 115,023.00" at bounding box center [545, 159] width 425 height 35
type input "123,772.00"
type input "238,795.00"
type input "12377.2"
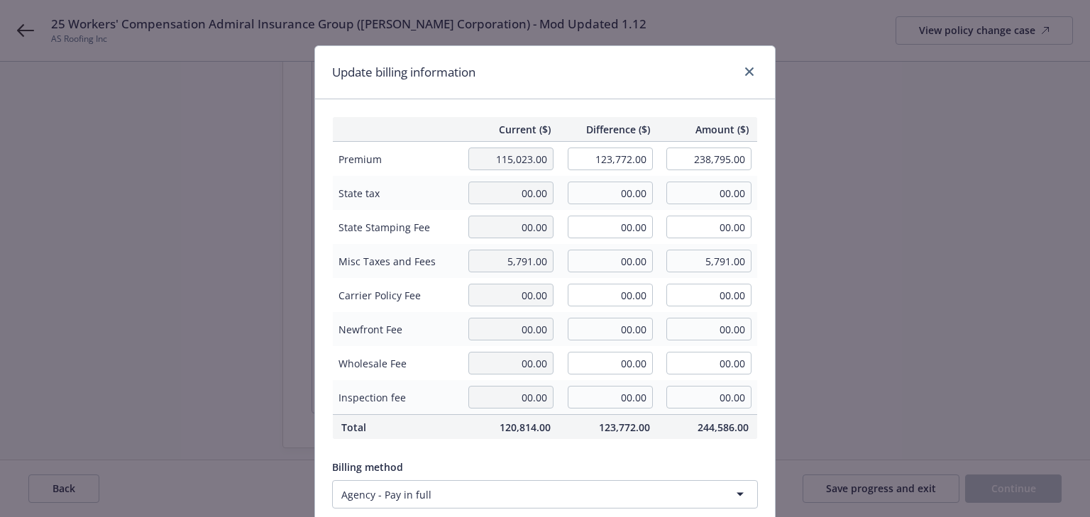
click at [700, 47] on div "Update billing information" at bounding box center [545, 72] width 460 height 53
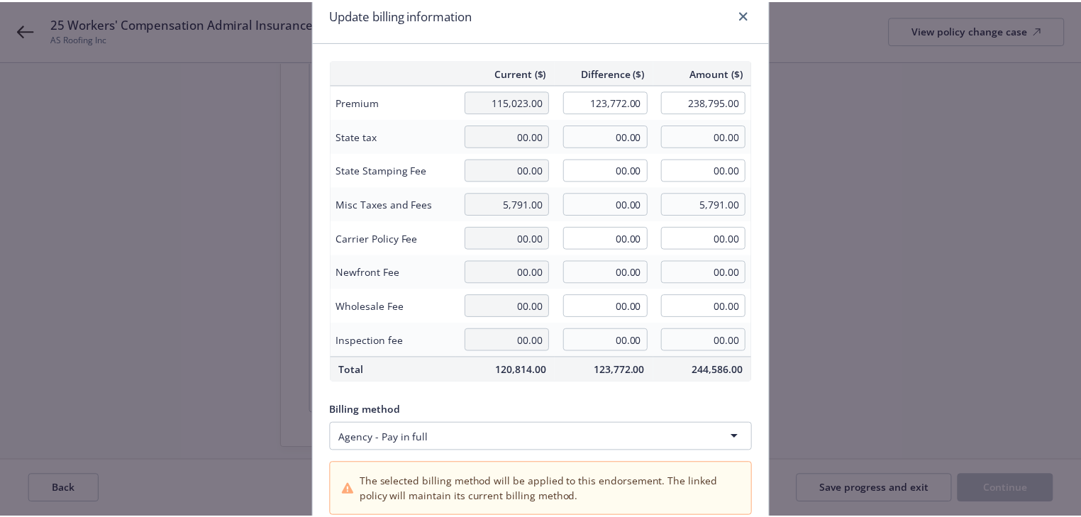
scroll to position [251, 0]
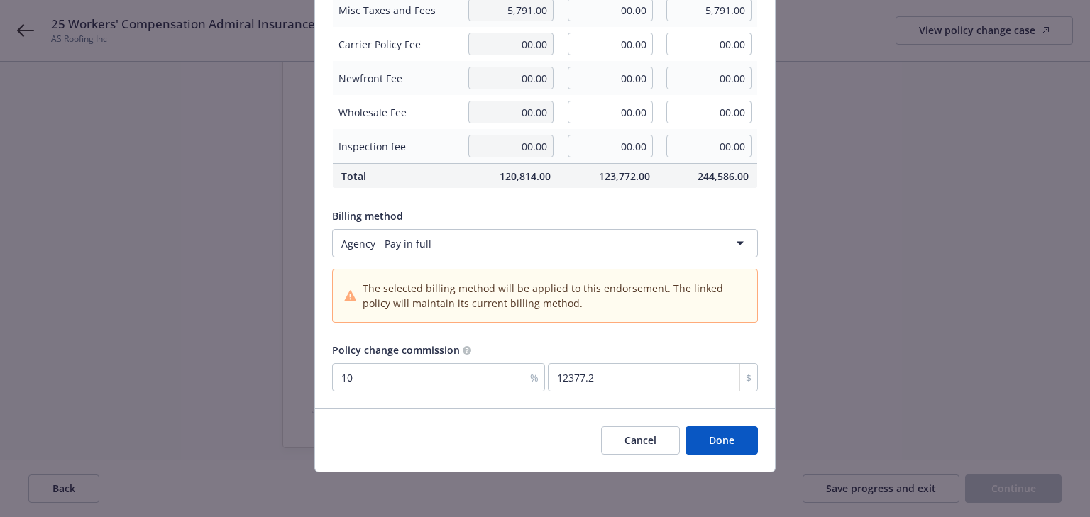
click at [744, 440] on button "Done" at bounding box center [722, 440] width 72 height 28
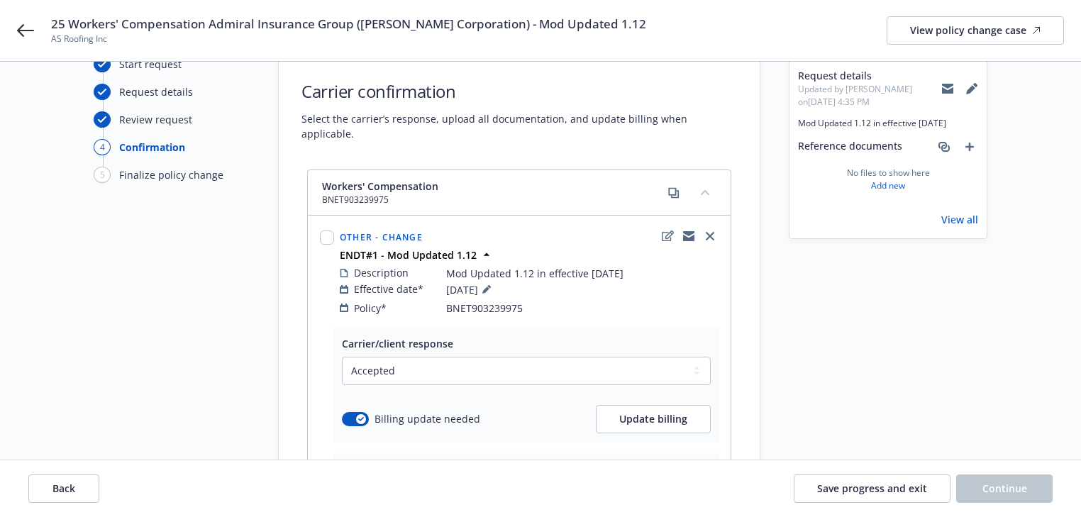
scroll to position [0, 0]
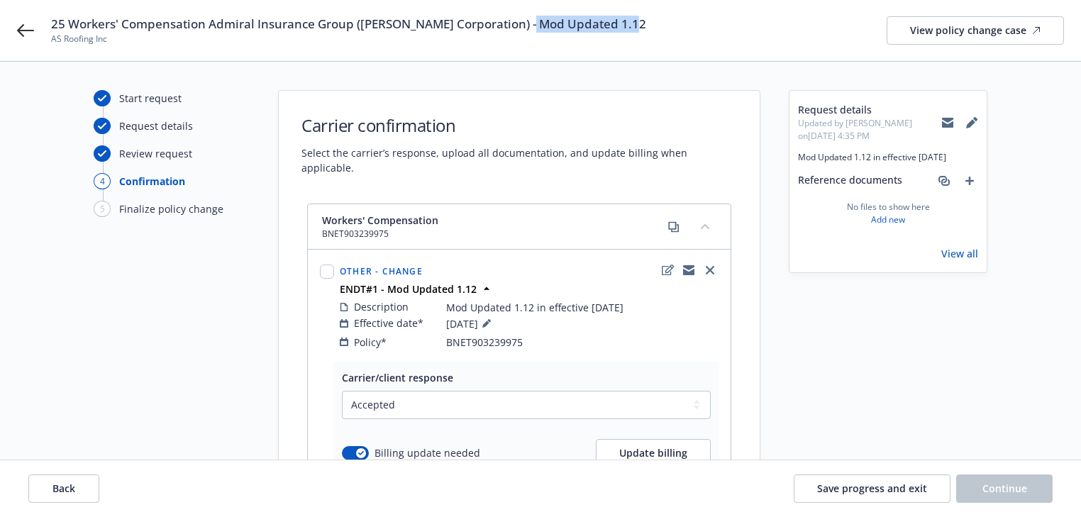
drag, startPoint x: 518, startPoint y: 26, endPoint x: 651, endPoint y: 26, distance: 132.7
click at [651, 26] on div "25 Workers' Compensation Admiral Insurance Group ([PERSON_NAME] Corporation) - …" at bounding box center [557, 31] width 1013 height 30
copy span "Mod Updated 1.12"
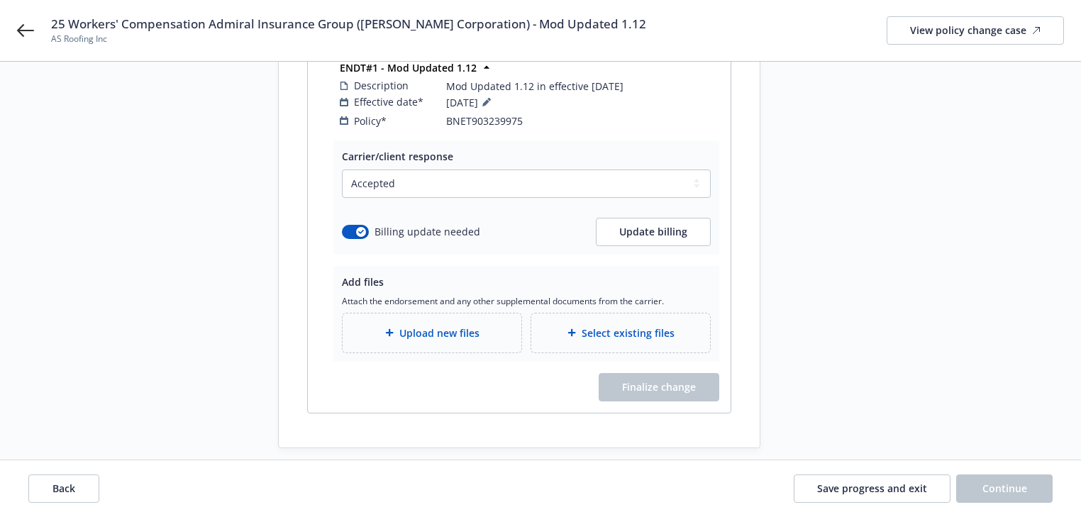
click at [443, 326] on span "Upload new files" at bounding box center [440, 333] width 80 height 15
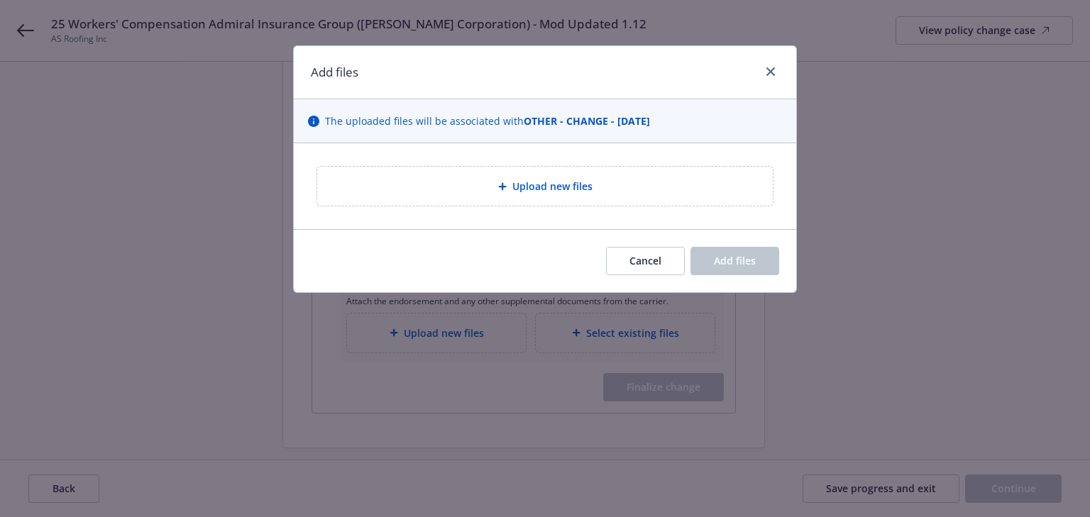
click at [621, 187] on div "Upload new files" at bounding box center [545, 186] width 433 height 16
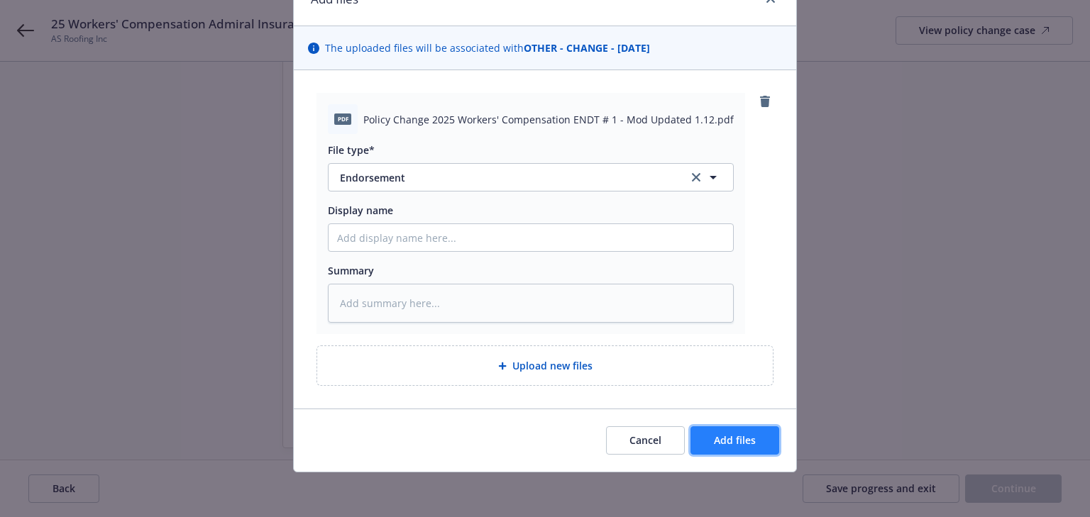
click at [754, 443] on button "Add files" at bounding box center [734, 440] width 89 height 28
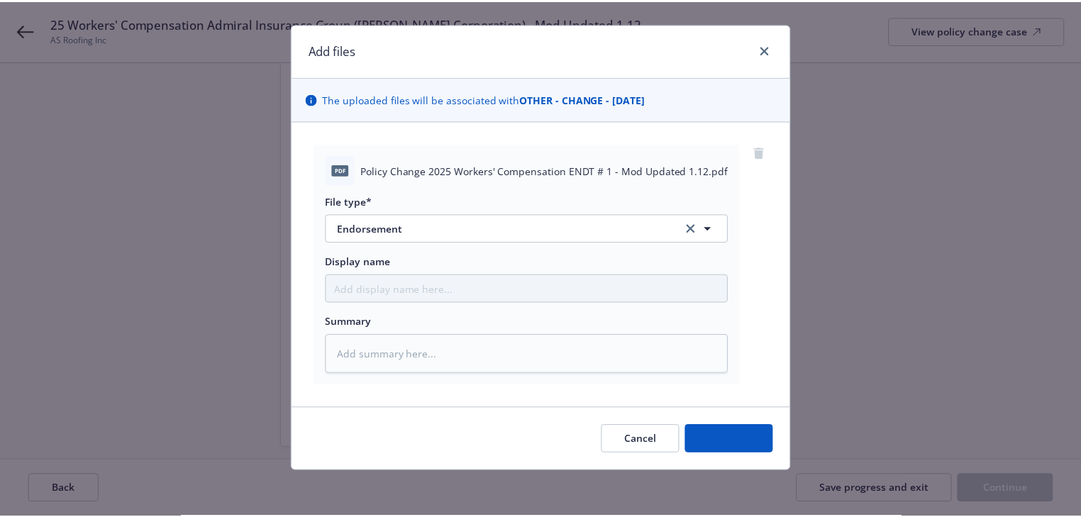
scroll to position [21, 0]
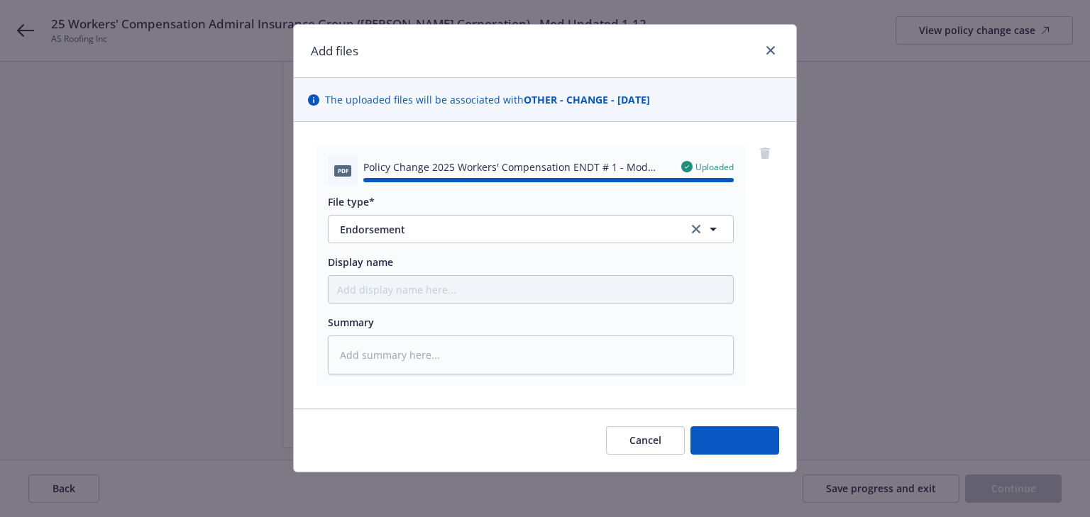
type textarea "x"
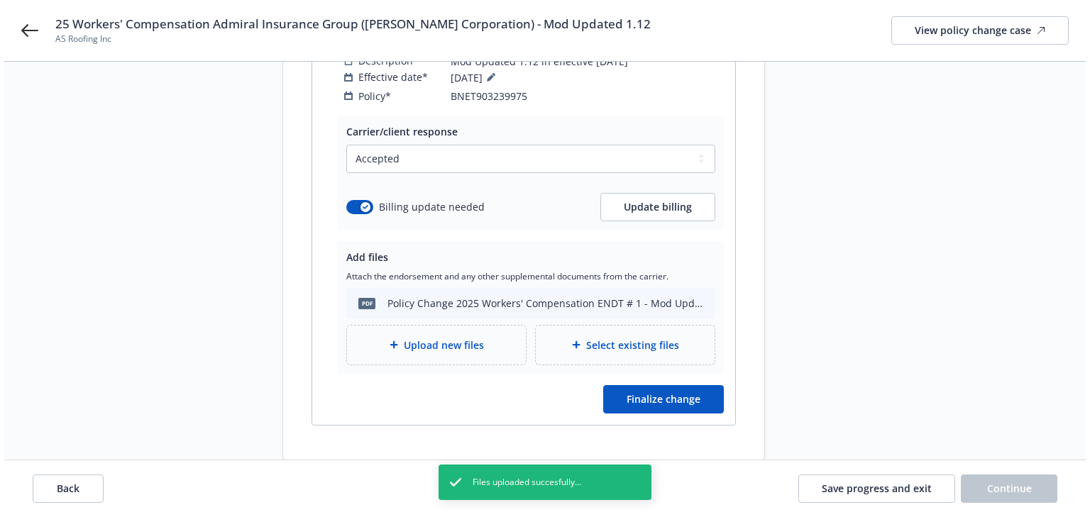
scroll to position [258, 0]
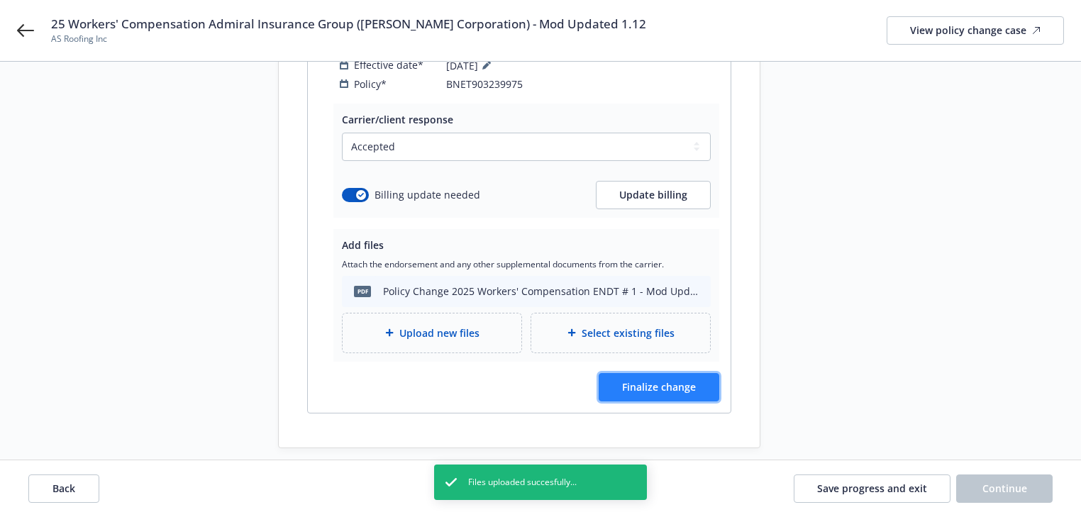
click at [684, 380] on span "Finalize change" at bounding box center [659, 386] width 74 height 13
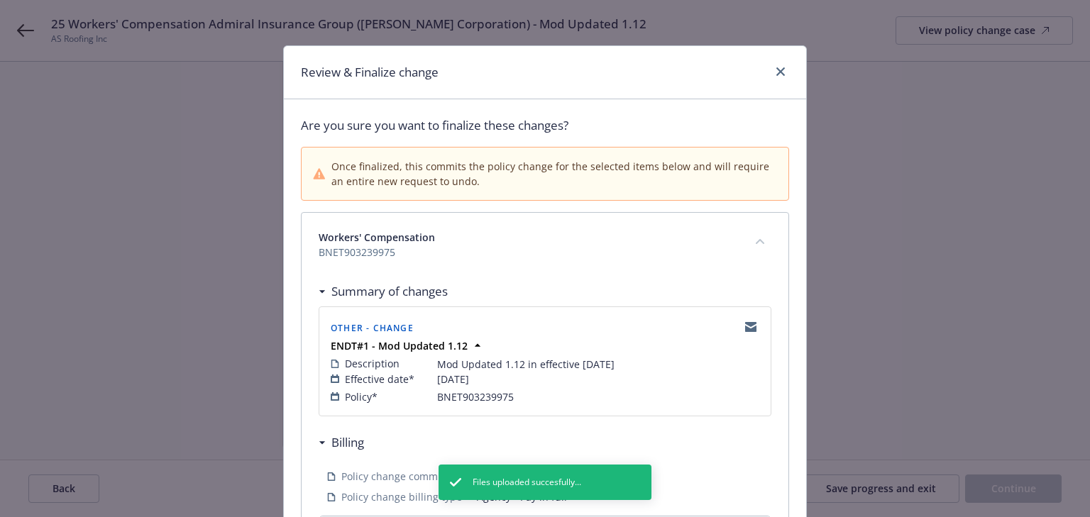
click at [617, 292] on div "Summary of changes" at bounding box center [545, 292] width 453 height 30
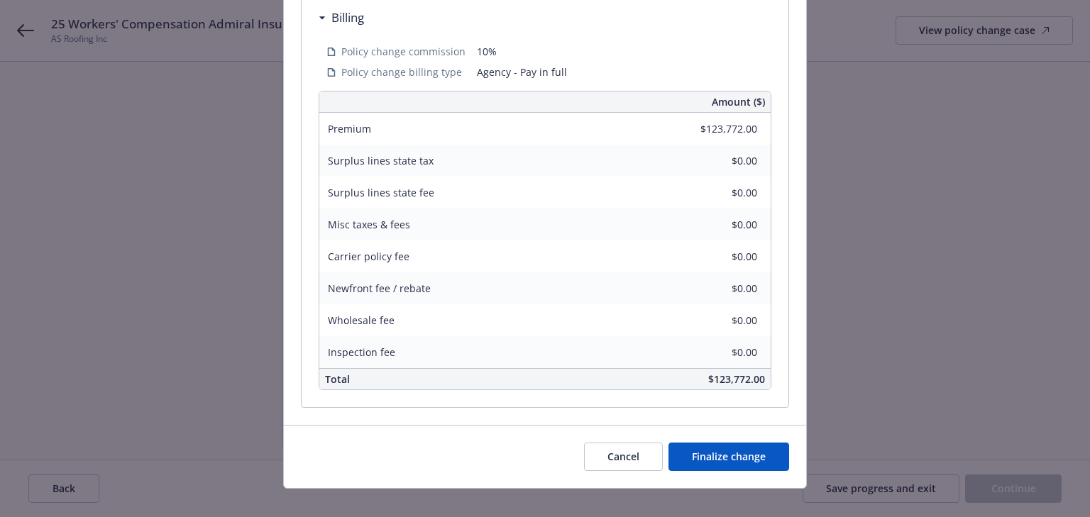
scroll to position [440, 0]
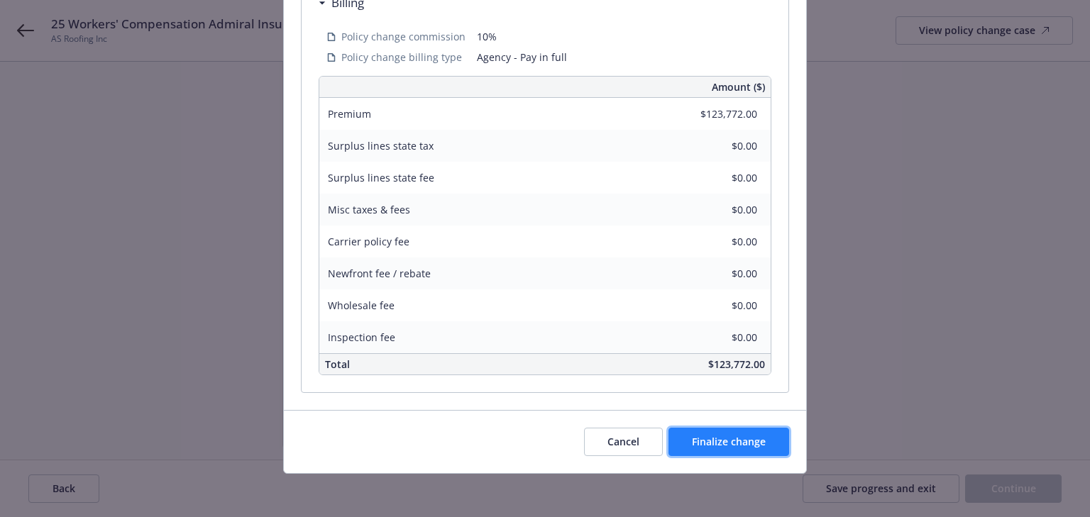
click at [747, 446] on span "Finalize change" at bounding box center [729, 441] width 74 height 13
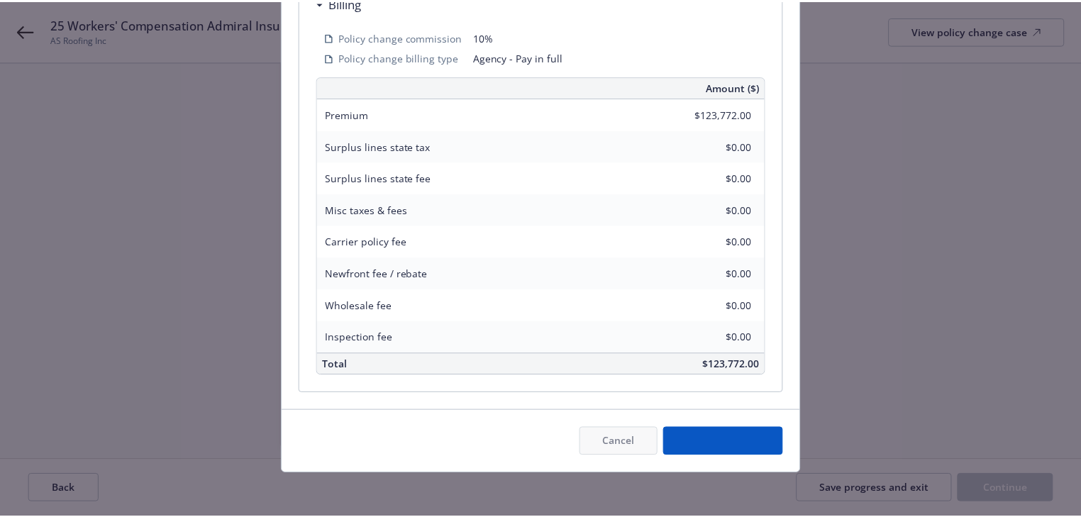
scroll to position [258, 0]
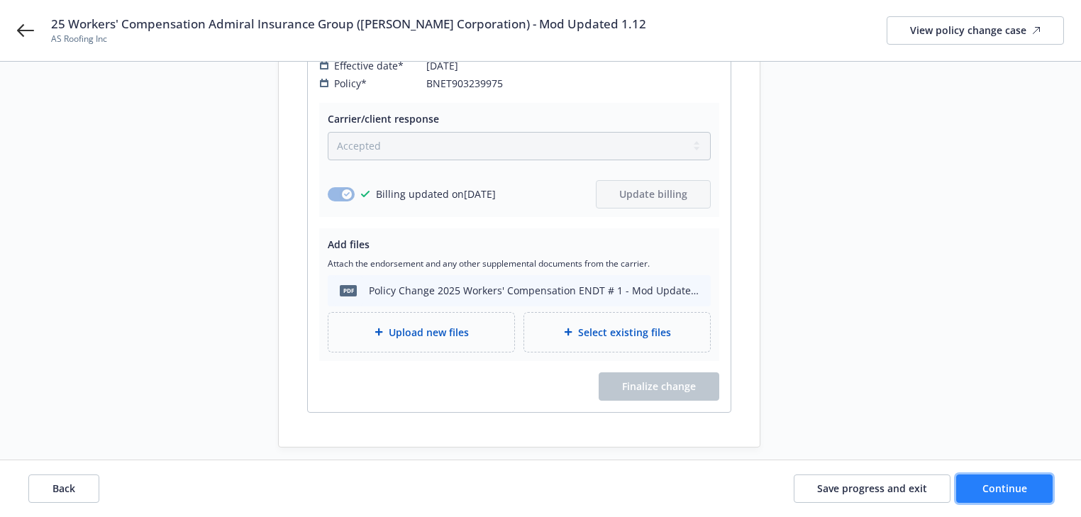
click at [991, 495] on button "Continue" at bounding box center [1005, 489] width 97 height 28
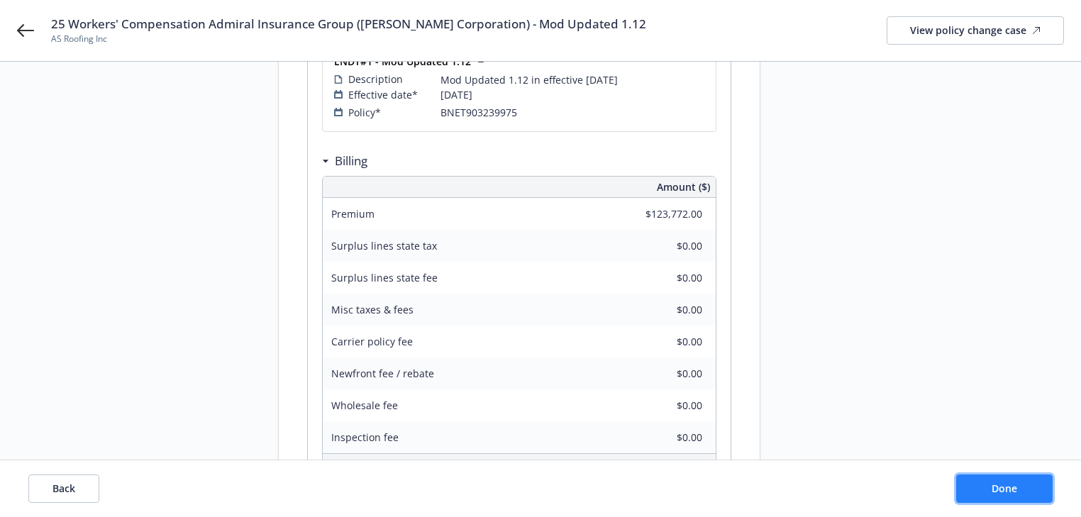
click at [991, 495] on button "Done" at bounding box center [1005, 489] width 97 height 28
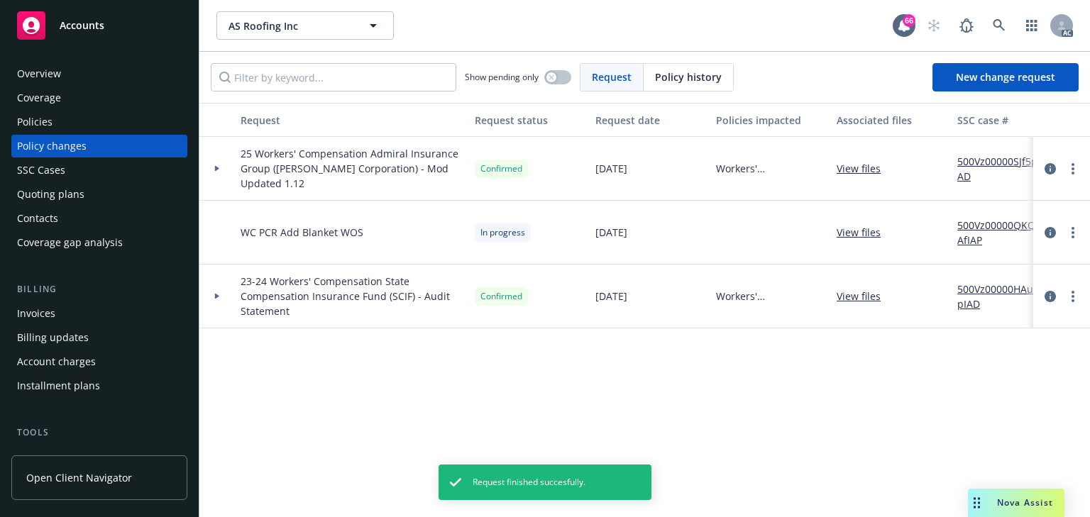
click at [991, 159] on link "500Vz00000SJf5pIAD" at bounding box center [1004, 169] width 95 height 30
click at [94, 126] on div "Policies" at bounding box center [99, 122] width 165 height 23
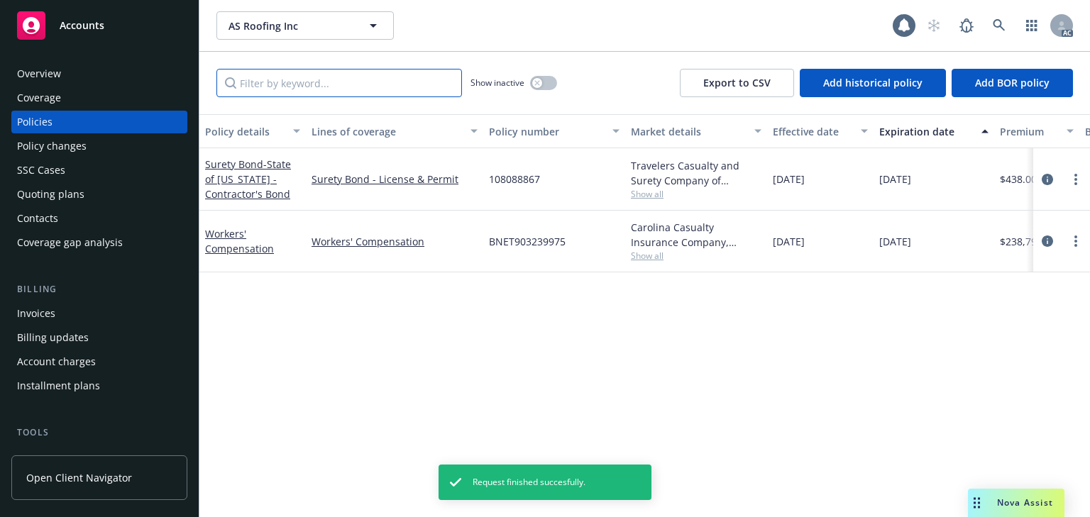
click at [385, 85] on input "Filter by keyword..." at bounding box center [339, 83] width 246 height 28
click at [375, 79] on input "Filter by keyword..." at bounding box center [339, 83] width 246 height 28
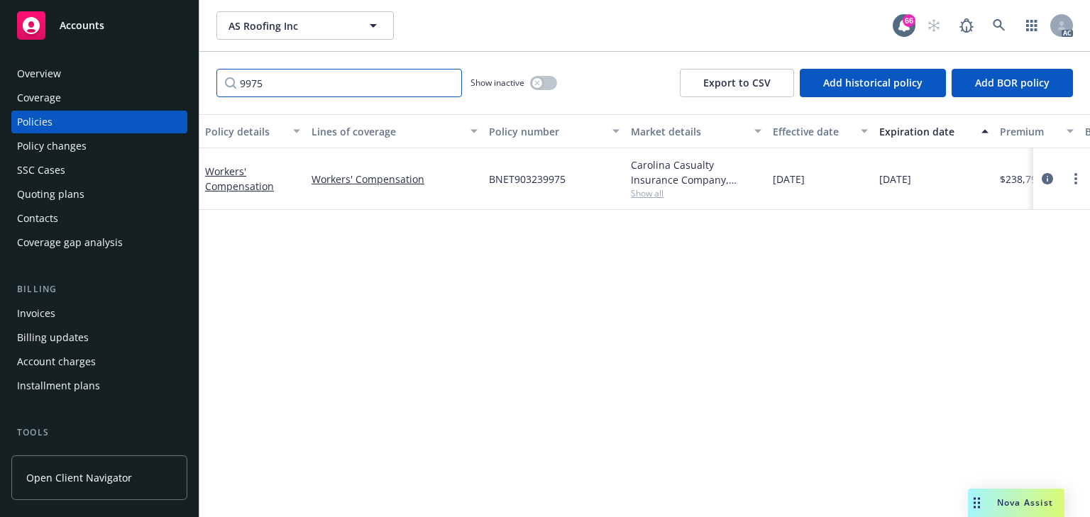
type input "9975"
click at [765, 361] on div "Policy details Lines of coverage Policy number Market details Effective date Ex…" at bounding box center [644, 315] width 891 height 403
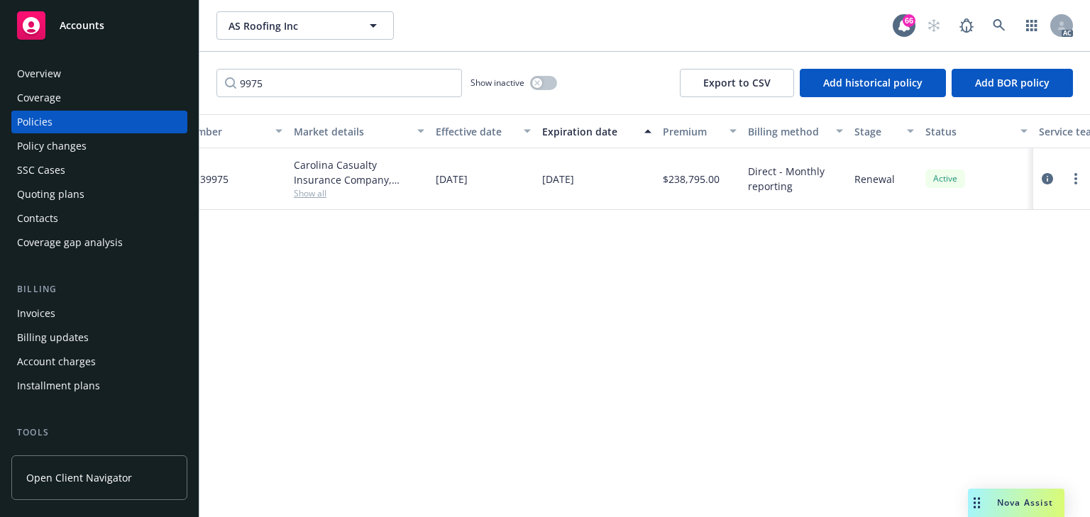
scroll to position [0, 341]
click at [833, 415] on div "Policy details Lines of coverage Policy number Market details Effective date Ex…" at bounding box center [644, 315] width 891 height 403
click at [1045, 173] on icon "circleInformation" at bounding box center [1047, 178] width 11 height 11
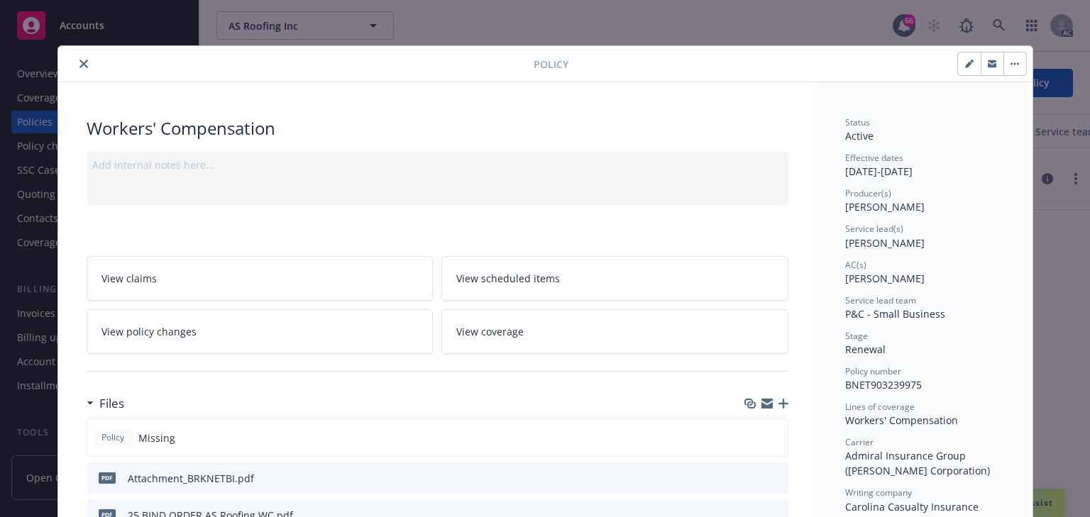
scroll to position [43, 0]
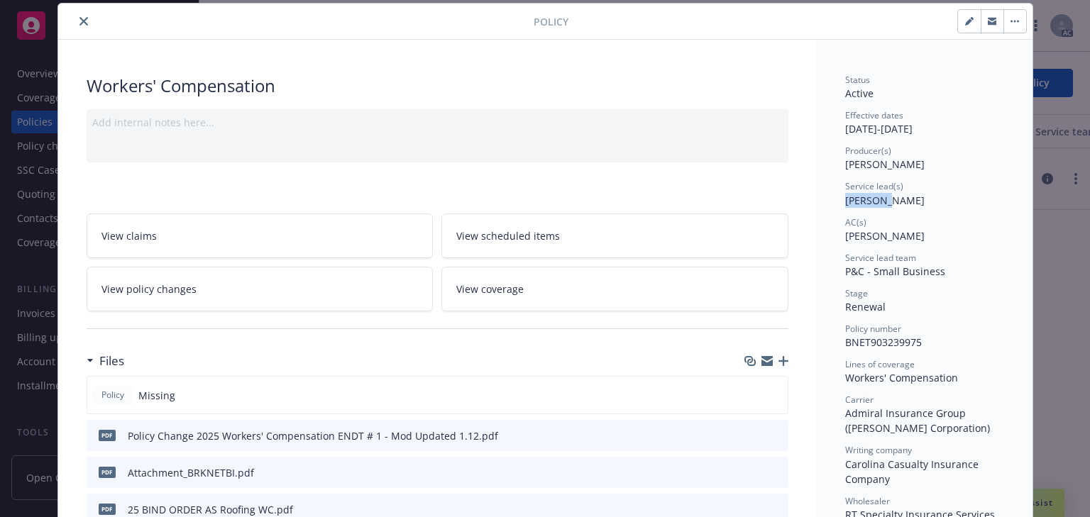
drag, startPoint x: 843, startPoint y: 199, endPoint x: 884, endPoint y: 196, distance: 41.3
click at [884, 196] on span "[PERSON_NAME]" at bounding box center [884, 200] width 79 height 13
copy span "[PERSON_NAME]"
click at [79, 23] on icon "close" at bounding box center [83, 21] width 9 height 9
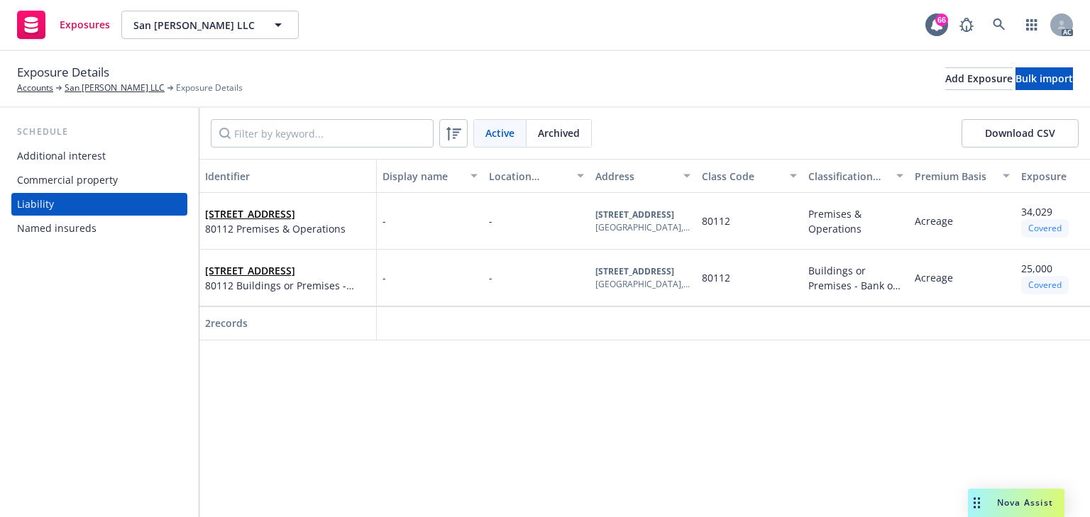
drag, startPoint x: 820, startPoint y: 337, endPoint x: 950, endPoint y: 345, distance: 130.8
click at [957, 341] on div "Identifier Display name Location number Address Class Code Classification (clas…" at bounding box center [644, 250] width 891 height 182
